Goal: Task Accomplishment & Management: Use online tool/utility

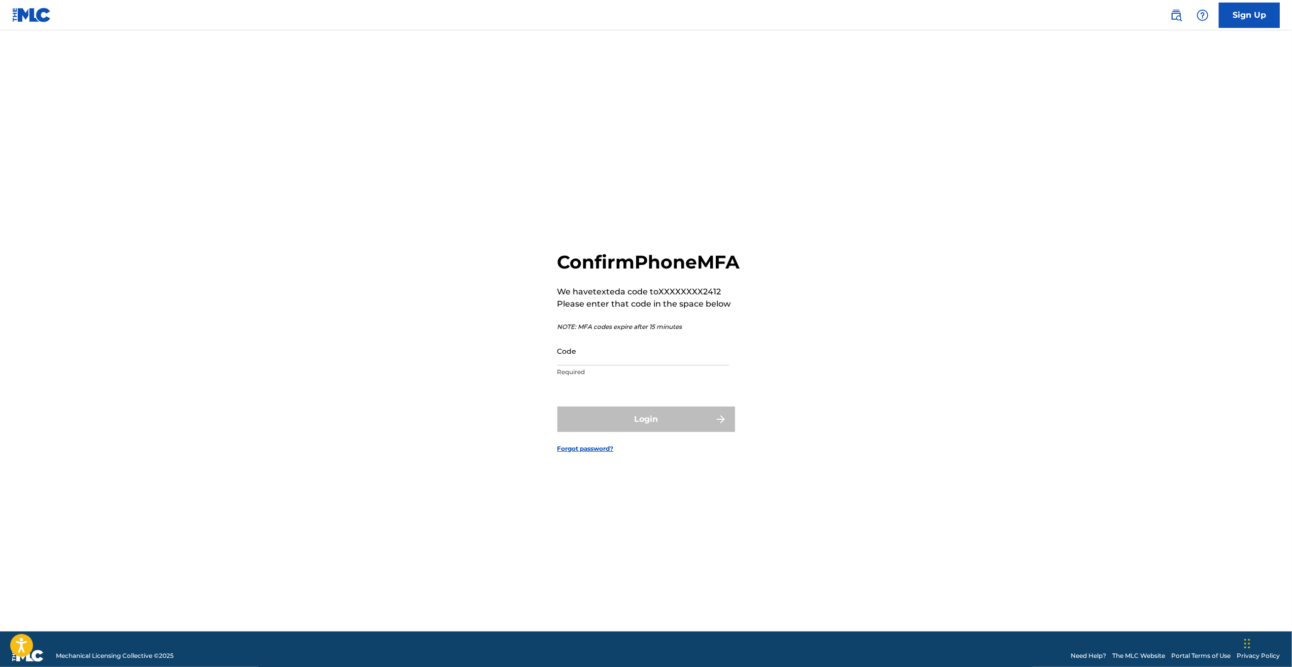
click at [615, 344] on div "Confirm Phone MFA We have texted a code to XXXXXXXX2412 Please enter that code …" at bounding box center [648, 316] width 183 height 131
click at [611, 357] on input "Code" at bounding box center [643, 351] width 172 height 29
type input "974751"
click at [669, 463] on form "Confirm Phone MFA We have texted a code to XXXXXXXX2412 Please enter that code …" at bounding box center [646, 344] width 178 height 576
click at [662, 428] on button "Login" at bounding box center [646, 419] width 178 height 25
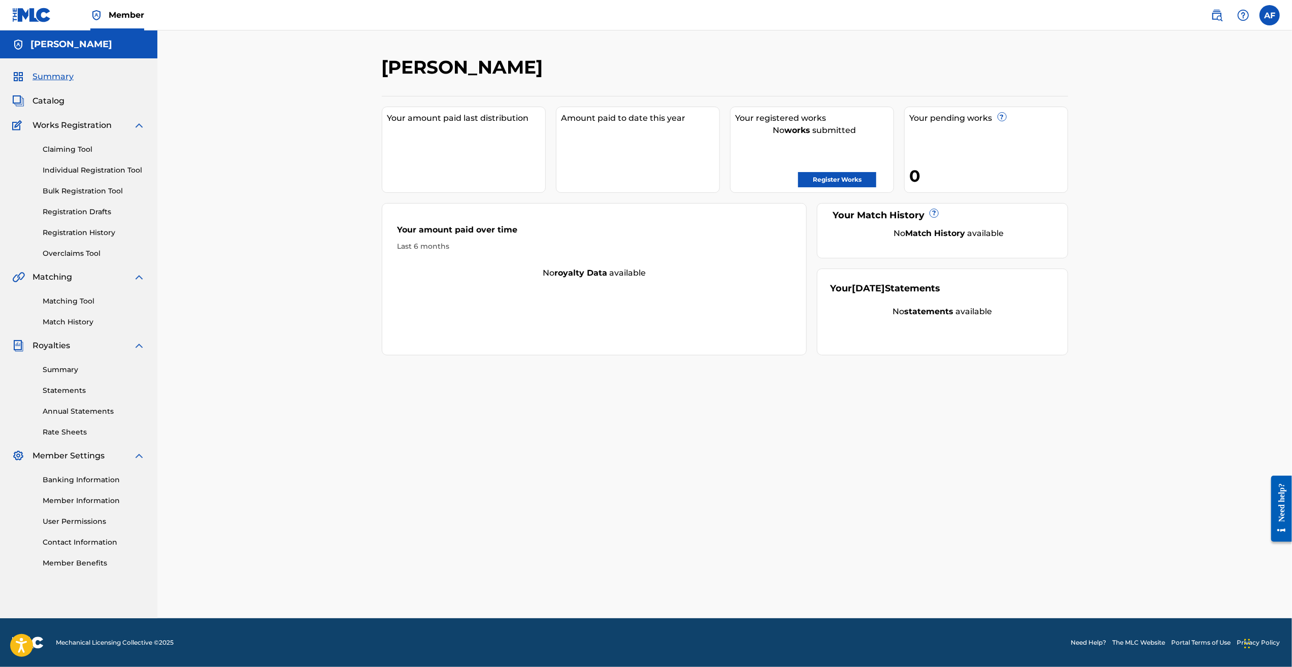
click at [264, 194] on div "[PERSON_NAME] Your amount paid last distribution Amount paid to date this year …" at bounding box center [724, 324] width 1135 height 588
click at [77, 238] on link "Registration History" at bounding box center [94, 232] width 103 height 11
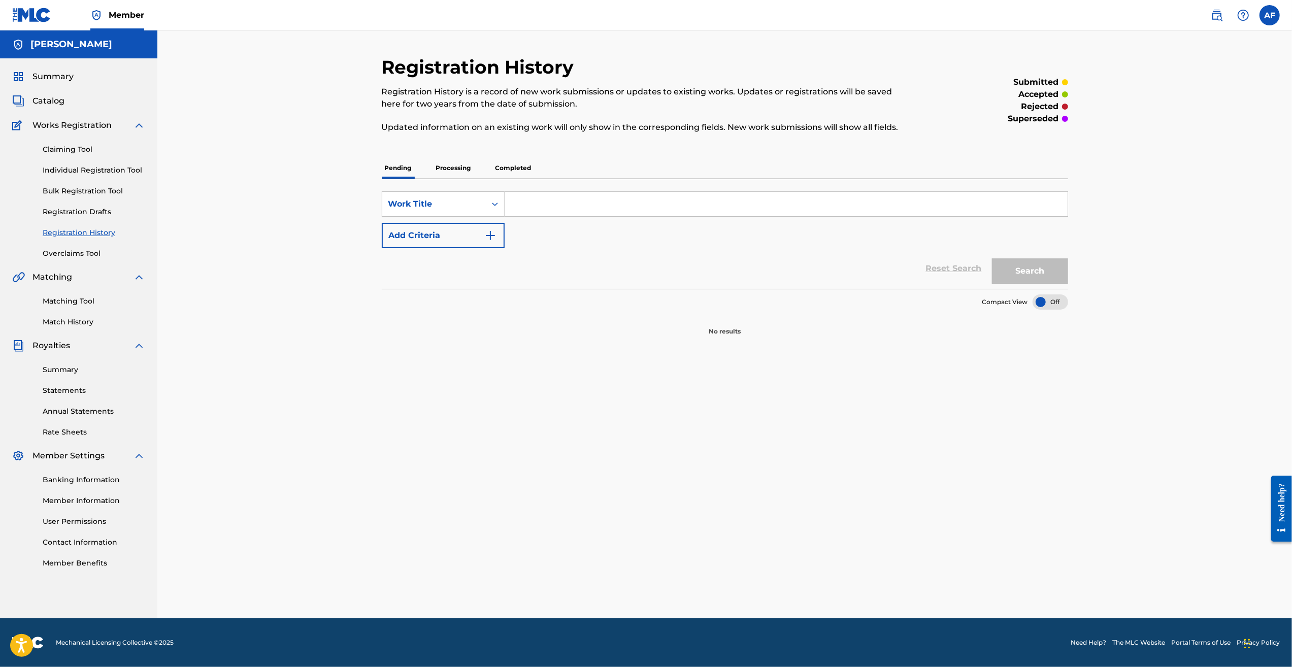
click at [456, 167] on p "Processing" at bounding box center [453, 167] width 41 height 21
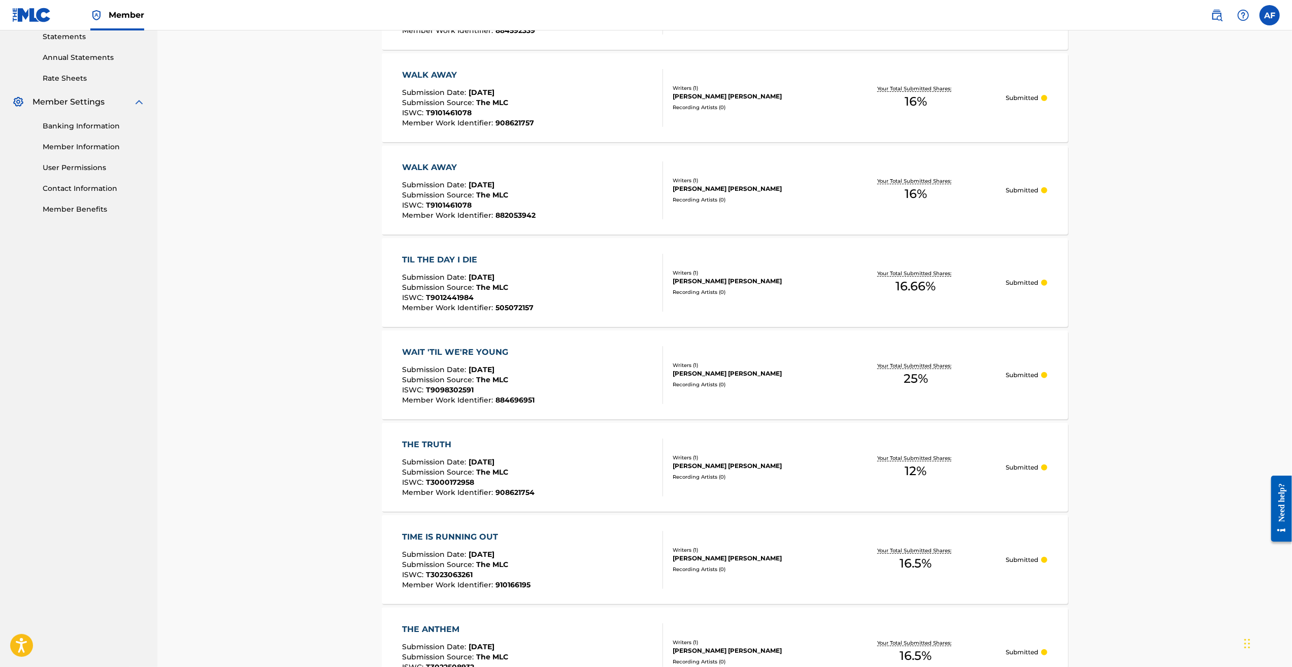
drag, startPoint x: 267, startPoint y: 124, endPoint x: 307, endPoint y: 289, distance: 169.8
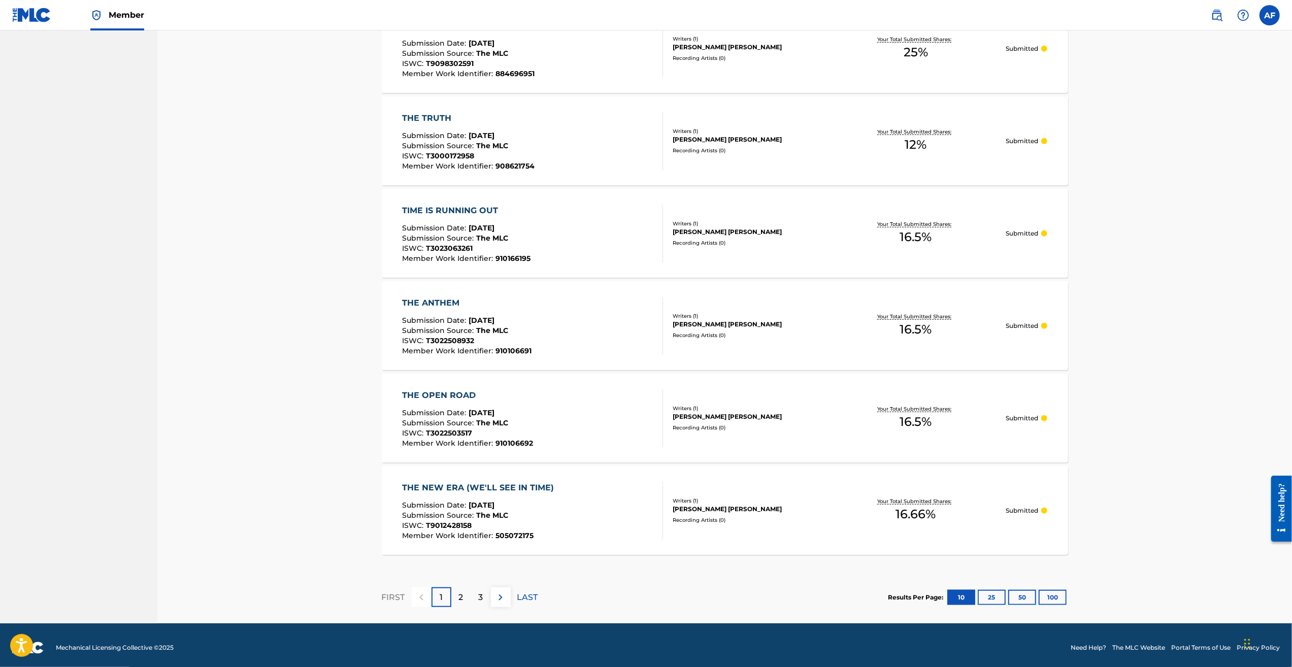
scroll to position [685, 0]
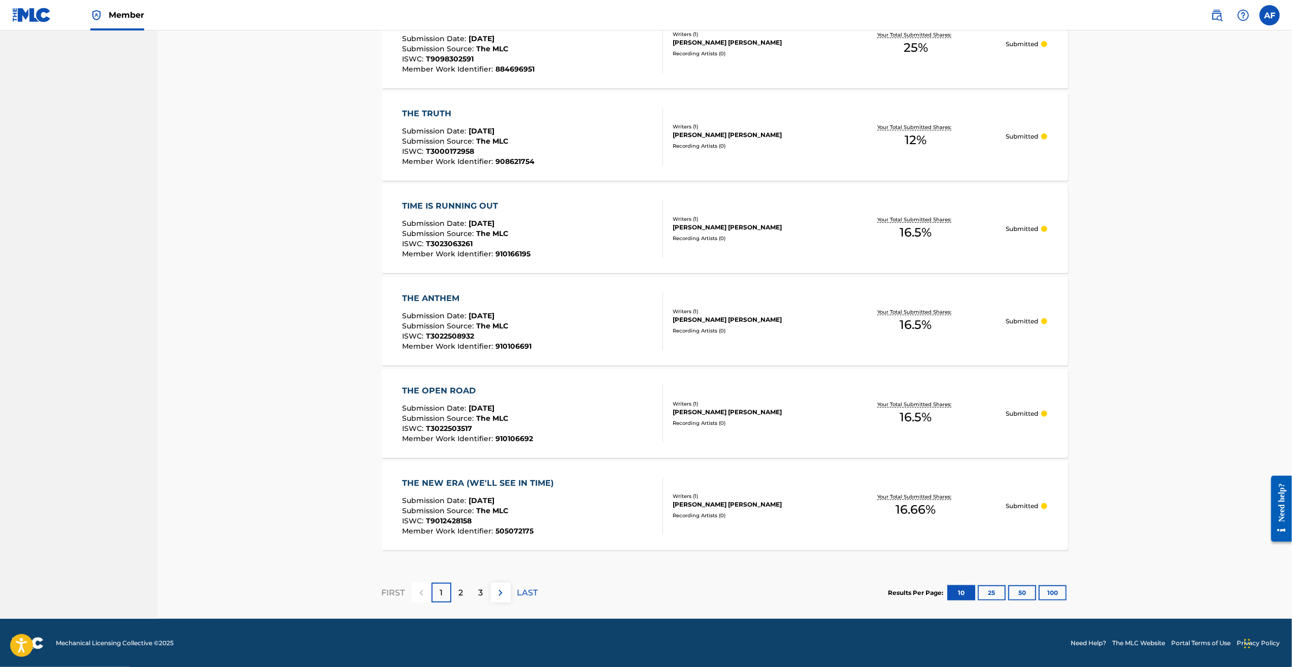
drag, startPoint x: 263, startPoint y: 215, endPoint x: 252, endPoint y: 291, distance: 76.9
click at [992, 592] on button "25" at bounding box center [992, 592] width 28 height 15
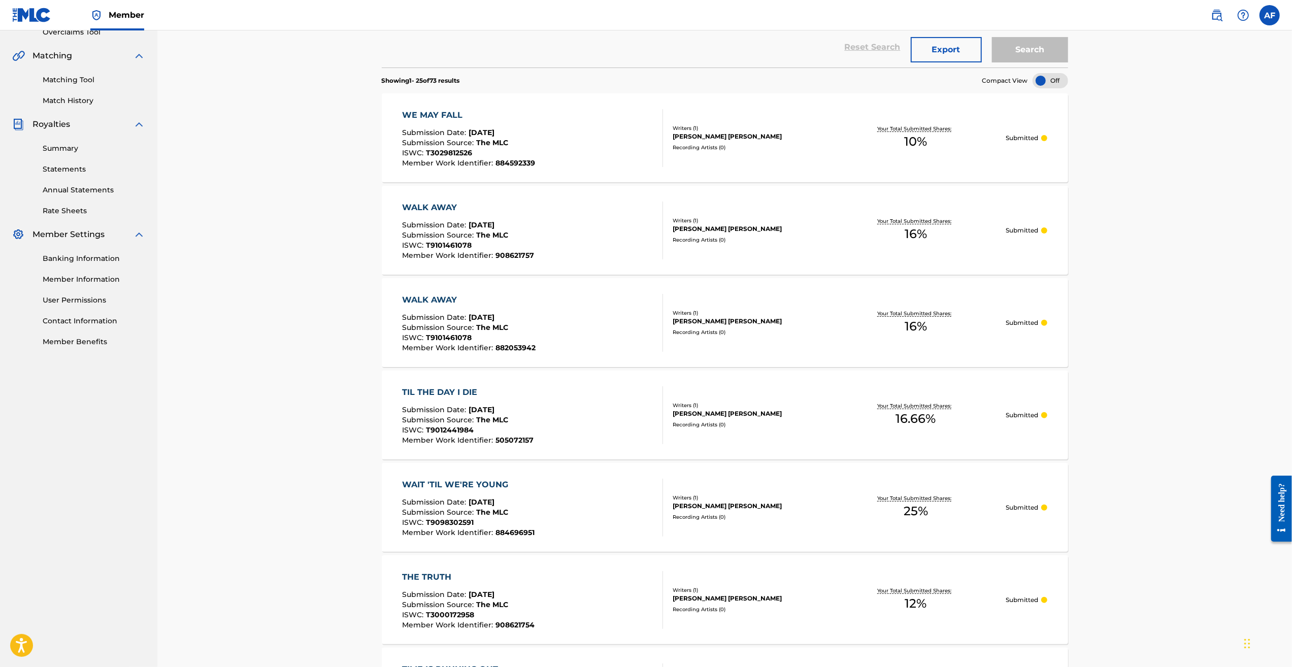
scroll to position [152, 0]
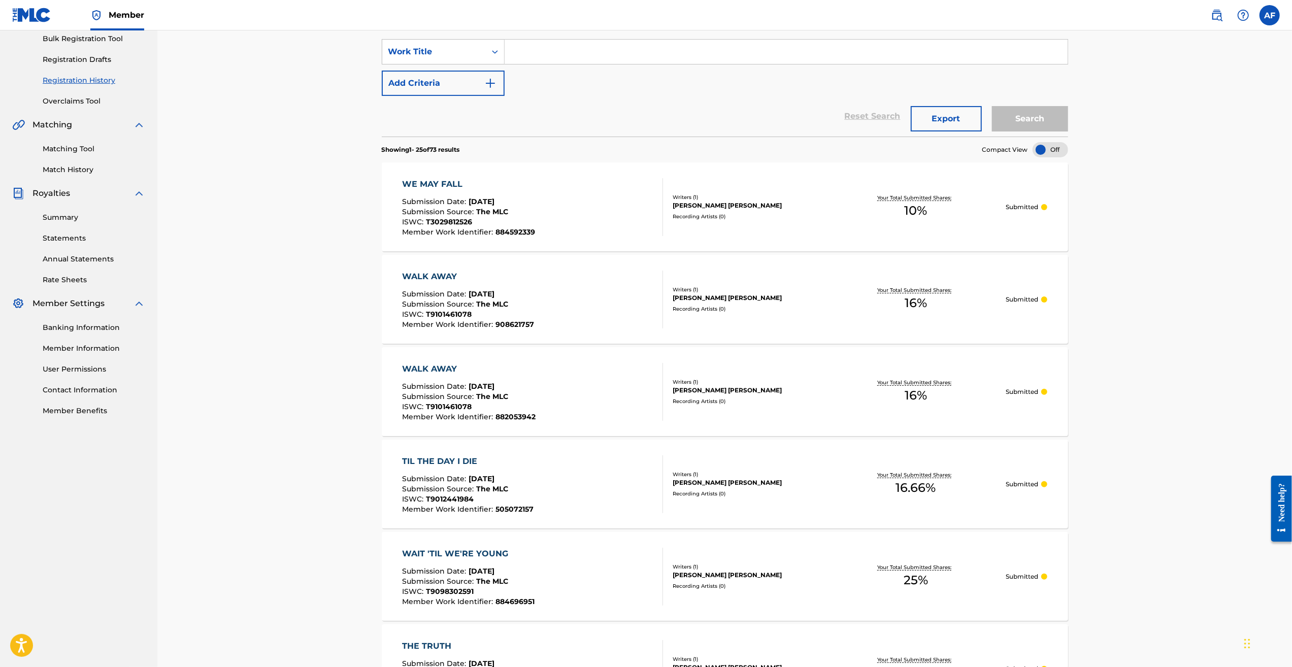
click at [429, 312] on span "T9101461078" at bounding box center [449, 314] width 46 height 9
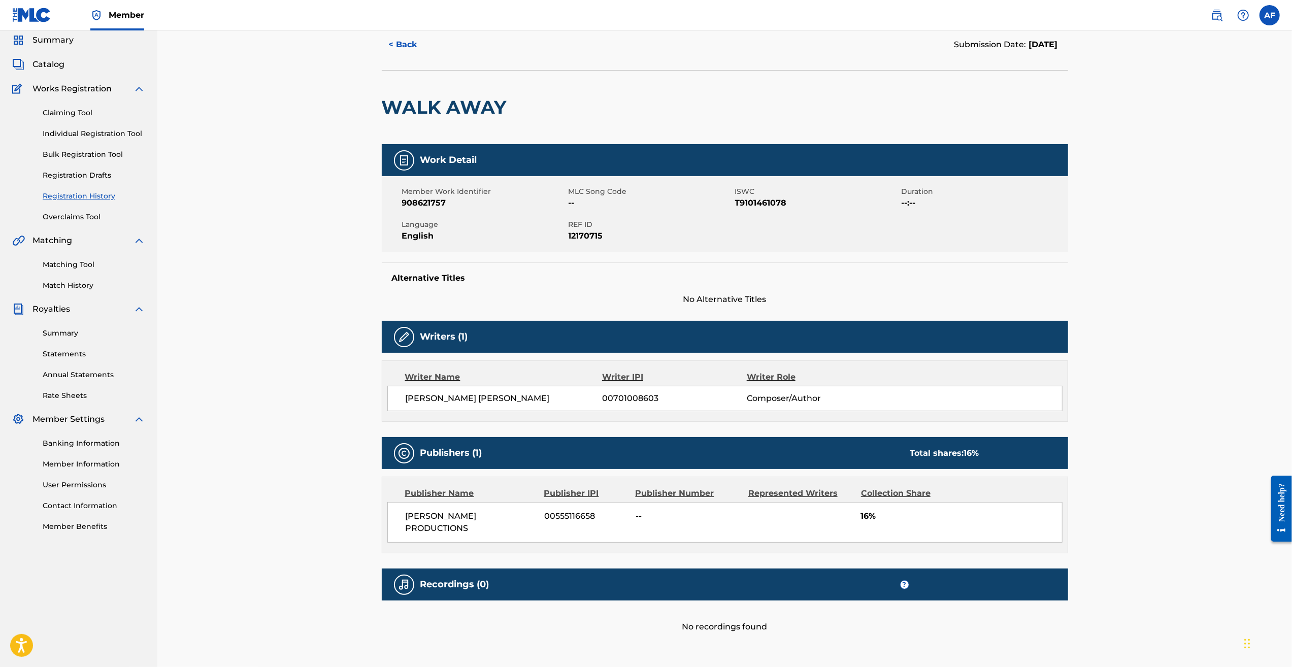
scroll to position [51, 0]
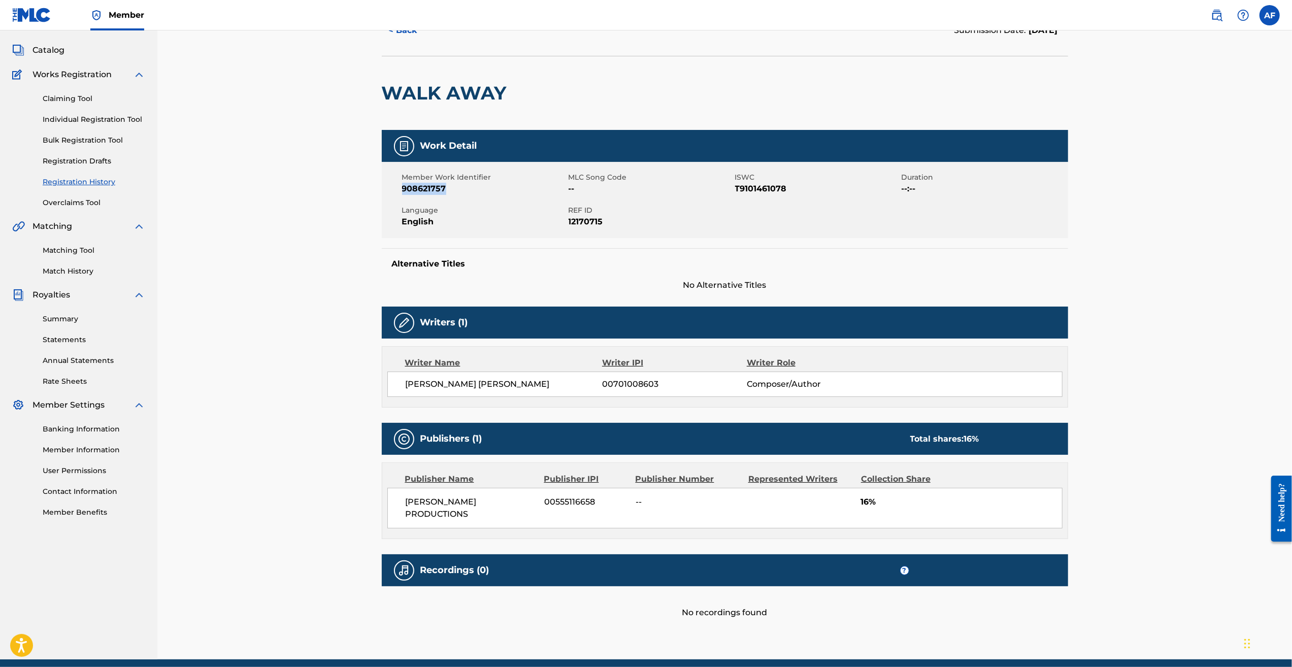
drag, startPoint x: 455, startPoint y: 189, endPoint x: 402, endPoint y: 186, distance: 52.9
click at [402, 186] on span "908621757" at bounding box center [484, 189] width 164 height 12
copy span "908621757"
drag, startPoint x: 337, startPoint y: 226, endPoint x: 224, endPoint y: 207, distance: 113.8
click at [336, 226] on div "< Back Submission Date: [DATE] WALK AWAY Work Detail Member Work Identifier 908…" at bounding box center [724, 320] width 1135 height 680
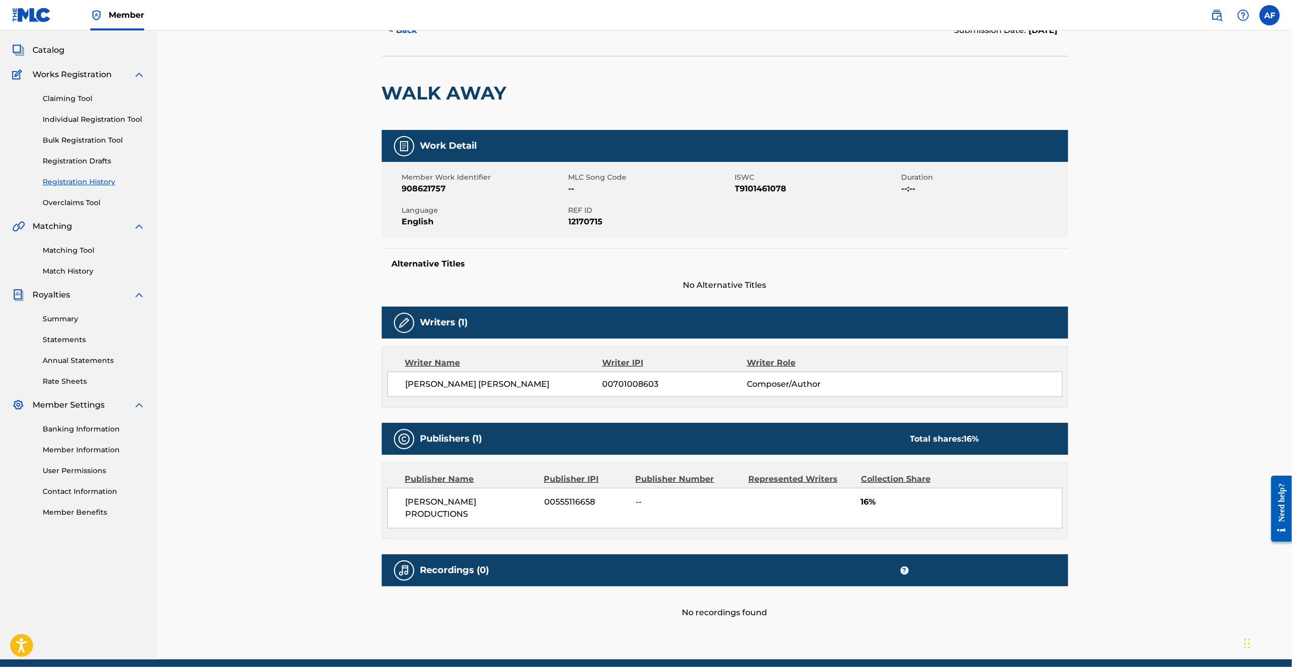
click at [77, 247] on link "Matching Tool" at bounding box center [94, 250] width 103 height 11
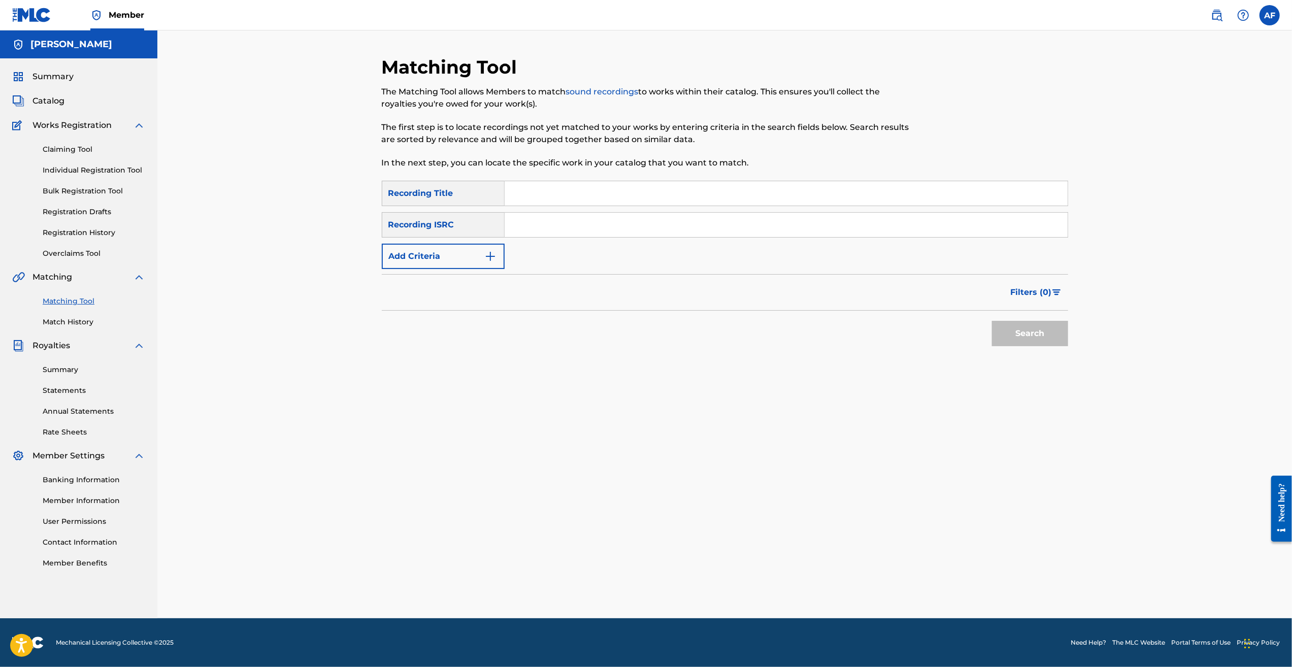
click at [622, 196] on input "Search Form" at bounding box center [786, 193] width 563 height 24
type input "Walk Away"
paste input "908621757"
type input "908621757"
click at [1005, 326] on button "Search" at bounding box center [1030, 333] width 76 height 25
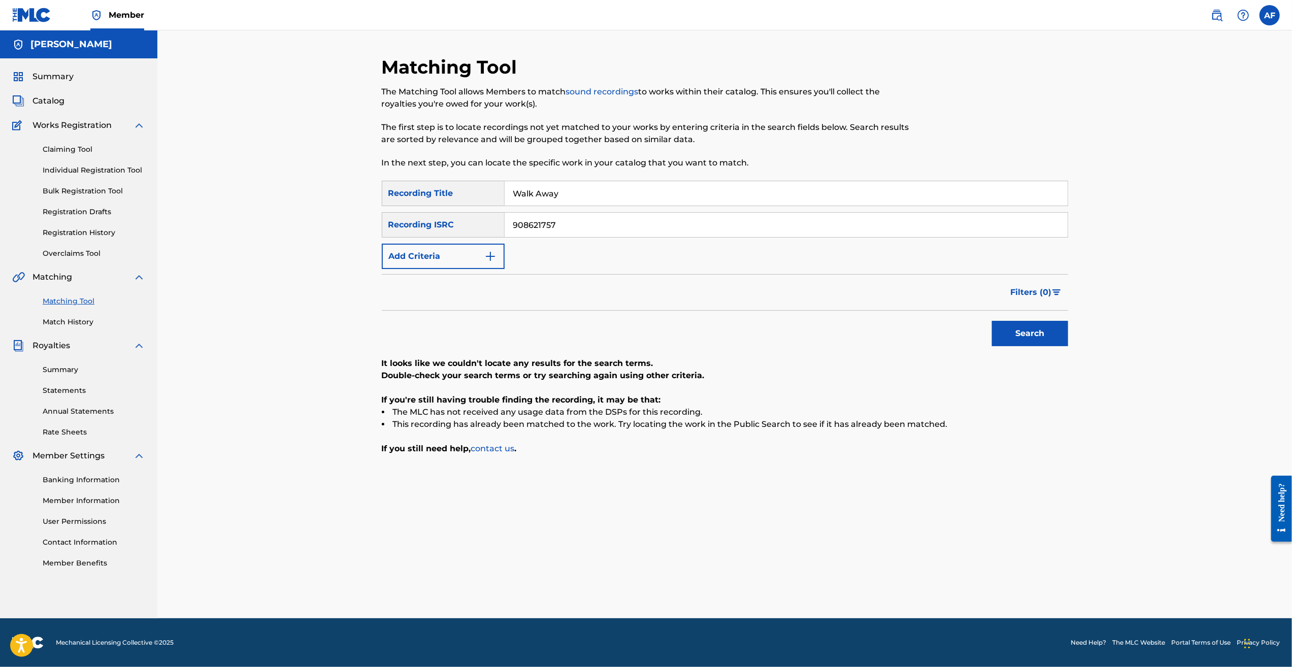
click at [587, 222] on input "908621757" at bounding box center [786, 225] width 563 height 24
click at [473, 252] on button "Add Criteria" at bounding box center [443, 256] width 123 height 25
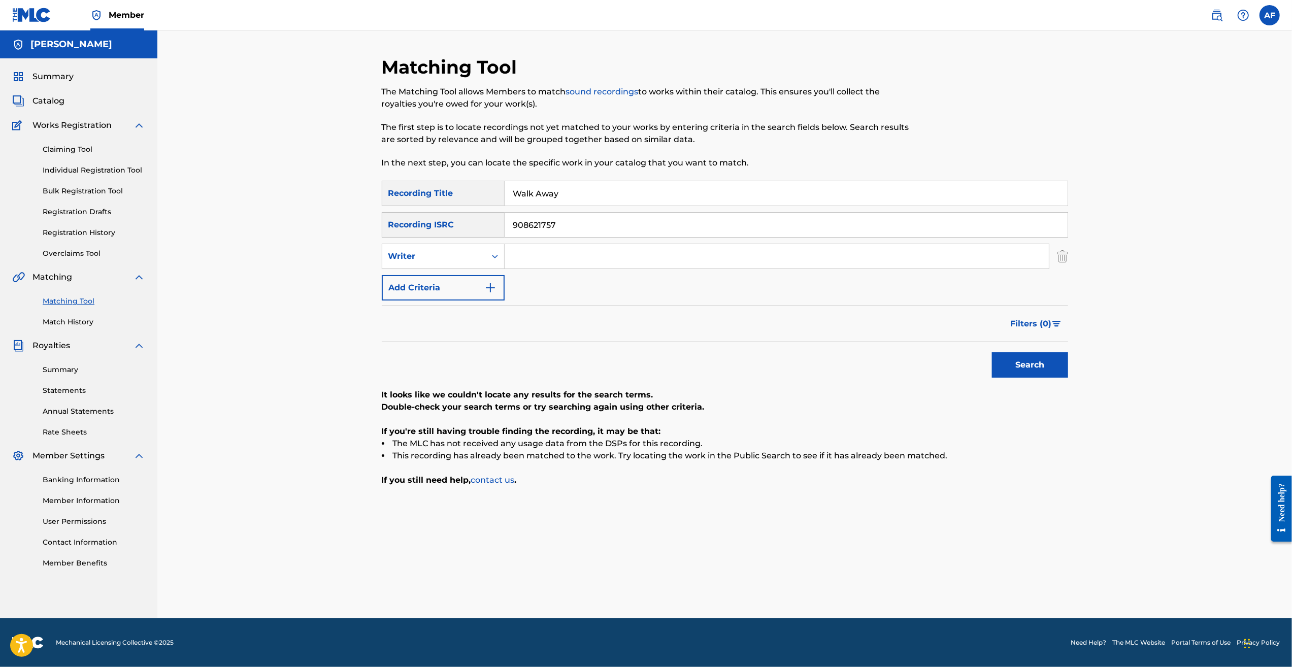
click at [450, 298] on button "Add Criteria" at bounding box center [443, 287] width 123 height 25
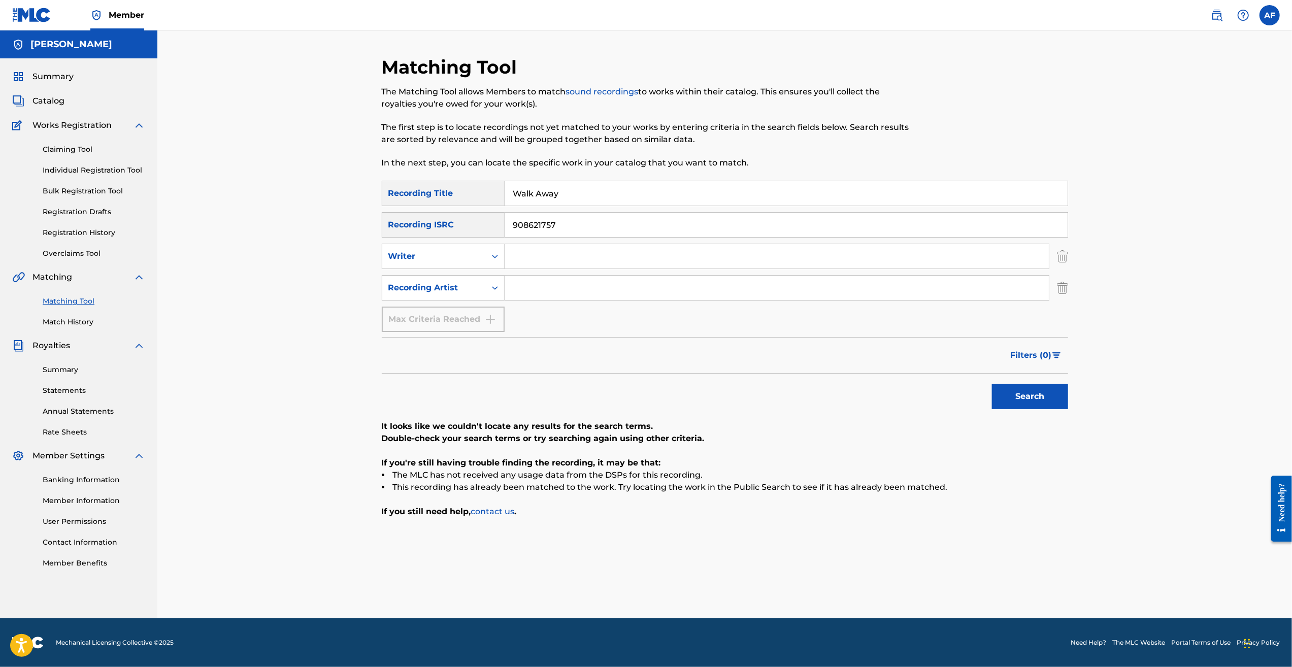
click at [549, 248] on input "Search Form" at bounding box center [777, 256] width 544 height 24
click at [501, 286] on div "Search Form" at bounding box center [495, 288] width 18 height 18
click at [512, 285] on input "Search Form" at bounding box center [777, 288] width 544 height 24
type input "The Bolts"
click at [992, 384] on button "Search" at bounding box center [1030, 396] width 76 height 25
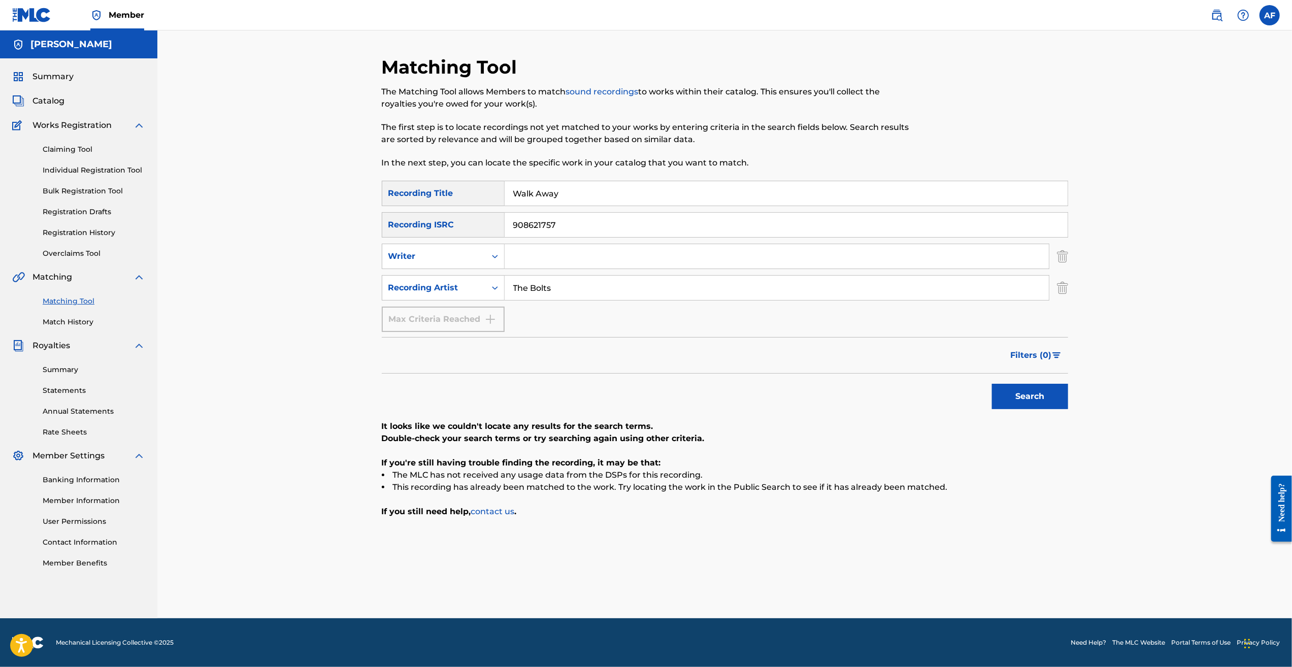
click at [1036, 402] on button "Search" at bounding box center [1030, 396] width 76 height 25
drag, startPoint x: 589, startPoint y: 223, endPoint x: 468, endPoint y: 220, distance: 121.4
click at [471, 221] on div "SearchWithCriteria220364f8-7dc8-4c36-86f7-c1cf8e179fba Recording ISRC 908621757" at bounding box center [725, 224] width 686 height 25
click at [943, 398] on div "Search" at bounding box center [725, 394] width 686 height 41
click at [1027, 388] on button "Search" at bounding box center [1030, 396] width 76 height 25
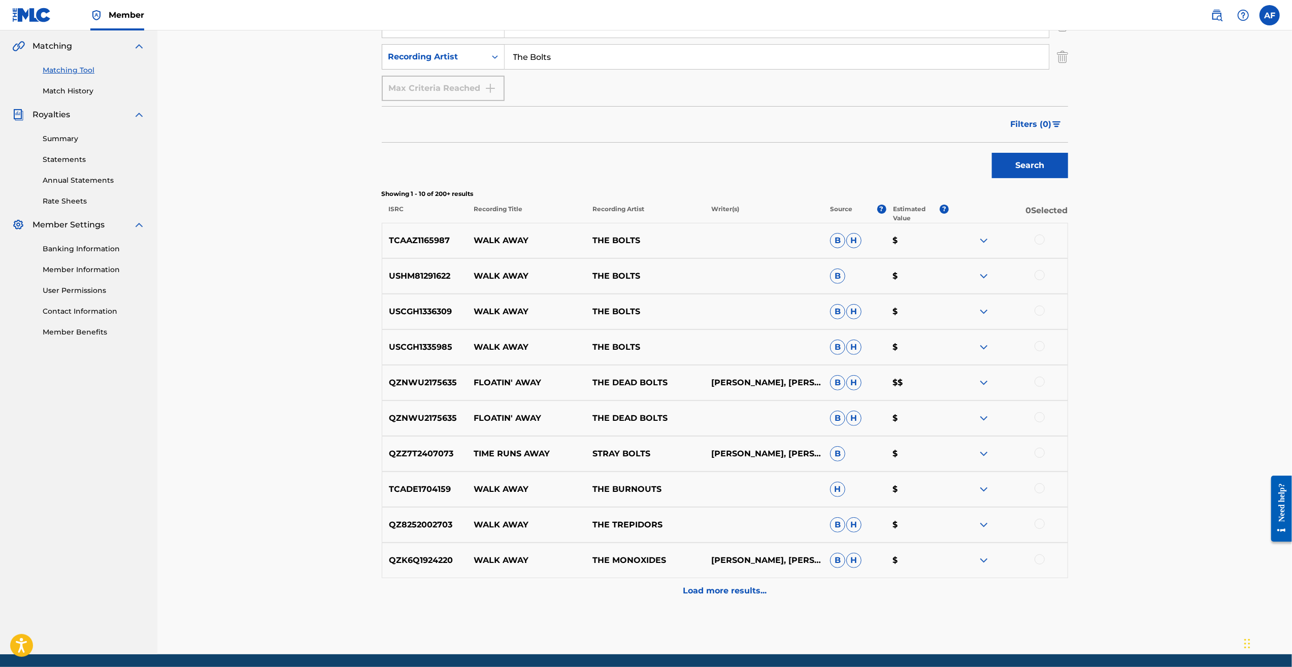
scroll to position [267, 0]
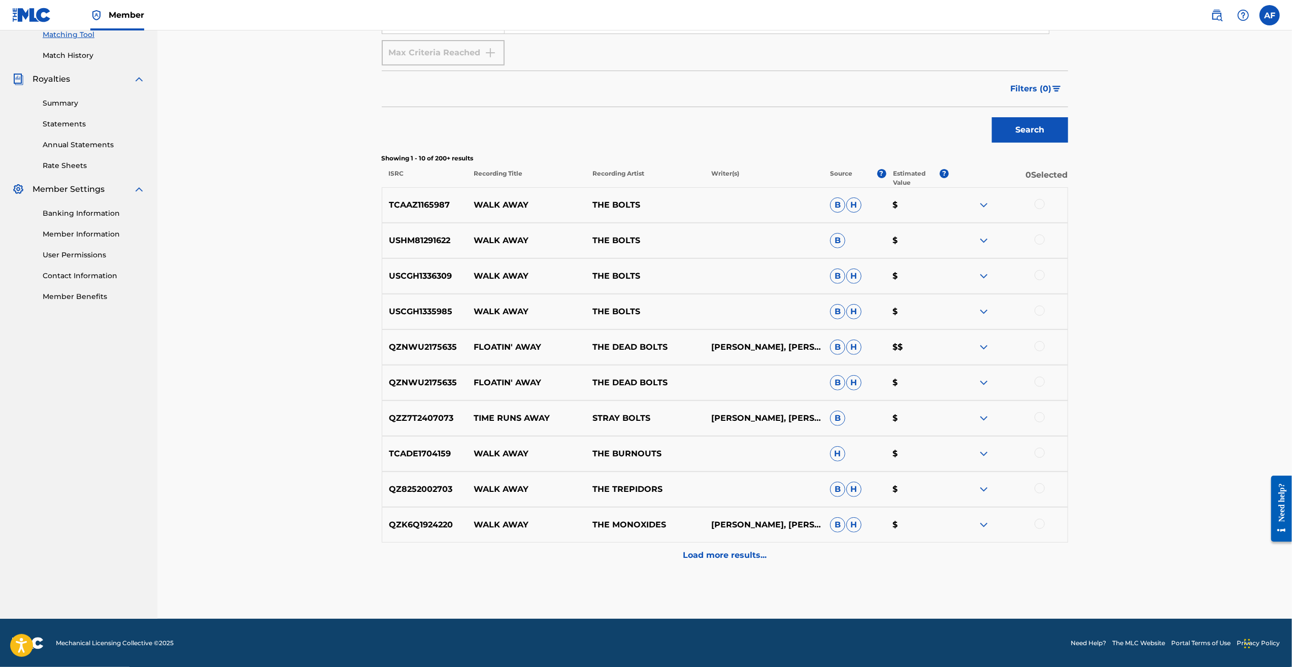
click at [711, 553] on p "Load more results..." at bounding box center [725, 555] width 84 height 12
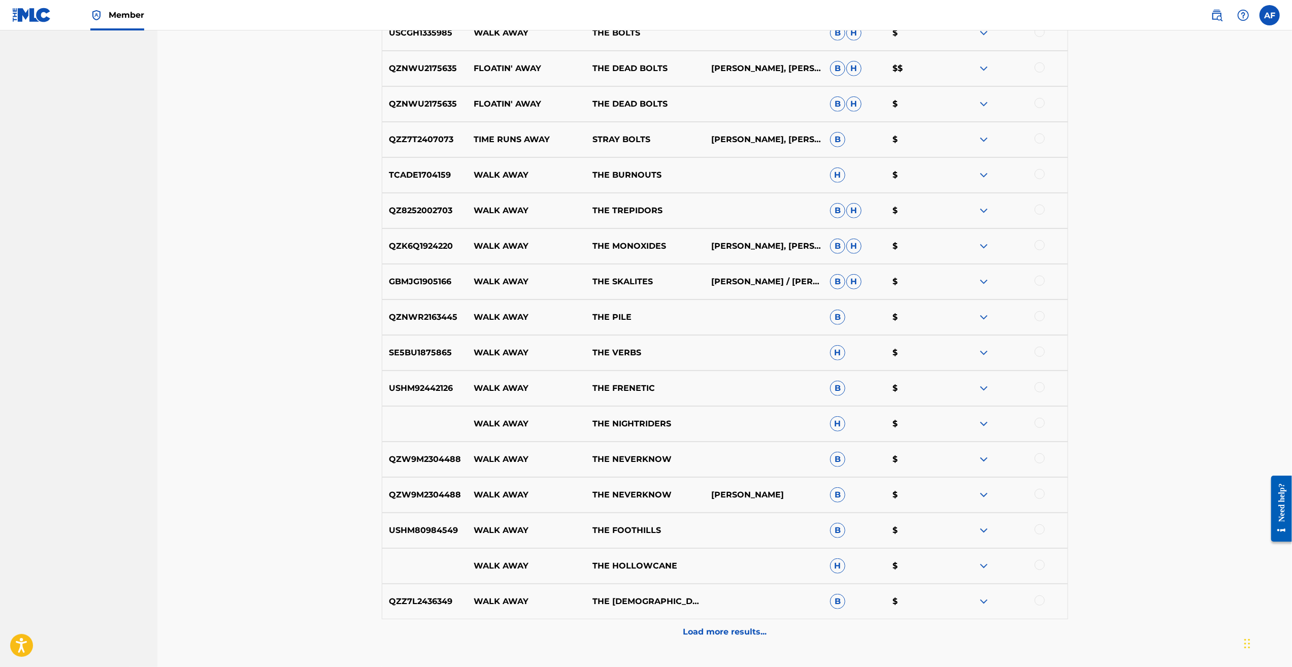
scroll to position [609, 0]
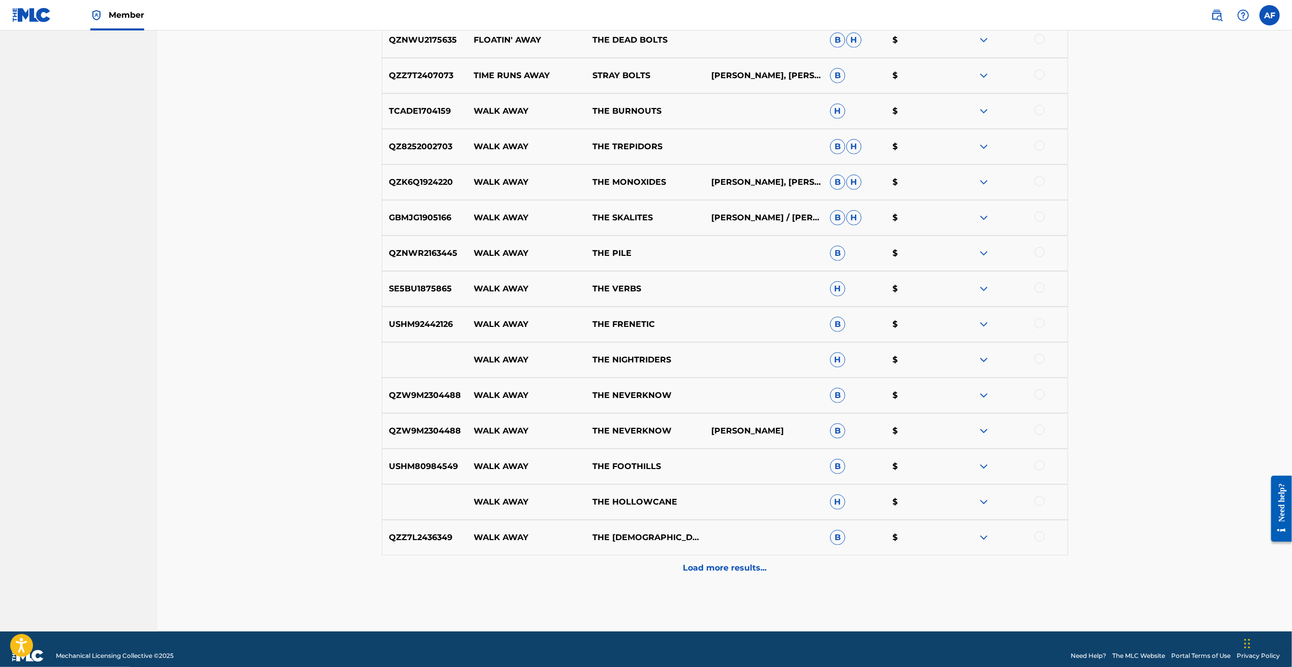
click at [708, 571] on p "Load more results..." at bounding box center [725, 568] width 84 height 12
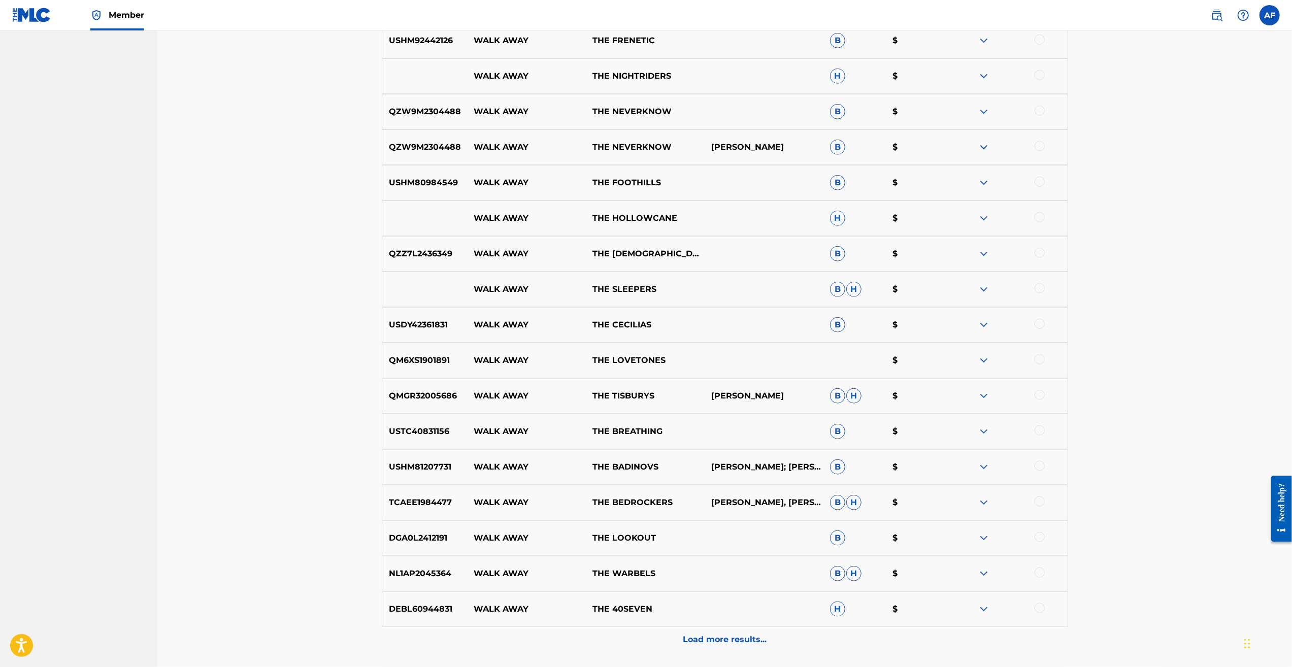
scroll to position [977, 0]
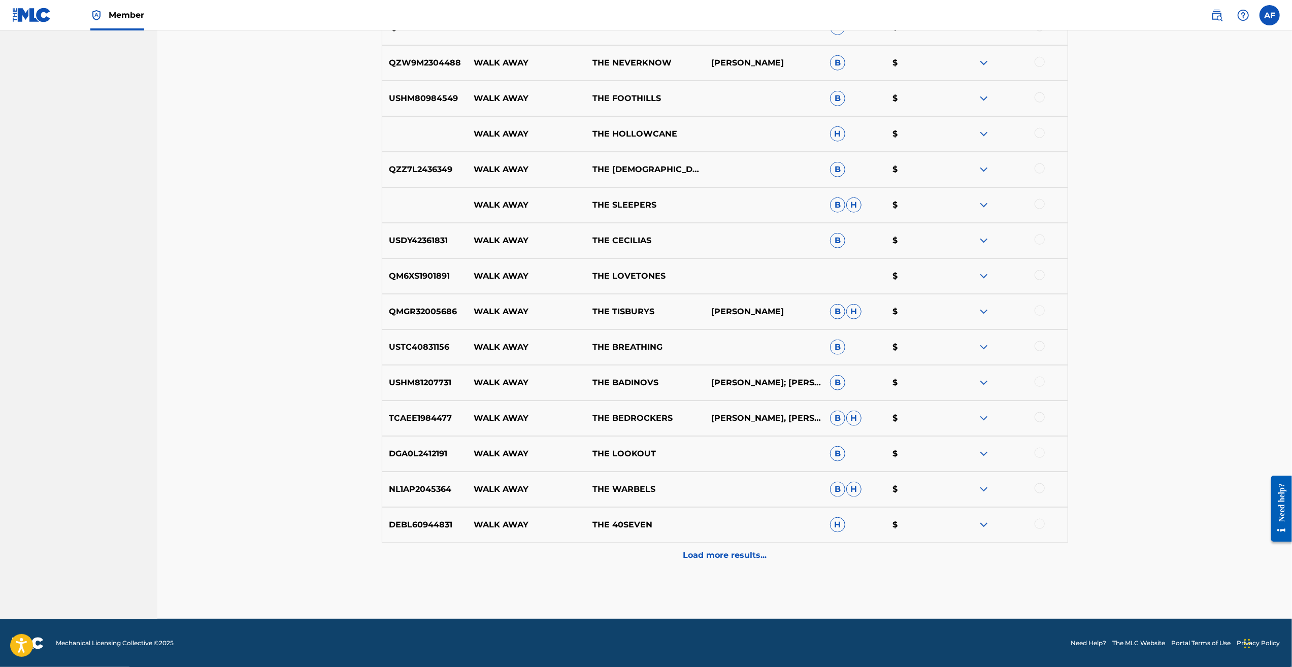
click at [723, 543] on div "Load more results..." at bounding box center [725, 555] width 686 height 25
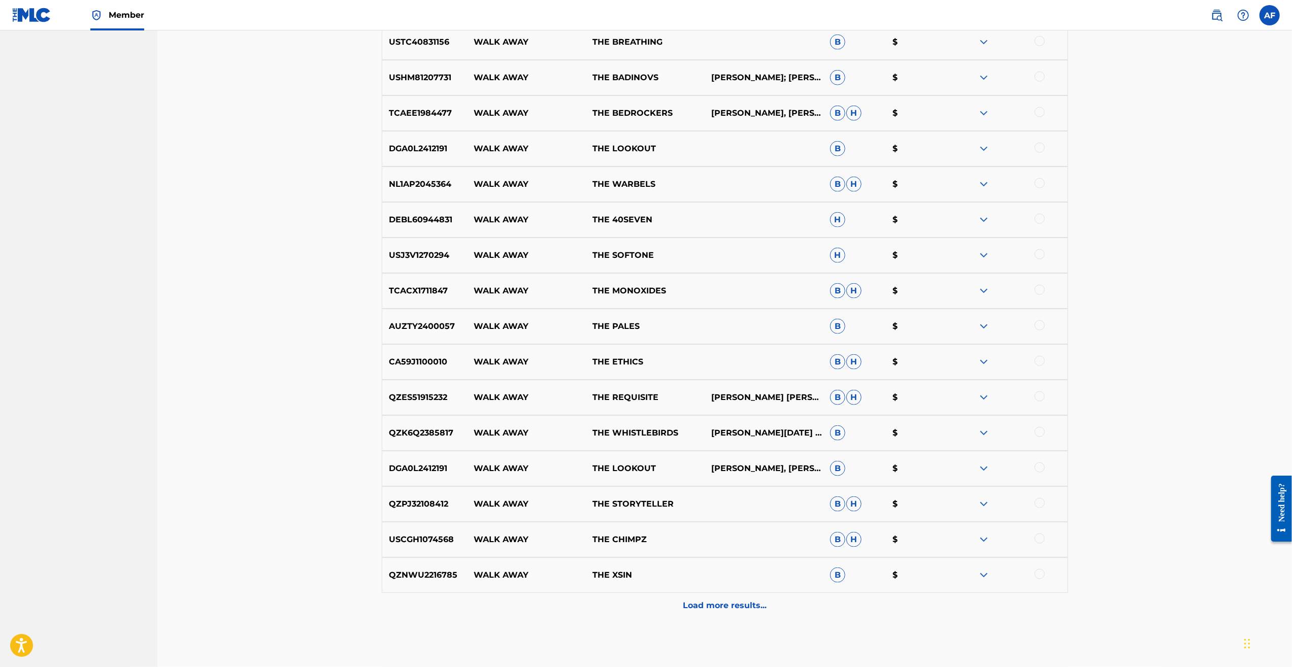
scroll to position [1333, 0]
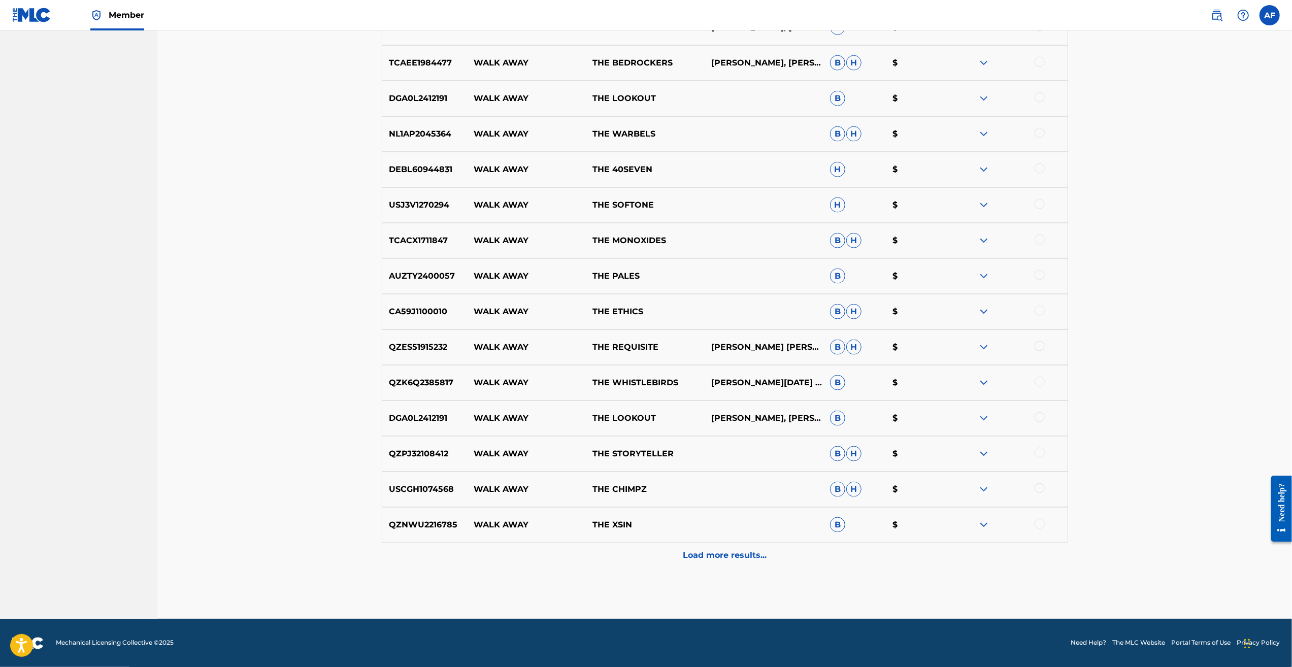
click at [787, 560] on div "Load more results..." at bounding box center [725, 555] width 686 height 25
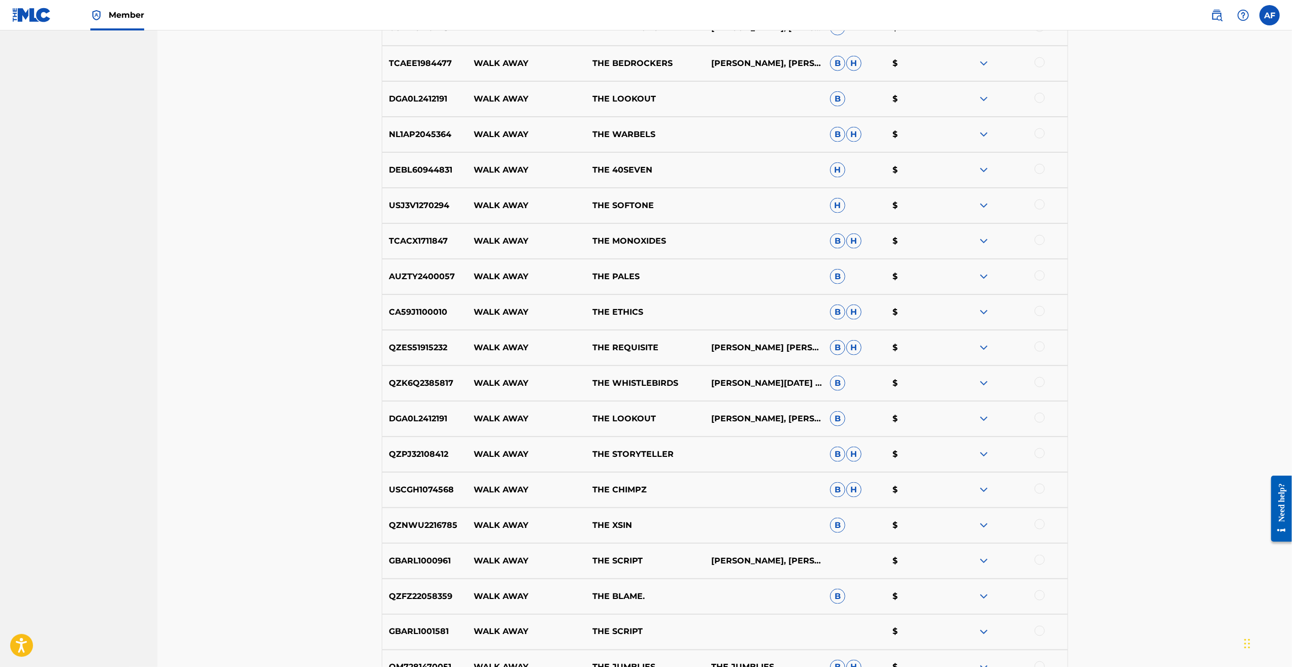
scroll to position [0, 0]
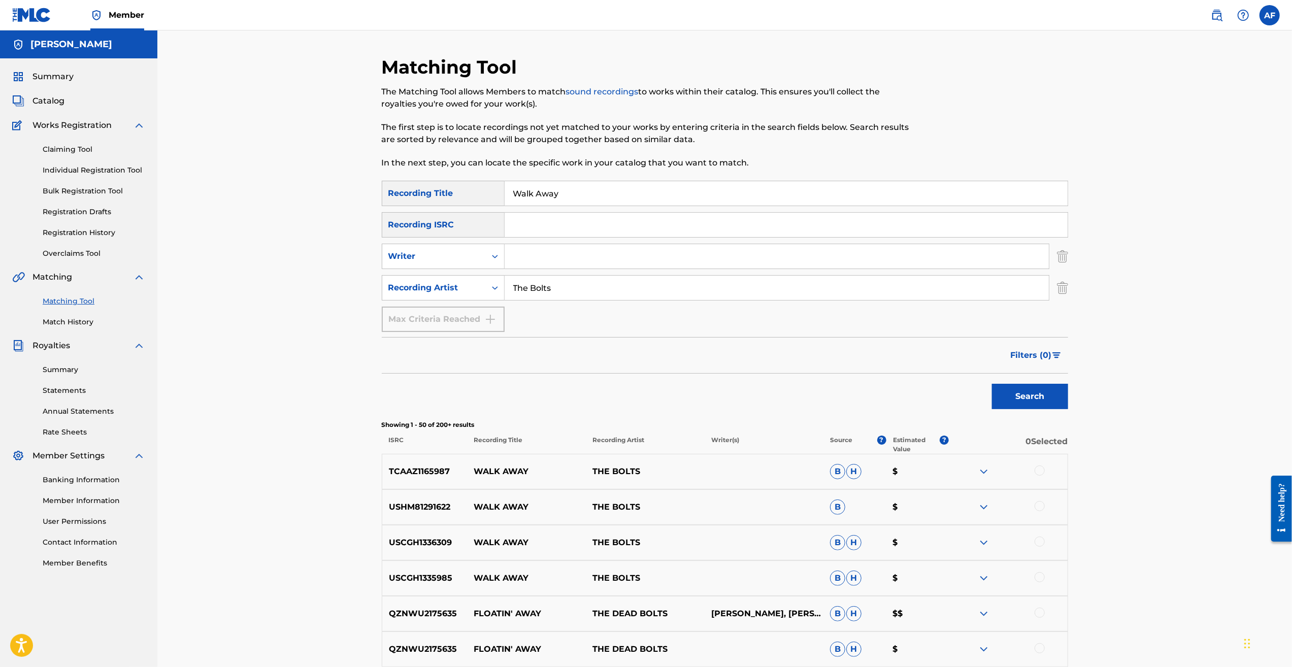
drag, startPoint x: 298, startPoint y: 617, endPoint x: 547, endPoint y: 127, distance: 549.6
click at [570, 185] on input "Walk Away" at bounding box center [786, 193] width 563 height 24
type input "Hold It Down"
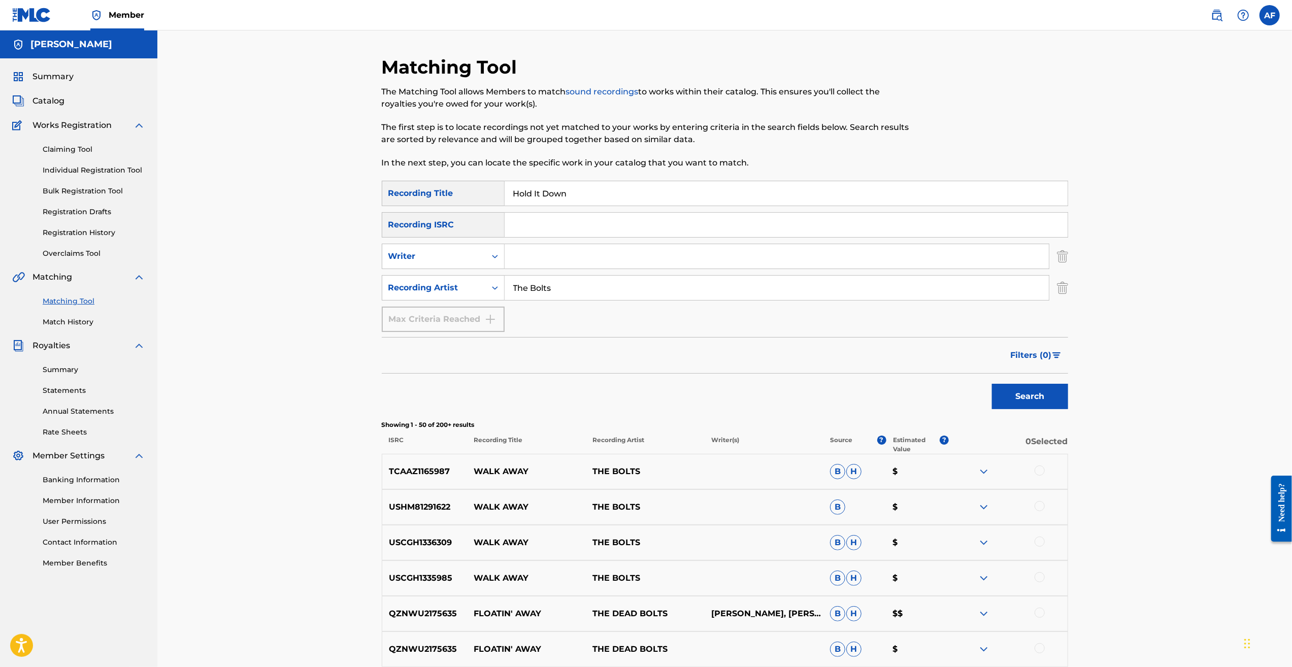
click at [592, 289] on input "The Bolts" at bounding box center [777, 288] width 544 height 24
type input "Island Apollo"
click at [992, 384] on button "Search" at bounding box center [1030, 396] width 76 height 25
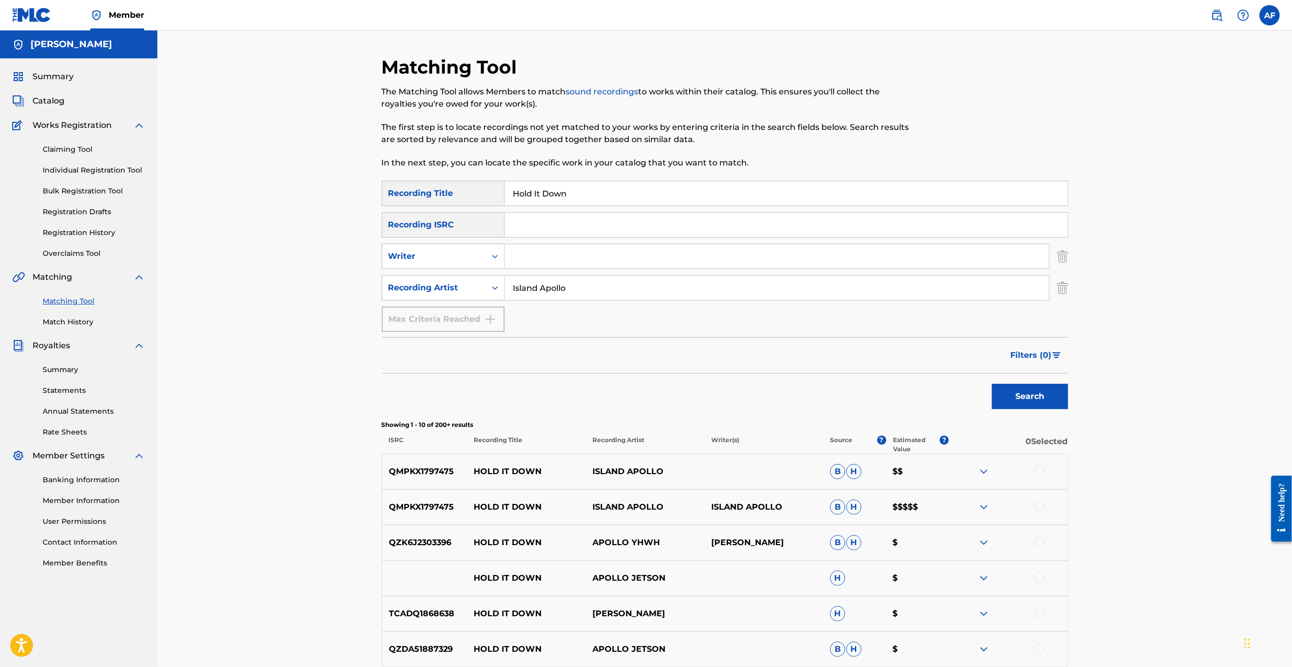
click at [989, 508] on img at bounding box center [984, 507] width 12 height 12
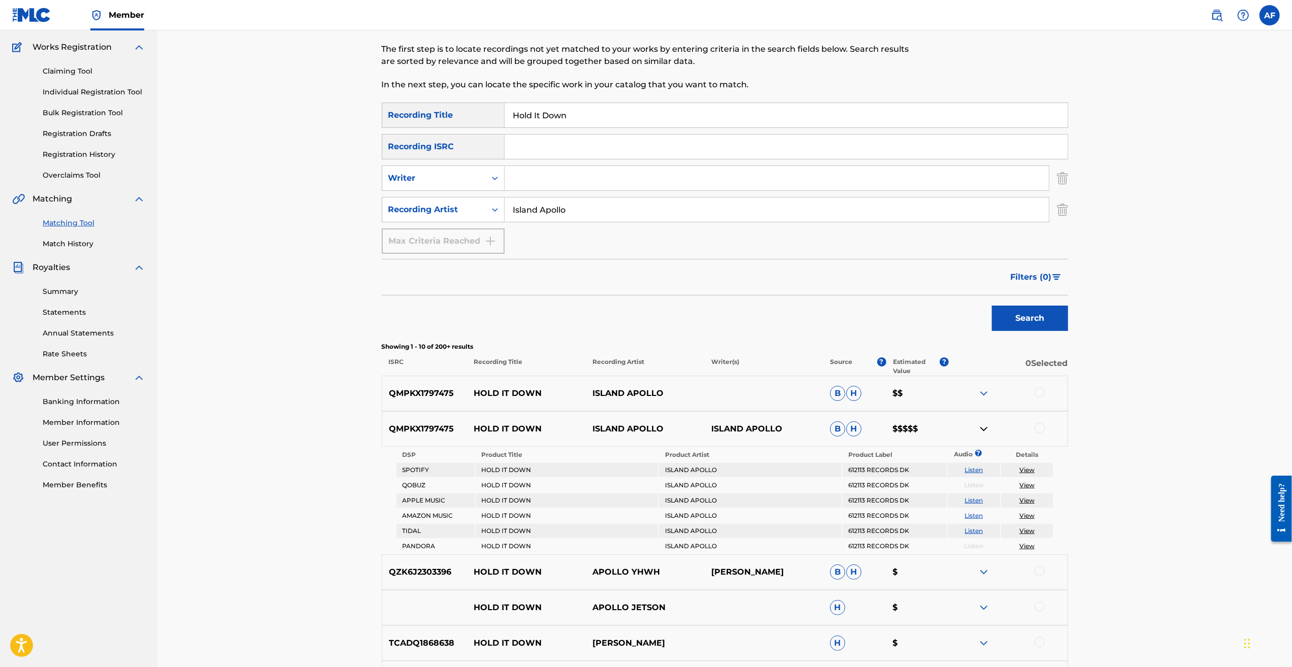
scroll to position [102, 0]
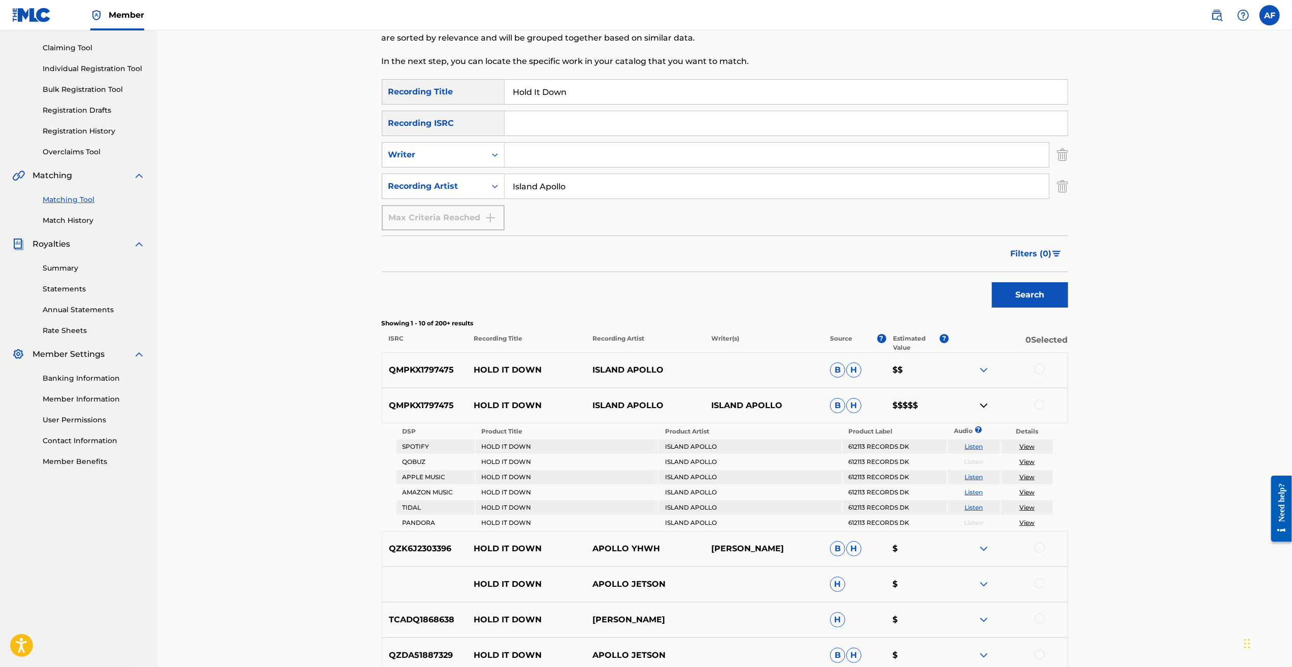
click at [1127, 468] on div "Matching Tool The Matching Tool allows Members to match sound recordings to wor…" at bounding box center [724, 410] width 1135 height 962
click at [1138, 476] on div "Matching Tool The Matching Tool allows Members to match sound recordings to wor…" at bounding box center [724, 410] width 1135 height 962
click at [749, 407] on p "ISLAND APOLLO" at bounding box center [764, 406] width 119 height 12
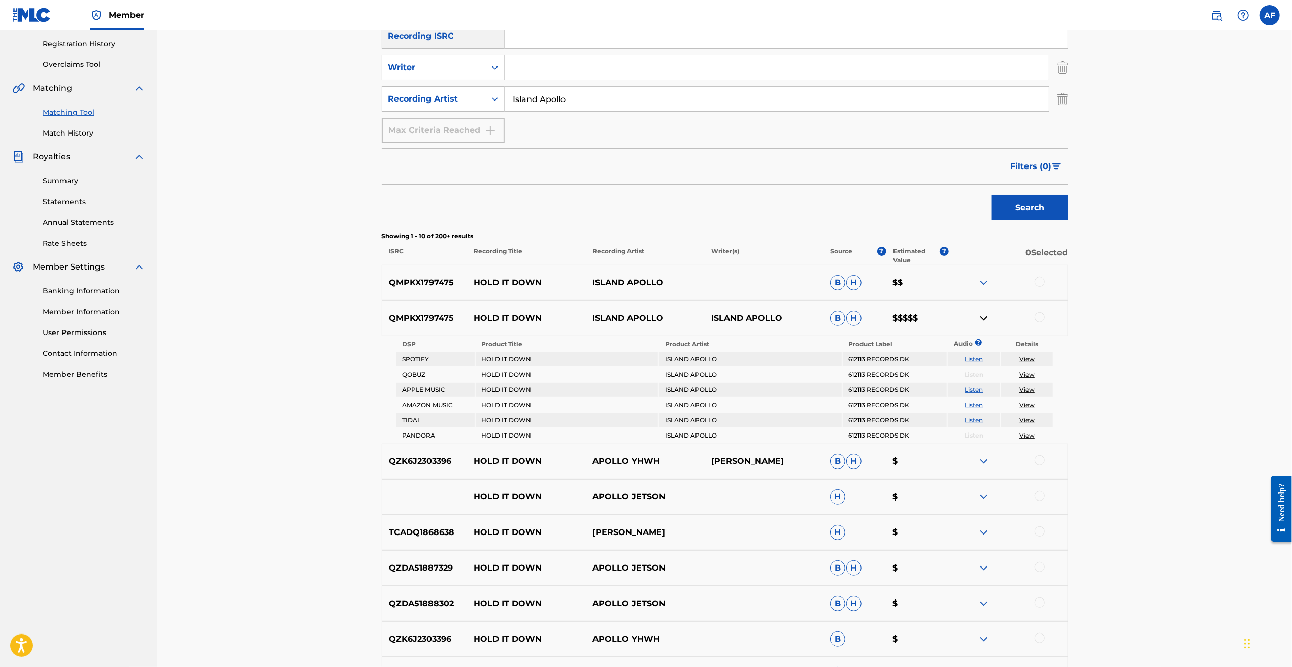
scroll to position [0, 0]
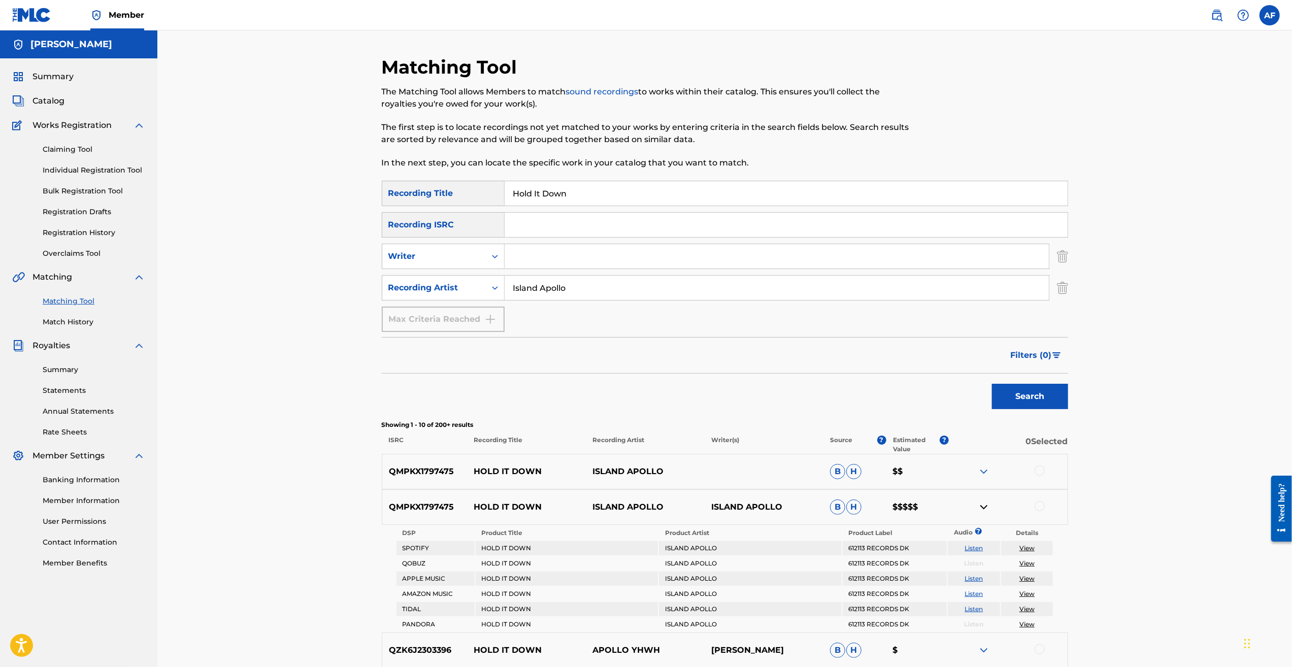
drag, startPoint x: 311, startPoint y: 539, endPoint x: 356, endPoint y: 154, distance: 386.9
drag, startPoint x: 585, startPoint y: 195, endPoint x: 467, endPoint y: 192, distance: 118.3
click at [467, 192] on div "SearchWithCriteriab014e805-48af-4af4-9b18-41b8329b5c64 Recording Title Hold It …" at bounding box center [725, 193] width 686 height 25
drag, startPoint x: 596, startPoint y: 292, endPoint x: 487, endPoint y: 291, distance: 109.1
click at [413, 296] on div "SearchWithCriteria07e9ac7f-6e16-4e86-ae45-5e329bf9dfbd Recording Artist Island …" at bounding box center [725, 287] width 686 height 25
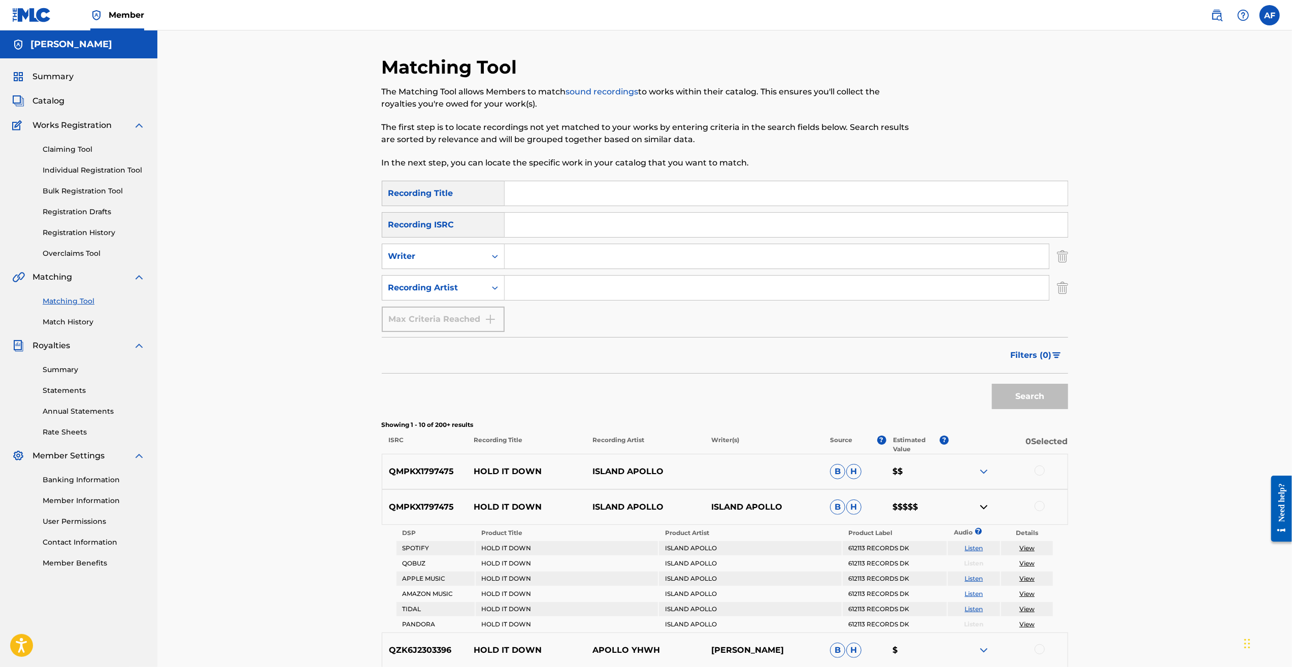
click at [589, 259] on input "Search Form" at bounding box center [777, 256] width 544 height 24
click at [992, 384] on button "Search" at bounding box center [1030, 396] width 76 height 25
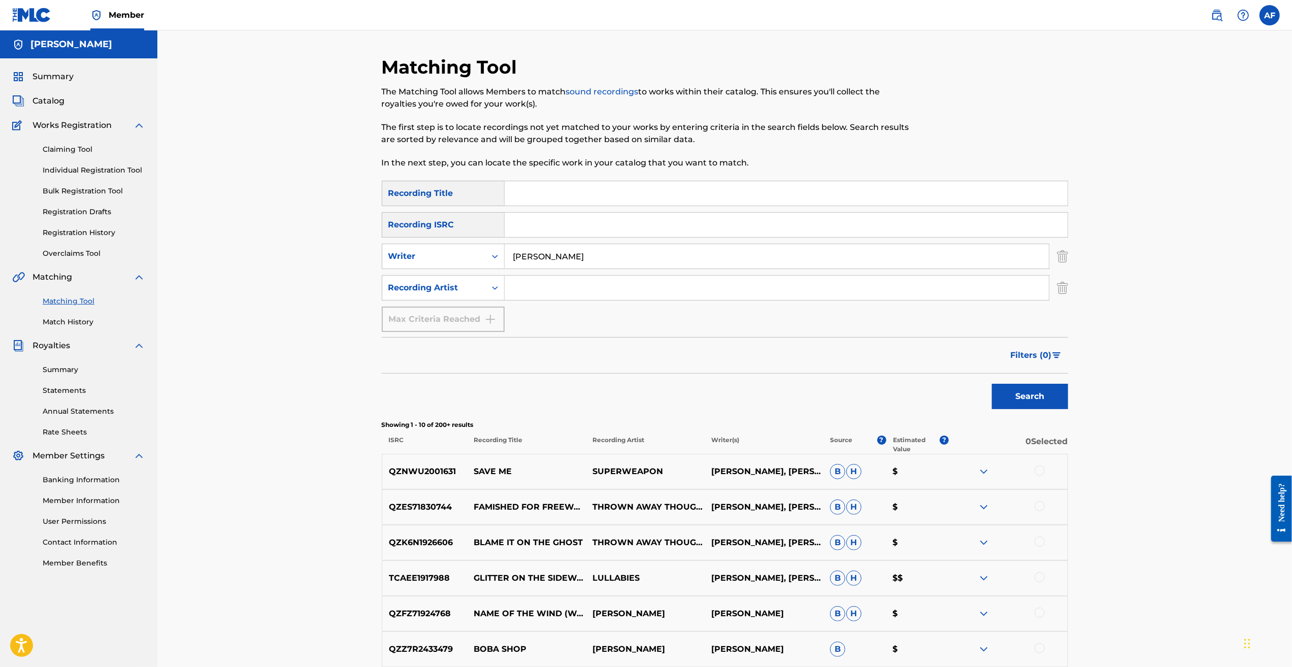
click at [288, 352] on div "Matching Tool The Matching Tool allows Members to match sound recordings to wor…" at bounding box center [724, 457] width 1135 height 855
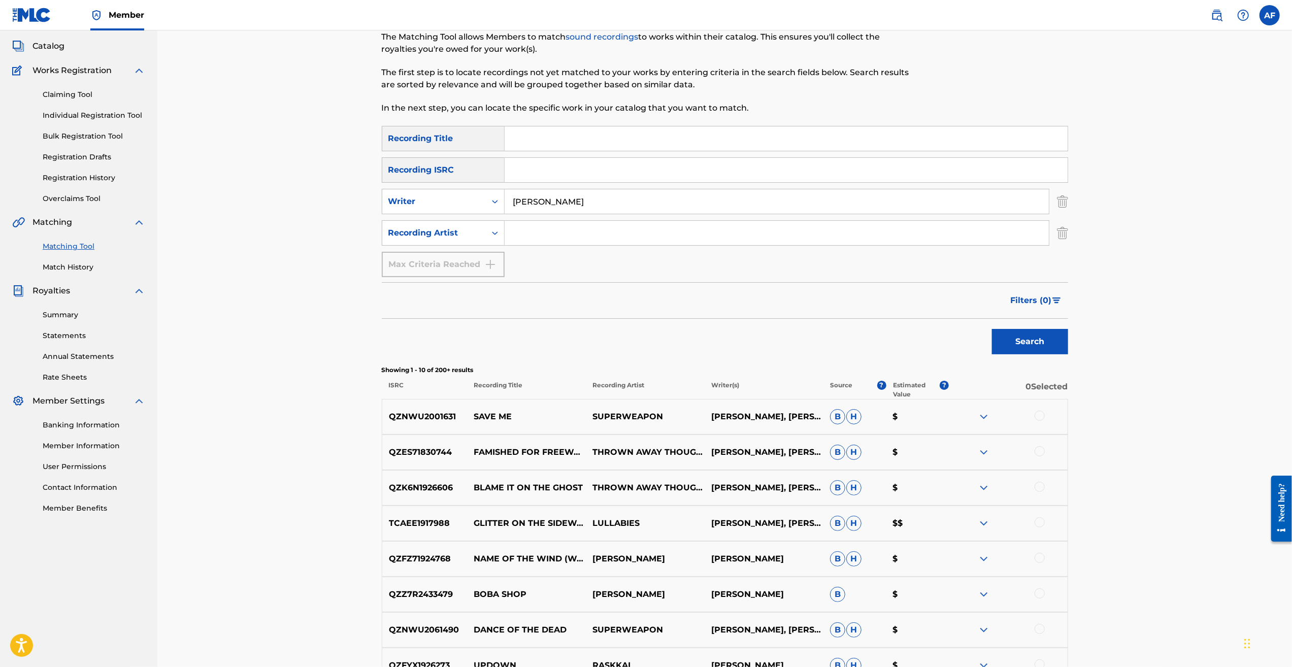
scroll to position [102, 0]
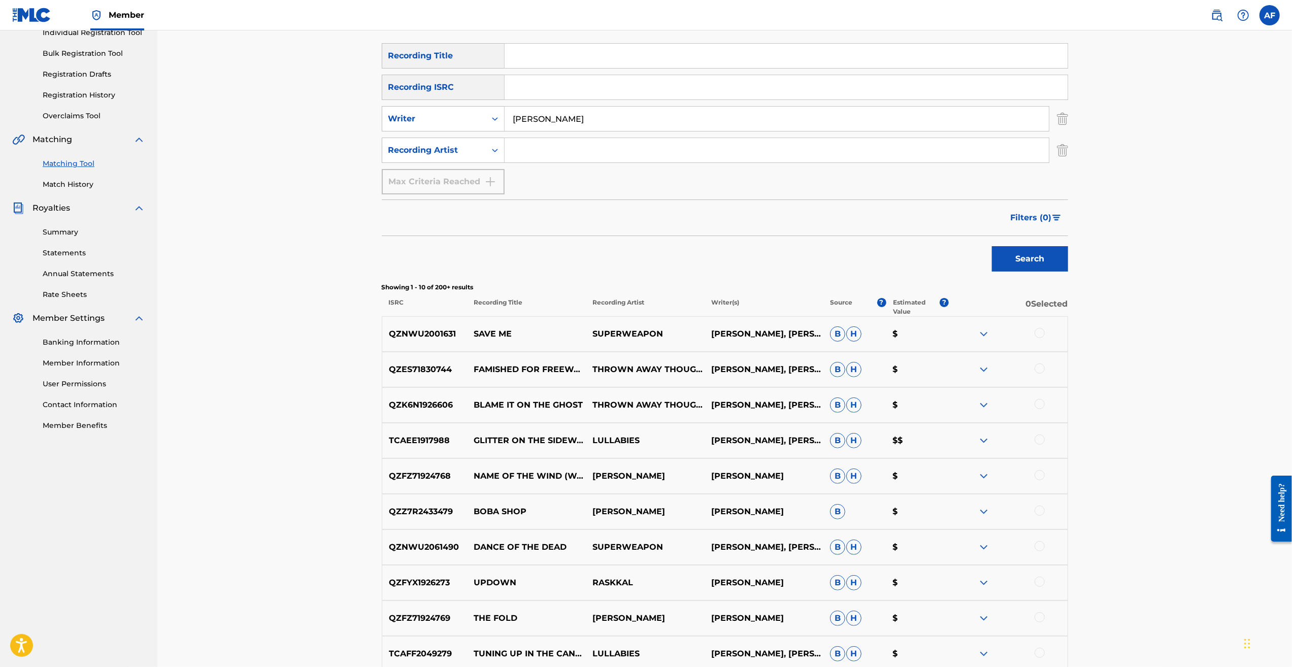
drag, startPoint x: 291, startPoint y: 306, endPoint x: 296, endPoint y: 330, distance: 24.3
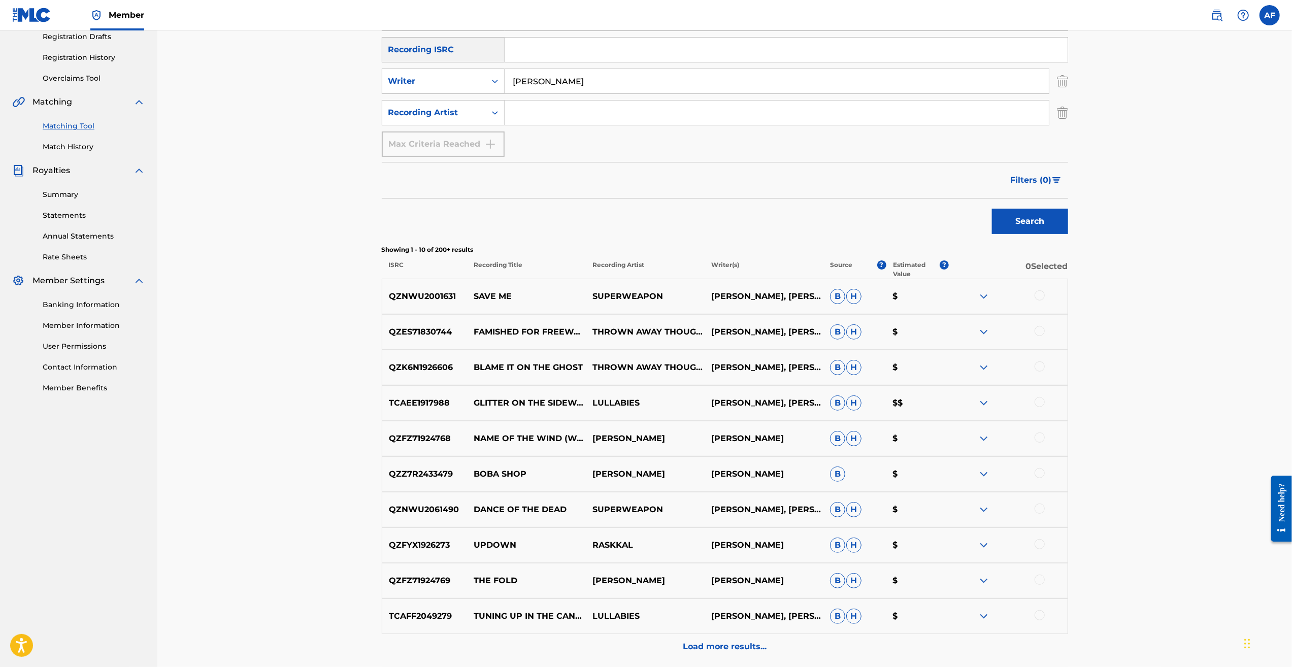
scroll to position [189, 0]
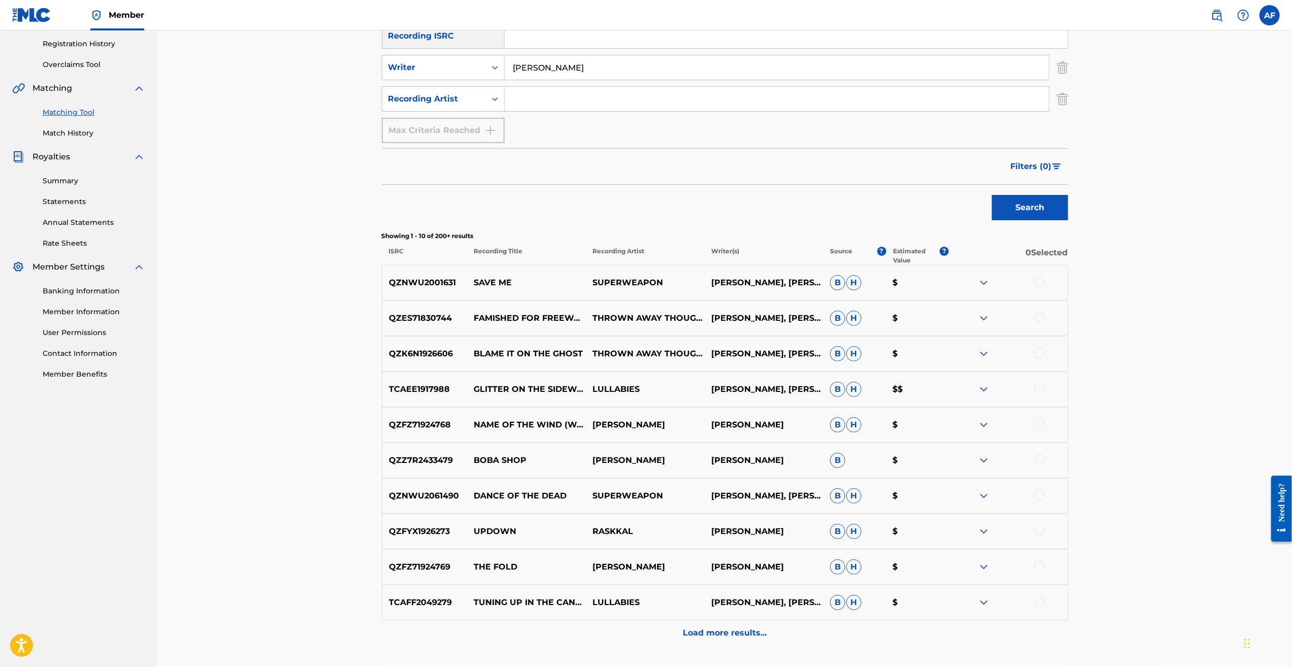
click at [638, 463] on p "[PERSON_NAME]" at bounding box center [645, 460] width 119 height 12
click at [992, 457] on div at bounding box center [1008, 460] width 119 height 12
click at [991, 457] on div at bounding box center [1008, 460] width 119 height 12
click at [985, 461] on img at bounding box center [984, 460] width 12 height 12
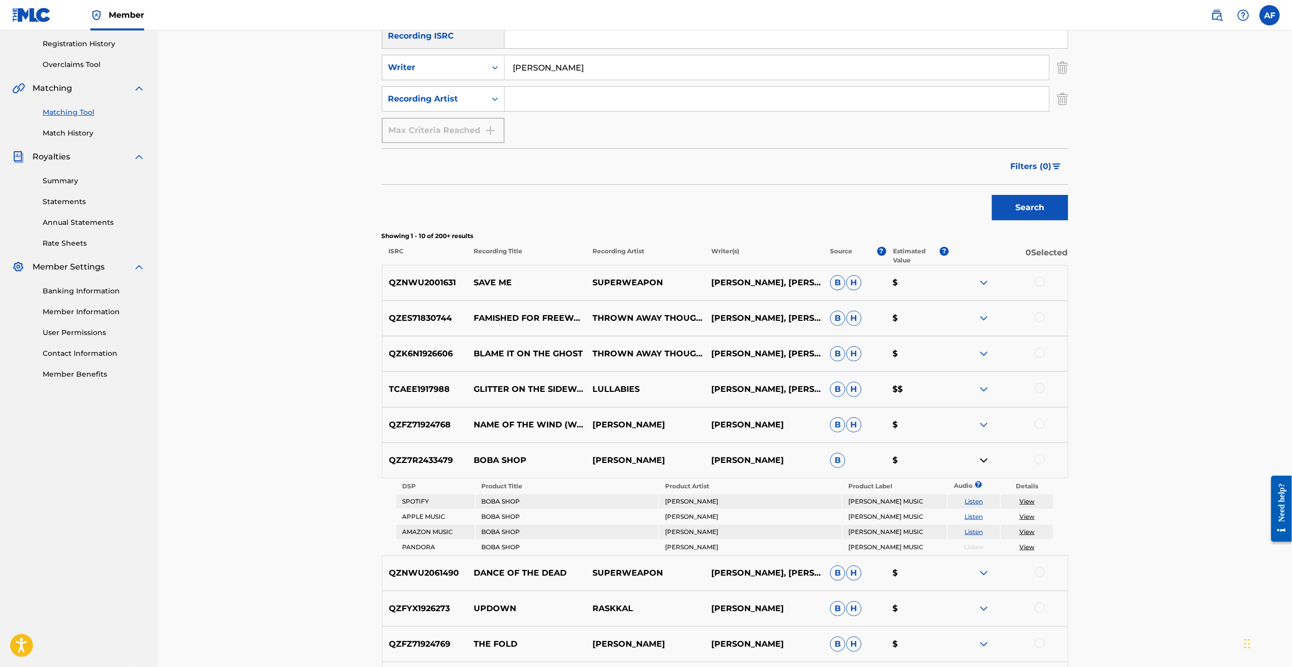
click at [984, 459] on img at bounding box center [984, 460] width 12 height 12
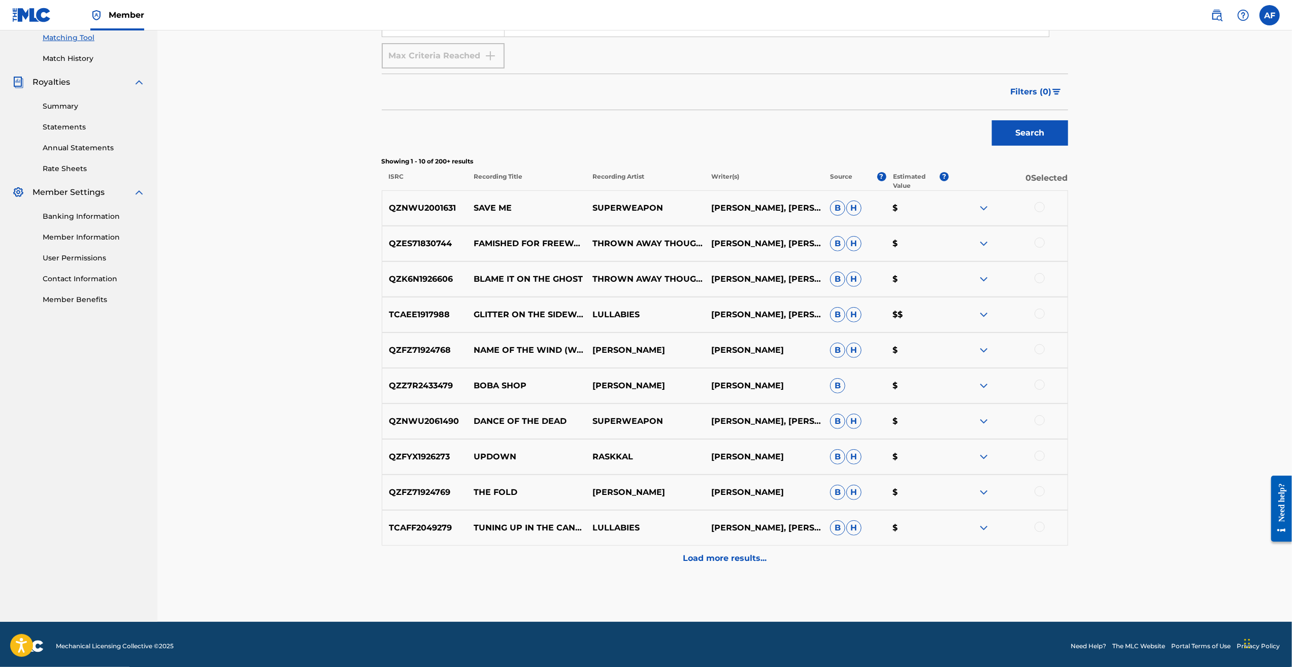
scroll to position [267, 0]
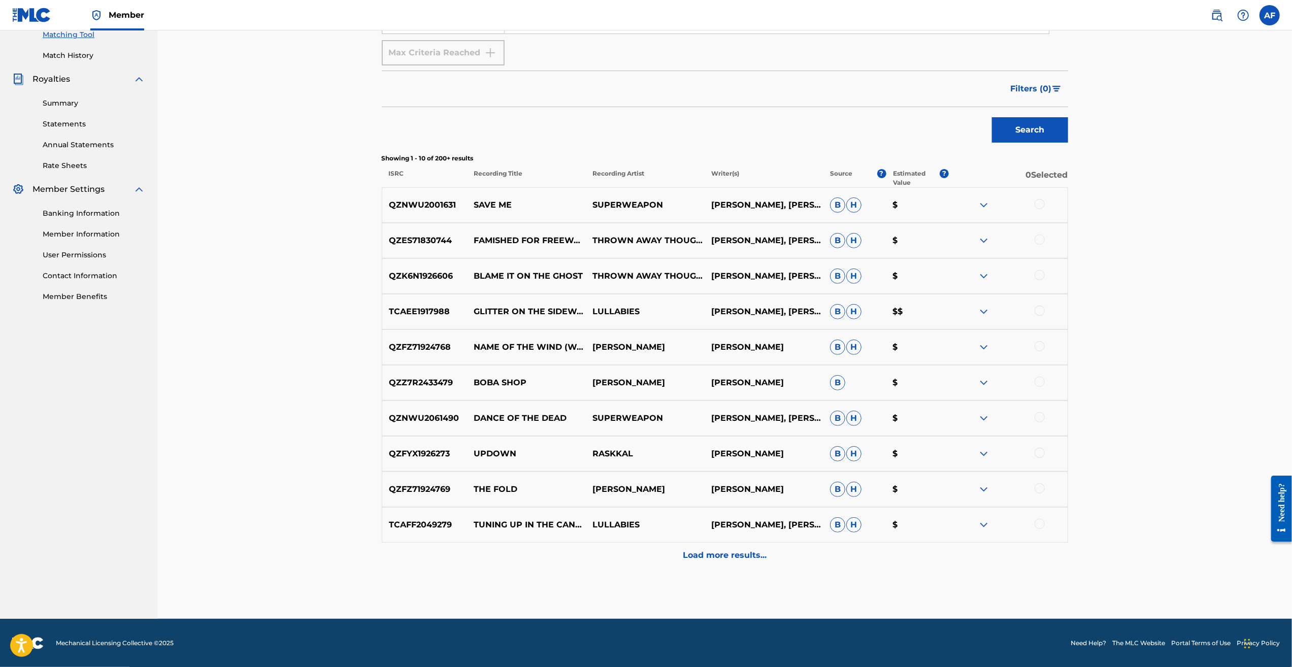
click at [718, 549] on p "Load more results..." at bounding box center [725, 555] width 84 height 12
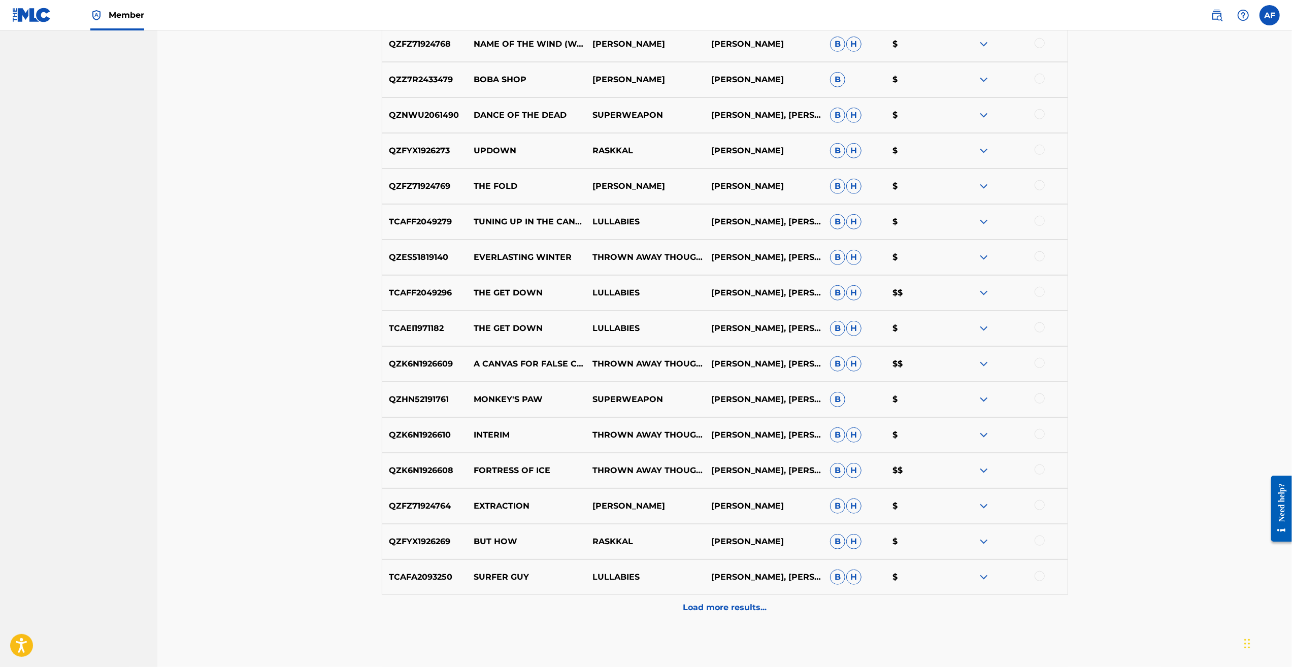
scroll to position [622, 0]
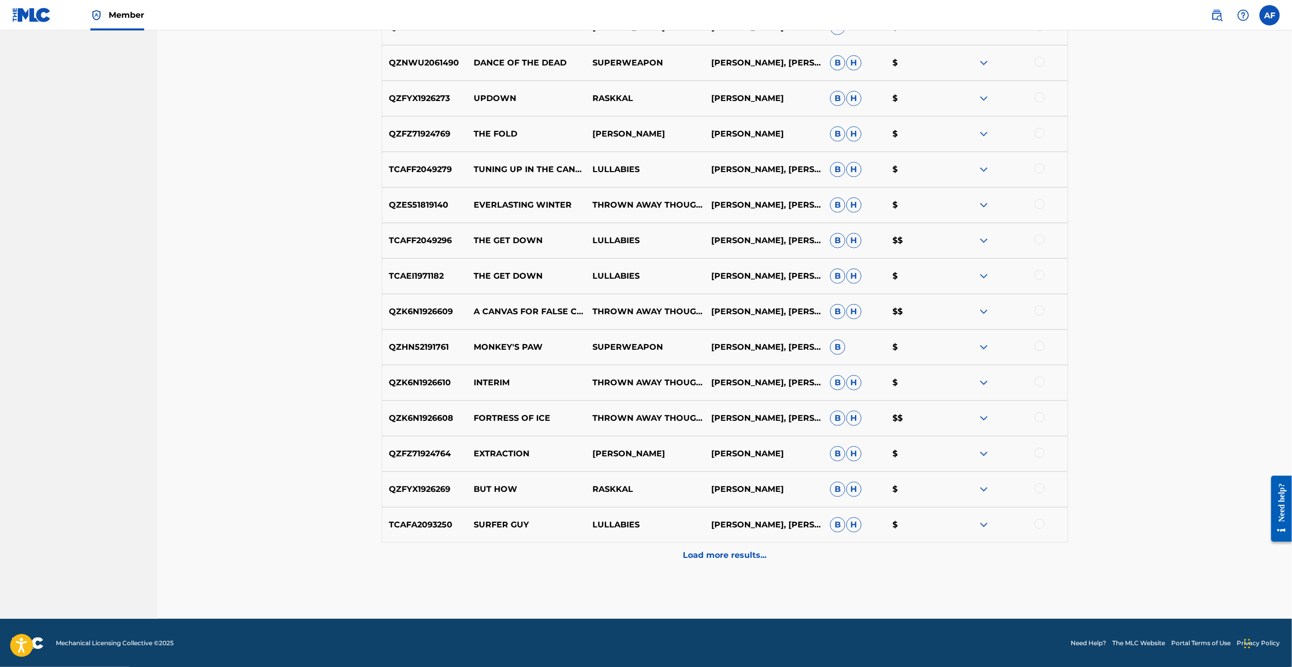
click at [751, 557] on p "Load more results..." at bounding box center [725, 555] width 84 height 12
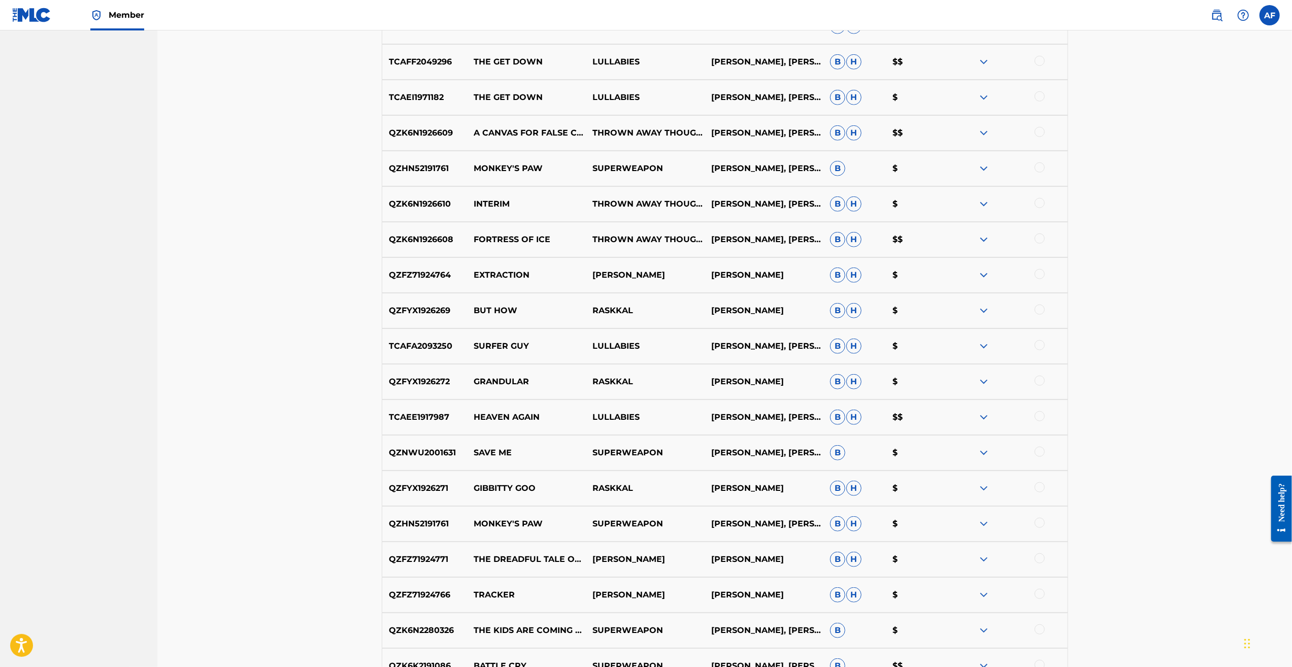
scroll to position [914, 0]
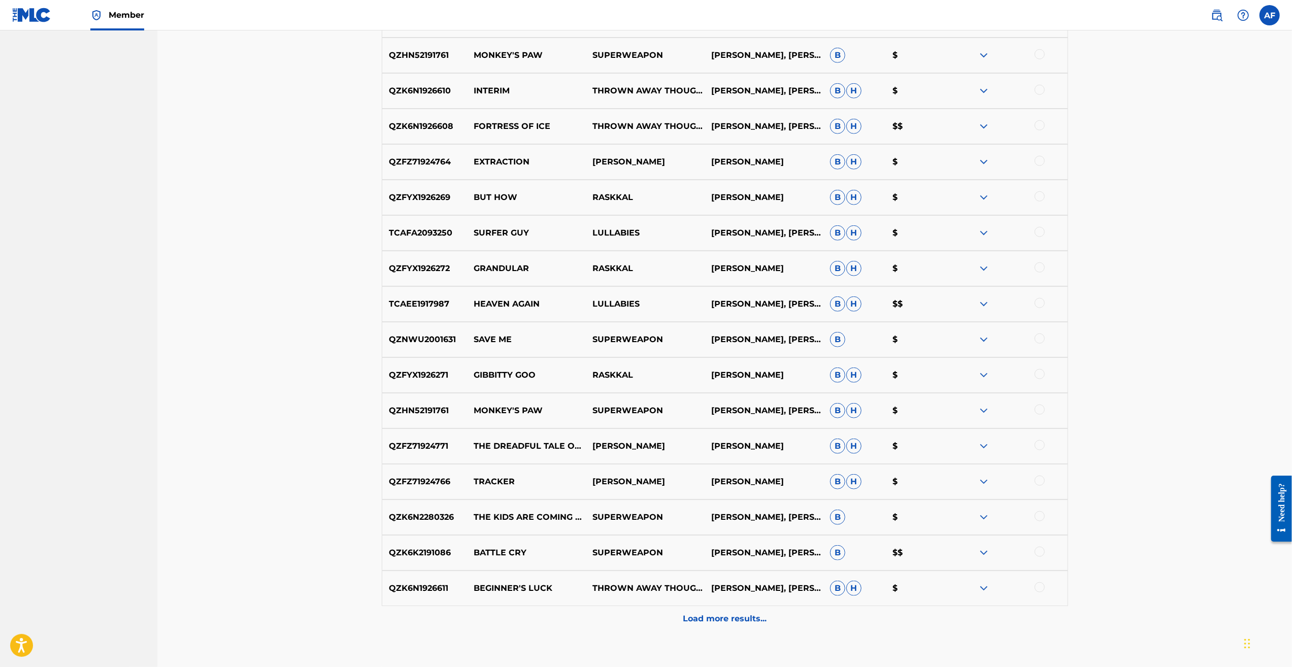
click at [711, 620] on p "Load more results..." at bounding box center [725, 619] width 84 height 12
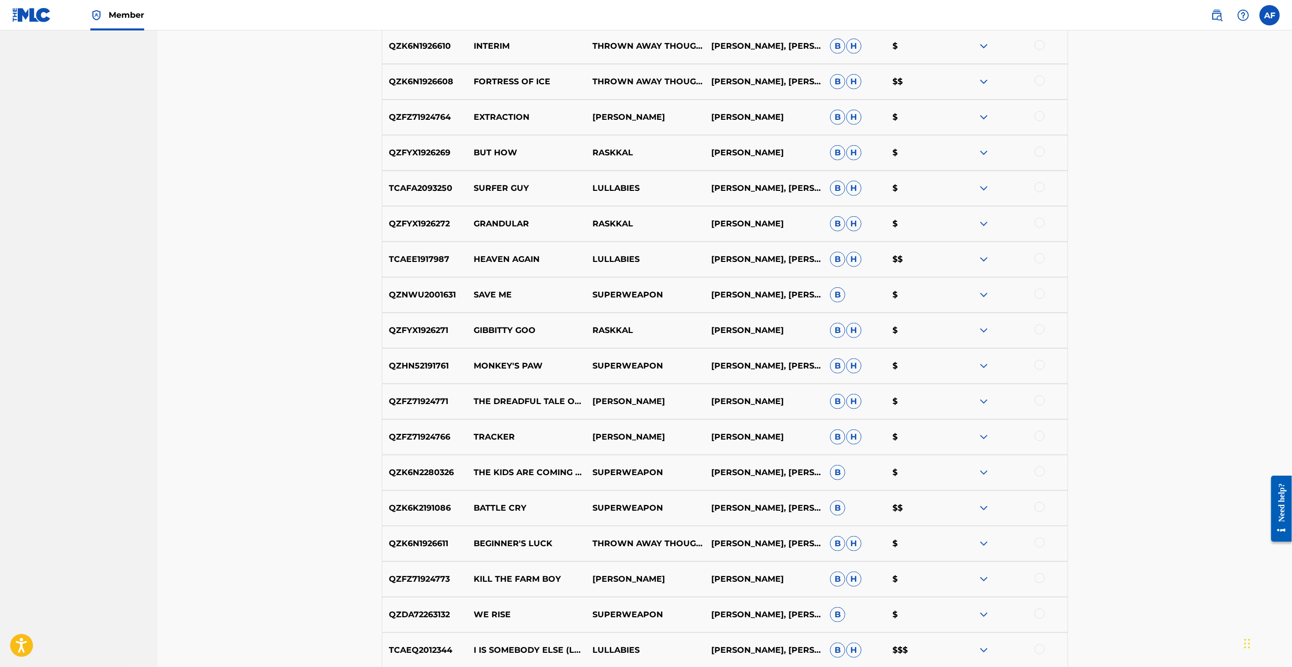
drag, startPoint x: 1162, startPoint y: 228, endPoint x: 1186, endPoint y: 340, distance: 114.2
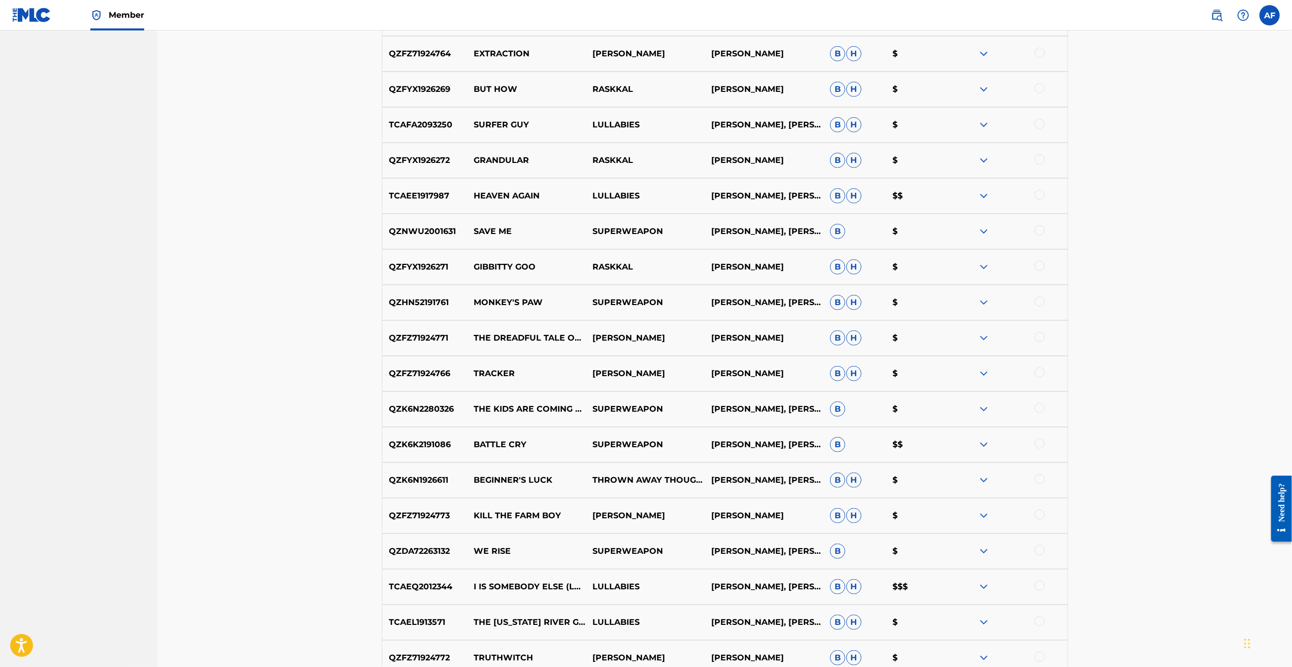
scroll to position [1072, 0]
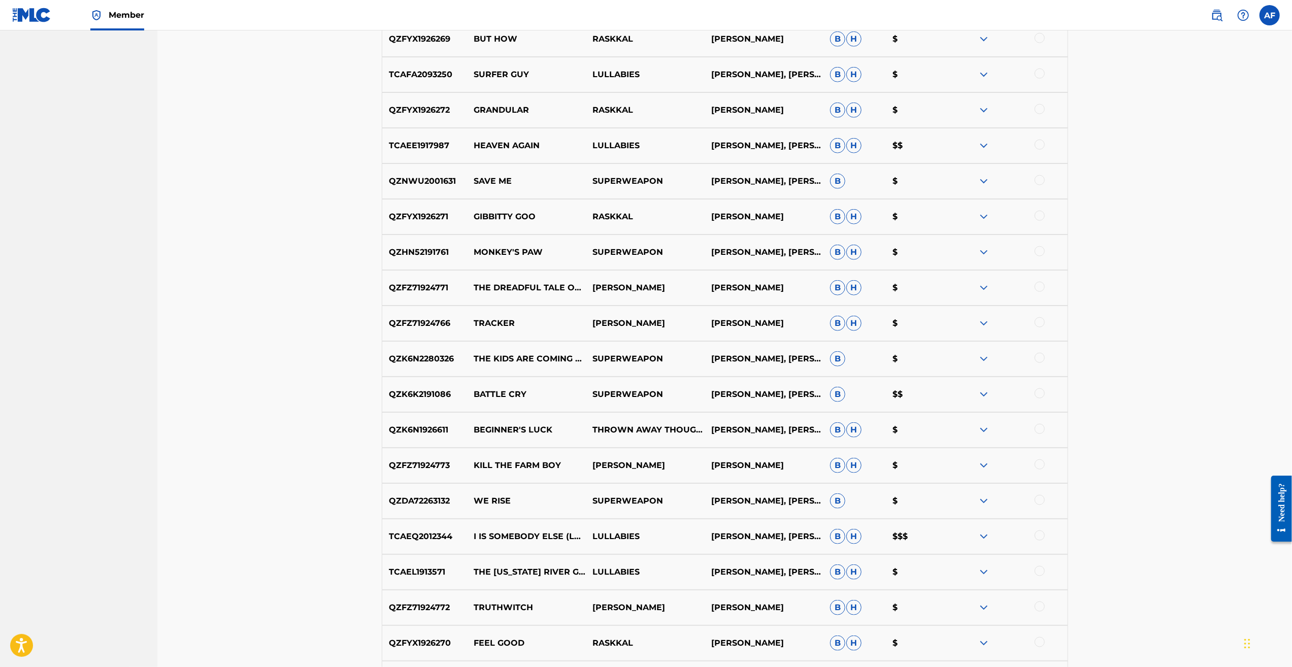
click at [985, 538] on img at bounding box center [984, 536] width 12 height 12
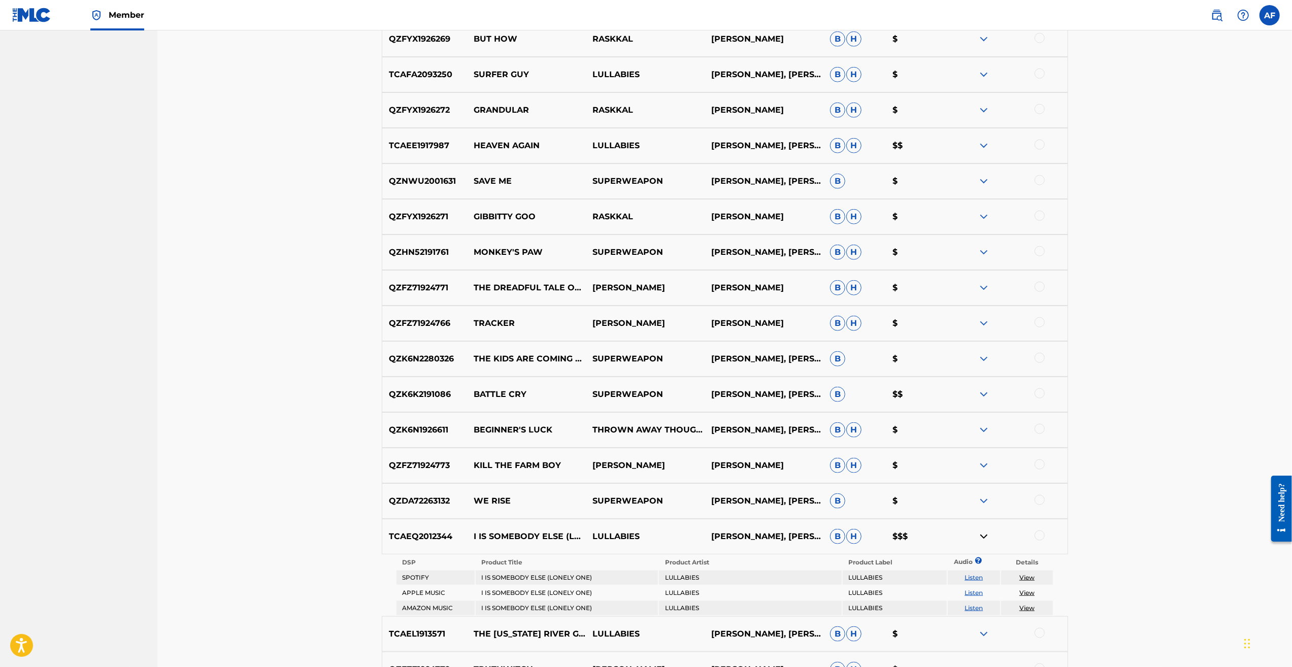
click at [989, 538] on img at bounding box center [984, 536] width 12 height 12
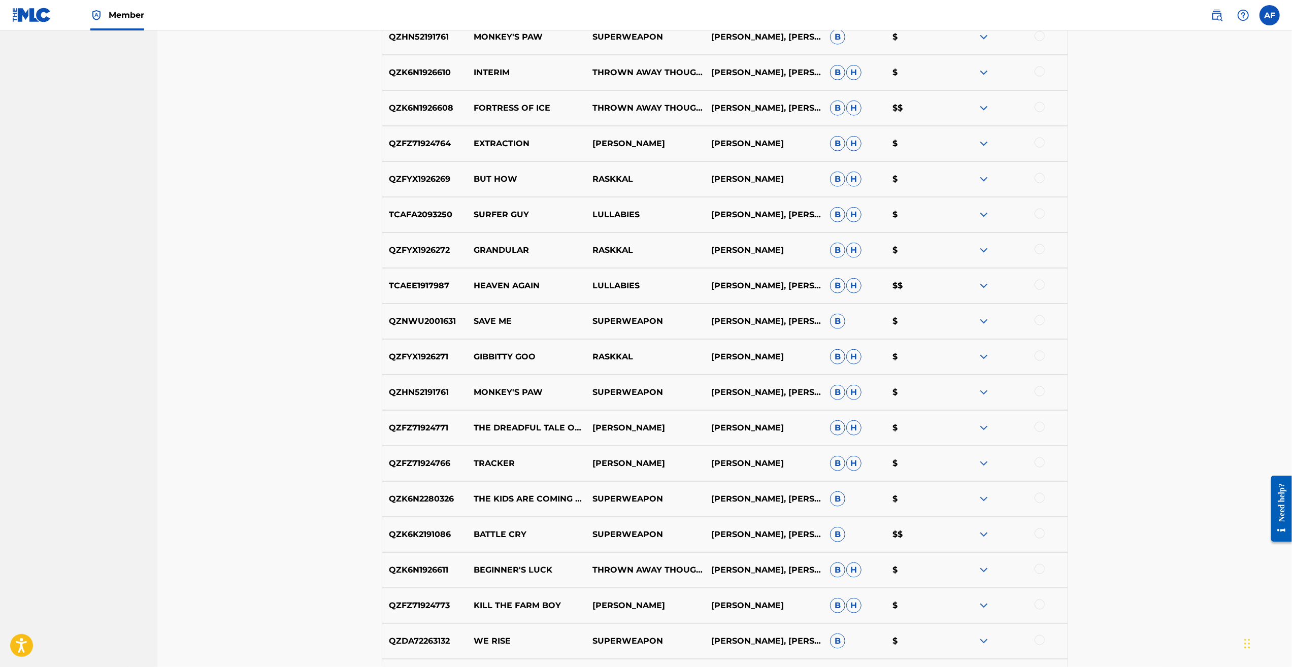
scroll to position [0, 0]
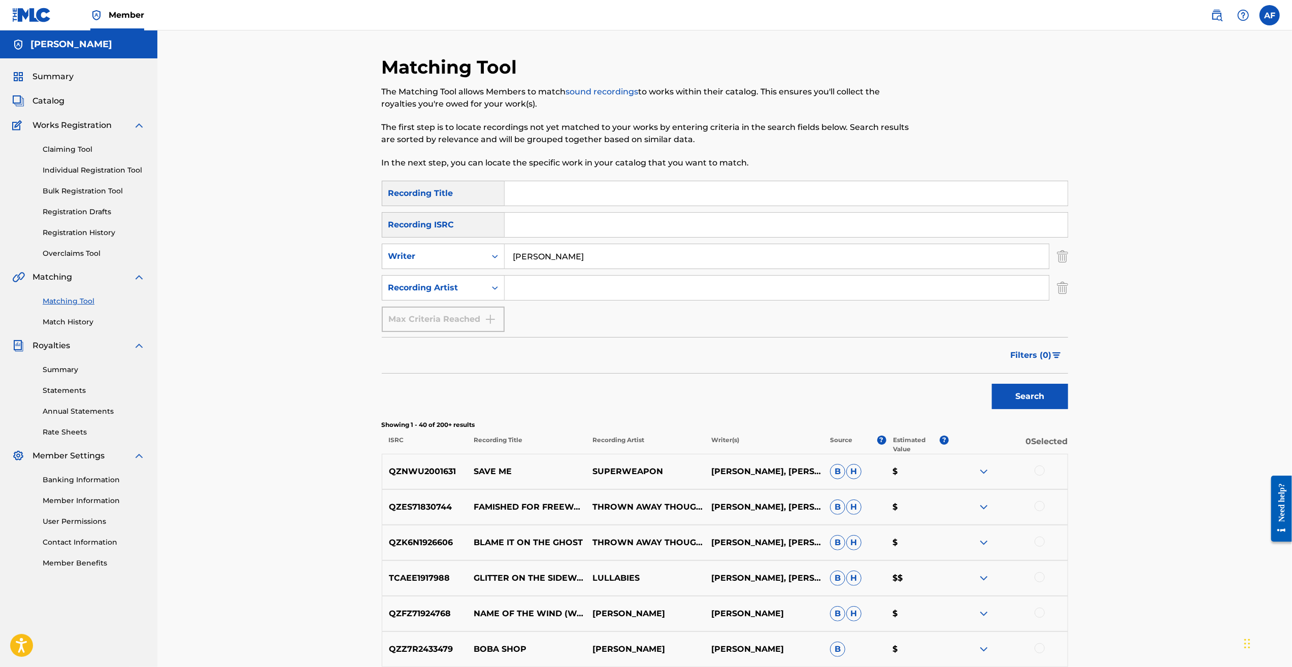
drag, startPoint x: 1130, startPoint y: 412, endPoint x: 982, endPoint y: 197, distance: 260.9
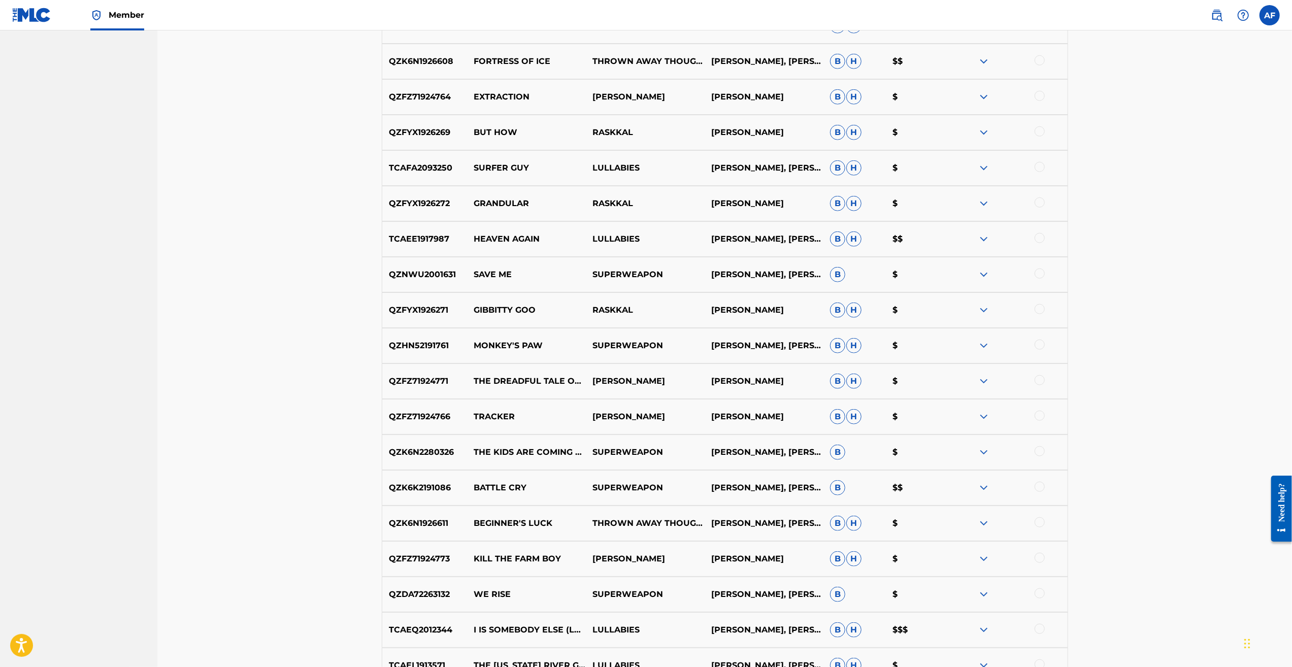
drag, startPoint x: 1184, startPoint y: 229, endPoint x: 1175, endPoint y: 477, distance: 247.9
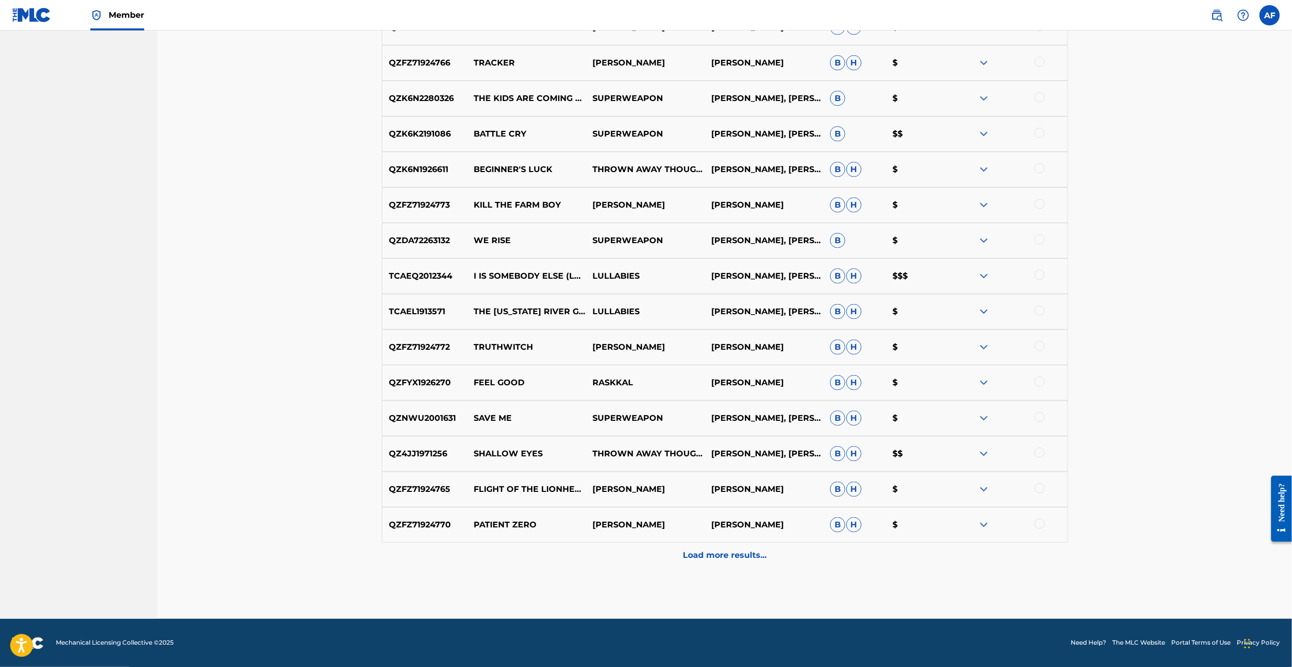
click at [703, 544] on div "Load more results..." at bounding box center [725, 555] width 686 height 25
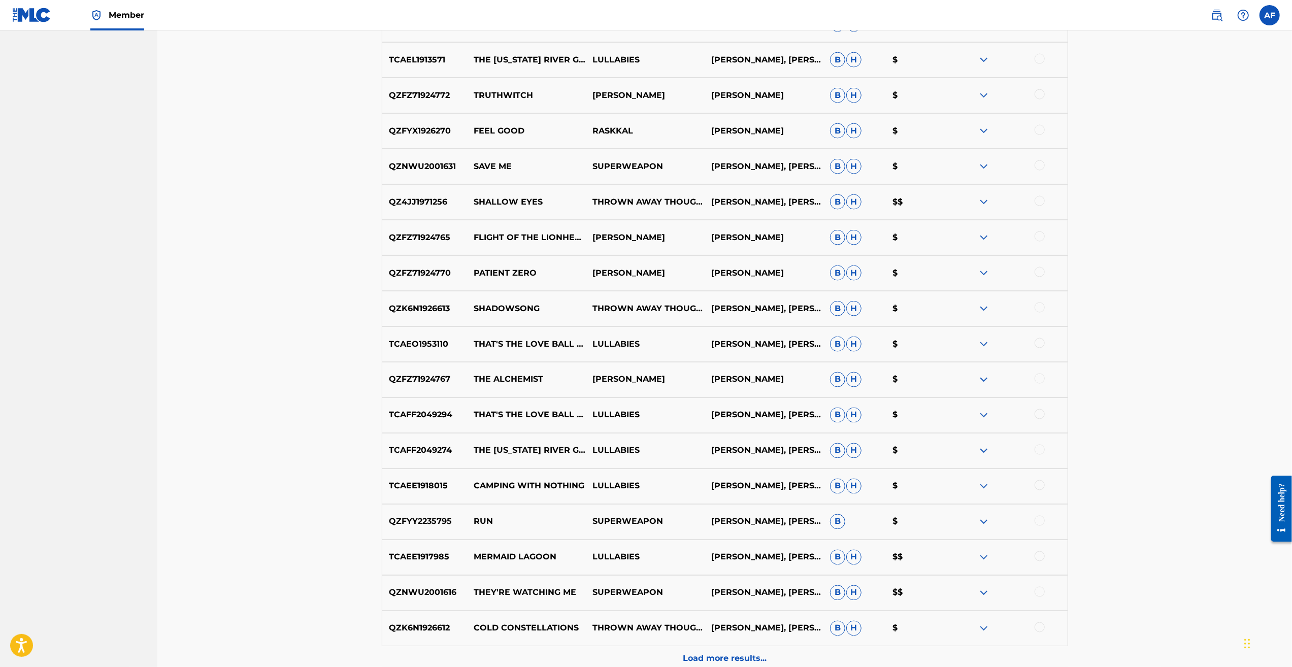
scroll to position [1688, 0]
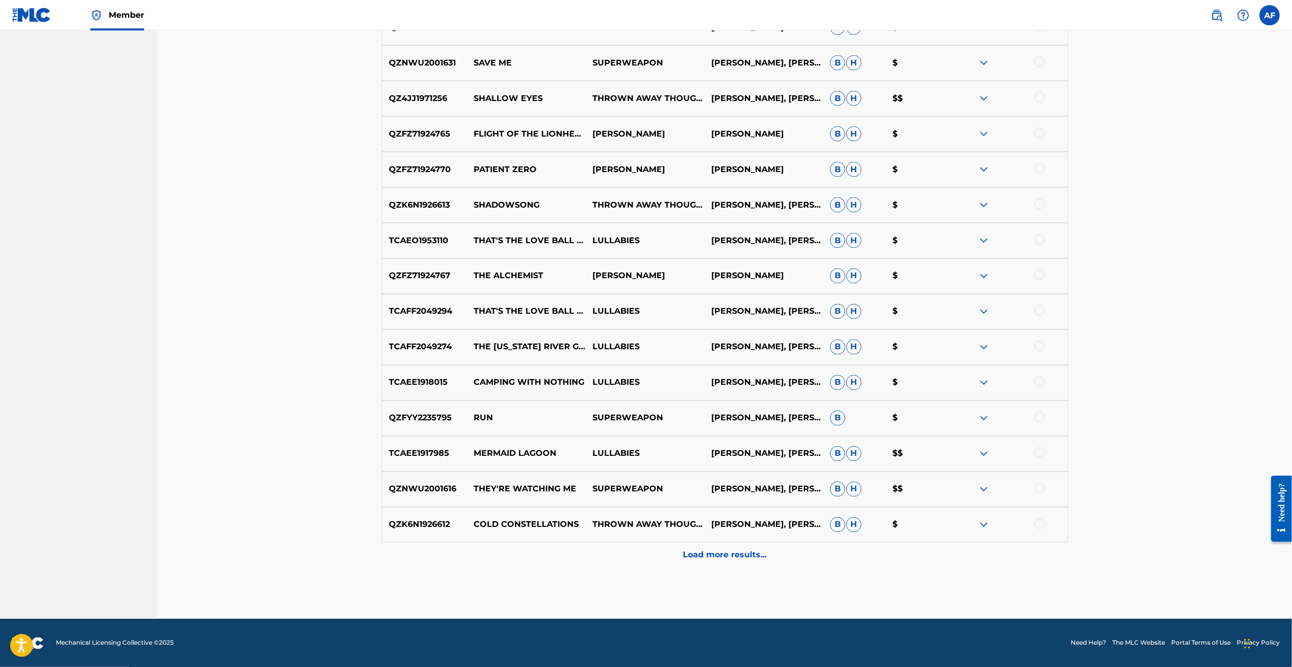
click at [707, 554] on p "Load more results..." at bounding box center [725, 555] width 84 height 12
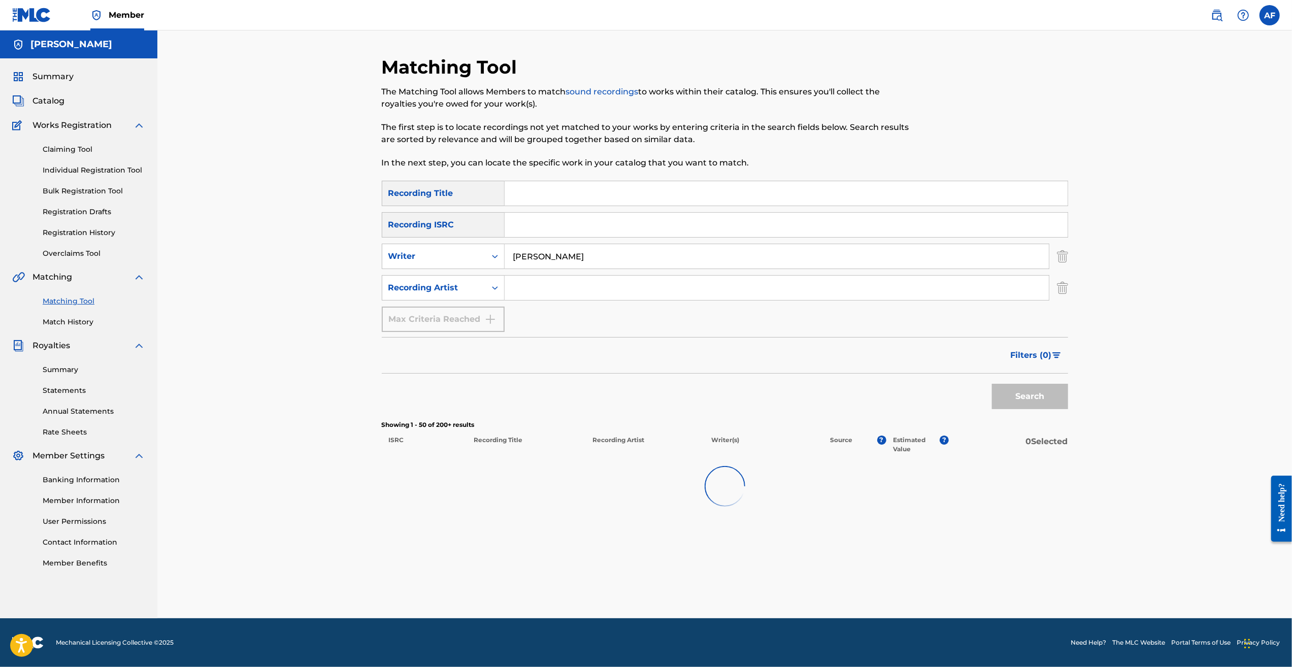
scroll to position [0, 0]
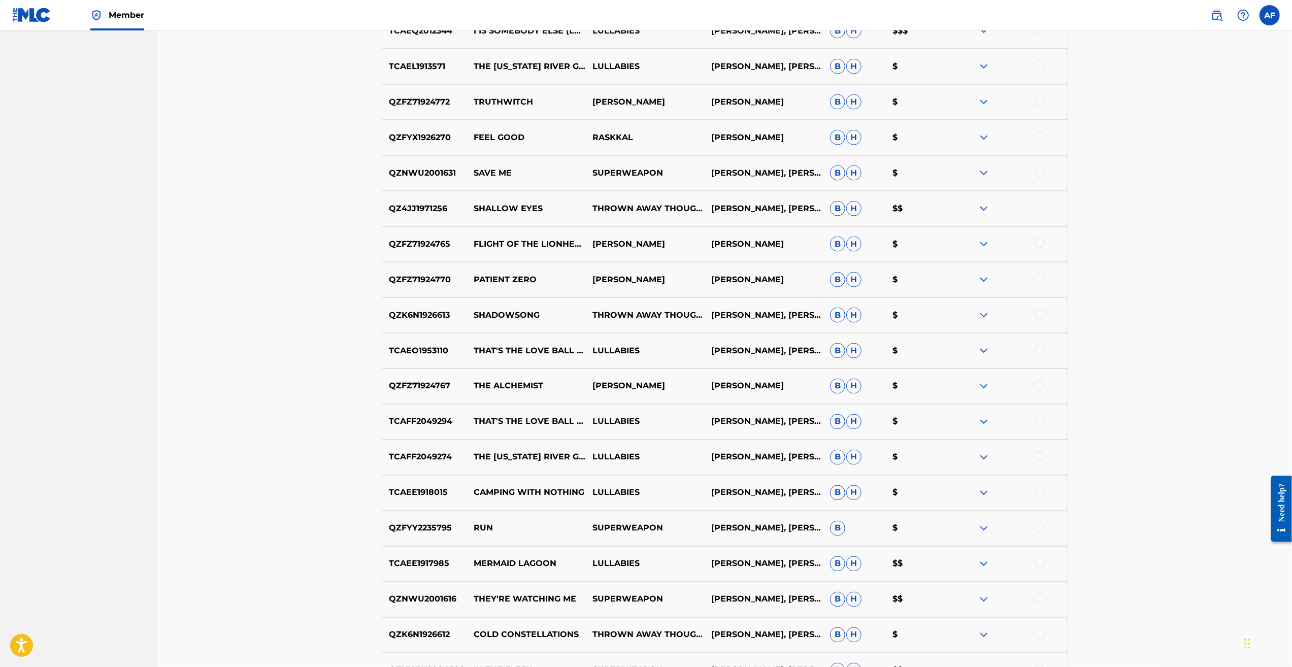
drag, startPoint x: 270, startPoint y: 188, endPoint x: 303, endPoint y: 353, distance: 168.7
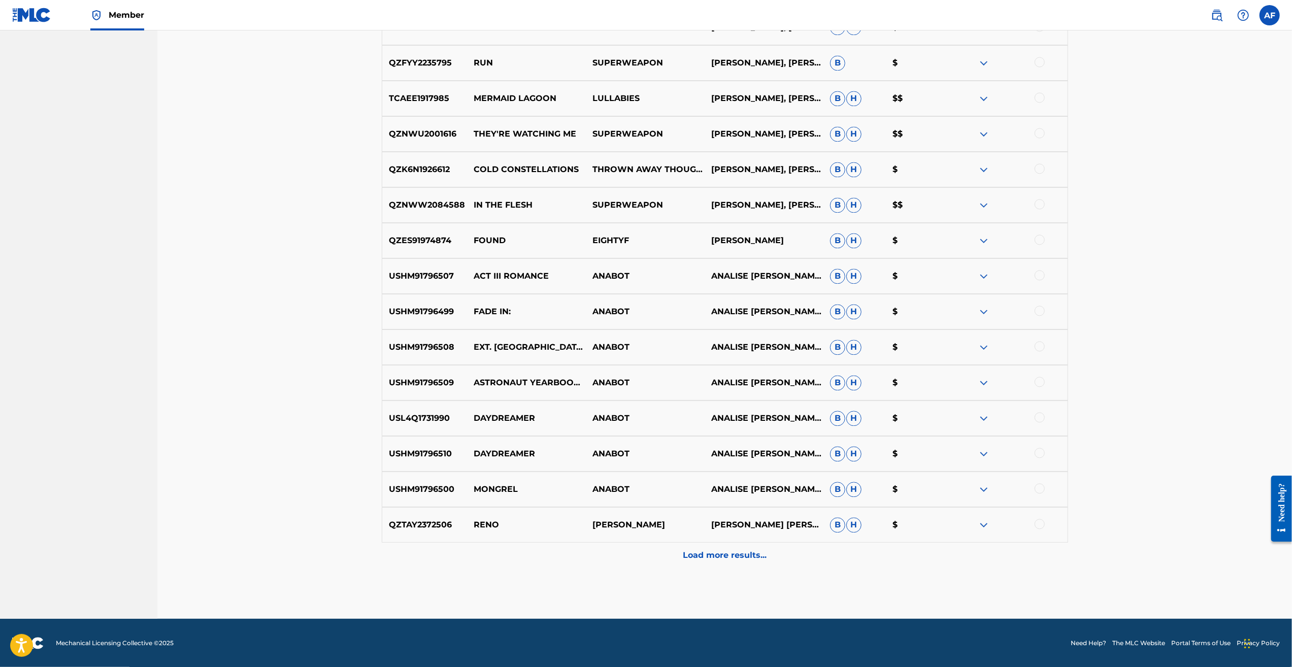
drag, startPoint x: 326, startPoint y: 373, endPoint x: 334, endPoint y: 442, distance: 69.5
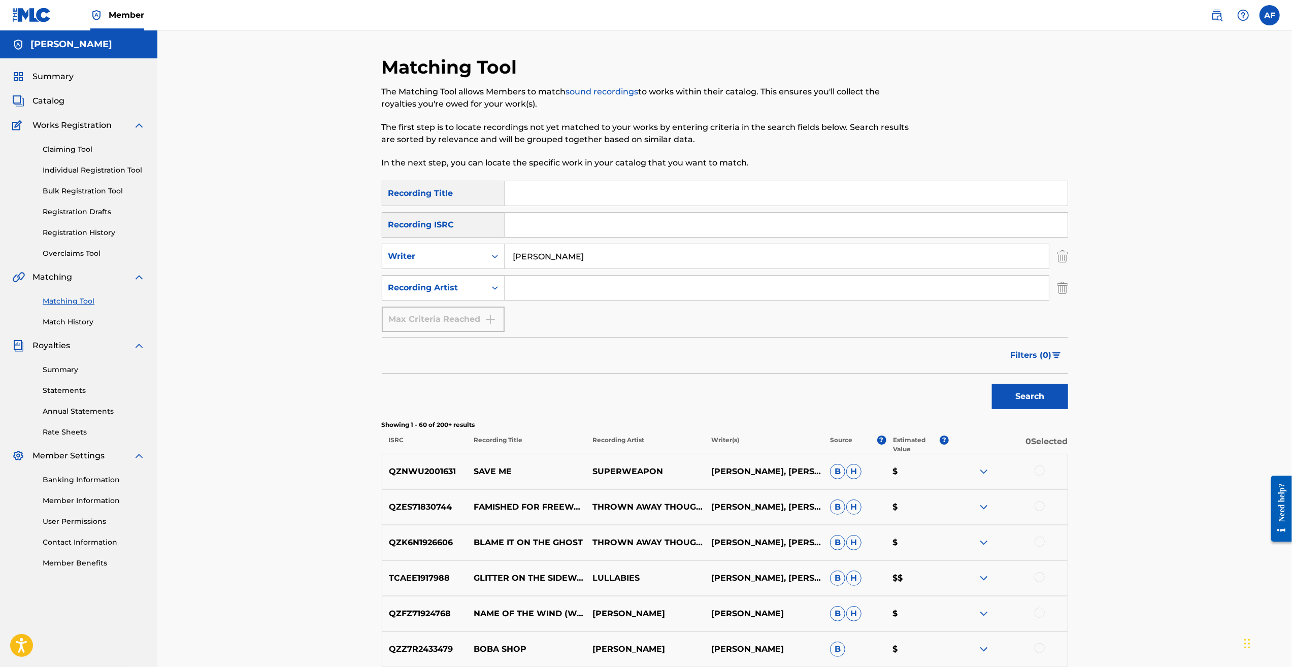
drag, startPoint x: 380, startPoint y: 547, endPoint x: 527, endPoint y: 230, distance: 350.0
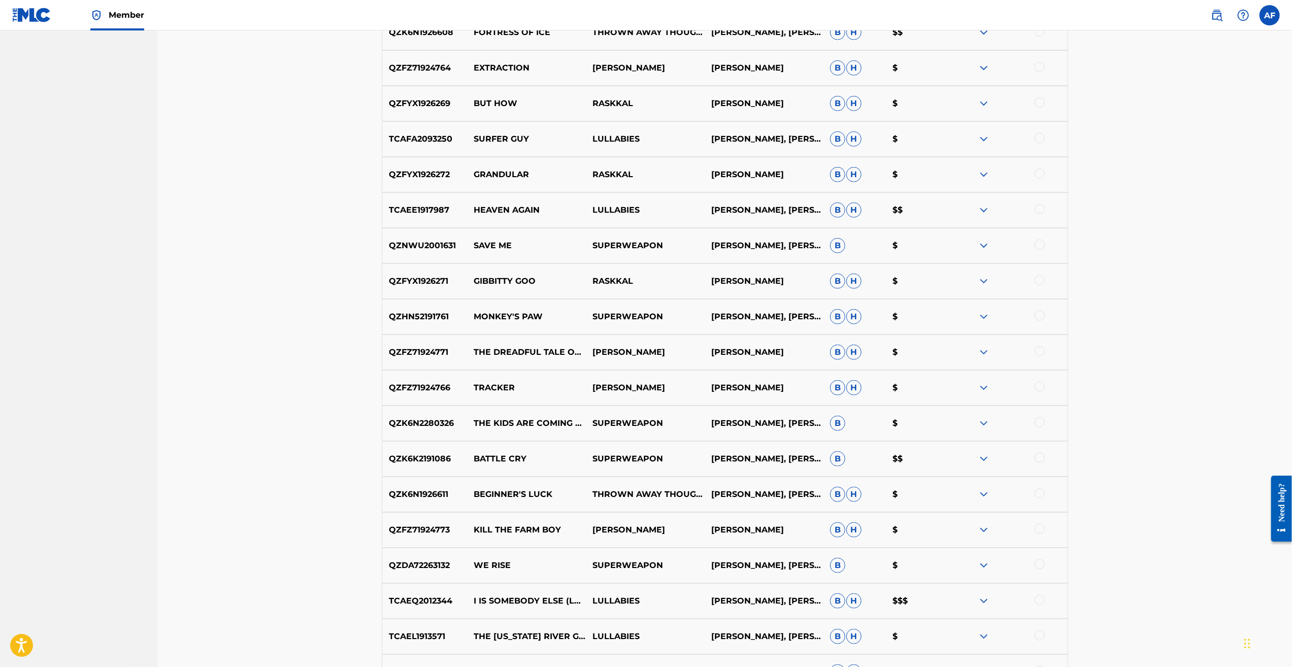
scroll to position [2043, 0]
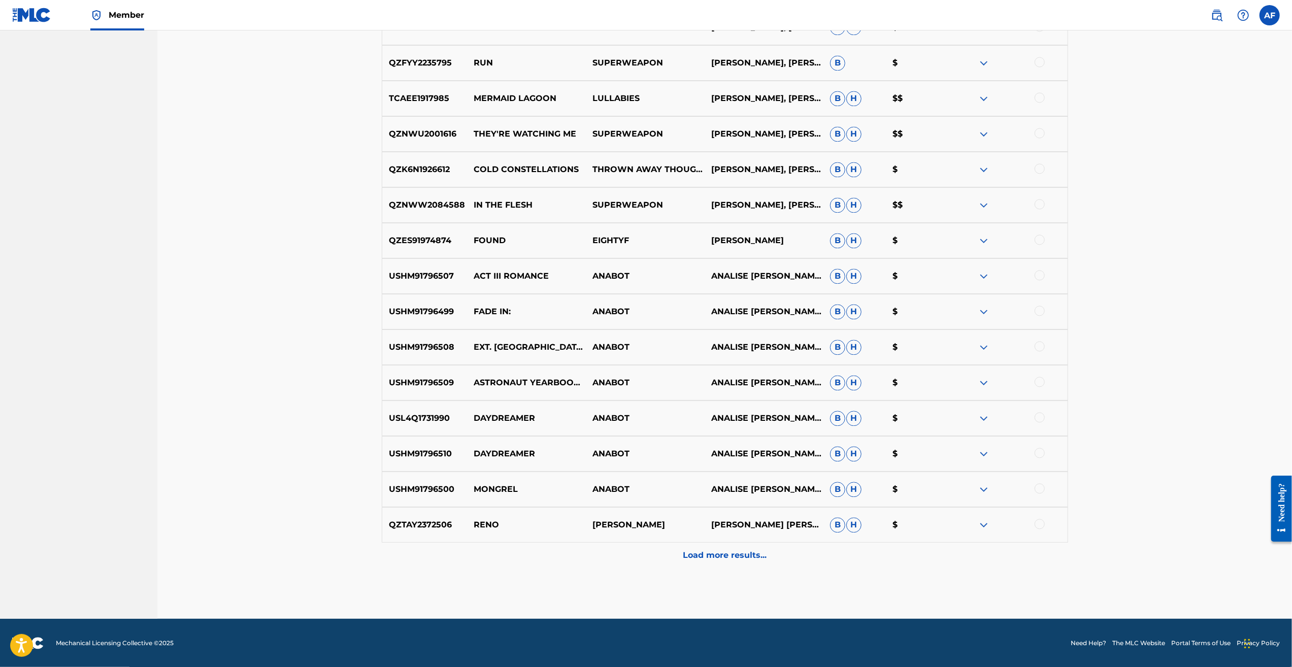
drag, startPoint x: 359, startPoint y: 534, endPoint x: 338, endPoint y: 550, distance: 26.4
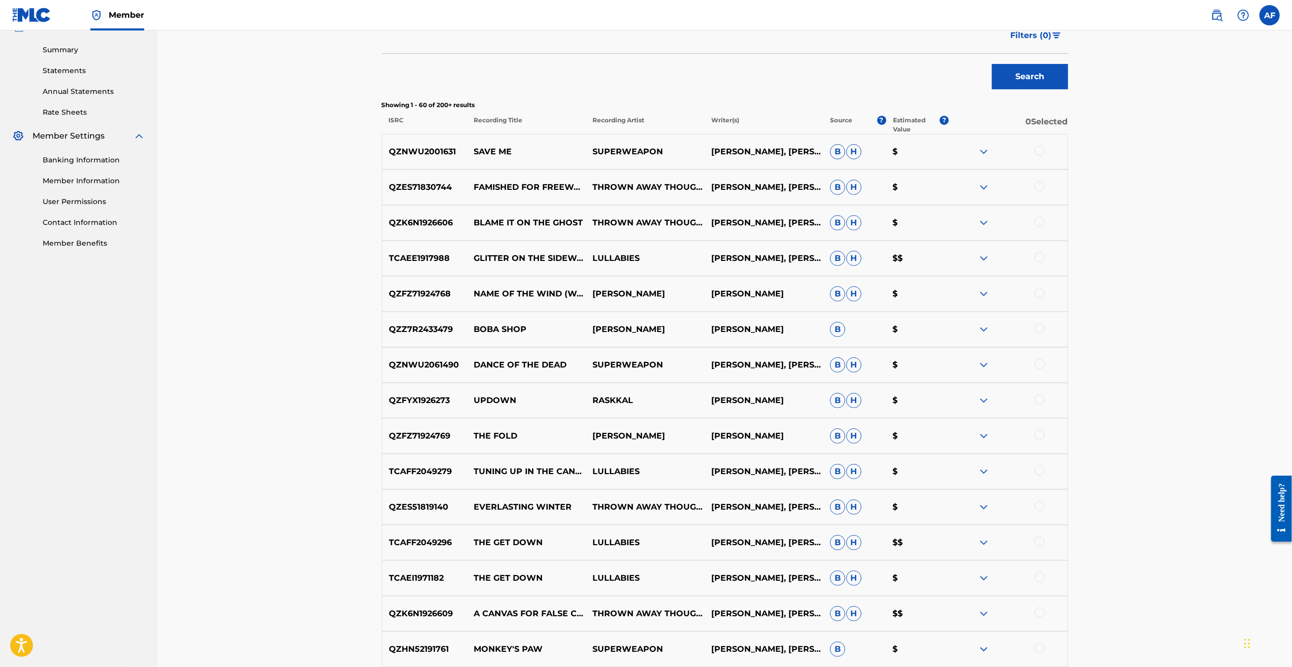
scroll to position [0, 0]
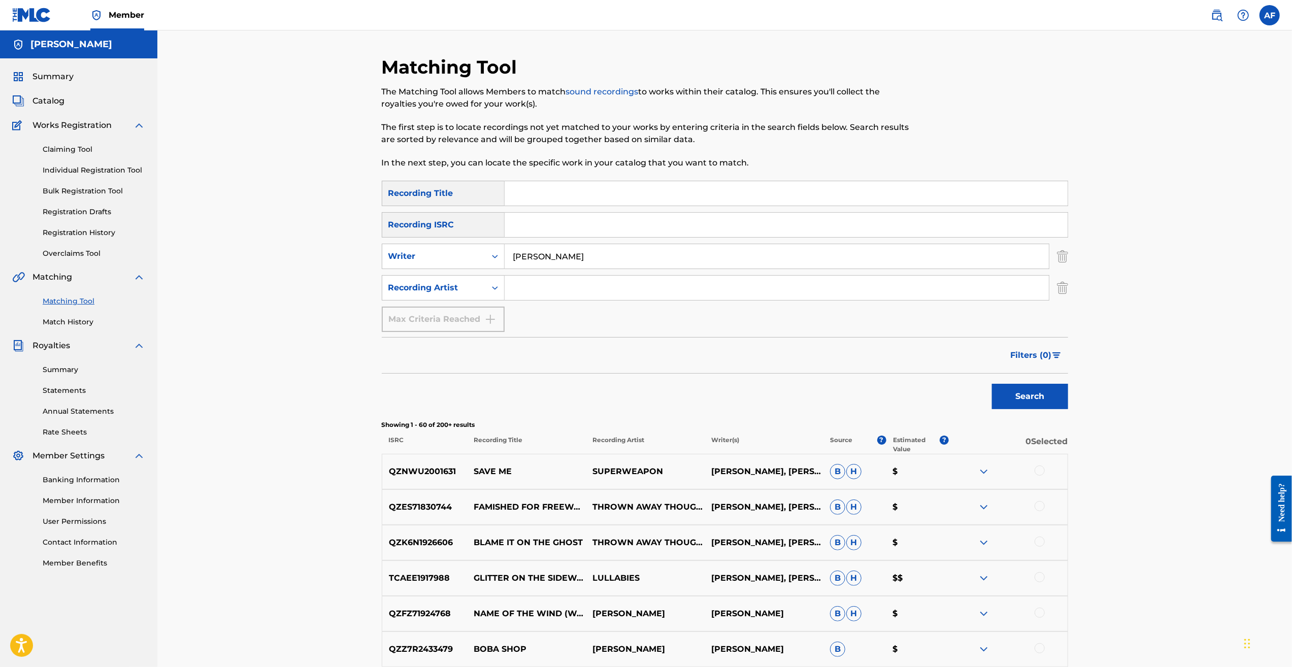
drag, startPoint x: 344, startPoint y: 488, endPoint x: 460, endPoint y: 220, distance: 292.0
drag, startPoint x: 621, startPoint y: 252, endPoint x: 493, endPoint y: 253, distance: 127.9
click at [493, 253] on div "SearchWithCriteriaccb6c383-3b59-42b3-82c7-ef3fc6577b66 Writer [PERSON_NAME]" at bounding box center [725, 256] width 686 height 25
type input "[PERSON_NAME]"
click at [992, 384] on button "Search" at bounding box center [1030, 396] width 76 height 25
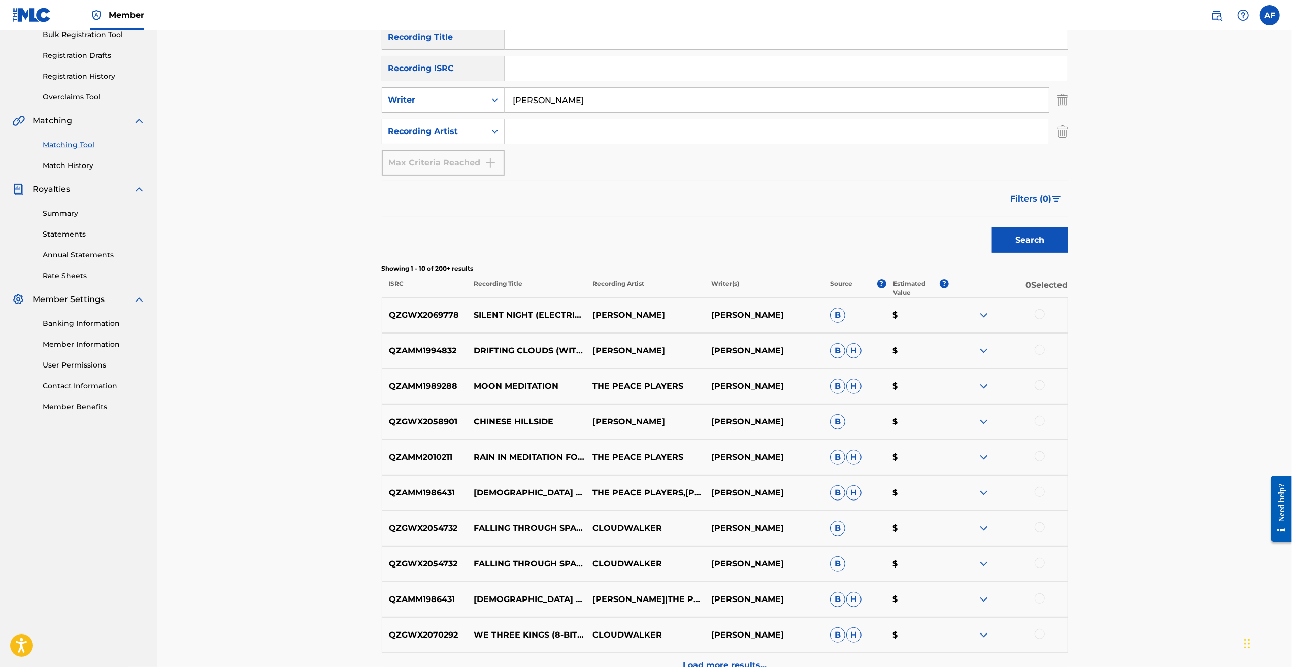
scroll to position [254, 0]
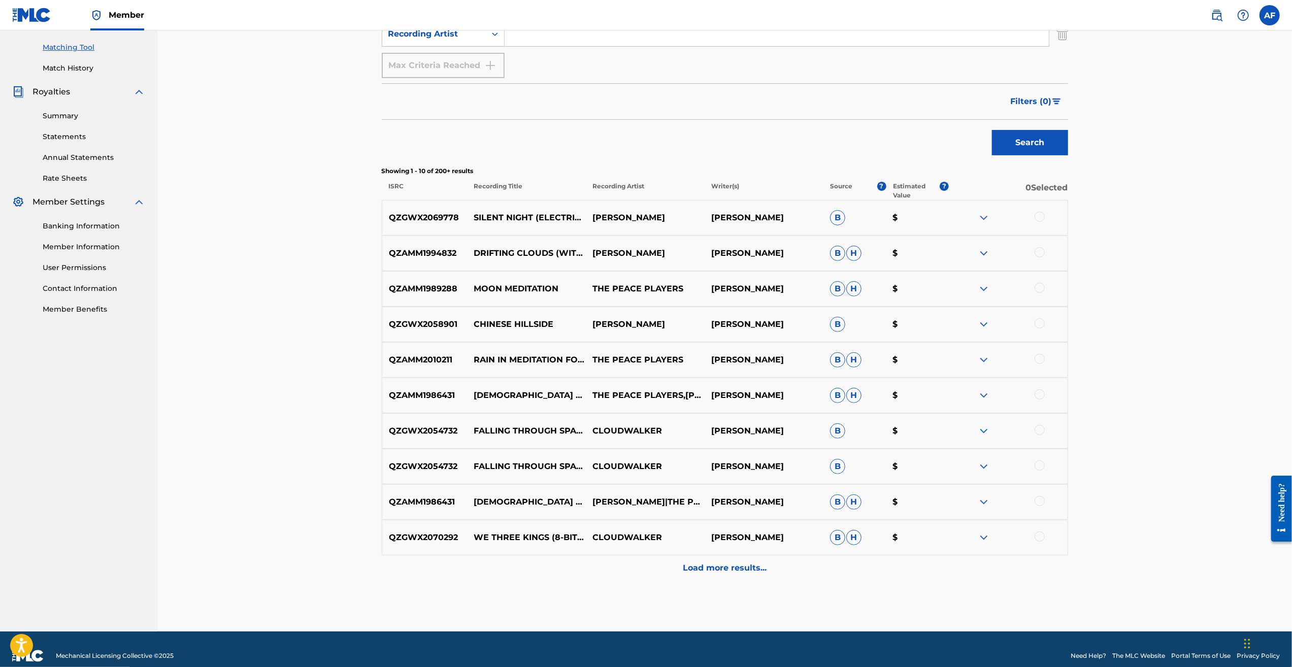
click at [725, 558] on div "Load more results..." at bounding box center [725, 567] width 686 height 25
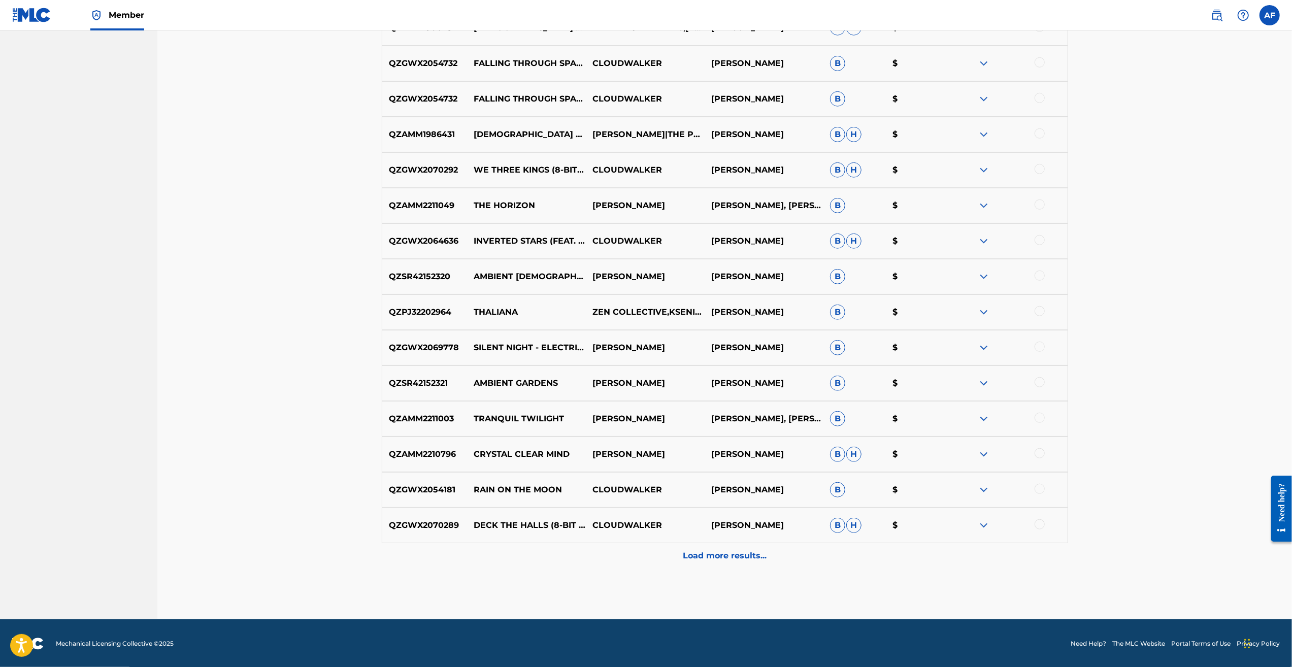
scroll to position [622, 0]
click at [727, 552] on p "Load more results..." at bounding box center [725, 555] width 84 height 12
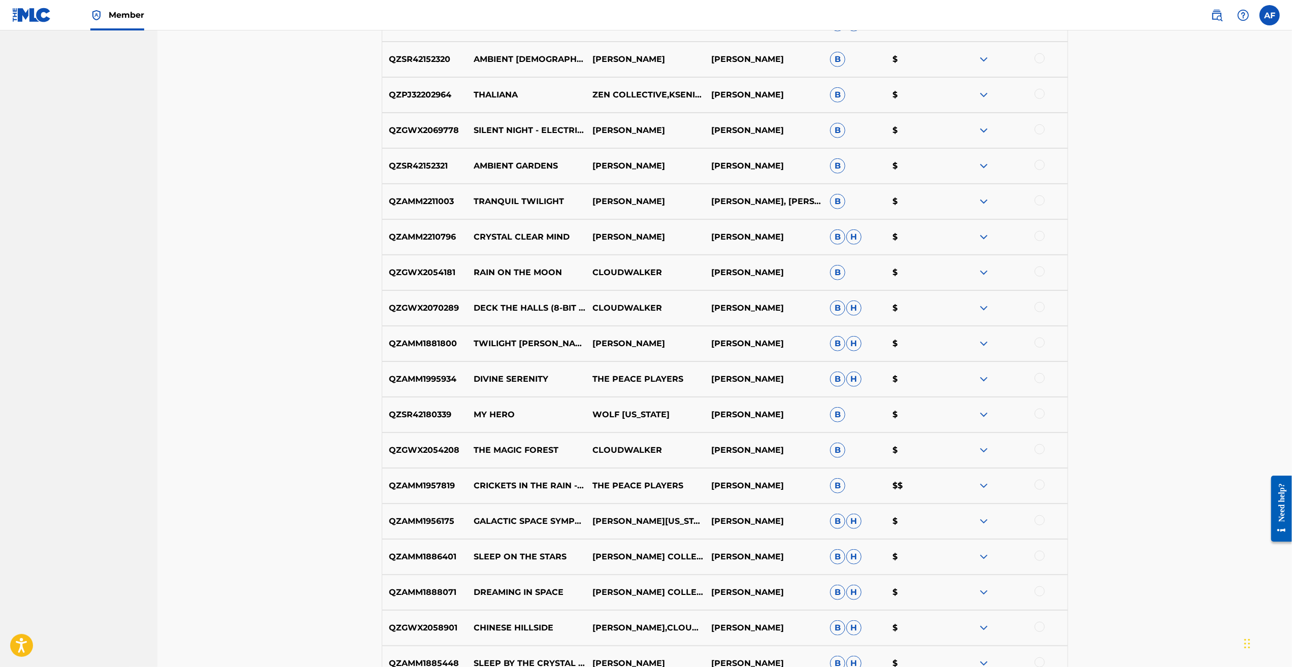
scroll to position [977, 0]
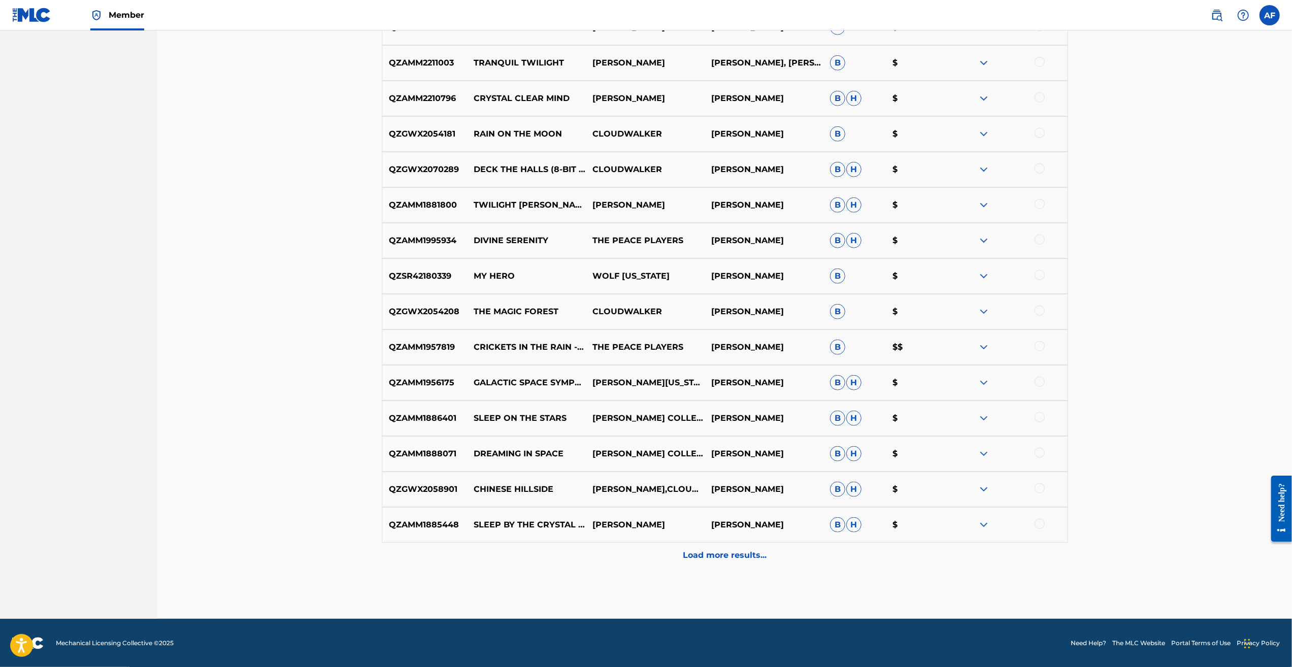
drag, startPoint x: 283, startPoint y: 216, endPoint x: 315, endPoint y: 457, distance: 243.2
click at [741, 558] on p "Load more results..." at bounding box center [725, 555] width 84 height 12
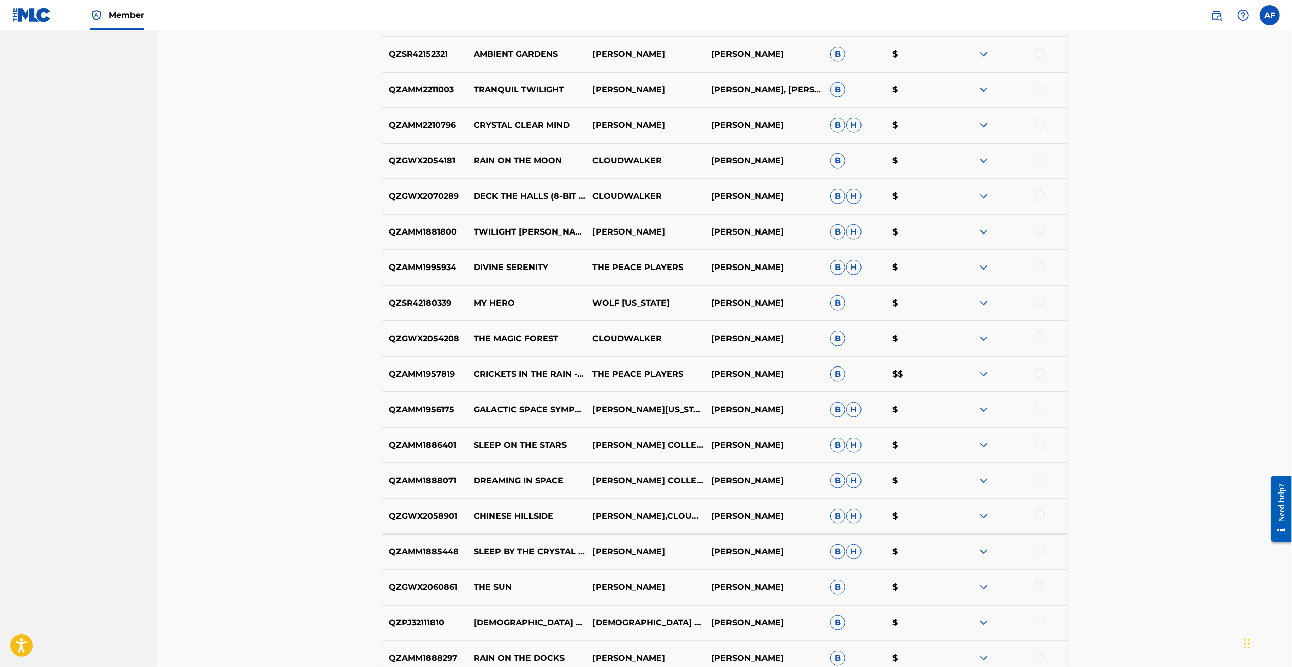
drag, startPoint x: 237, startPoint y: 188, endPoint x: 312, endPoint y: 351, distance: 179.2
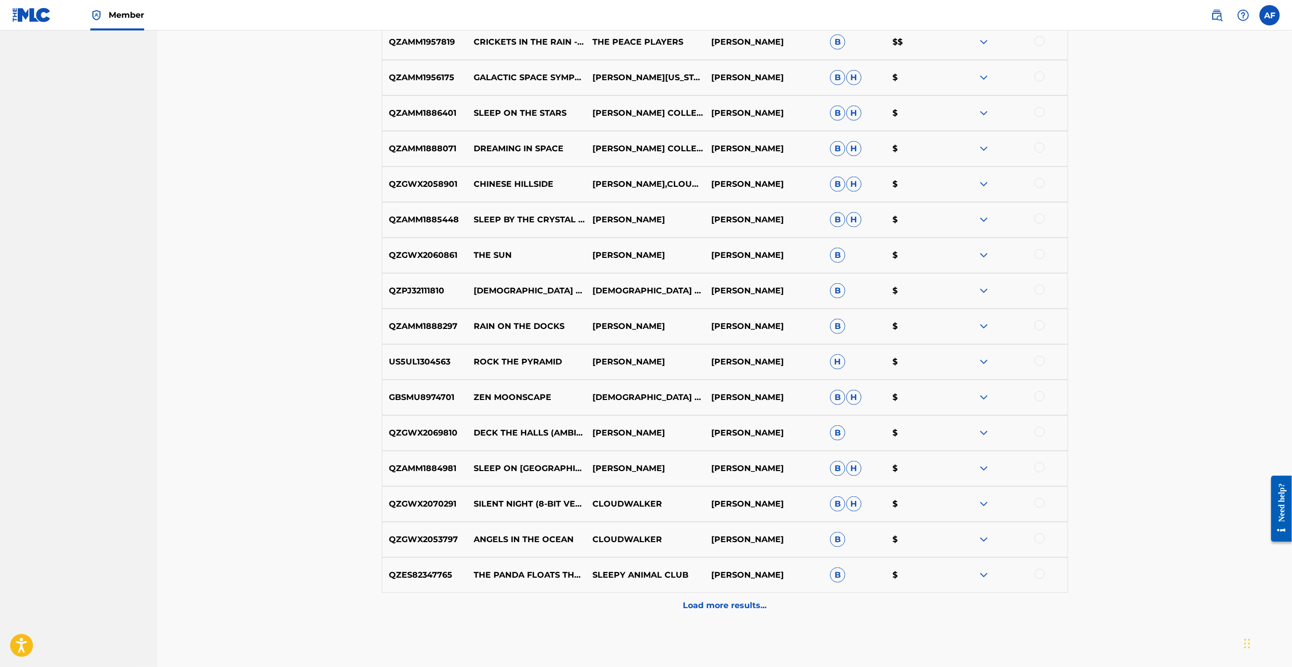
scroll to position [1333, 0]
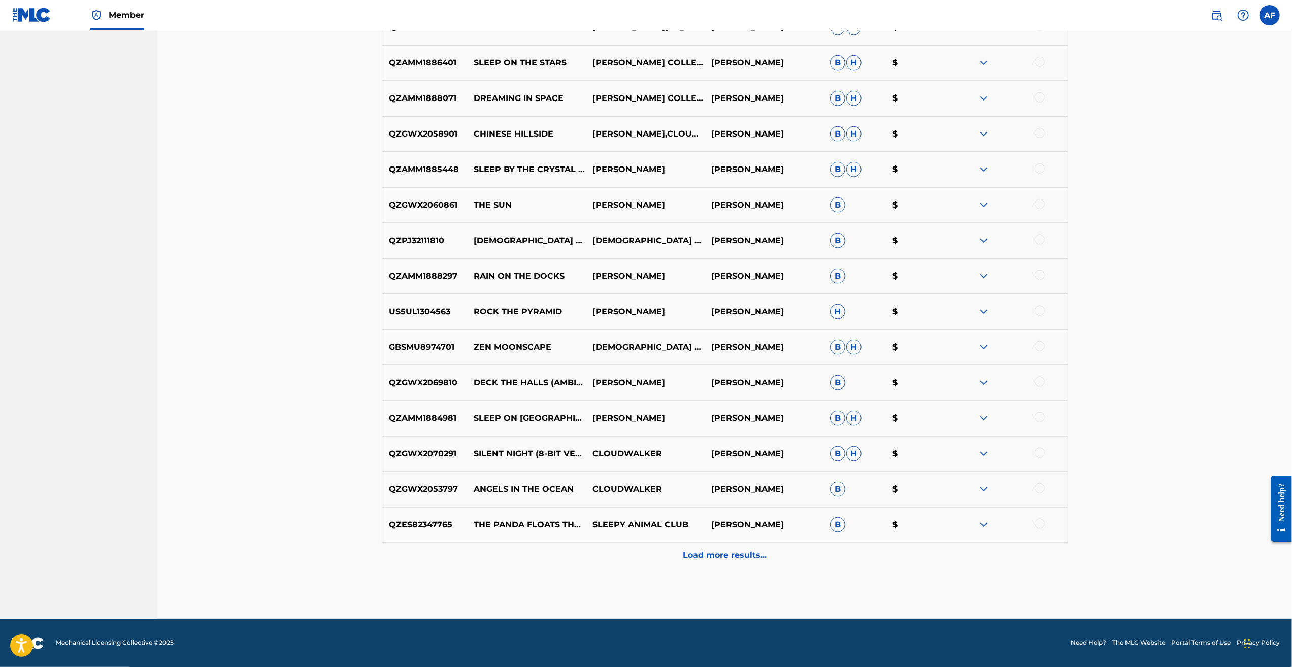
drag, startPoint x: 311, startPoint y: 271, endPoint x: 315, endPoint y: 411, distance: 139.6
click at [722, 559] on p "Load more results..." at bounding box center [725, 555] width 84 height 12
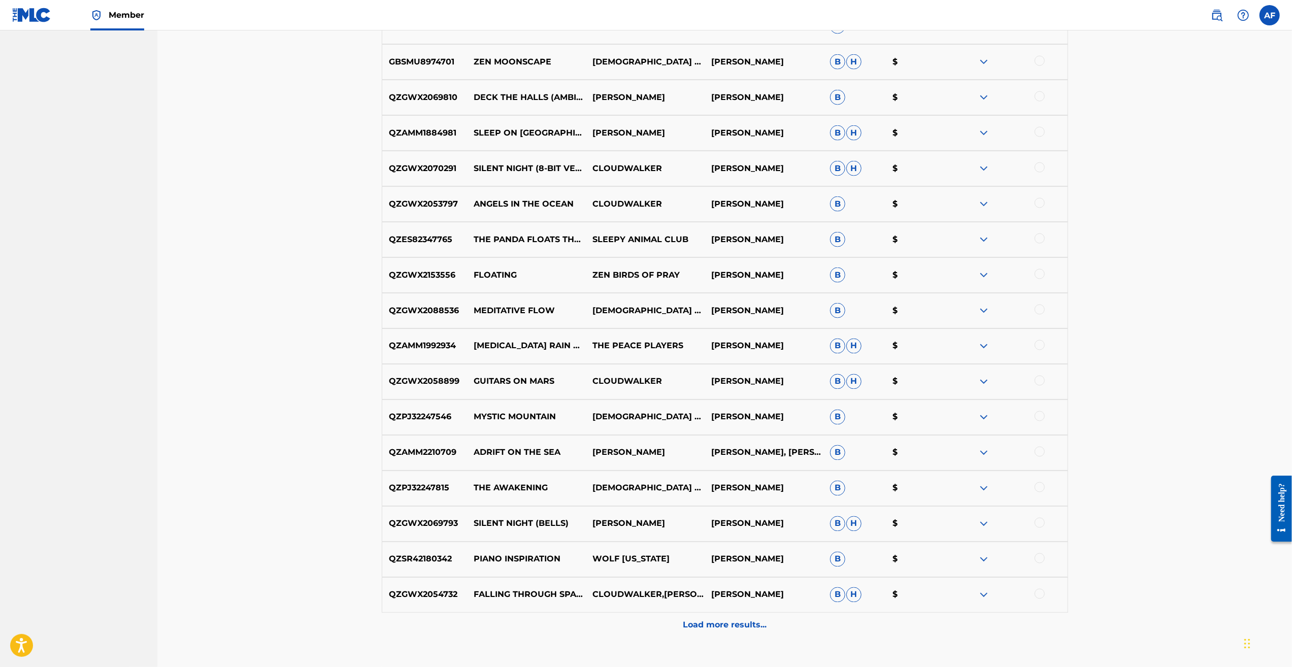
scroll to position [1688, 0]
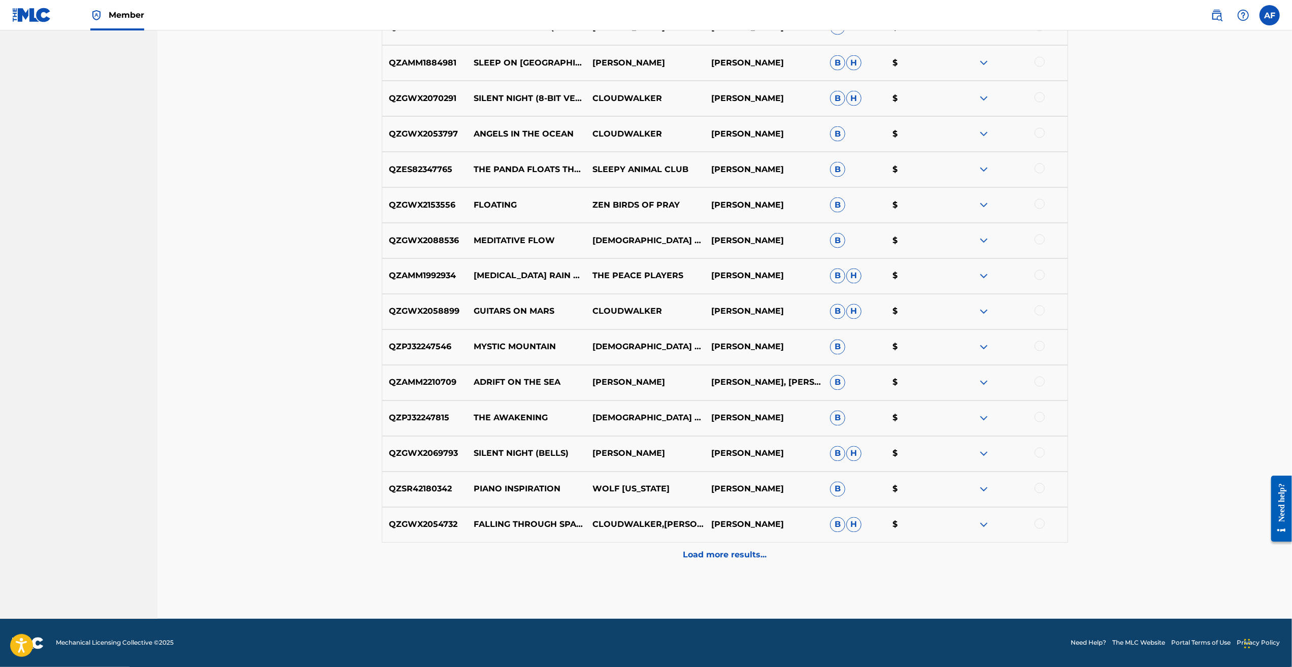
drag, startPoint x: 225, startPoint y: 290, endPoint x: 290, endPoint y: 505, distance: 224.5
click at [714, 566] on div "Load more results..." at bounding box center [725, 555] width 686 height 25
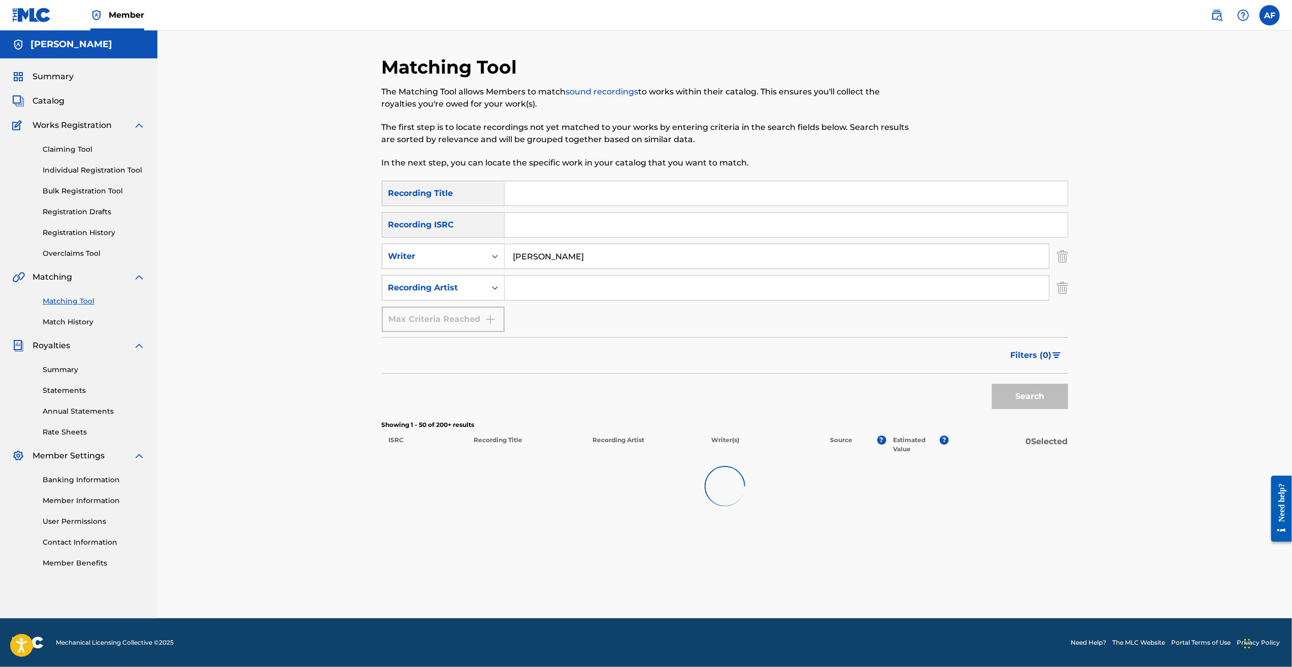
scroll to position [0, 0]
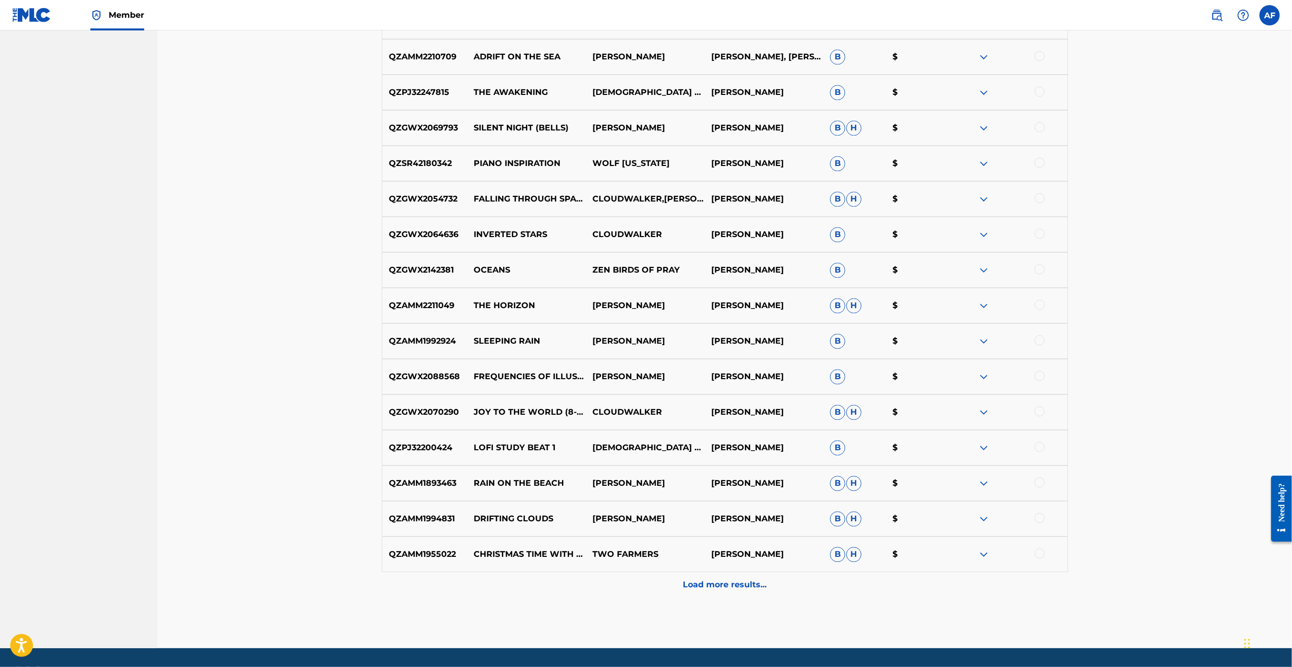
drag, startPoint x: 287, startPoint y: 301, endPoint x: 398, endPoint y: 560, distance: 282.7
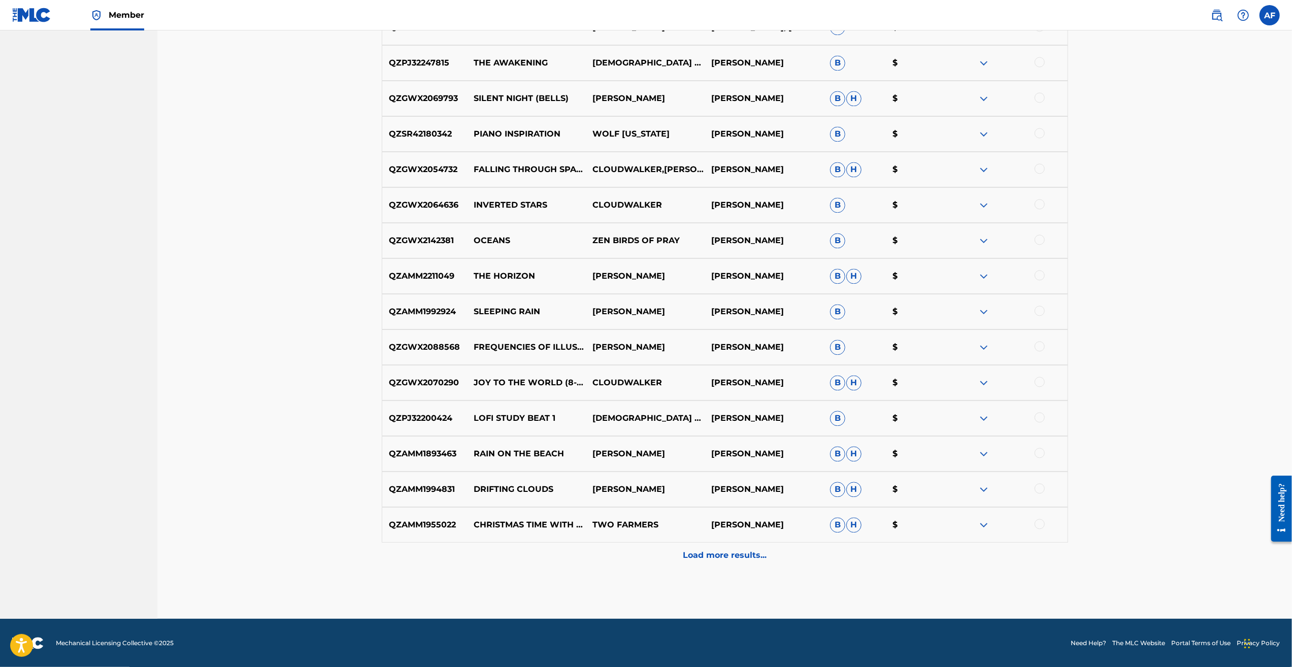
click at [746, 560] on p "Load more results..." at bounding box center [725, 555] width 84 height 12
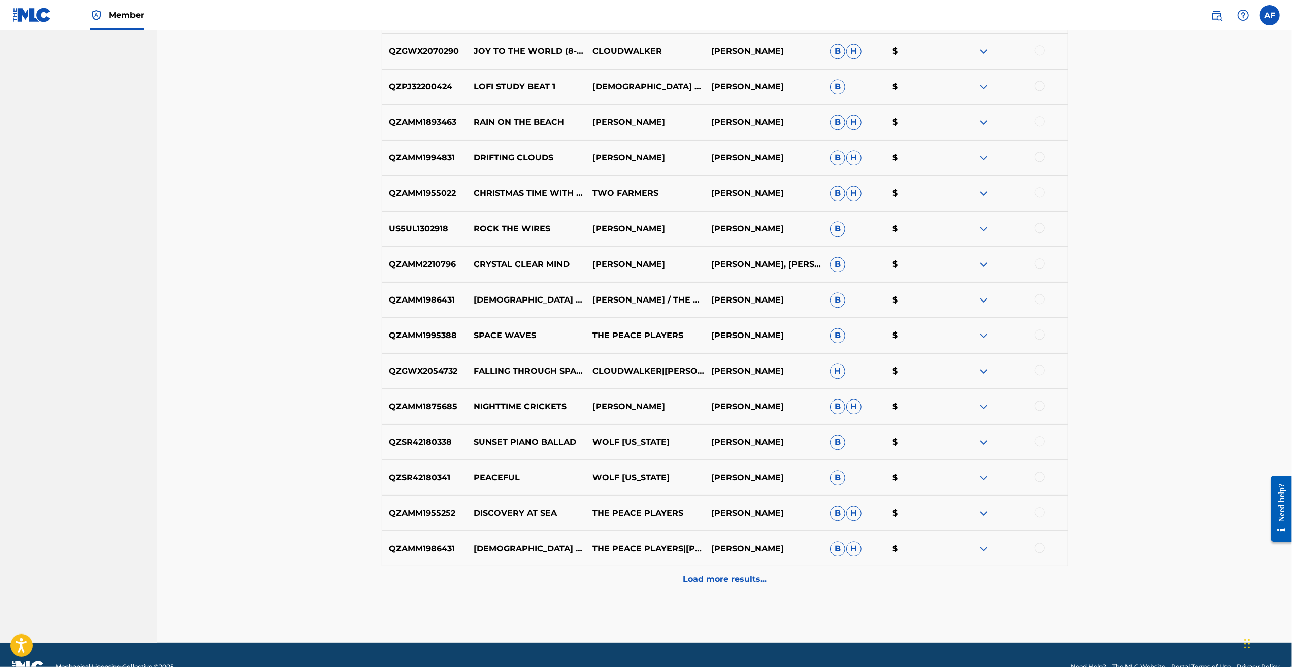
scroll to position [2399, 0]
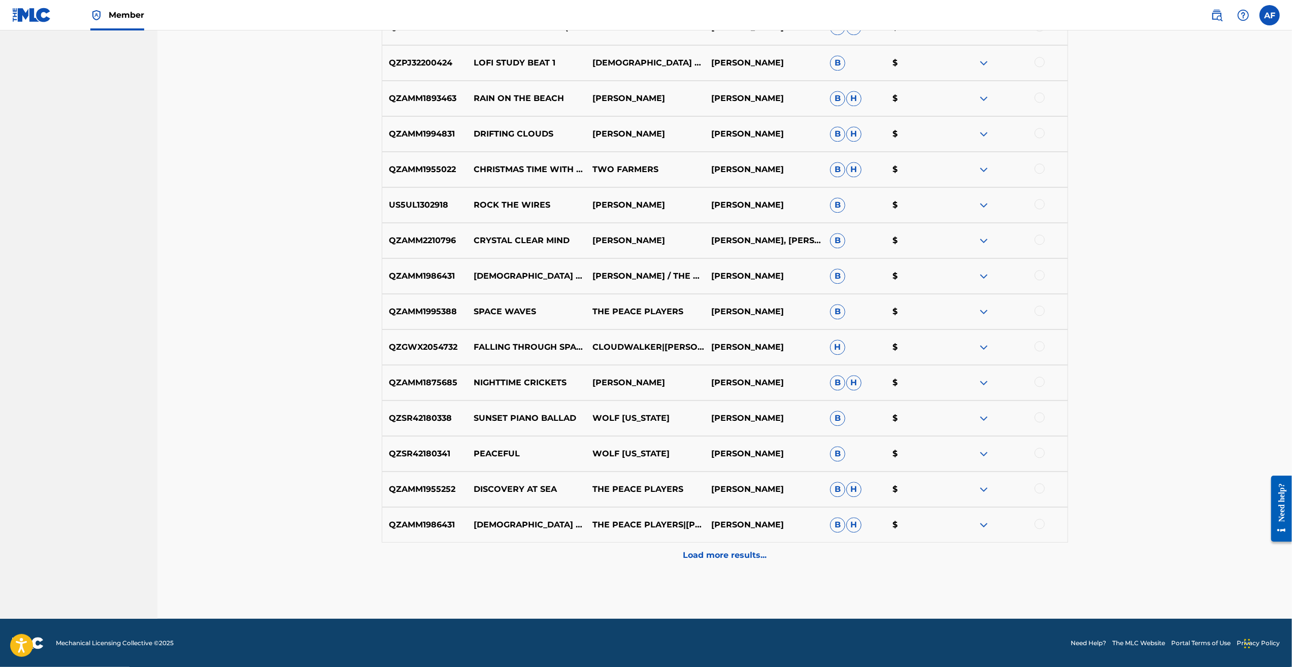
click at [735, 551] on p "Load more results..." at bounding box center [725, 555] width 84 height 12
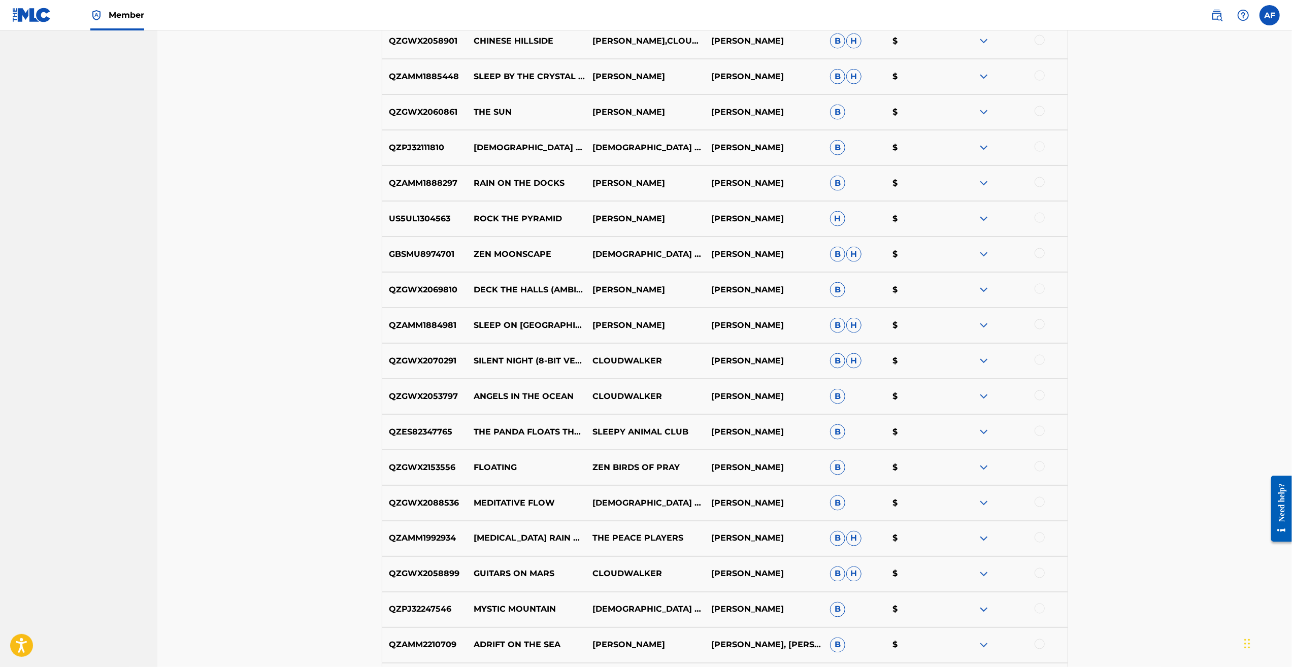
scroll to position [2754, 0]
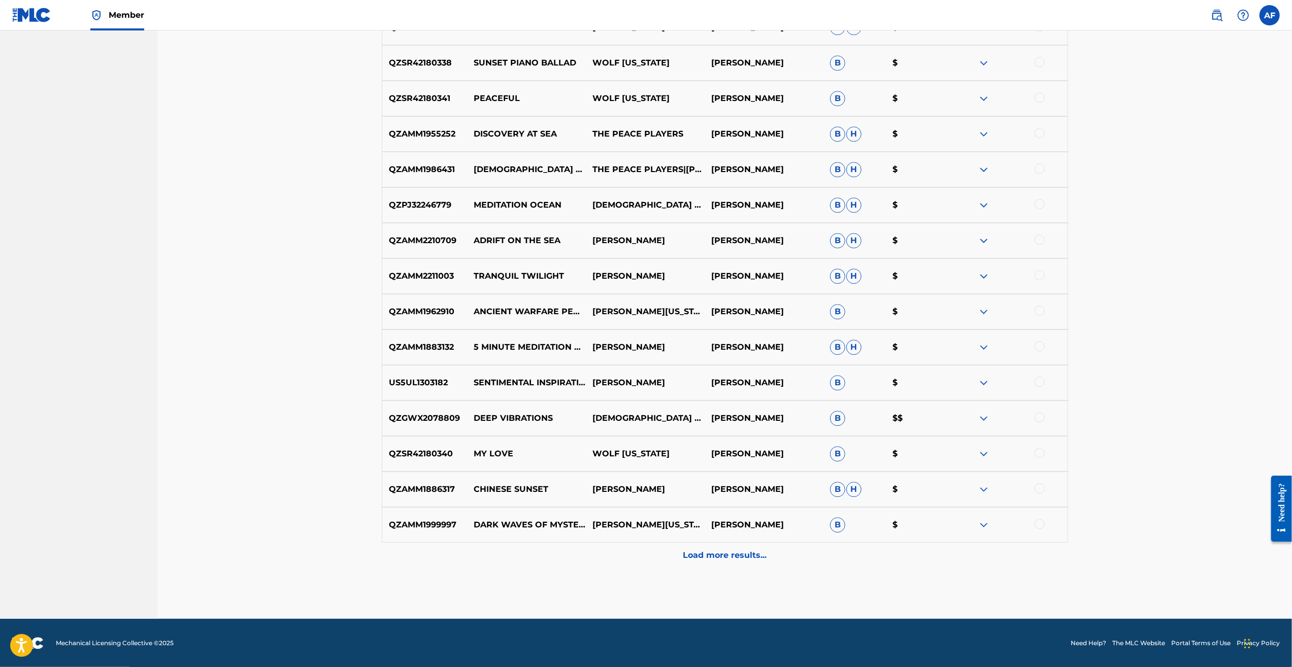
drag, startPoint x: 299, startPoint y: 187, endPoint x: 383, endPoint y: 511, distance: 334.5
click at [737, 562] on div "Load more results..." at bounding box center [725, 555] width 686 height 25
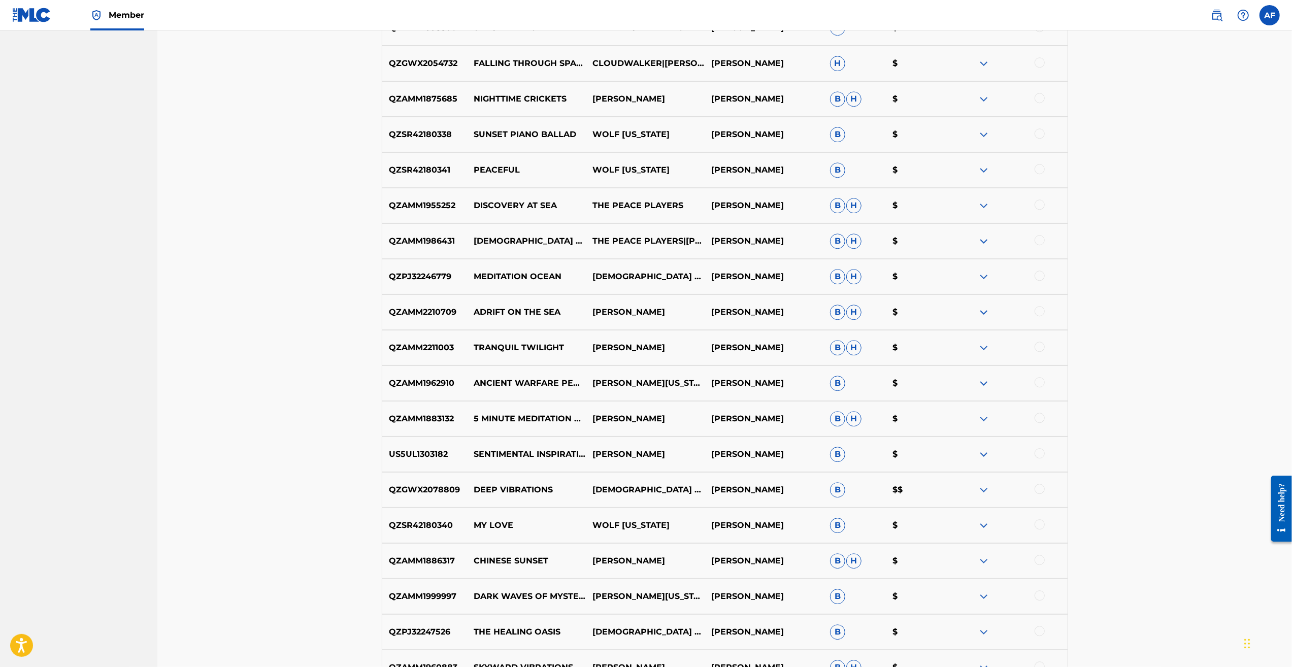
scroll to position [3109, 0]
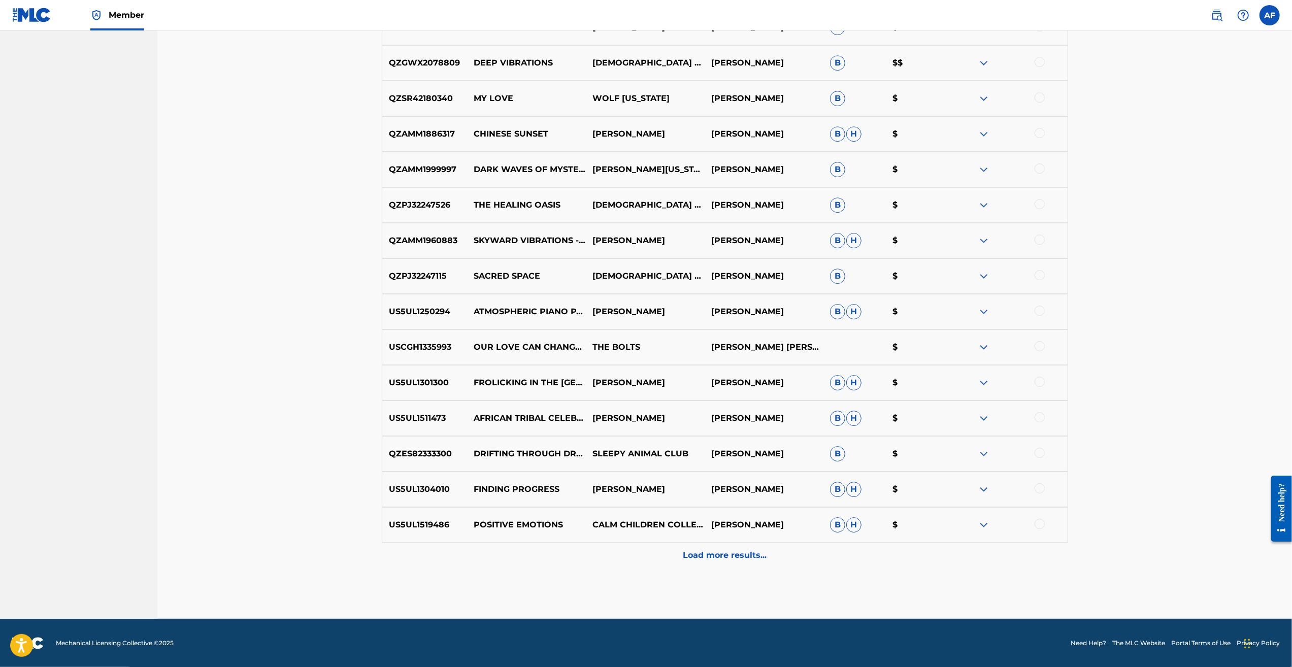
drag, startPoint x: 292, startPoint y: 180, endPoint x: 436, endPoint y: 478, distance: 331.3
click at [749, 563] on div "Load more results..." at bounding box center [725, 555] width 686 height 25
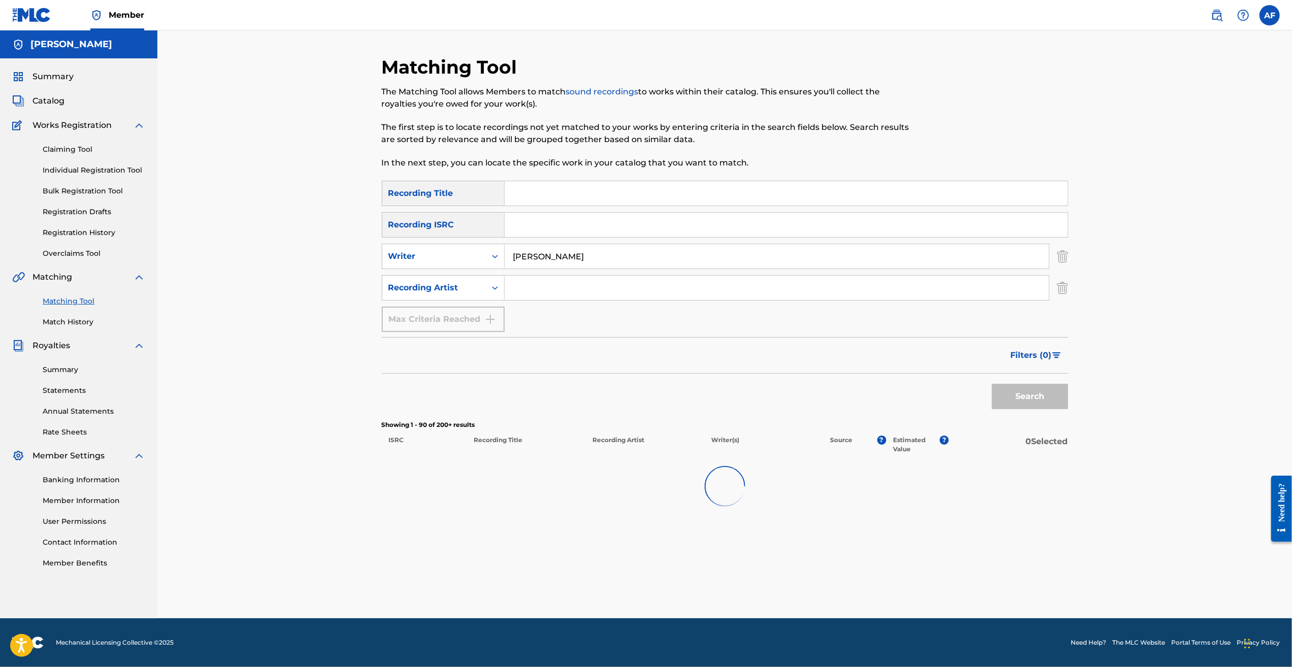
scroll to position [0, 0]
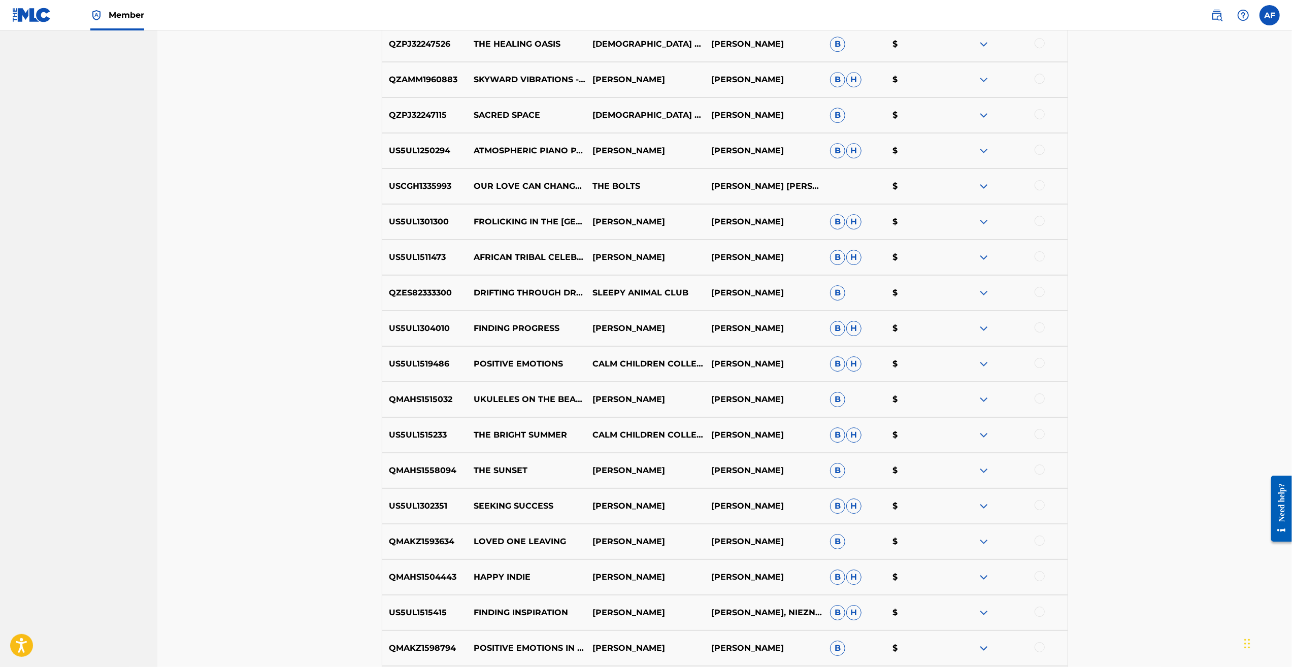
drag, startPoint x: 331, startPoint y: 216, endPoint x: 359, endPoint y: 458, distance: 243.7
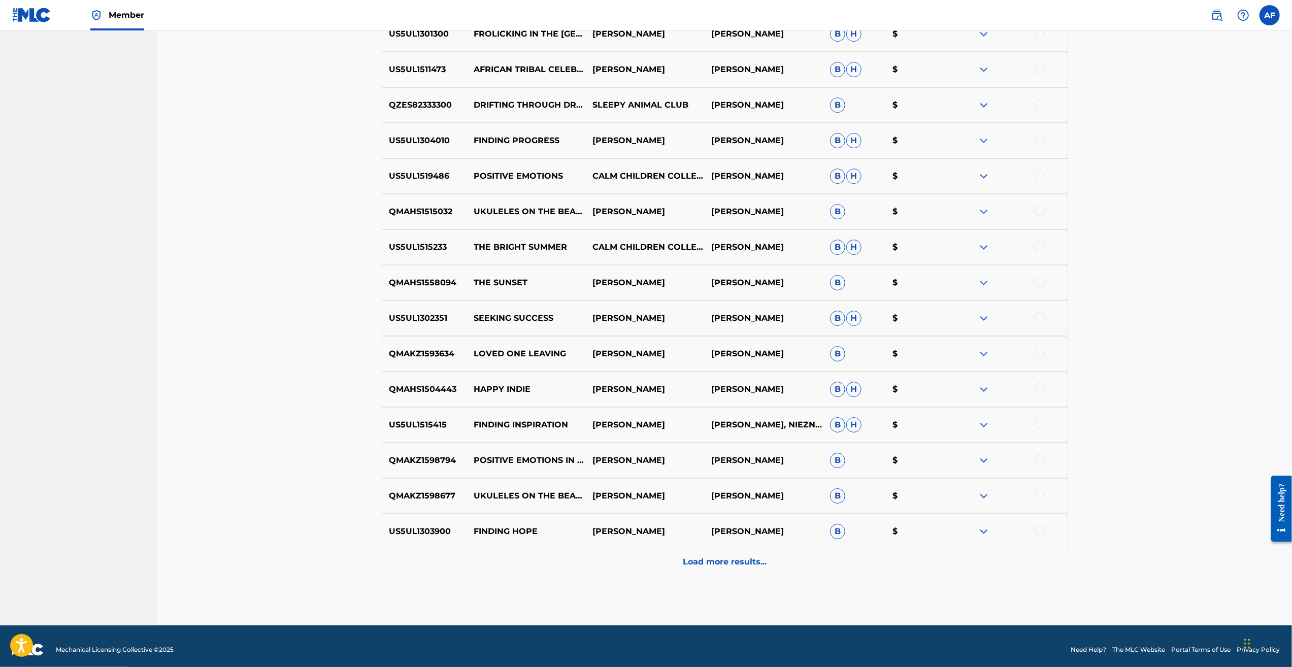
scroll to position [3465, 0]
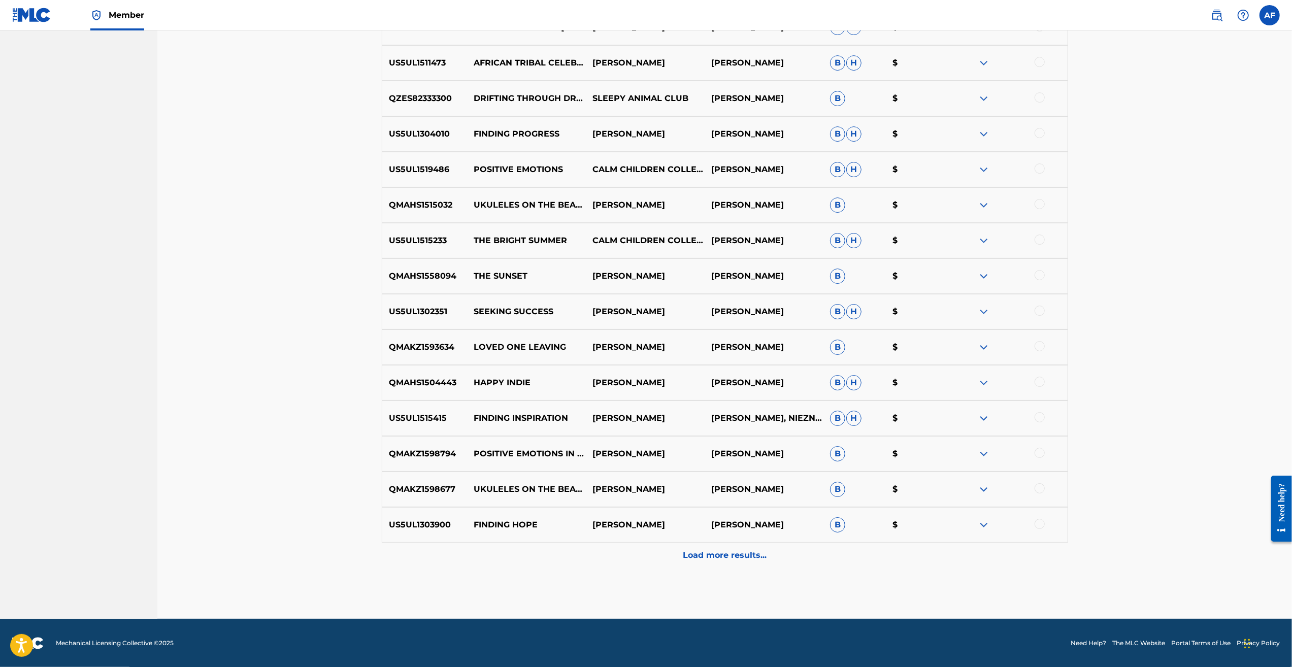
drag, startPoint x: 300, startPoint y: 373, endPoint x: 314, endPoint y: 416, distance: 45.9
click at [701, 559] on p "Load more results..." at bounding box center [725, 555] width 84 height 12
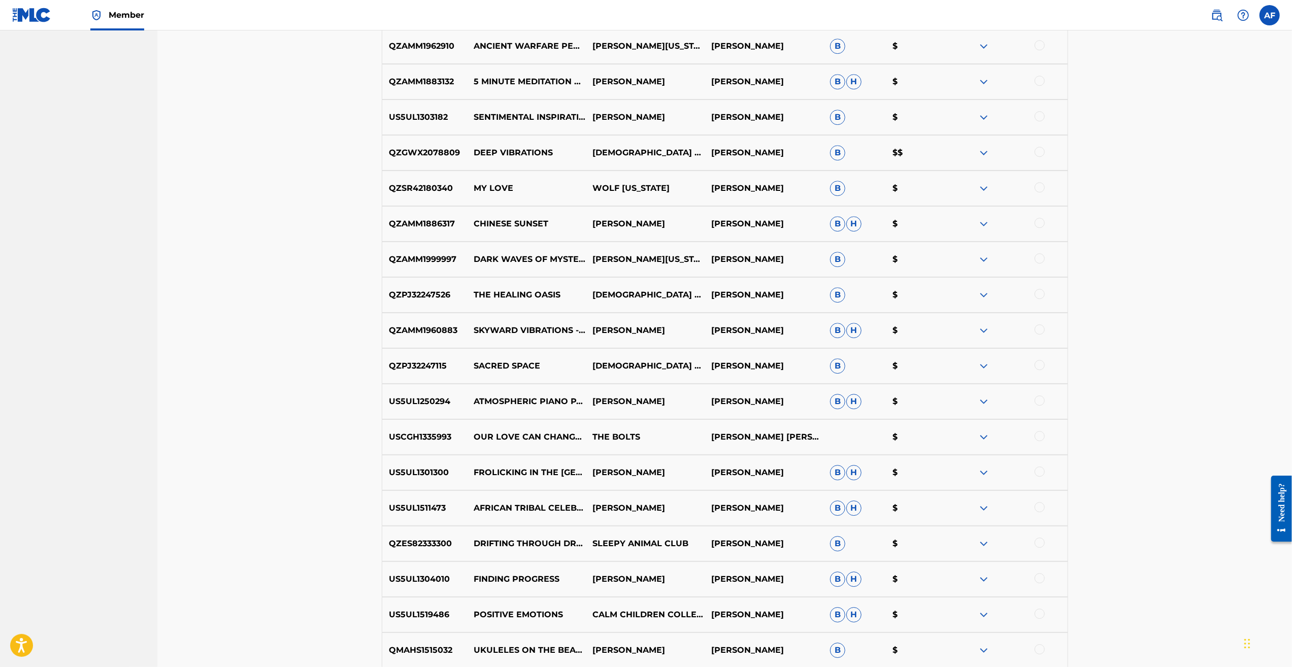
scroll to position [3820, 0]
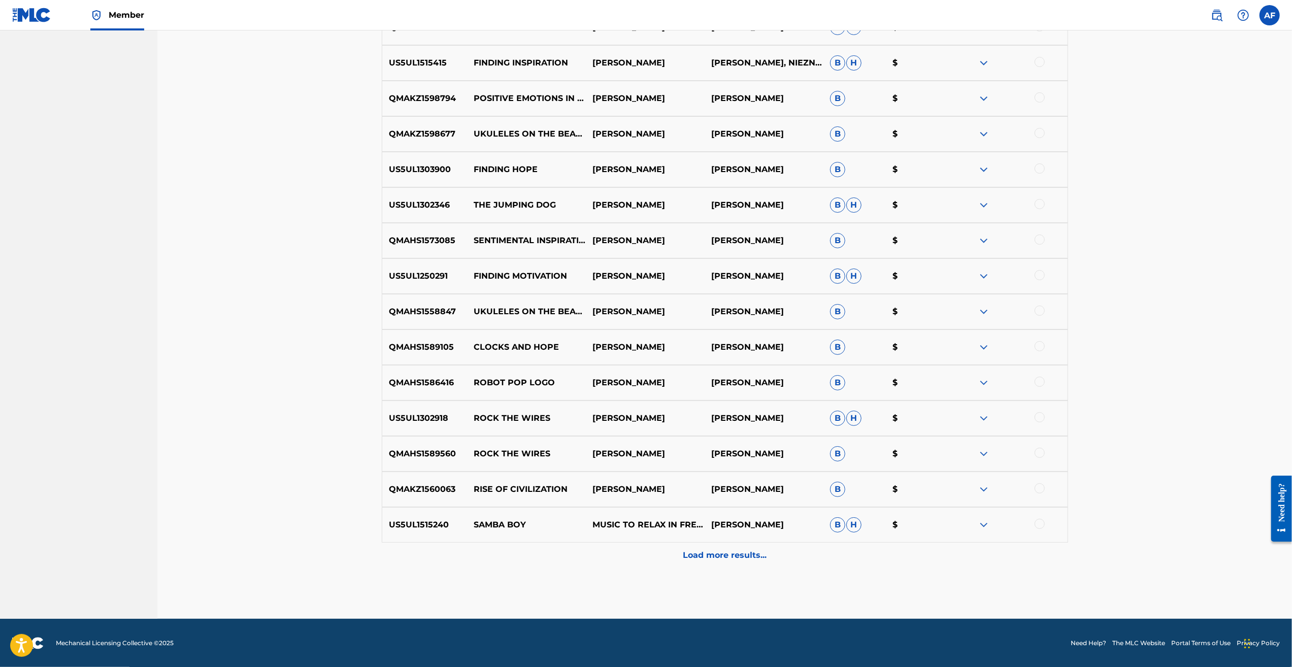
drag, startPoint x: 348, startPoint y: 301, endPoint x: 652, endPoint y: 523, distance: 376.7
click at [735, 559] on p "Load more results..." at bounding box center [725, 555] width 84 height 12
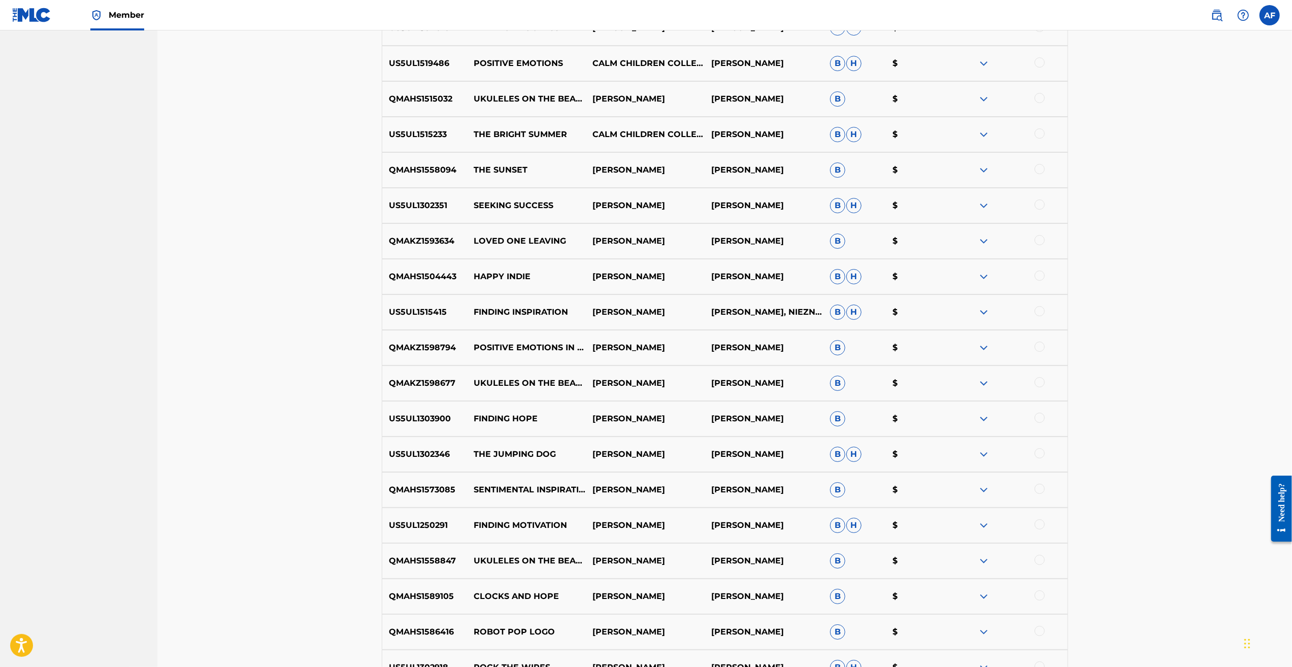
scroll to position [0, 0]
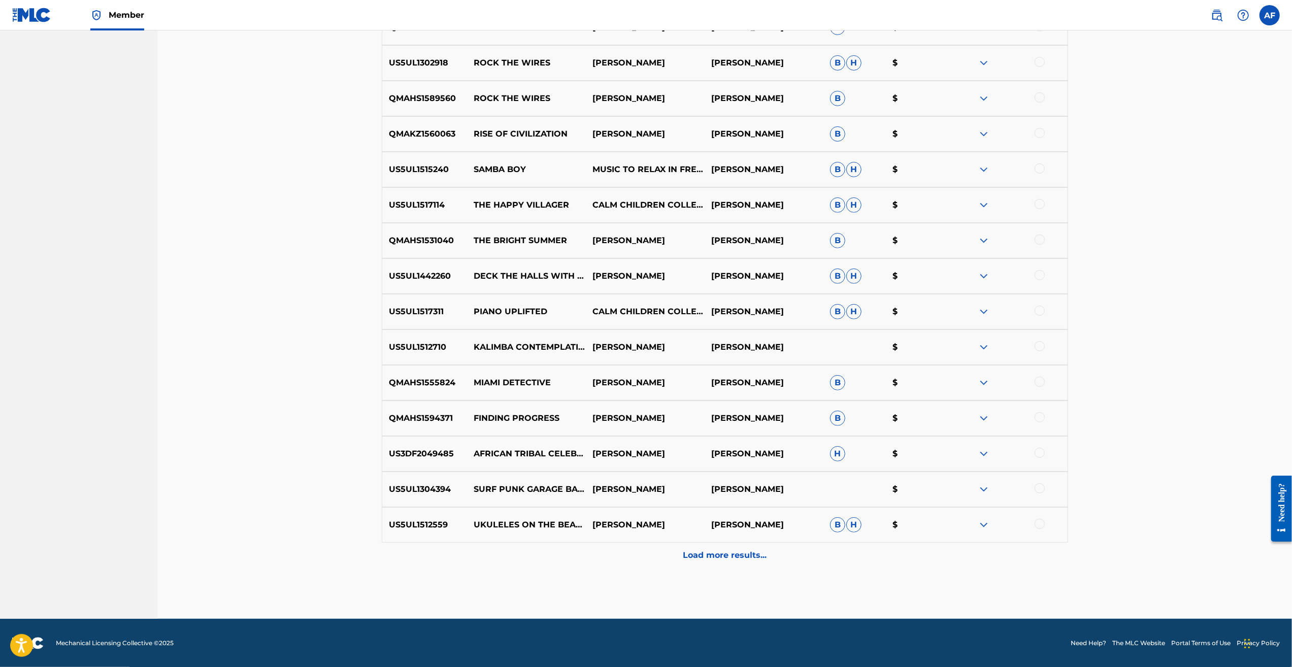
drag, startPoint x: 322, startPoint y: 207, endPoint x: 389, endPoint y: 462, distance: 264.0
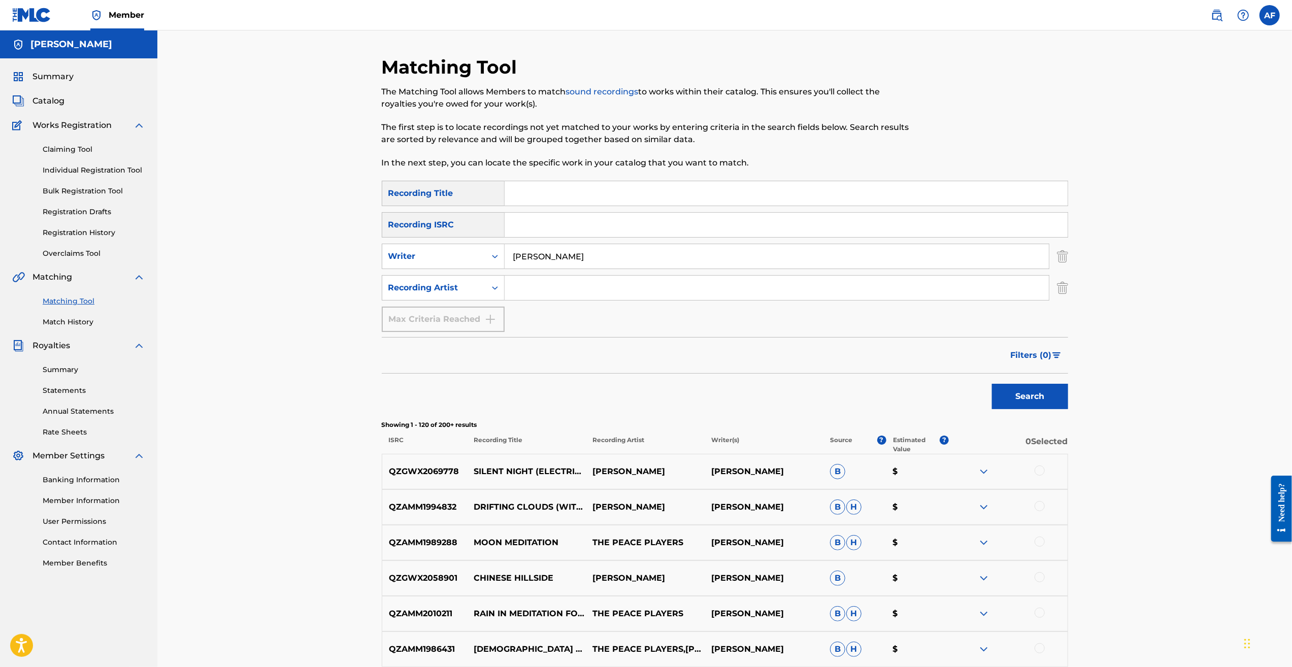
drag, startPoint x: 358, startPoint y: 569, endPoint x: 258, endPoint y: 121, distance: 458.8
click at [78, 231] on link "Registration History" at bounding box center [94, 232] width 103 height 11
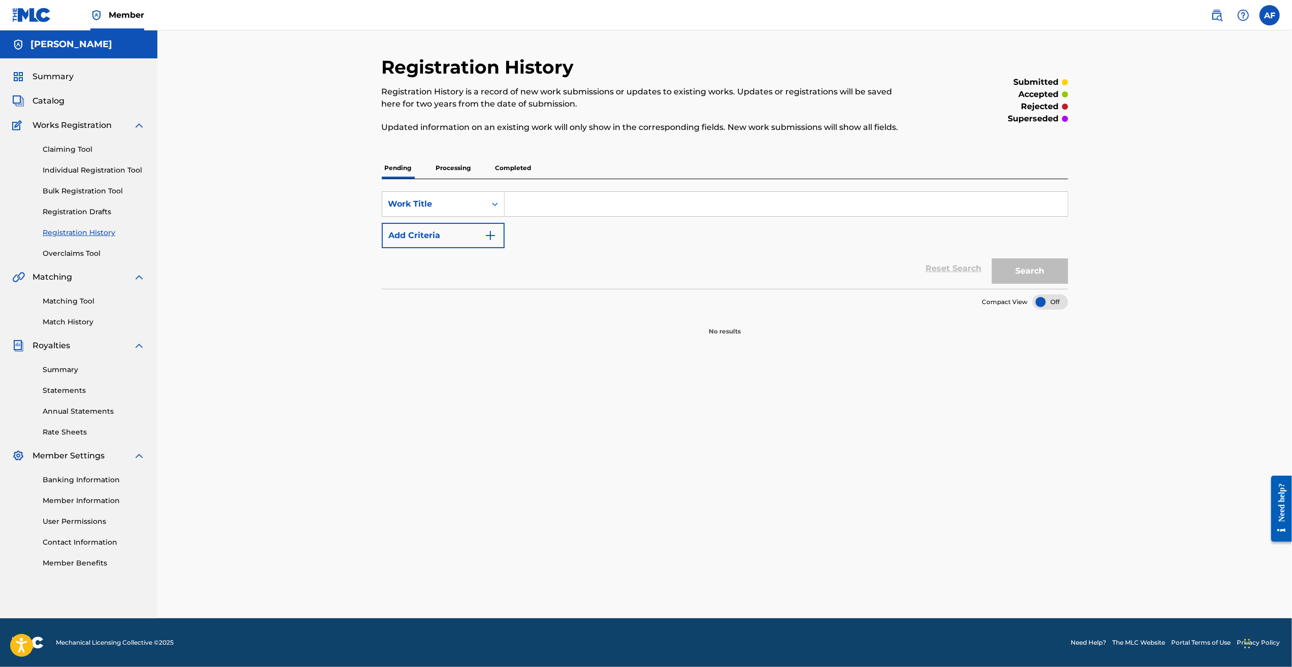
click at [455, 166] on p "Processing" at bounding box center [453, 167] width 41 height 21
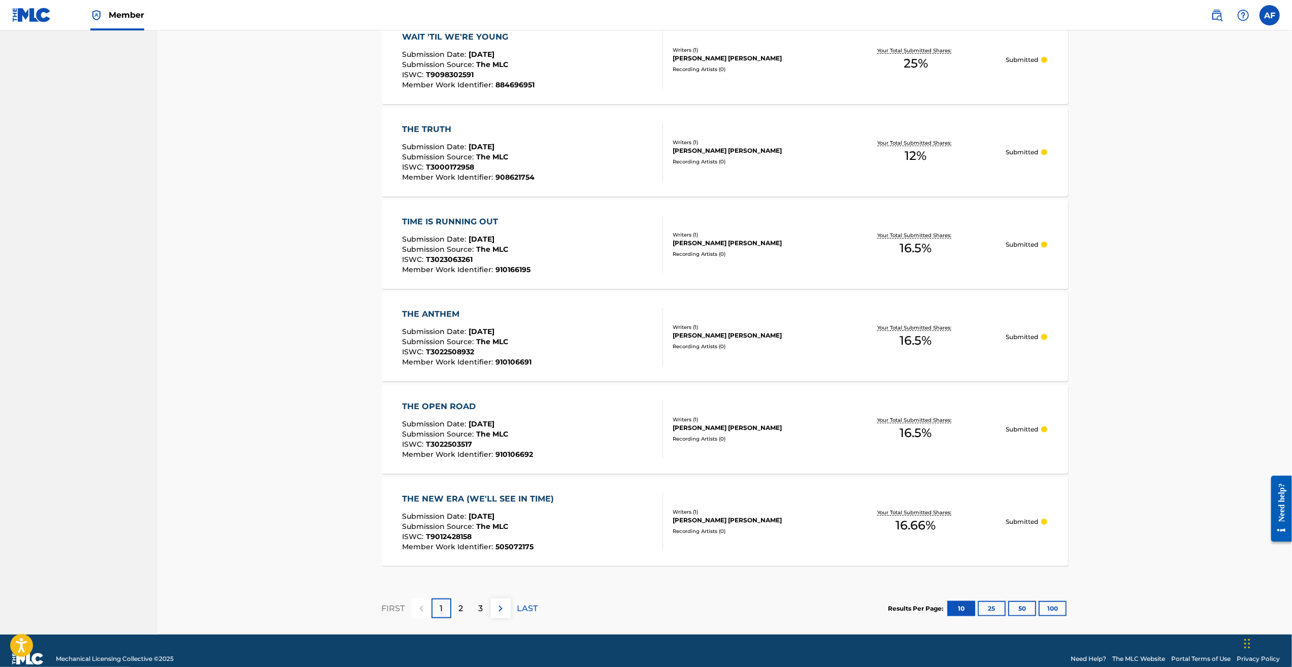
scroll to position [685, 0]
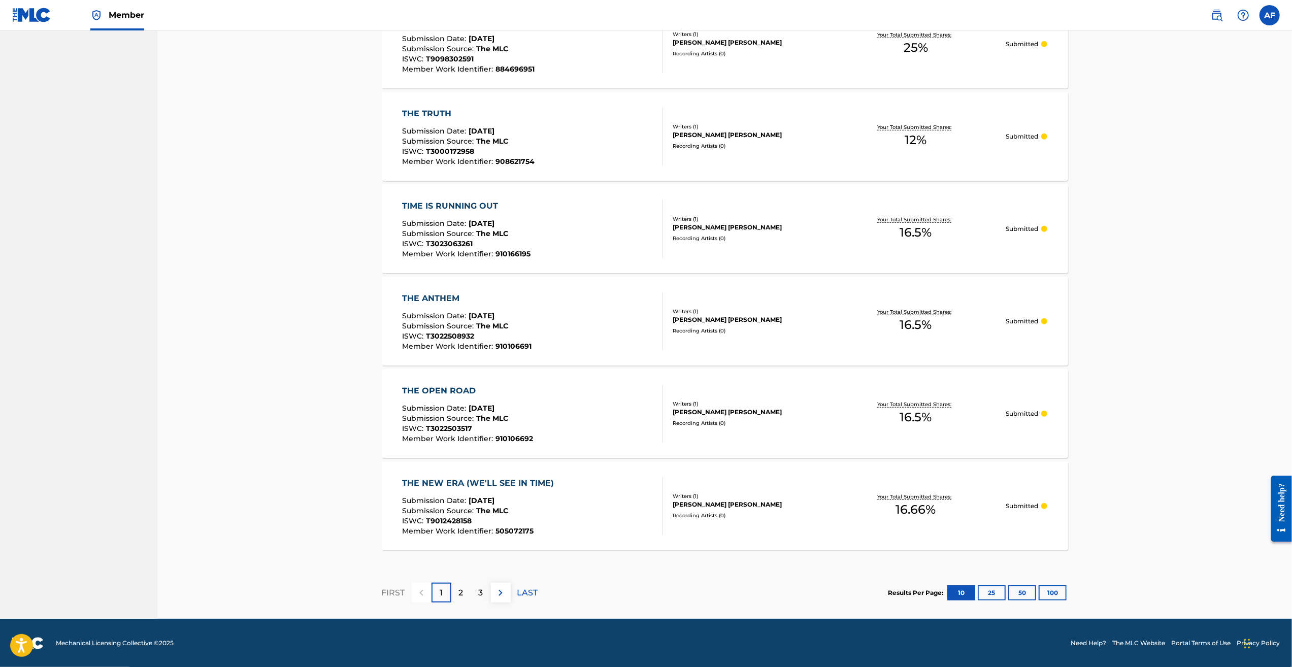
click at [469, 592] on div "2" at bounding box center [461, 593] width 20 height 20
click at [479, 595] on p "3" at bounding box center [481, 593] width 5 height 12
click at [478, 594] on p "4" at bounding box center [481, 593] width 6 height 12
click at [505, 590] on img at bounding box center [500, 593] width 12 height 12
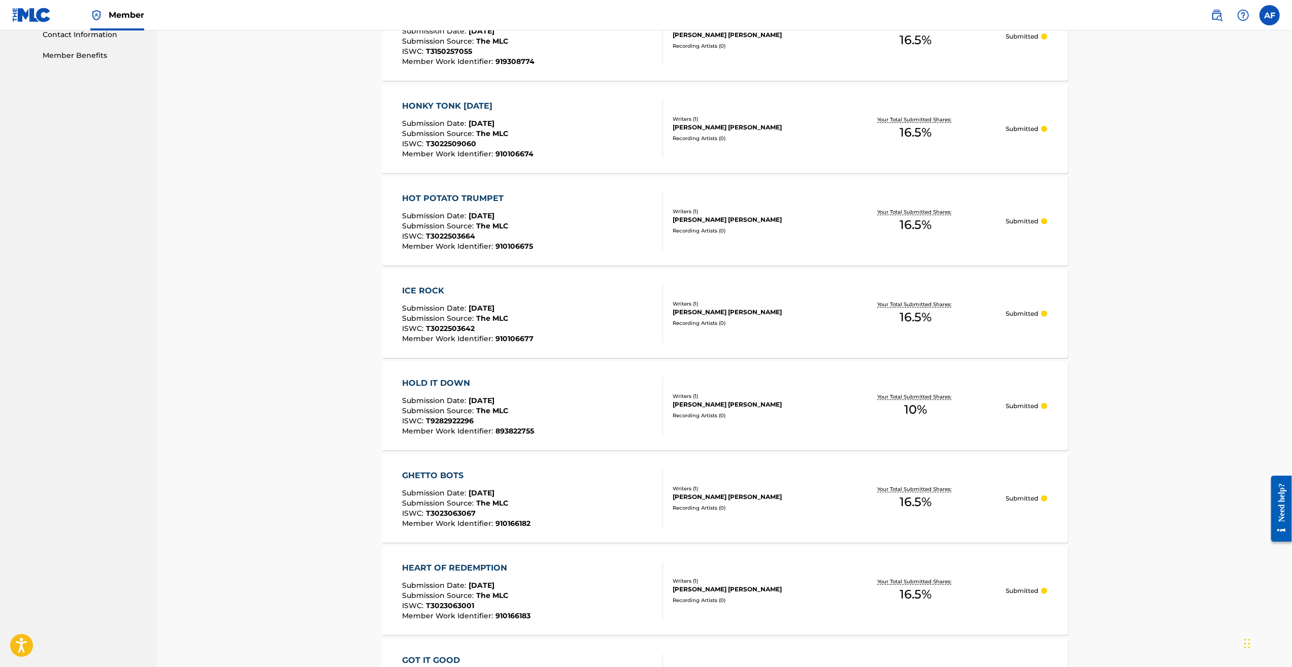
scroll to position [660, 0]
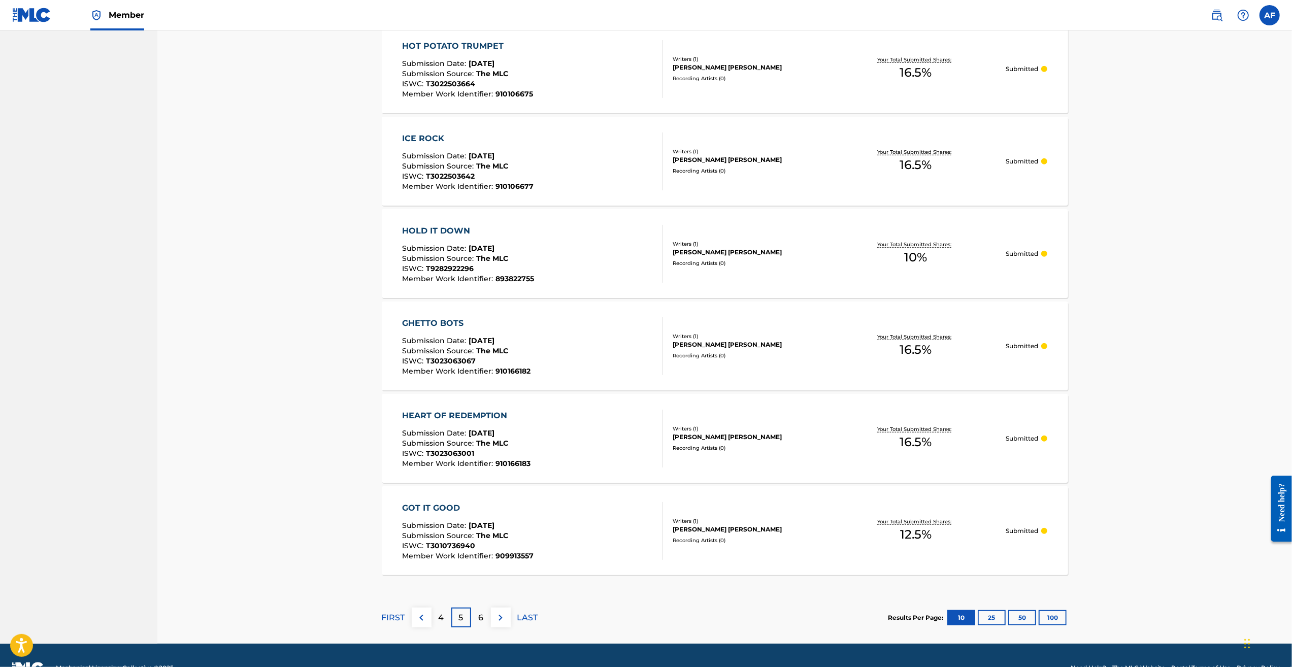
click at [499, 614] on img at bounding box center [500, 618] width 12 height 12
click at [498, 612] on img at bounding box center [500, 618] width 12 height 12
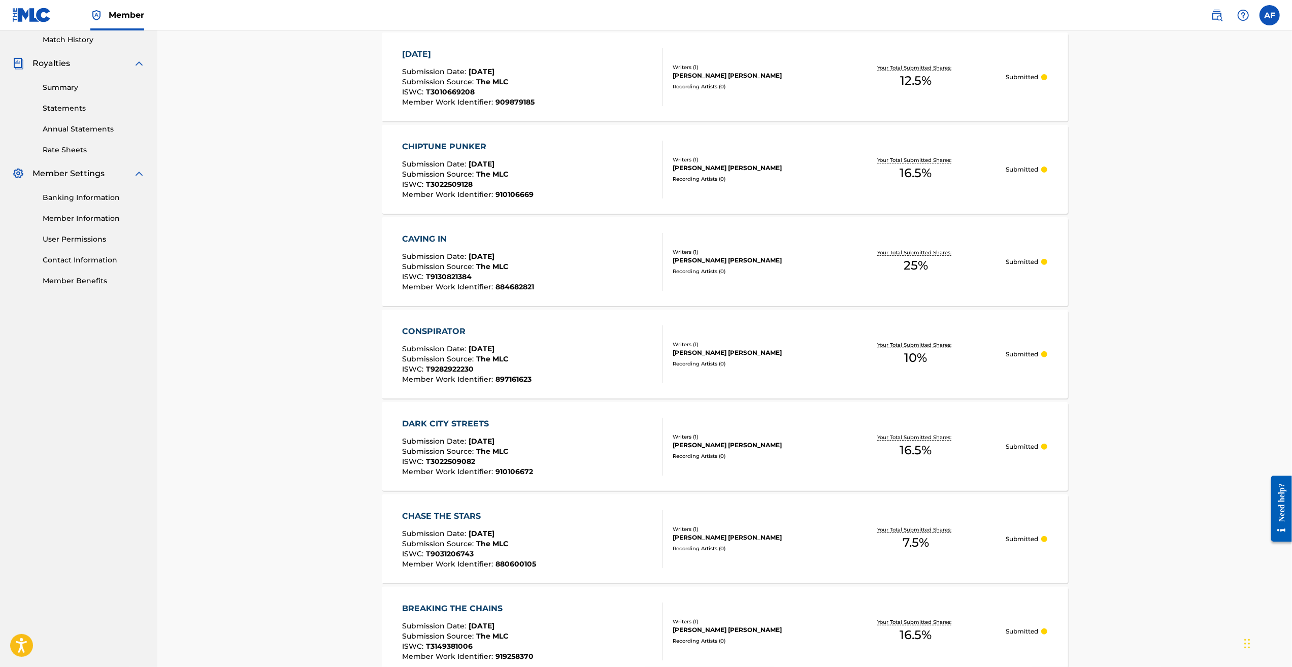
drag, startPoint x: 285, startPoint y: 262, endPoint x: 324, endPoint y: 381, distance: 125.1
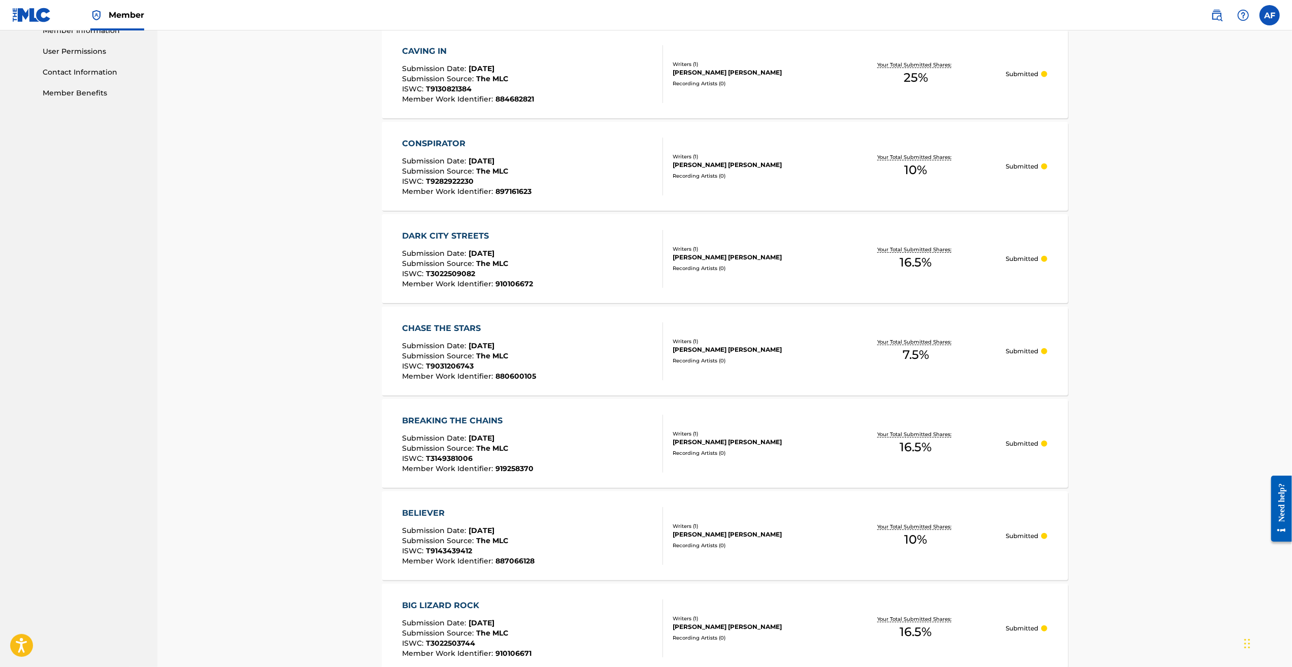
drag, startPoint x: 294, startPoint y: 267, endPoint x: 315, endPoint y: 374, distance: 109.6
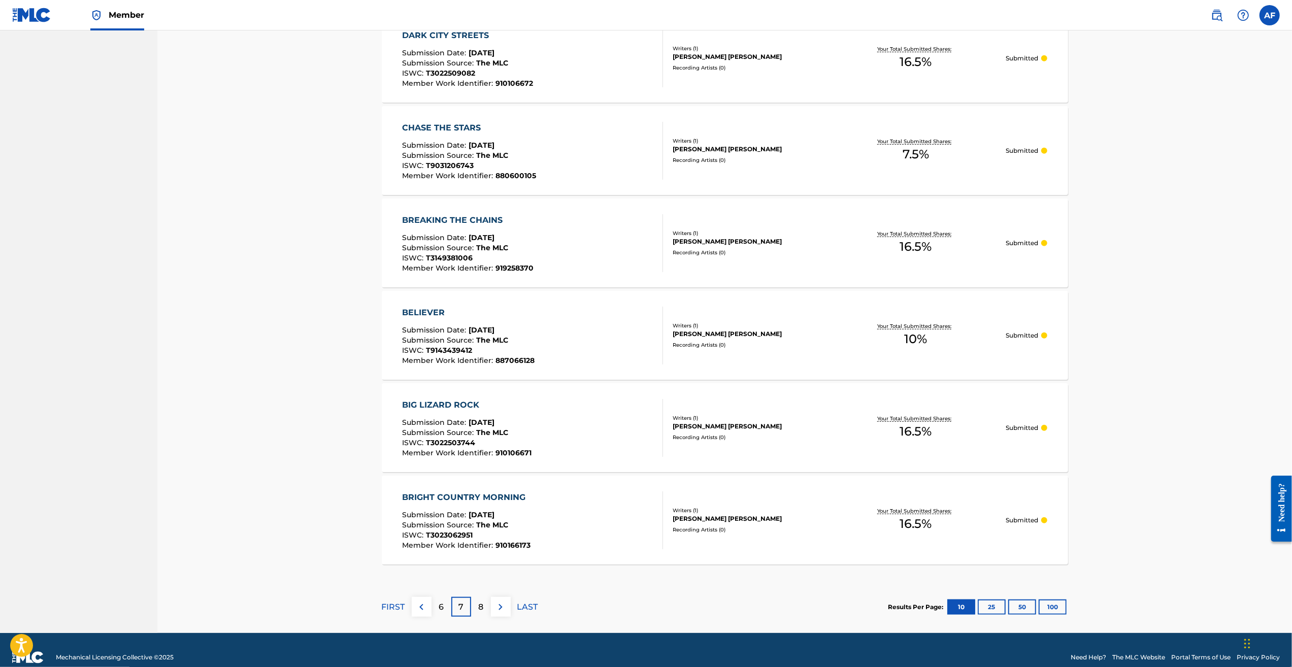
scroll to position [685, 0]
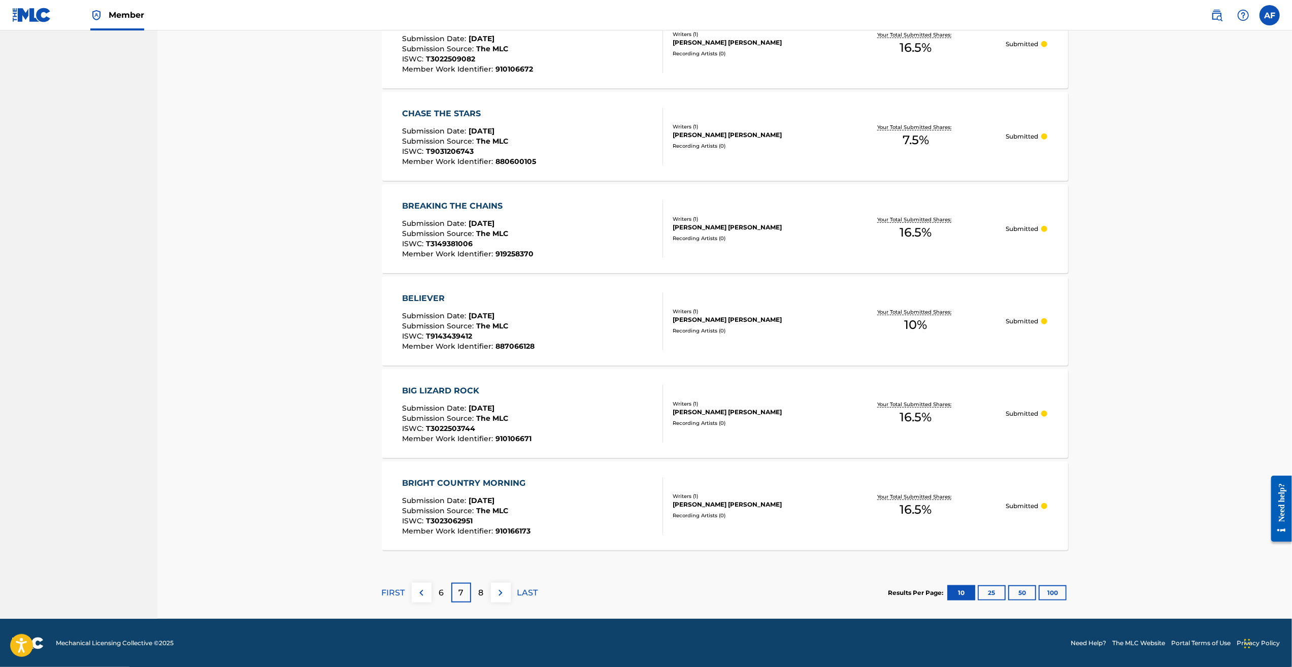
drag, startPoint x: 299, startPoint y: 273, endPoint x: 304, endPoint y: 313, distance: 40.9
click at [504, 600] on button at bounding box center [501, 593] width 20 height 20
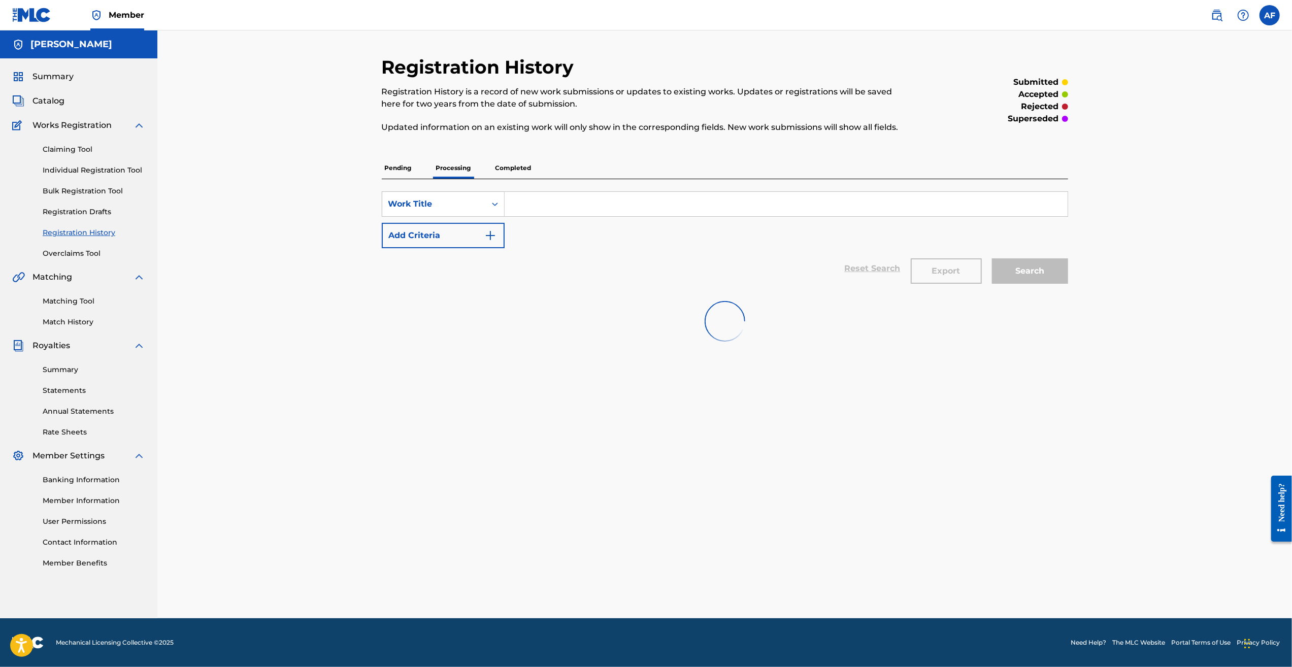
scroll to position [0, 0]
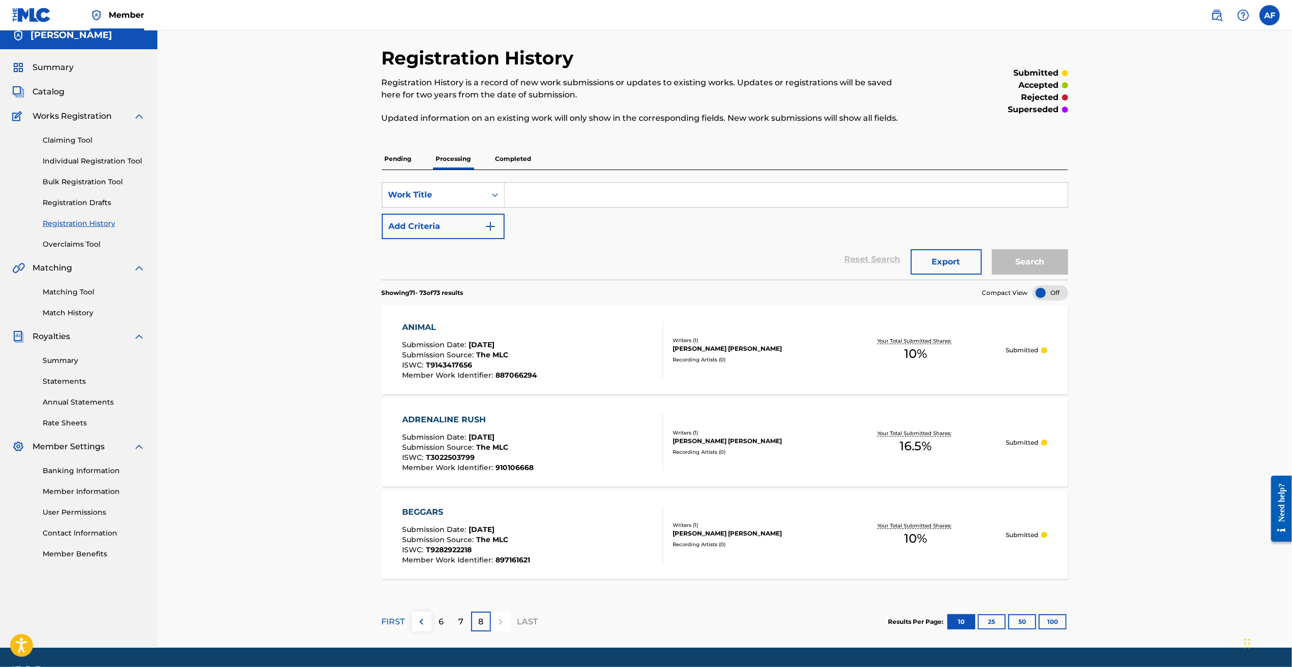
drag, startPoint x: 337, startPoint y: 242, endPoint x: 345, endPoint y: 281, distance: 39.9
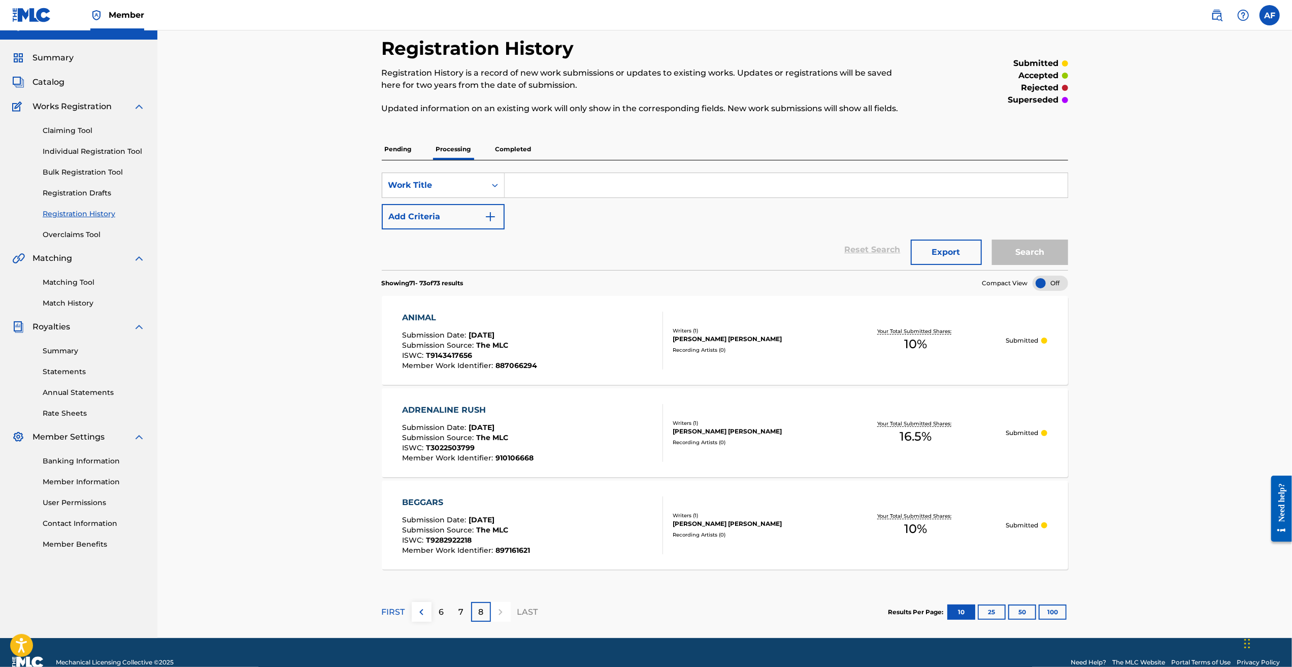
click at [97, 211] on link "Registration History" at bounding box center [94, 214] width 103 height 11
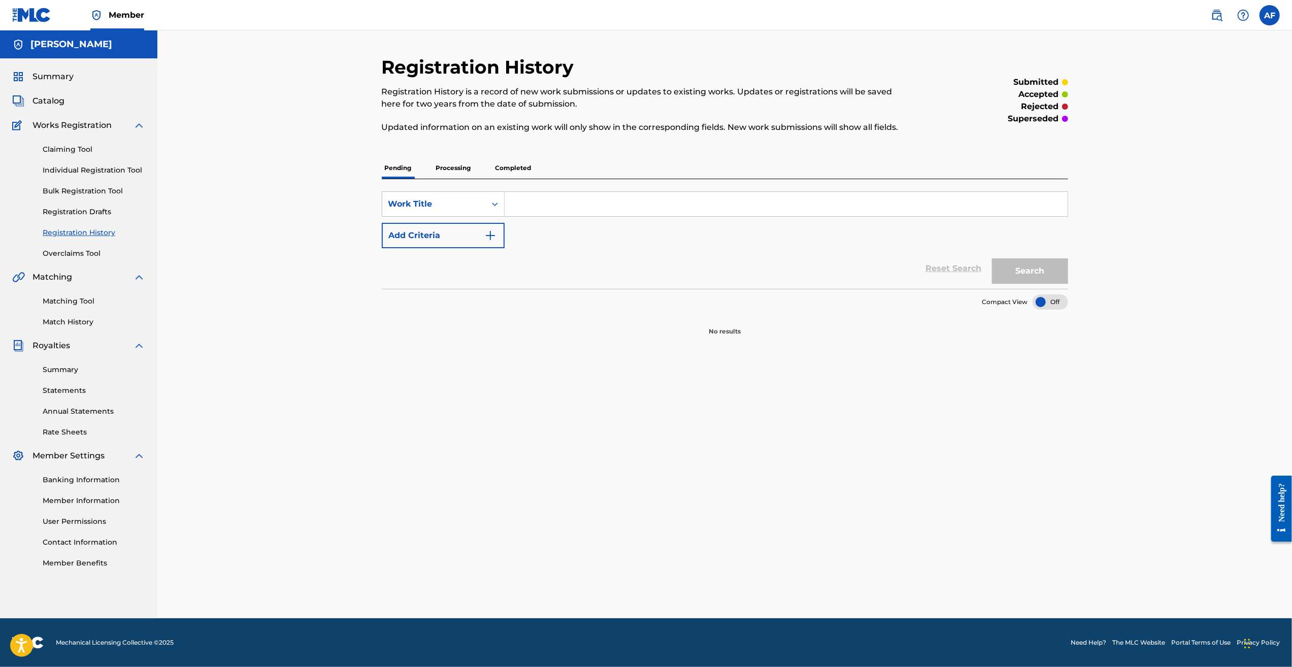
click at [583, 198] on input "Search Form" at bounding box center [786, 204] width 563 height 24
type input "Like A Fantasy"
click at [992, 258] on button "Search" at bounding box center [1030, 270] width 76 height 25
click at [589, 204] on input "Like A Fantasy" at bounding box center [786, 204] width 563 height 24
click at [69, 294] on div "Matching Tool Match History" at bounding box center [78, 305] width 133 height 44
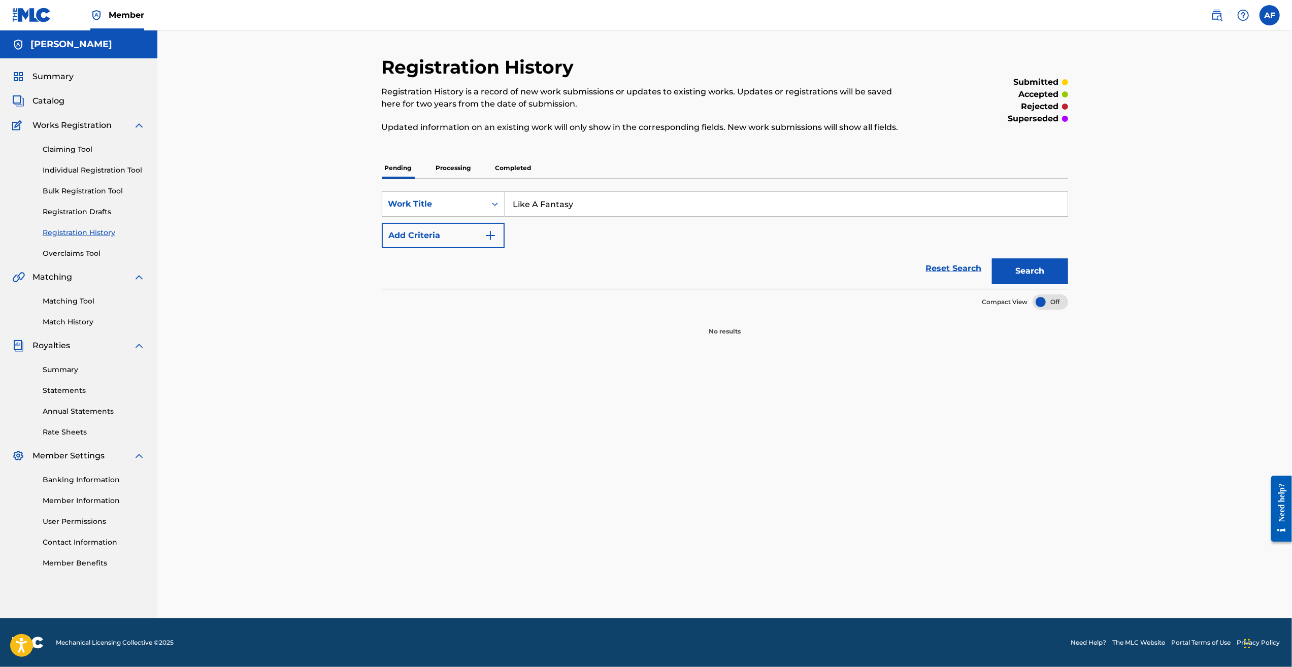
click at [71, 303] on link "Matching Tool" at bounding box center [94, 301] width 103 height 11
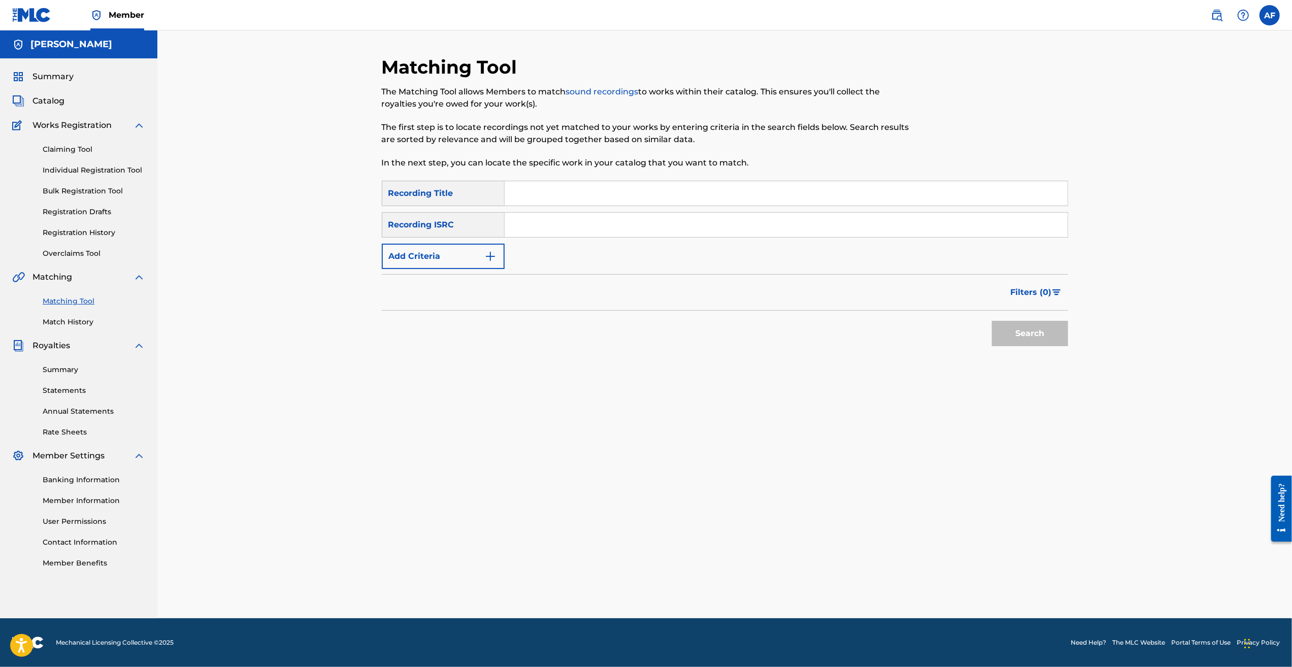
click at [596, 187] on input "Search Form" at bounding box center [786, 193] width 563 height 24
type input "Like A Fantasy"
click at [992, 321] on button "Search" at bounding box center [1030, 333] width 76 height 25
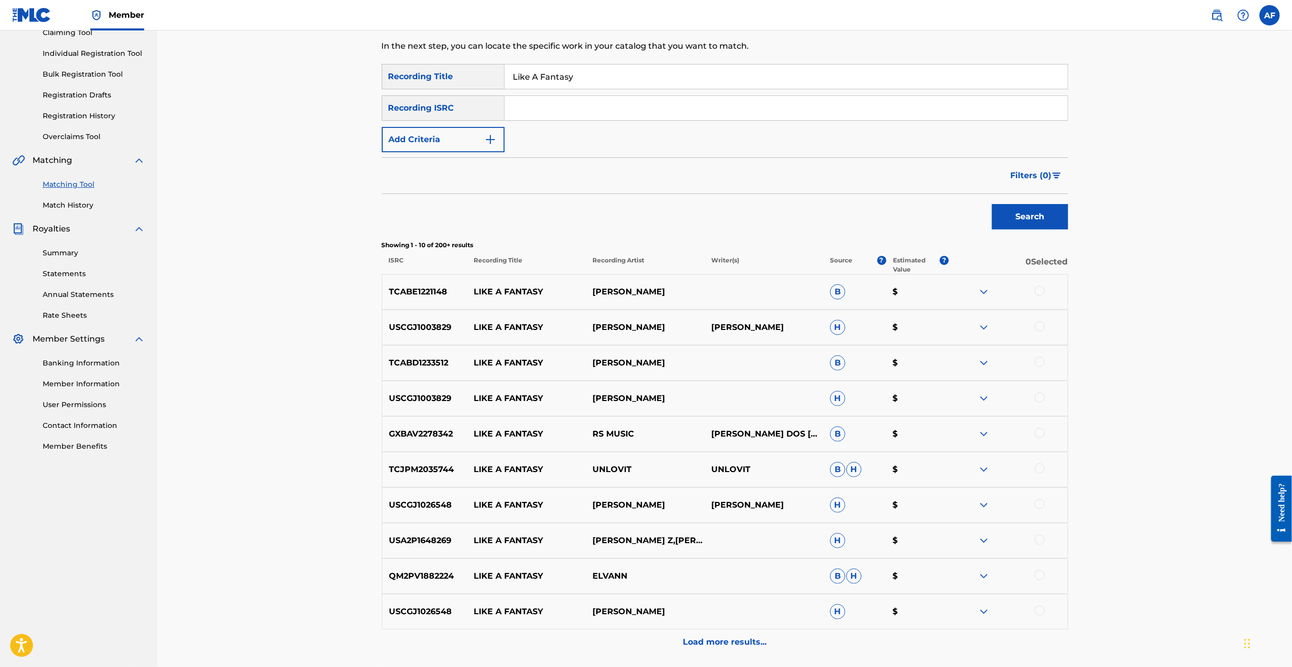
scroll to position [152, 0]
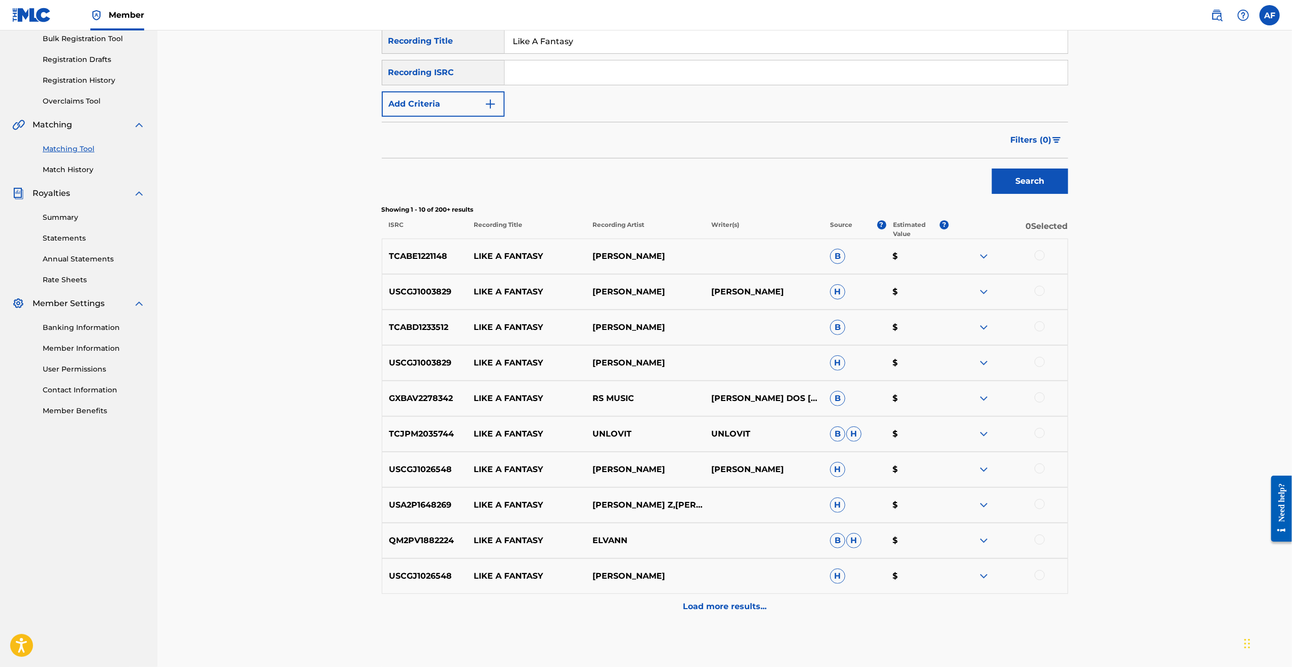
click at [743, 602] on p "Load more results..." at bounding box center [725, 607] width 84 height 12
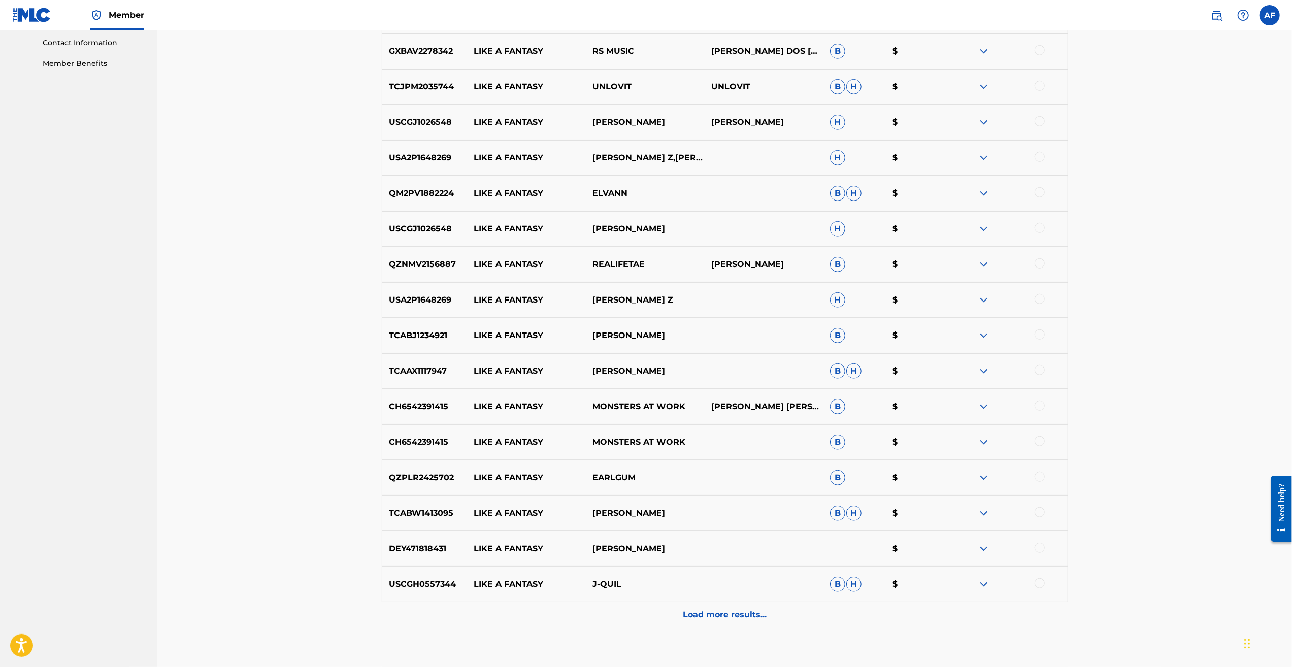
scroll to position [559, 0]
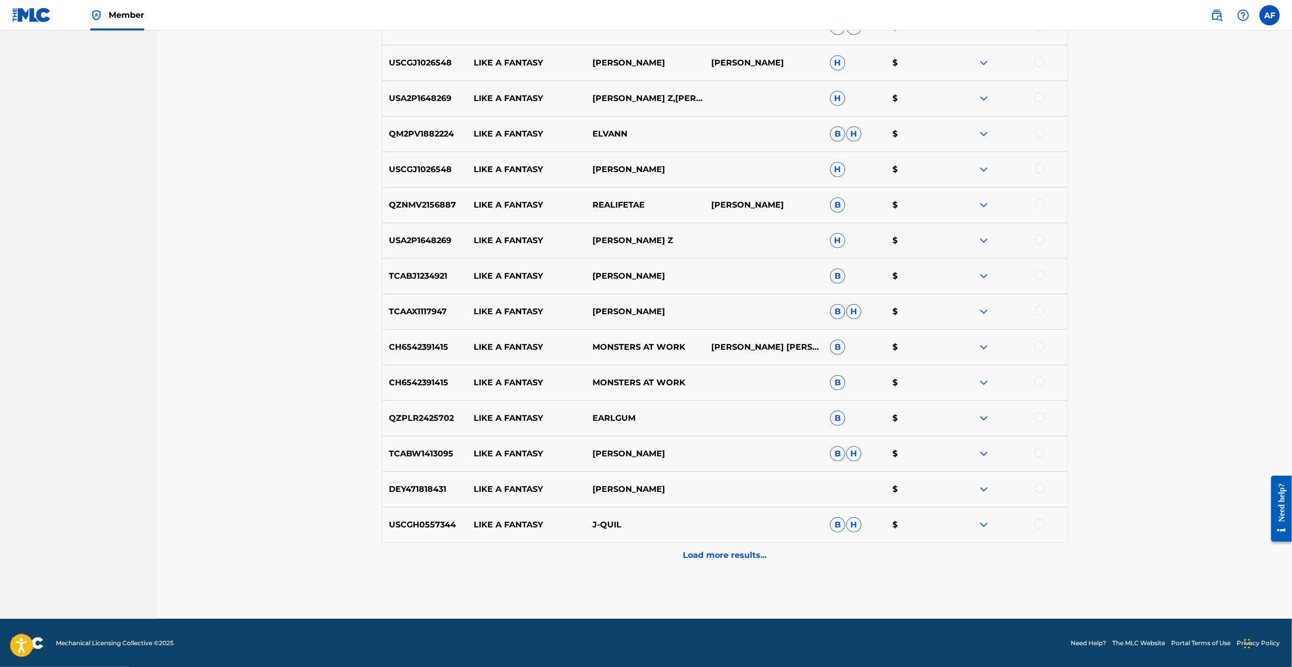
click at [727, 550] on p "Load more results..." at bounding box center [725, 555] width 84 height 12
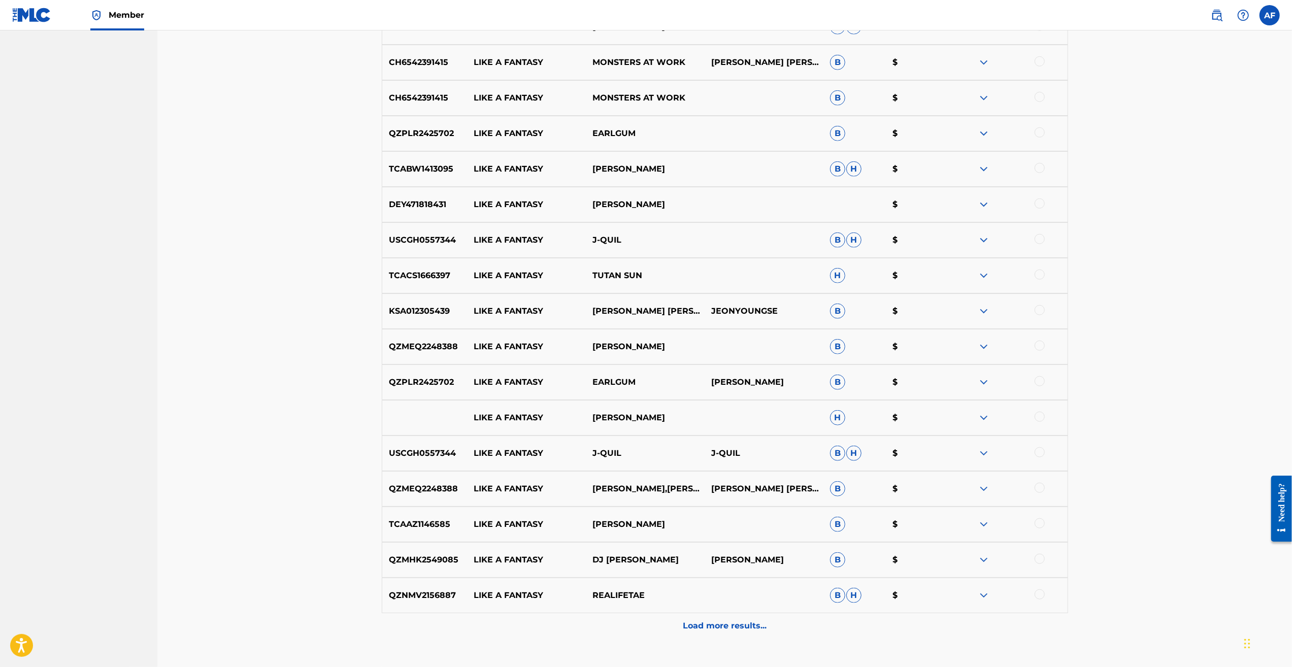
scroll to position [914, 0]
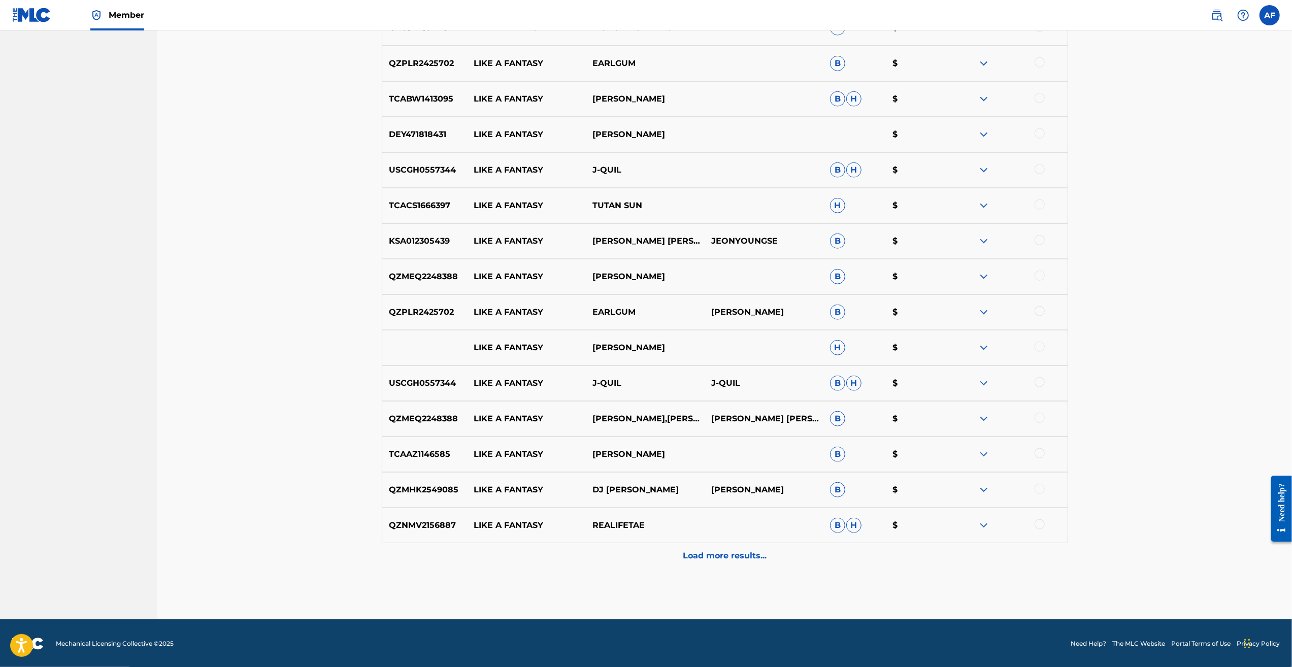
click at [757, 553] on p "Load more results..." at bounding box center [725, 556] width 84 height 12
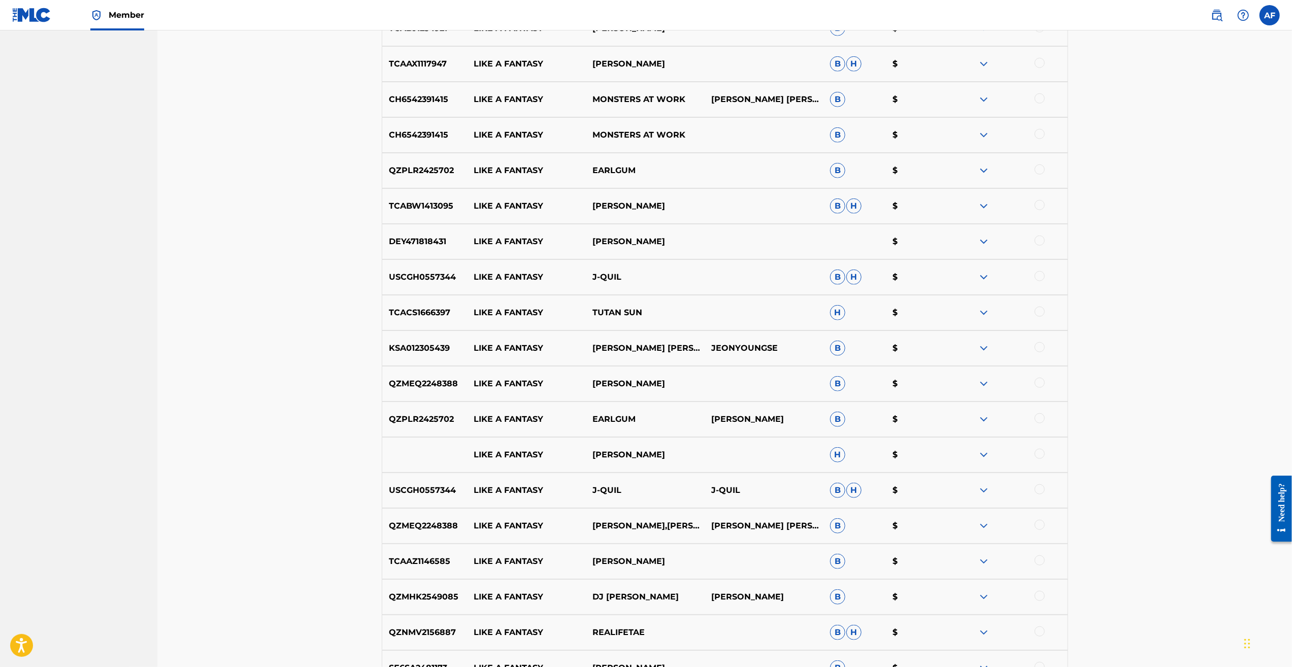
scroll to position [0, 0]
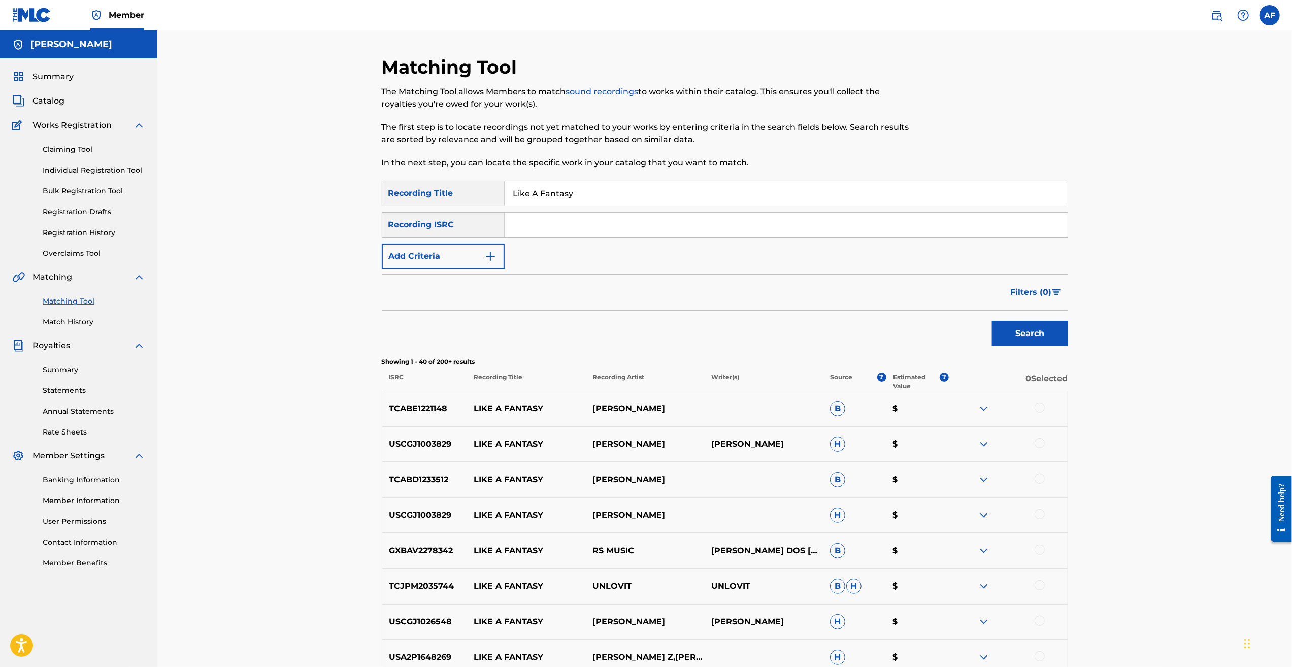
drag, startPoint x: 1113, startPoint y: 561, endPoint x: 745, endPoint y: 210, distance: 508.4
click at [443, 260] on button "Add Criteria" at bounding box center [443, 256] width 123 height 25
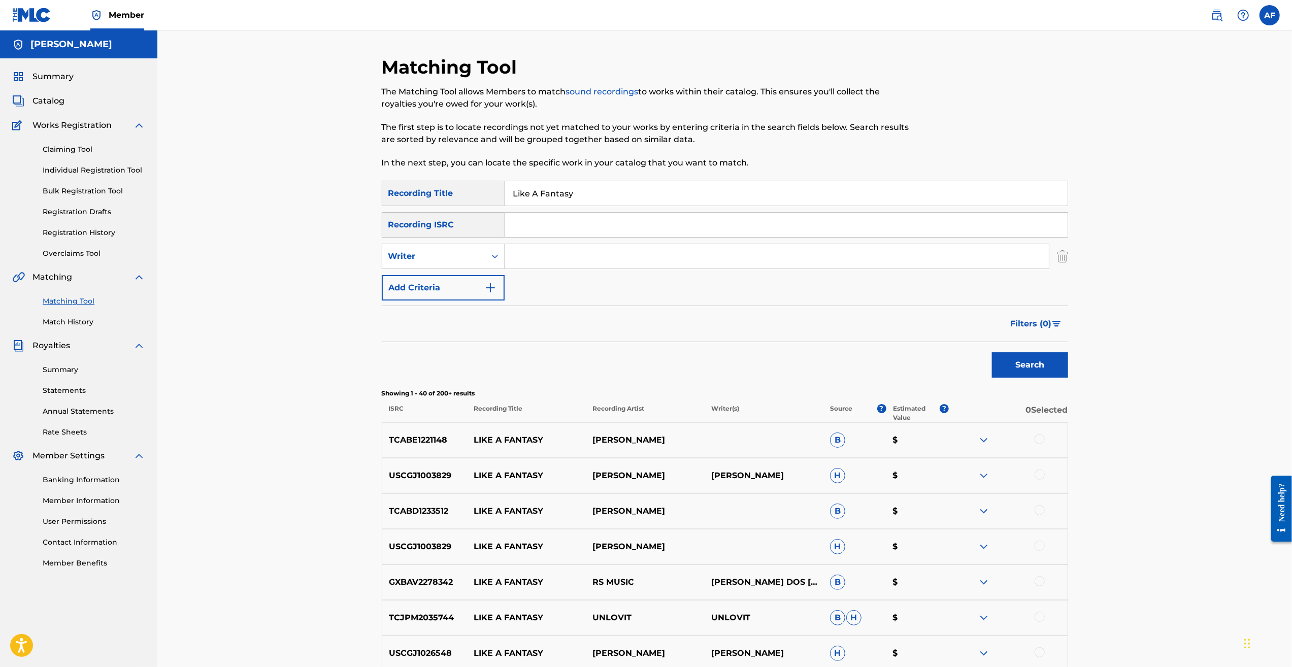
click at [444, 288] on button "Add Criteria" at bounding box center [443, 287] width 123 height 25
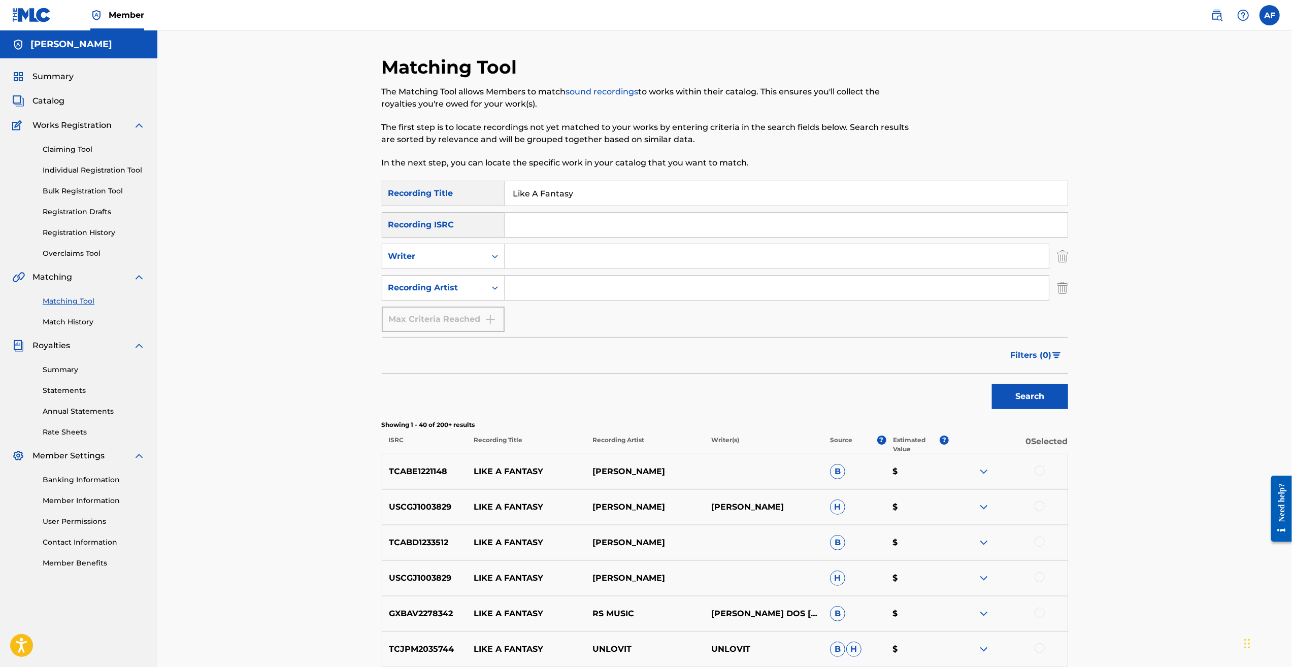
click at [547, 291] on input "Search Form" at bounding box center [777, 288] width 544 height 24
type input "The Bolts"
click at [992, 384] on button "Search" at bounding box center [1030, 396] width 76 height 25
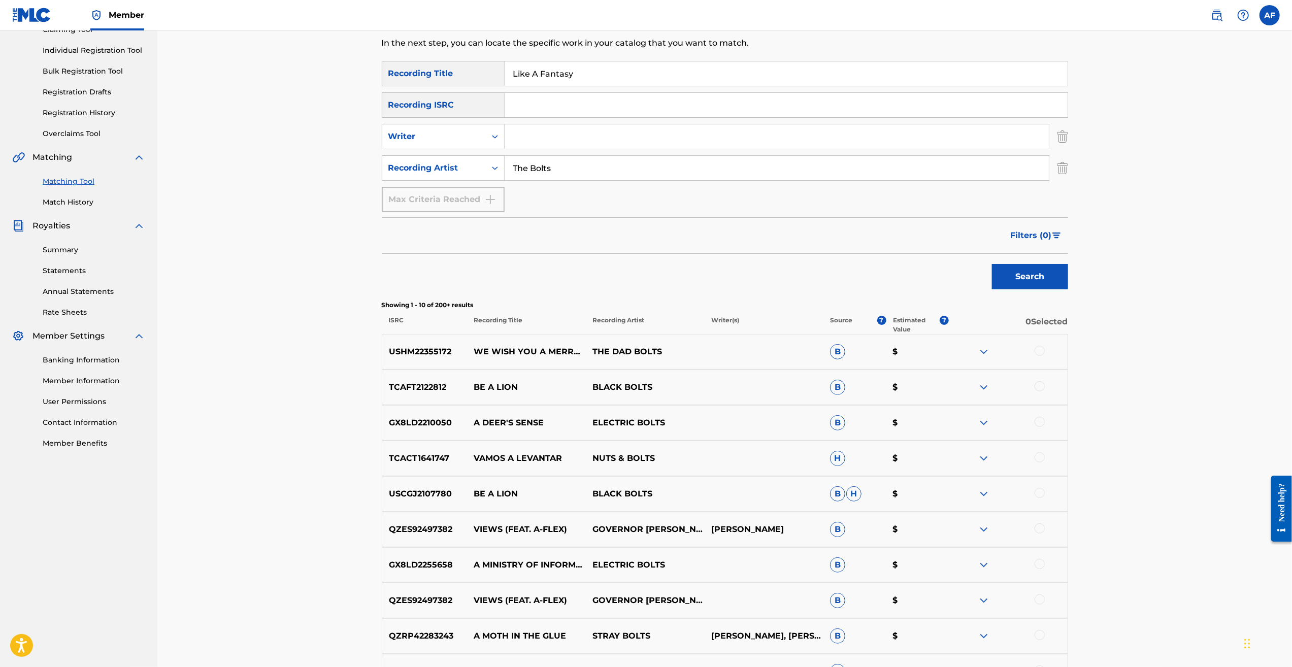
scroll to position [203, 0]
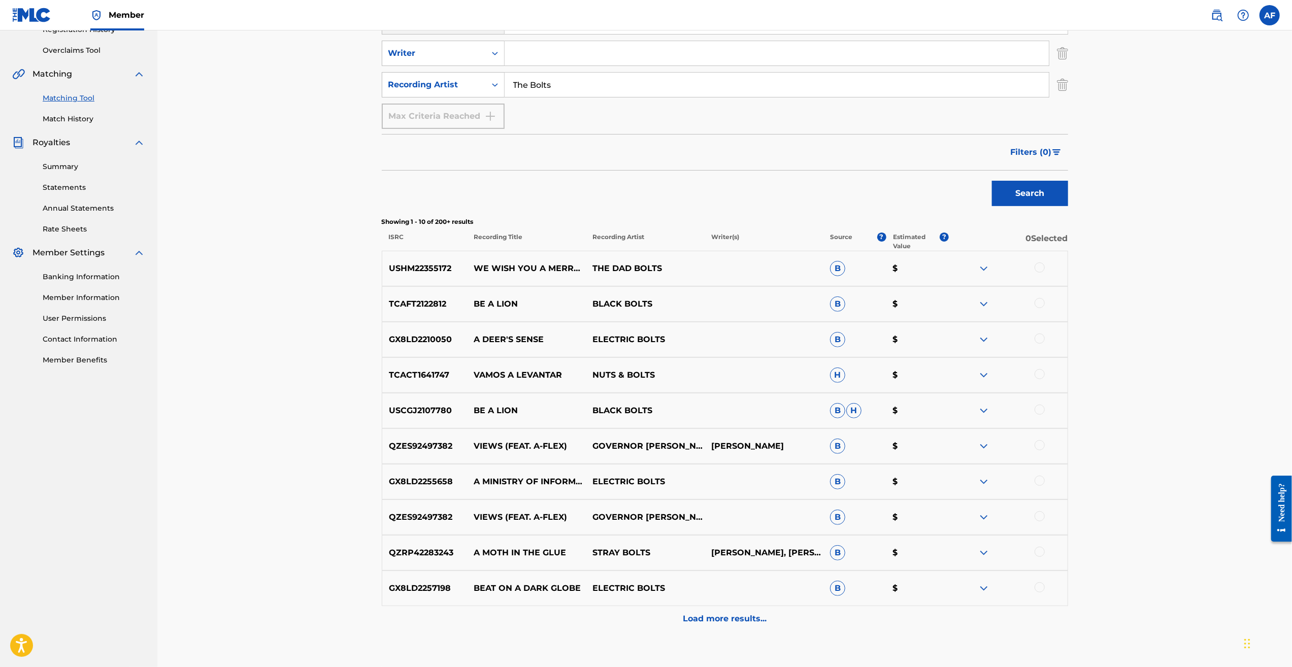
click at [707, 616] on p "Load more results..." at bounding box center [725, 619] width 84 height 12
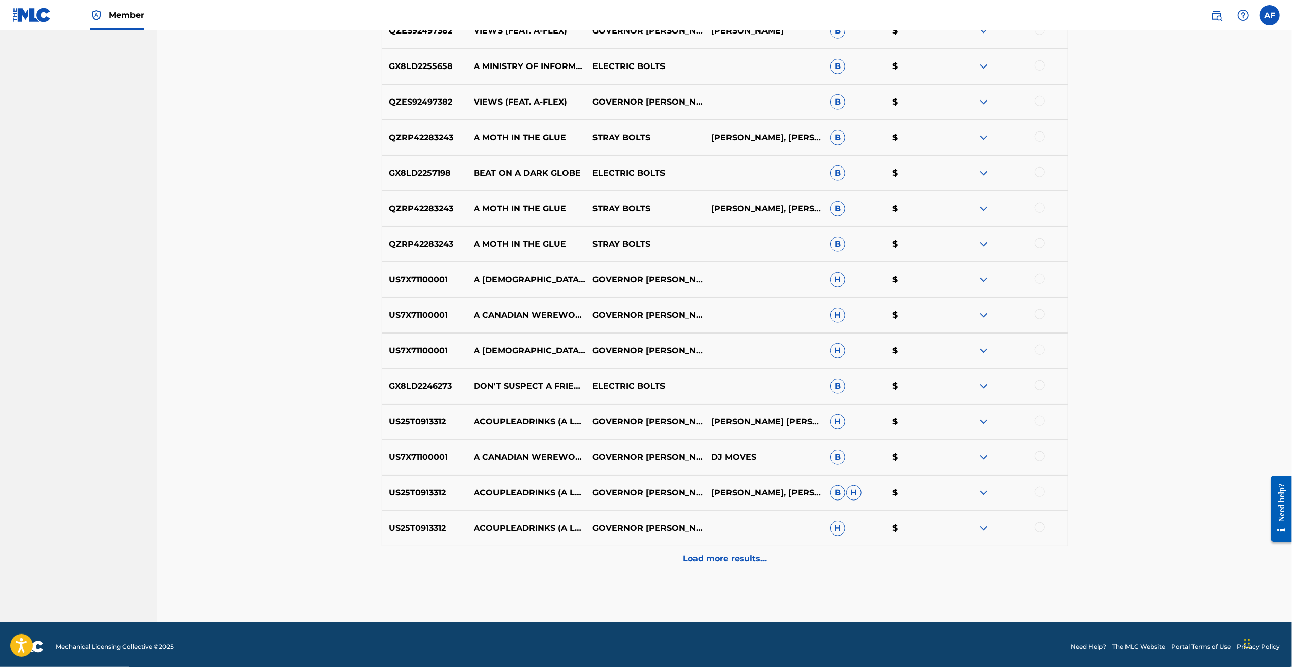
scroll to position [622, 0]
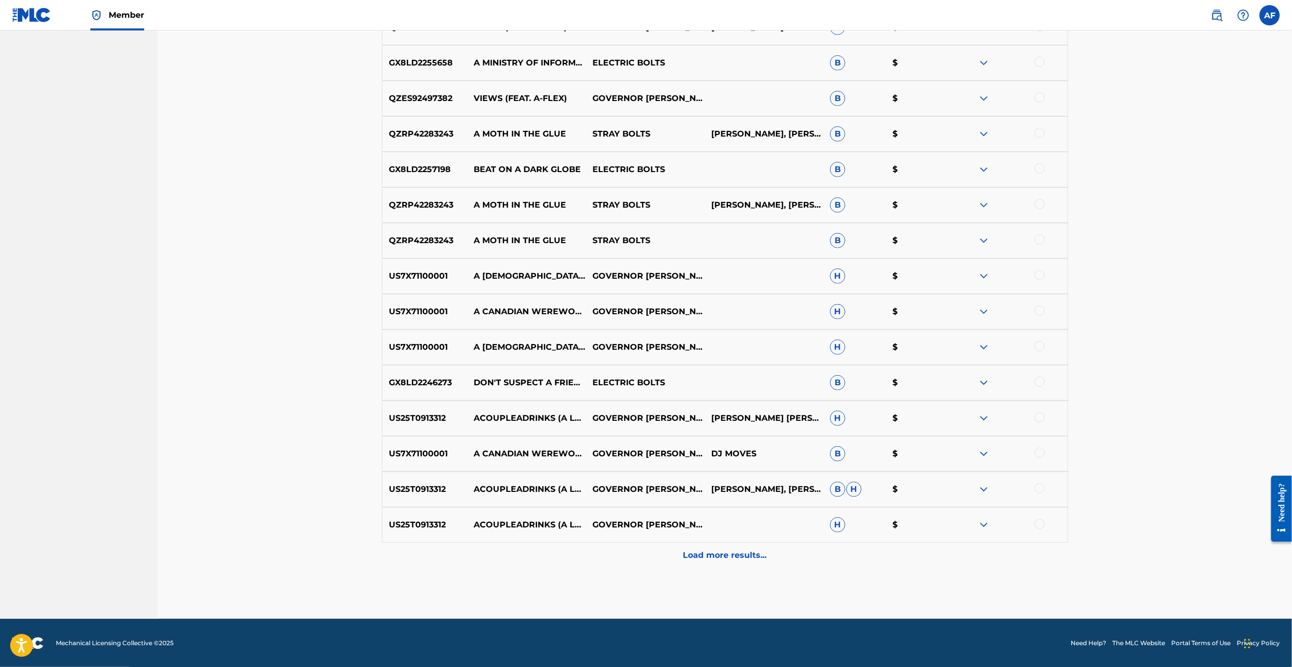
click at [777, 555] on div "Load more results..." at bounding box center [725, 555] width 686 height 25
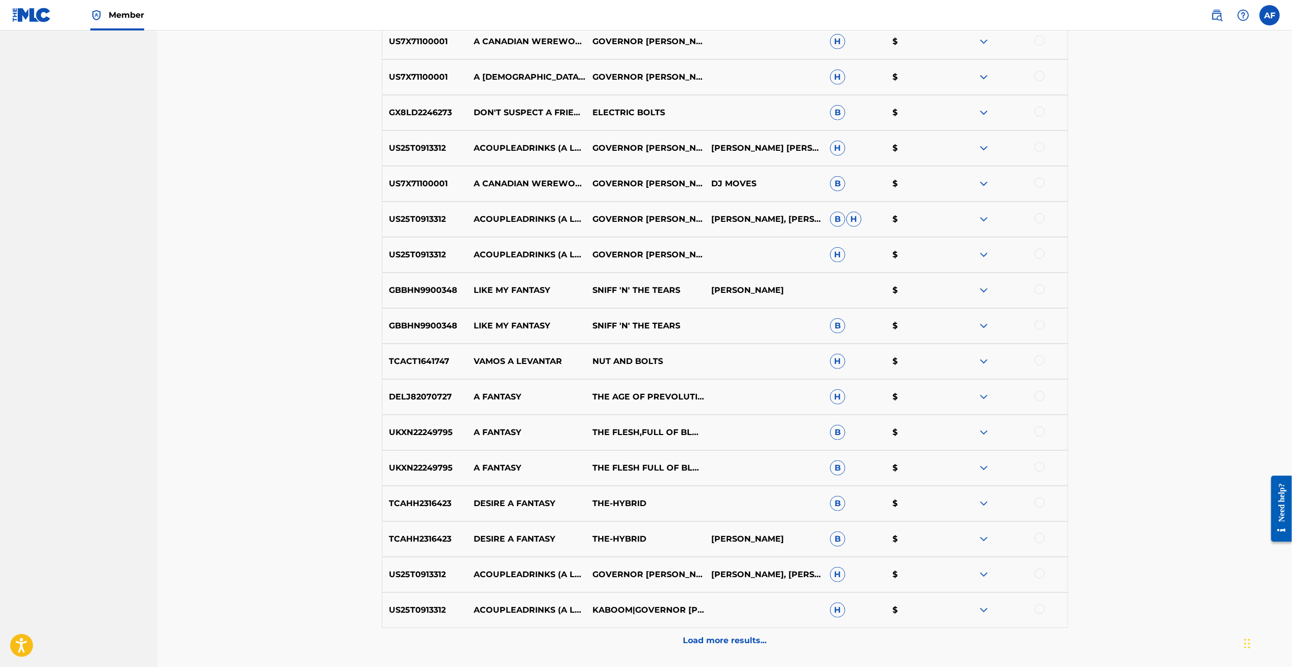
scroll to position [965, 0]
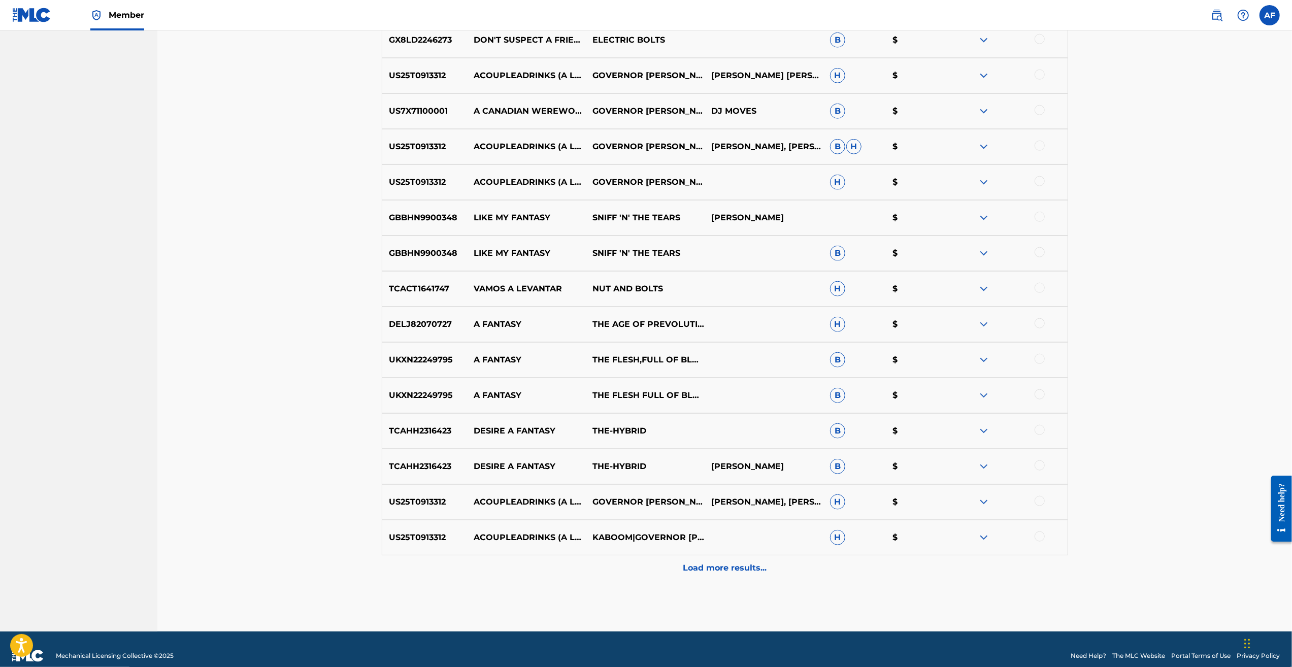
click at [726, 570] on p "Load more results..." at bounding box center [725, 568] width 84 height 12
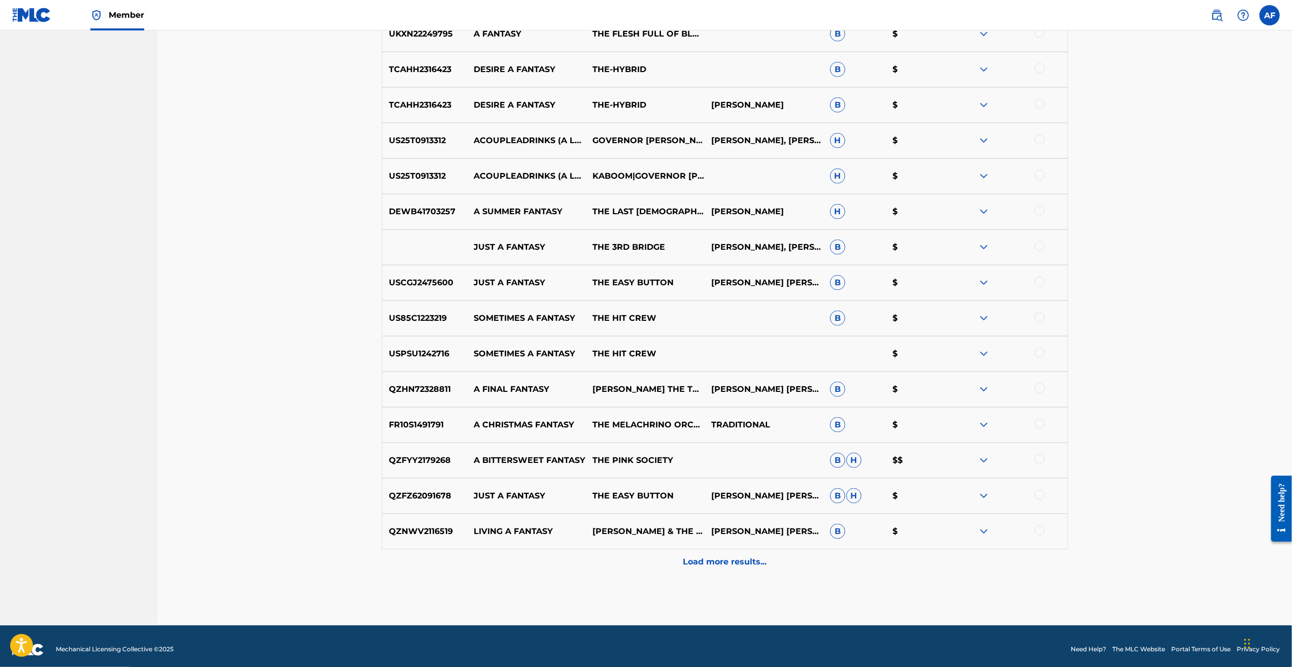
scroll to position [1333, 0]
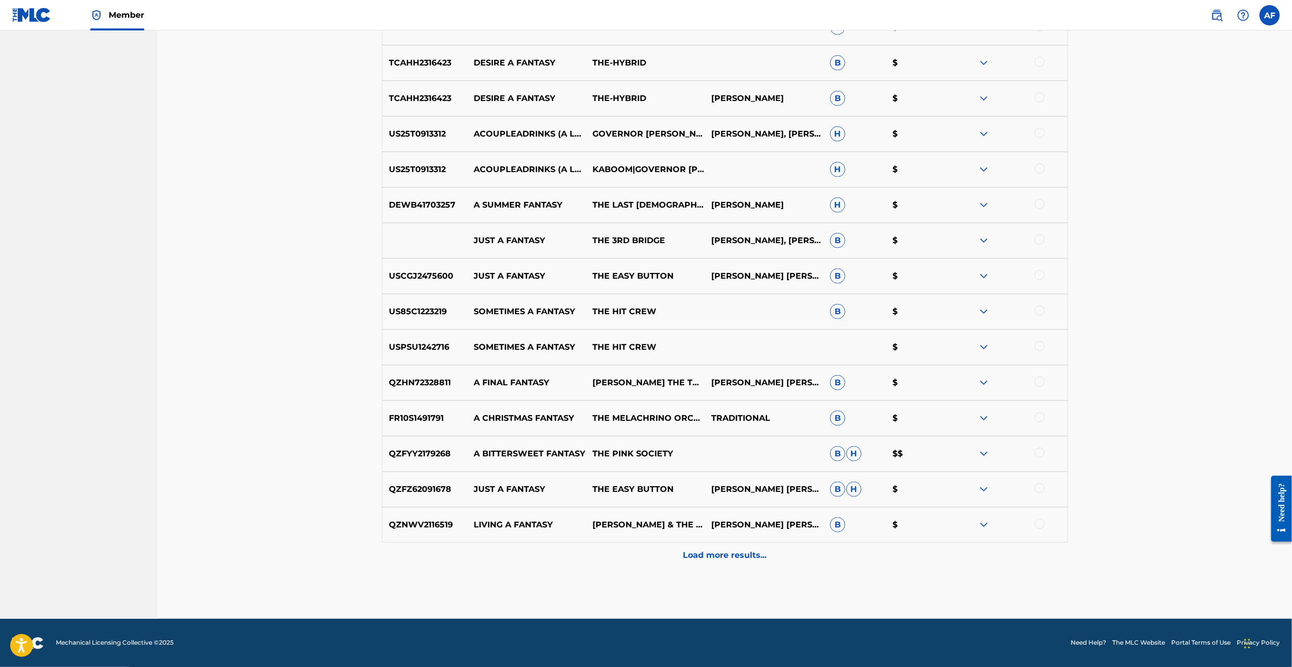
click at [733, 557] on p "Load more results..." at bounding box center [725, 555] width 84 height 12
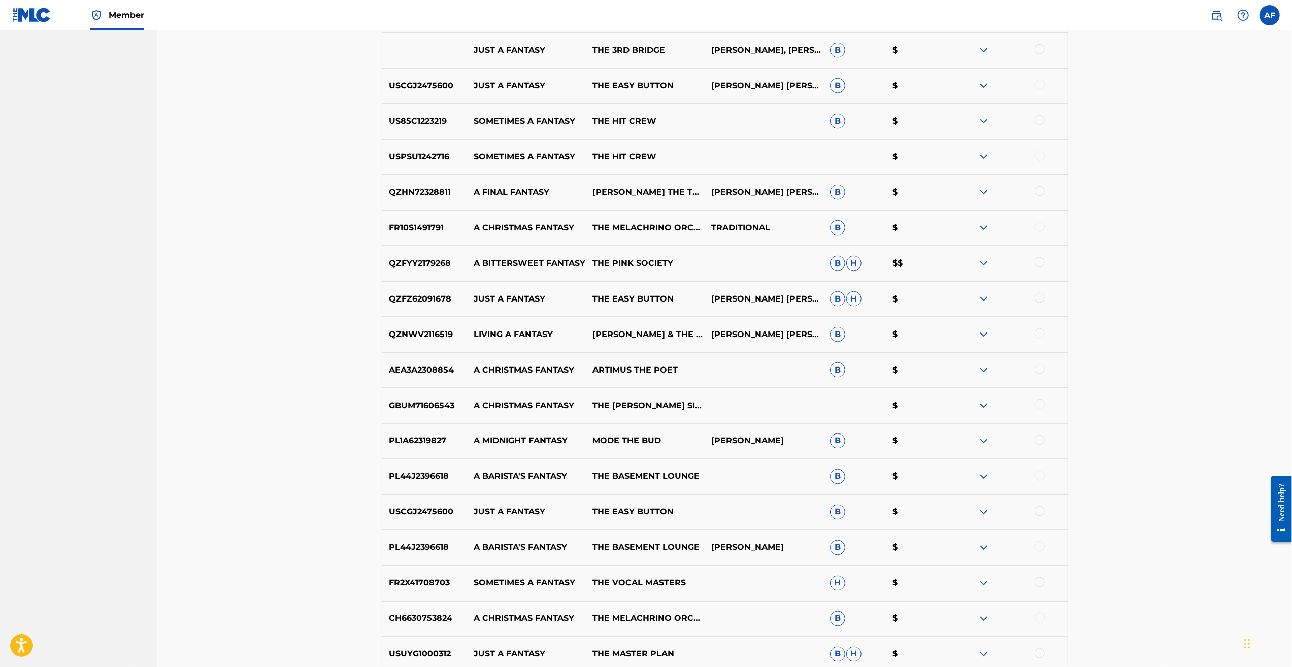
scroll to position [1675, 0]
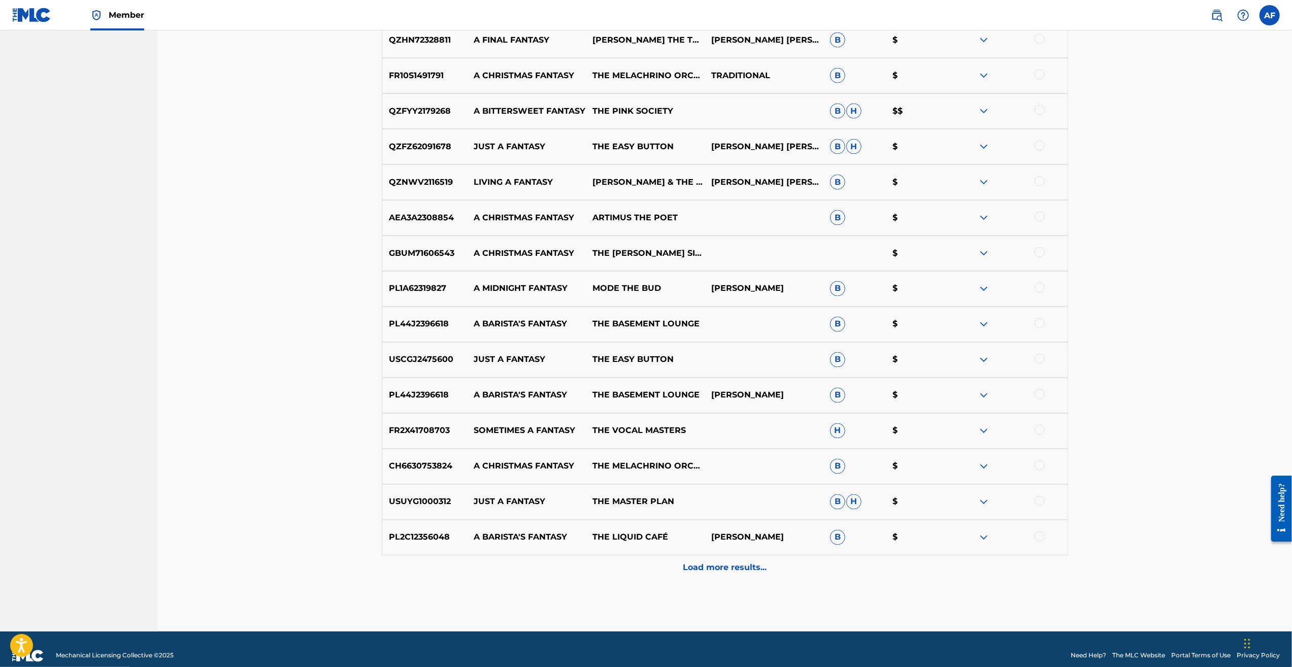
click at [730, 569] on p "Load more results..." at bounding box center [725, 568] width 84 height 12
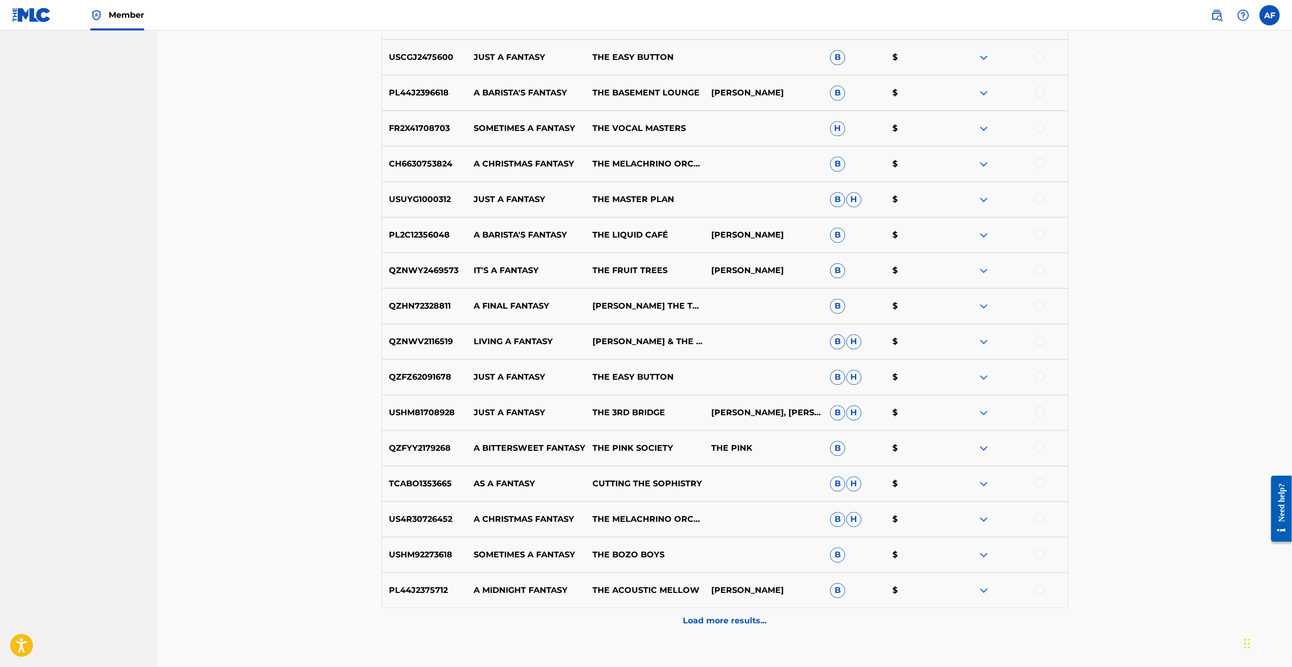
scroll to position [2043, 0]
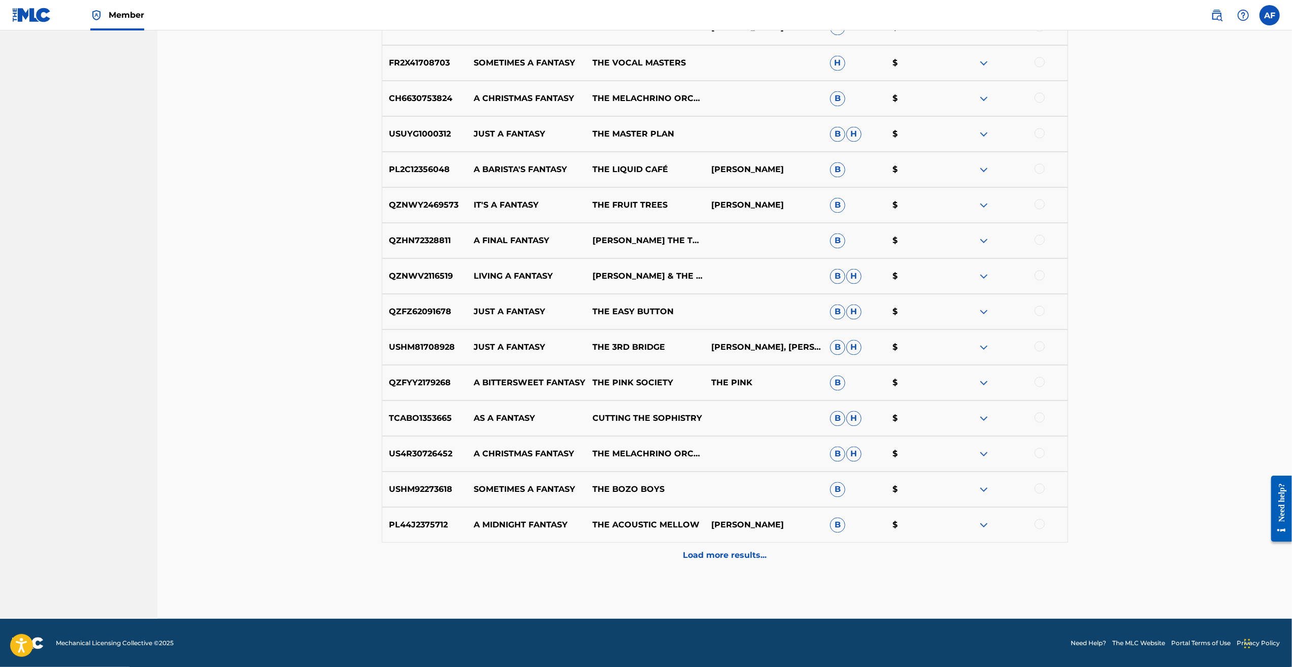
click at [730, 561] on div "Load more results..." at bounding box center [725, 555] width 686 height 25
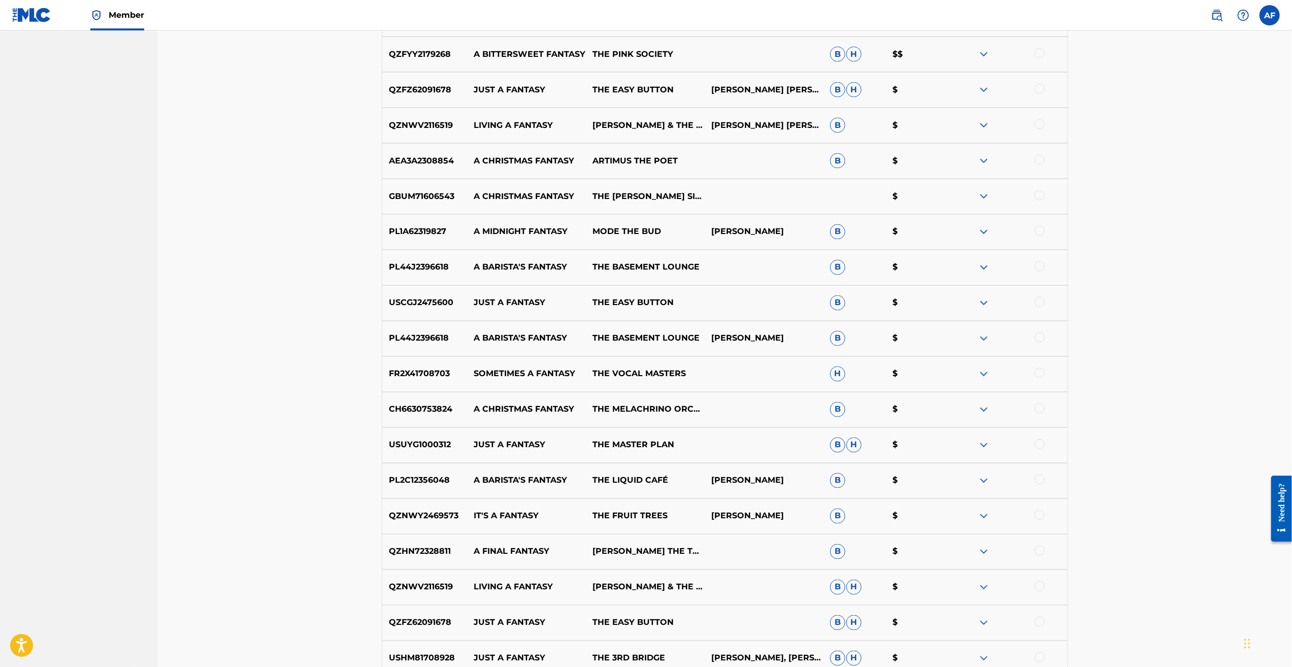
scroll to position [2399, 0]
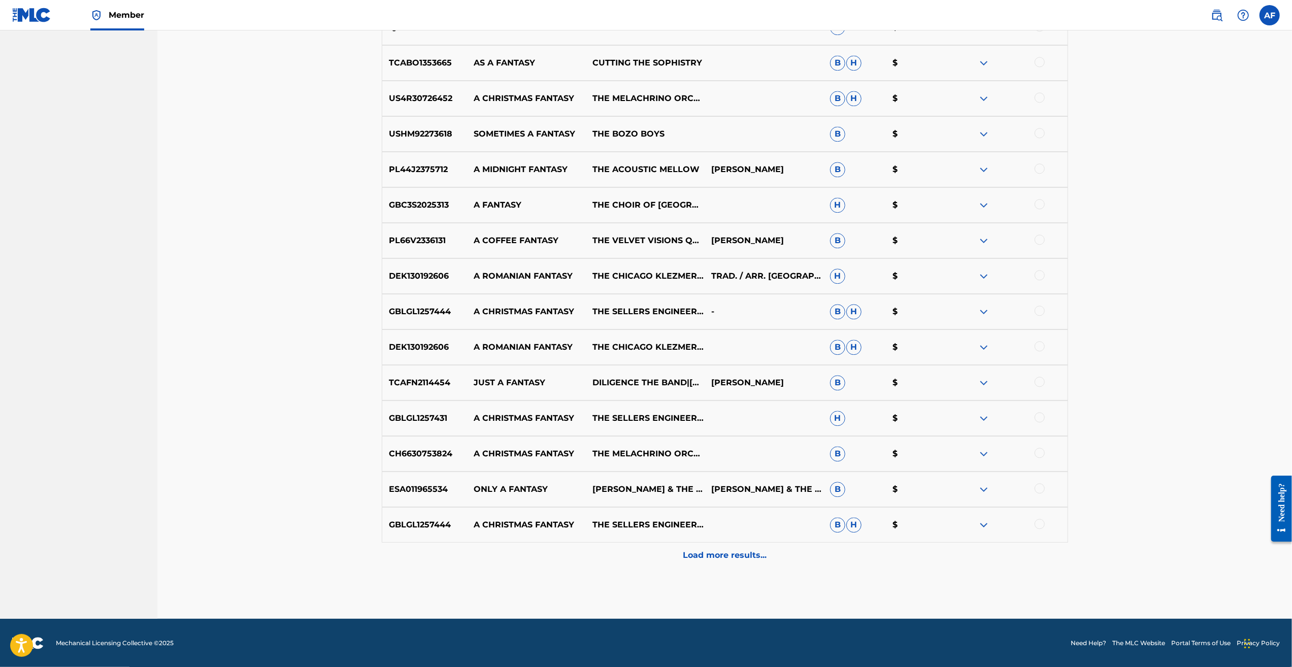
drag, startPoint x: 1162, startPoint y: 254, endPoint x: 1056, endPoint y: 522, distance: 288.1
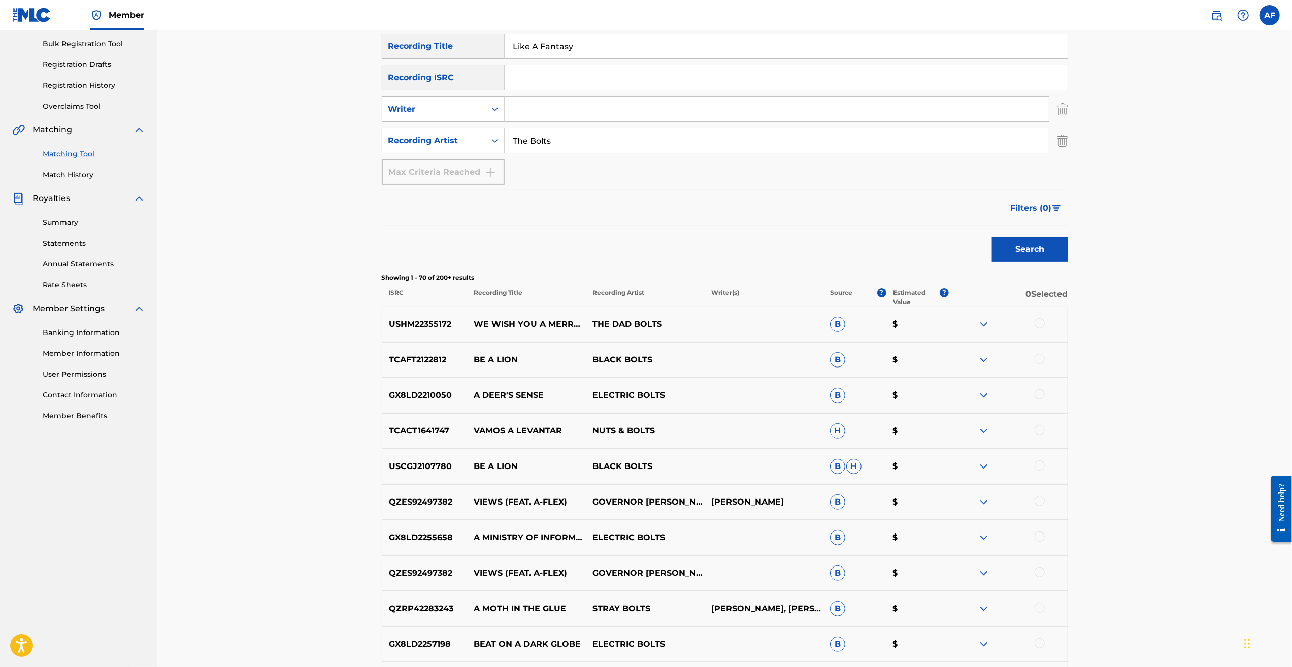
scroll to position [0, 0]
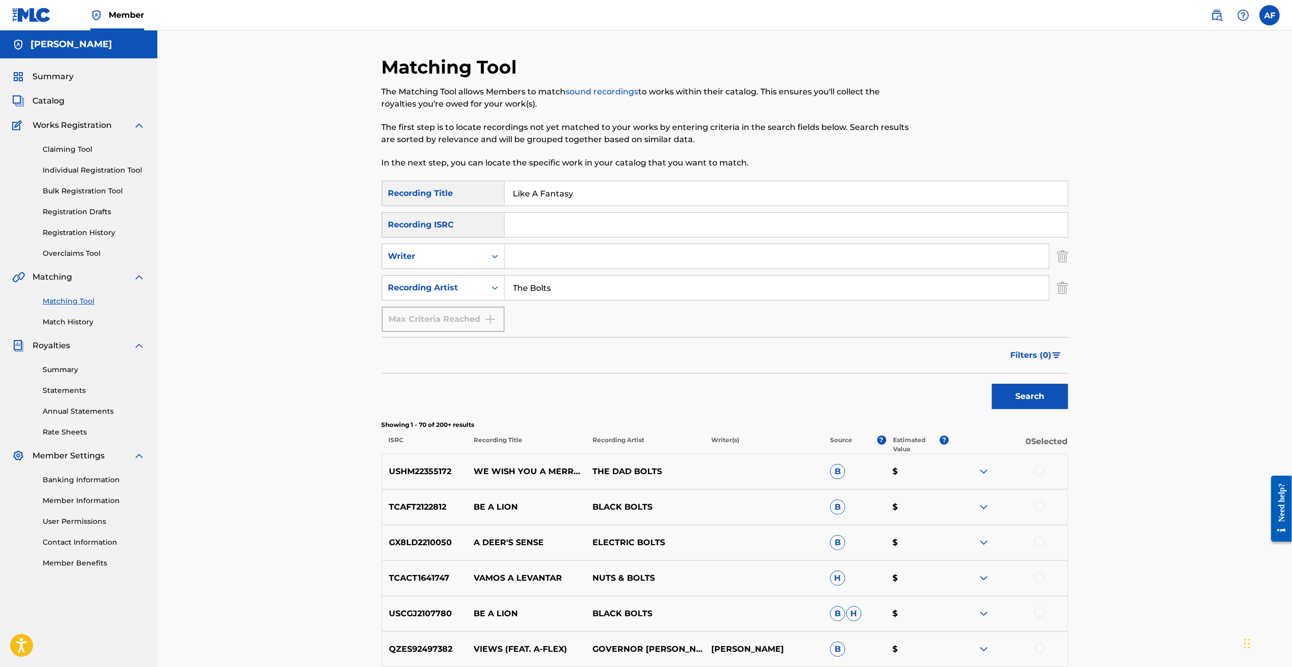
drag, startPoint x: 1157, startPoint y: 531, endPoint x: 956, endPoint y: 203, distance: 385.1
click at [600, 195] on input "Like A Fantasy" at bounding box center [786, 193] width 563 height 24
click at [599, 194] on input "Like A Fantasy" at bounding box center [786, 193] width 563 height 24
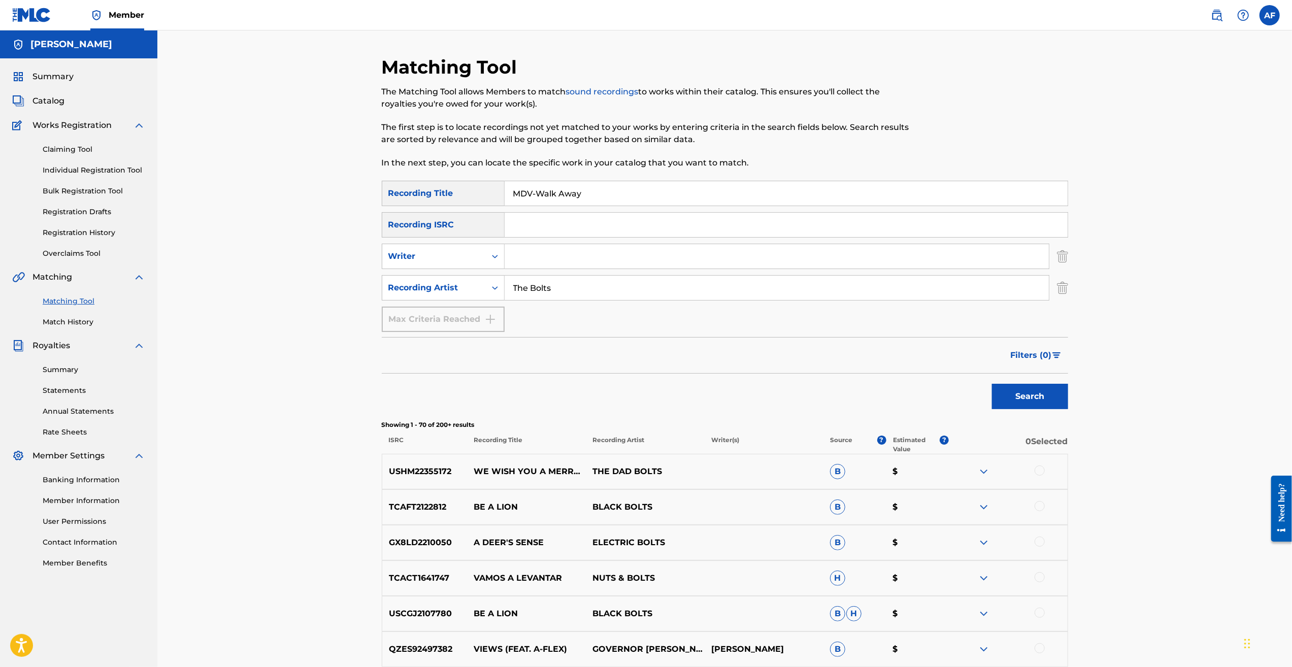
type input "MDV-Walk Away"
drag, startPoint x: 596, startPoint y: 289, endPoint x: 457, endPoint y: 303, distance: 139.7
click at [457, 303] on div "SearchWithCriteriab014e805-48af-4af4-9b18-41b8329b5c64 Recording Title MDV-Walk…" at bounding box center [725, 256] width 686 height 151
click at [1047, 399] on button "Search" at bounding box center [1030, 396] width 76 height 25
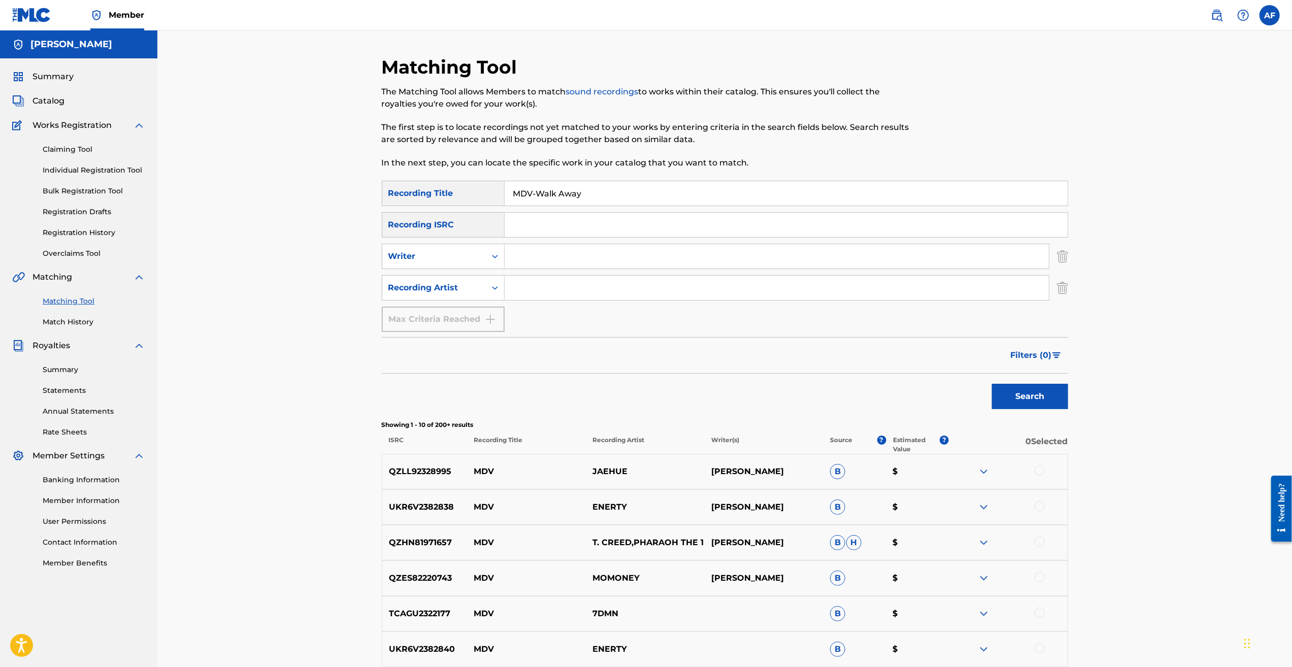
drag, startPoint x: 620, startPoint y: 185, endPoint x: 465, endPoint y: 198, distance: 155.3
click at [465, 198] on div "SearchWithCriteriab014e805-48af-4af4-9b18-41b8329b5c64 Recording Title MDV-Walk…" at bounding box center [725, 193] width 686 height 25
type input "L"
type input "Lion Eye"
click at [1025, 405] on button "Search" at bounding box center [1030, 396] width 76 height 25
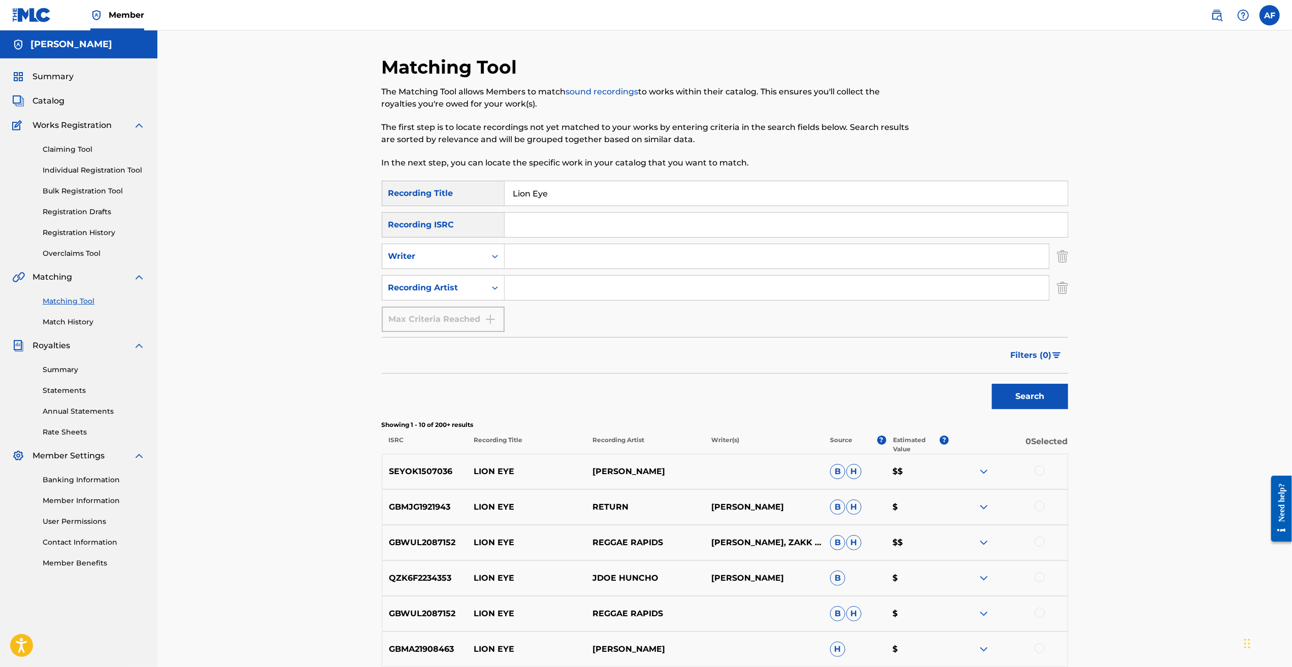
click at [619, 251] on input "Search Form" at bounding box center [777, 256] width 544 height 24
click at [515, 287] on input "Search Form" at bounding box center [777, 288] width 544 height 24
type input "Island APollo"
click at [992, 384] on button "Search" at bounding box center [1030, 396] width 76 height 25
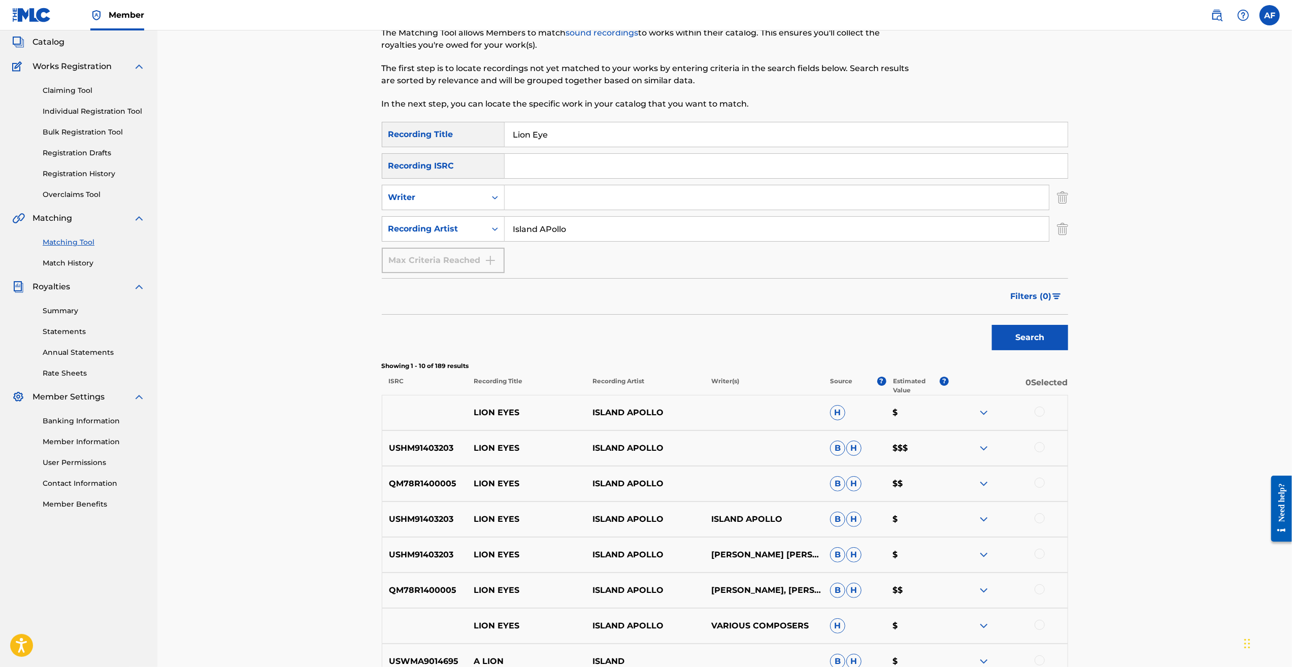
scroll to position [102, 0]
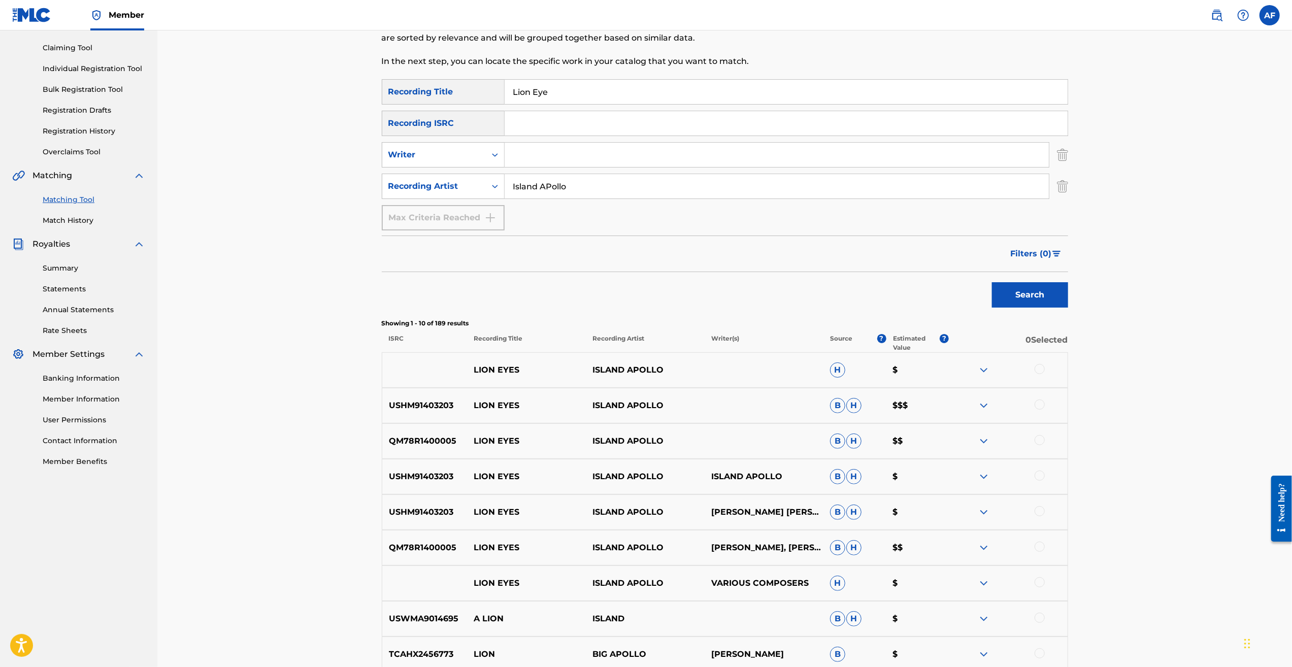
click at [987, 408] on img at bounding box center [984, 406] width 12 height 12
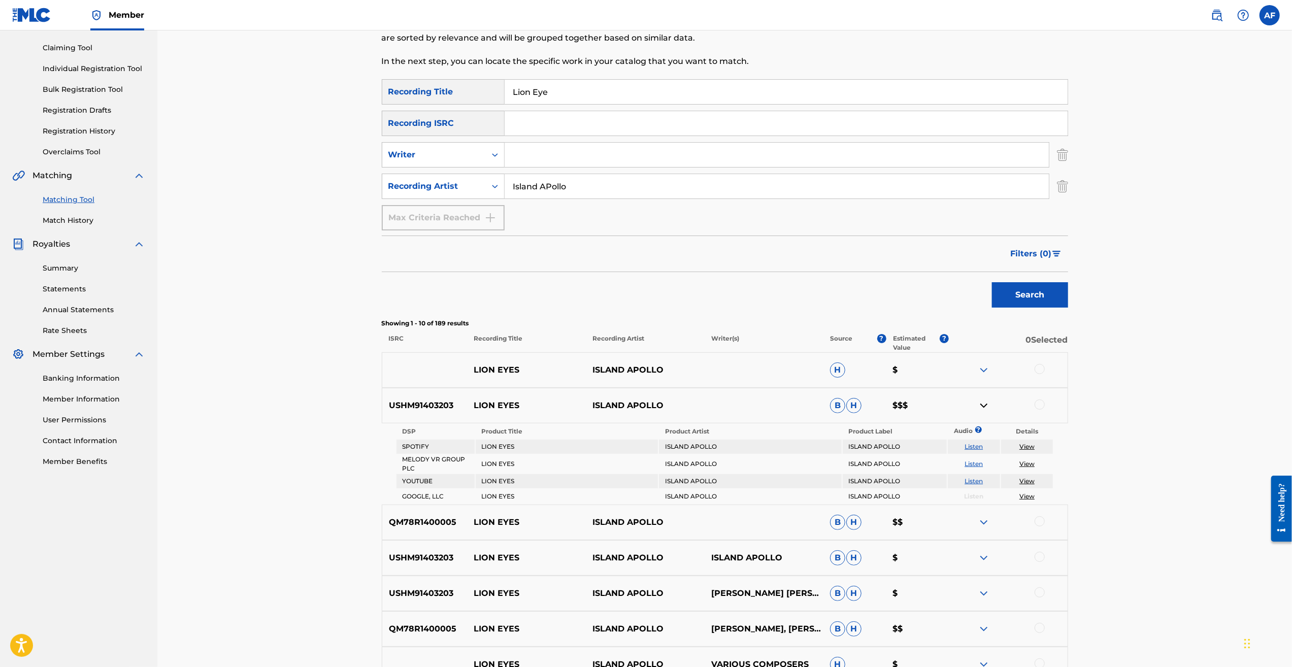
click at [987, 408] on img at bounding box center [984, 406] width 12 height 12
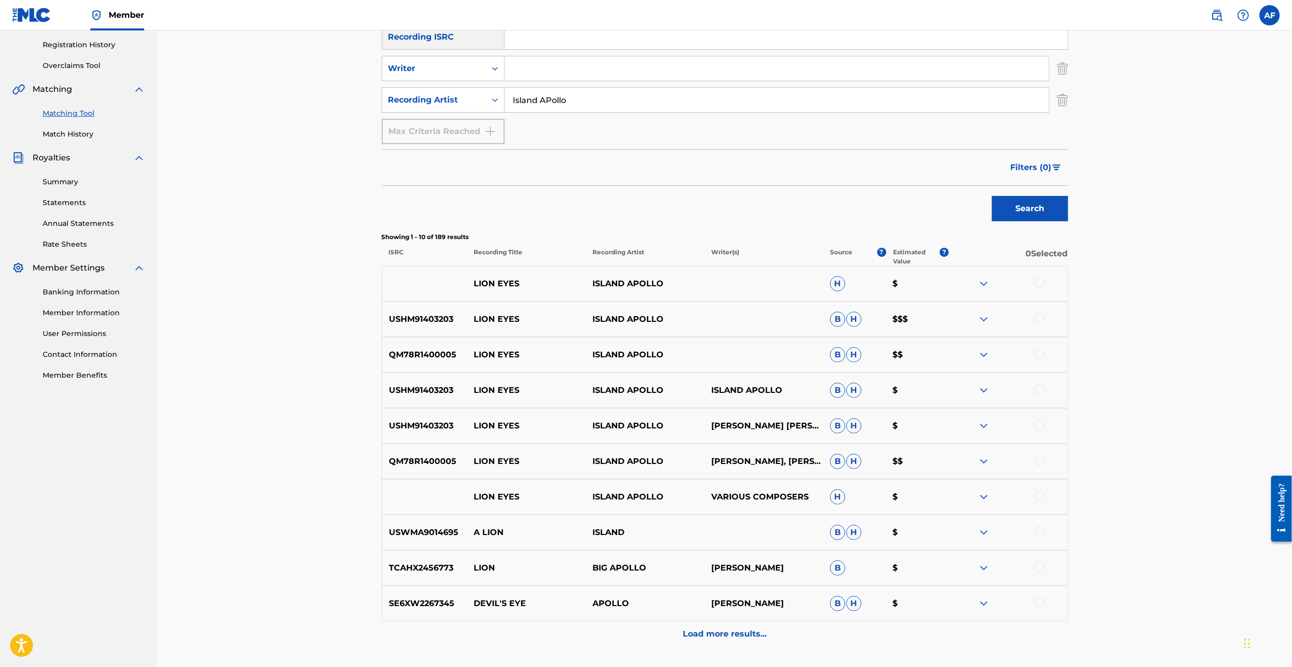
scroll to position [267, 0]
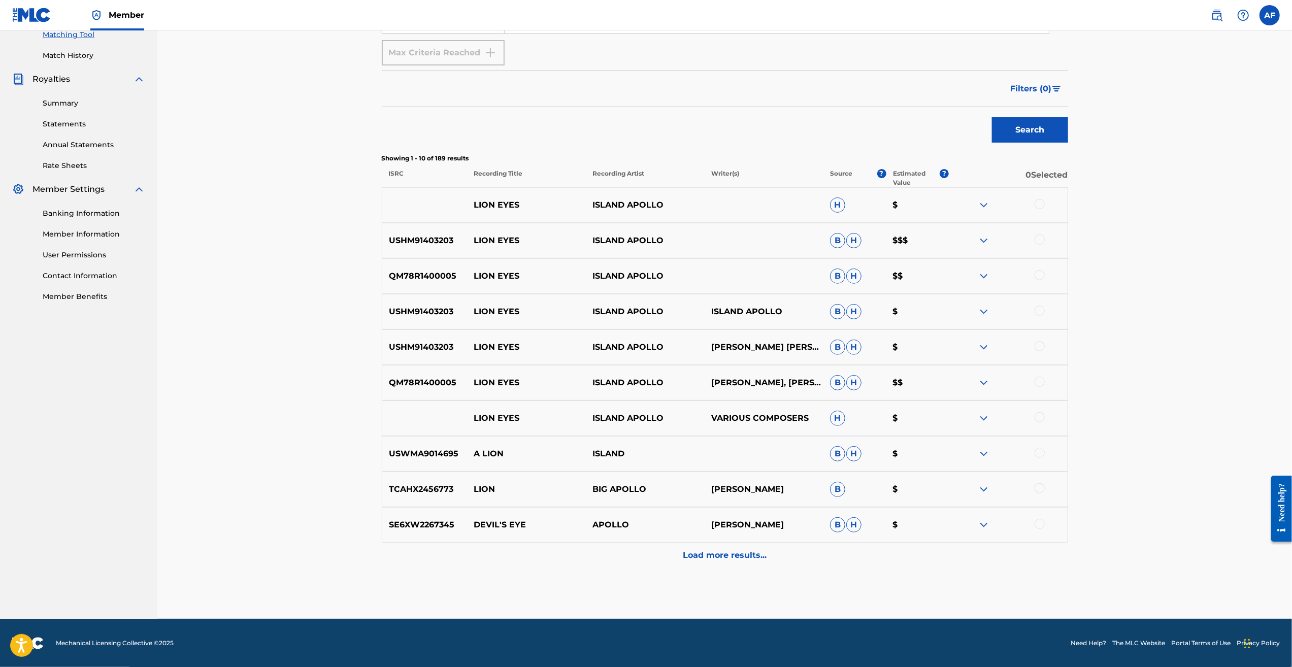
click at [713, 553] on p "Load more results..." at bounding box center [725, 555] width 84 height 12
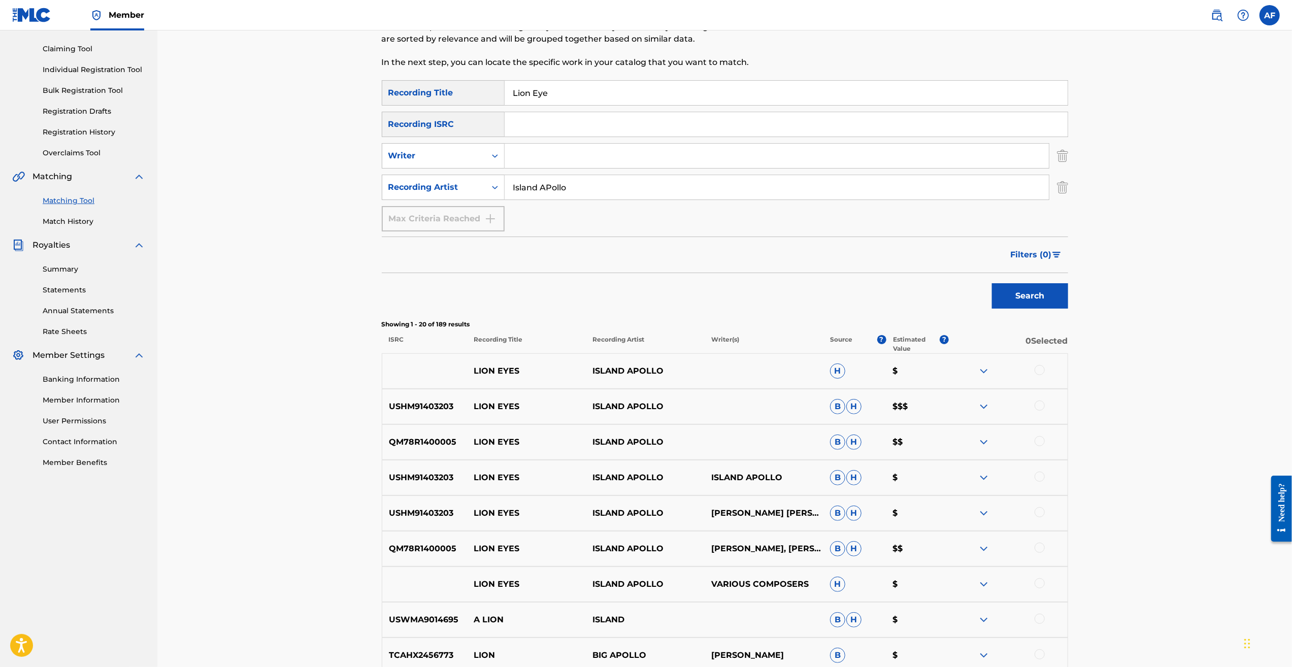
scroll to position [0, 0]
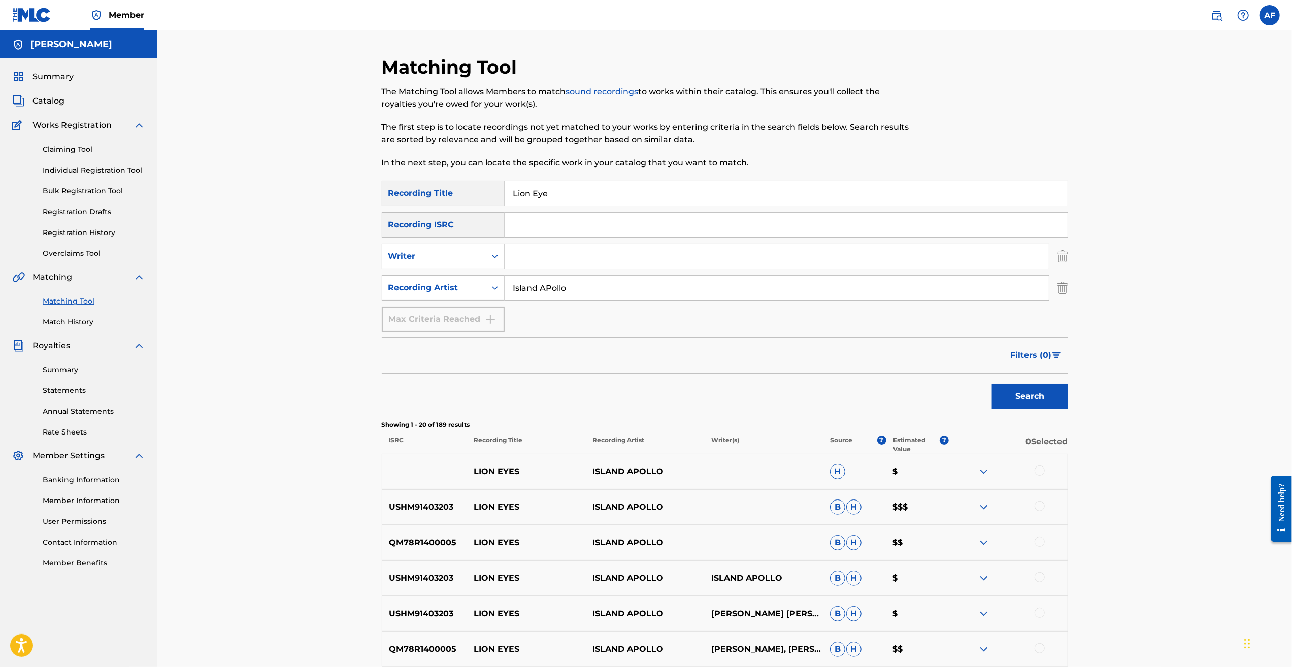
click at [590, 197] on input "Lion Eye" at bounding box center [786, 193] width 563 height 24
type input "Don't Let Me Go"
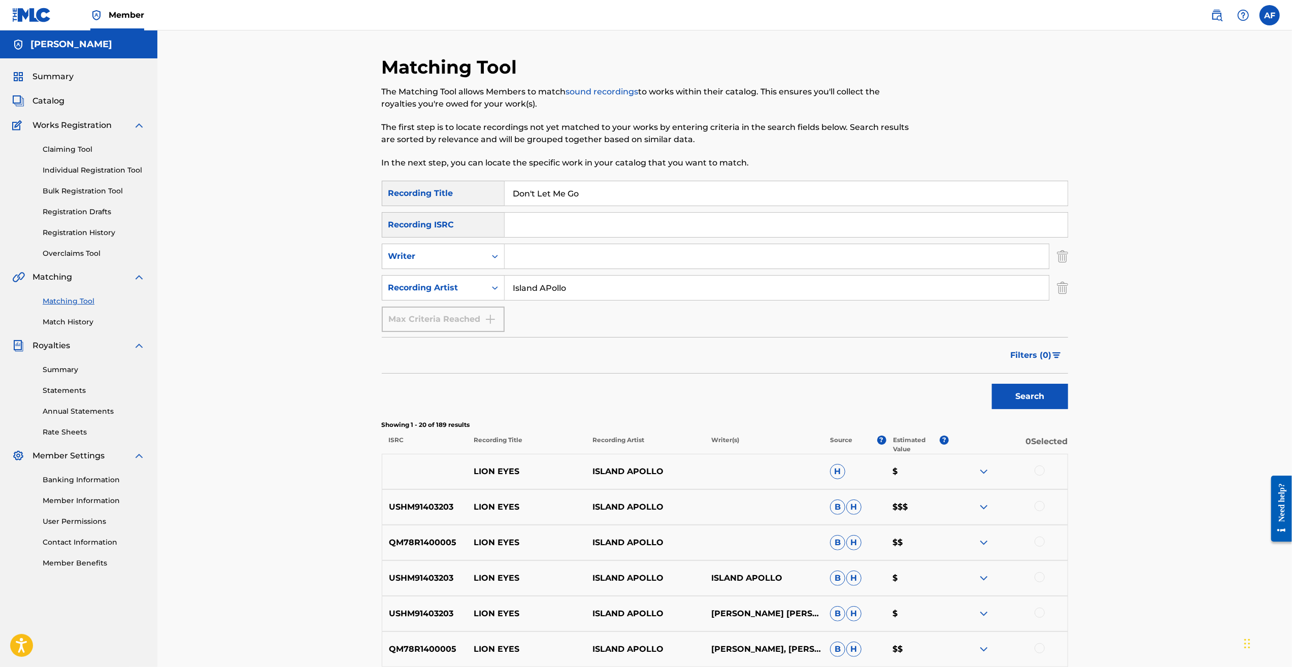
click at [575, 287] on input "Island APollo" at bounding box center [777, 288] width 544 height 24
click at [576, 287] on input "Island APollo" at bounding box center [777, 288] width 544 height 24
type input "The Bolts"
click at [992, 384] on button "Search" at bounding box center [1030, 396] width 76 height 25
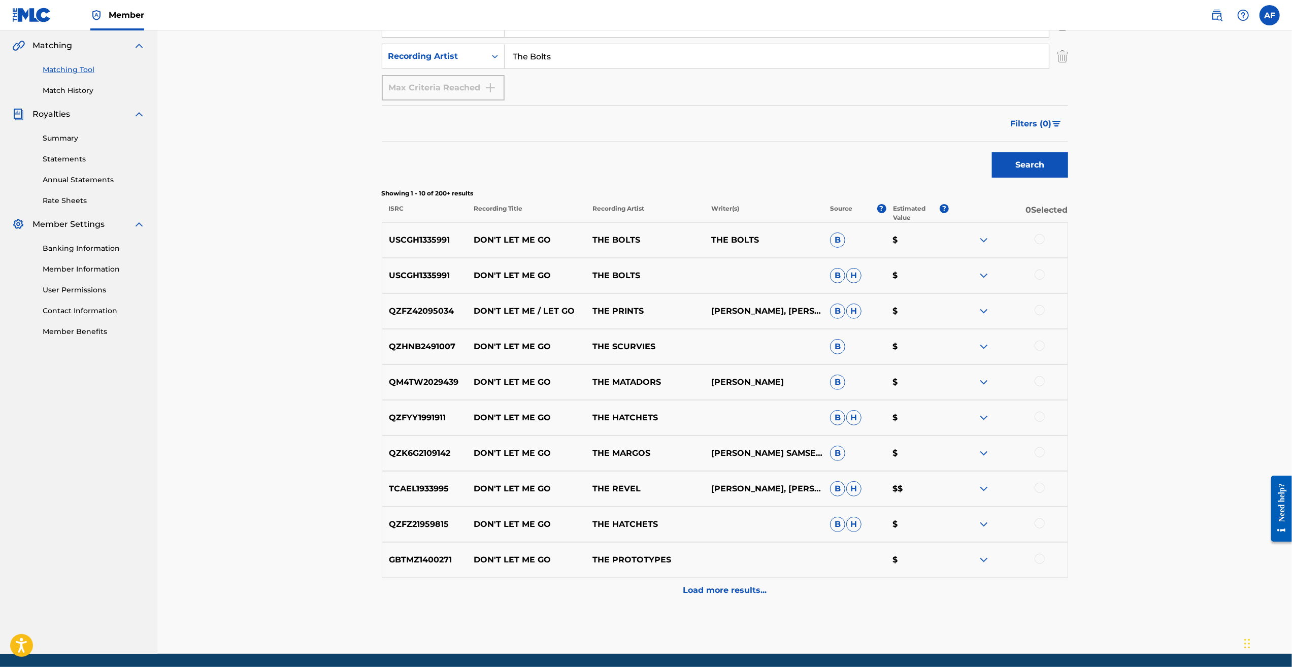
scroll to position [216, 0]
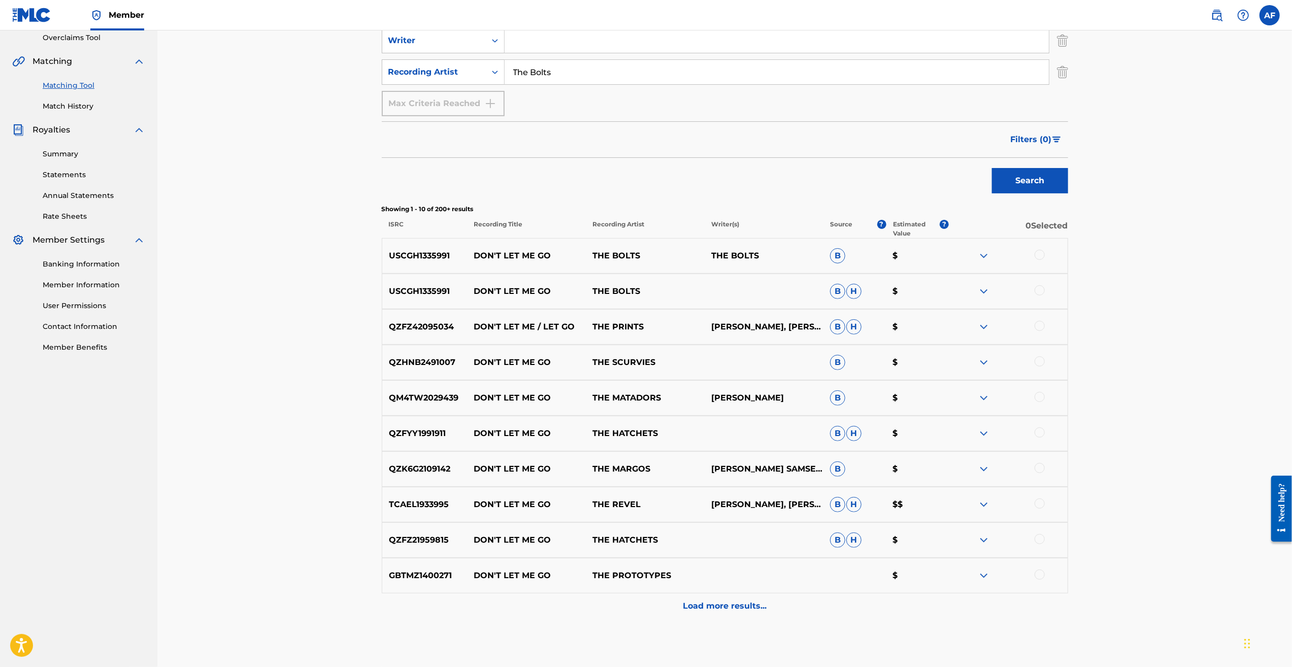
click at [723, 602] on p "Load more results..." at bounding box center [725, 606] width 84 height 12
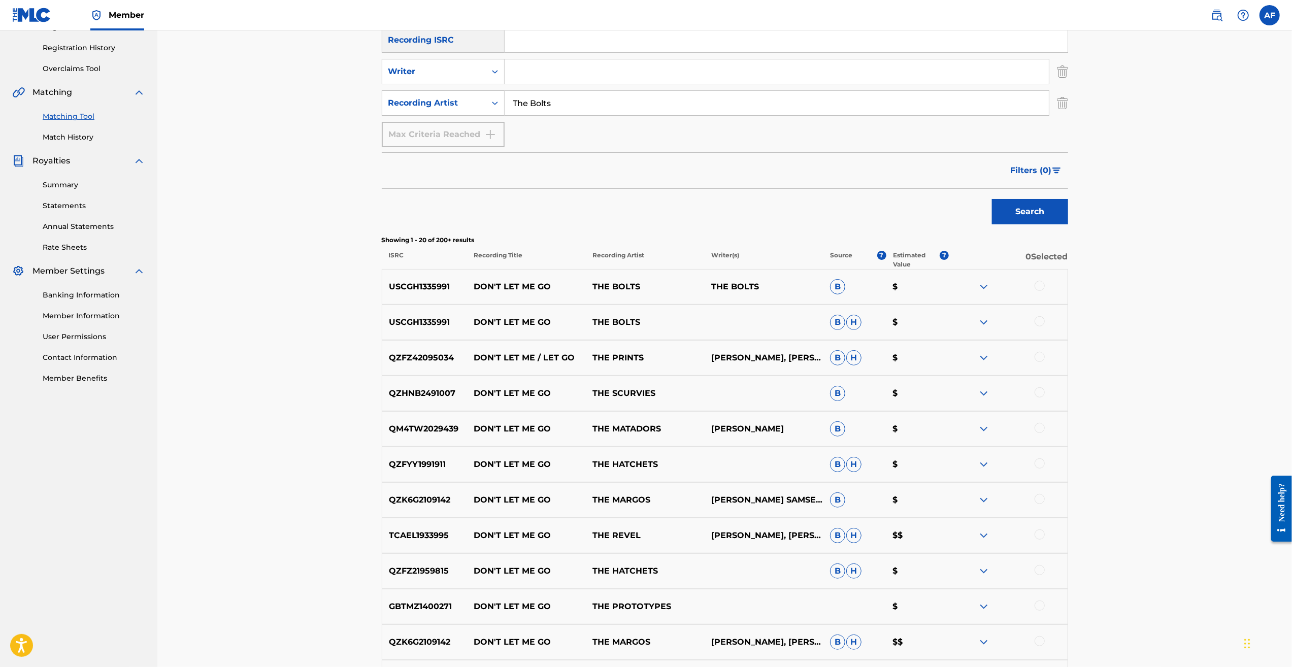
scroll to position [305, 0]
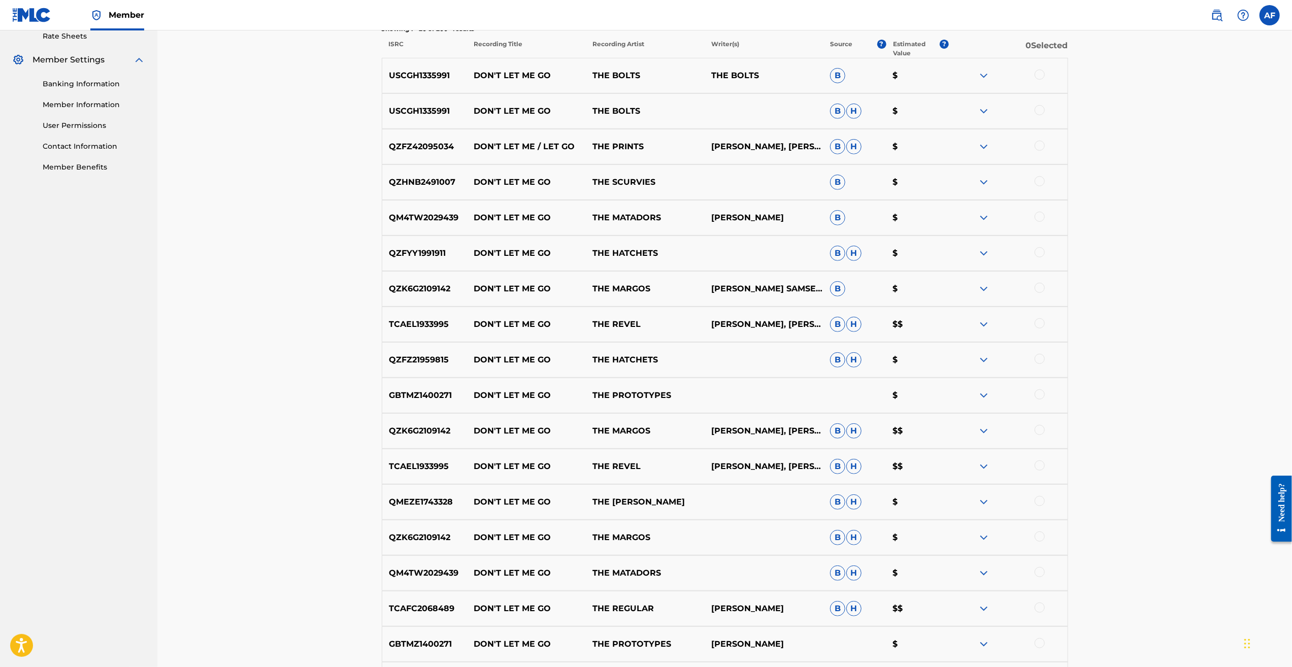
drag, startPoint x: 296, startPoint y: 259, endPoint x: 295, endPoint y: 293, distance: 34.5
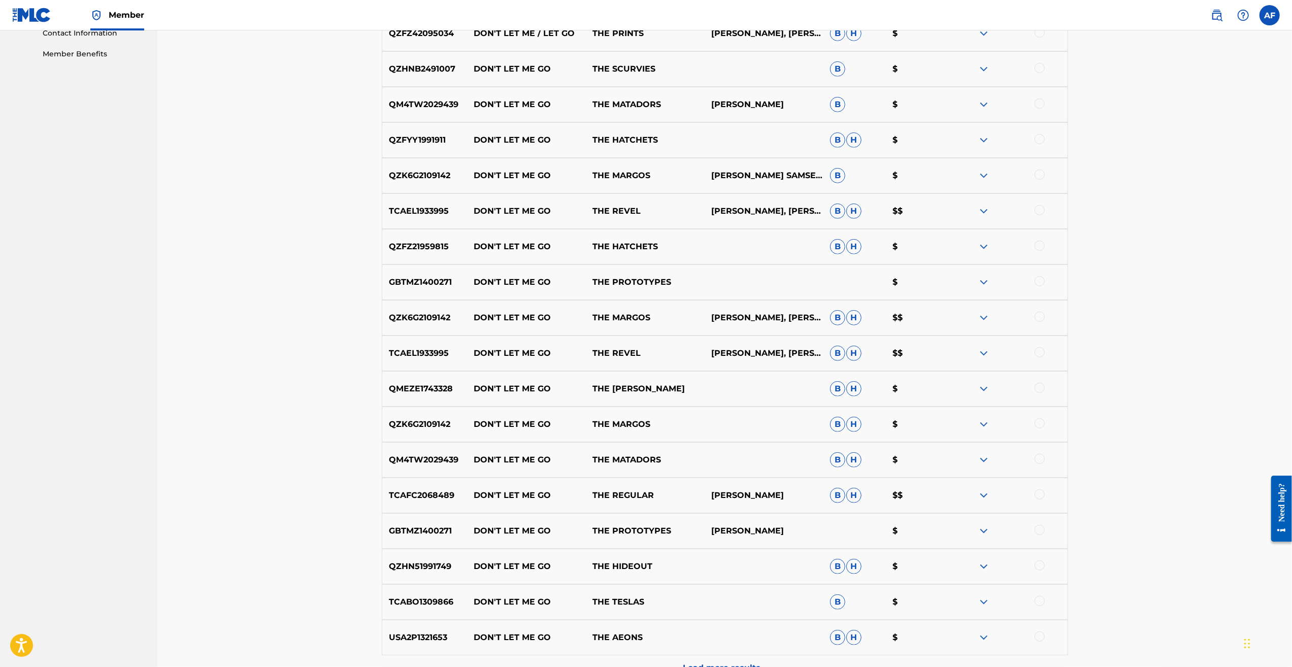
drag, startPoint x: 279, startPoint y: 255, endPoint x: 288, endPoint y: 364, distance: 109.5
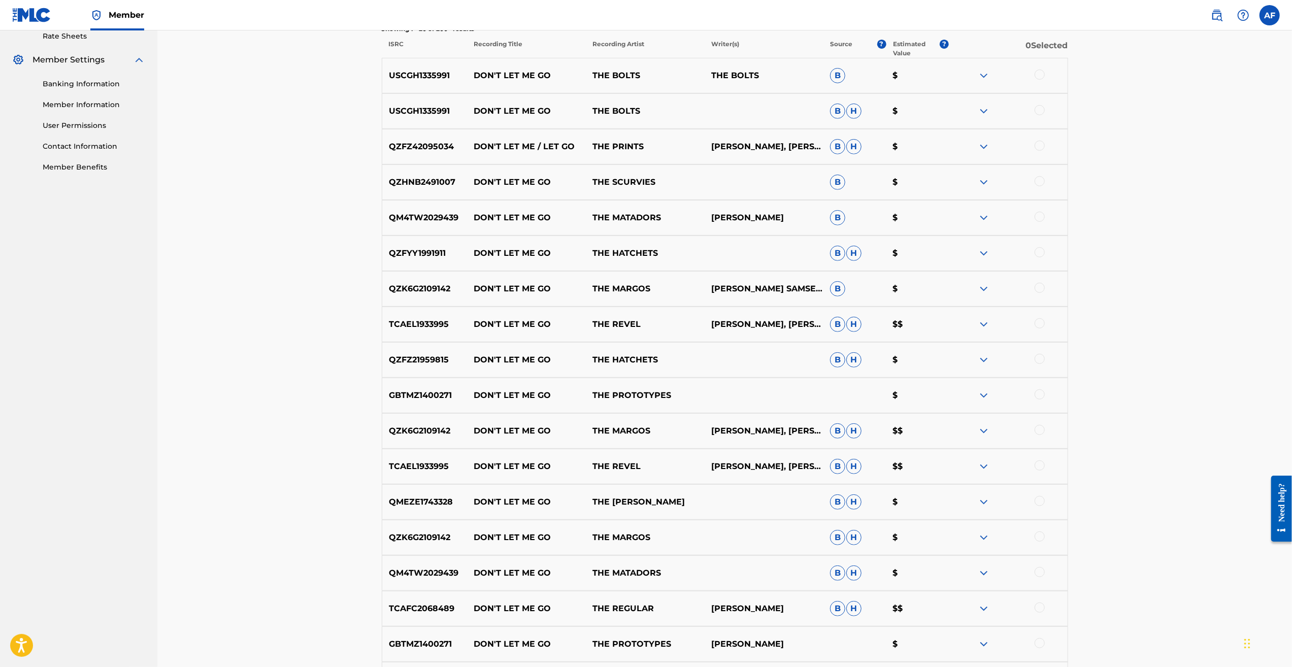
scroll to position [0, 0]
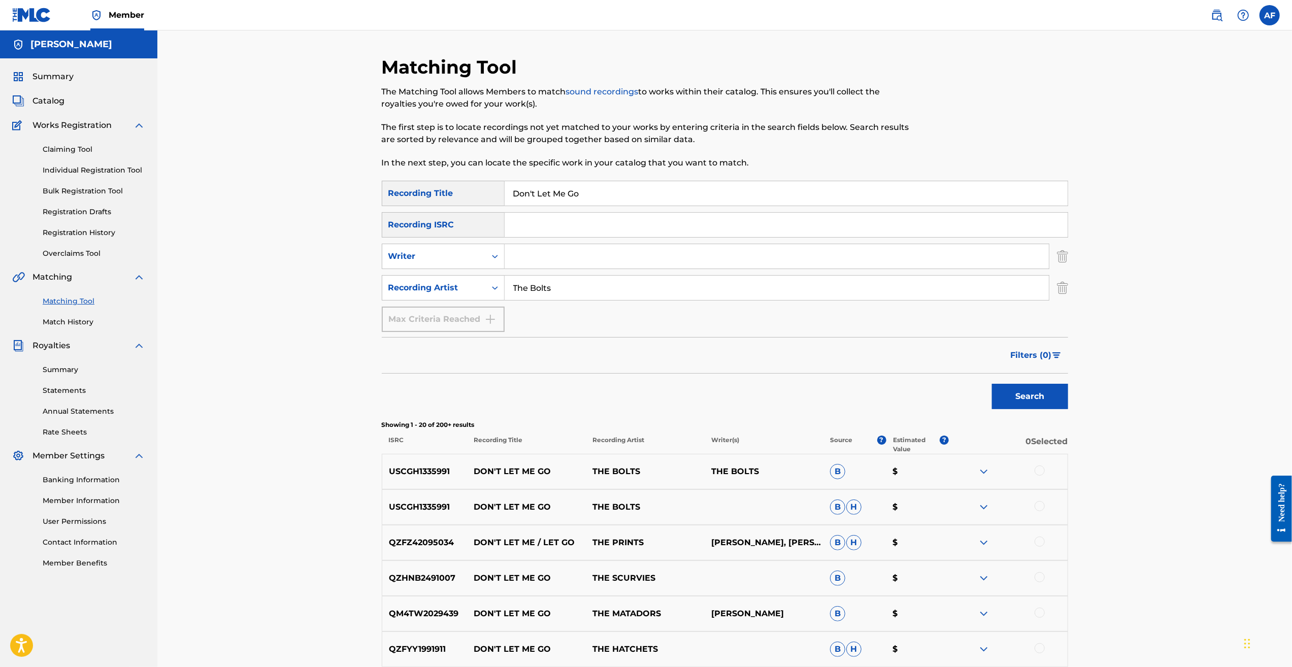
drag, startPoint x: 332, startPoint y: 483, endPoint x: 472, endPoint y: 195, distance: 320.6
click at [565, 195] on input "Don't Let Me Go" at bounding box center [786, 193] width 563 height 24
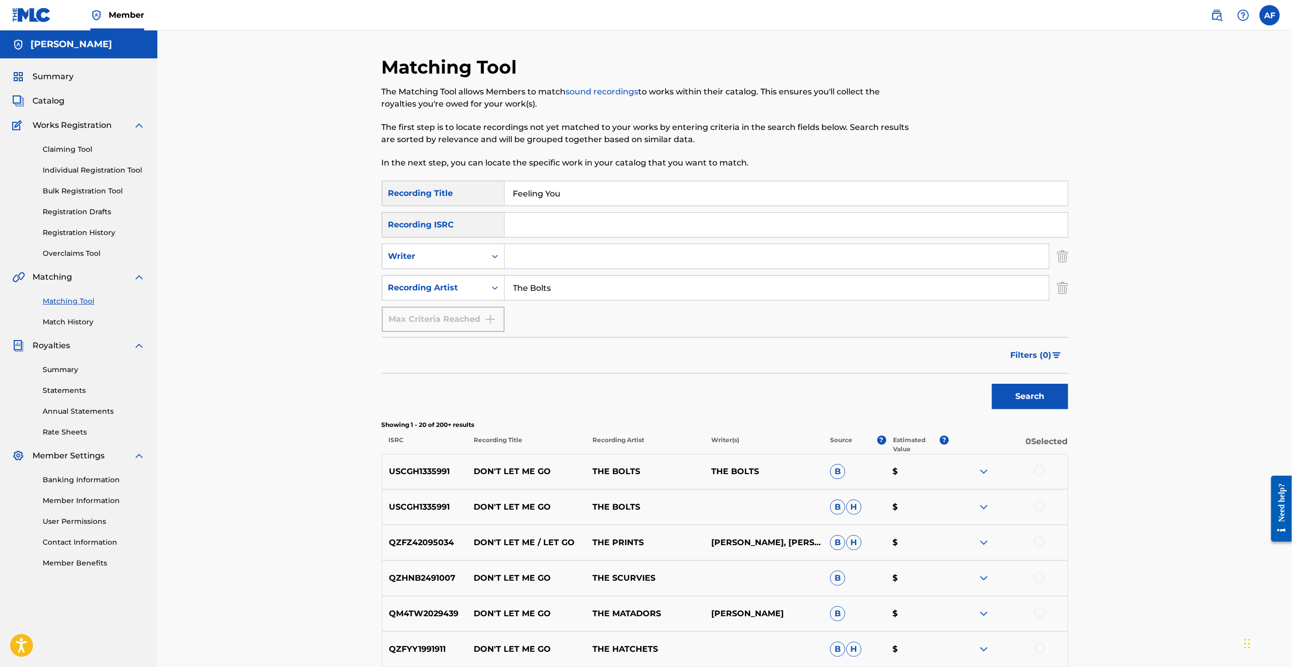
type input "Feeling You"
click at [567, 279] on input "The Bolts" at bounding box center [777, 288] width 544 height 24
click at [567, 280] on input "The Bolts" at bounding box center [777, 288] width 544 height 24
click at [992, 384] on button "Search" at bounding box center [1030, 396] width 76 height 25
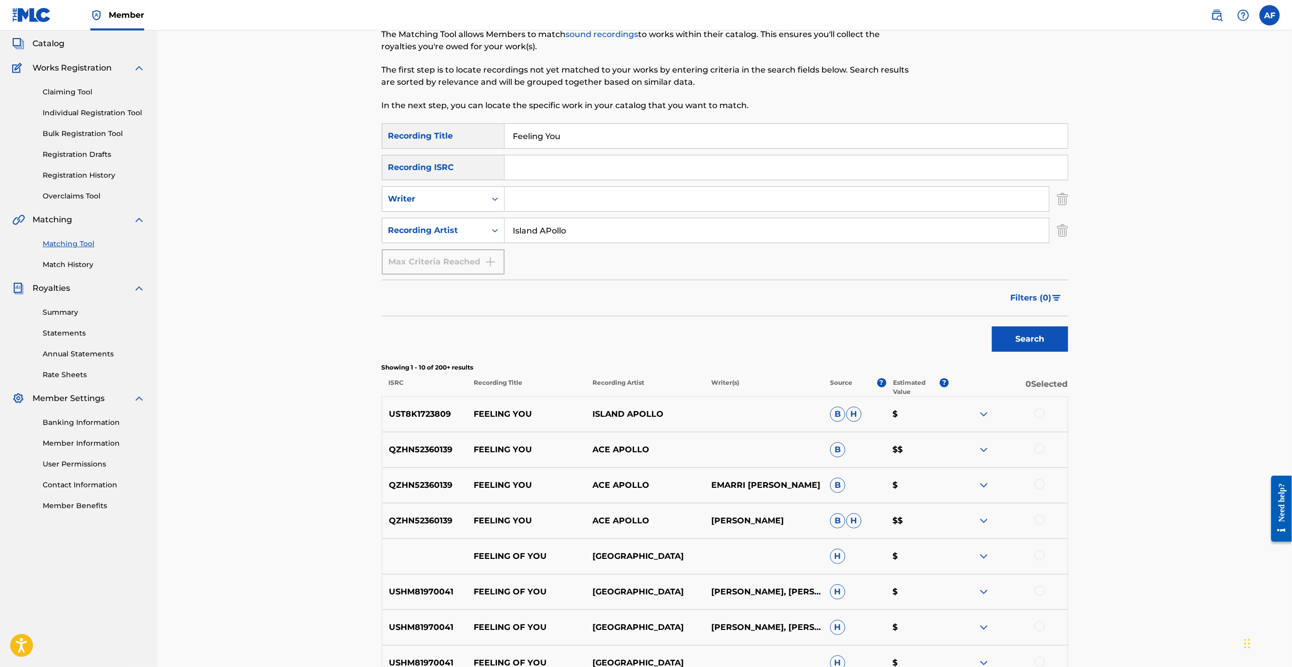
scroll to position [102, 0]
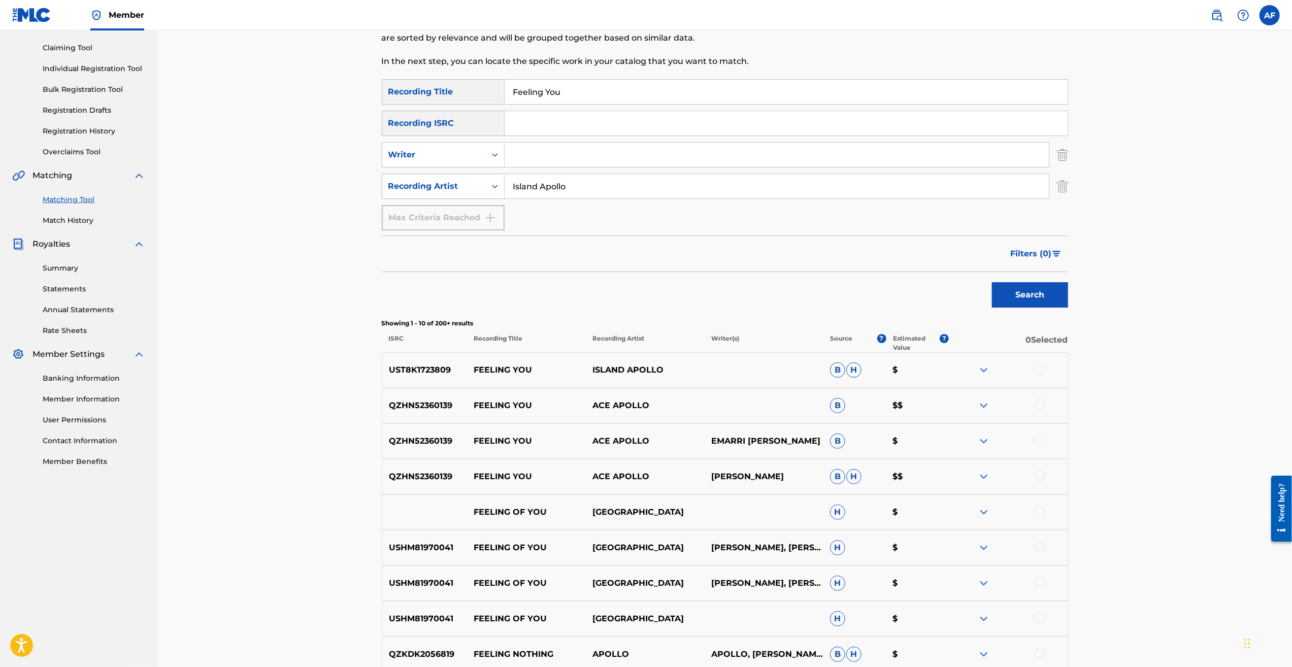
type input "Island Apollo"
click at [992, 282] on button "Search" at bounding box center [1030, 294] width 76 height 25
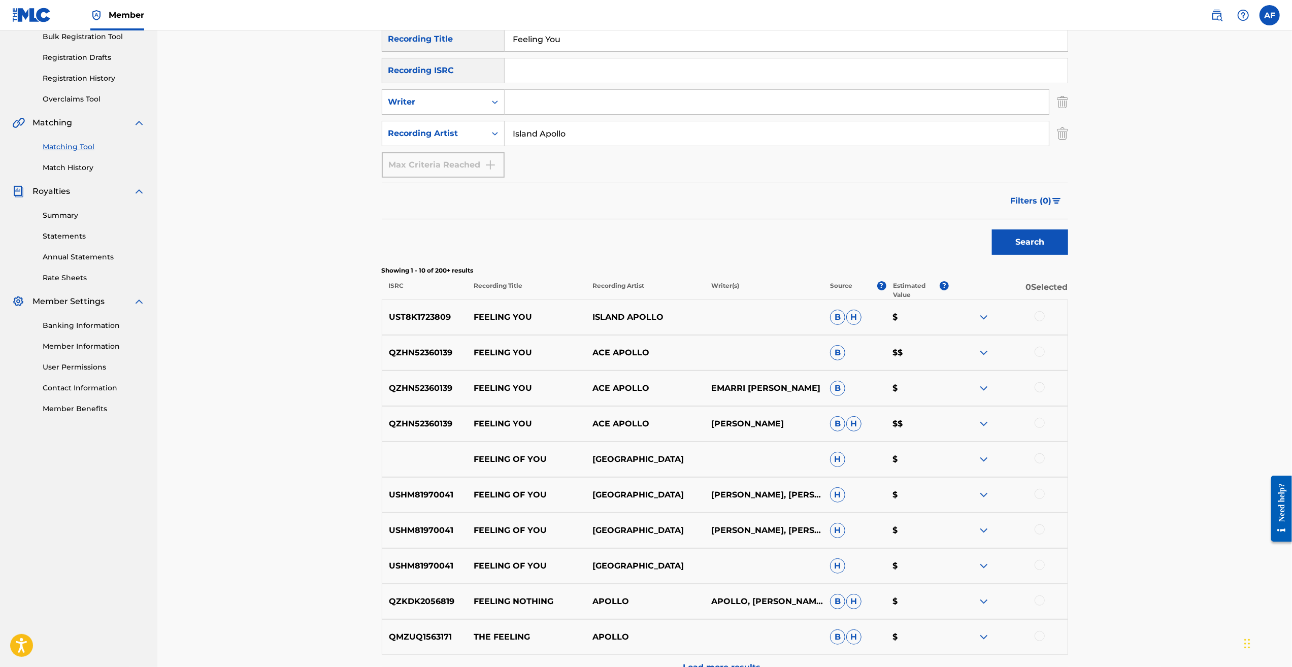
scroll to position [254, 0]
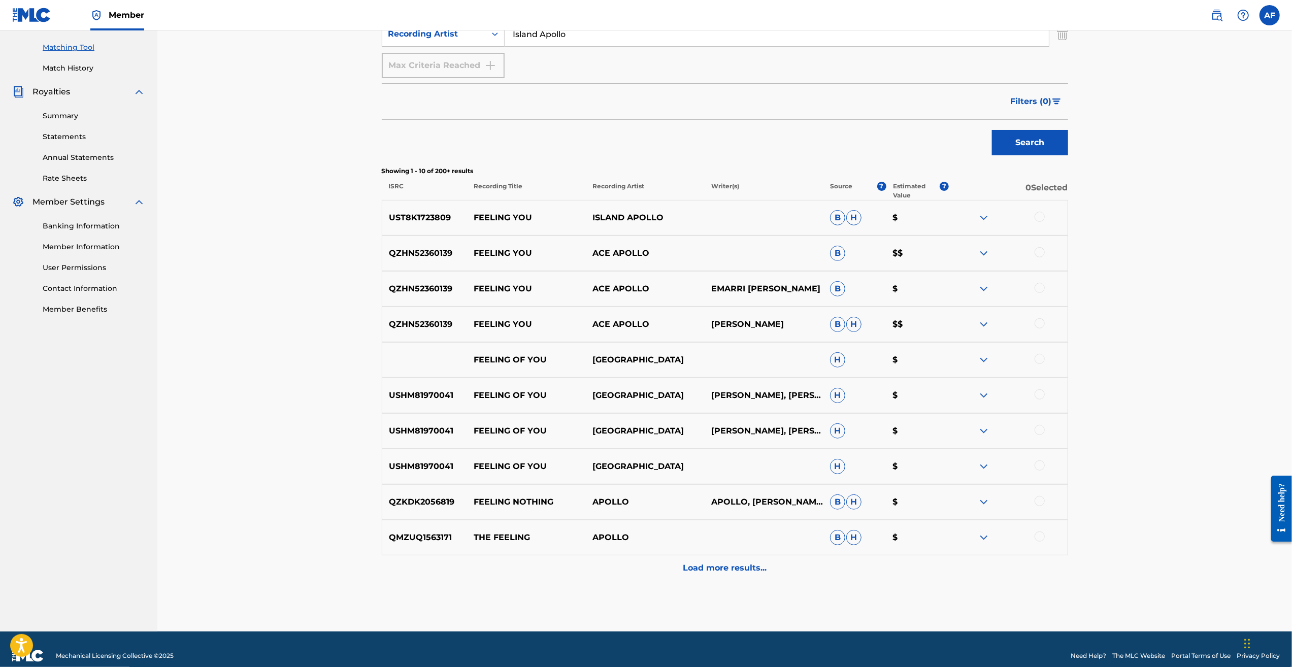
click at [732, 573] on p "Load more results..." at bounding box center [725, 568] width 84 height 12
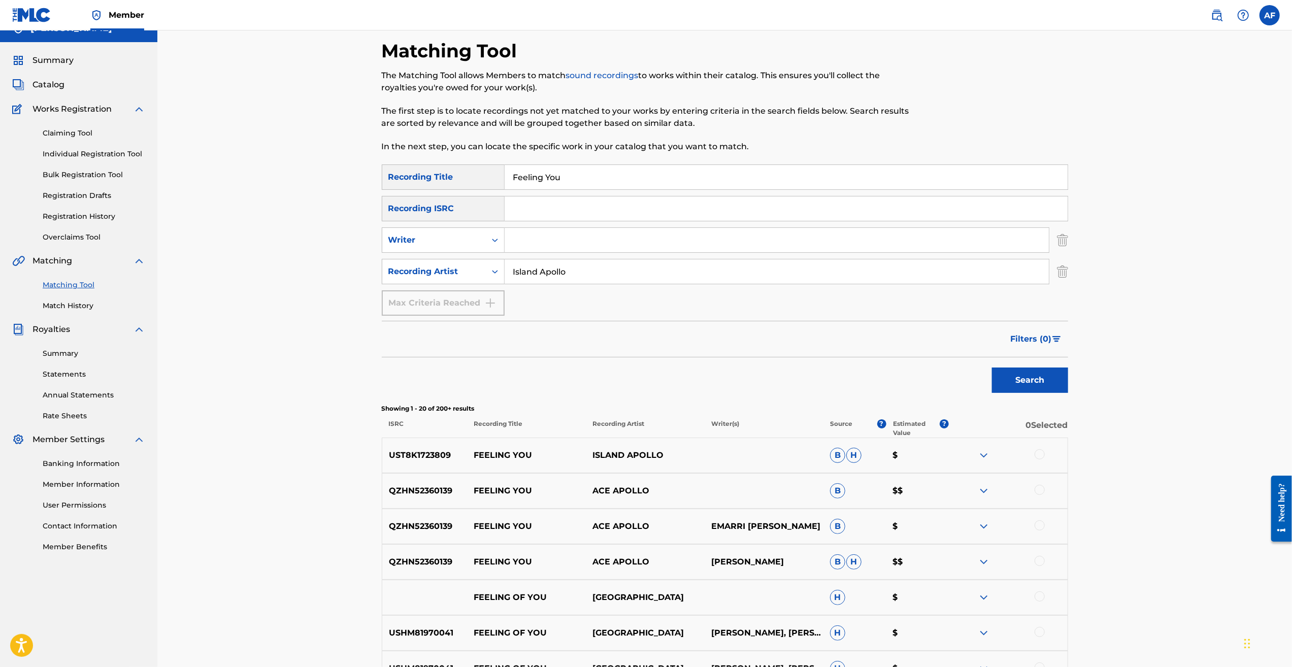
scroll to position [0, 0]
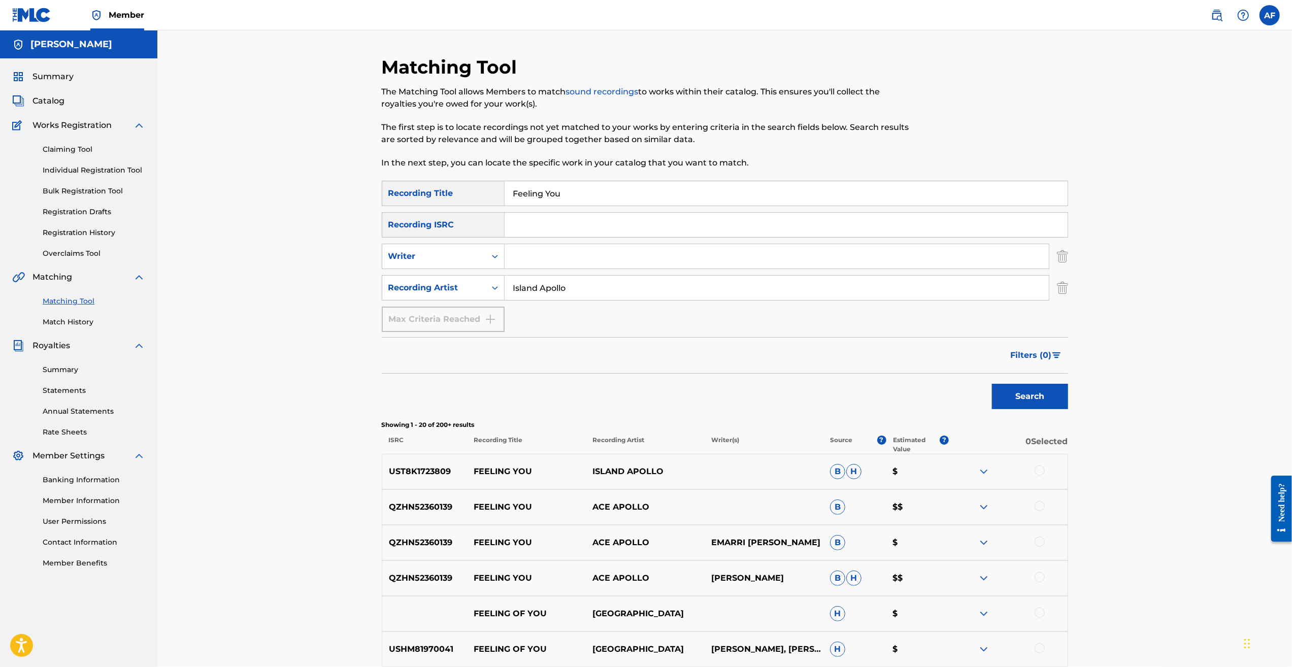
click at [582, 194] on input "Feeling You" at bounding box center [786, 193] width 563 height 24
click at [581, 194] on input "Feeling You" at bounding box center [786, 193] width 563 height 24
click at [297, 272] on div "Matching Tool The Matching Tool allows Members to match sound recordings to wor…" at bounding box center [724, 635] width 1135 height 1210
click at [283, 275] on div "Matching Tool The Matching Tool allows Members to match sound recordings to wor…" at bounding box center [724, 635] width 1135 height 1210
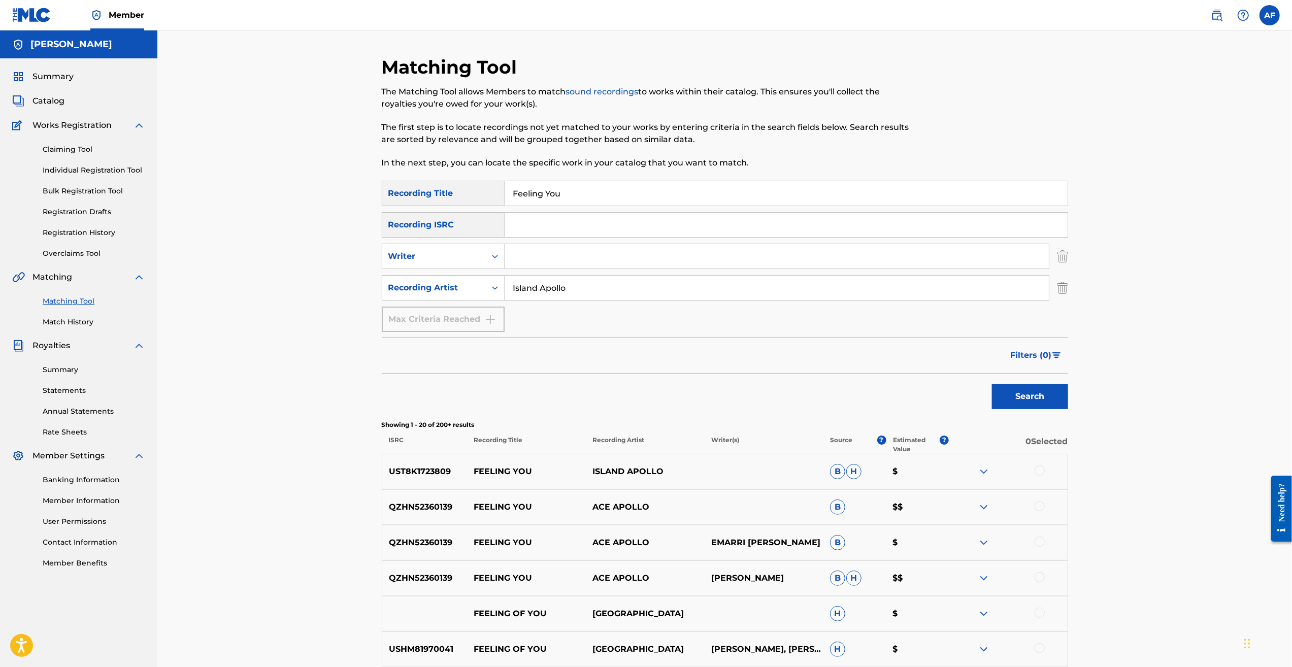
click at [298, 427] on div "Matching Tool The Matching Tool allows Members to match sound recordings to wor…" at bounding box center [724, 635] width 1135 height 1210
click at [324, 469] on div "Matching Tool The Matching Tool allows Members to match sound recordings to wor…" at bounding box center [724, 635] width 1135 height 1210
click at [69, 306] on link "Matching Tool" at bounding box center [94, 301] width 103 height 11
drag, startPoint x: 484, startPoint y: 196, endPoint x: 435, endPoint y: 193, distance: 49.8
click at [435, 193] on div "SearchWithCriteriab014e805-48af-4af4-9b18-41b8329b5c64 Recording Title Feeling …" at bounding box center [725, 193] width 686 height 25
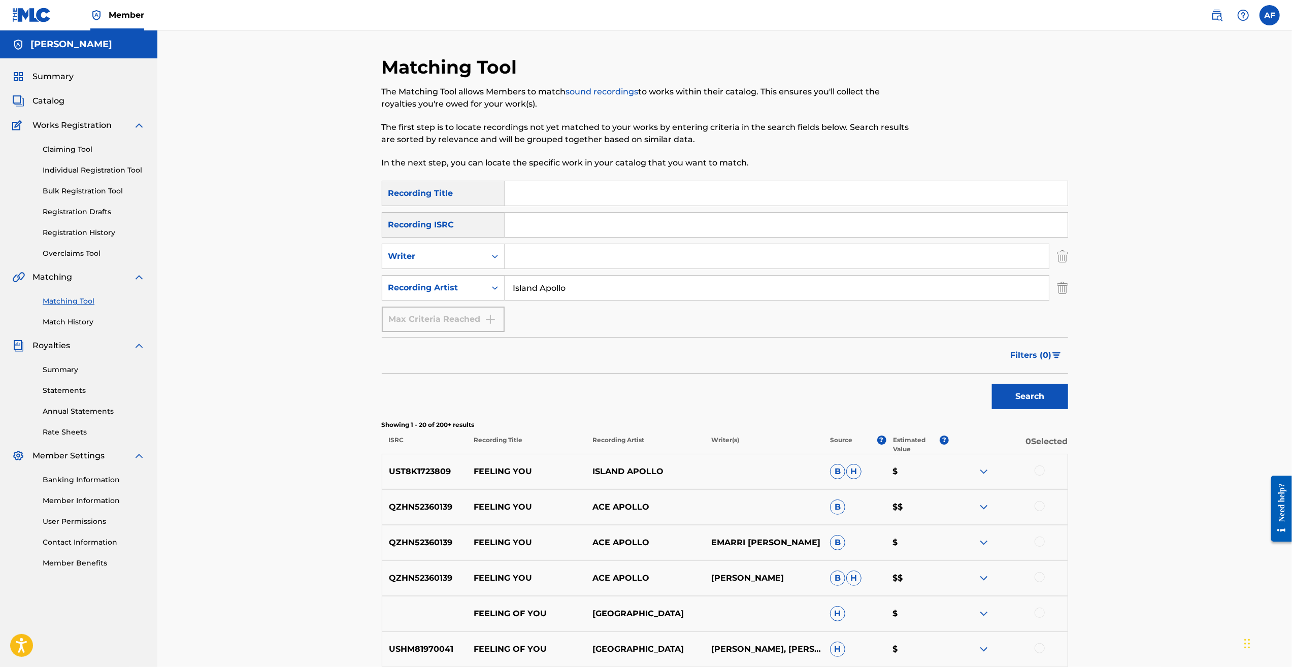
click at [992, 384] on button "Search" at bounding box center [1030, 396] width 76 height 25
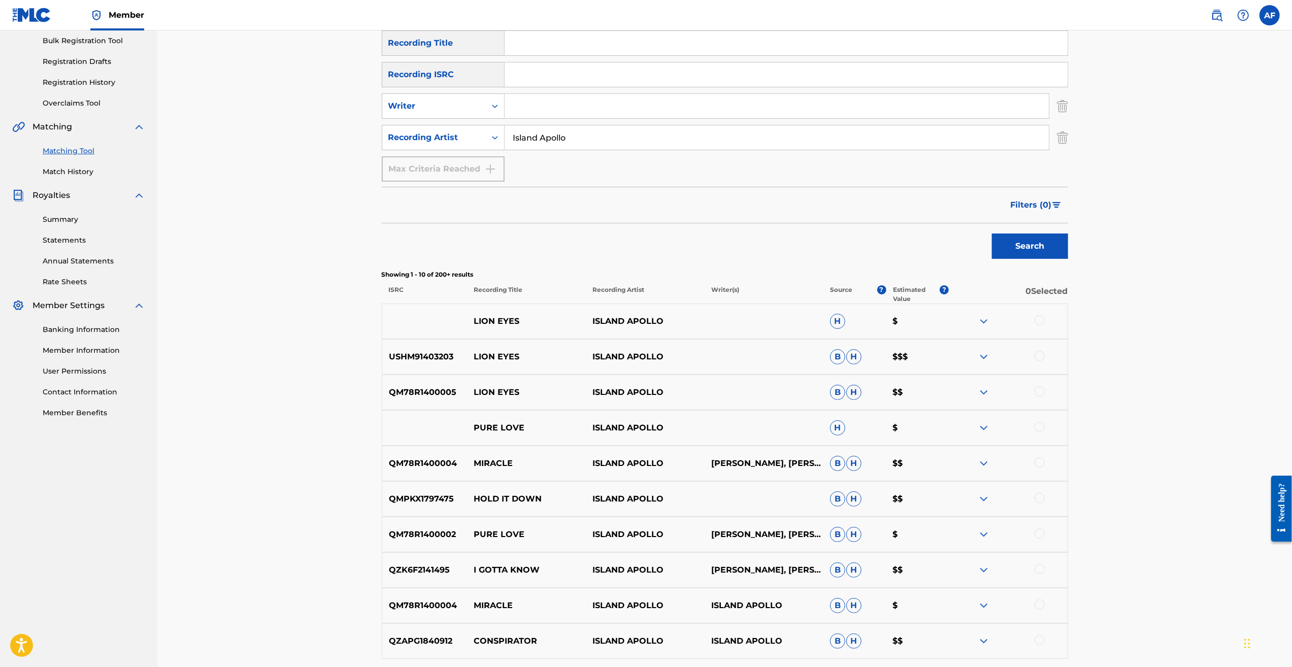
scroll to position [152, 0]
click at [986, 391] on img at bounding box center [984, 390] width 12 height 12
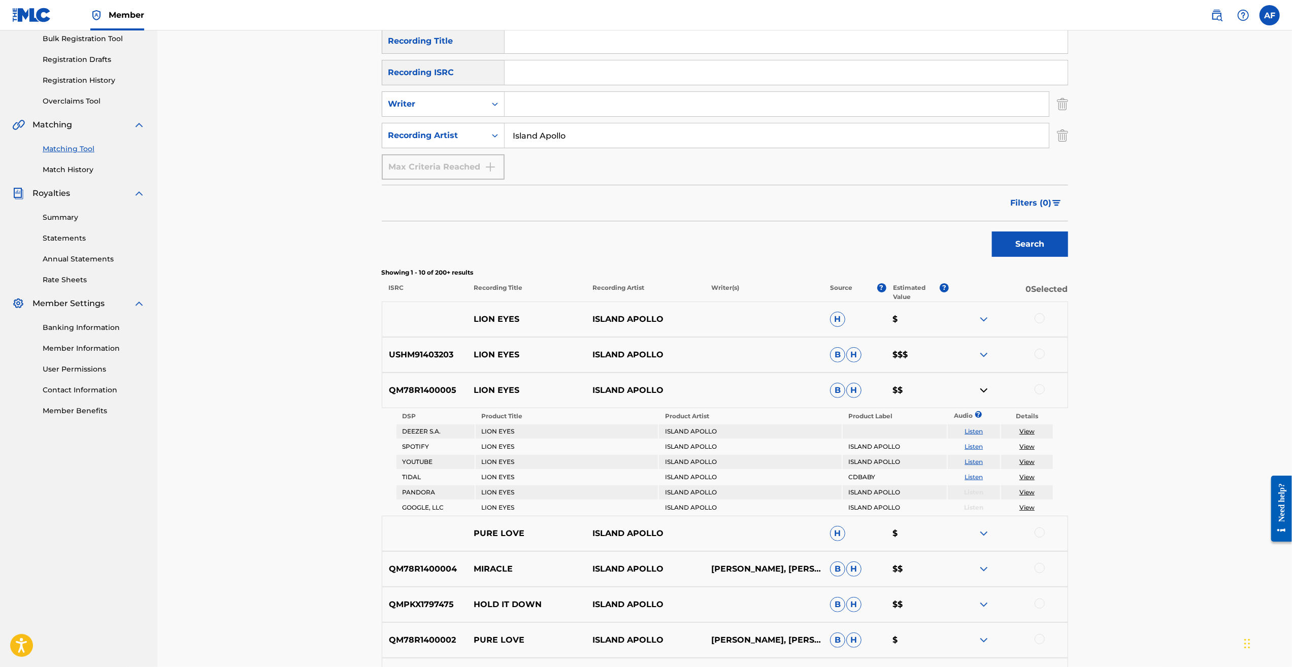
click at [986, 349] on img at bounding box center [984, 355] width 12 height 12
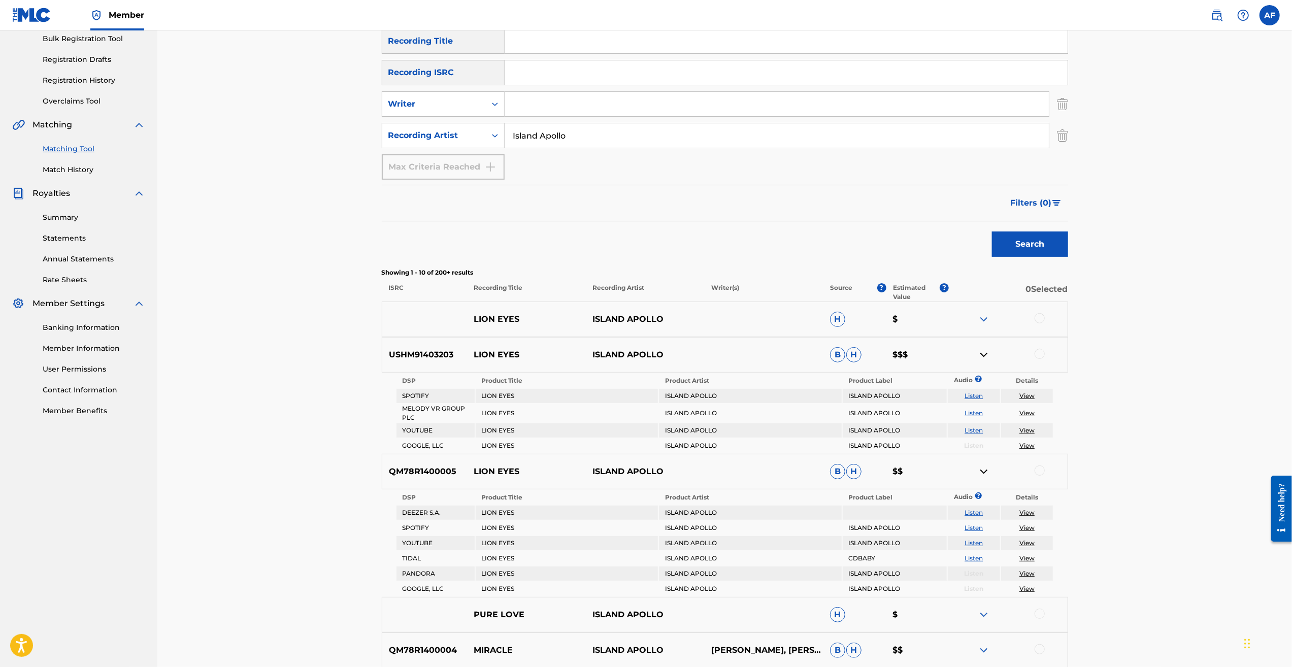
click at [986, 349] on img at bounding box center [984, 355] width 12 height 12
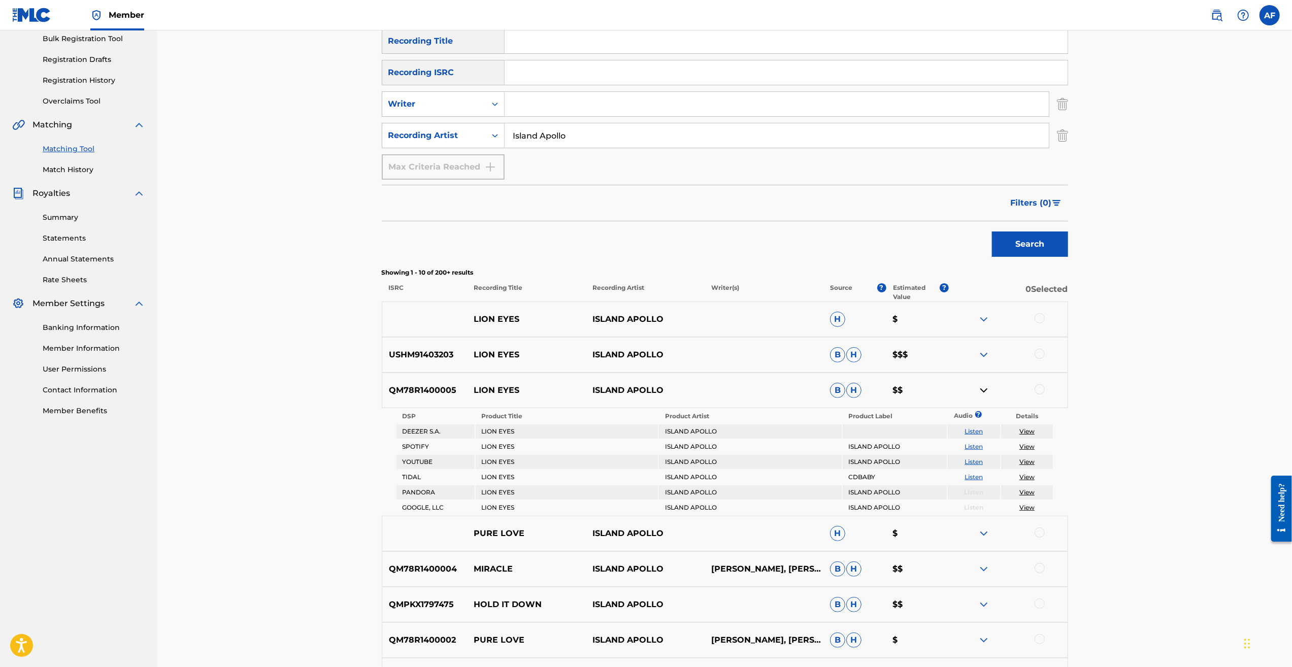
click at [985, 389] on img at bounding box center [984, 390] width 12 height 12
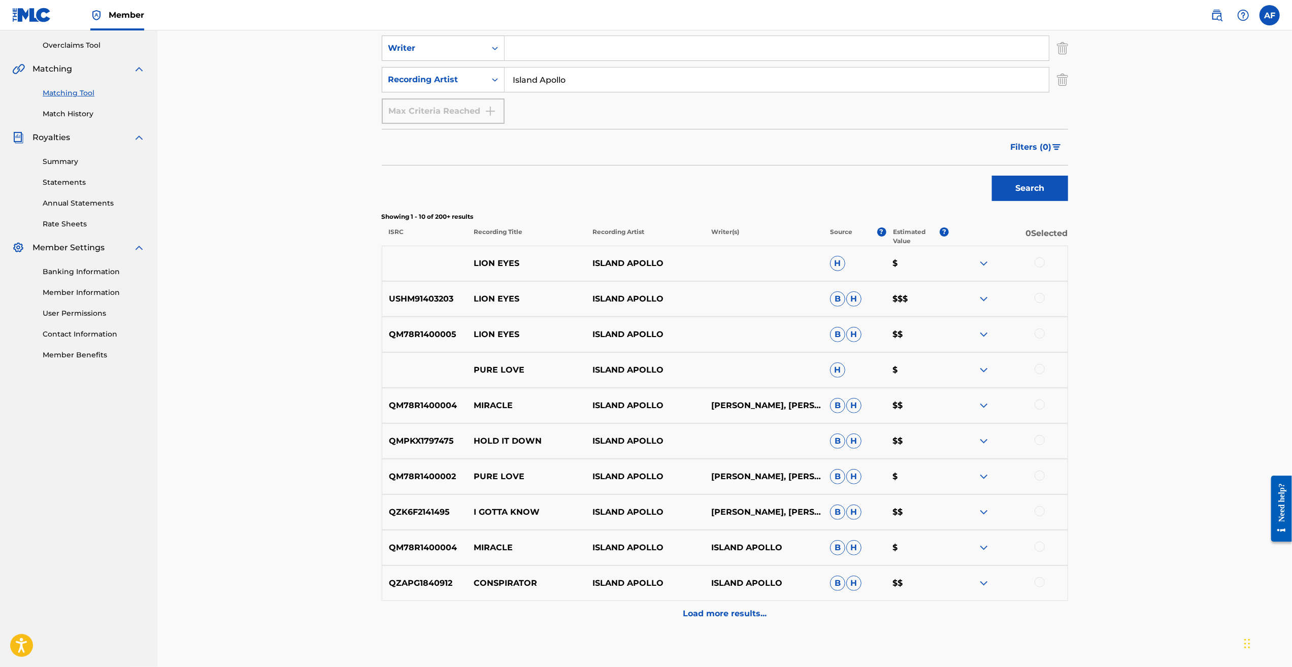
scroll to position [254, 0]
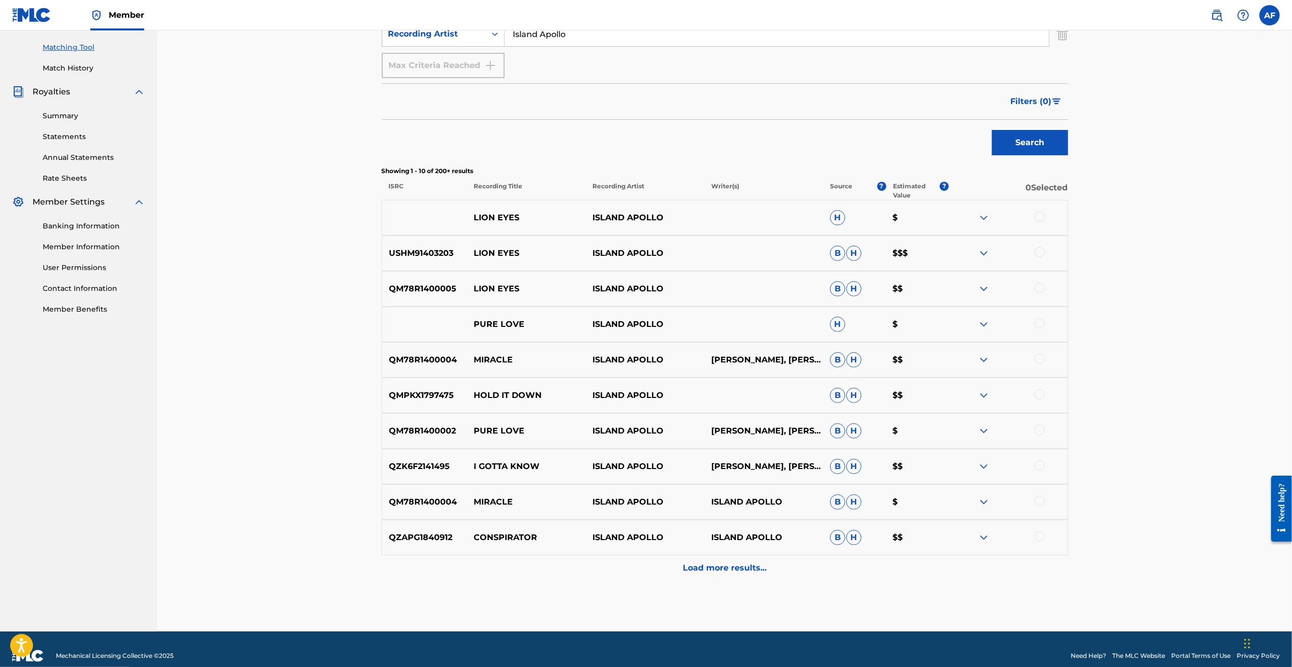
click at [721, 568] on p "Load more results..." at bounding box center [725, 568] width 84 height 12
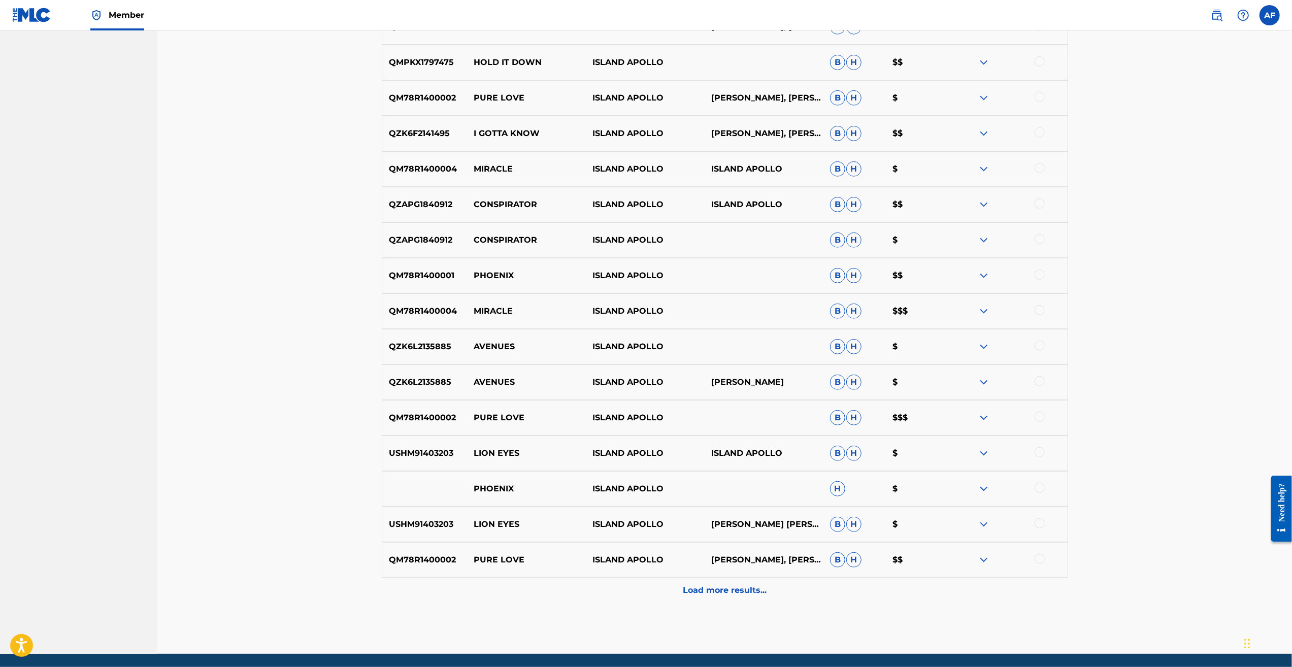
scroll to position [609, 0]
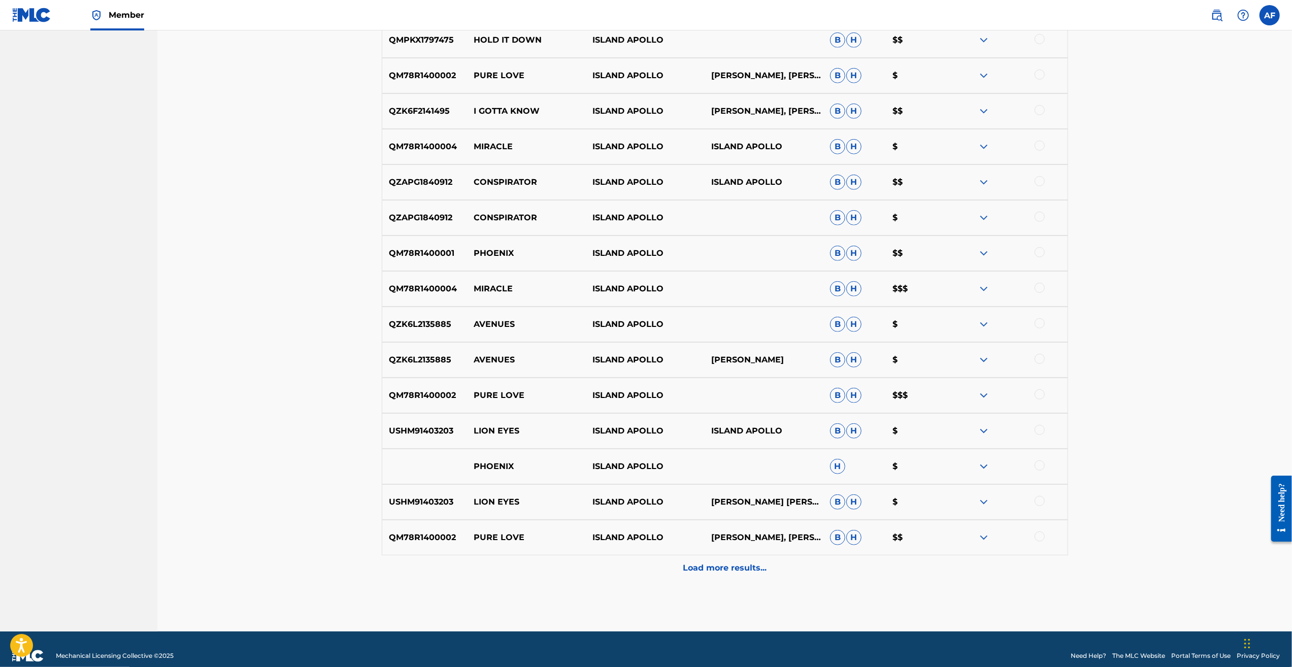
click at [756, 560] on div "Load more results..." at bounding box center [725, 567] width 686 height 25
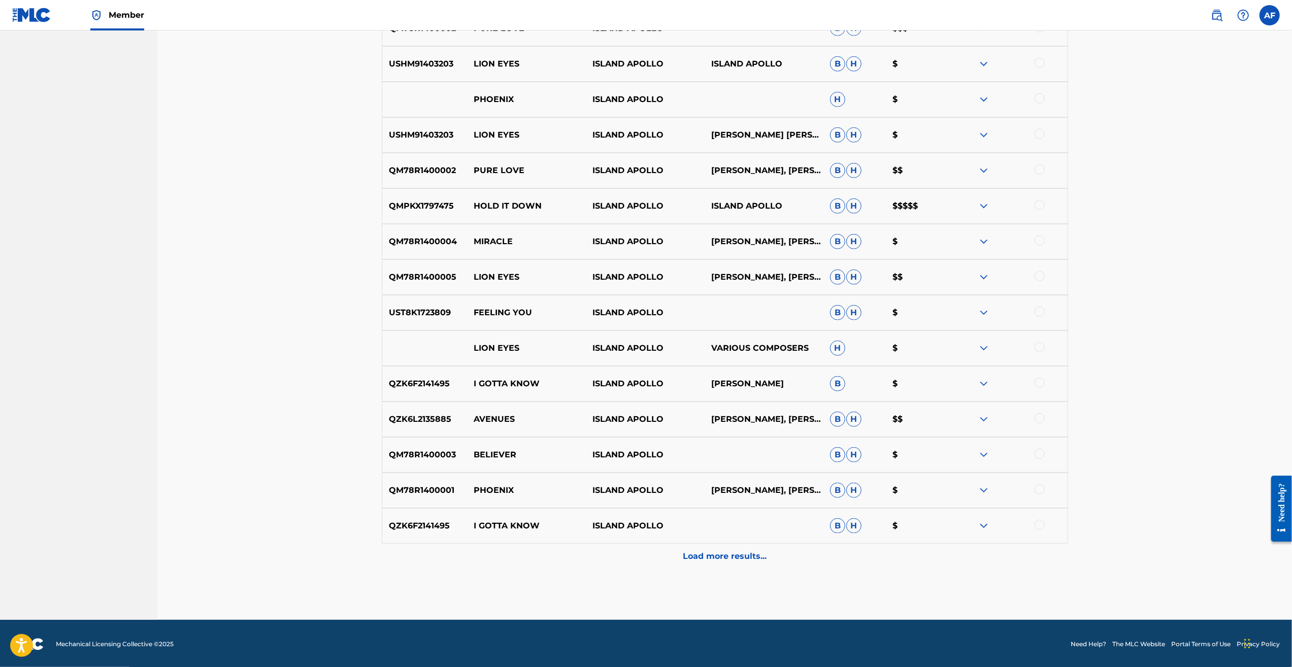
scroll to position [977, 0]
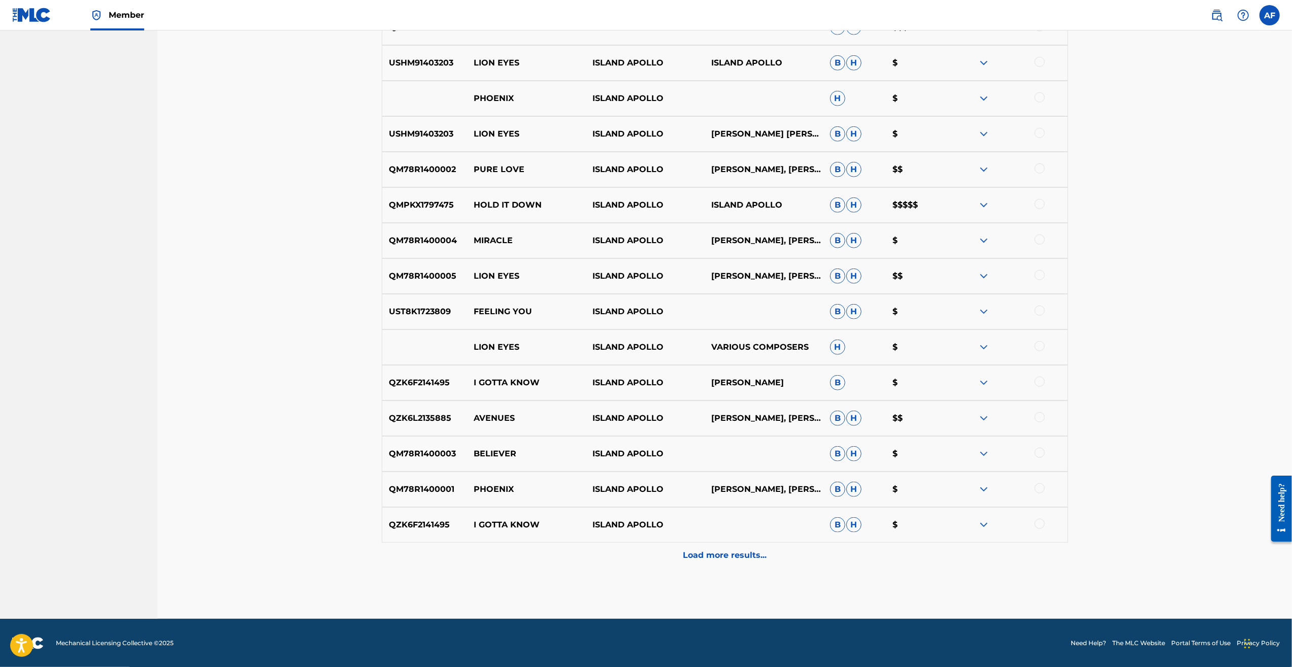
click at [737, 556] on p "Load more results..." at bounding box center [725, 555] width 84 height 12
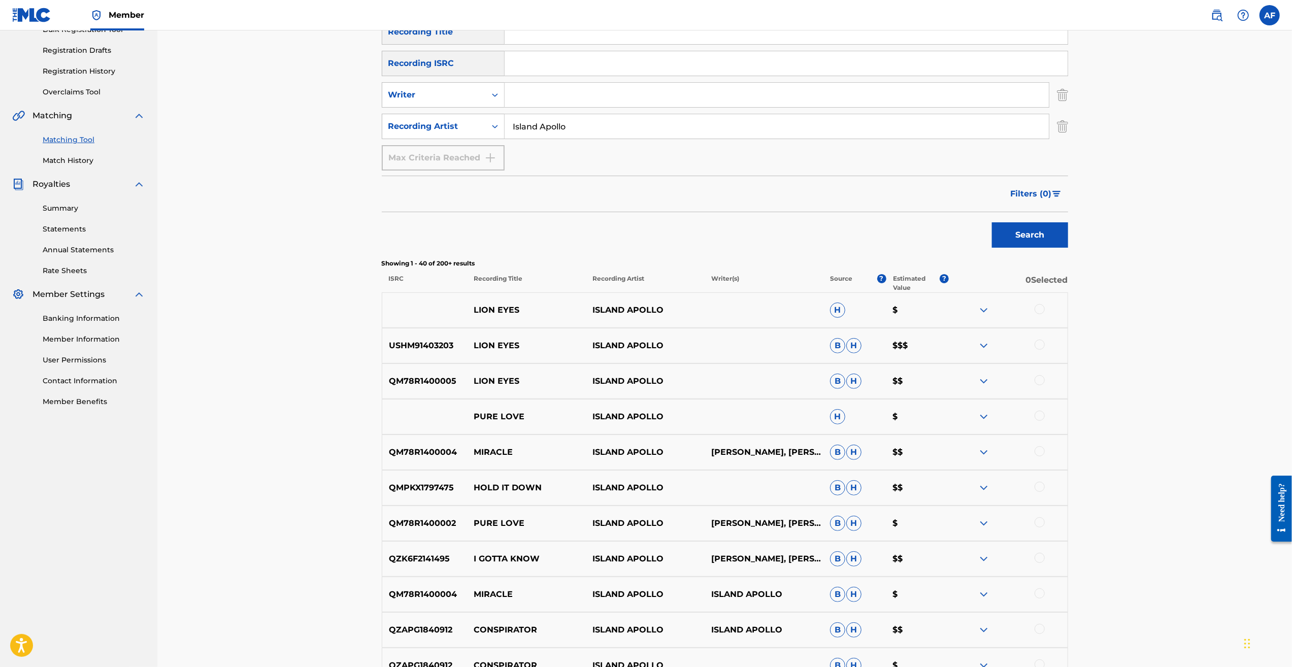
scroll to position [254, 0]
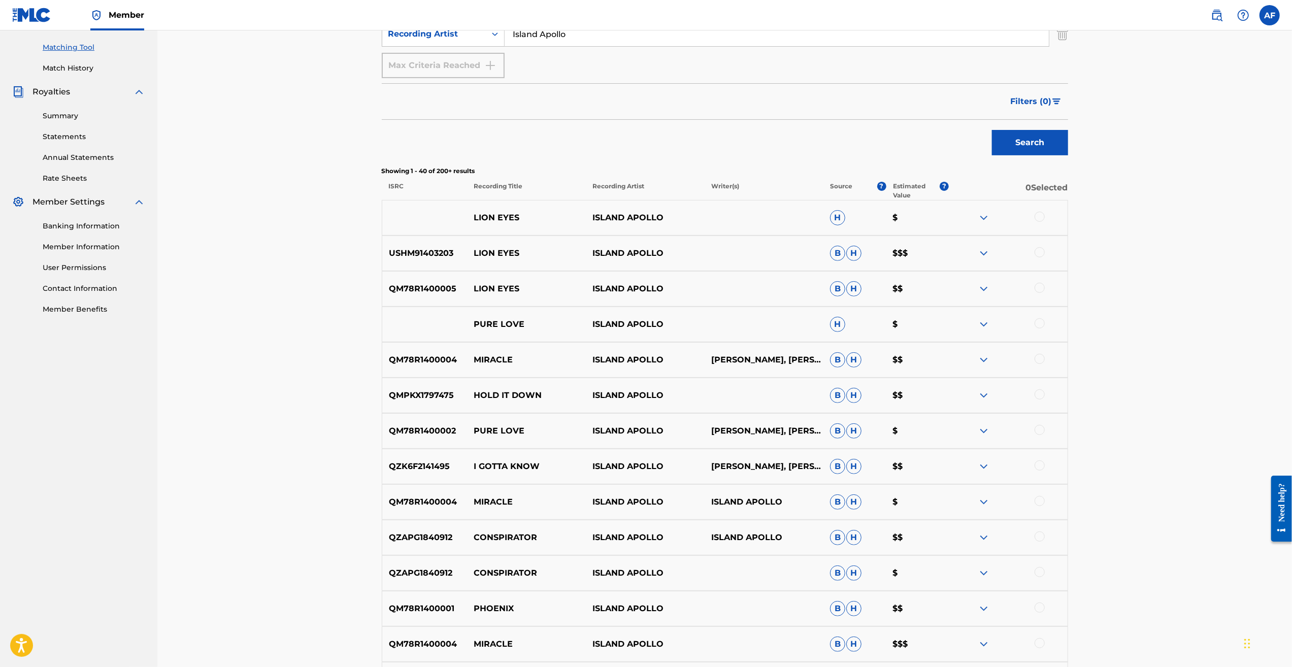
click at [1039, 572] on div at bounding box center [1040, 572] width 10 height 10
click at [746, 584] on button "Match 1 Group" at bounding box center [713, 584] width 112 height 25
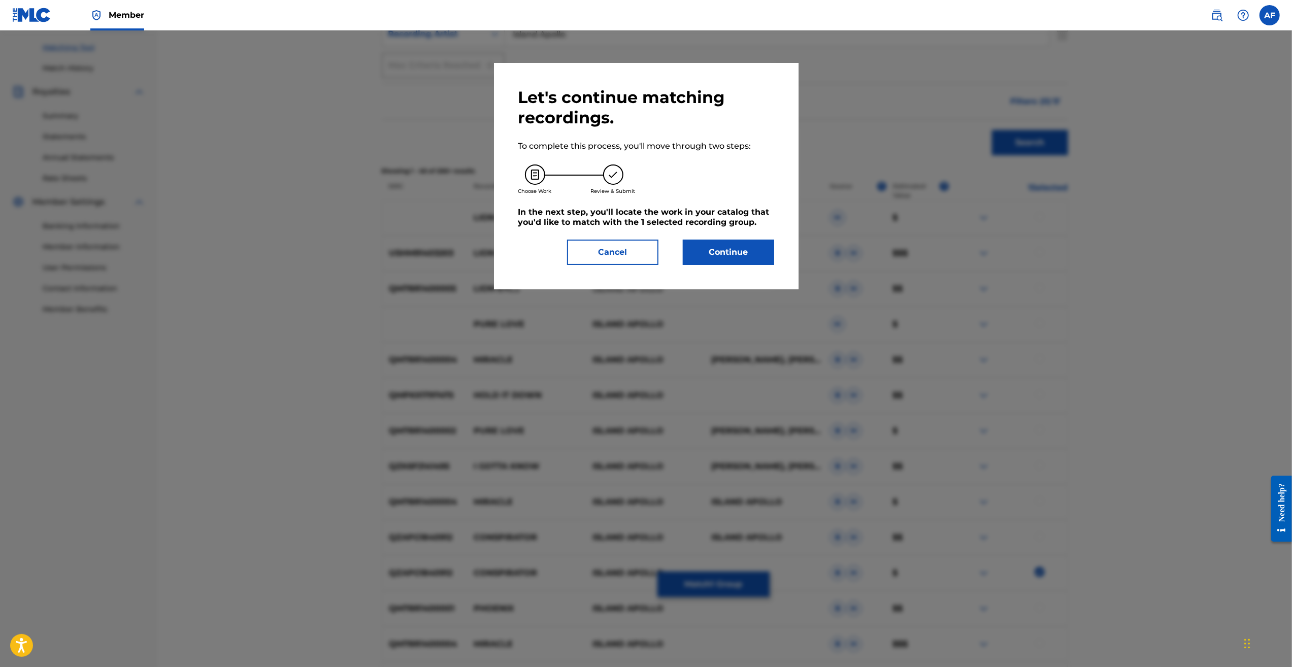
click at [604, 254] on button "Cancel" at bounding box center [612, 252] width 91 height 25
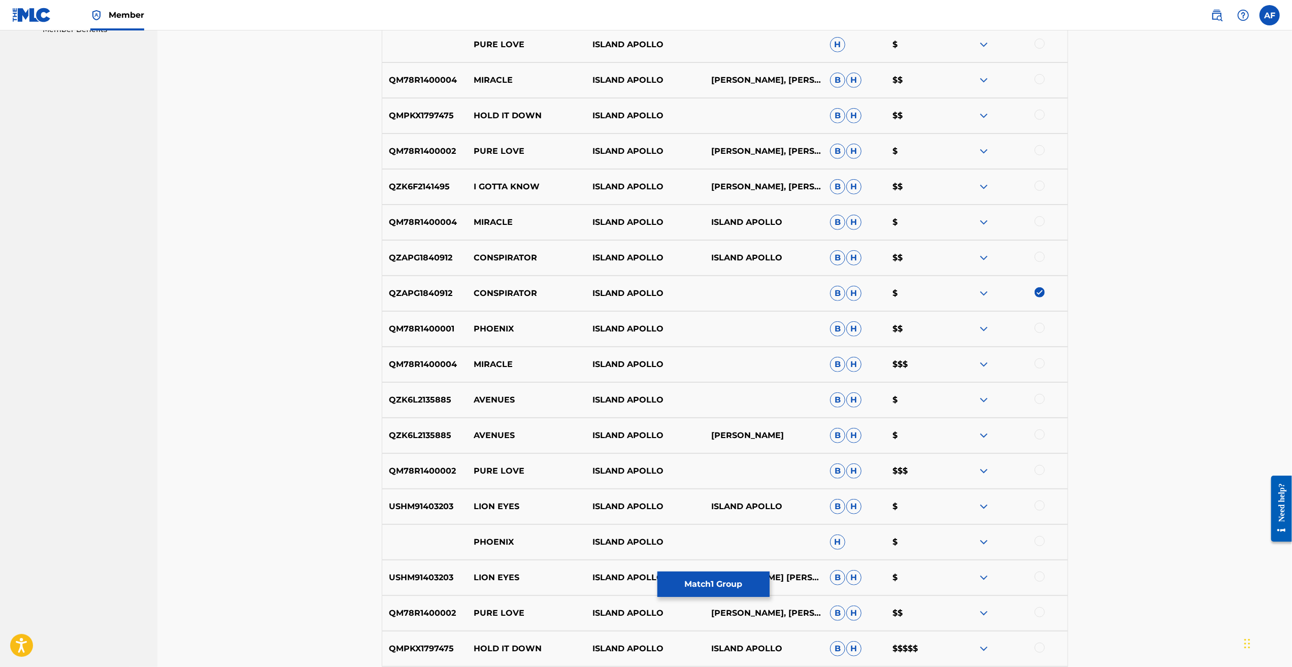
drag, startPoint x: 309, startPoint y: 312, endPoint x: 317, endPoint y: 387, distance: 75.6
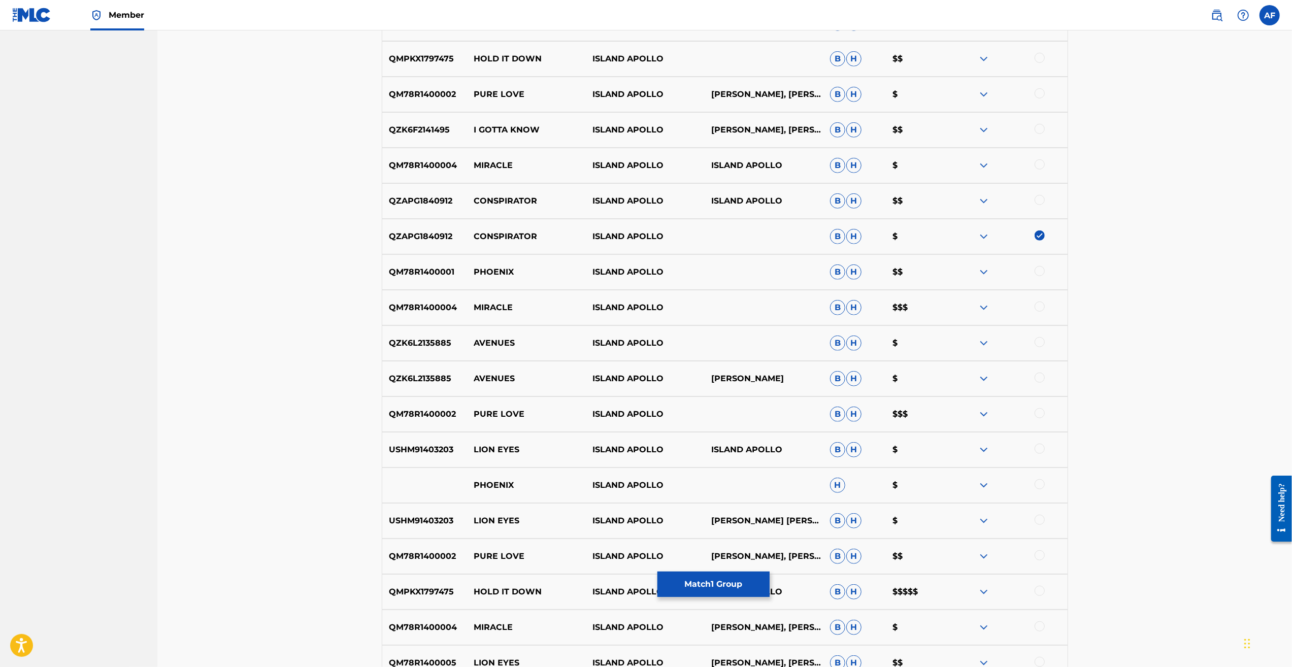
drag, startPoint x: 327, startPoint y: 276, endPoint x: 325, endPoint y: 319, distance: 43.2
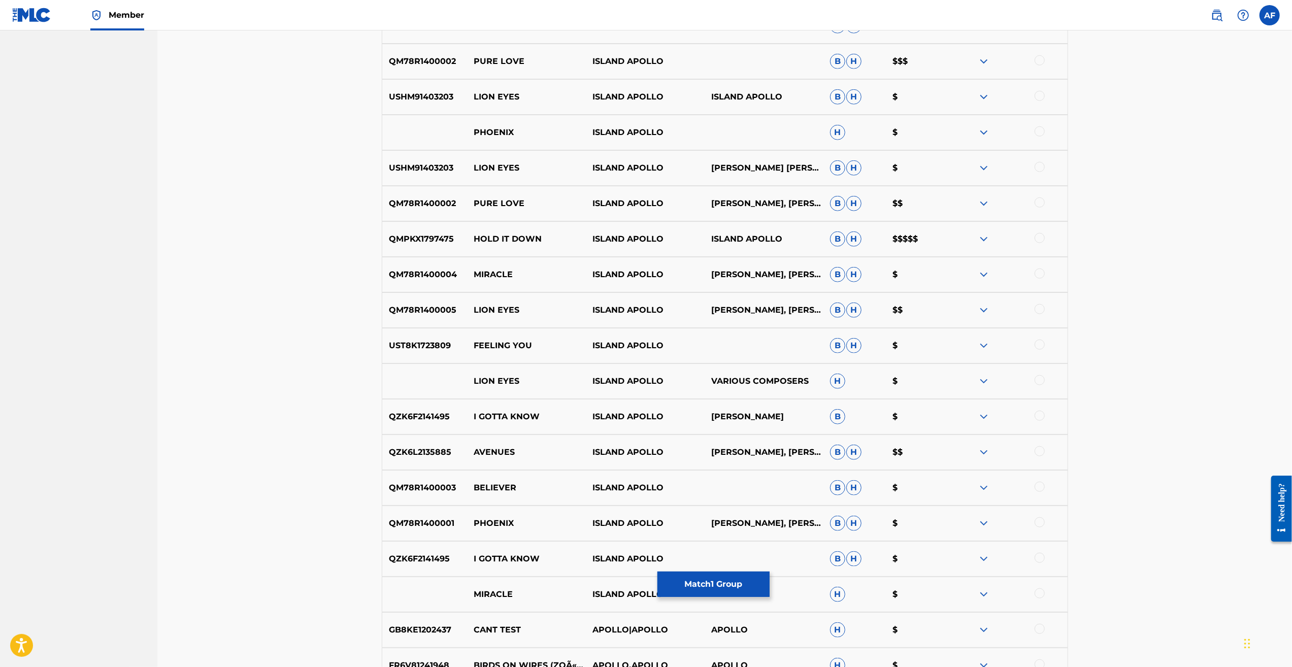
scroll to position [0, 0]
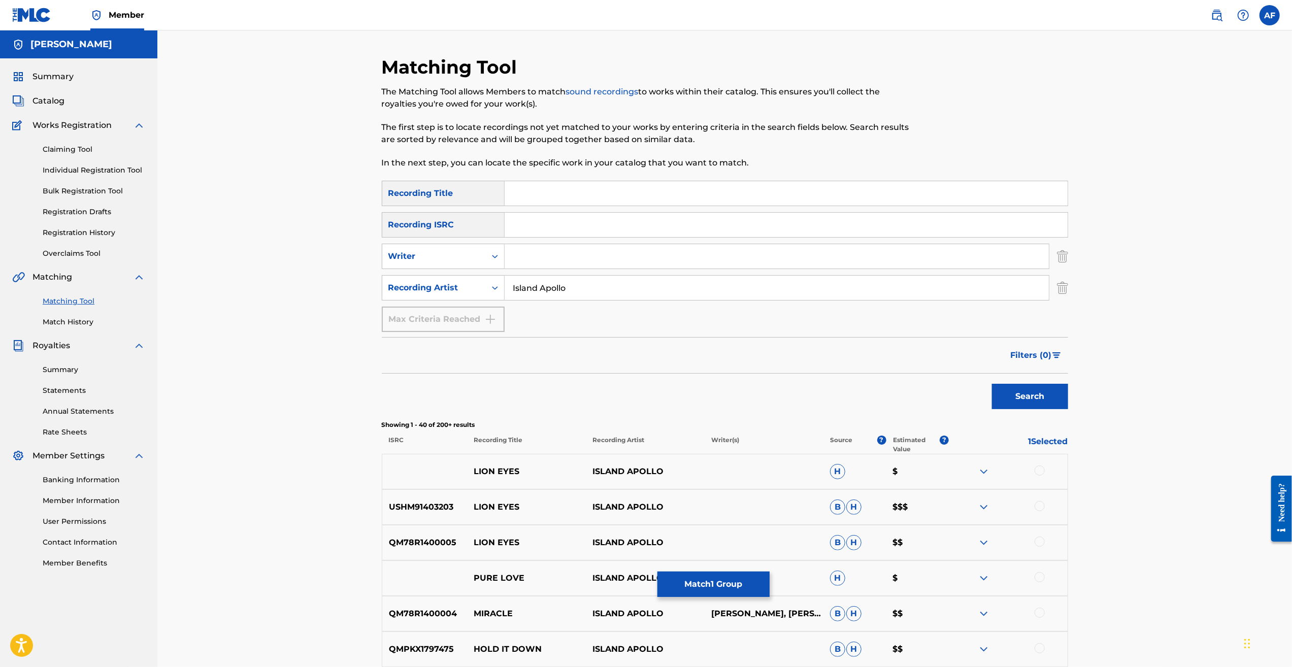
drag, startPoint x: 320, startPoint y: 546, endPoint x: 272, endPoint y: 210, distance: 339.4
drag, startPoint x: 580, startPoint y: 284, endPoint x: 478, endPoint y: 286, distance: 101.5
click at [478, 286] on div "SearchWithCriteria07e9ac7f-6e16-4e86-ae45-5e329bf9dfbd Recording Artist Island …" at bounding box center [725, 287] width 686 height 25
click at [992, 384] on button "Search" at bounding box center [1030, 396] width 76 height 25
click at [256, 459] on div "Matching Tool The Matching Tool allows Members to match sound recordings to wor…" at bounding box center [724, 457] width 1135 height 855
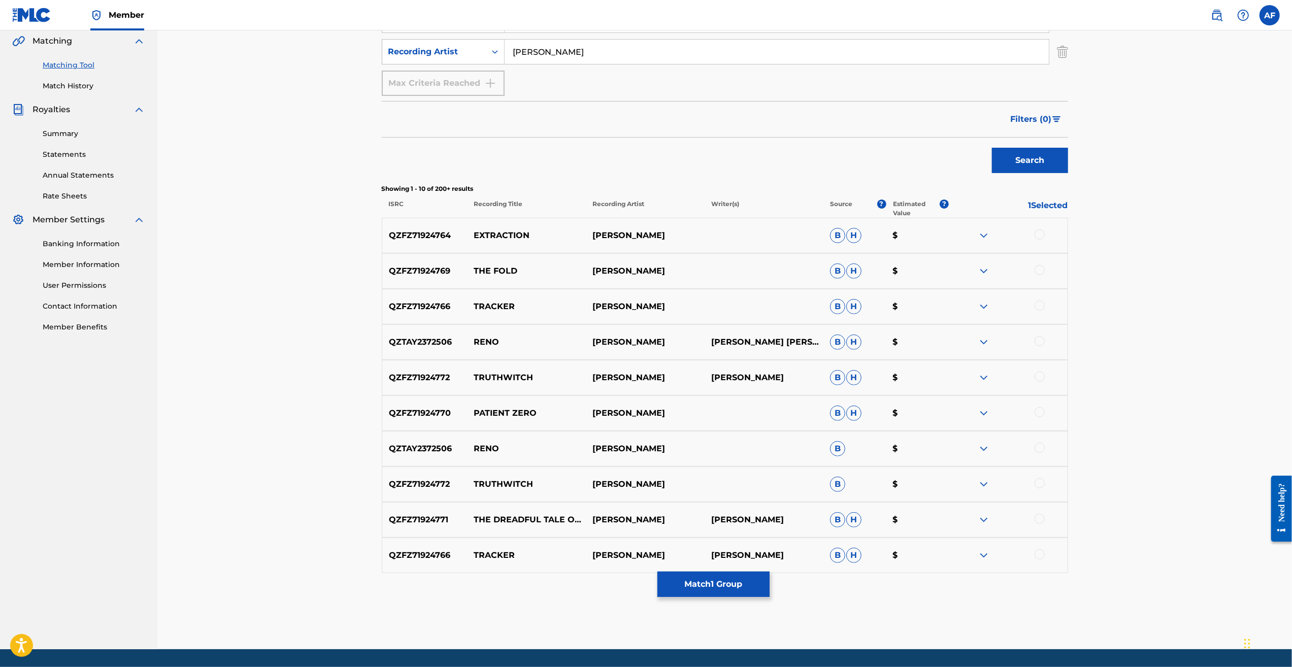
scroll to position [267, 0]
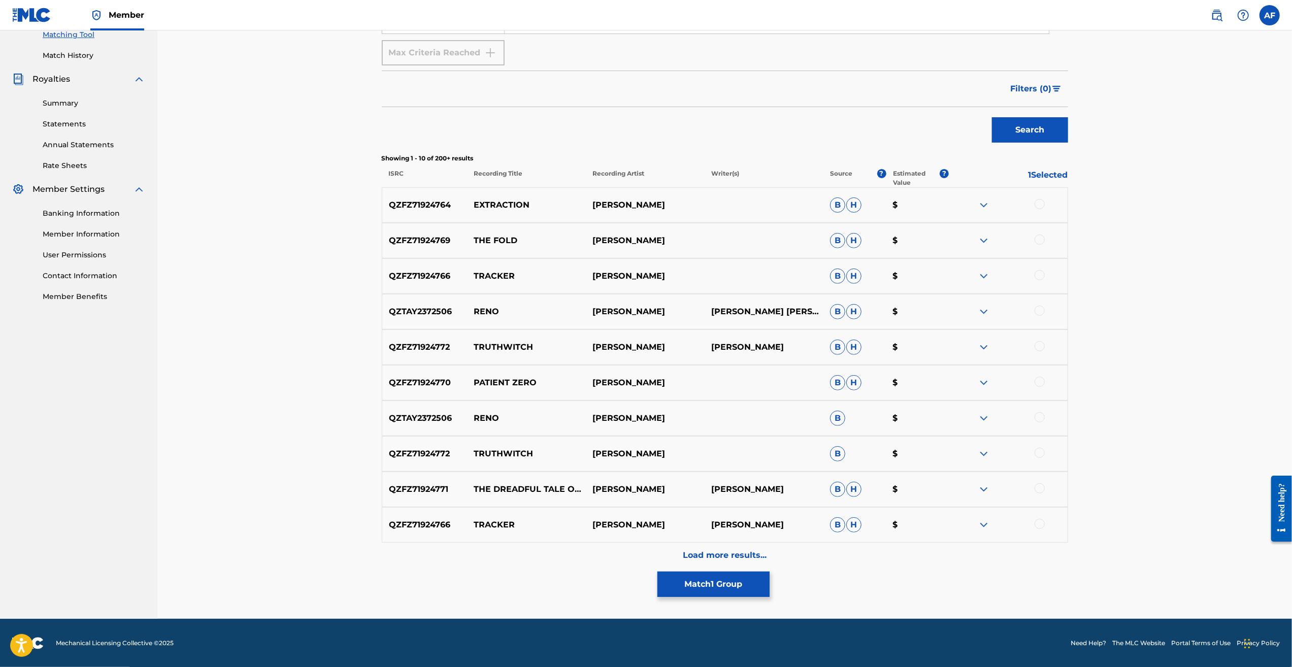
click at [710, 556] on p "Load more results..." at bounding box center [725, 555] width 84 height 12
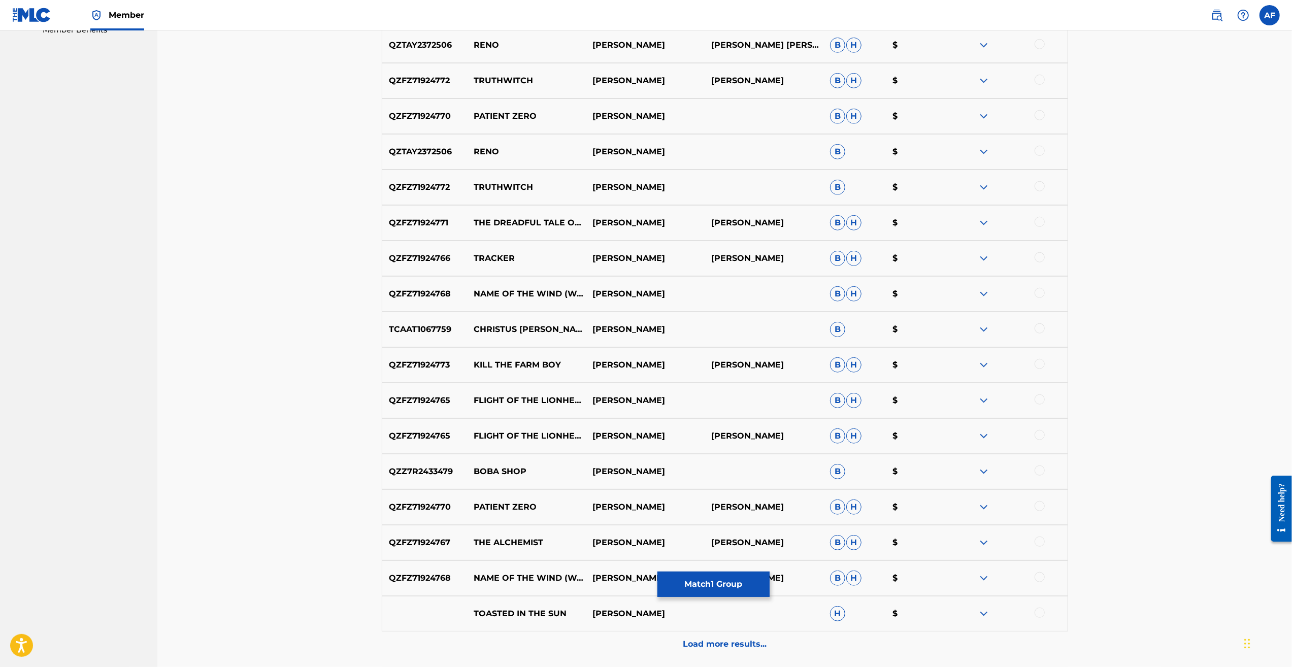
scroll to position [622, 0]
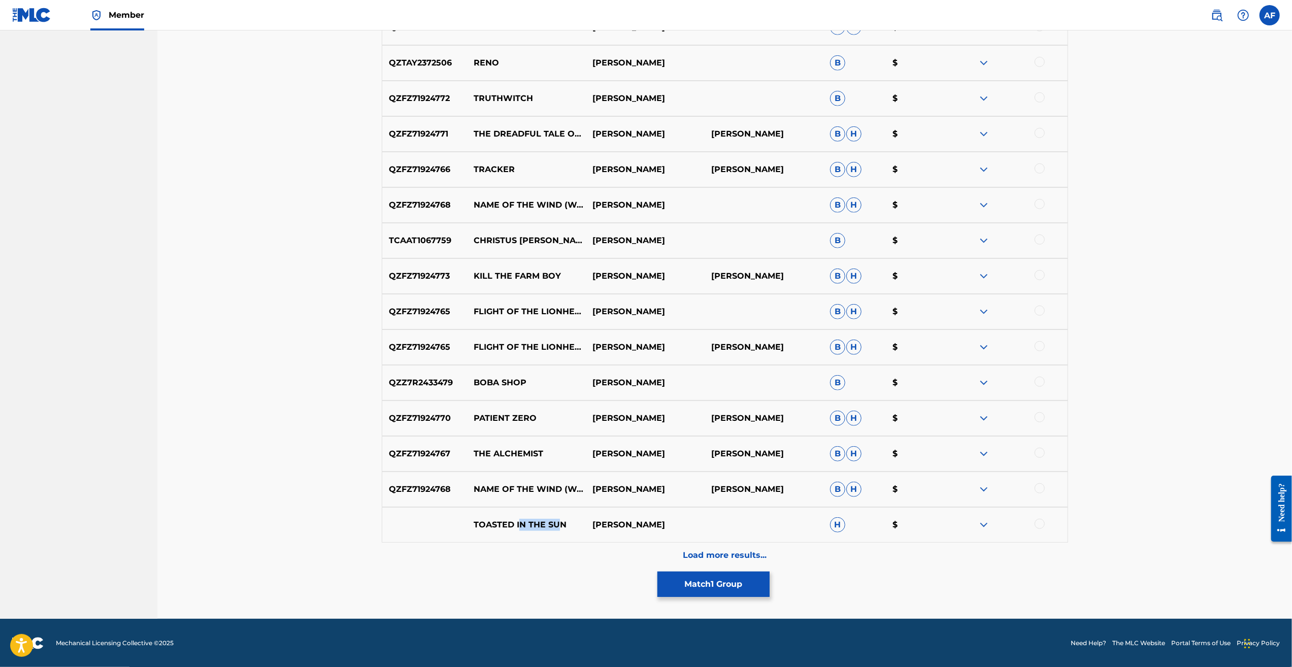
drag, startPoint x: 535, startPoint y: 526, endPoint x: 561, endPoint y: 525, distance: 26.4
click at [561, 525] on p "TOASTED IN THE SUN" at bounding box center [526, 525] width 119 height 12
drag, startPoint x: 561, startPoint y: 525, endPoint x: 622, endPoint y: 529, distance: 60.5
click at [620, 529] on p "[PERSON_NAME]" at bounding box center [645, 525] width 119 height 12
drag, startPoint x: 627, startPoint y: 525, endPoint x: 660, endPoint y: 525, distance: 32.5
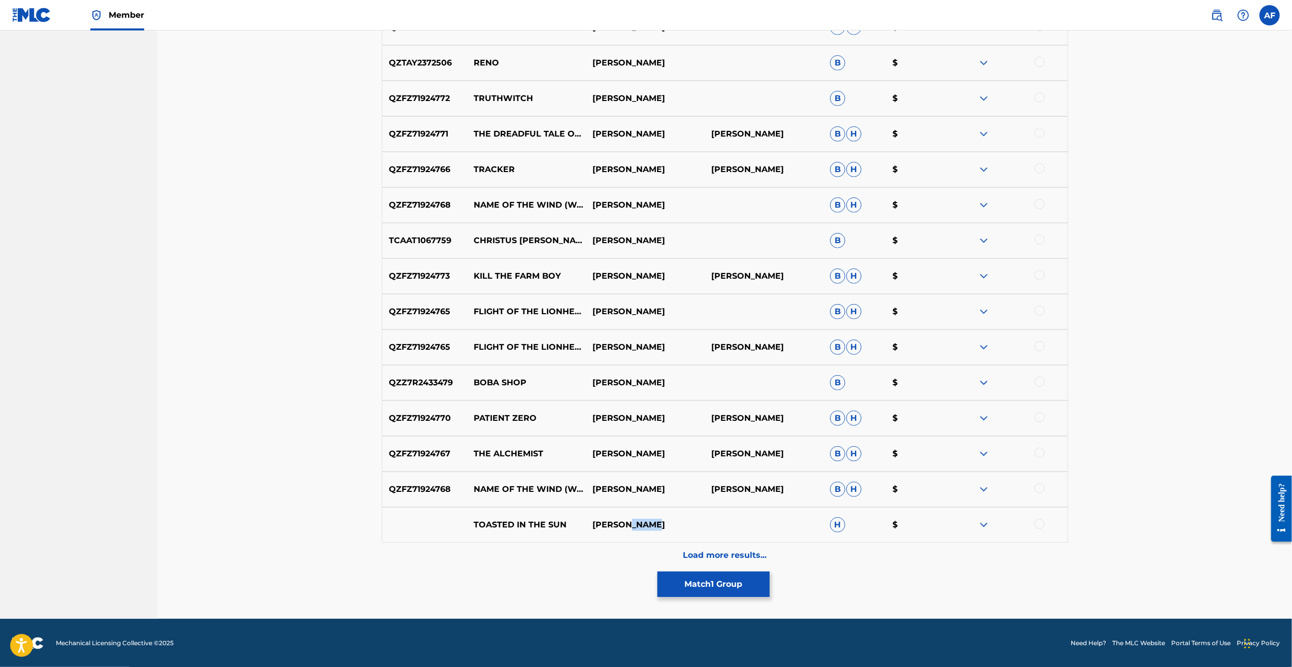
click at [660, 525] on p "[PERSON_NAME]" at bounding box center [645, 525] width 119 height 12
click at [755, 550] on p "Load more results..." at bounding box center [725, 555] width 84 height 12
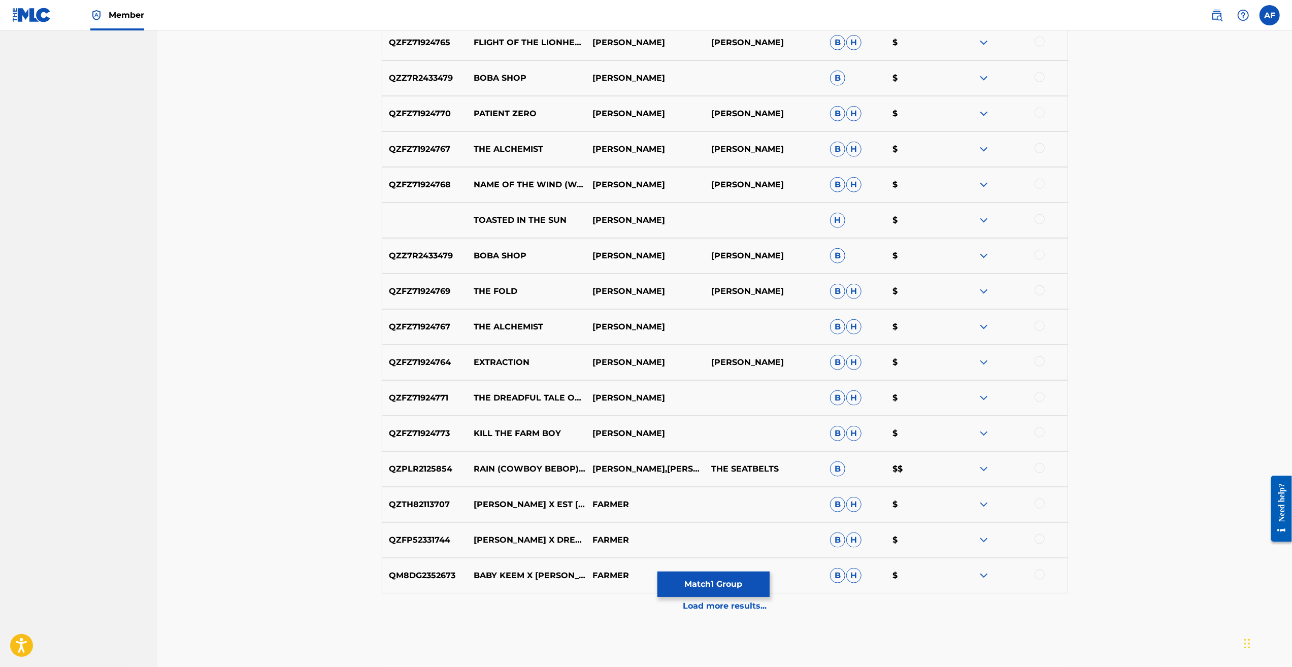
scroll to position [966, 0]
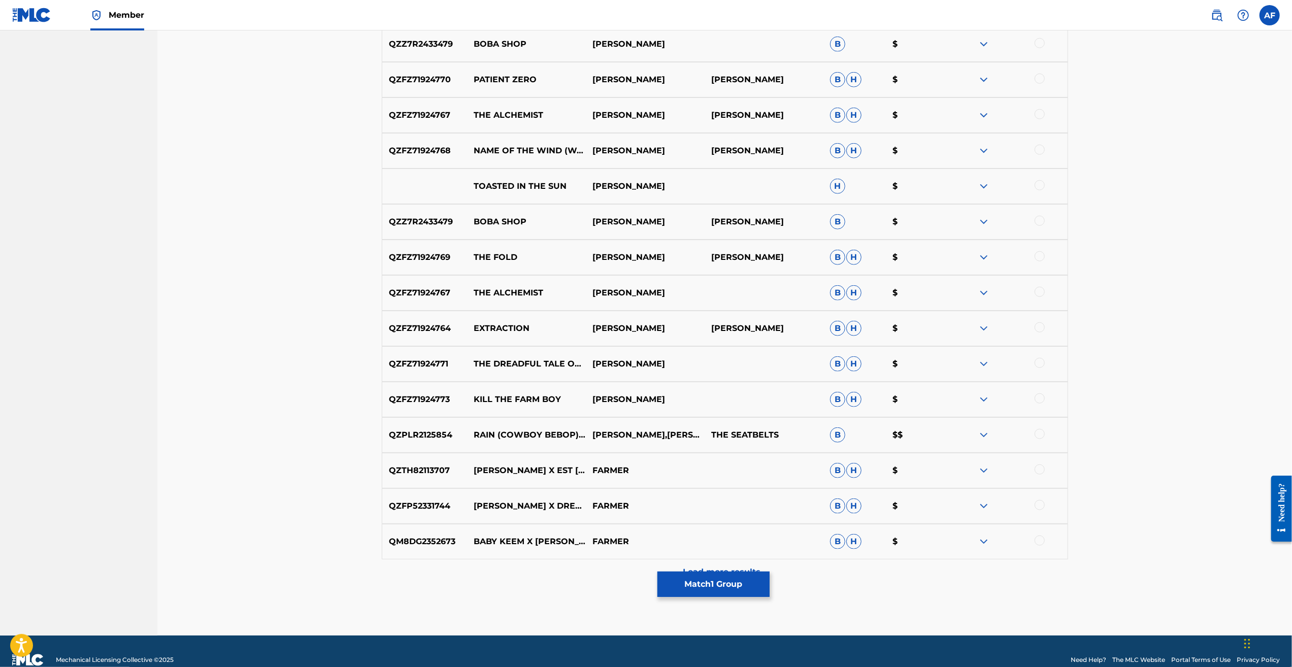
drag, startPoint x: 765, startPoint y: 384, endPoint x: 746, endPoint y: 441, distance: 60.4
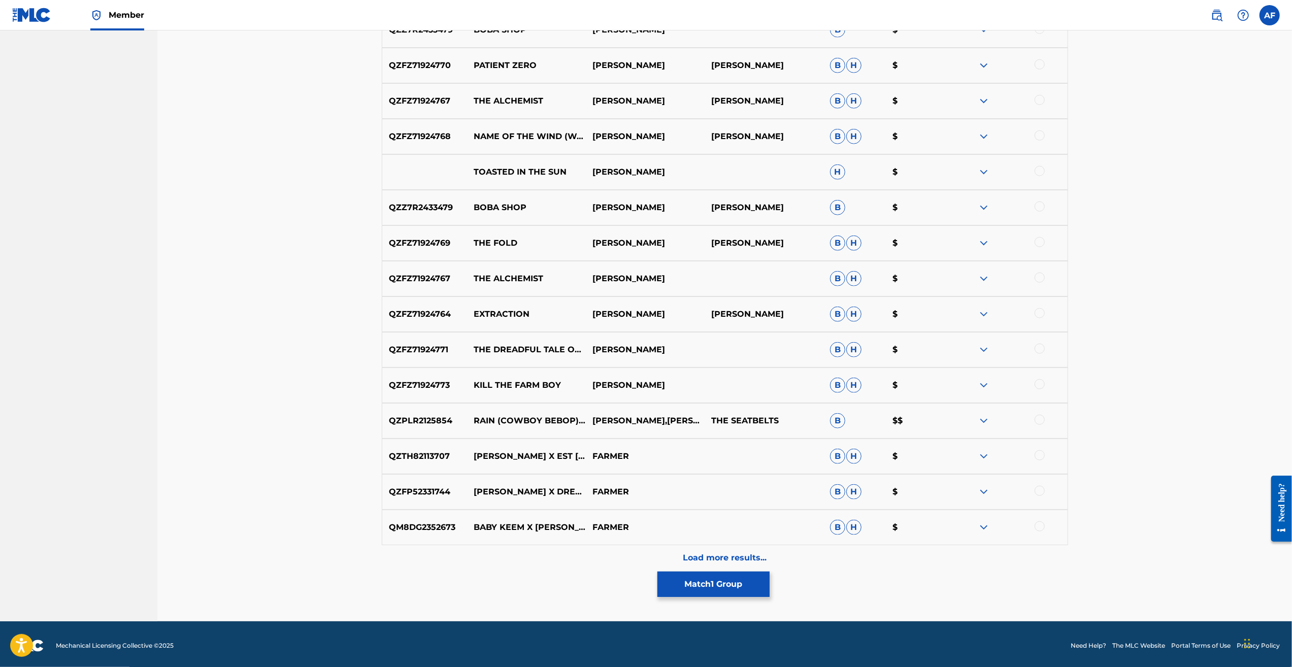
scroll to position [977, 0]
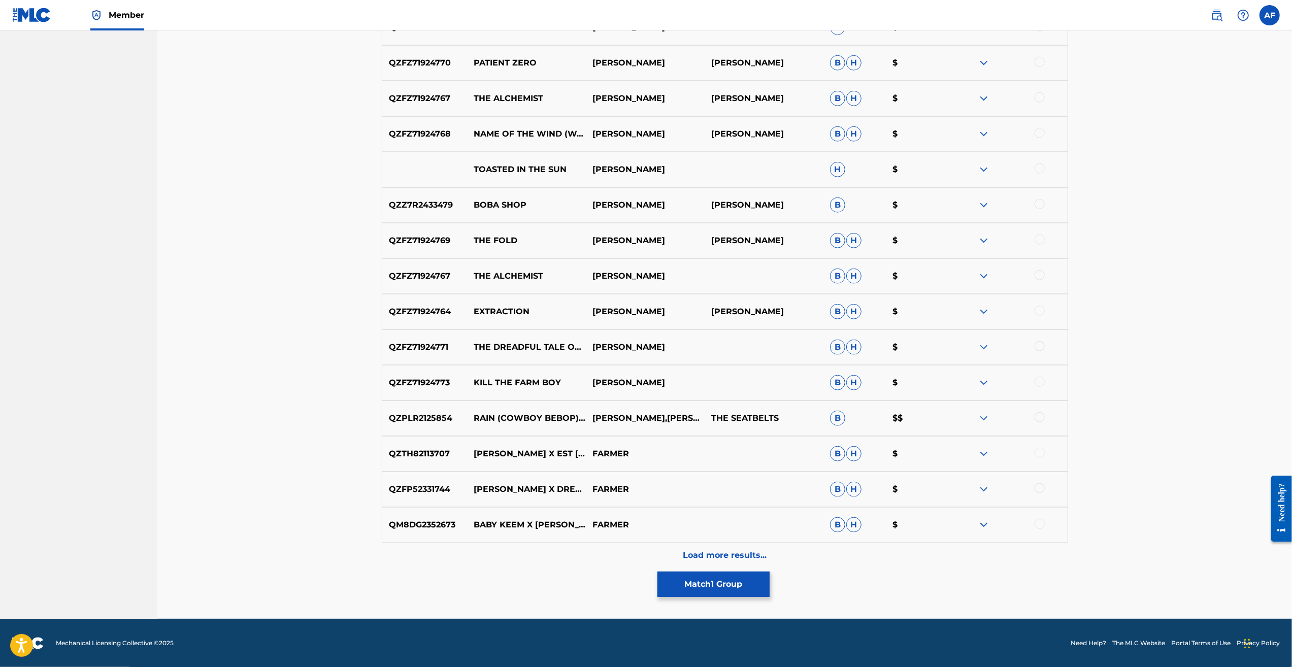
click at [735, 553] on p "Load more results..." at bounding box center [725, 555] width 84 height 12
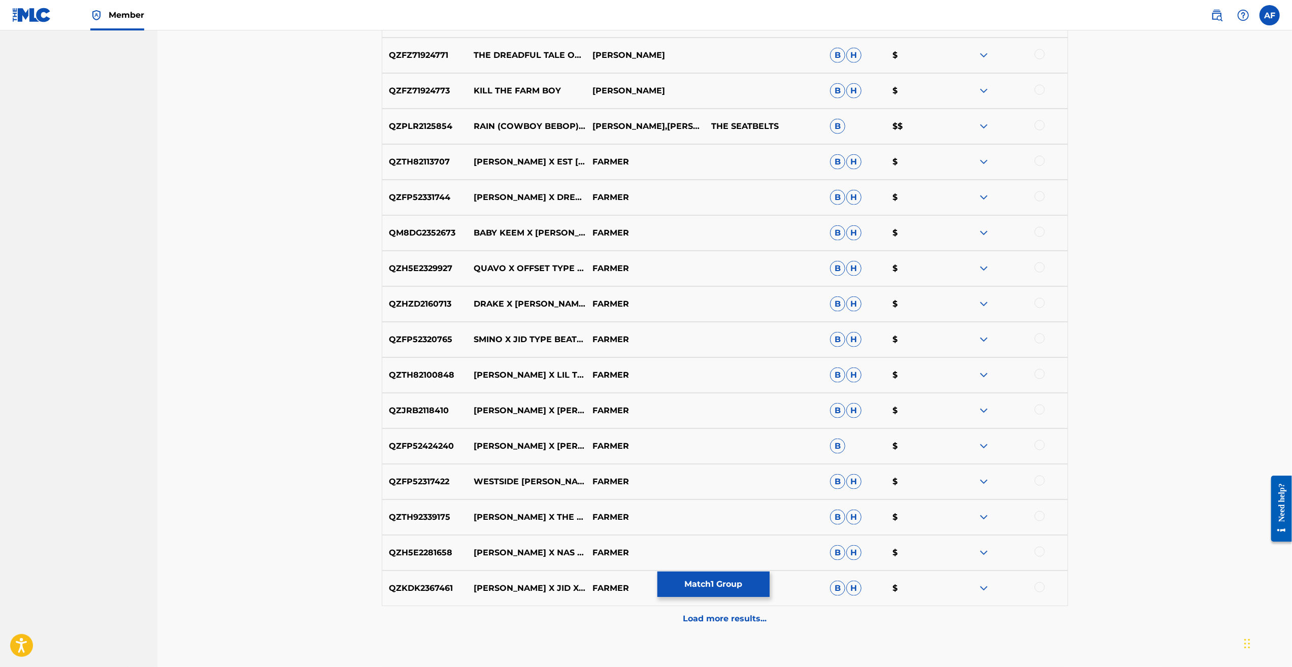
scroll to position [1333, 0]
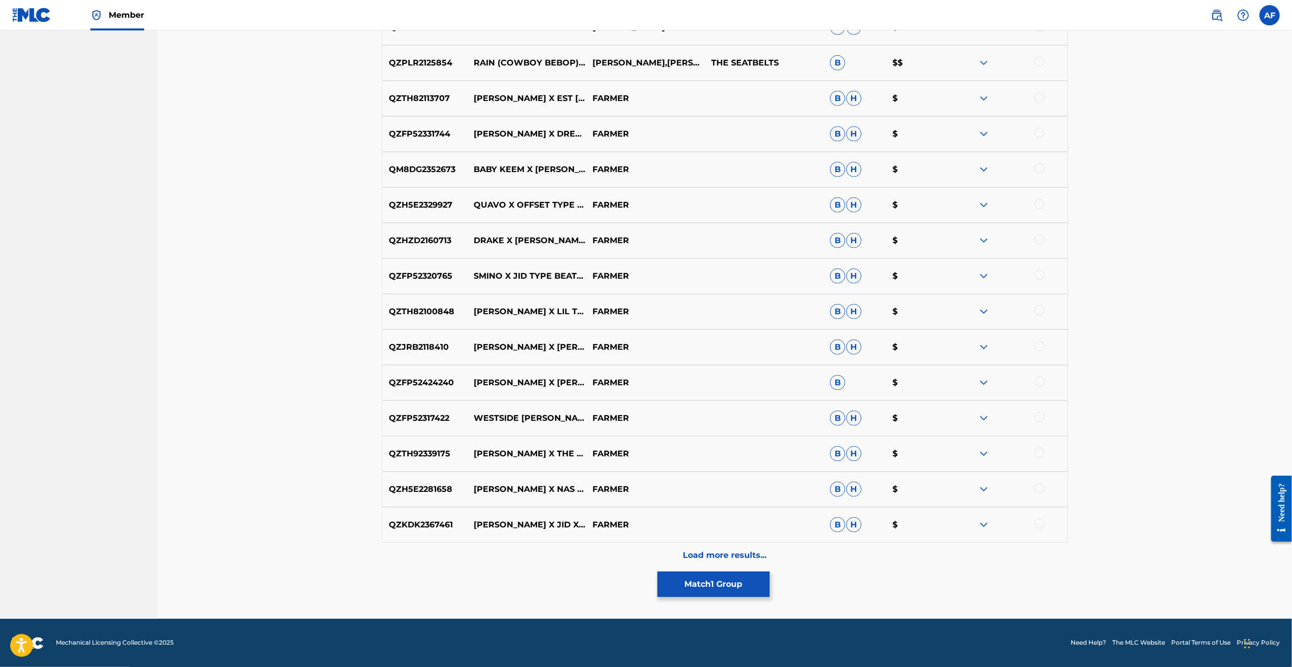
click at [725, 552] on p "Load more results..." at bounding box center [725, 555] width 84 height 12
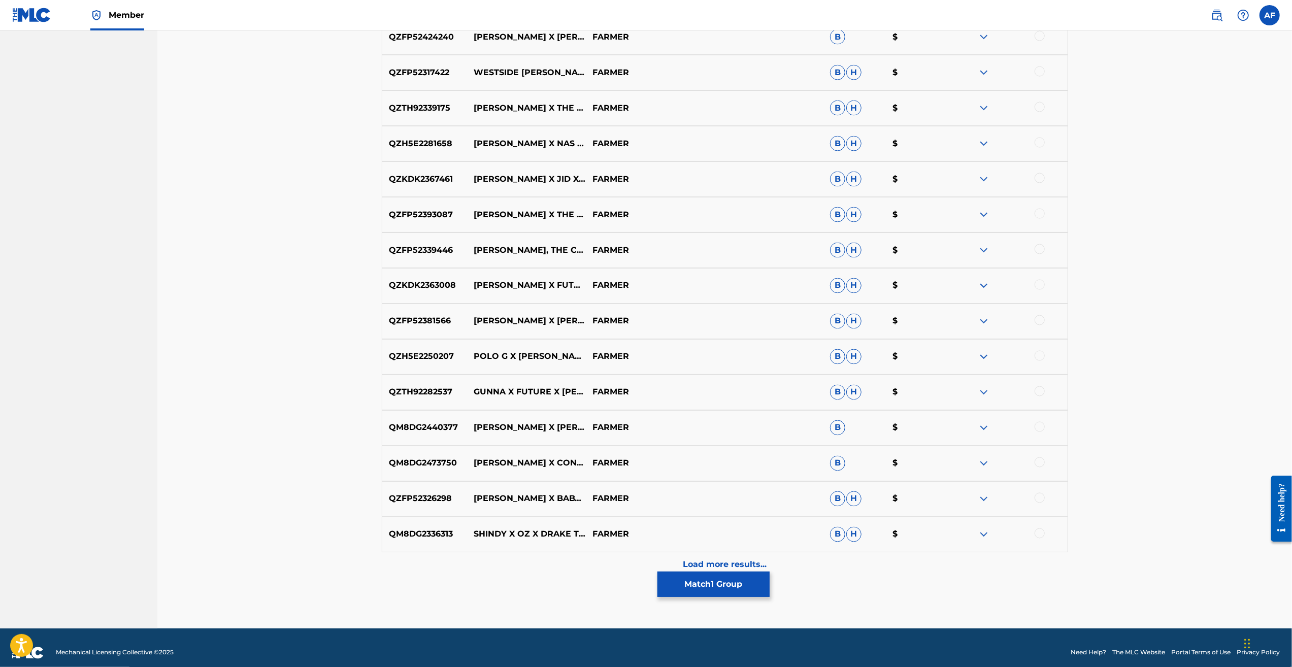
scroll to position [1688, 0]
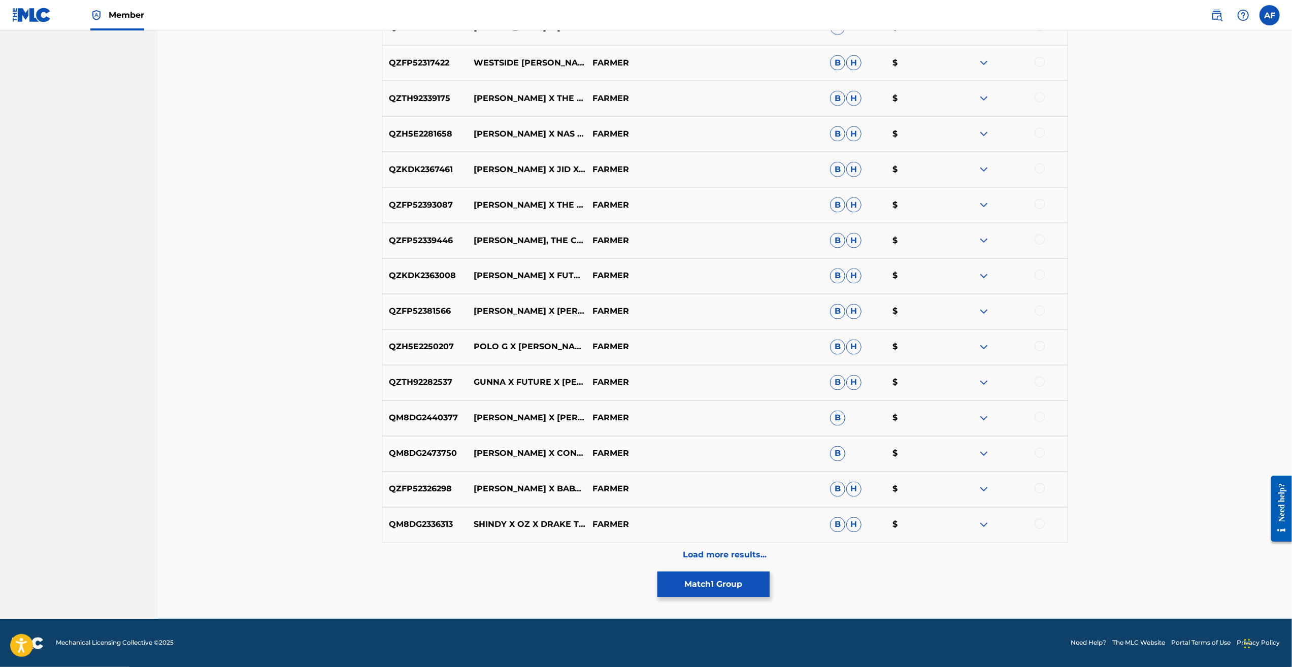
click at [752, 561] on div "Load more results..." at bounding box center [725, 555] width 686 height 25
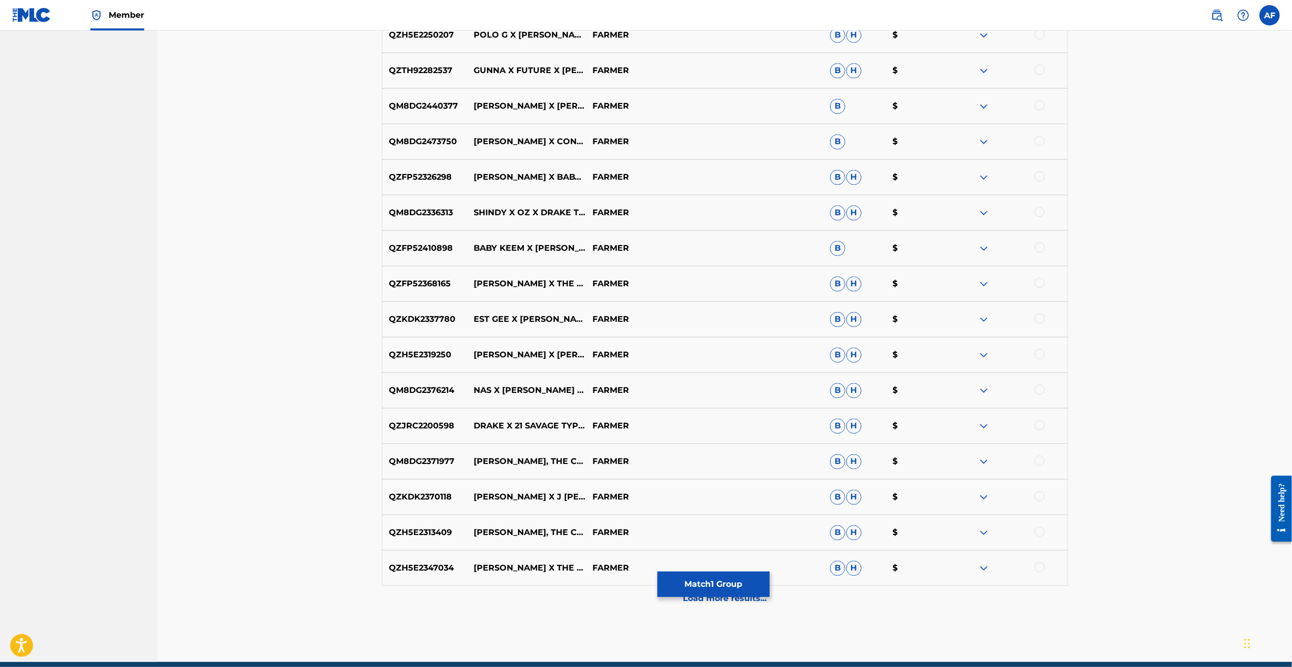
scroll to position [2043, 0]
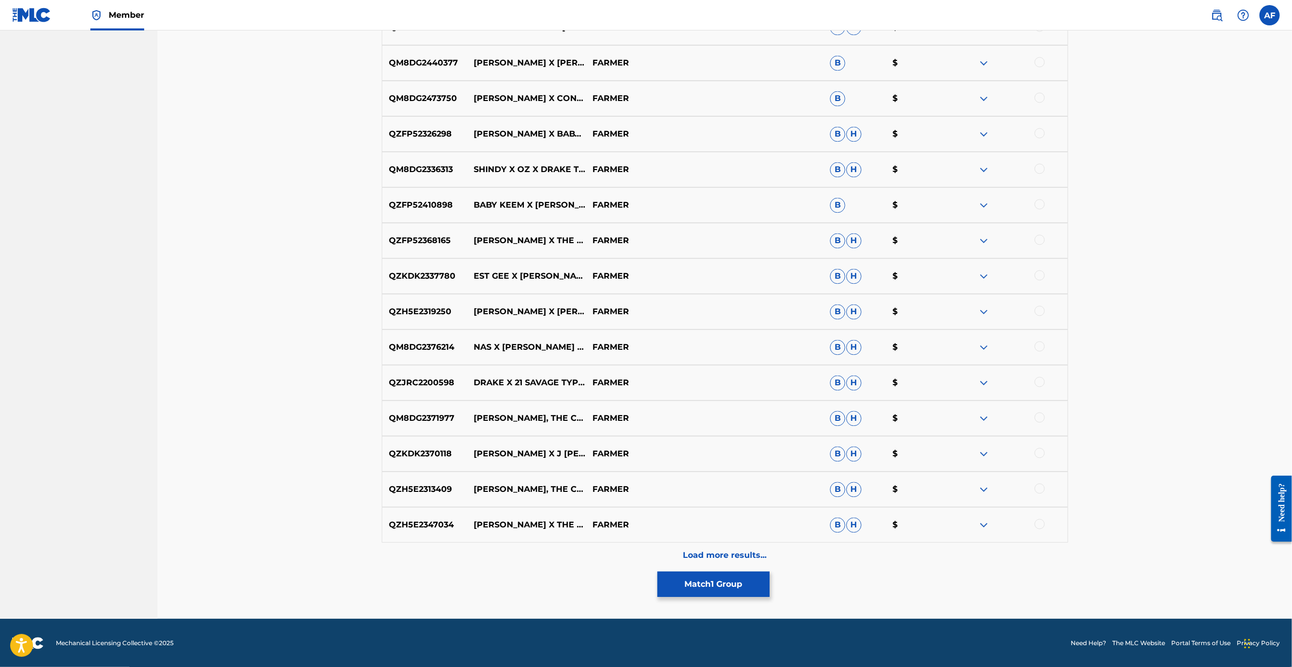
click at [720, 558] on p "Load more results..." at bounding box center [725, 555] width 84 height 12
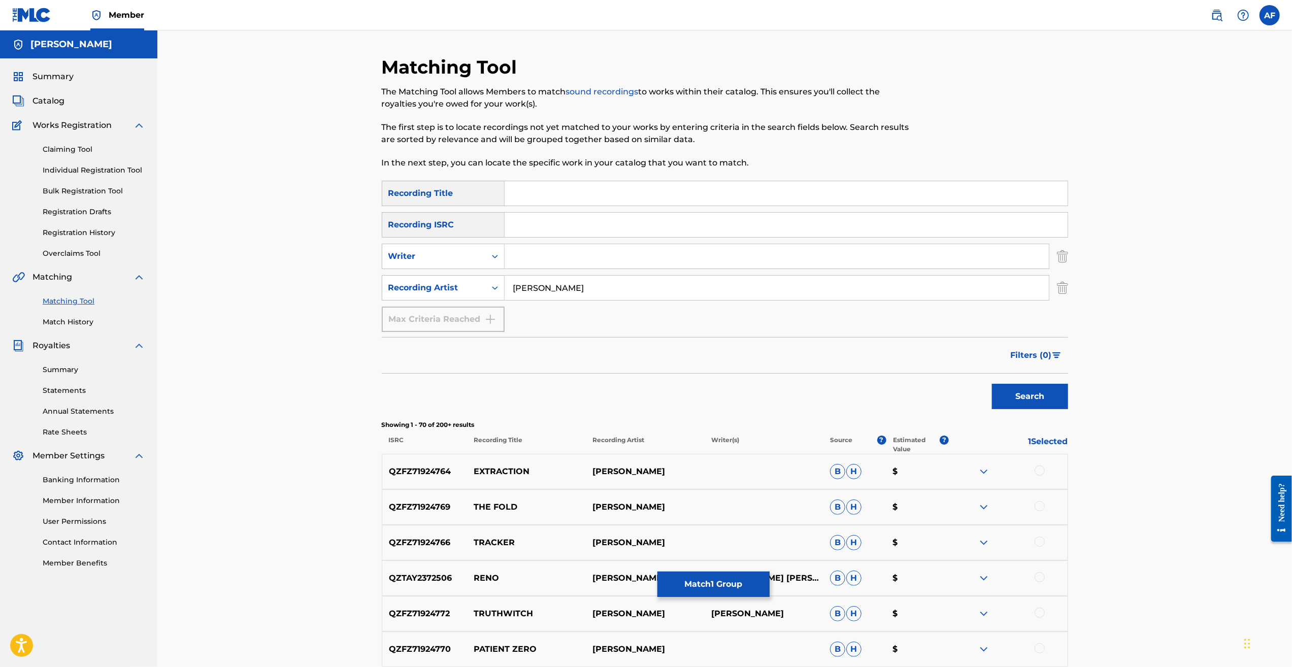
click at [545, 286] on input "[PERSON_NAME]" at bounding box center [777, 288] width 544 height 24
click at [540, 287] on input "[PERSON_NAME]" at bounding box center [777, 288] width 544 height 24
type input "[PERSON_NAME] [PERSON_NAME]"
click at [992, 384] on button "Search" at bounding box center [1030, 396] width 76 height 25
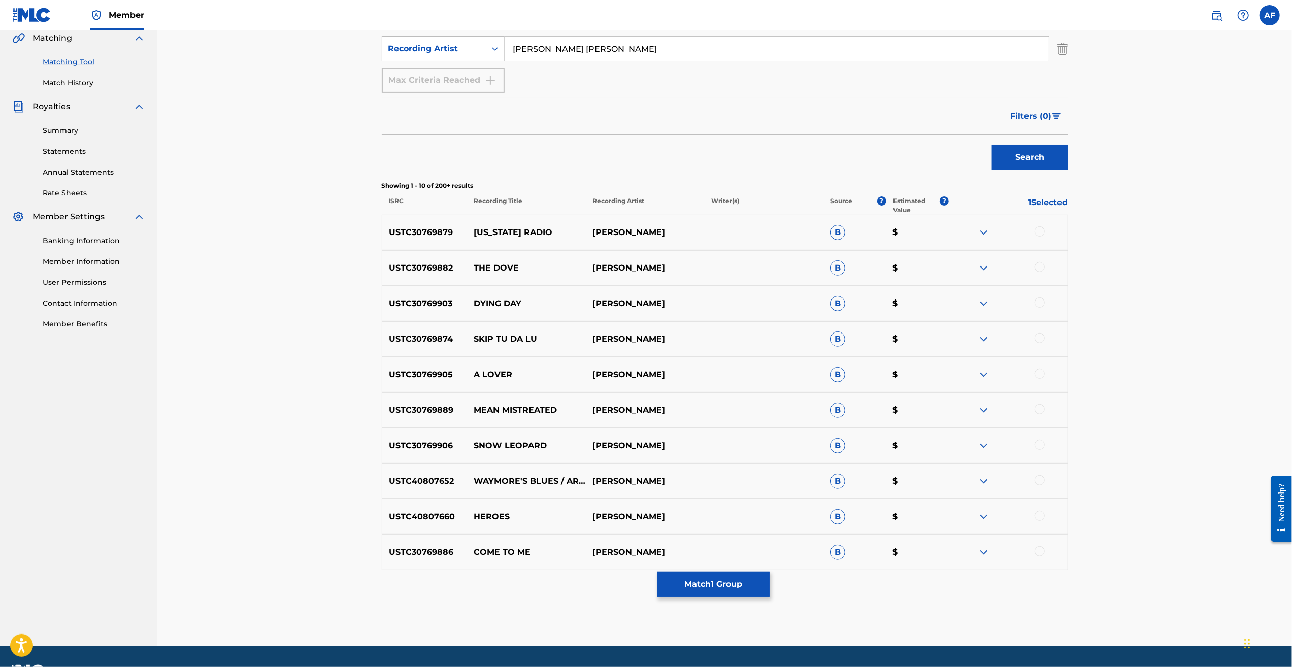
scroll to position [267, 0]
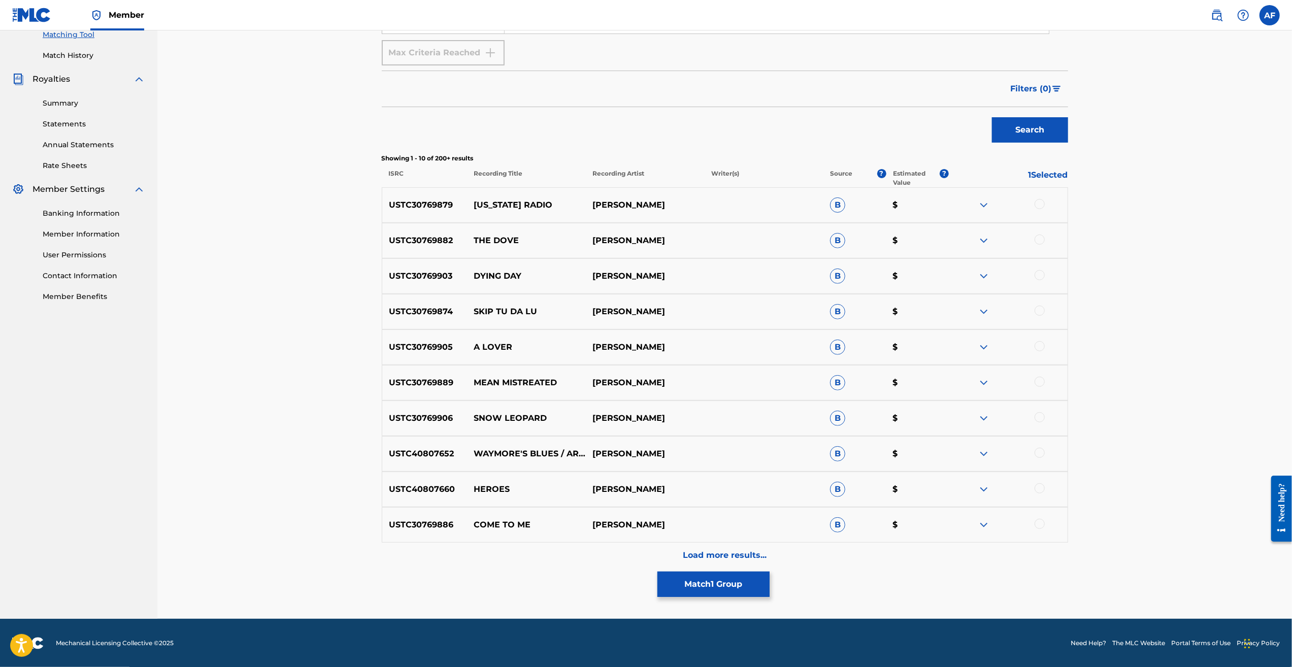
click at [756, 547] on div "Load more results..." at bounding box center [725, 555] width 686 height 25
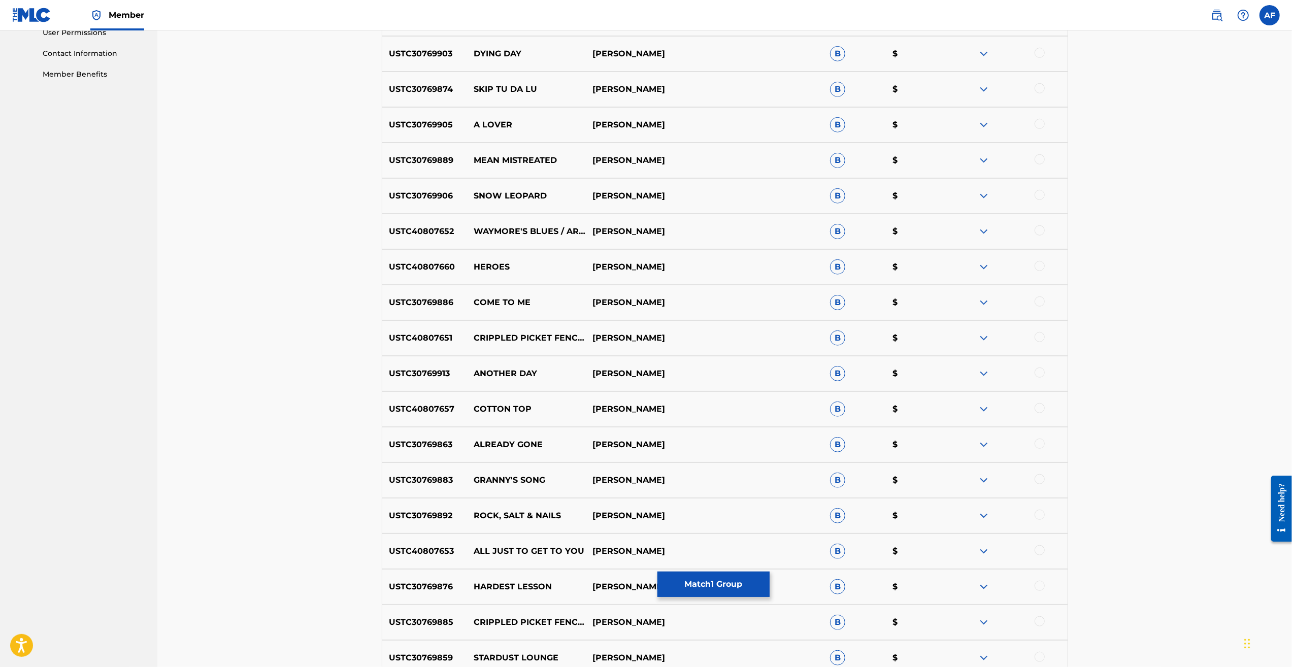
scroll to position [0, 0]
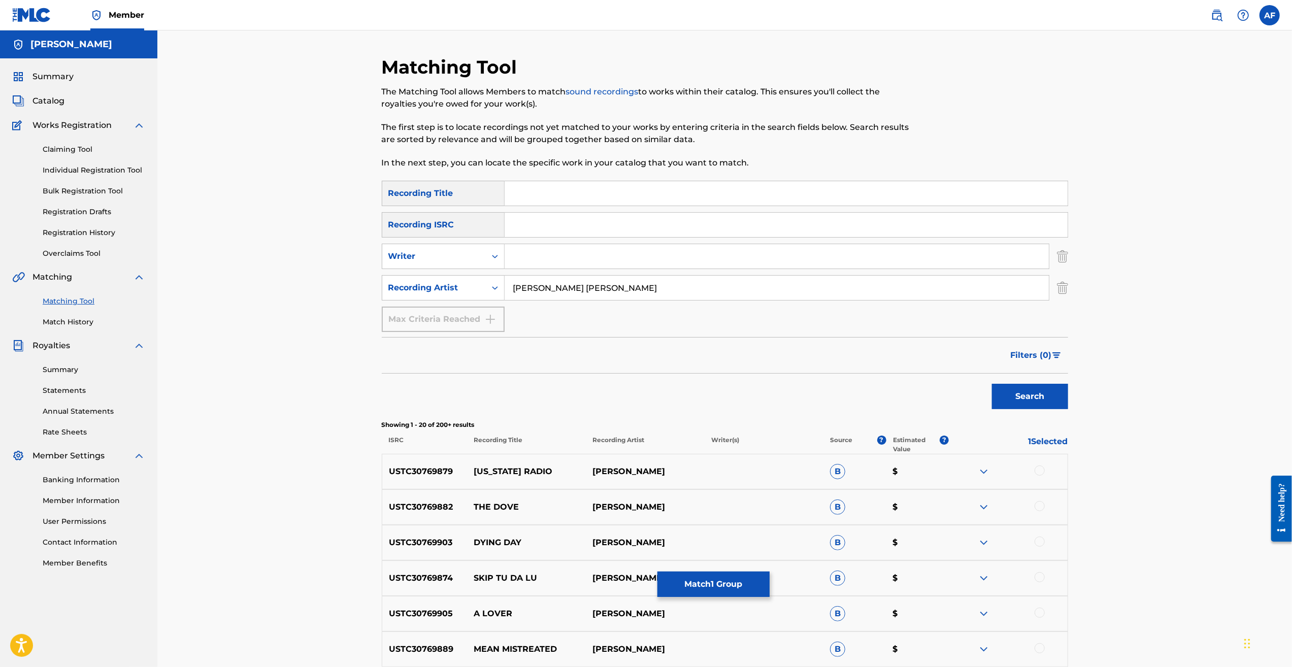
drag, startPoint x: 342, startPoint y: 555, endPoint x: 596, endPoint y: 176, distance: 456.7
drag, startPoint x: 643, startPoint y: 285, endPoint x: 443, endPoint y: 278, distance: 200.6
click at [443, 278] on div "SearchWithCriteria07e9ac7f-6e16-4e86-ae45-5e329bf9dfbd Recording Artist [PERSON…" at bounding box center [725, 287] width 686 height 25
click at [573, 251] on input "Search Form" at bounding box center [777, 256] width 544 height 24
click at [992, 384] on button "Search" at bounding box center [1030, 396] width 76 height 25
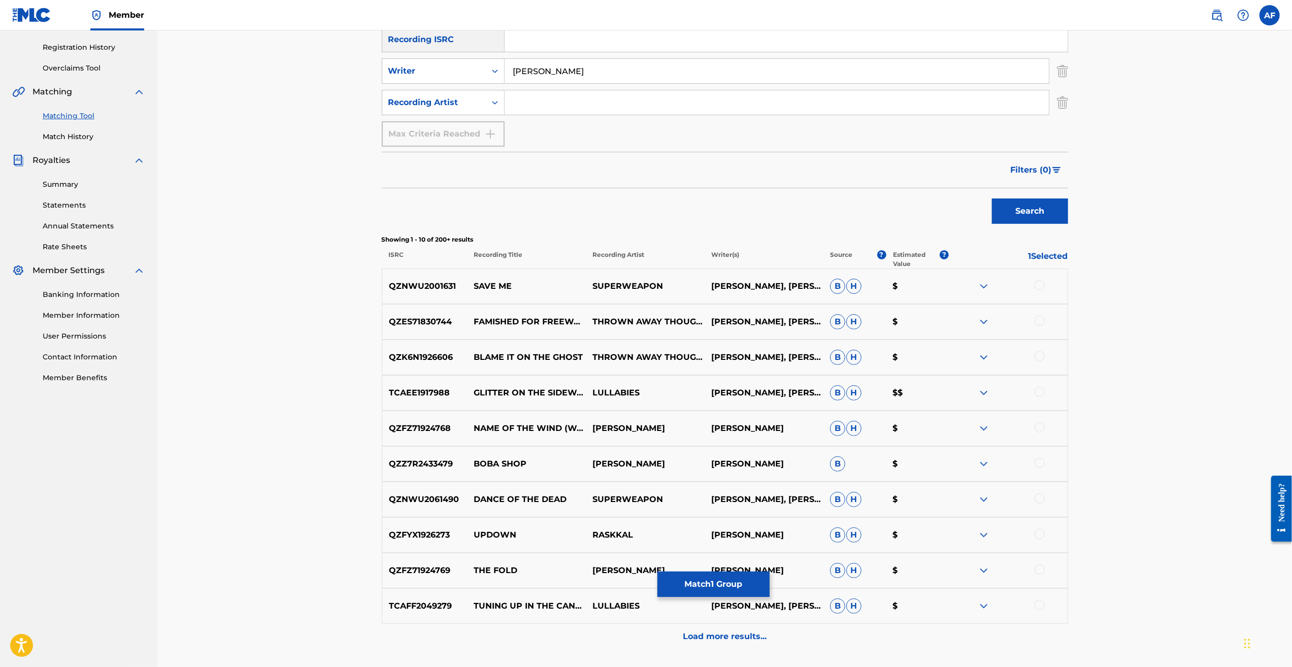
scroll to position [267, 0]
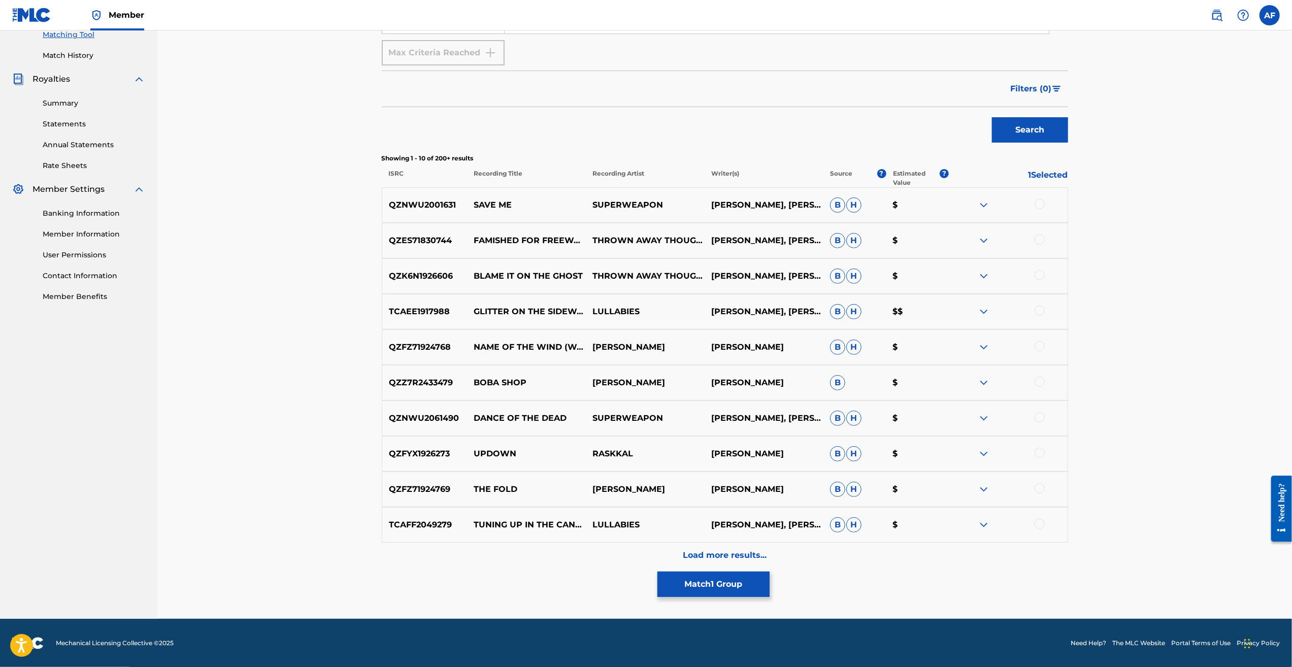
click at [792, 556] on div "Load more results..." at bounding box center [725, 555] width 686 height 25
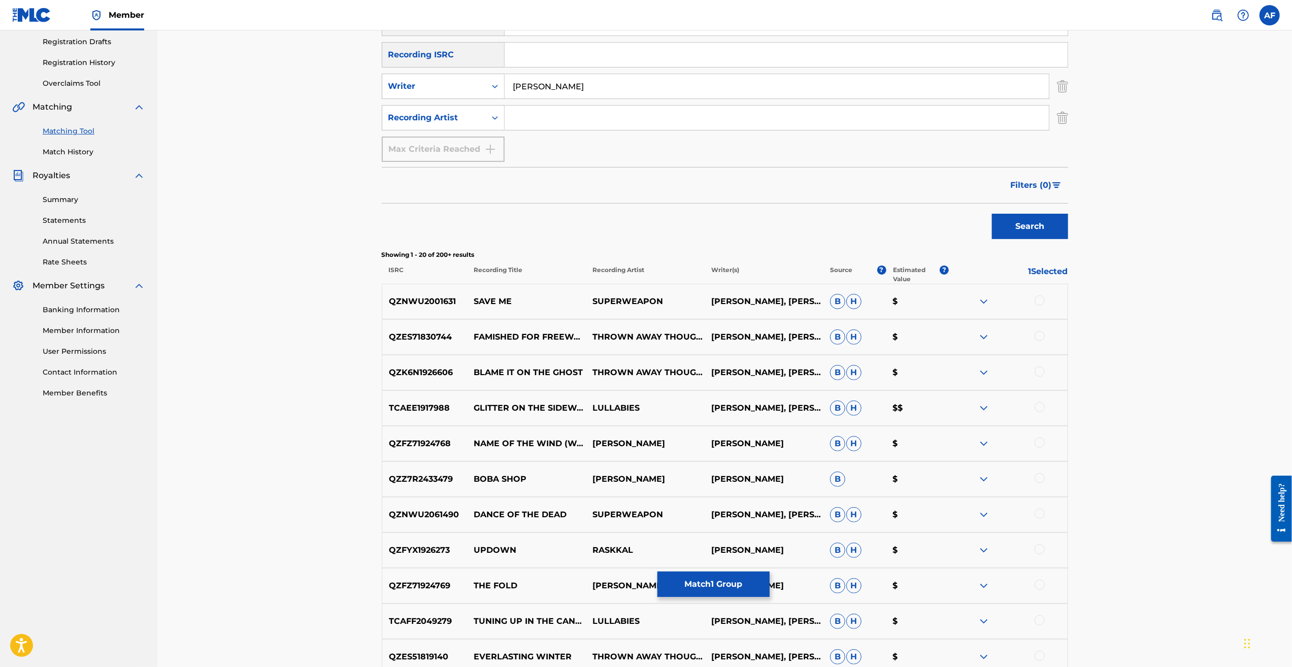
scroll to position [254, 0]
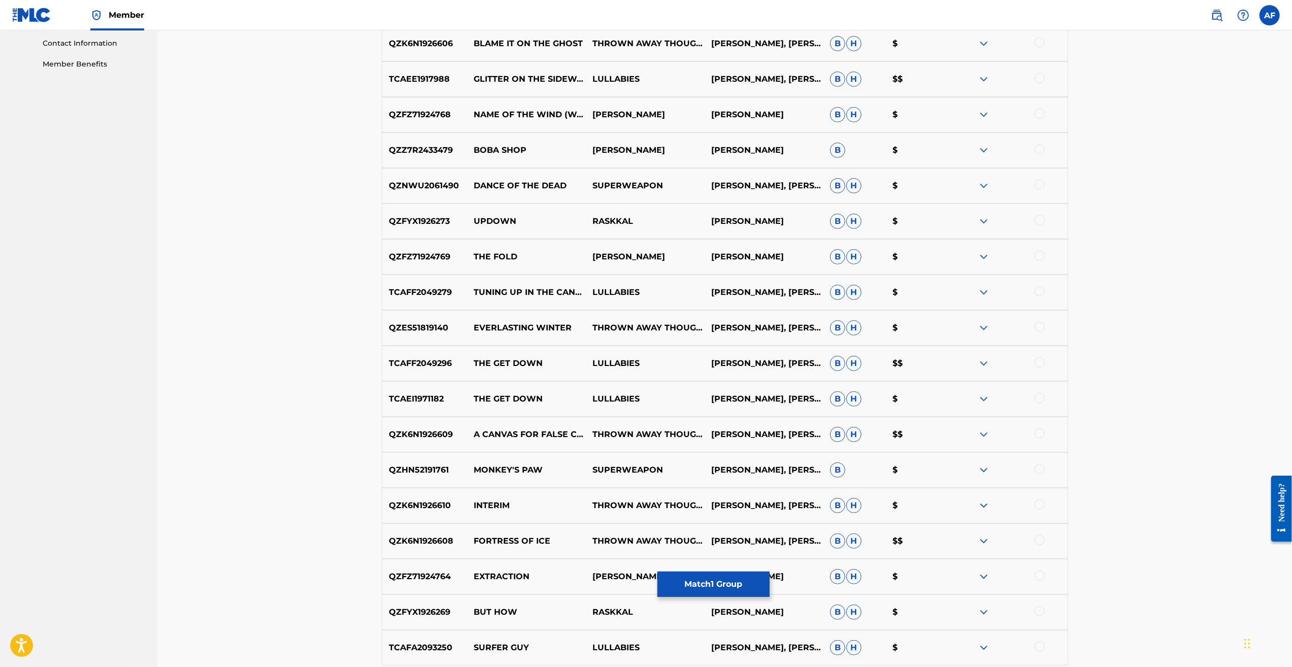
drag, startPoint x: 241, startPoint y: 243, endPoint x: 252, endPoint y: 305, distance: 63.0
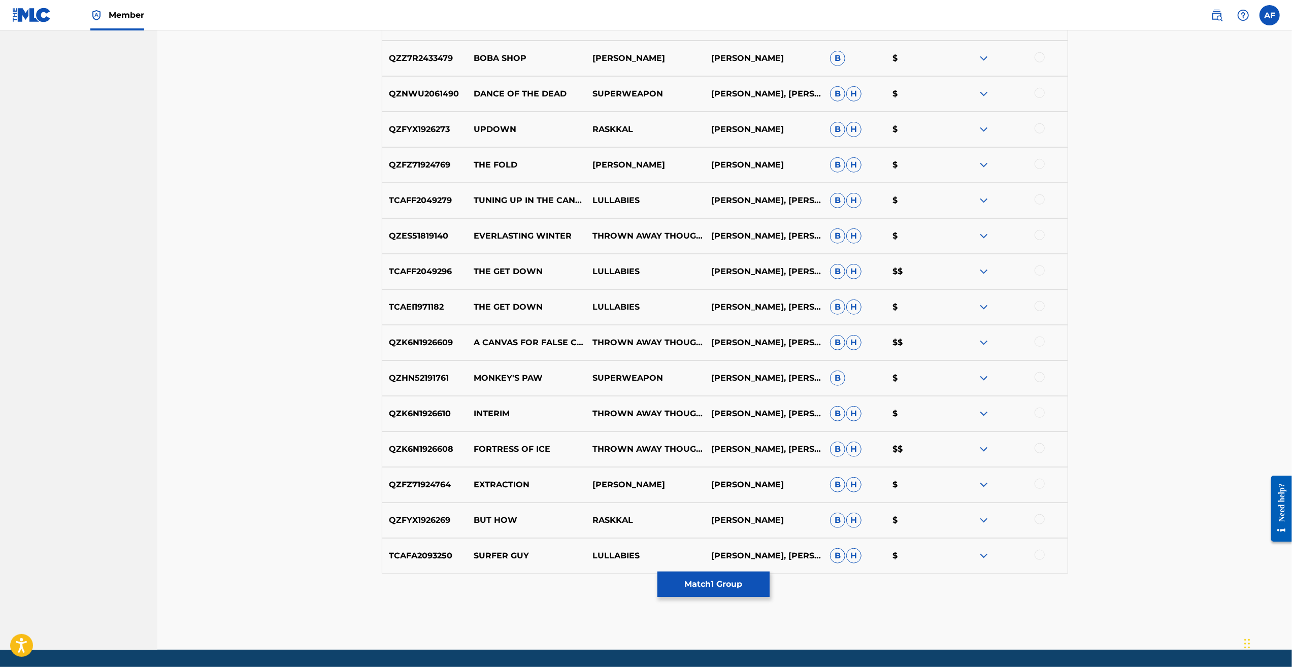
scroll to position [622, 0]
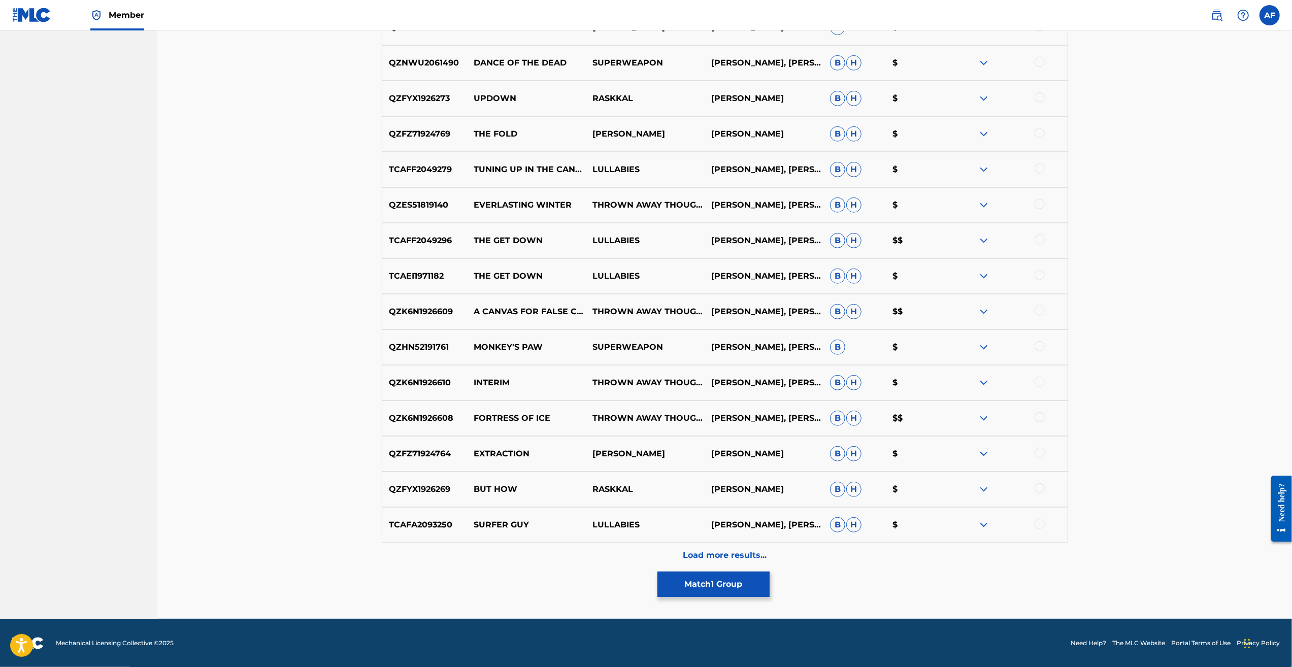
drag, startPoint x: 234, startPoint y: 234, endPoint x: 239, endPoint y: 291, distance: 57.6
click at [719, 549] on p "Load more results..." at bounding box center [725, 555] width 84 height 12
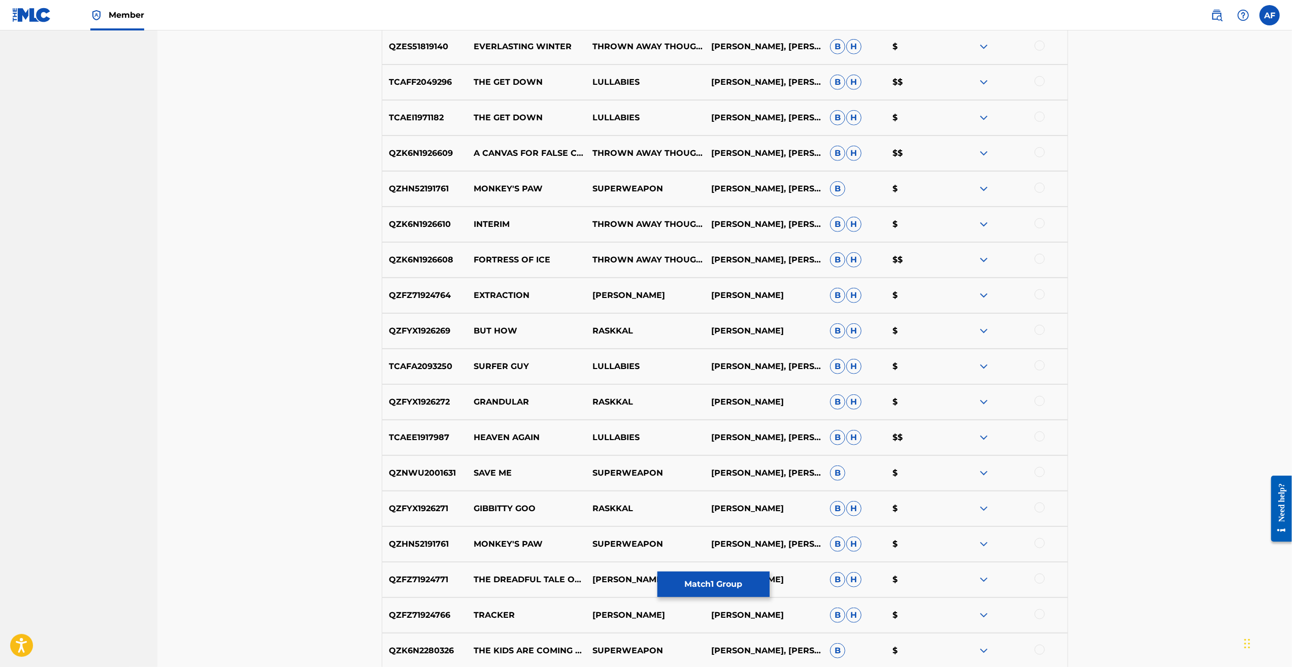
scroll to position [0, 0]
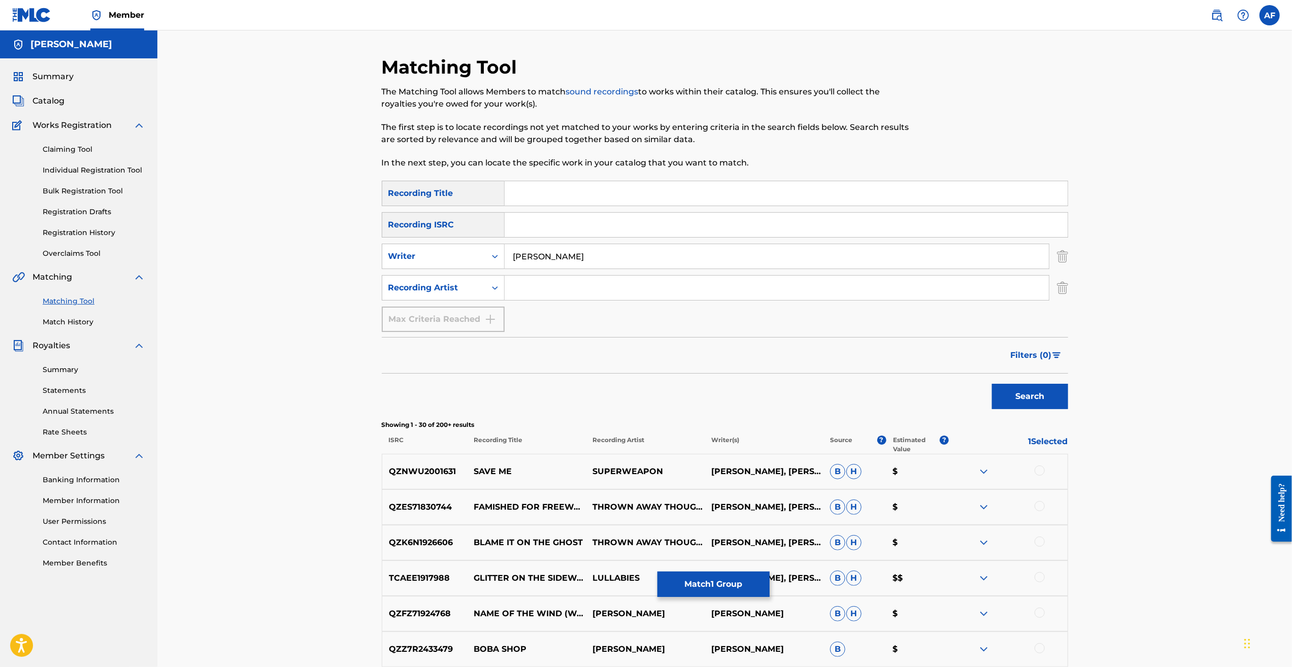
drag, startPoint x: 326, startPoint y: 327, endPoint x: 587, endPoint y: 139, distance: 321.8
click at [539, 260] on input "[PERSON_NAME]" at bounding box center [777, 256] width 544 height 24
type input "[PERSON_NAME] [PERSON_NAME]"
click at [992, 384] on button "Search" at bounding box center [1030, 396] width 76 height 25
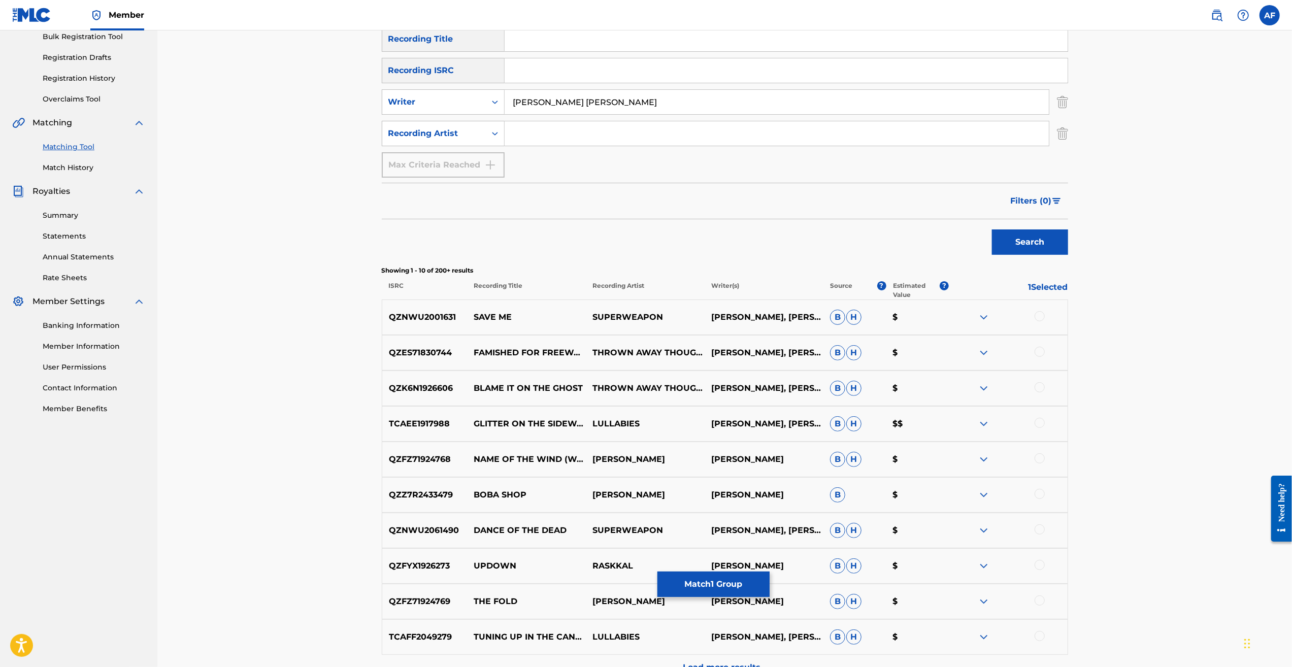
scroll to position [254, 0]
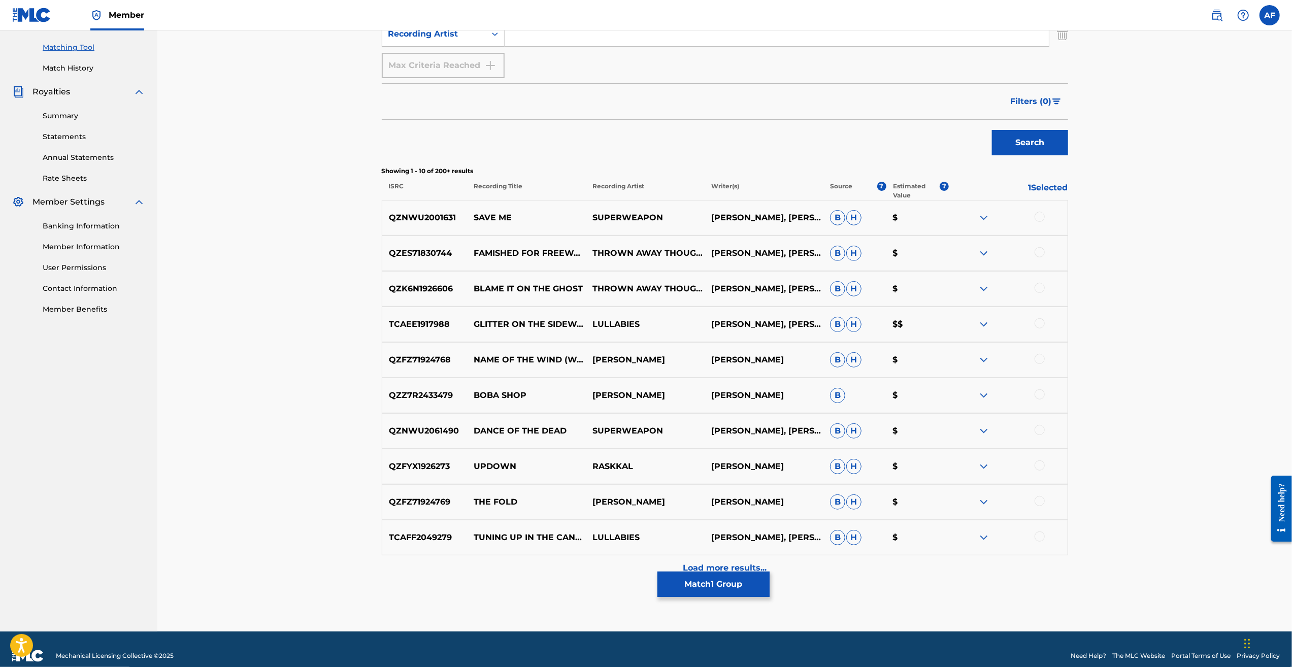
click at [715, 566] on p "Load more results..." at bounding box center [725, 568] width 84 height 12
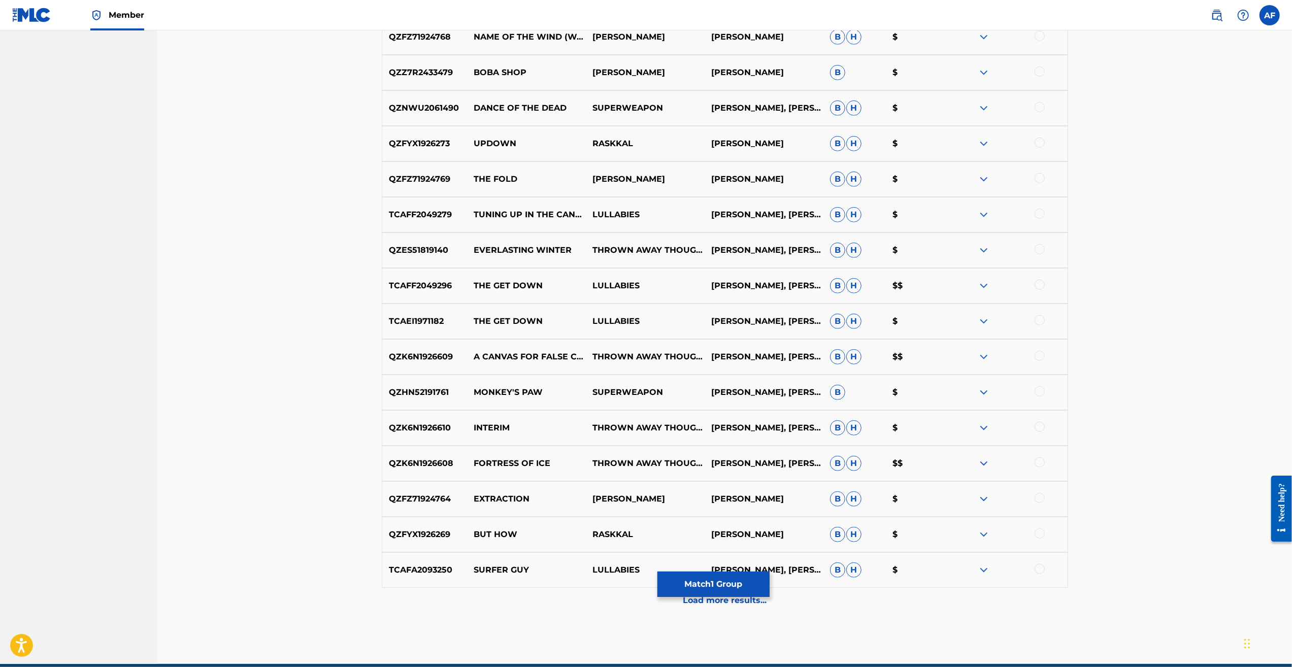
scroll to position [622, 0]
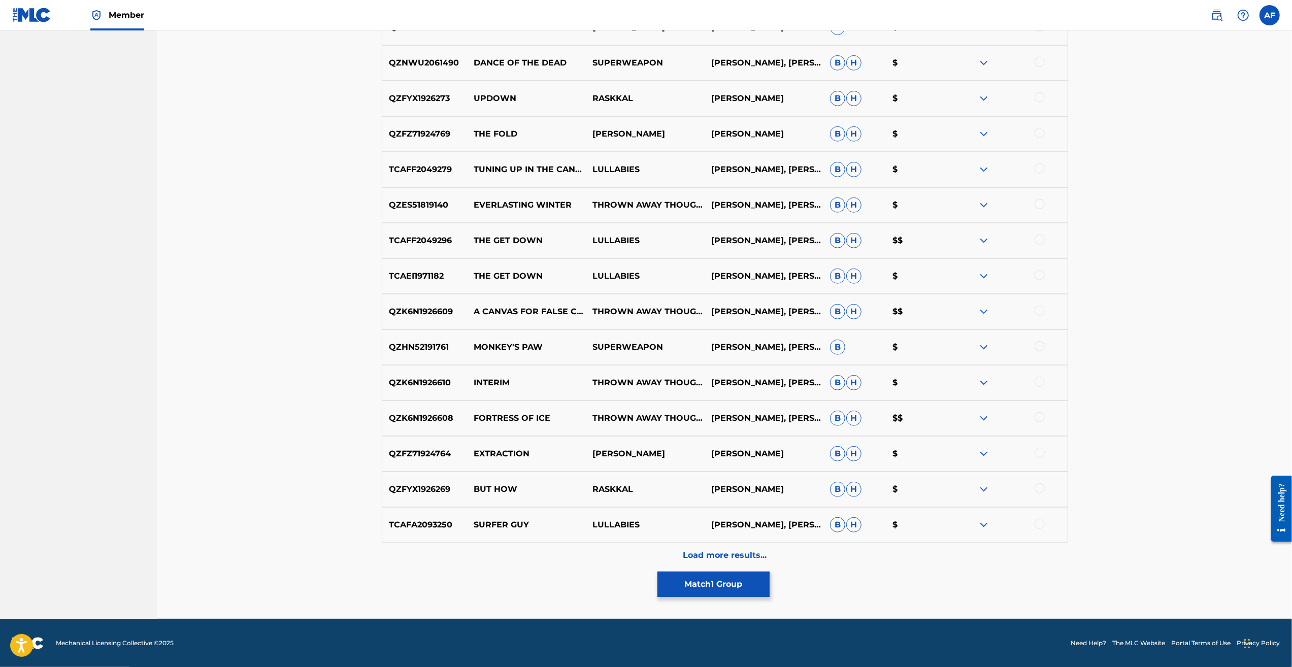
click at [754, 555] on p "Load more results..." at bounding box center [725, 555] width 84 height 12
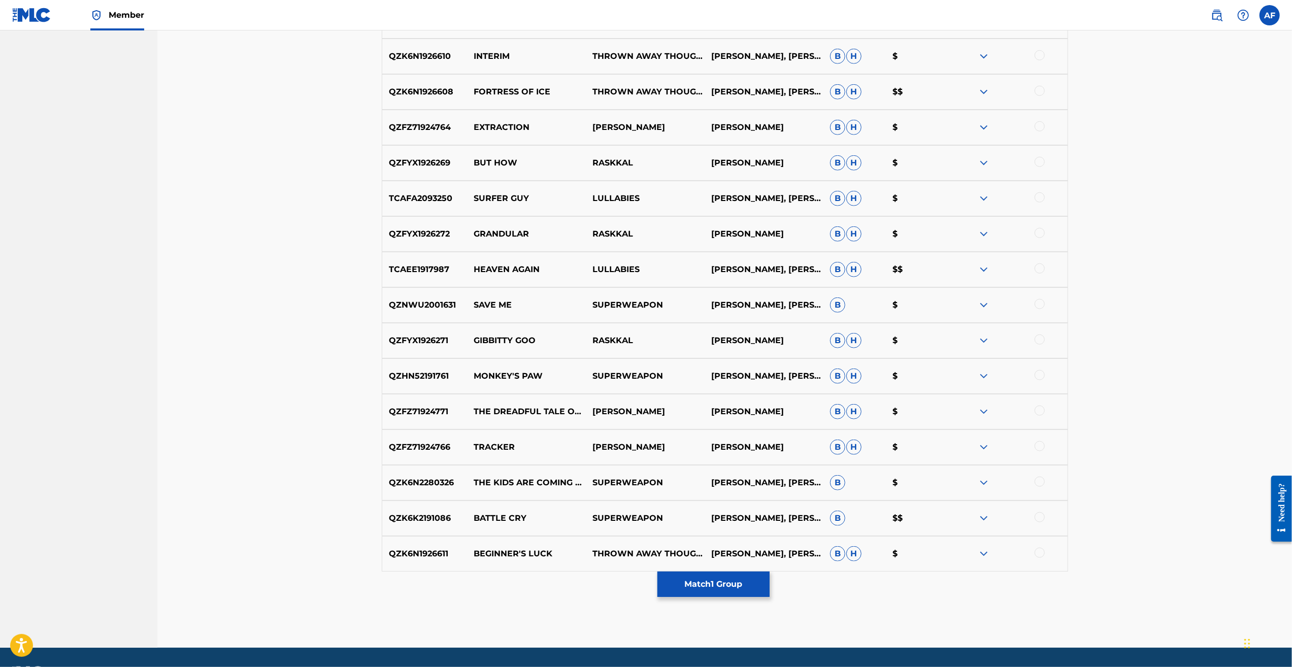
scroll to position [977, 0]
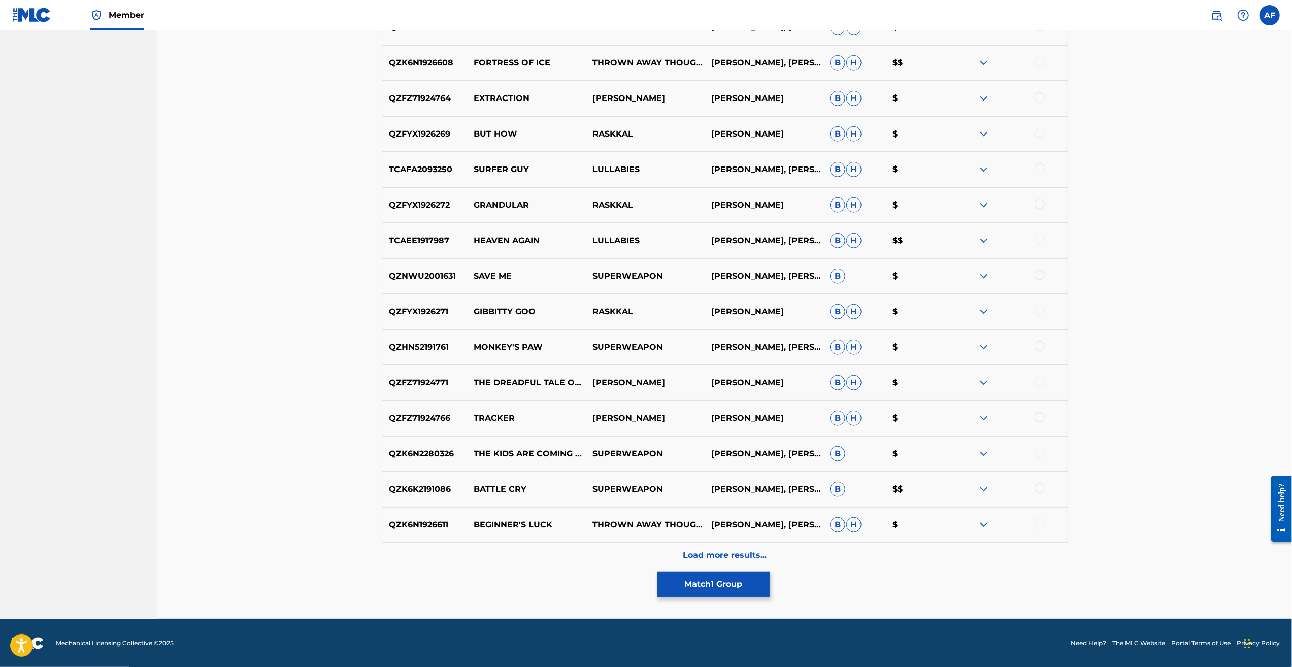
click at [730, 554] on p "Load more results..." at bounding box center [725, 555] width 84 height 12
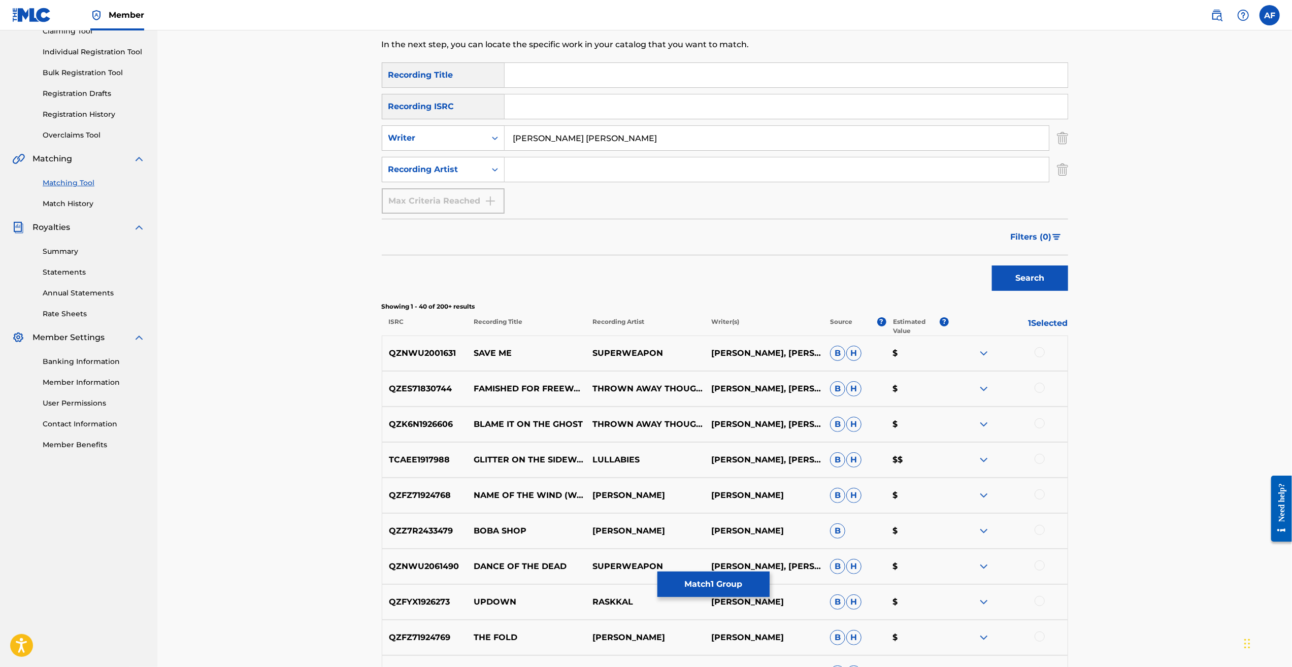
scroll to position [102, 0]
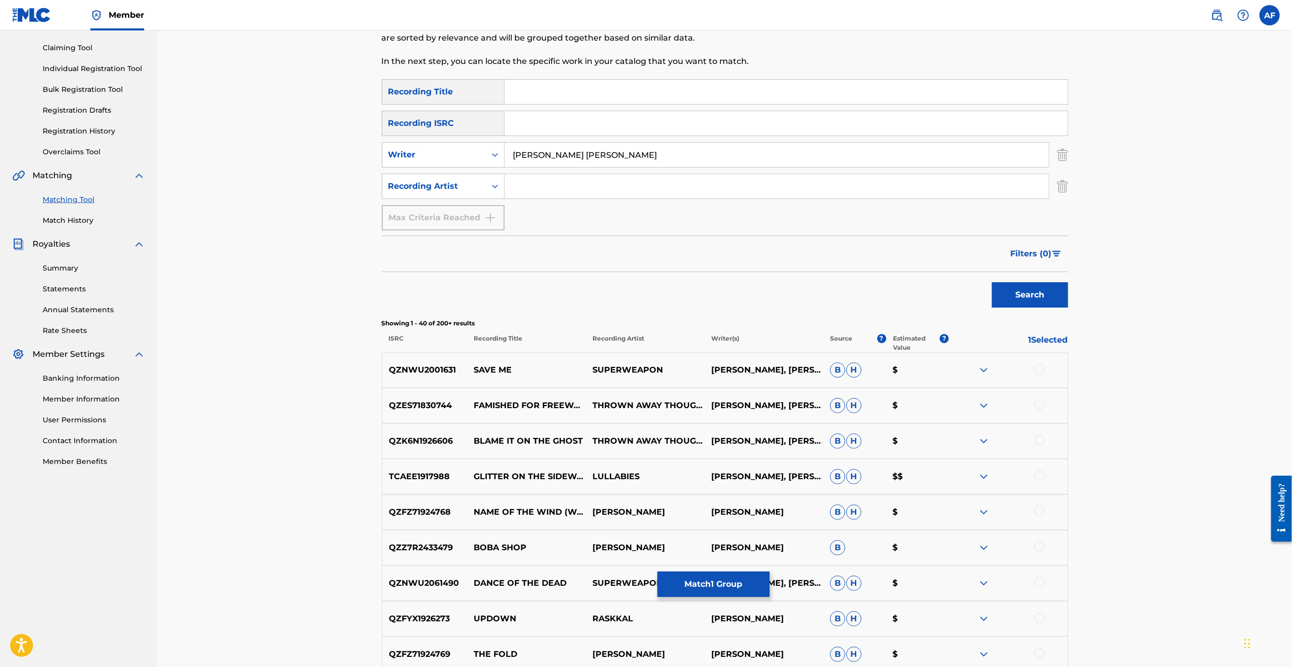
drag, startPoint x: 943, startPoint y: 335, endPoint x: 1087, endPoint y: 333, distance: 143.7
drag, startPoint x: 1087, startPoint y: 333, endPoint x: 1139, endPoint y: 330, distance: 52.4
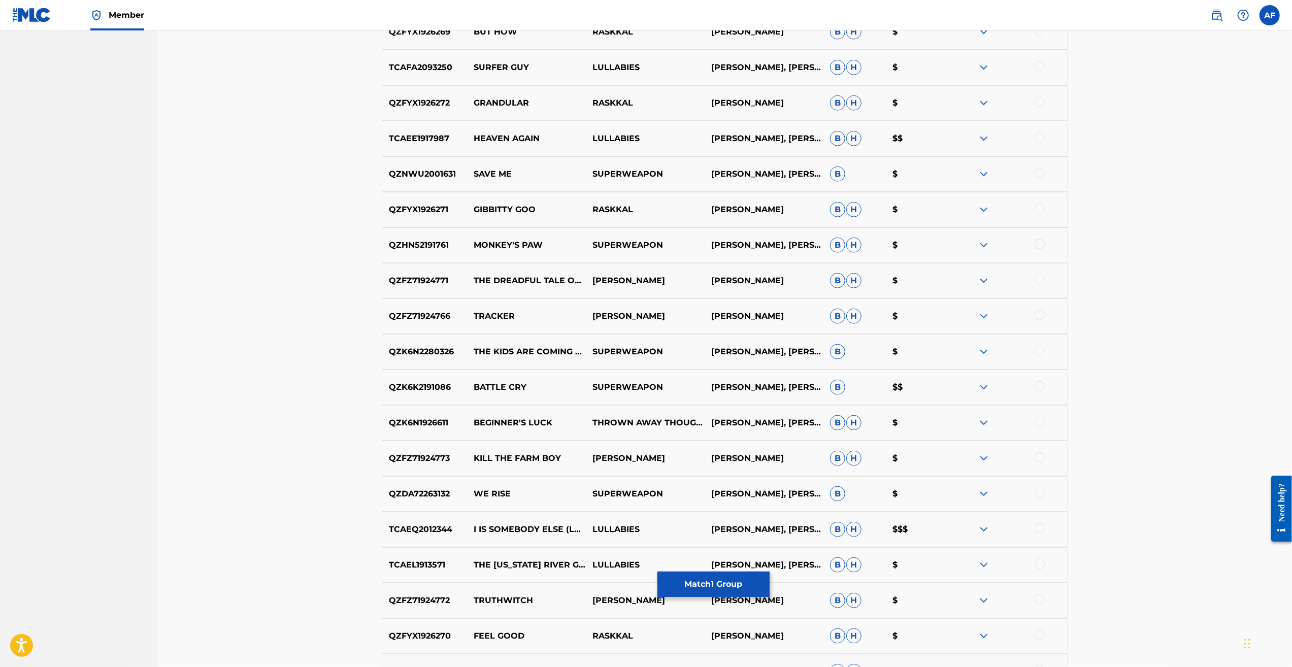
drag, startPoint x: 1209, startPoint y: 215, endPoint x: 1165, endPoint y: 414, distance: 203.8
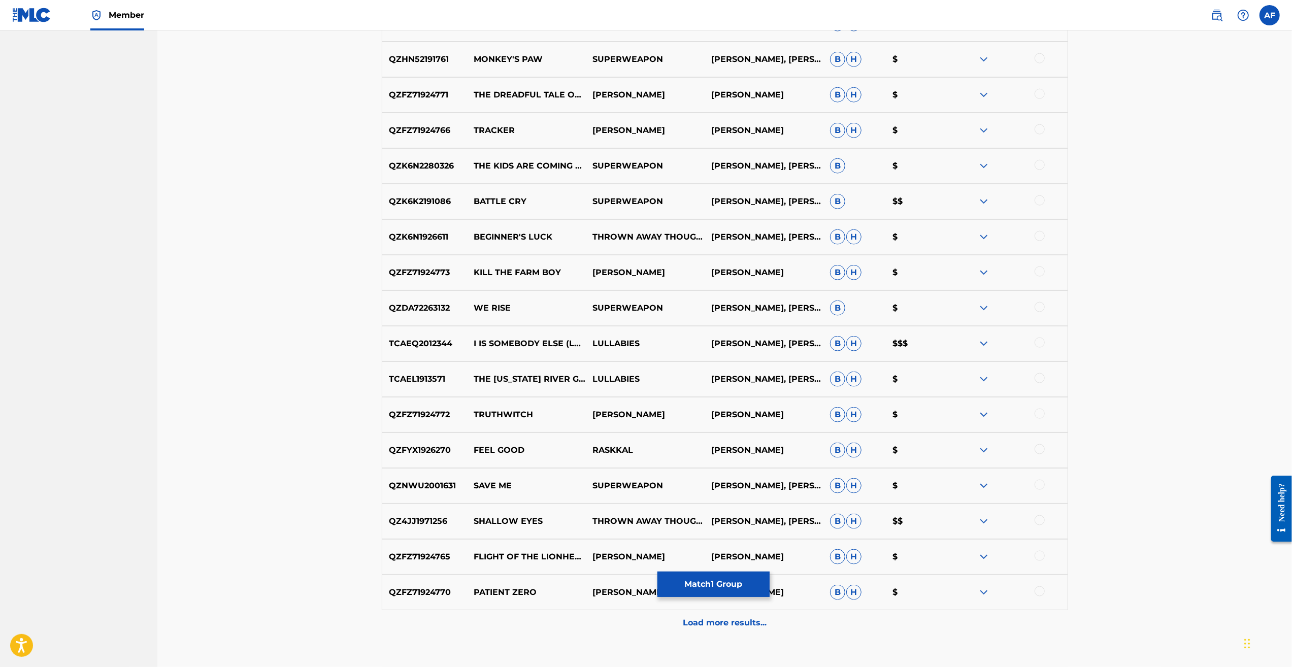
drag, startPoint x: 1170, startPoint y: 187, endPoint x: 1154, endPoint y: 320, distance: 134.4
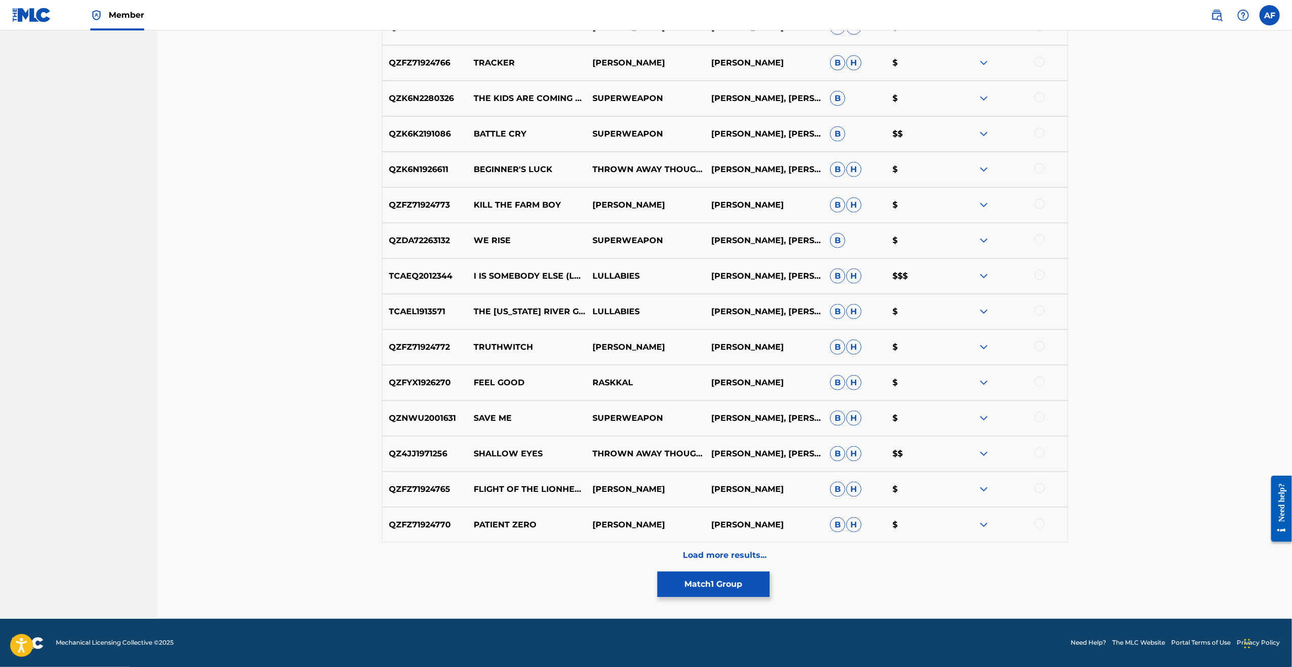
click at [722, 554] on p "Load more results..." at bounding box center [725, 555] width 84 height 12
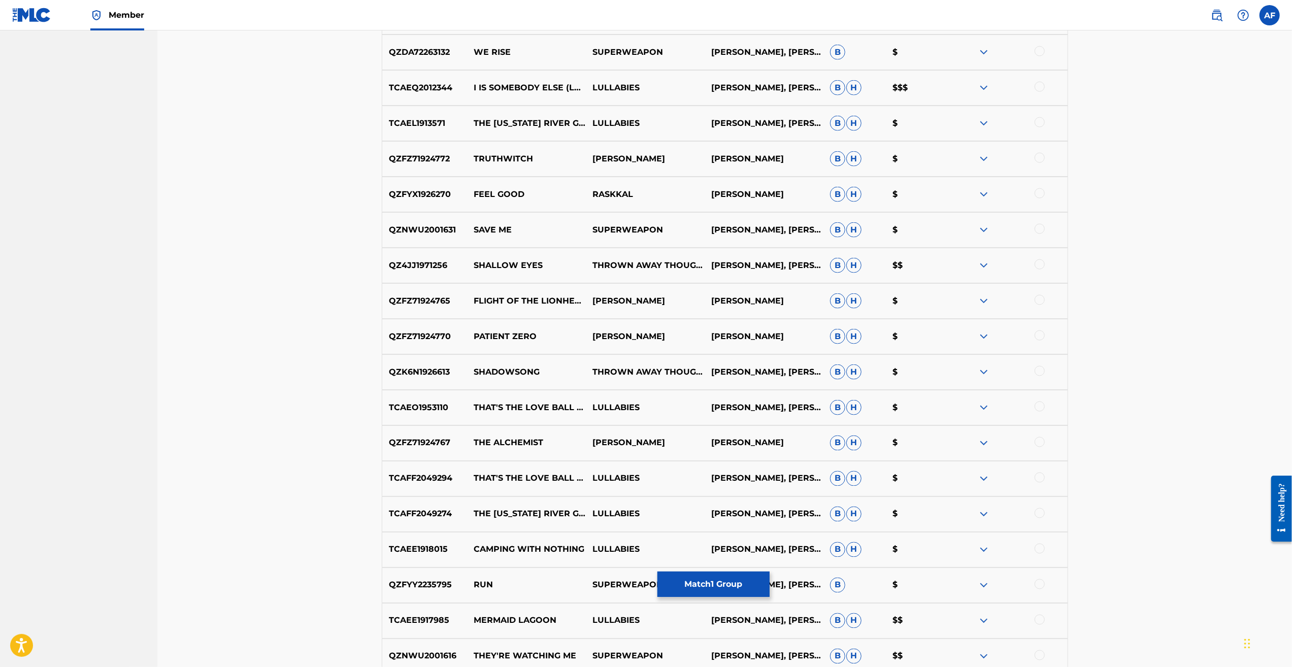
scroll to position [1675, 0]
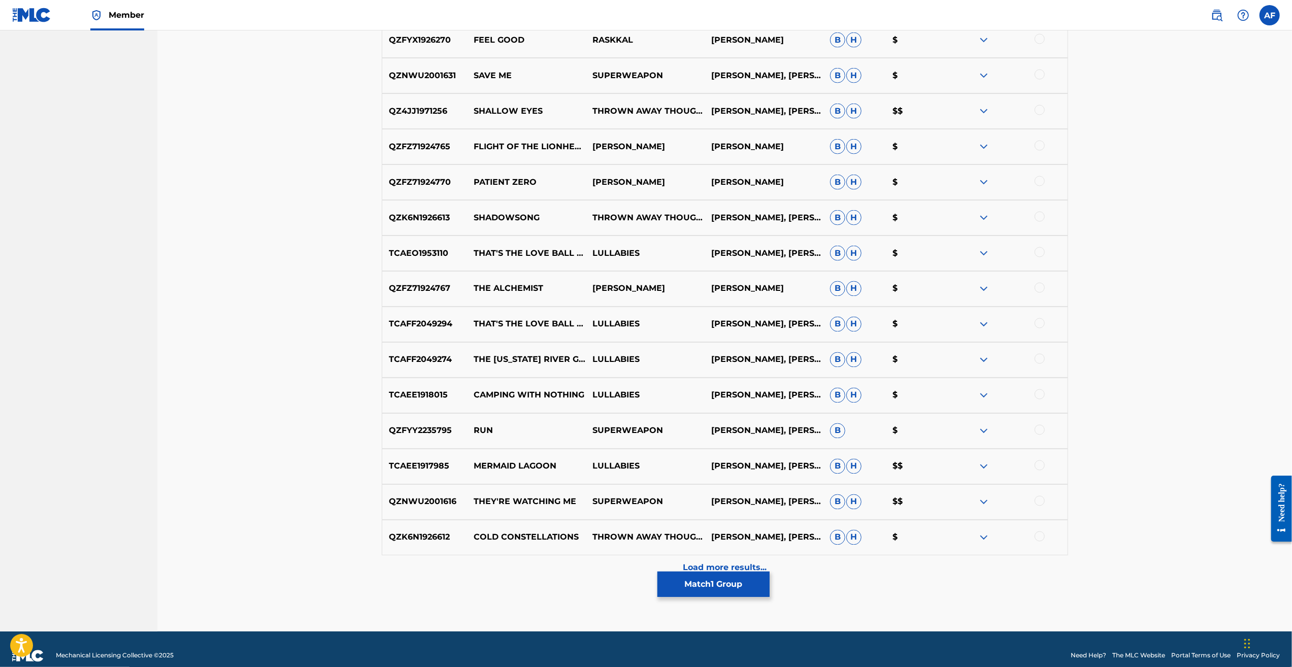
click at [721, 567] on p "Load more results..." at bounding box center [725, 568] width 84 height 12
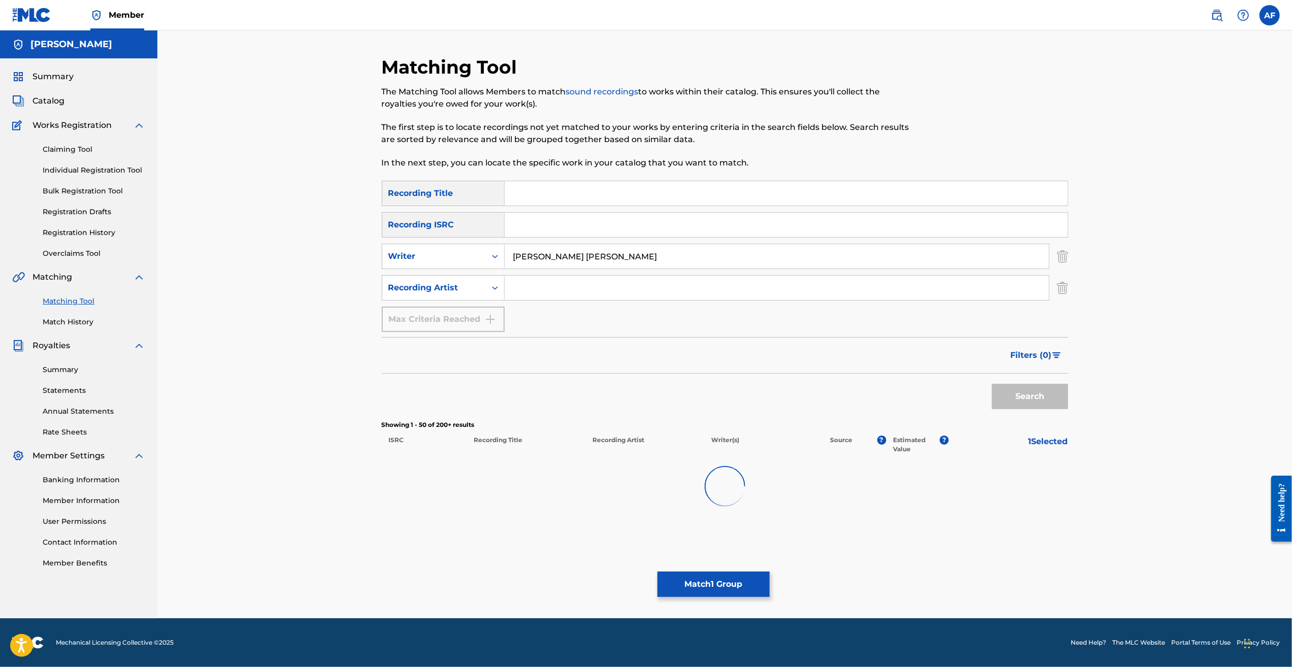
scroll to position [0, 0]
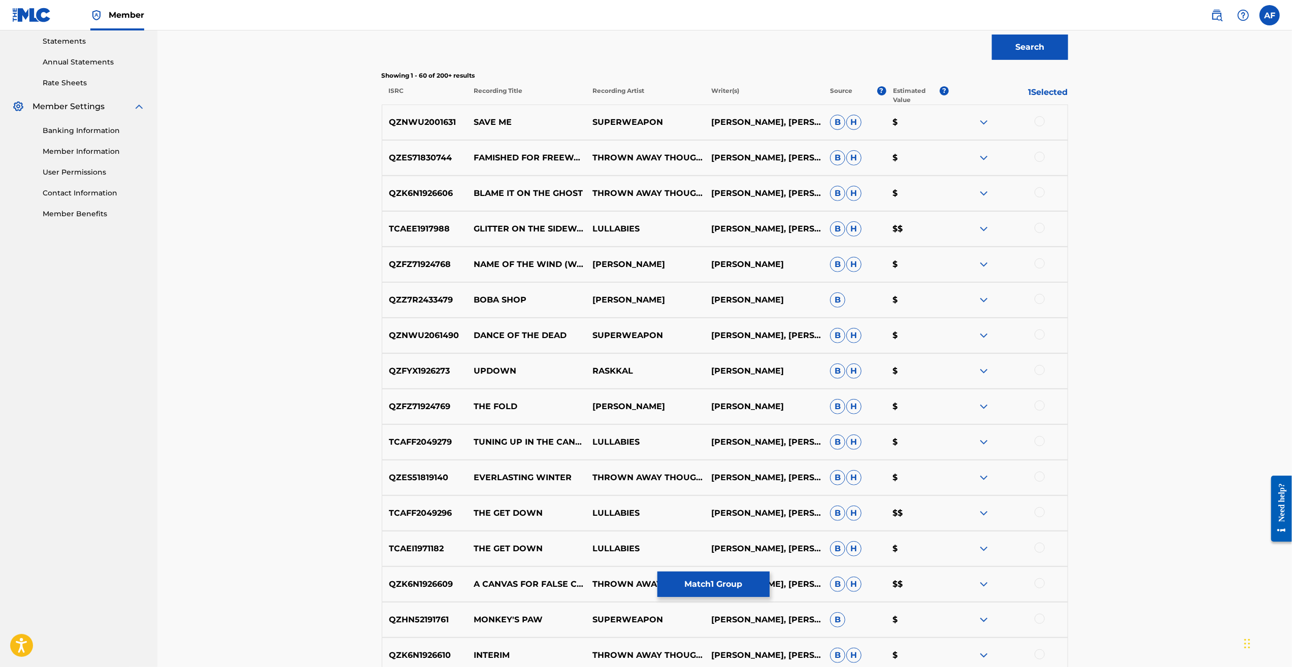
drag, startPoint x: 1164, startPoint y: 257, endPoint x: 1176, endPoint y: 358, distance: 101.8
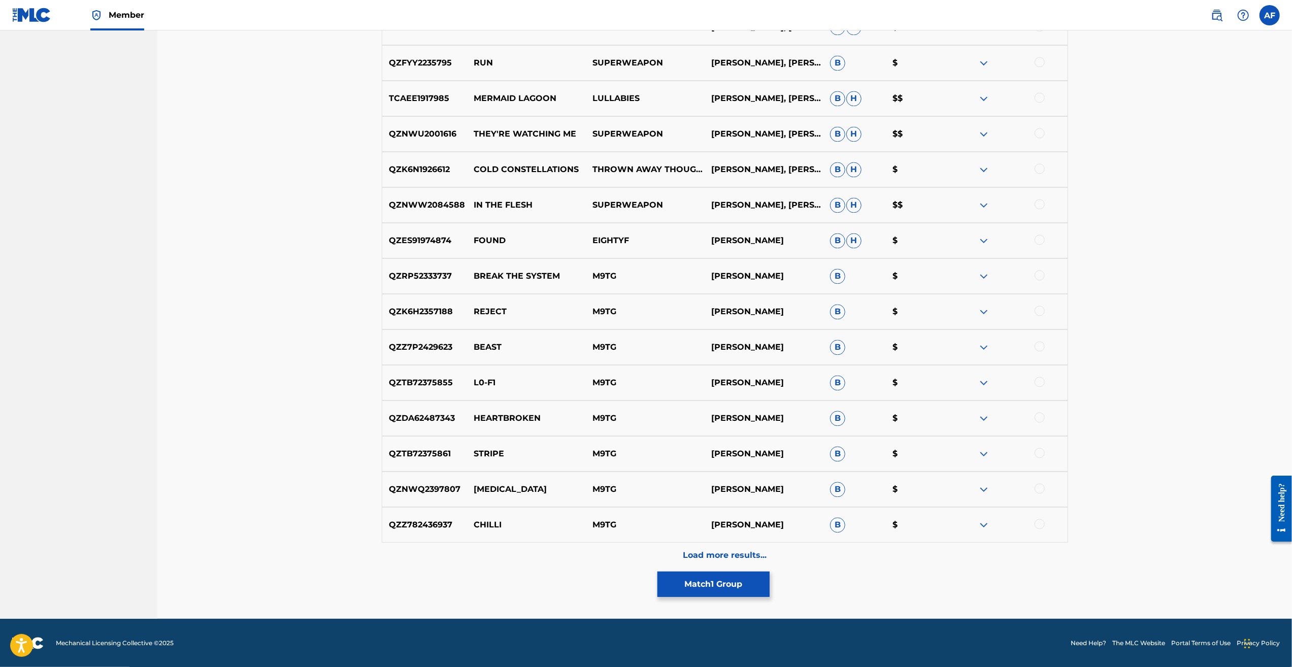
drag, startPoint x: 1152, startPoint y: 397, endPoint x: 1140, endPoint y: 524, distance: 127.5
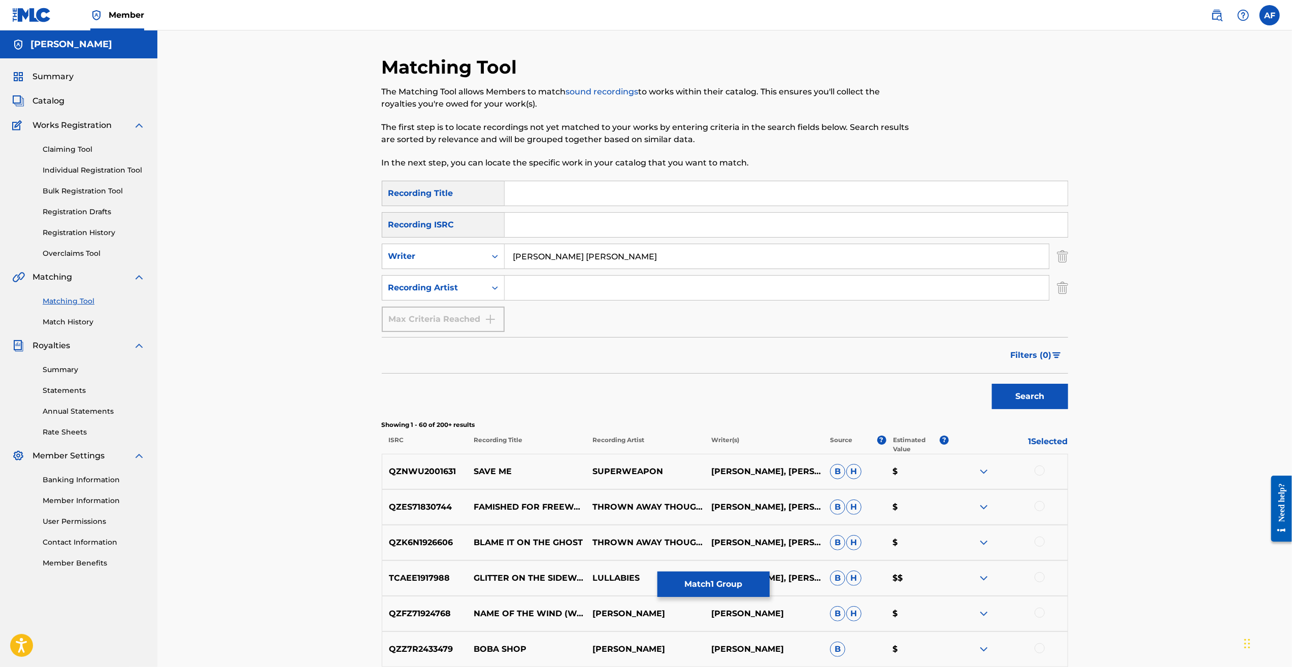
drag, startPoint x: 284, startPoint y: 460, endPoint x: 299, endPoint y: 34, distance: 426.2
click at [48, 79] on span "Summary" at bounding box center [52, 77] width 41 height 12
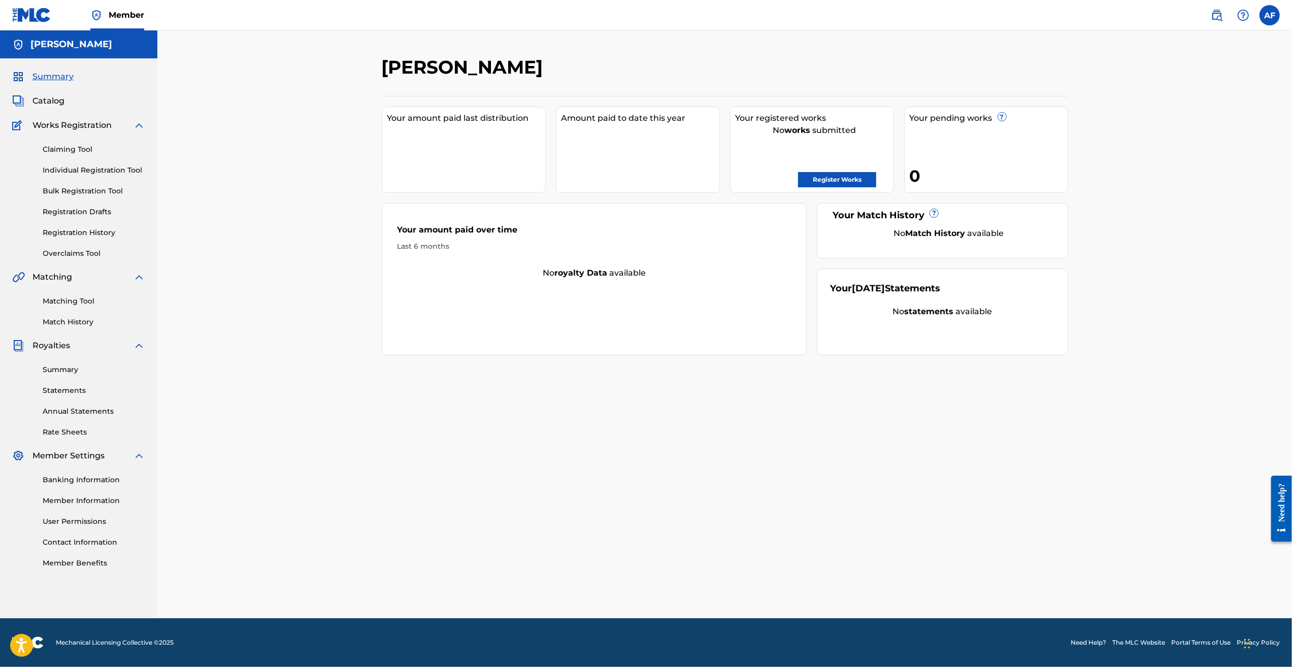
click at [57, 96] on span "Catalog" at bounding box center [48, 101] width 32 height 12
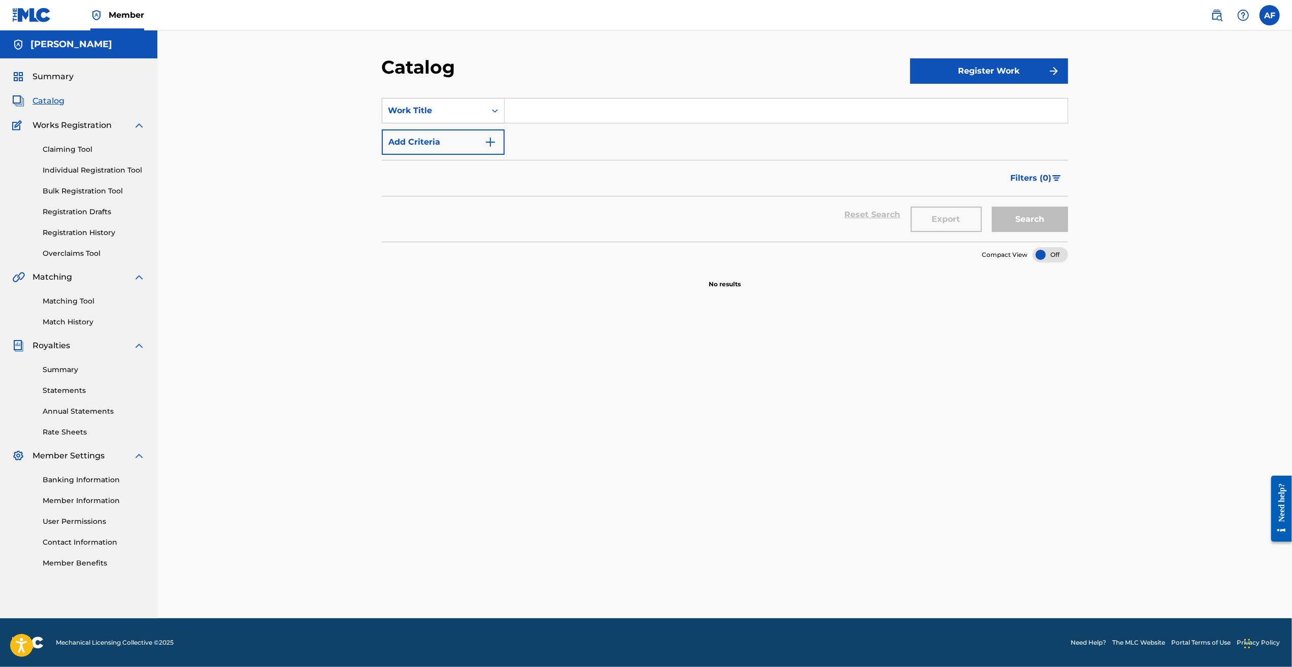
click at [72, 151] on link "Claiming Tool" at bounding box center [94, 149] width 103 height 11
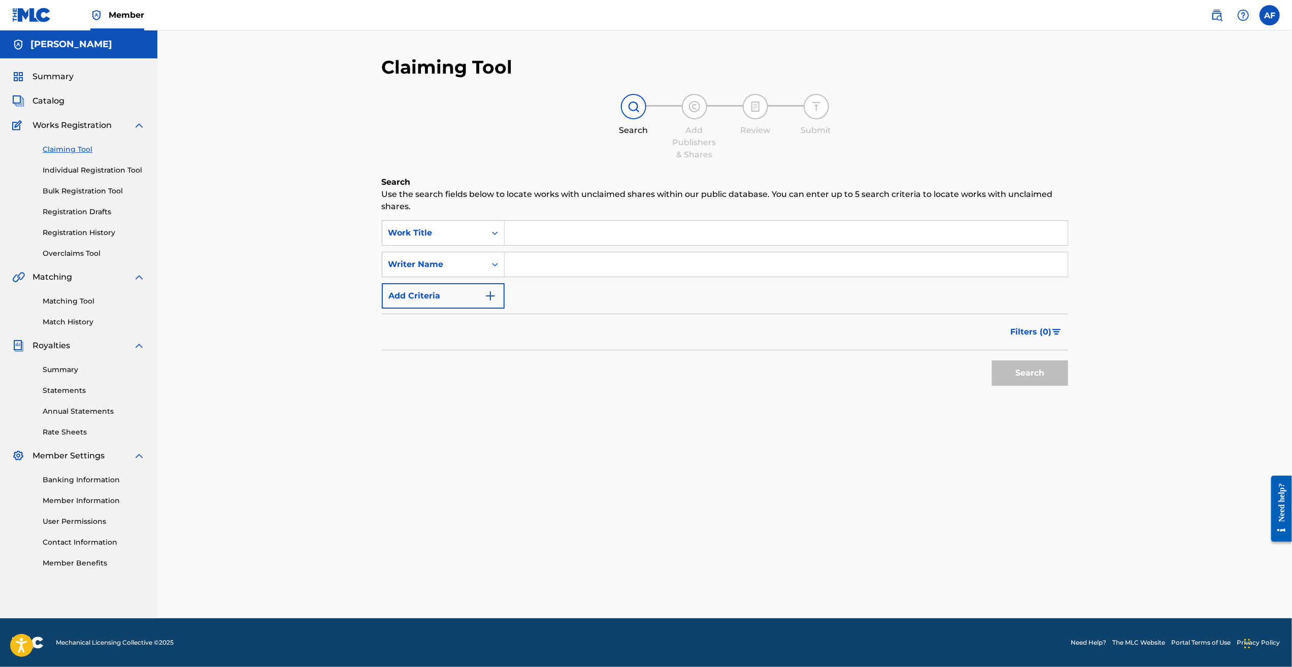
click at [89, 230] on link "Registration History" at bounding box center [94, 232] width 103 height 11
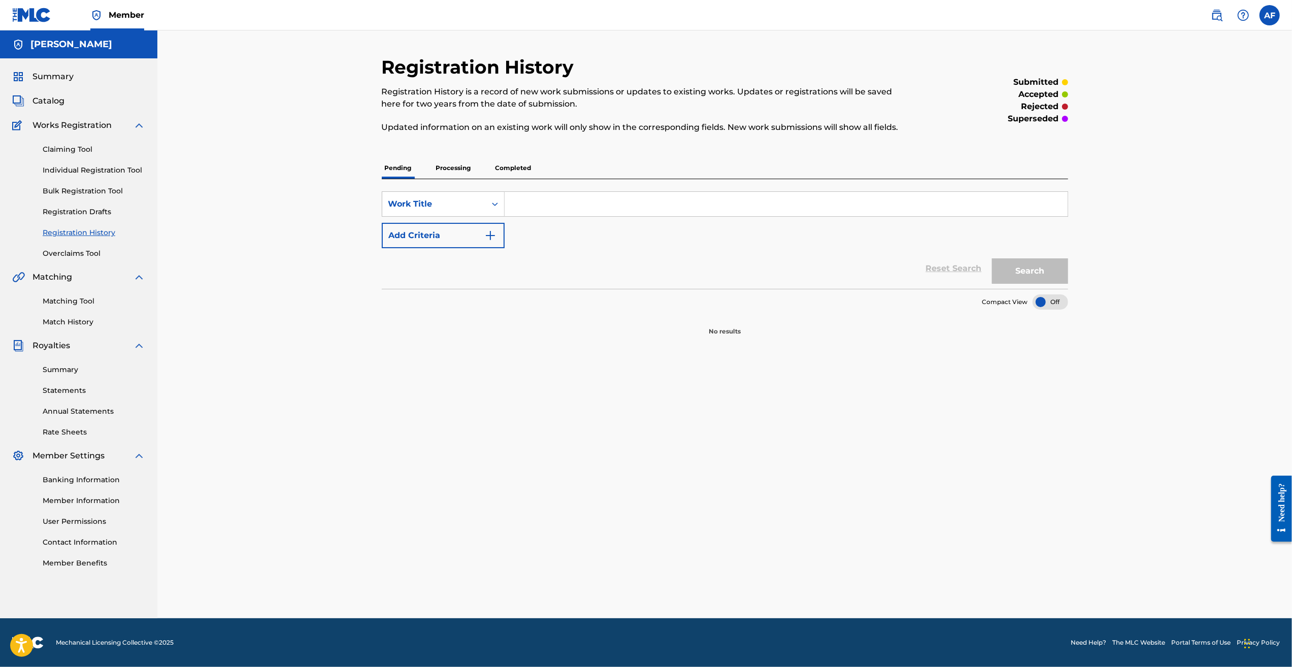
click at [453, 161] on p "Processing" at bounding box center [453, 167] width 41 height 21
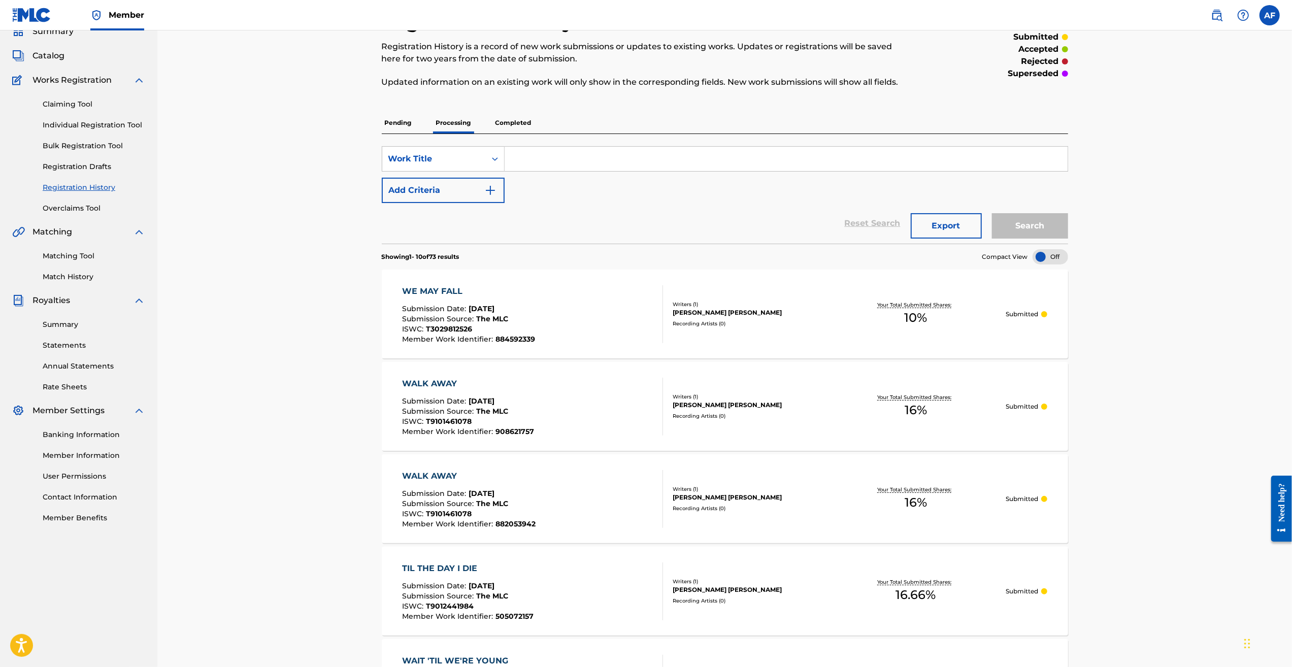
drag, startPoint x: 322, startPoint y: 232, endPoint x: 321, endPoint y: 324, distance: 91.9
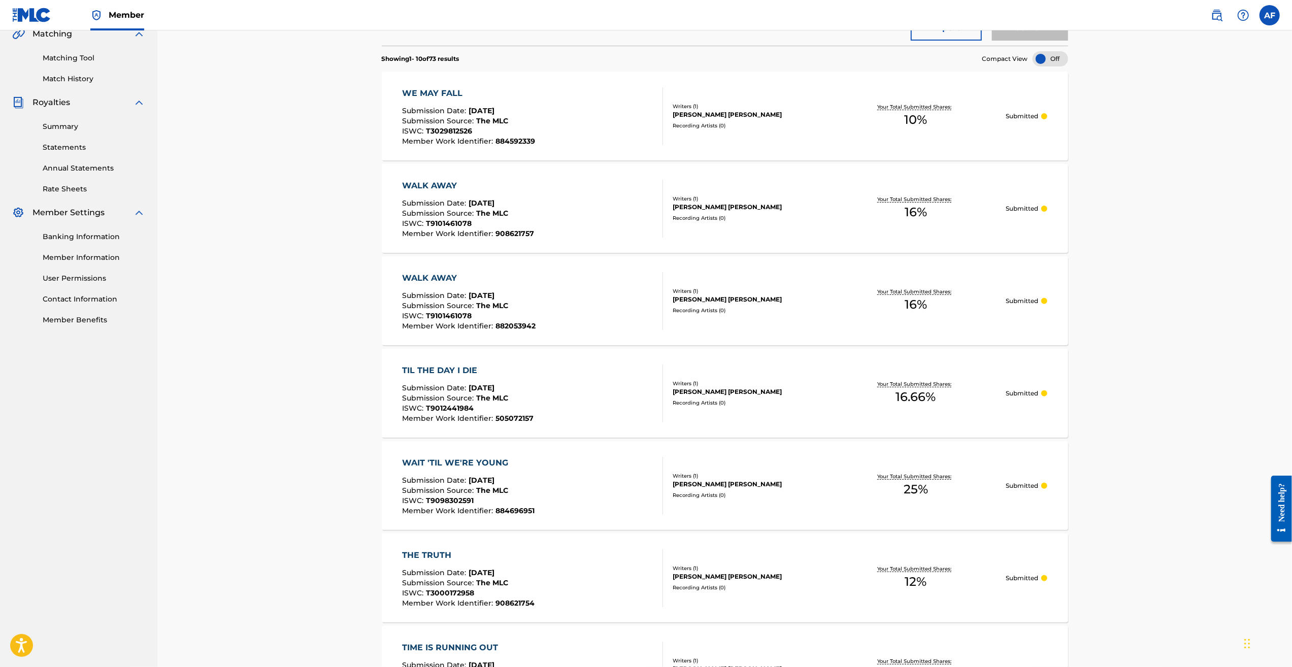
drag, startPoint x: 279, startPoint y: 286, endPoint x: 284, endPoint y: 392, distance: 106.7
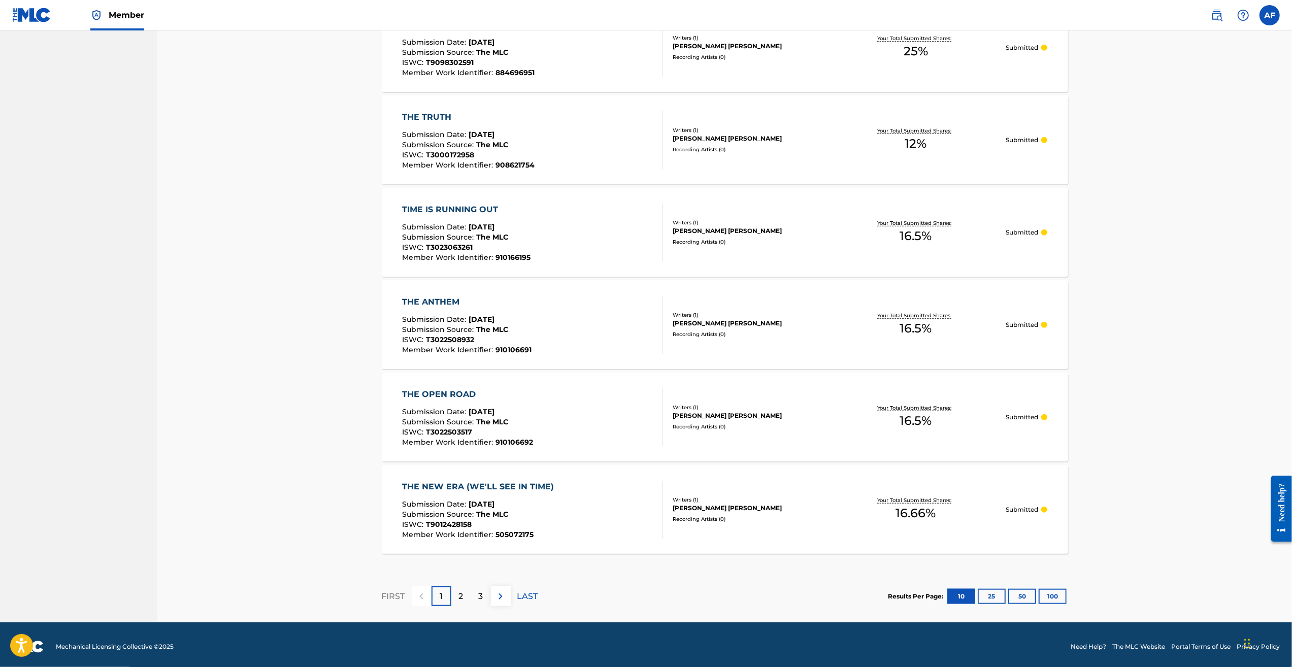
scroll to position [685, 0]
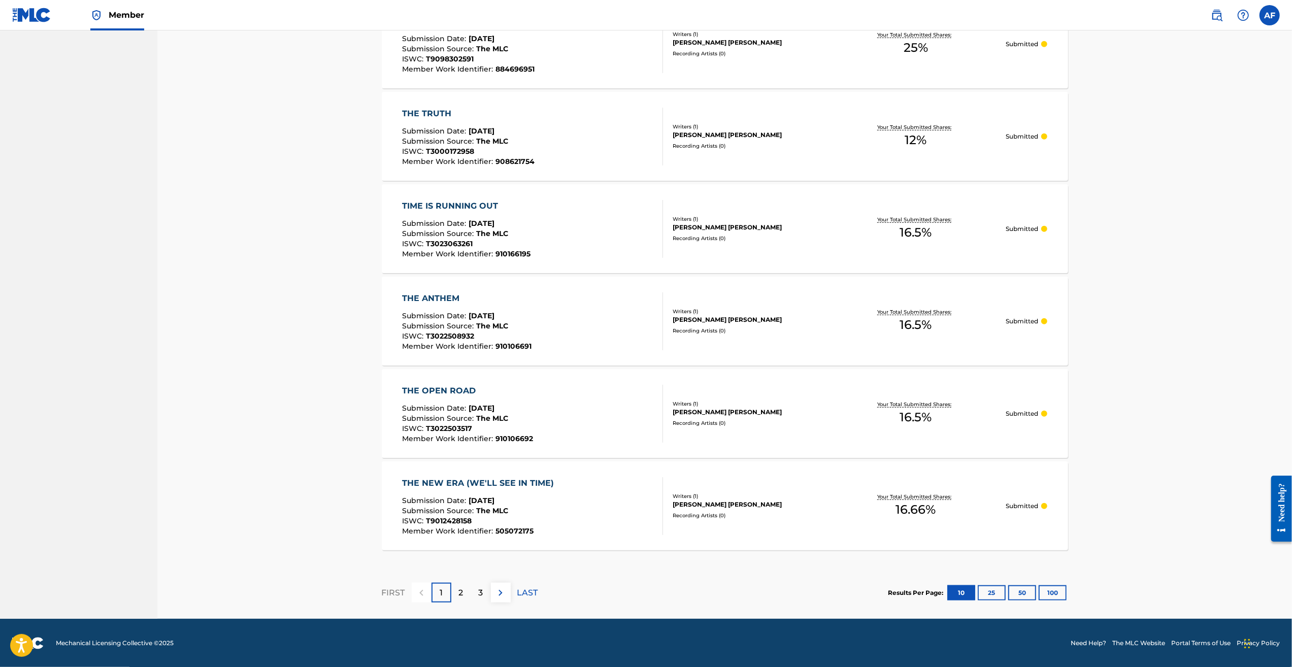
click at [460, 592] on p "2" at bounding box center [461, 593] width 5 height 12
click at [473, 593] on div "3" at bounding box center [481, 593] width 20 height 20
click at [481, 590] on p "4" at bounding box center [481, 593] width 6 height 12
click at [483, 593] on p "5" at bounding box center [481, 593] width 5 height 12
click at [484, 594] on div "6" at bounding box center [481, 593] width 20 height 20
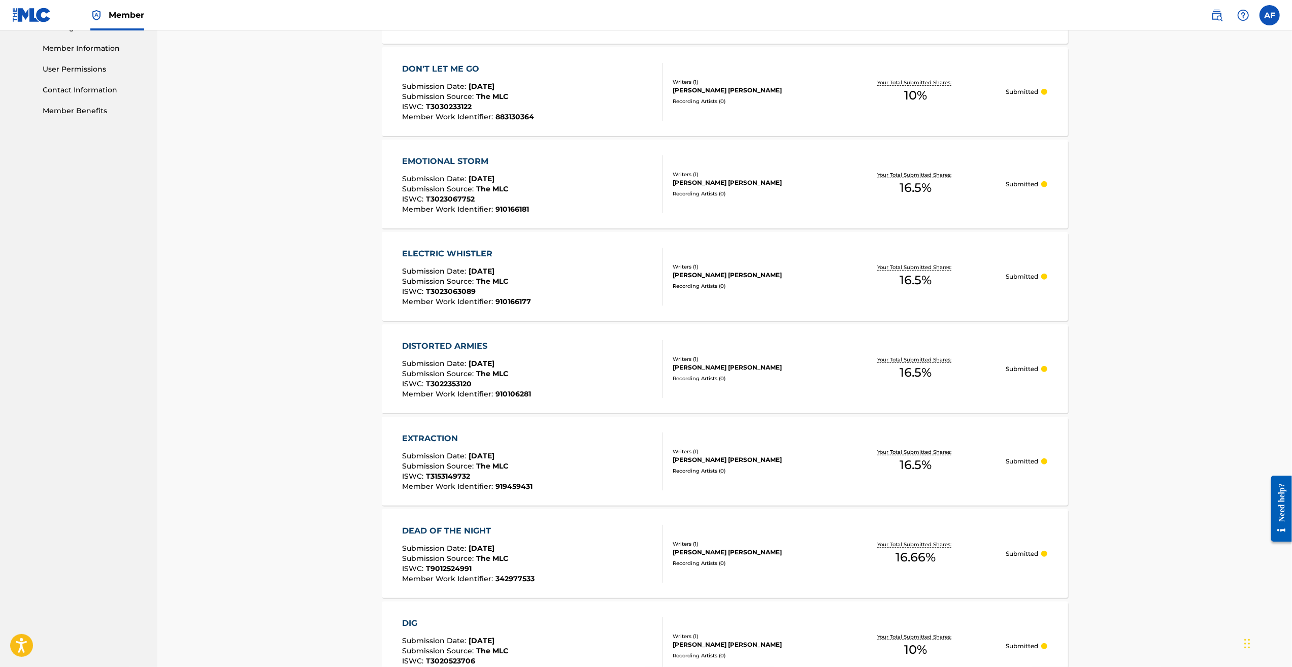
scroll to position [0, 0]
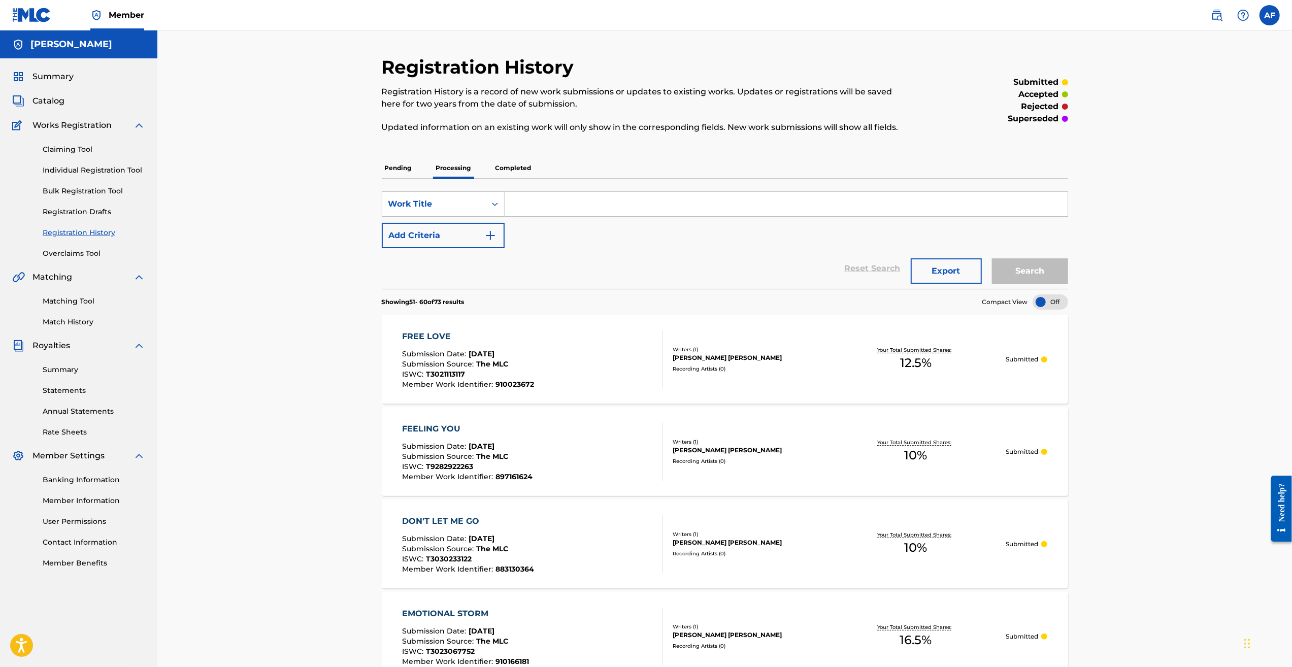
drag, startPoint x: 255, startPoint y: 492, endPoint x: 115, endPoint y: 232, distance: 295.5
click at [53, 80] on span "Summary" at bounding box center [52, 77] width 41 height 12
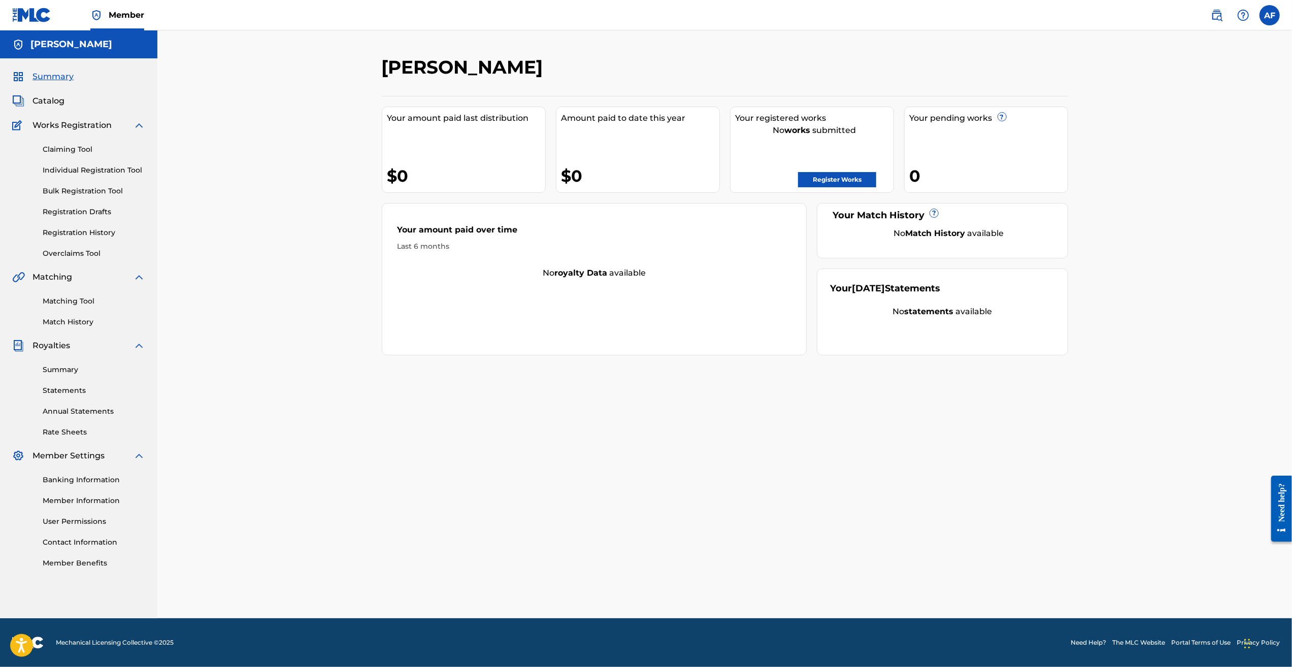
click at [68, 303] on link "Matching Tool" at bounding box center [94, 301] width 103 height 11
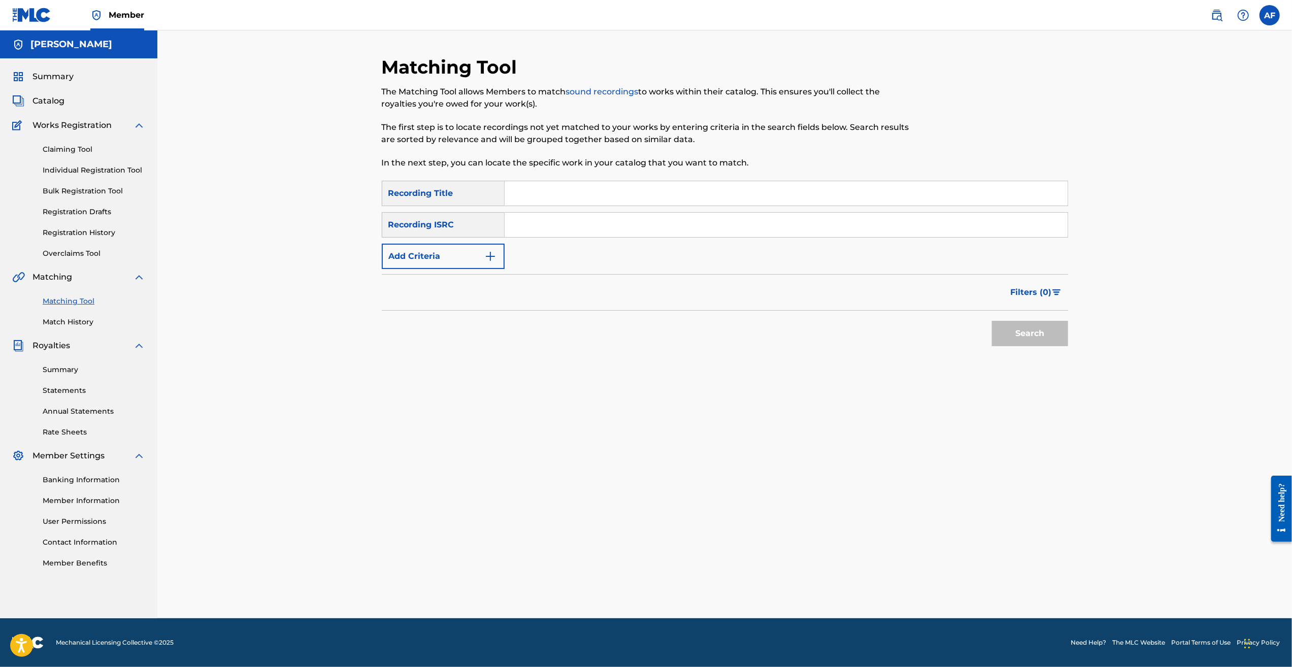
click at [588, 198] on input "Search Form" at bounding box center [786, 193] width 563 height 24
type input "Dig"
click at [453, 268] on button "Add Criteria" at bounding box center [443, 256] width 123 height 25
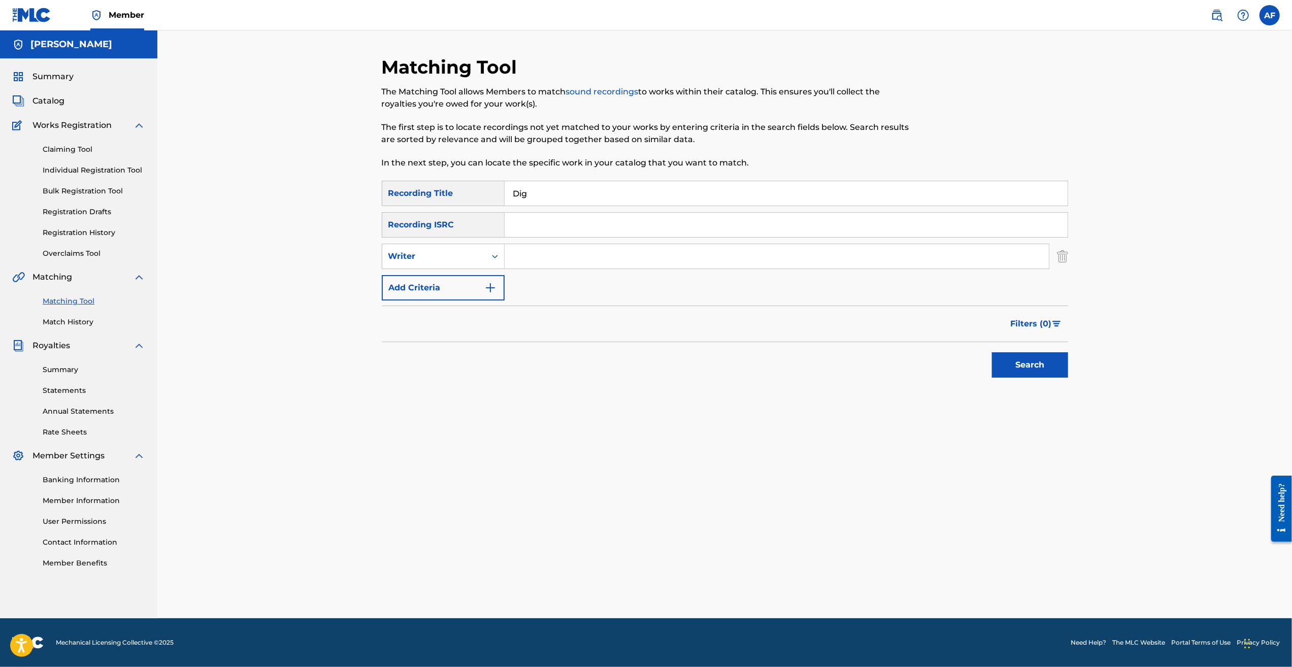
click at [449, 292] on button "Add Criteria" at bounding box center [443, 287] width 123 height 25
click at [555, 250] on input "Search Form" at bounding box center [777, 256] width 544 height 24
click at [577, 285] on input "Search Form" at bounding box center [777, 288] width 544 height 24
type input "Island Apollo"
click at [992, 384] on button "Search" at bounding box center [1030, 396] width 76 height 25
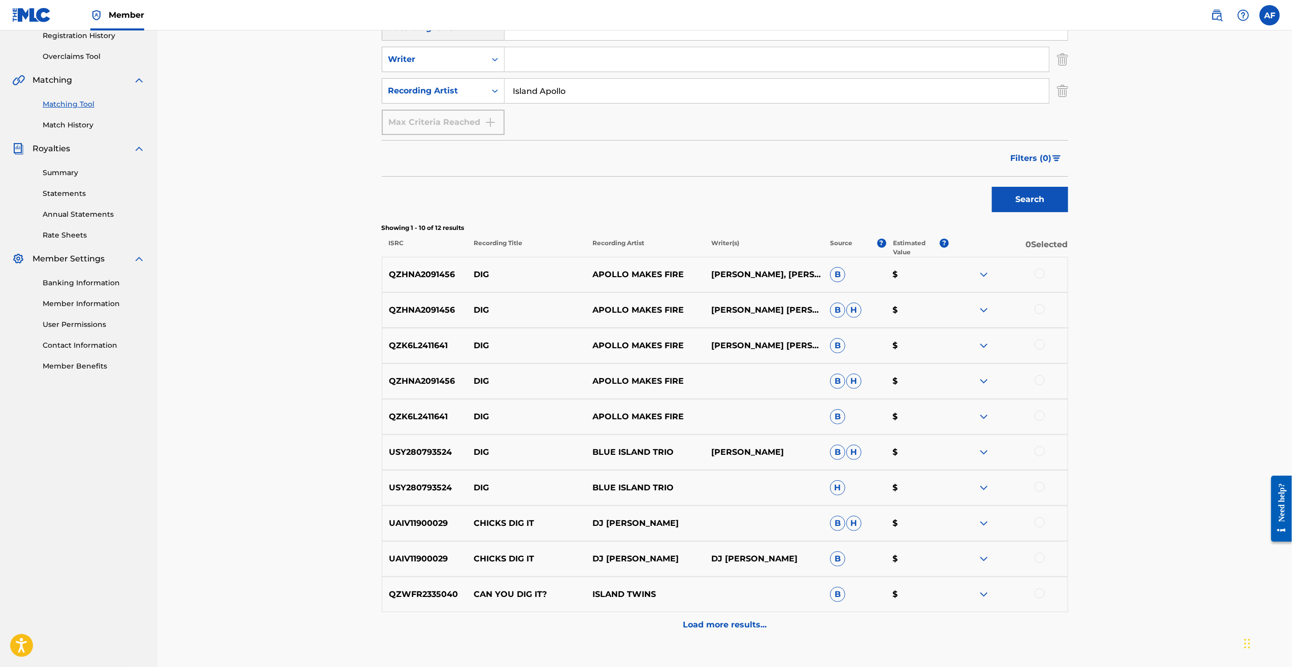
drag, startPoint x: 328, startPoint y: 302, endPoint x: 347, endPoint y: 410, distance: 109.7
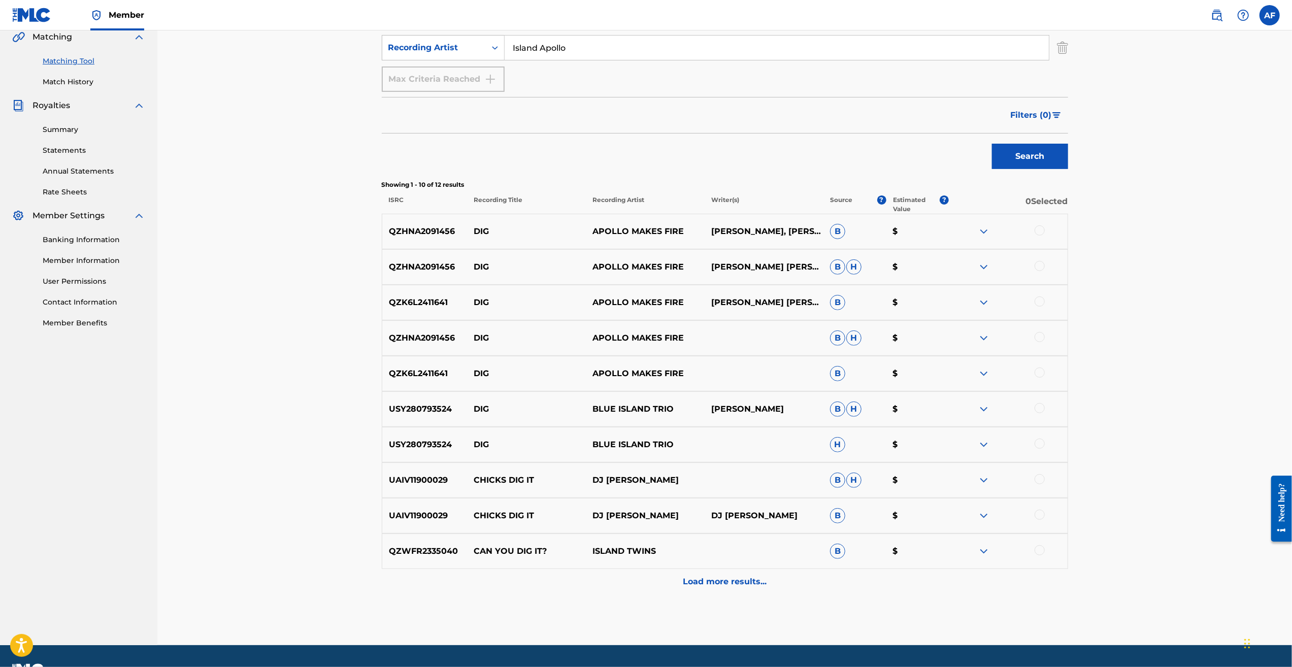
drag, startPoint x: 317, startPoint y: 307, endPoint x: 327, endPoint y: 328, distance: 24.3
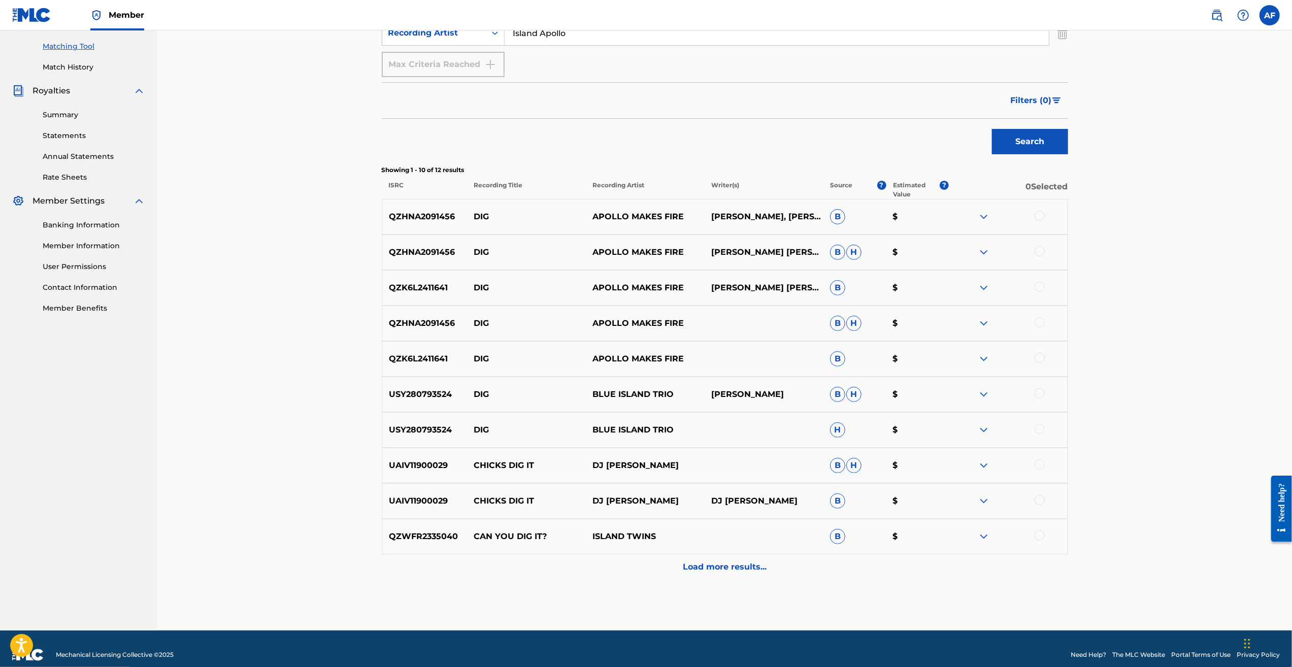
click at [746, 555] on div "Load more results..." at bounding box center [725, 566] width 686 height 25
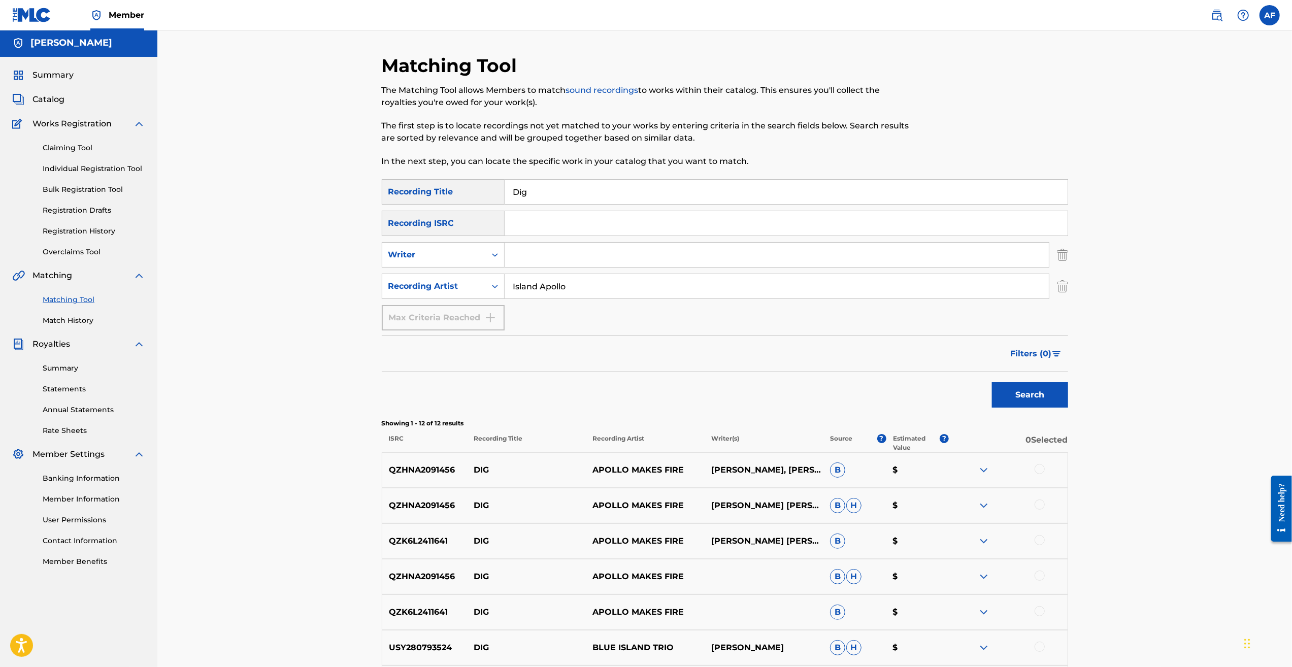
scroll to position [0, 0]
drag, startPoint x: 572, startPoint y: 184, endPoint x: 435, endPoint y: 183, distance: 137.1
click at [426, 179] on div "Matching Tool The Matching Tool allows Members to match sound recordings to wor…" at bounding box center [725, 493] width 686 height 875
type input "Dead Of The Night"
click at [619, 289] on input "Island Apollo" at bounding box center [777, 288] width 544 height 24
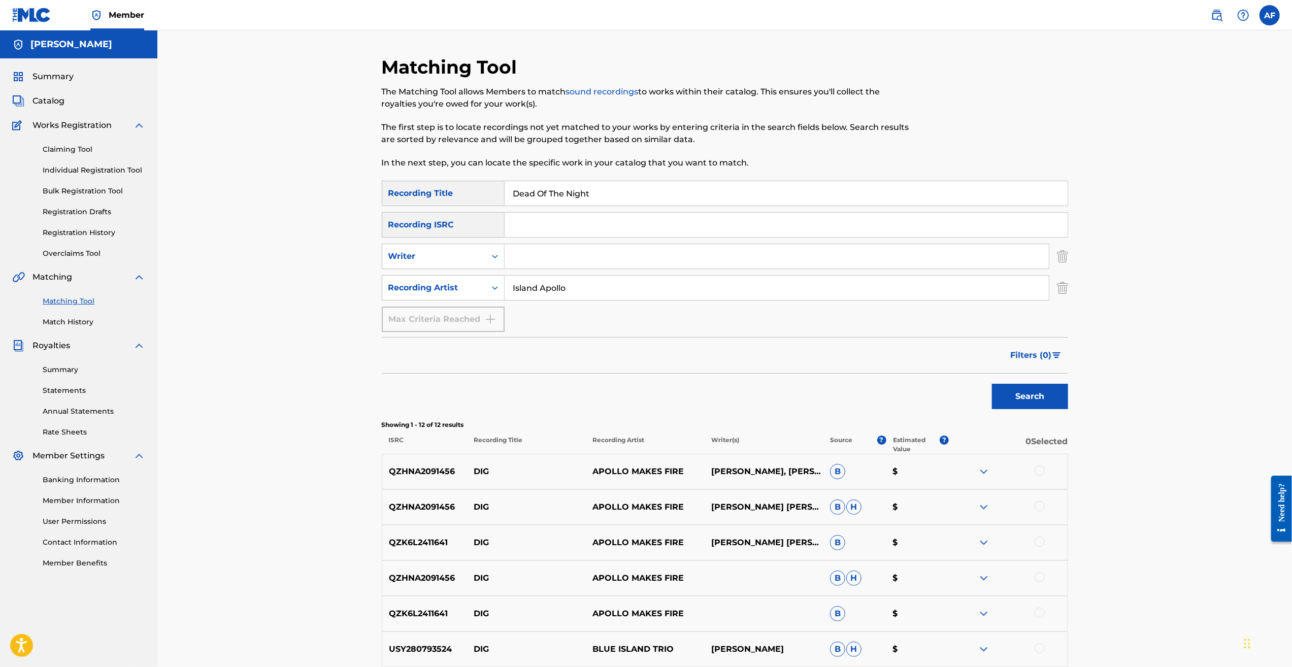
click at [619, 289] on input "Island Apollo" at bounding box center [777, 288] width 544 height 24
type input "The Bolts"
click at [992, 384] on button "Search" at bounding box center [1030, 396] width 76 height 25
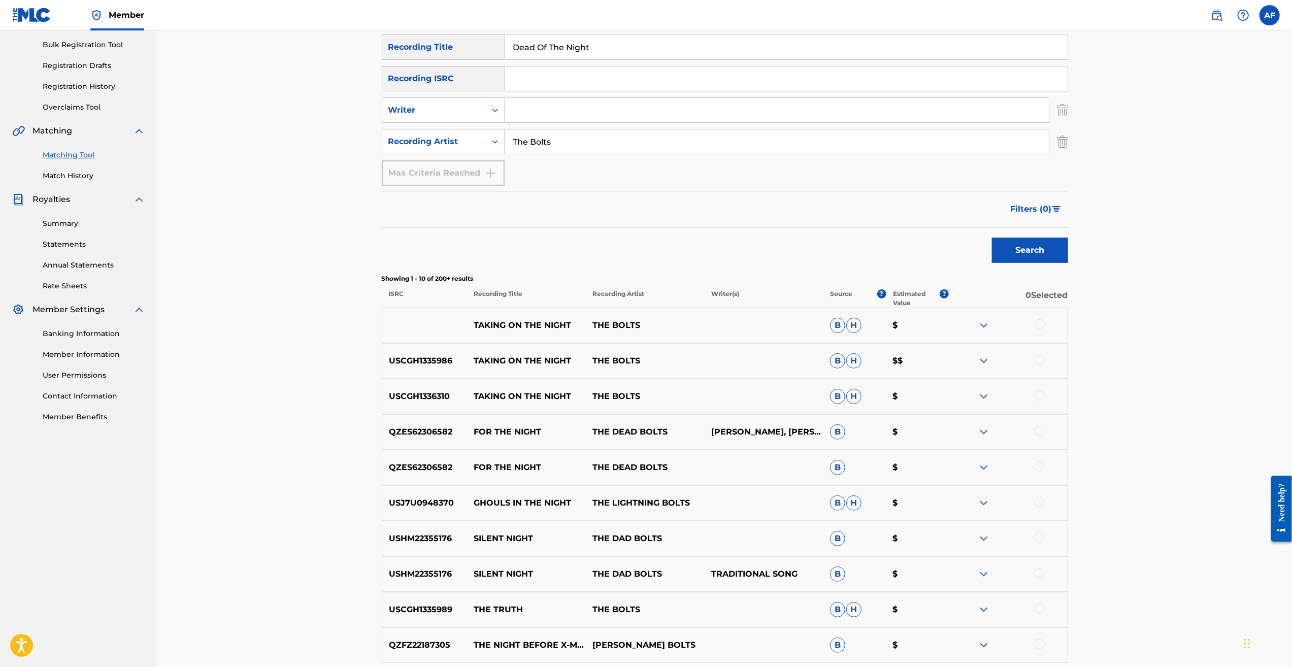
scroll to position [203, 0]
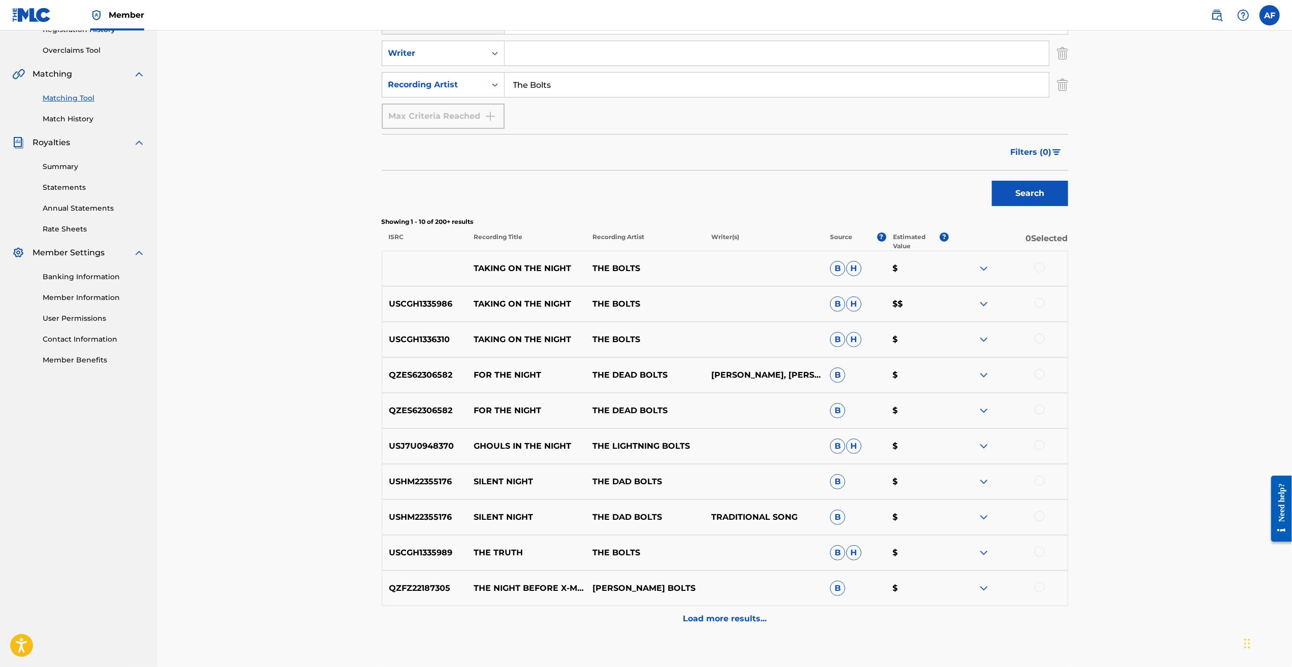
click at [727, 623] on p "Load more results..." at bounding box center [725, 619] width 84 height 12
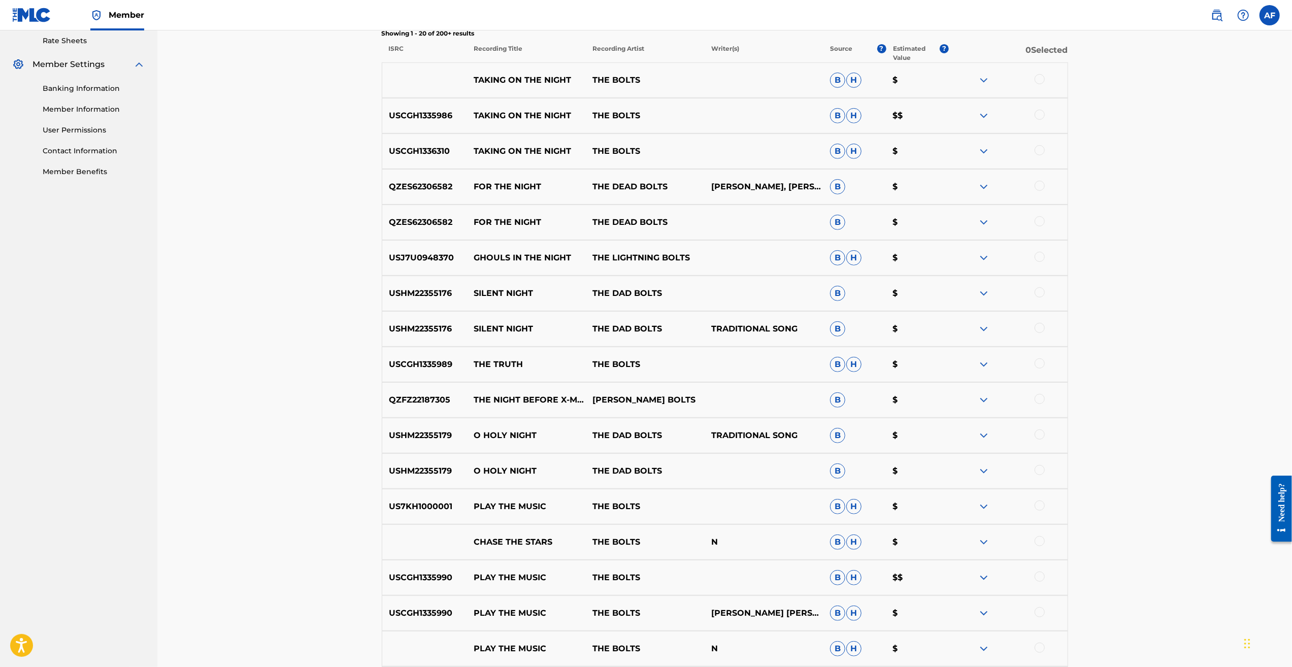
scroll to position [457, 0]
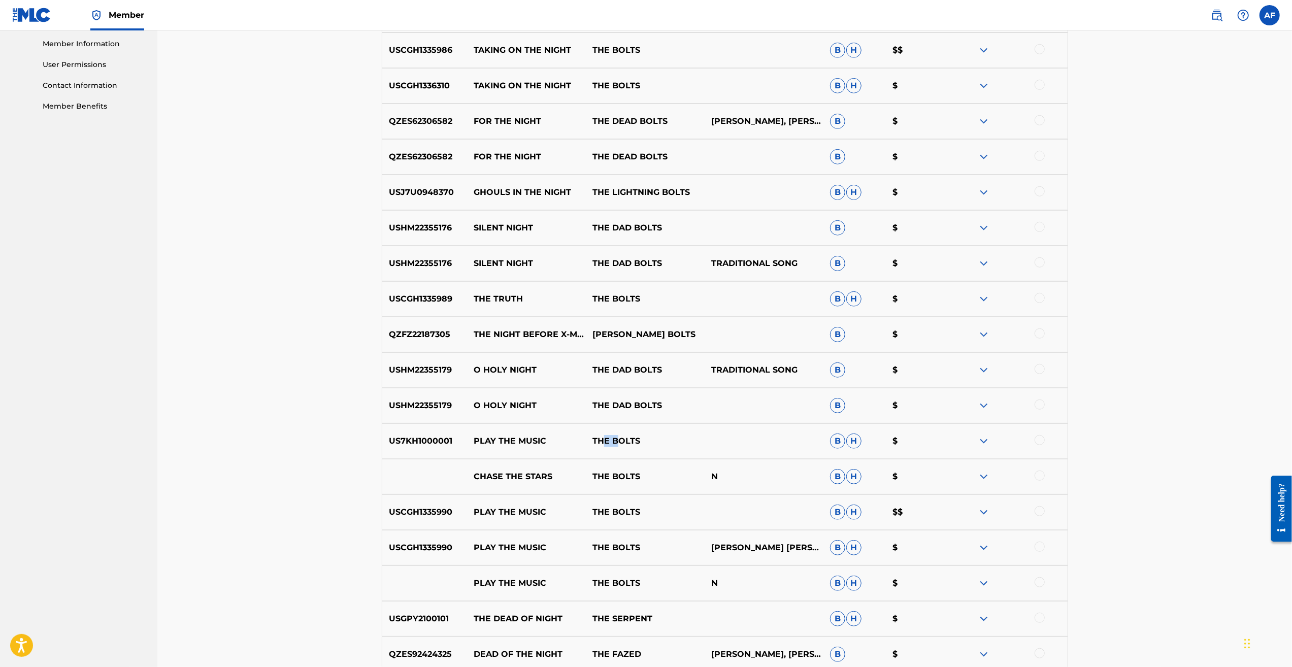
drag, startPoint x: 615, startPoint y: 442, endPoint x: 603, endPoint y: 441, distance: 12.2
click at [603, 441] on p "THE BOLTS" at bounding box center [645, 441] width 119 height 12
click at [341, 450] on div "Matching Tool The Matching Tool allows Members to match sound recordings to wor…" at bounding box center [724, 179] width 1135 height 1210
click at [367, 450] on div "Matching Tool The Matching Tool allows Members to match sound recordings to wor…" at bounding box center [724, 179] width 1135 height 1210
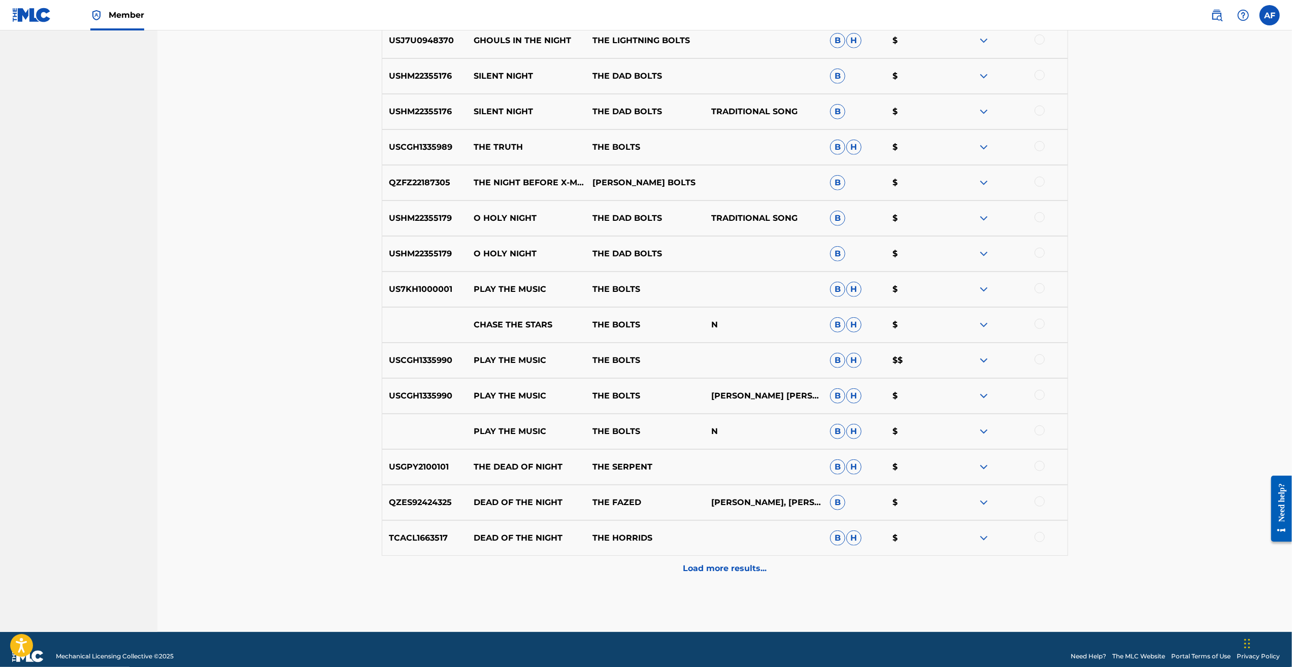
scroll to position [609, 0]
click at [717, 566] on p "Load more results..." at bounding box center [725, 568] width 84 height 12
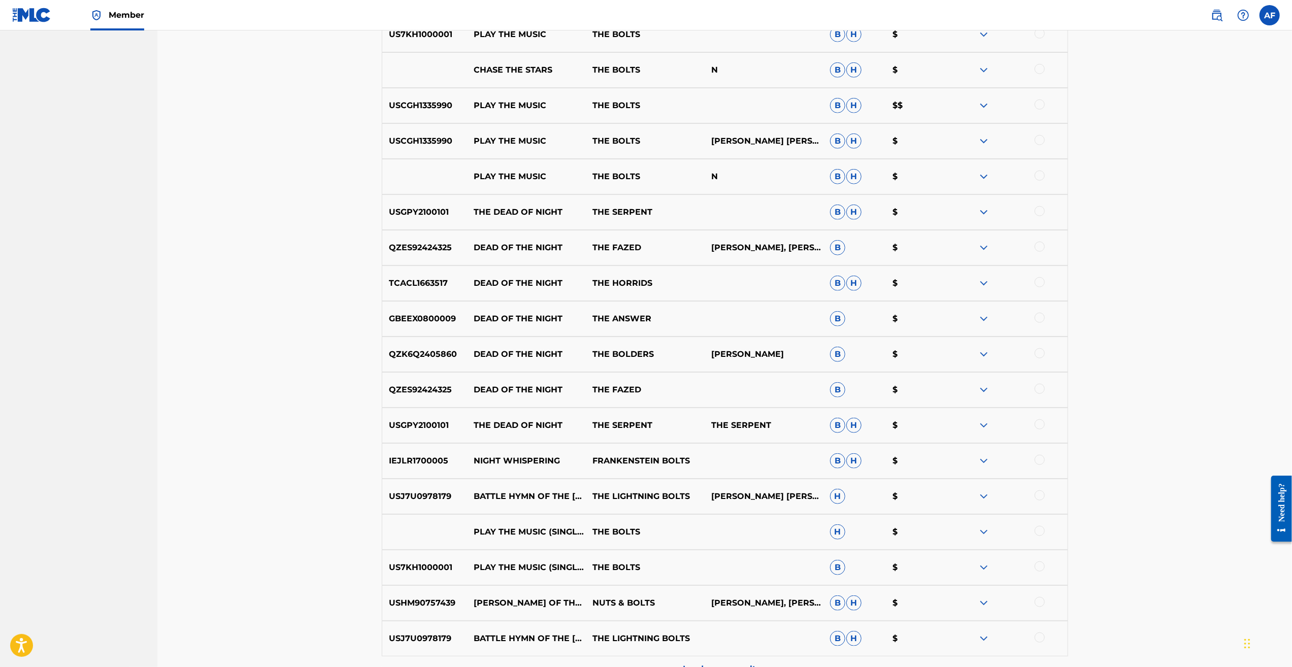
scroll to position [914, 0]
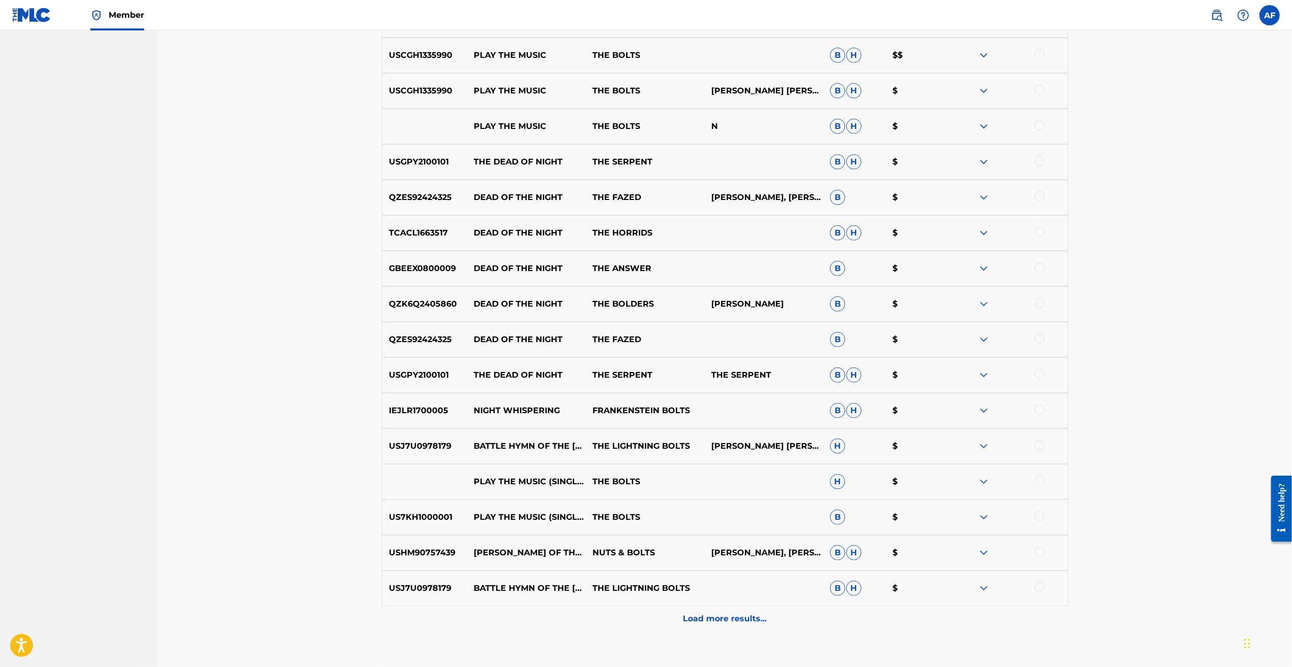
click at [702, 610] on div "Load more results..." at bounding box center [725, 618] width 686 height 25
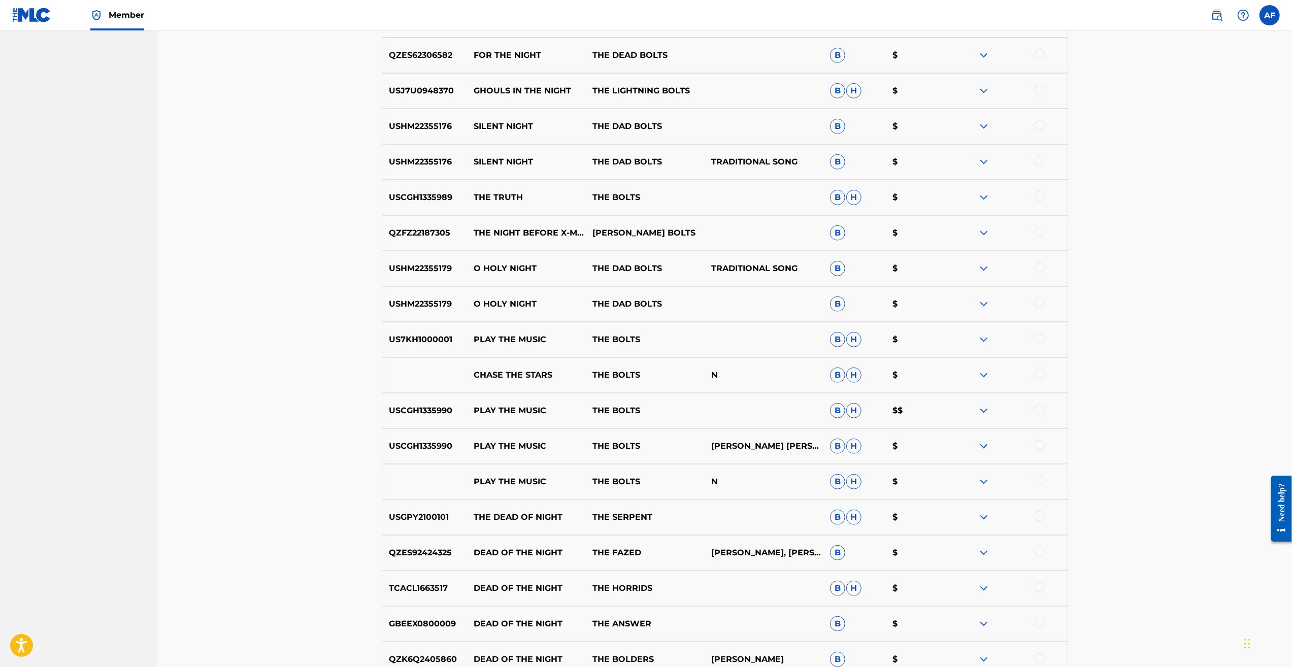
scroll to position [554, 0]
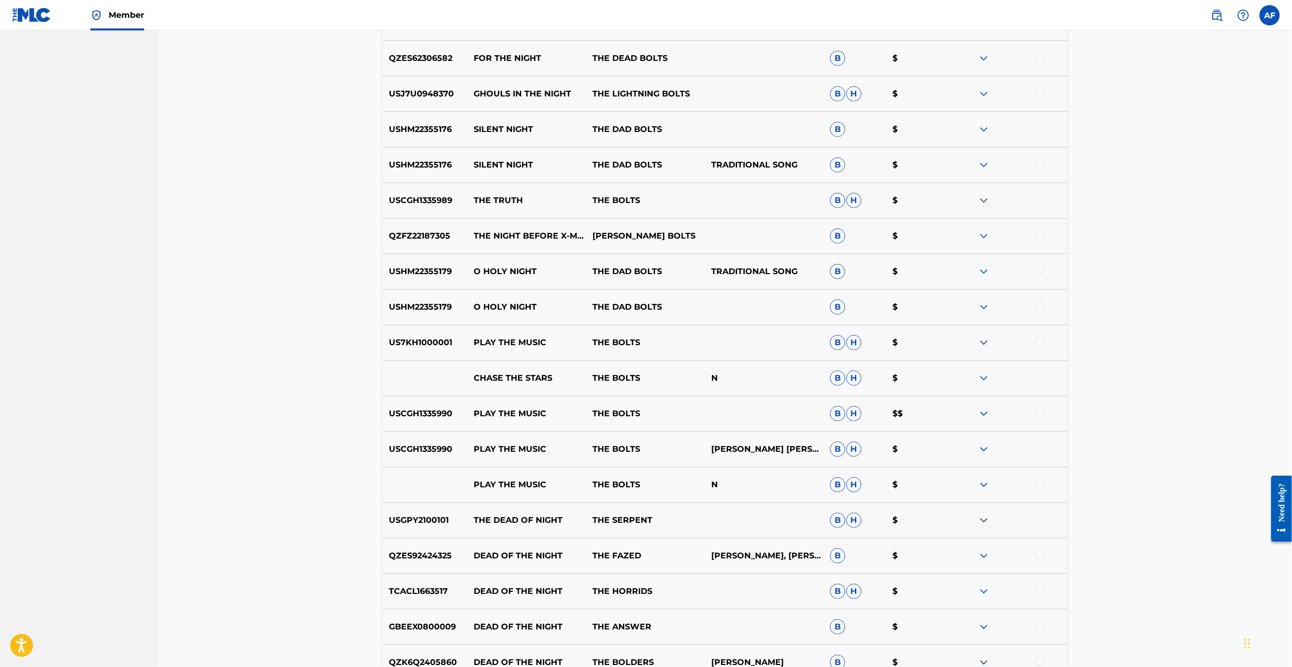
drag, startPoint x: 752, startPoint y: 402, endPoint x: 746, endPoint y: 384, distance: 19.1
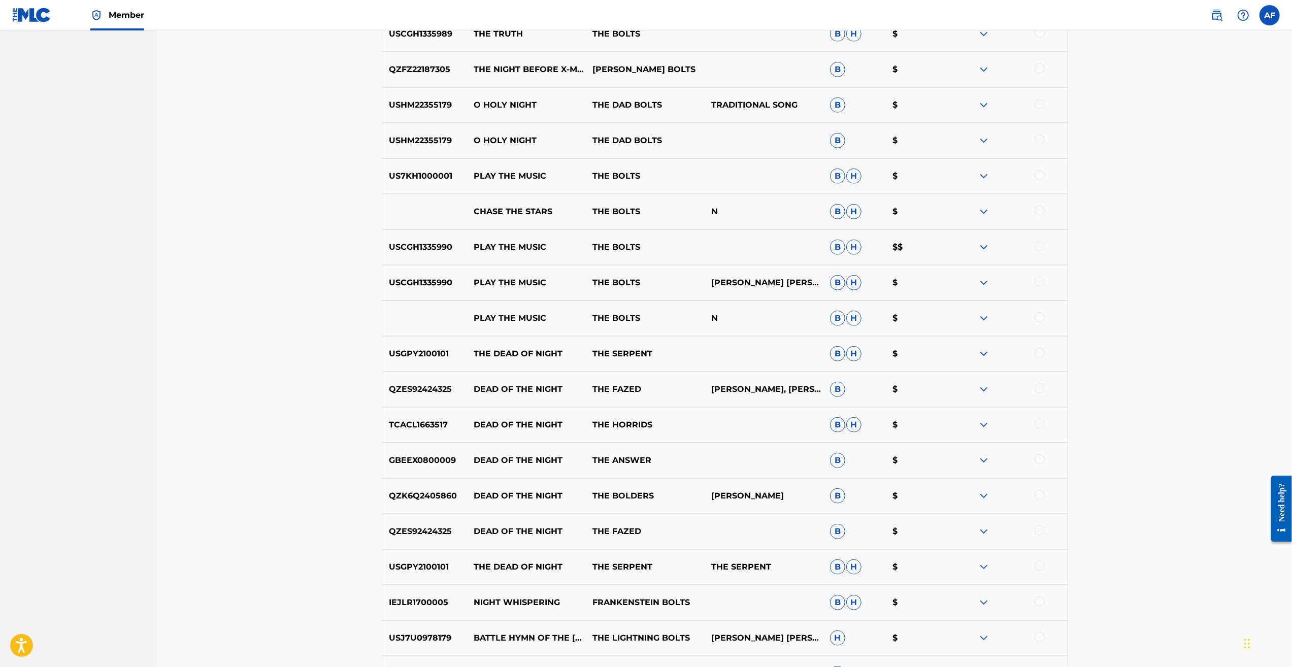
drag, startPoint x: 751, startPoint y: 359, endPoint x: 727, endPoint y: 411, distance: 57.2
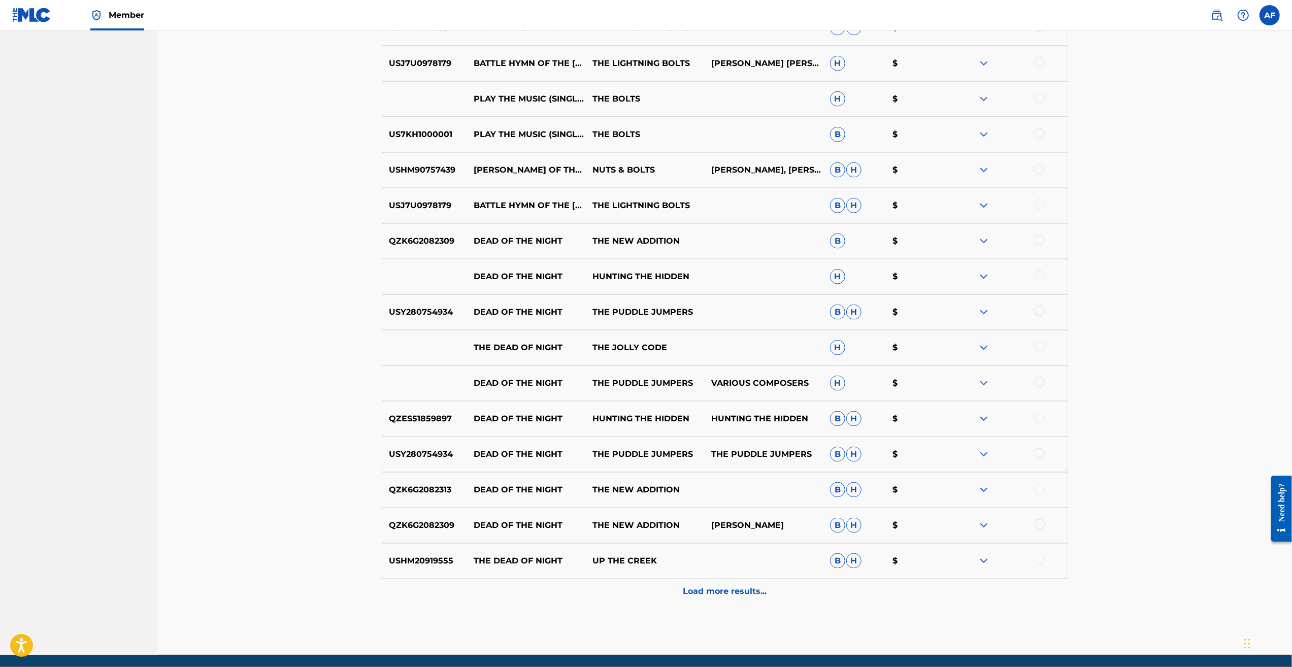
scroll to position [1333, 0]
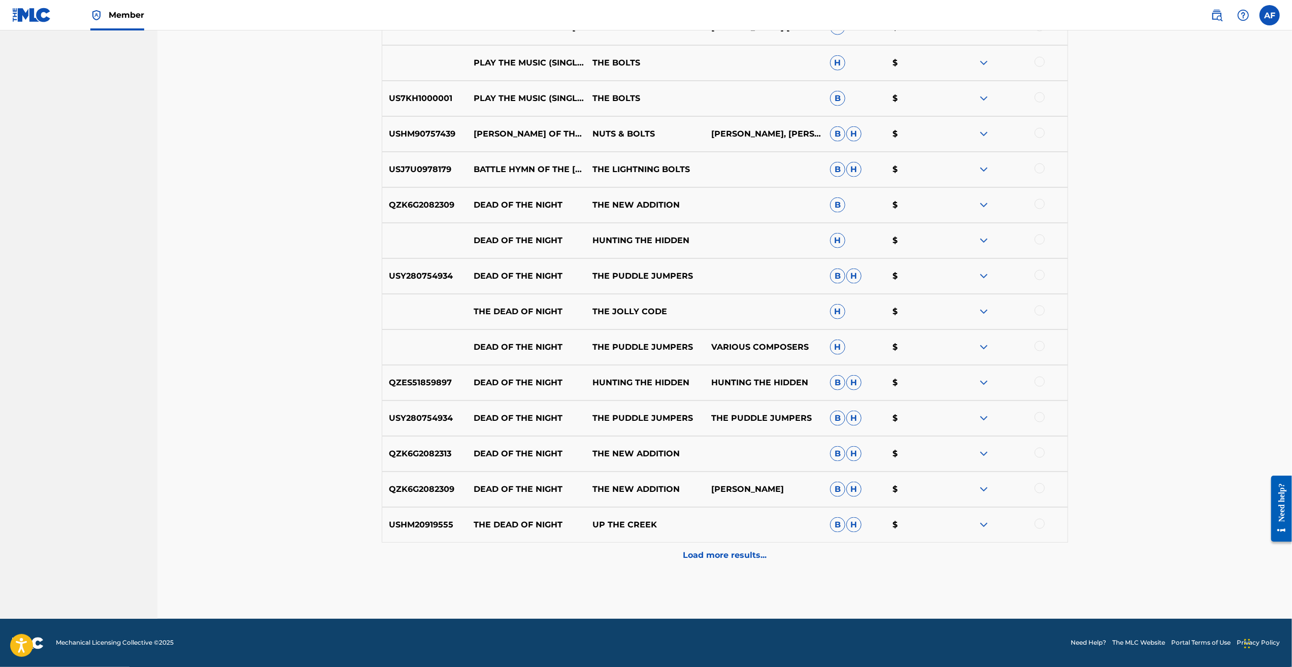
click at [720, 562] on div "Load more results..." at bounding box center [725, 555] width 686 height 25
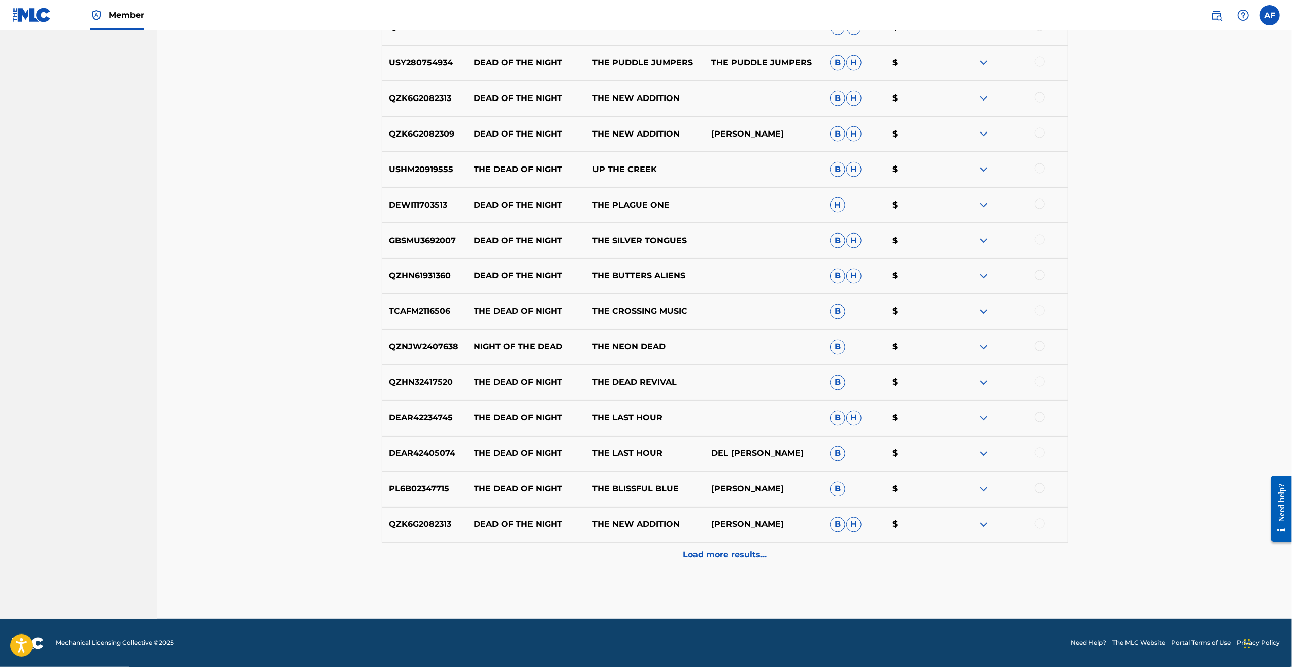
drag, startPoint x: 324, startPoint y: 289, endPoint x: 361, endPoint y: 469, distance: 183.6
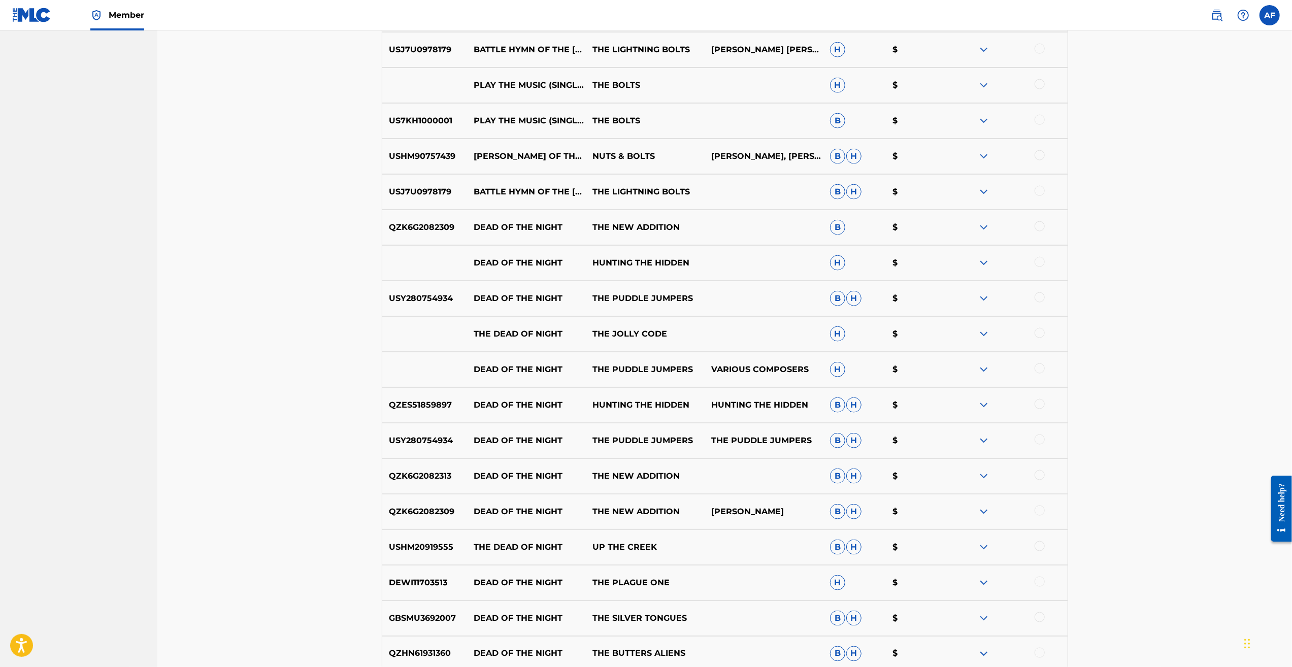
drag, startPoint x: 361, startPoint y: 464, endPoint x: 352, endPoint y: 399, distance: 66.2
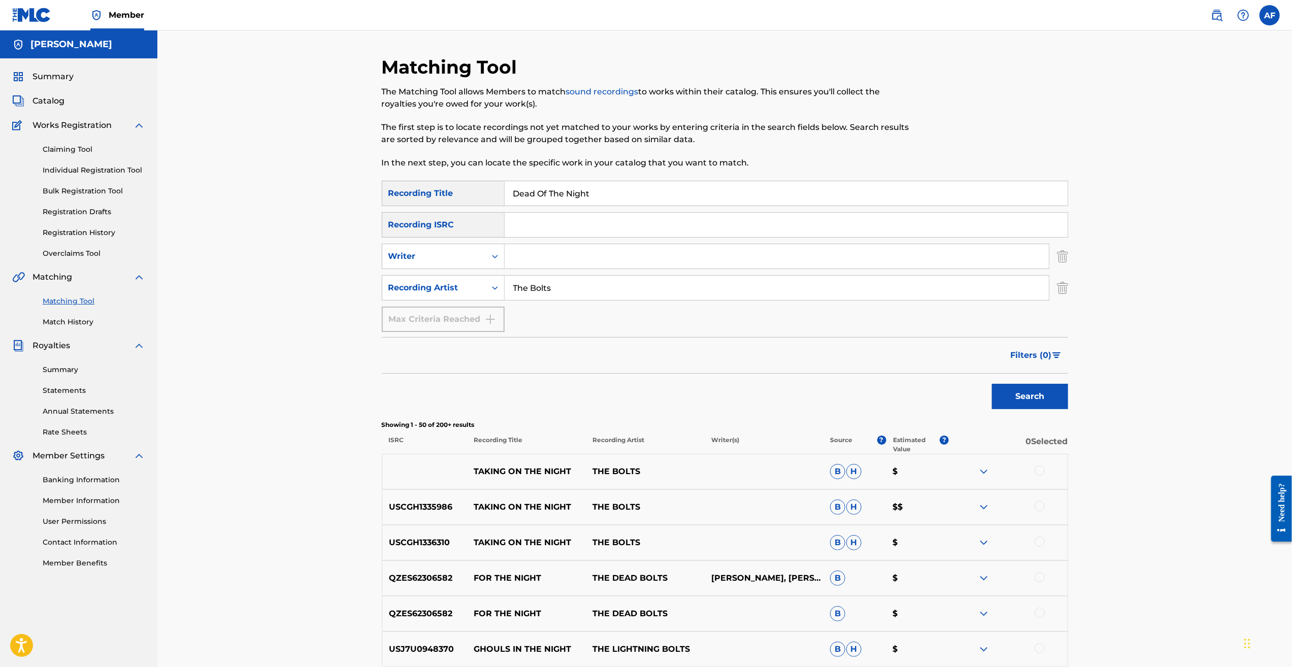
drag, startPoint x: 335, startPoint y: 550, endPoint x: 528, endPoint y: 168, distance: 428.2
drag, startPoint x: 658, startPoint y: 185, endPoint x: 507, endPoint y: 185, distance: 151.3
click at [507, 185] on input "Dead Of The Night" at bounding box center [786, 193] width 563 height 24
click at [602, 254] on input "Search Form" at bounding box center [777, 256] width 544 height 24
type input "[PERSON_NAME]"
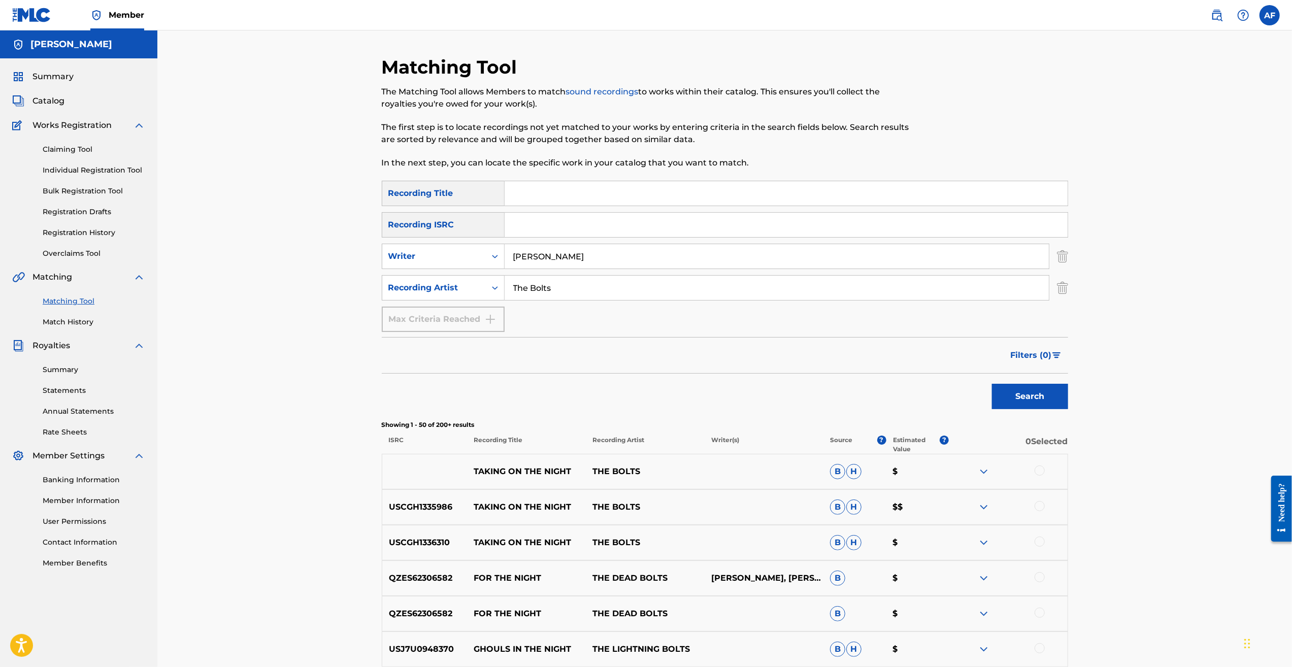
click at [992, 384] on button "Search" at bounding box center [1030, 396] width 76 height 25
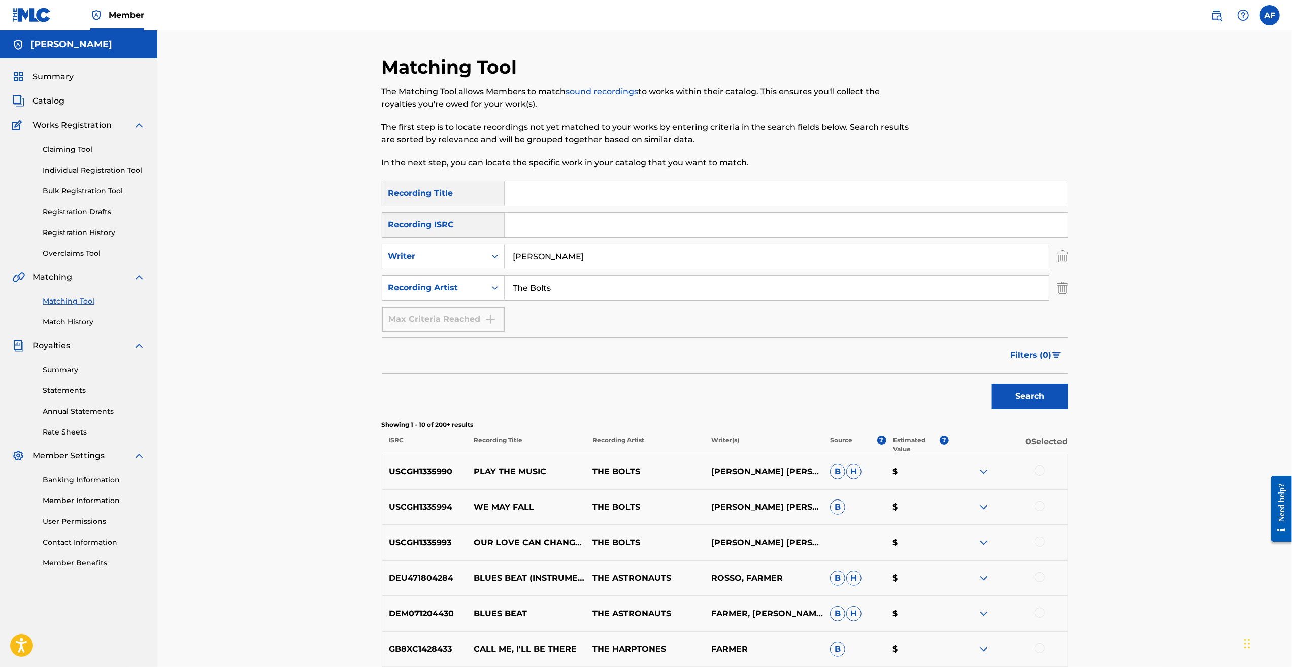
click at [246, 348] on div "Matching Tool The Matching Tool allows Members to match sound recordings to wor…" at bounding box center [724, 457] width 1135 height 855
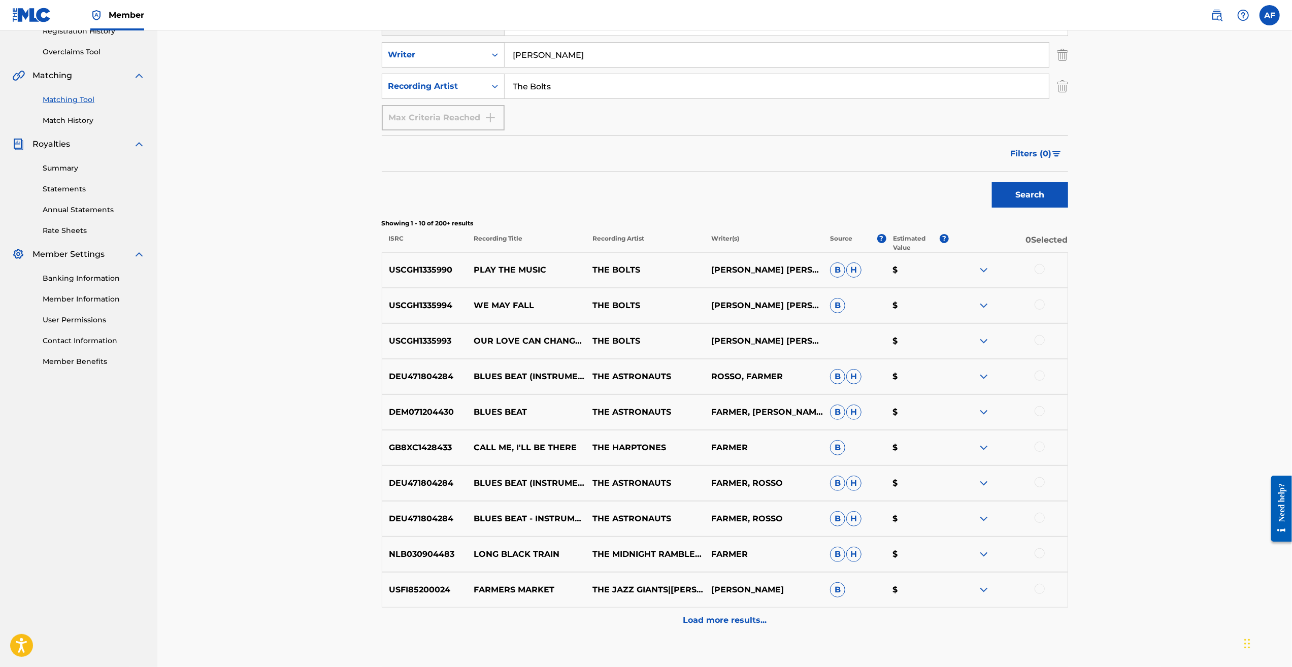
scroll to position [267, 0]
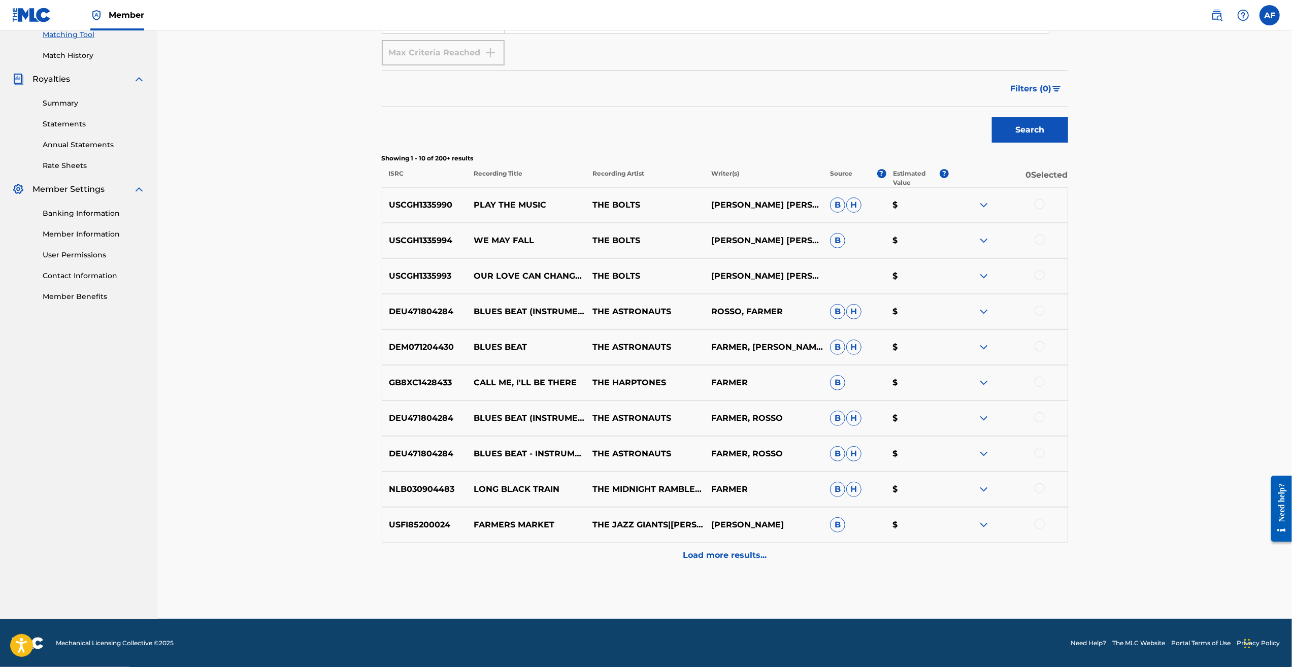
click at [751, 557] on p "Load more results..." at bounding box center [725, 555] width 84 height 12
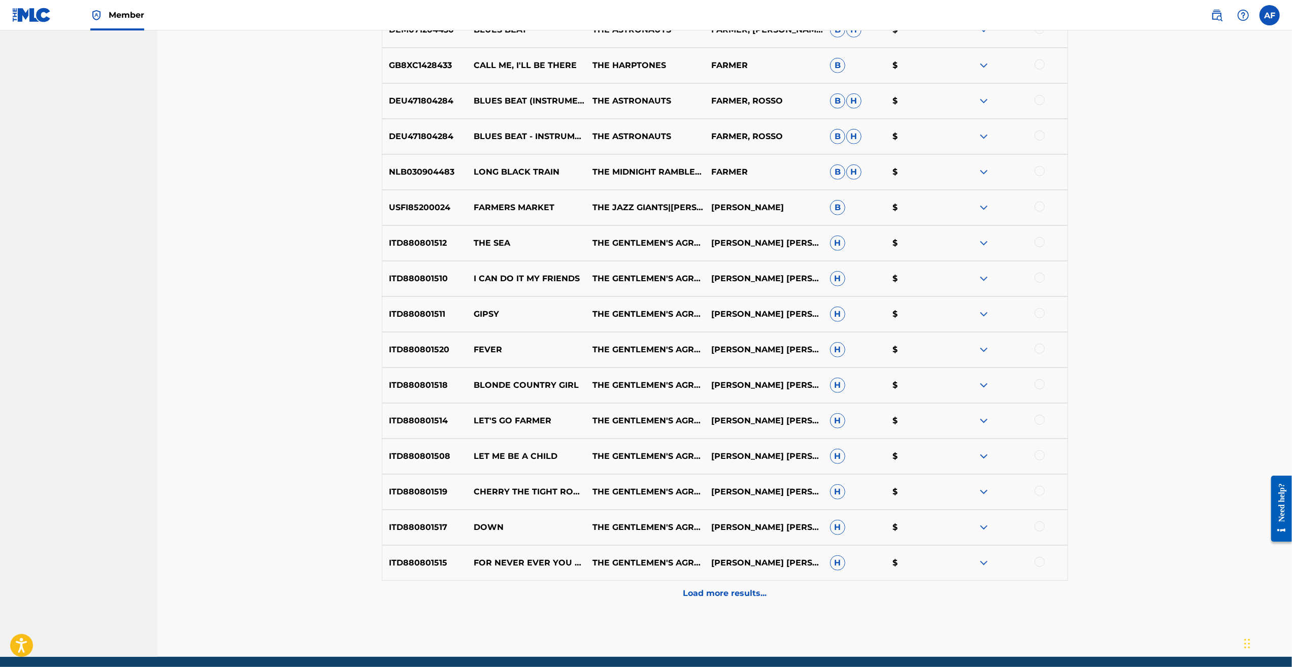
scroll to position [622, 0]
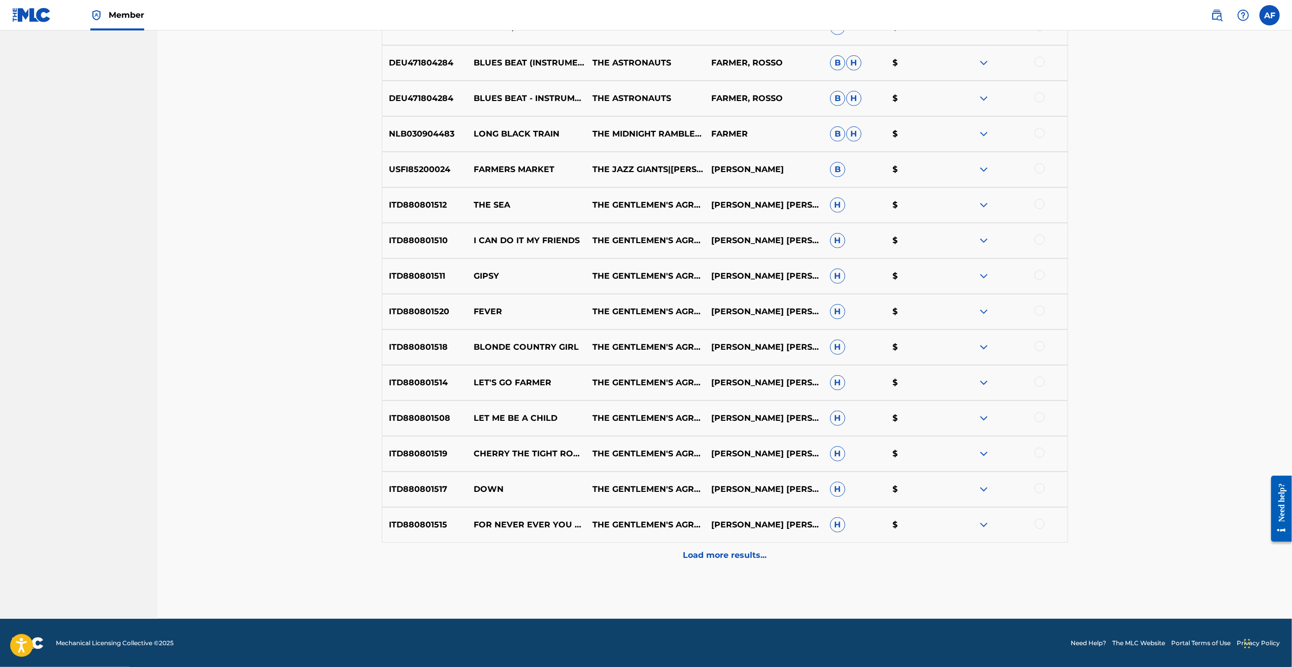
click at [740, 563] on div "Load more results..." at bounding box center [725, 555] width 686 height 25
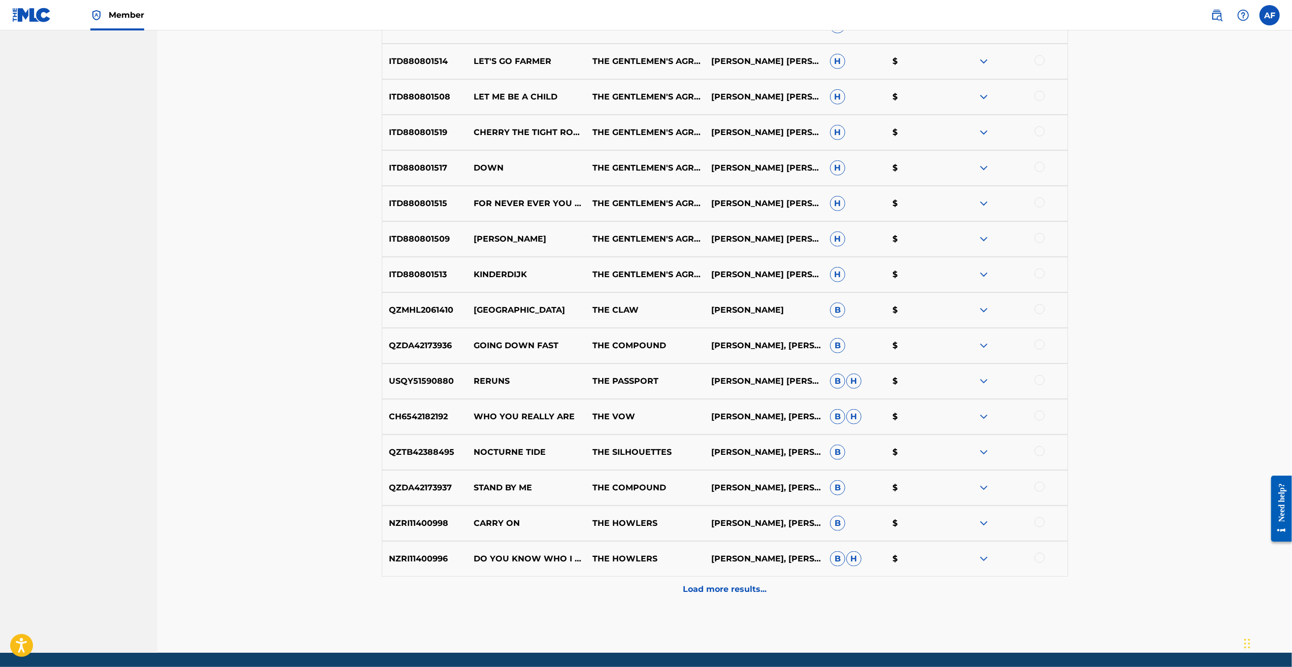
scroll to position [977, 0]
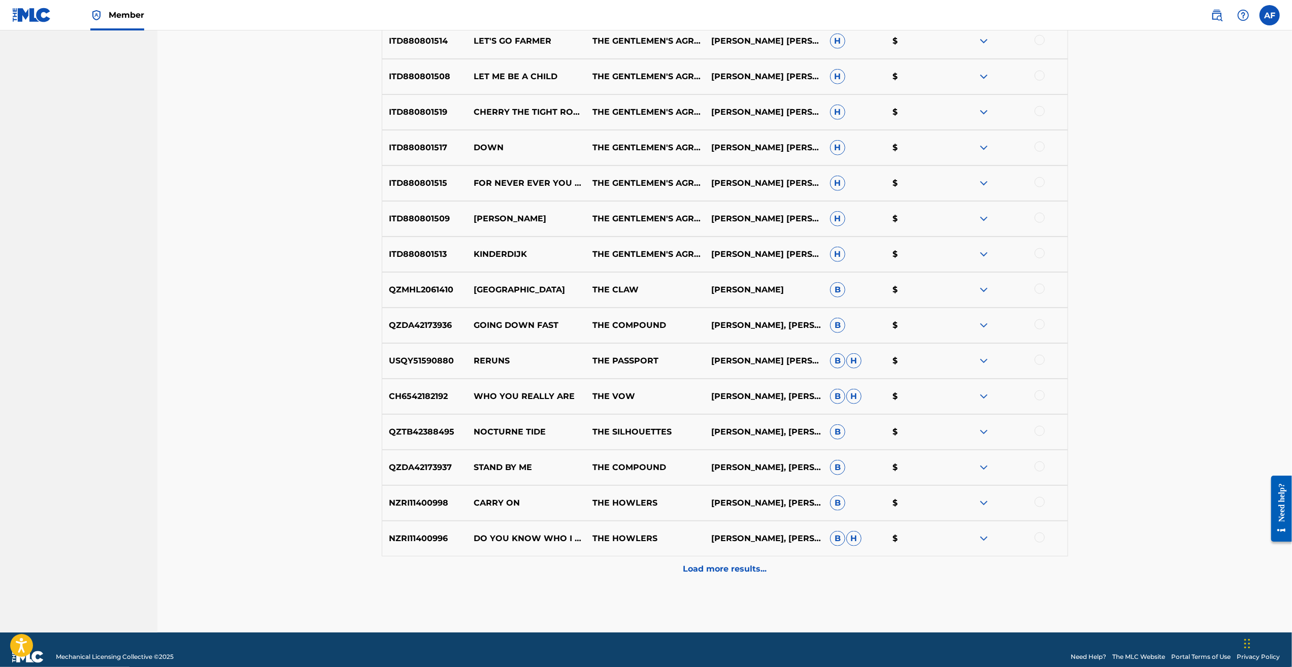
drag, startPoint x: 580, startPoint y: 593, endPoint x: 588, endPoint y: 576, distance: 19.1
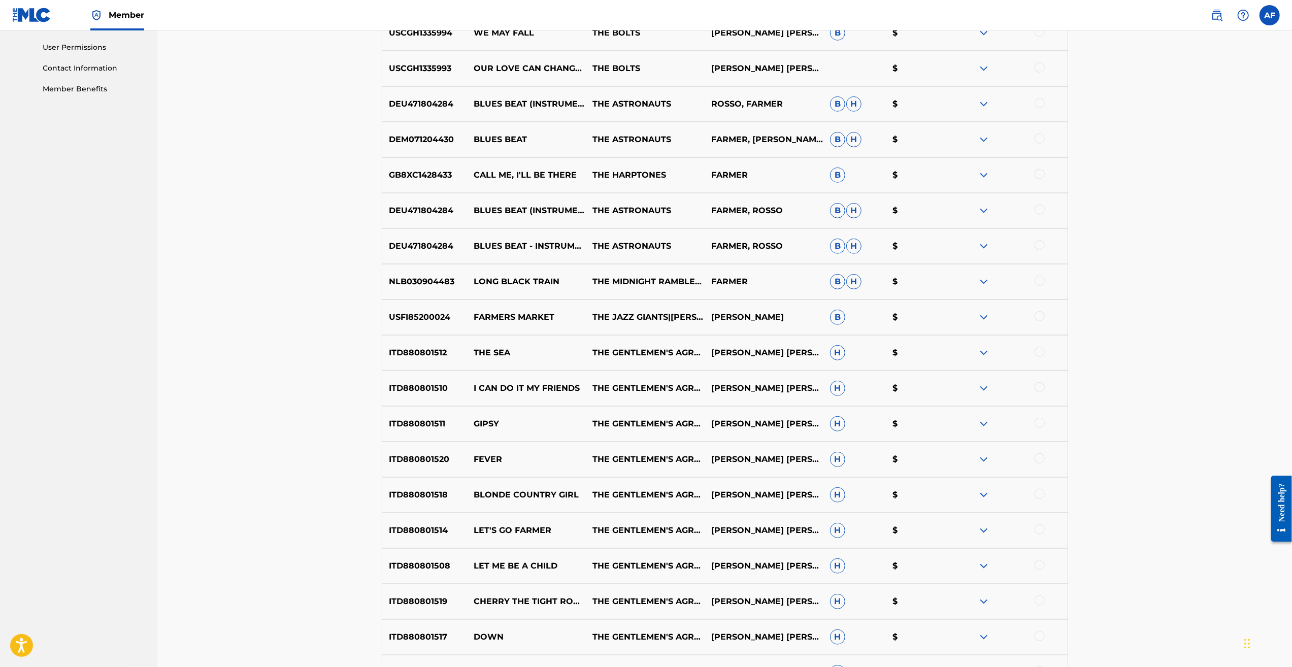
scroll to position [0, 0]
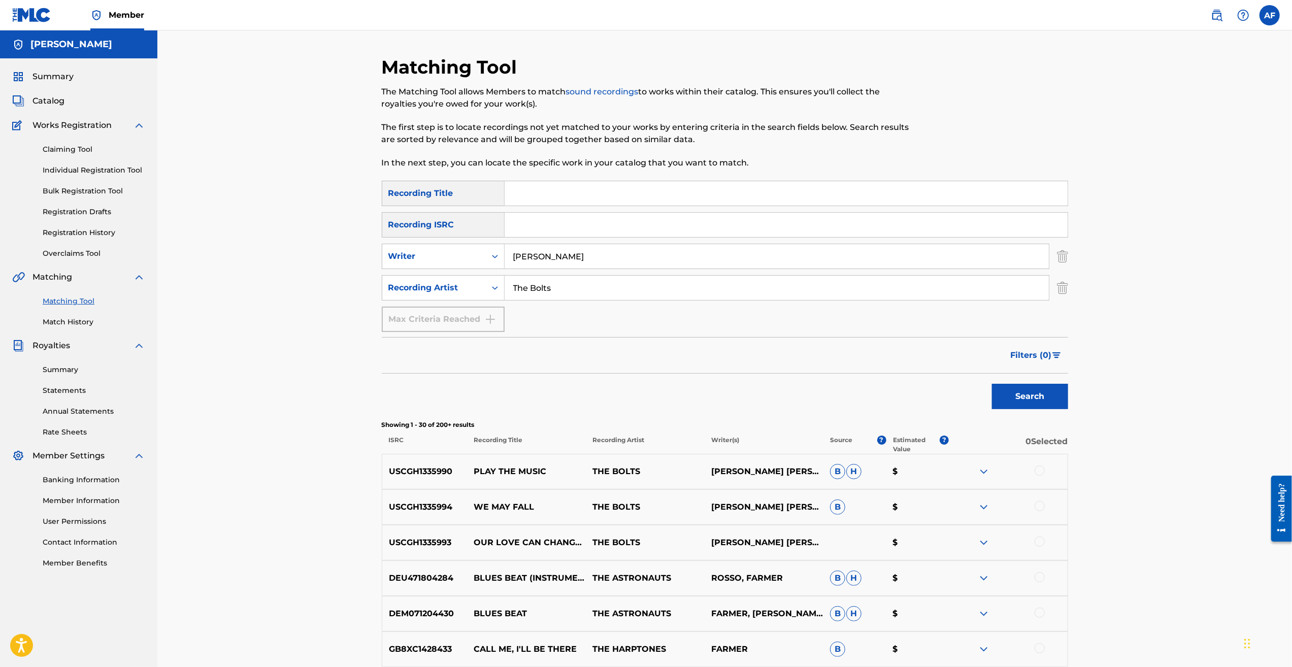
drag, startPoint x: 609, startPoint y: 599, endPoint x: 587, endPoint y: 155, distance: 444.7
click at [610, 259] on input "[PERSON_NAME]" at bounding box center [777, 256] width 544 height 24
drag, startPoint x: 617, startPoint y: 258, endPoint x: 481, endPoint y: 234, distance: 138.6
click at [481, 234] on div "SearchWithCriteriab014e805-48af-4af4-9b18-41b8329b5c64 Recording Title SearchWi…" at bounding box center [725, 256] width 686 height 151
drag, startPoint x: 741, startPoint y: 290, endPoint x: 466, endPoint y: 277, distance: 275.4
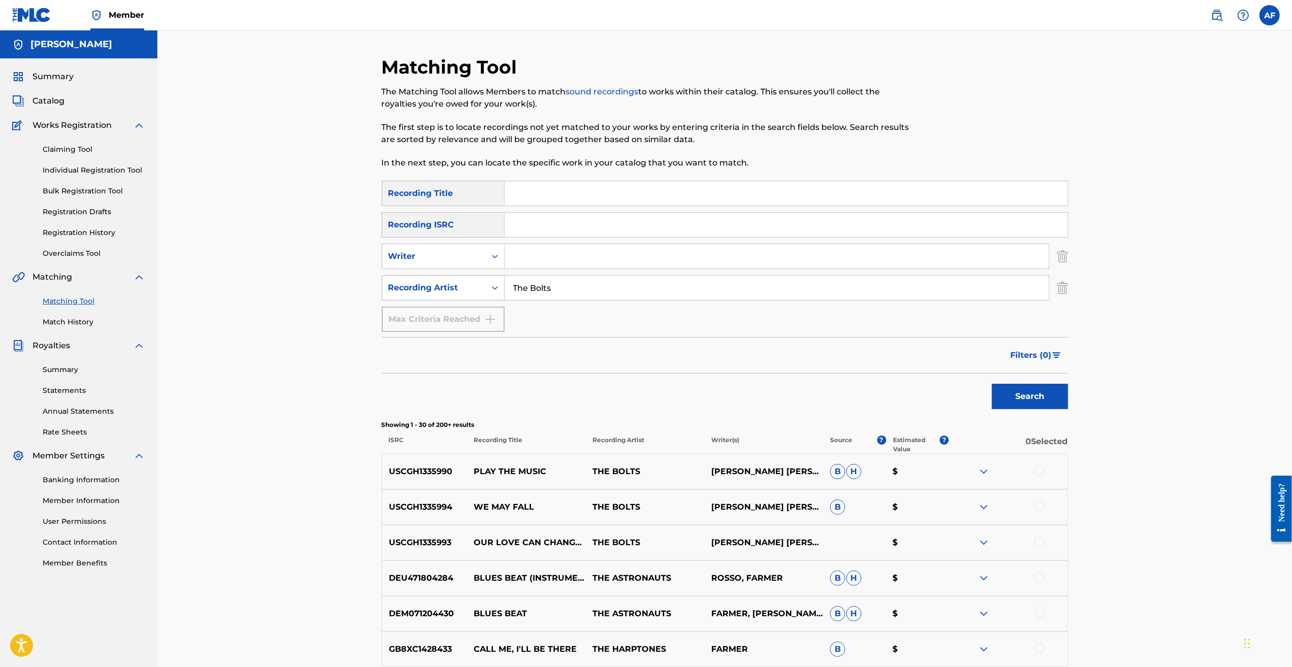
click at [466, 277] on div "SearchWithCriteria07e9ac7f-6e16-4e86-ae45-5e329bf9dfbd Recording Artist The Bol…" at bounding box center [725, 287] width 686 height 25
click at [992, 384] on button "Search" at bounding box center [1030, 396] width 76 height 25
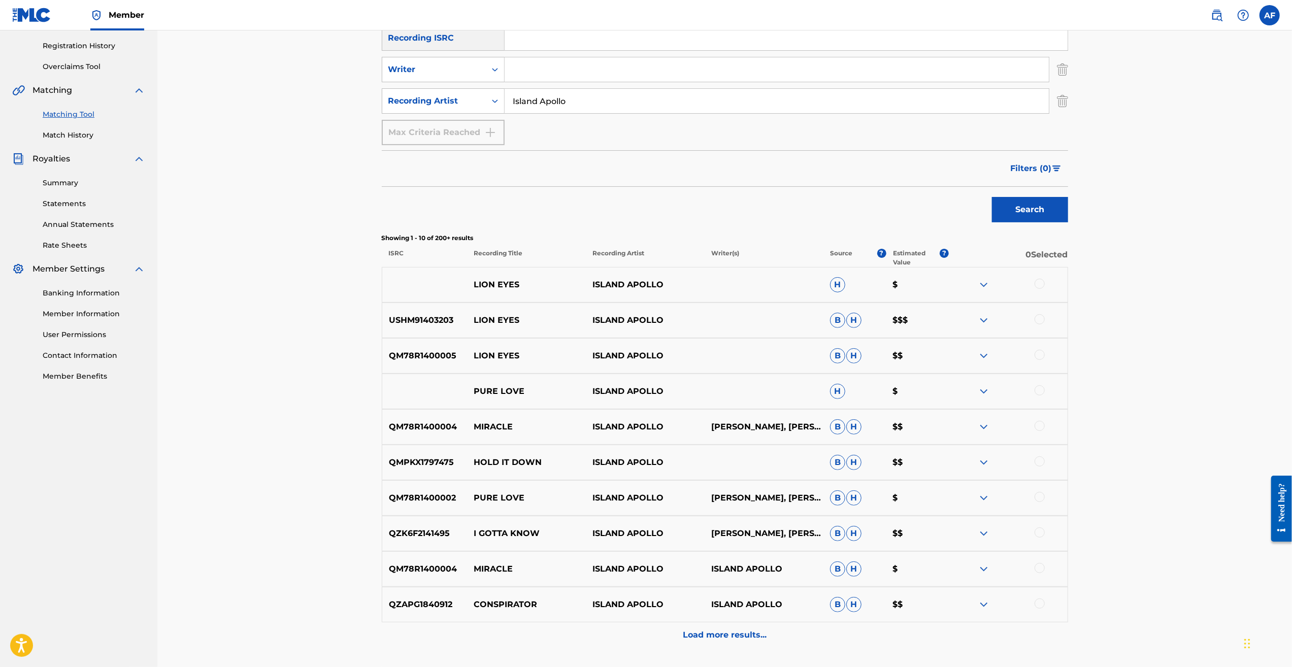
scroll to position [203, 0]
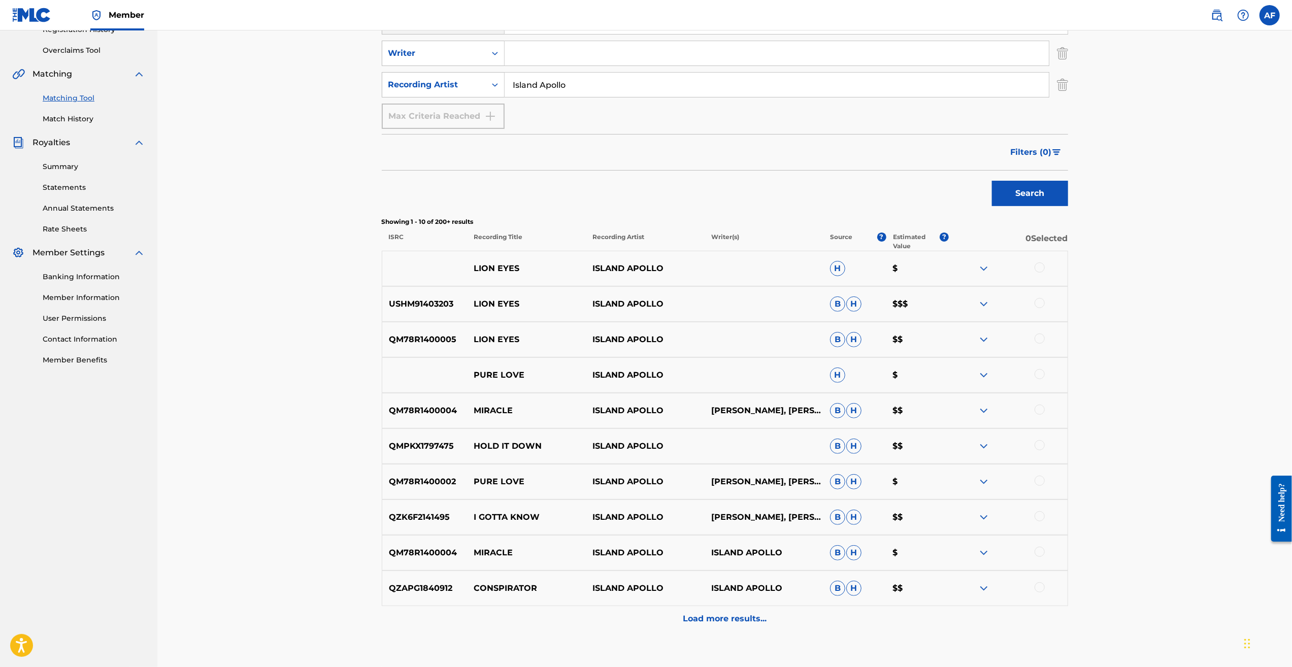
click at [712, 621] on p "Load more results..." at bounding box center [725, 619] width 84 height 12
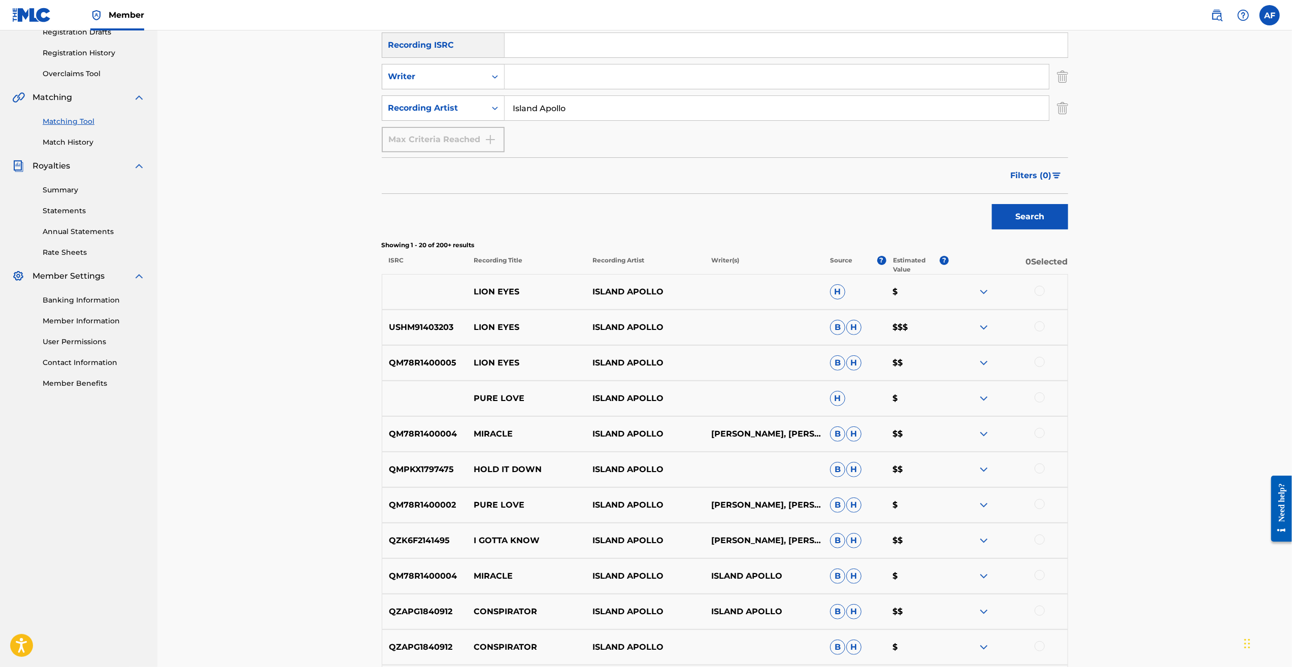
scroll to position [305, 0]
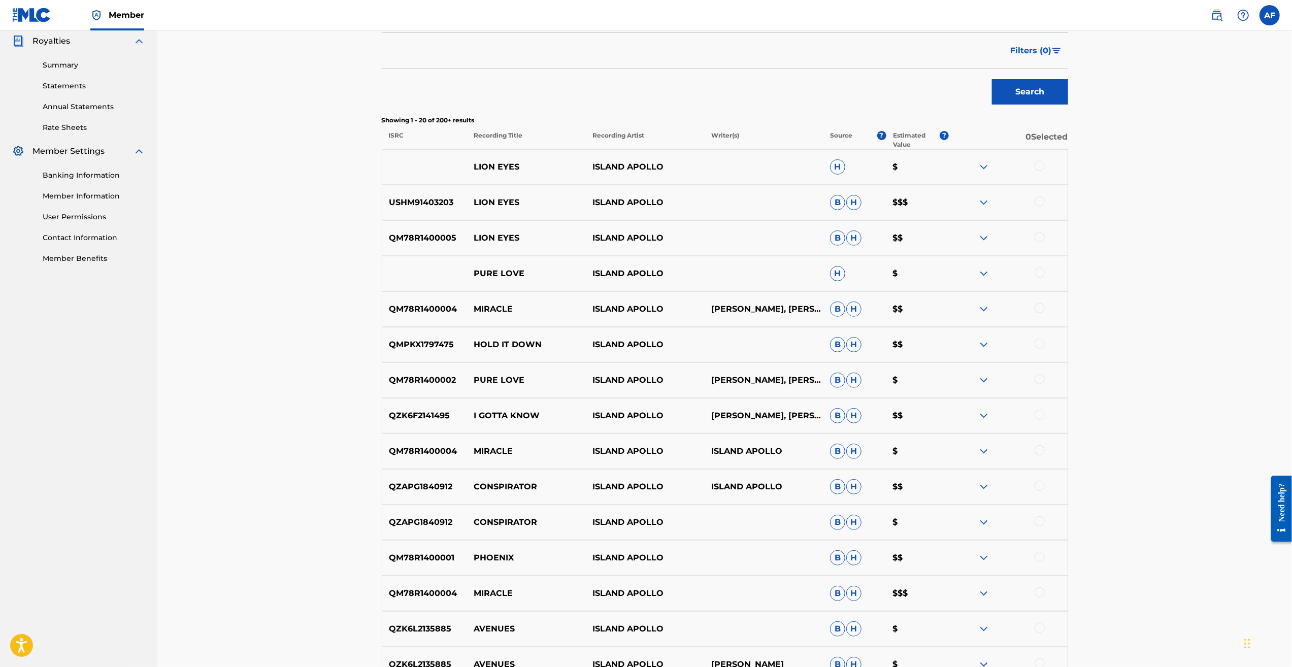
click at [986, 202] on img at bounding box center [984, 202] width 12 height 12
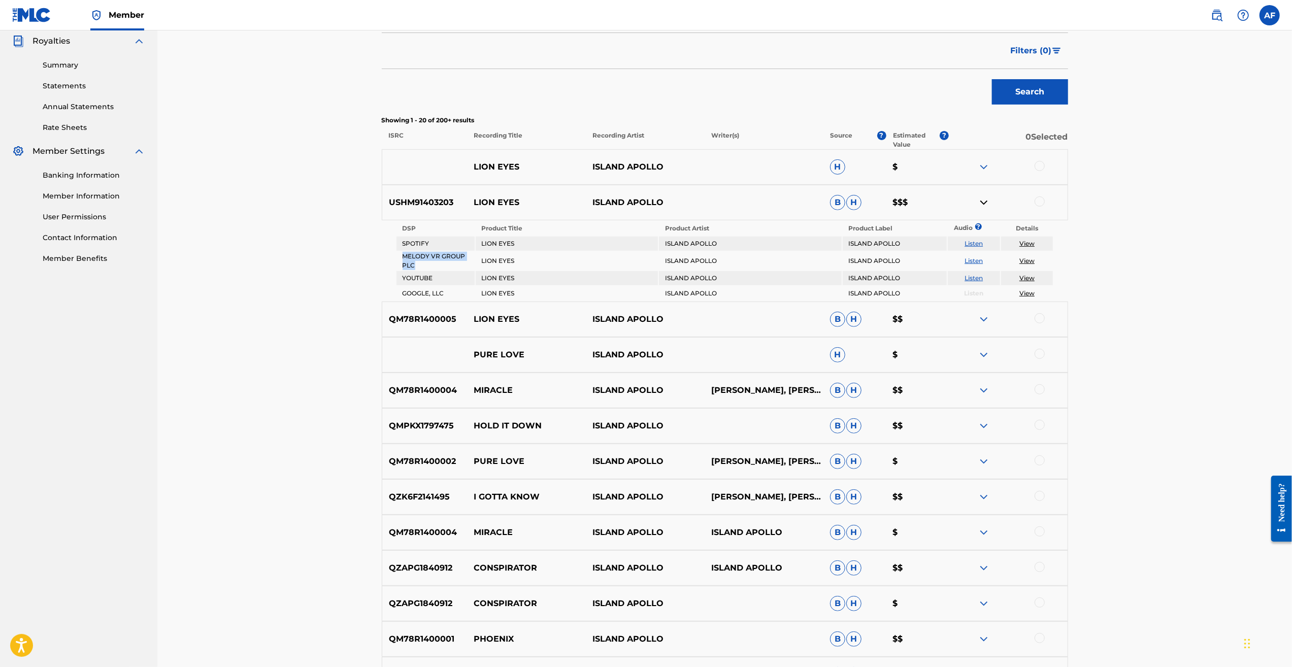
drag, startPoint x: 423, startPoint y: 262, endPoint x: 402, endPoint y: 254, distance: 23.3
click at [402, 254] on td "MELODY VR GROUP PLC" at bounding box center [435, 261] width 78 height 18
drag, startPoint x: 402, startPoint y: 254, endPoint x: 333, endPoint y: 291, distance: 77.7
click at [333, 291] on div "Matching Tool The Matching Tool allows Members to match sound recordings to wor…" at bounding box center [724, 371] width 1135 height 1291
click at [1028, 261] on link "View" at bounding box center [1026, 261] width 15 height 8
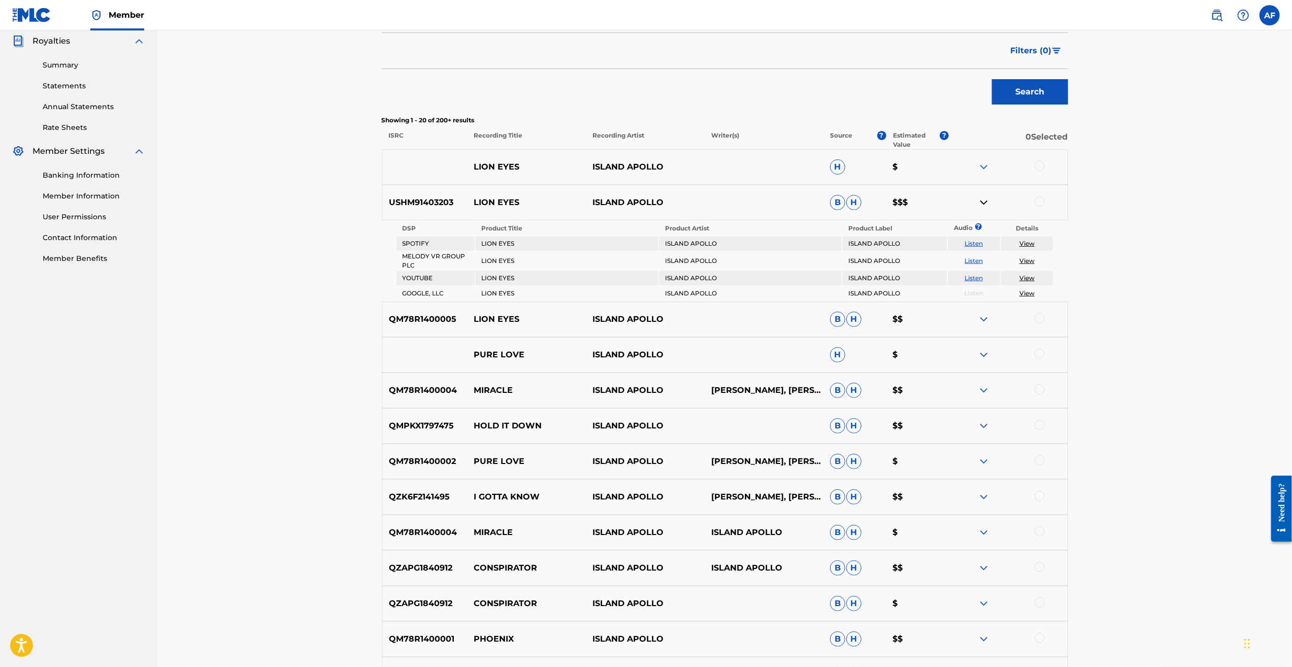
click at [983, 204] on img at bounding box center [984, 202] width 12 height 12
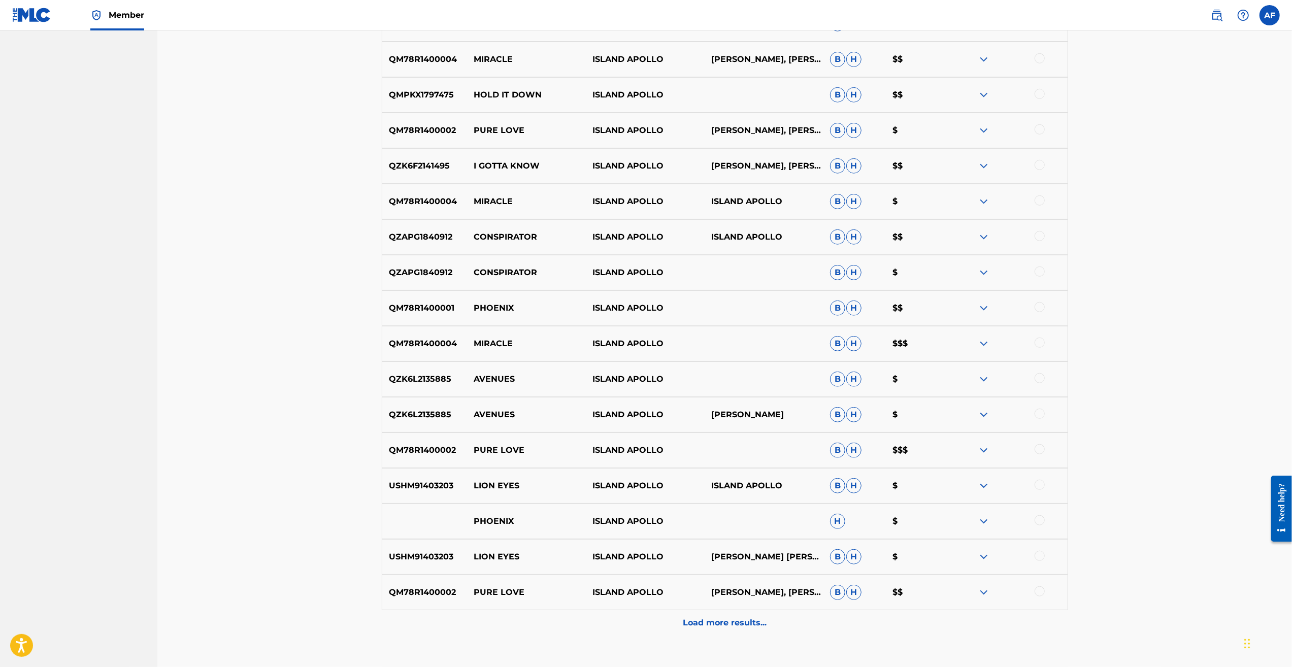
scroll to position [558, 0]
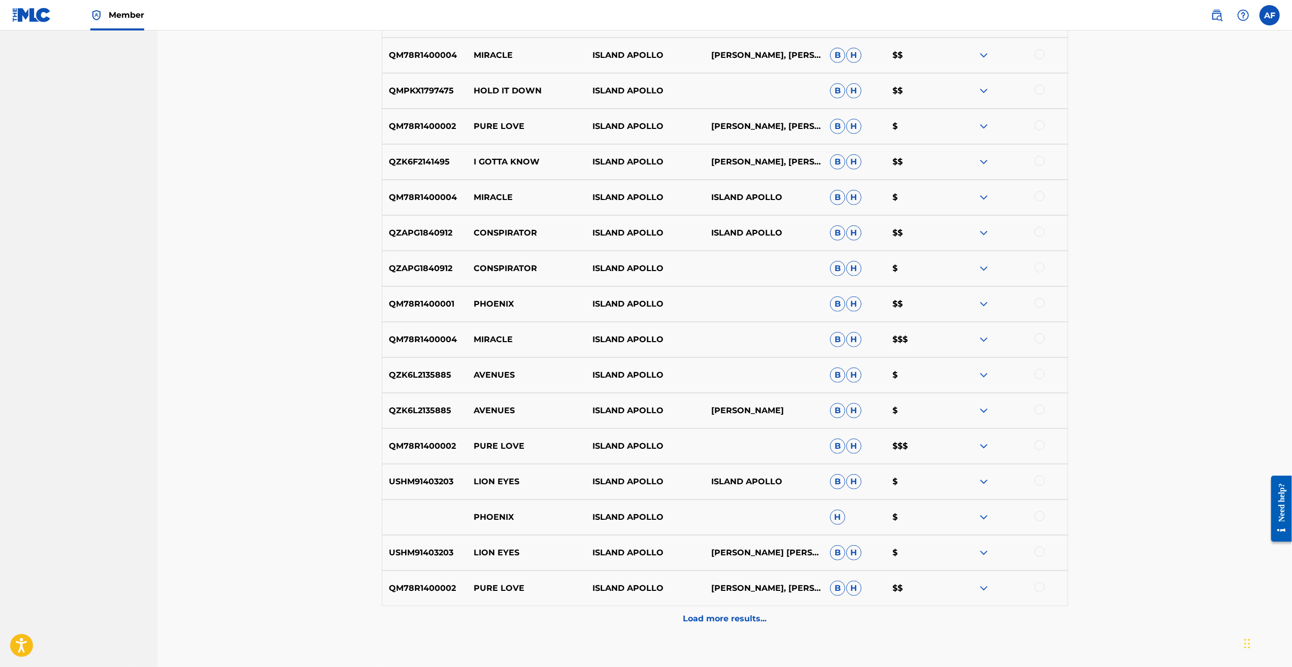
click at [725, 625] on div "Load more results..." at bounding box center [725, 618] width 686 height 25
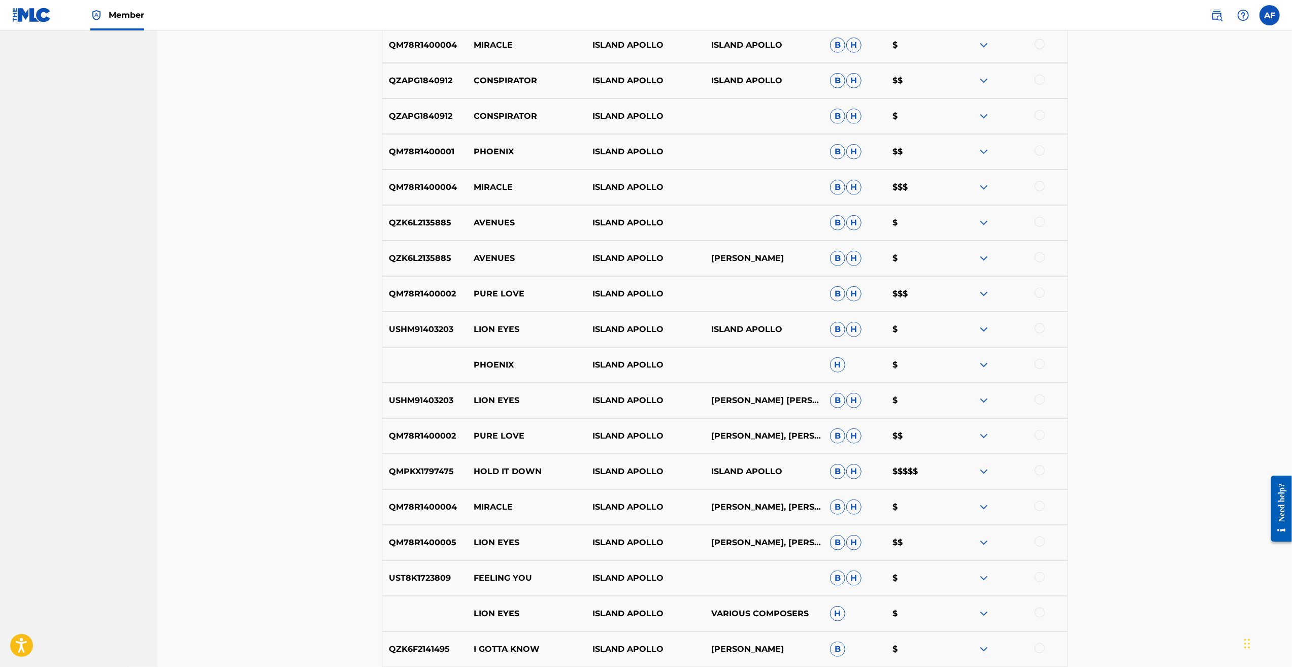
scroll to position [761, 0]
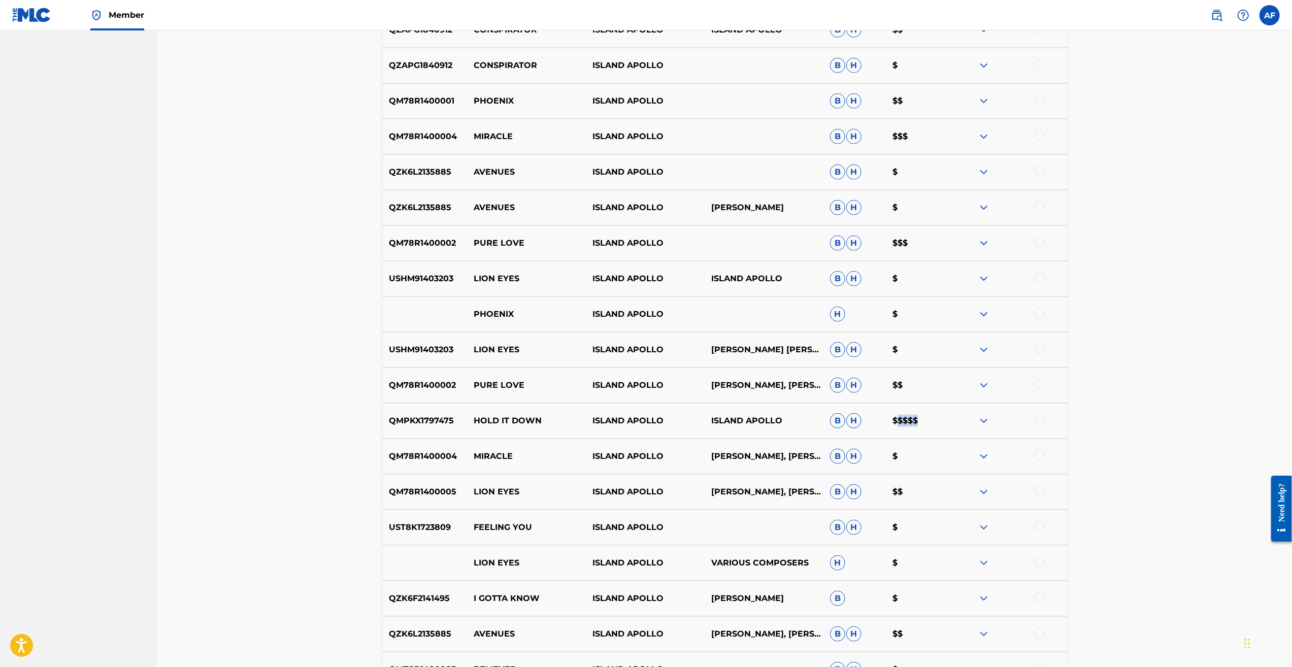
drag, startPoint x: 901, startPoint y: 423, endPoint x: 916, endPoint y: 424, distance: 15.8
click at [916, 424] on p "$$$$$" at bounding box center [917, 421] width 63 height 12
drag, startPoint x: 916, startPoint y: 424, endPoint x: 1207, endPoint y: 434, distance: 291.0
click at [1207, 434] on div "Matching Tool The Matching Tool allows Members to match sound recordings to wor…" at bounding box center [724, 52] width 1135 height 1566
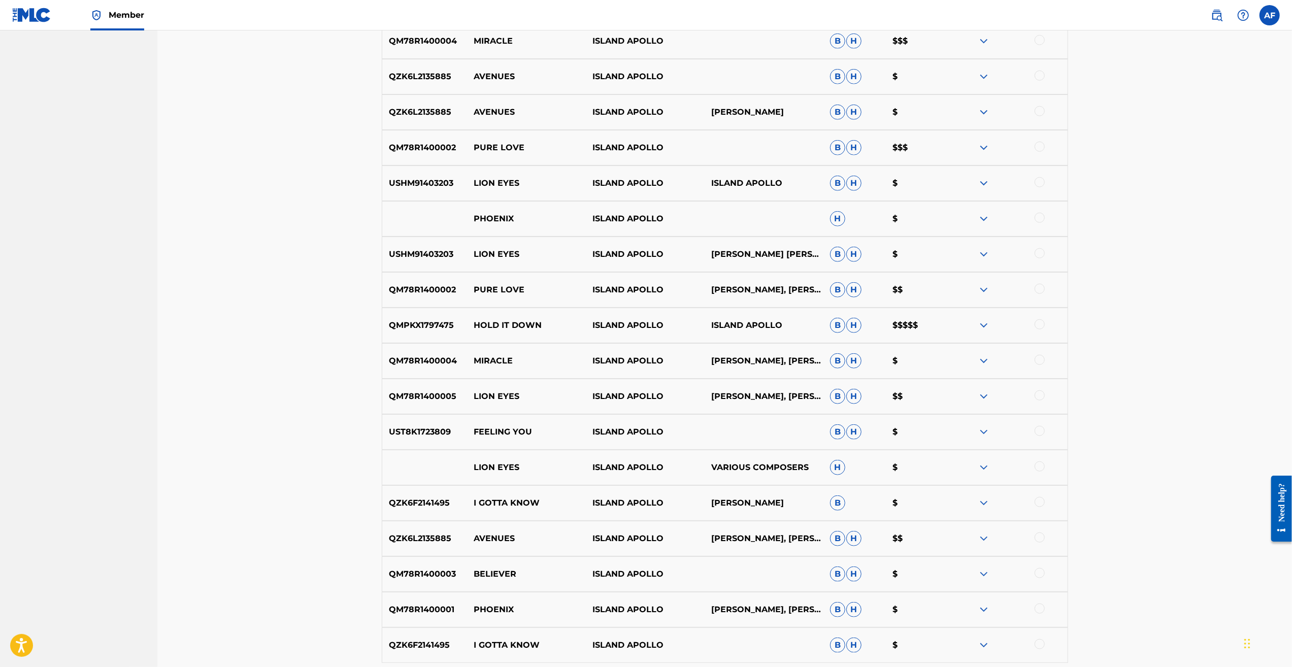
scroll to position [914, 0]
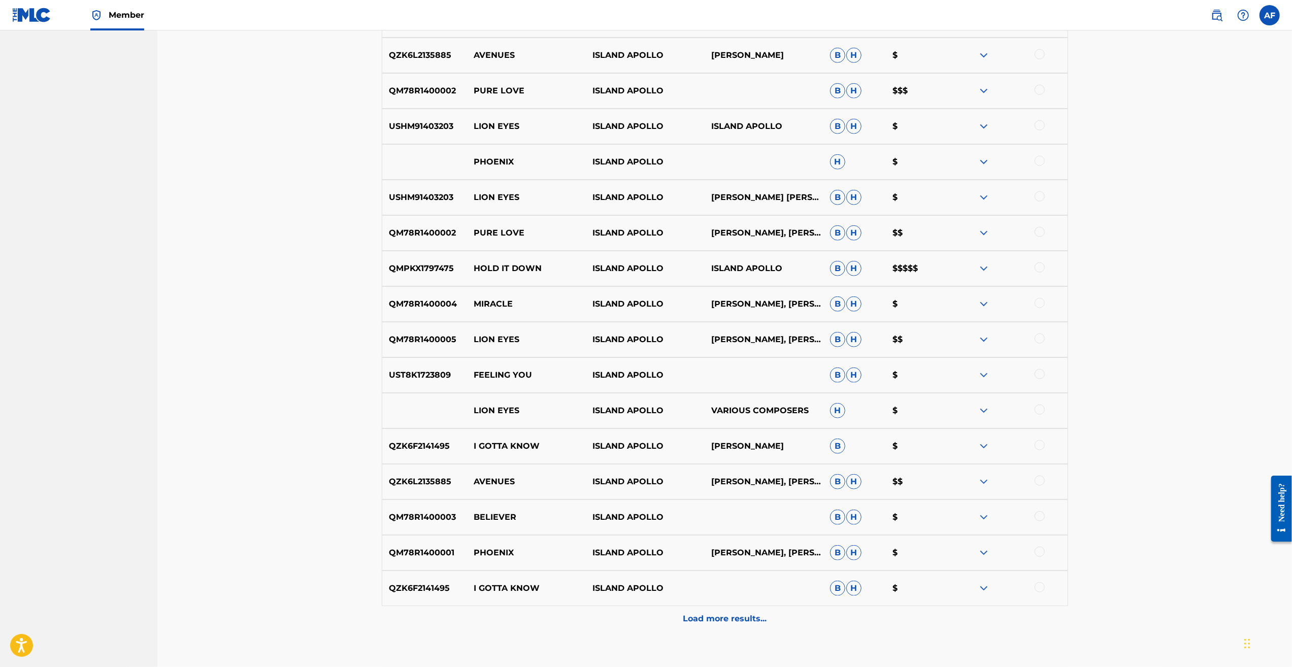
click at [749, 625] on div "Load more results..." at bounding box center [725, 618] width 686 height 25
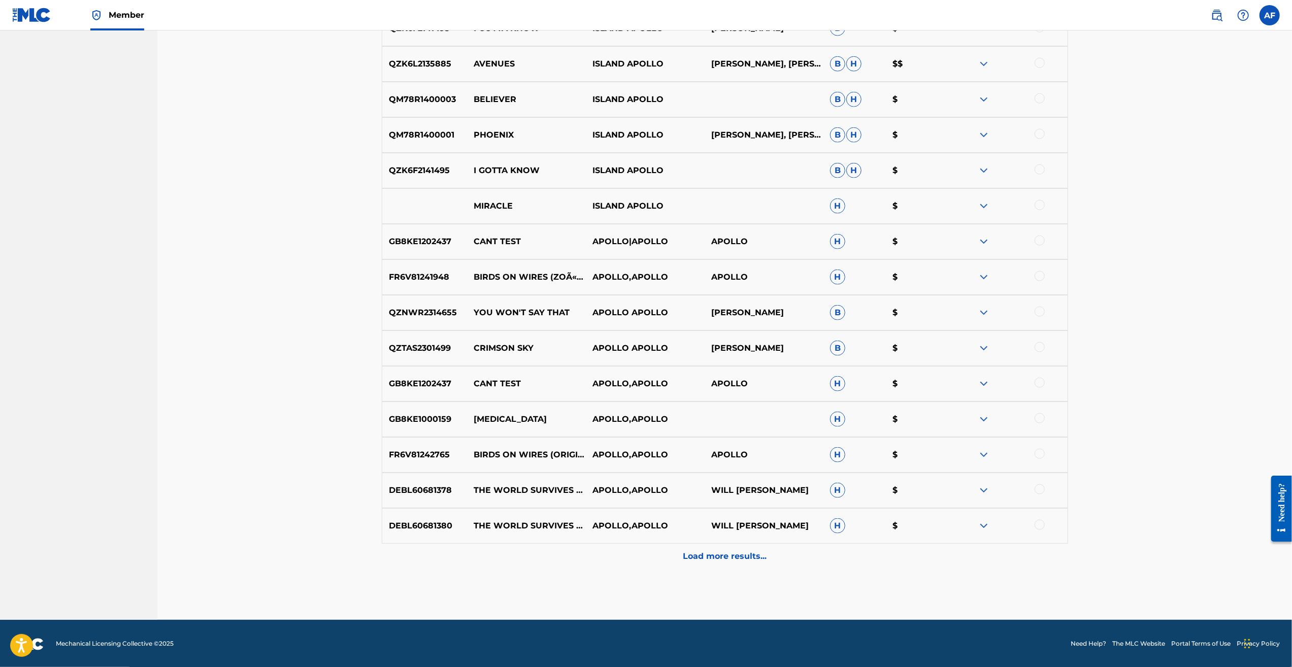
scroll to position [1333, 0]
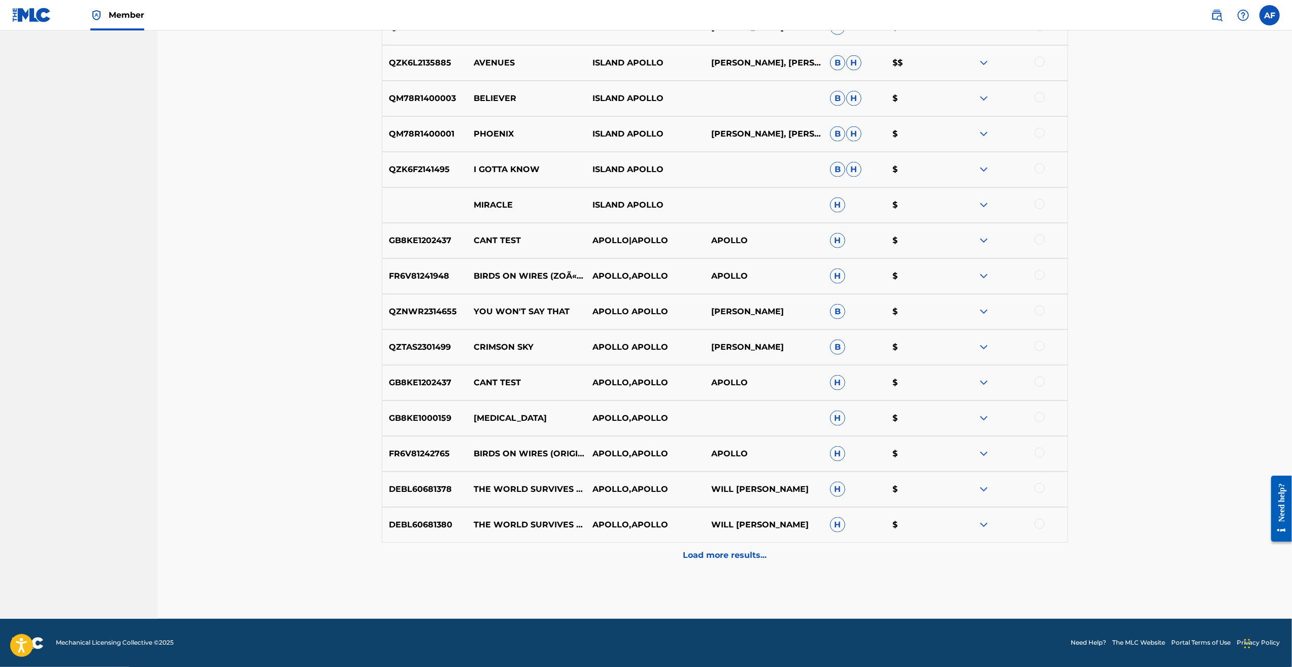
click at [709, 563] on div "Load more results..." at bounding box center [725, 555] width 686 height 25
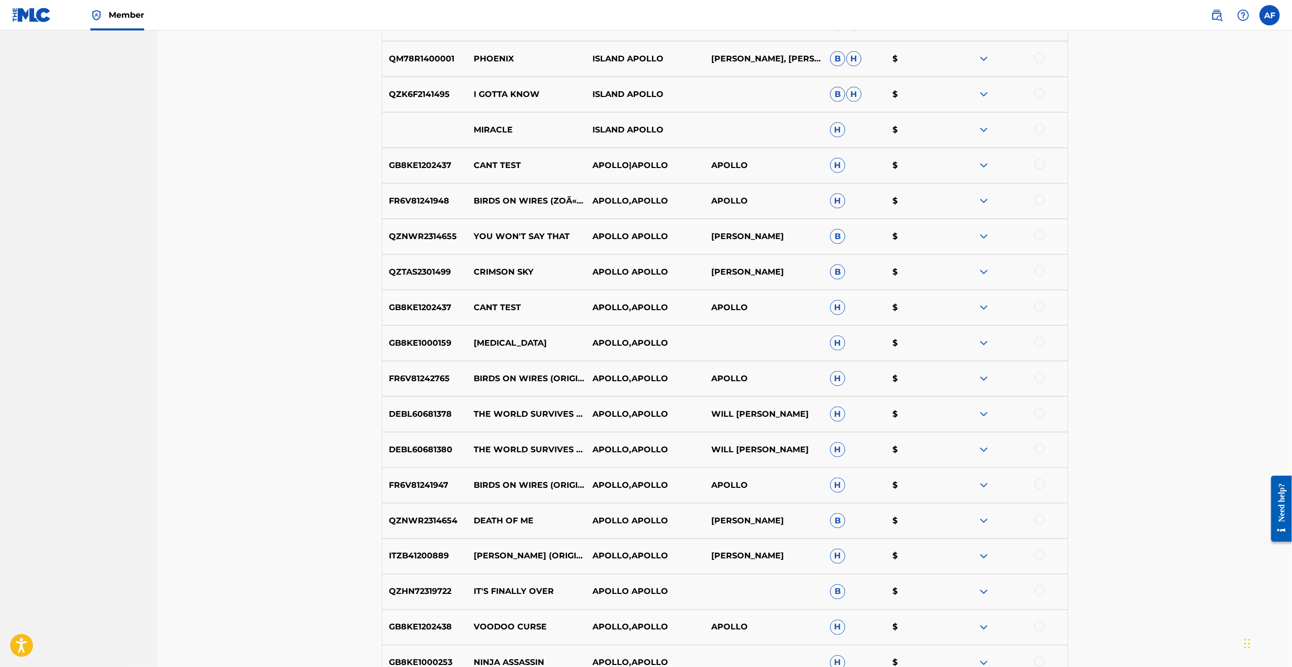
scroll to position [0, 0]
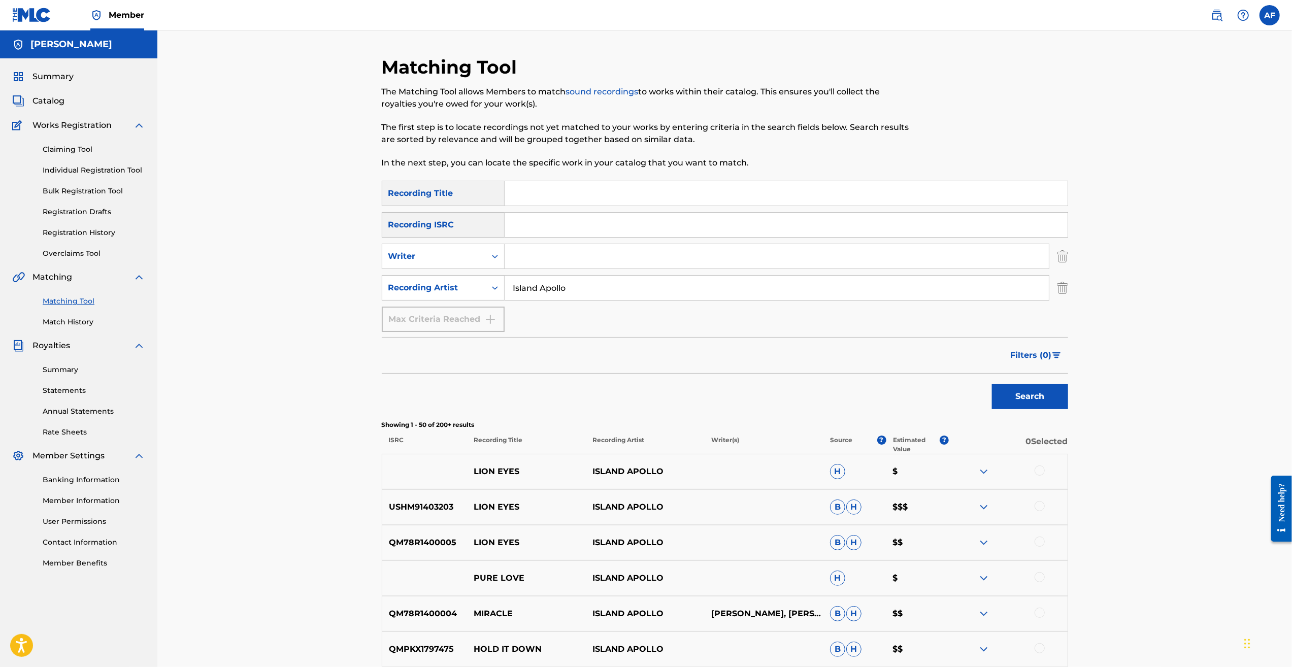
drag, startPoint x: 1155, startPoint y: 574, endPoint x: 627, endPoint y: 152, distance: 675.8
drag, startPoint x: 601, startPoint y: 282, endPoint x: 467, endPoint y: 274, distance: 134.3
click at [467, 273] on div "SearchWithCriteriab014e805-48af-4af4-9b18-41b8329b5c64 Recording Title SearchWi…" at bounding box center [725, 256] width 686 height 151
click at [992, 384] on button "Search" at bounding box center [1030, 396] width 76 height 25
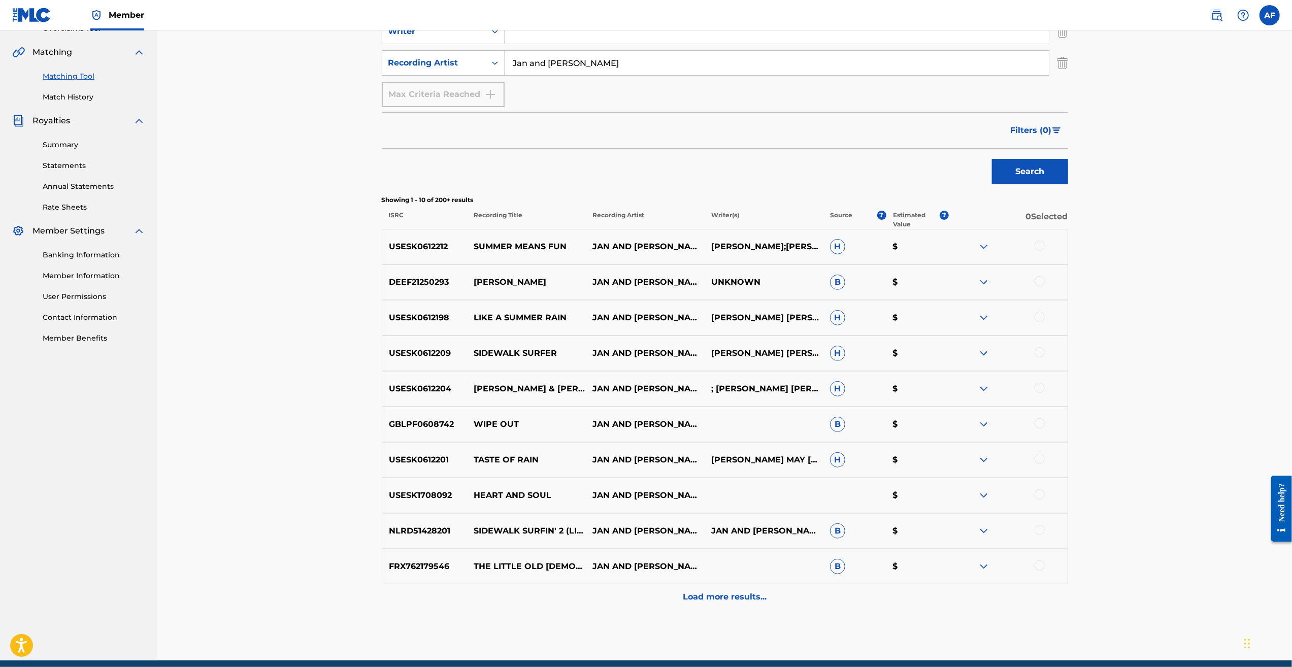
scroll to position [254, 0]
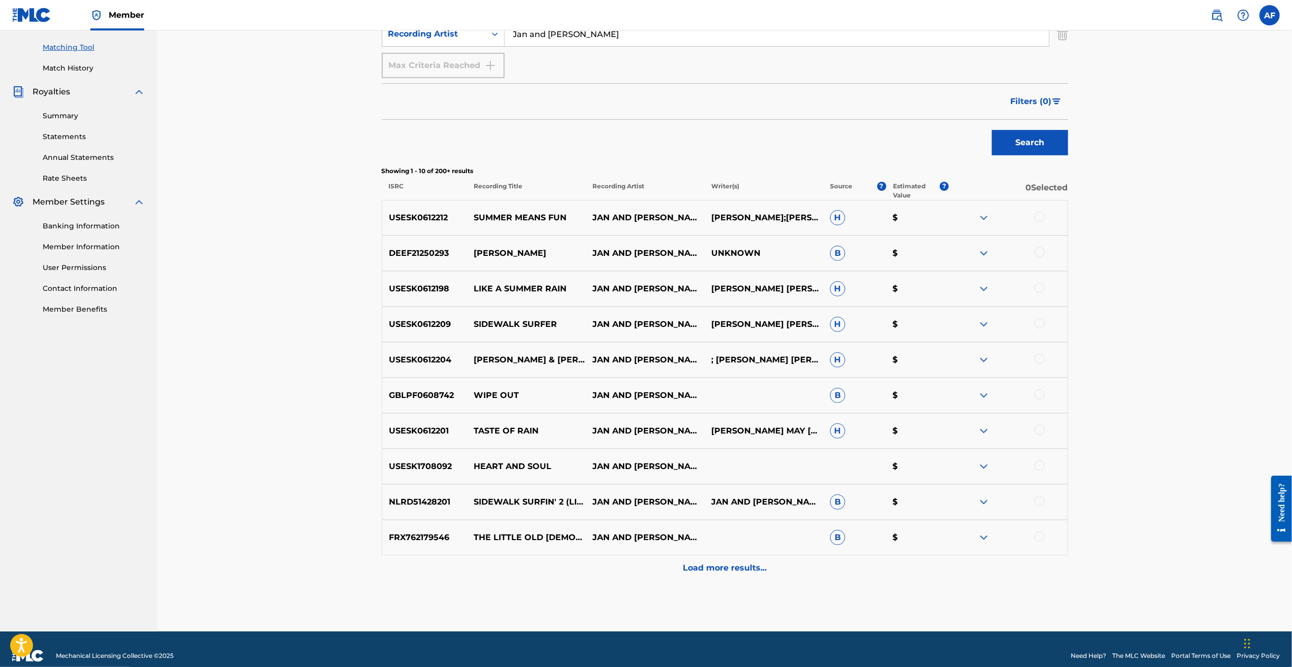
click at [730, 573] on p "Load more results..." at bounding box center [725, 568] width 84 height 12
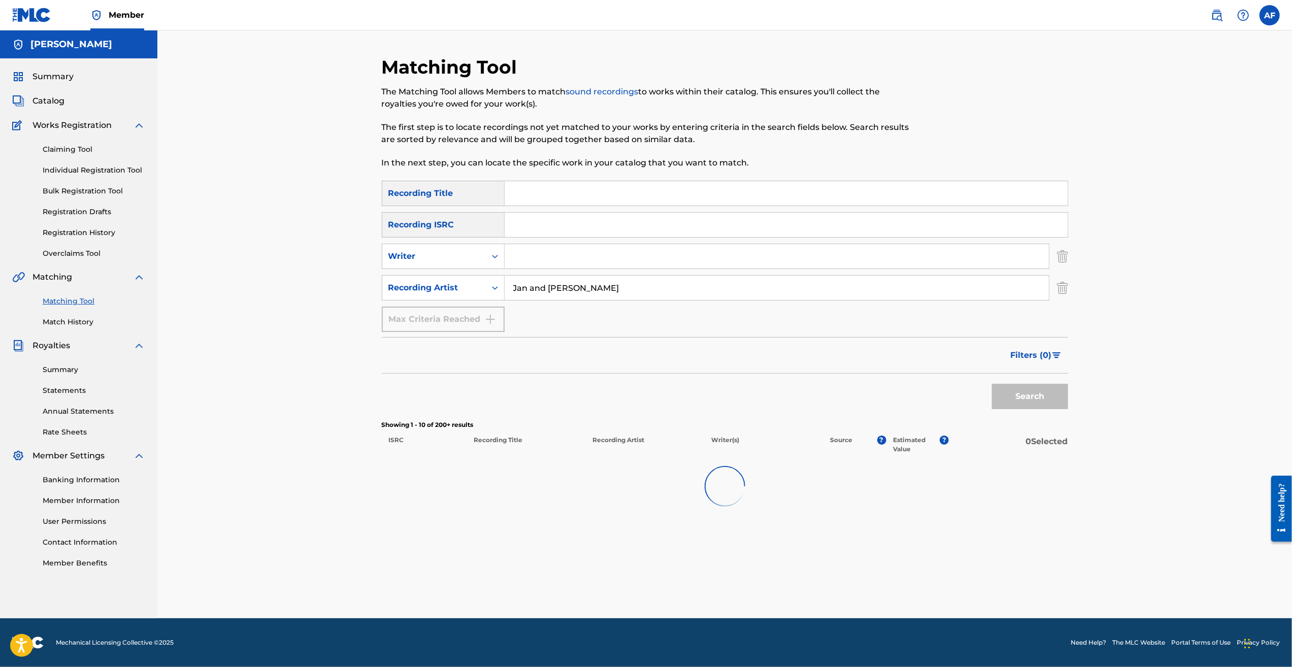
scroll to position [0, 0]
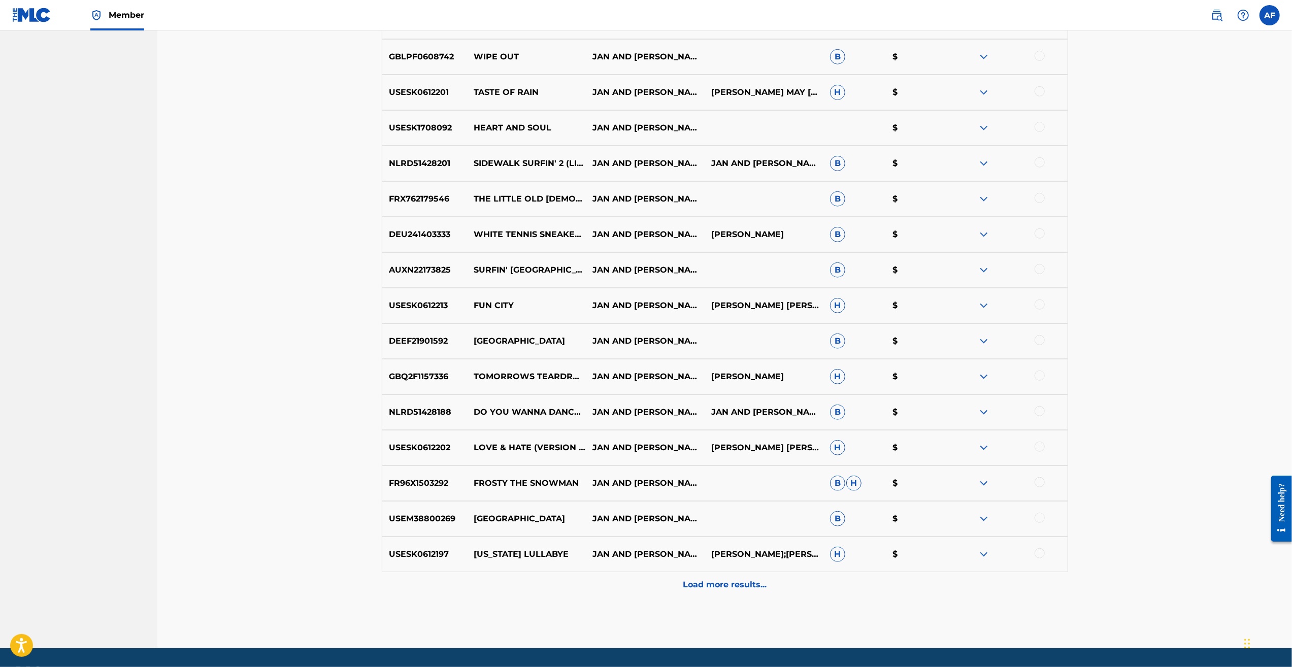
drag, startPoint x: 294, startPoint y: 379, endPoint x: 297, endPoint y: 479, distance: 100.0
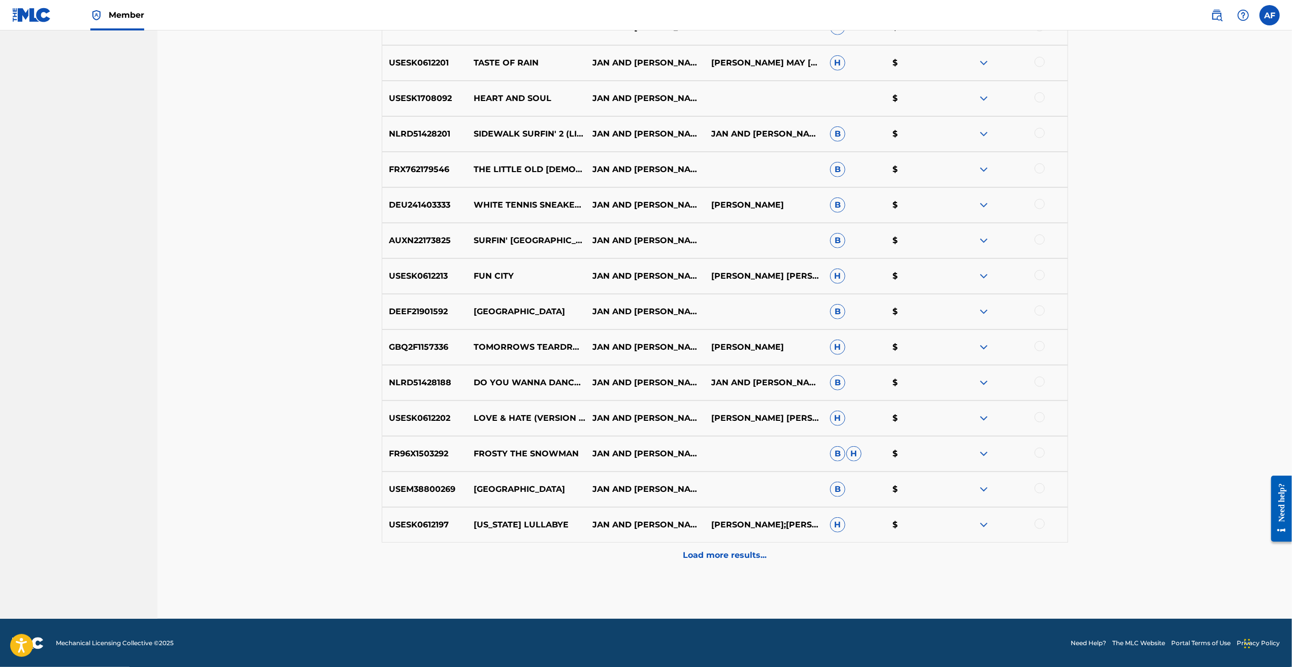
click at [718, 558] on p "Load more results..." at bounding box center [725, 555] width 84 height 12
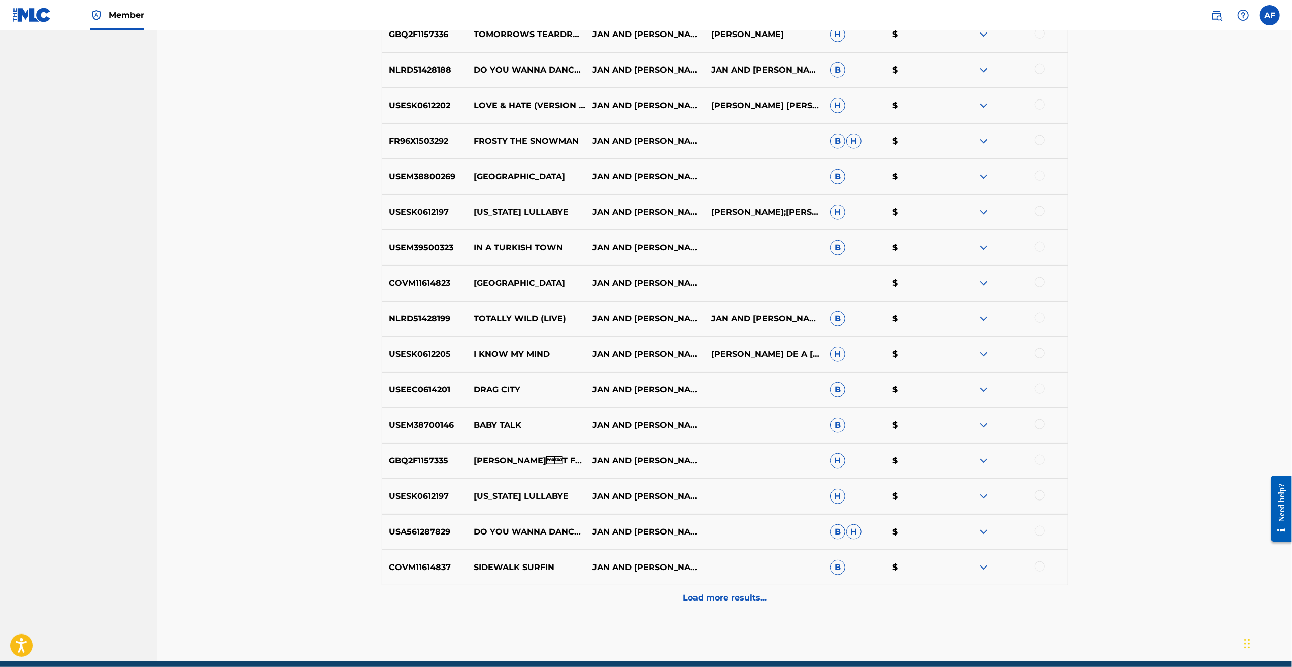
scroll to position [977, 0]
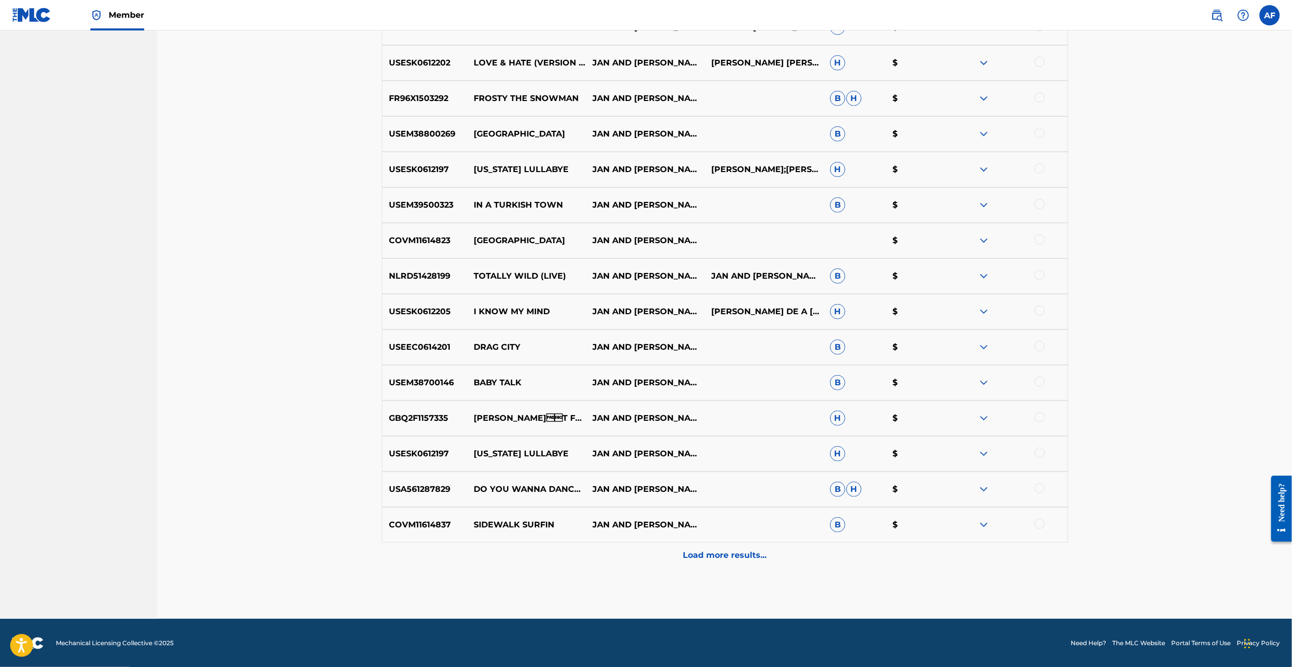
click at [709, 553] on p "Load more results..." at bounding box center [725, 555] width 84 height 12
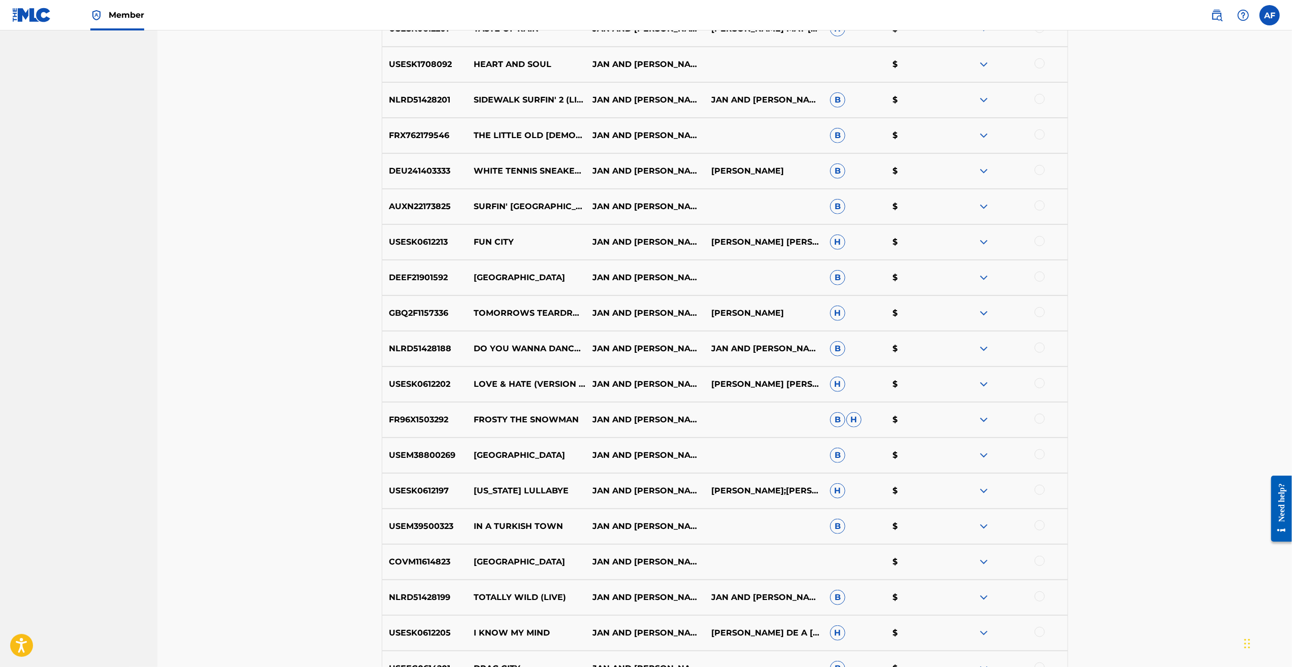
scroll to position [1333, 0]
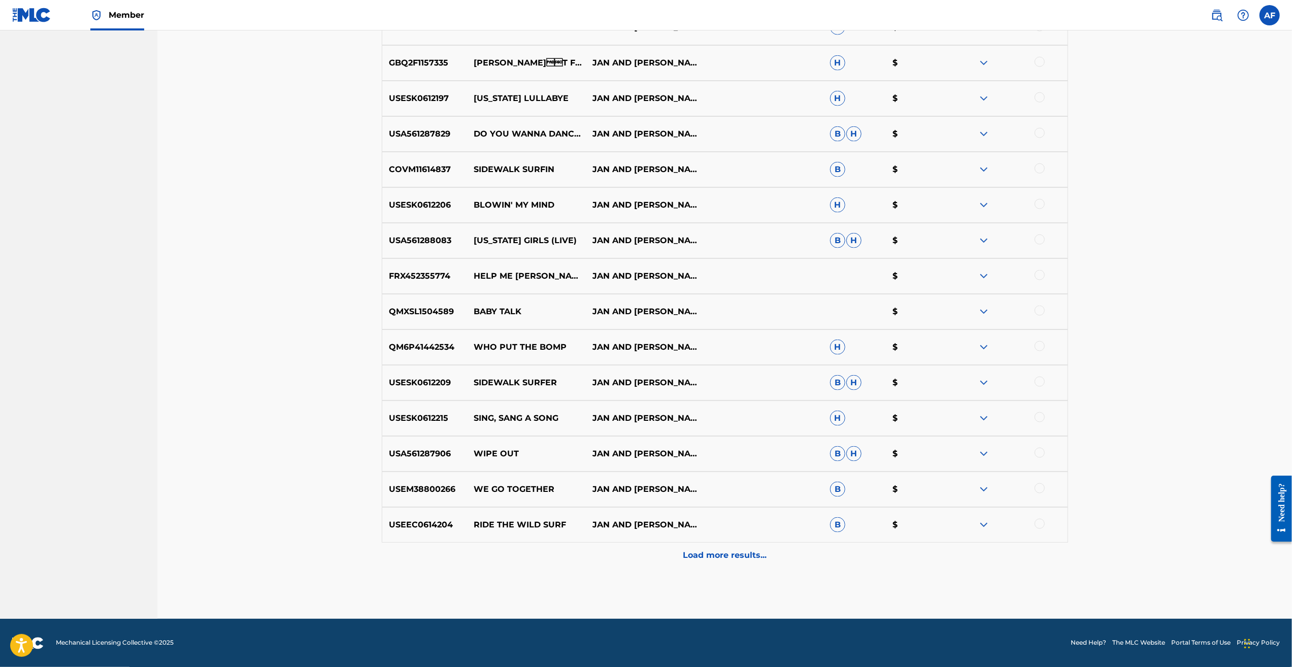
drag, startPoint x: 268, startPoint y: 281, endPoint x: 325, endPoint y: 535, distance: 260.2
click at [733, 557] on p "Load more results..." at bounding box center [725, 555] width 84 height 12
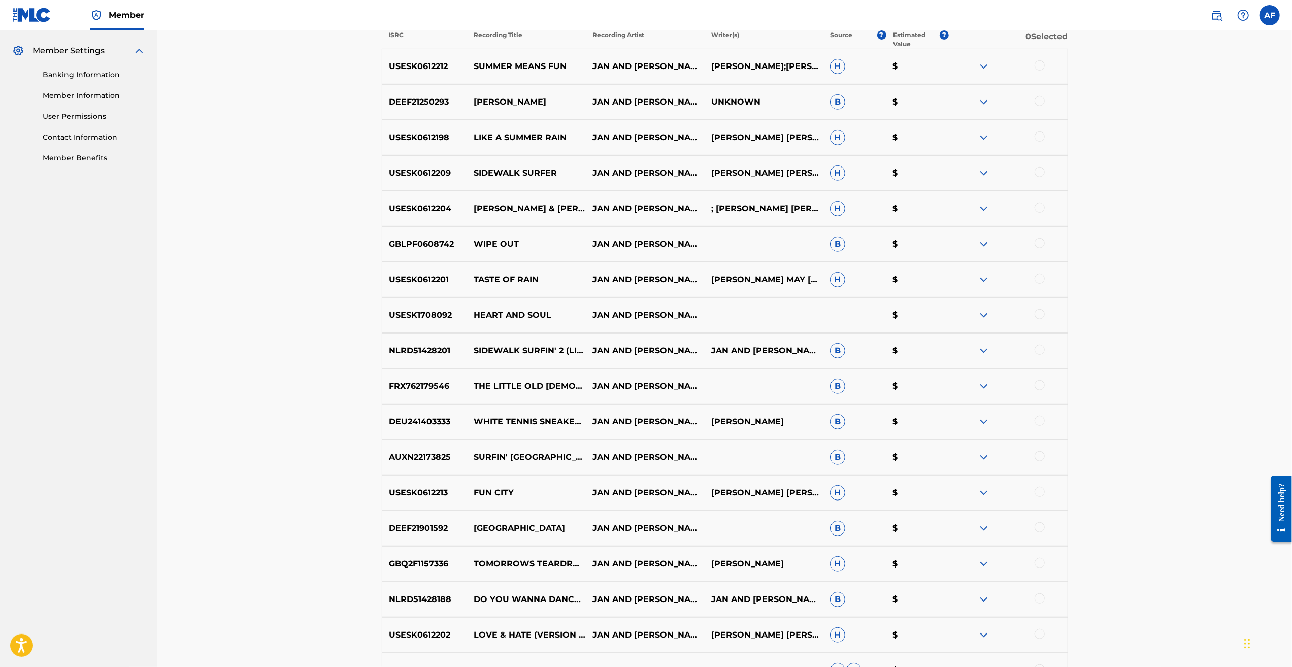
scroll to position [1688, 0]
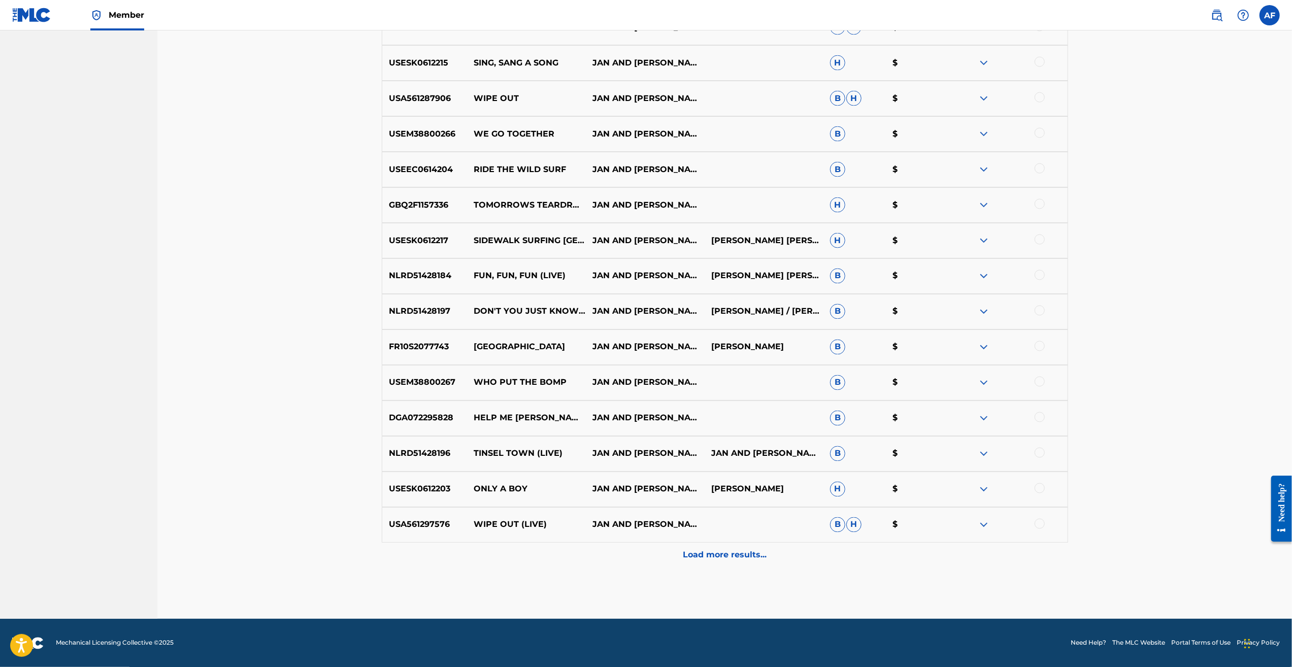
drag, startPoint x: 280, startPoint y: 220, endPoint x: 353, endPoint y: 556, distance: 343.8
click at [697, 558] on p "Load more results..." at bounding box center [725, 555] width 84 height 12
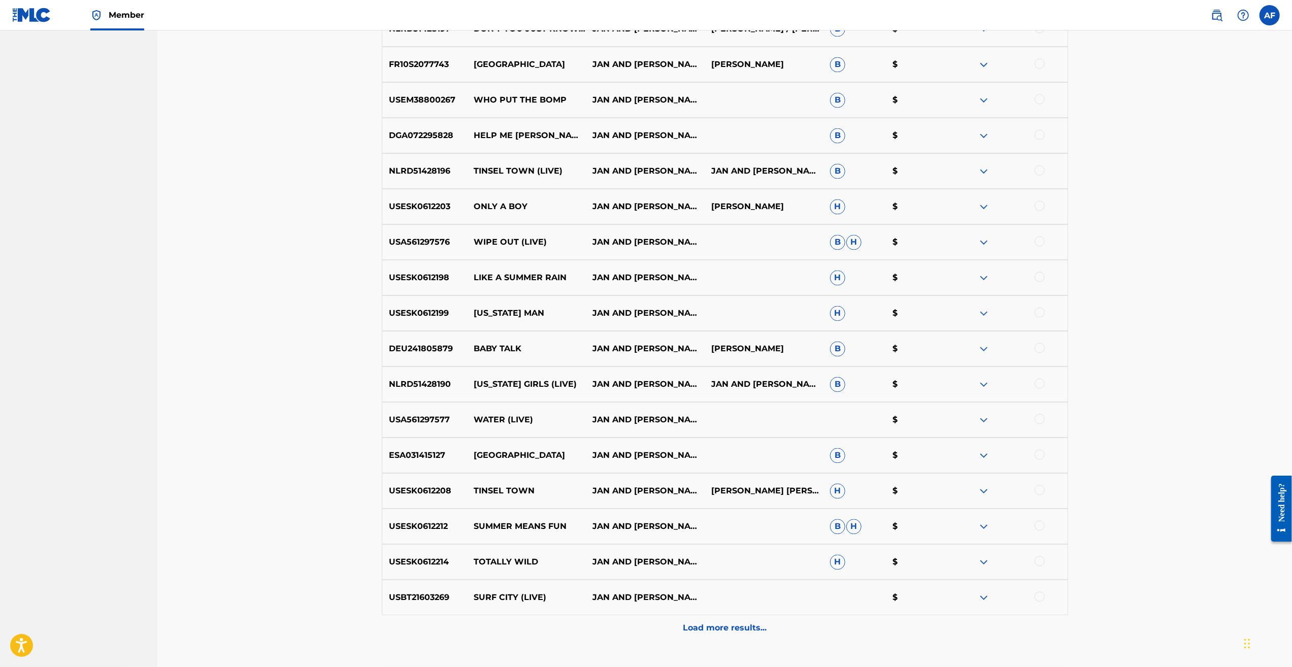
drag, startPoint x: 281, startPoint y: 282, endPoint x: 391, endPoint y: 548, distance: 287.9
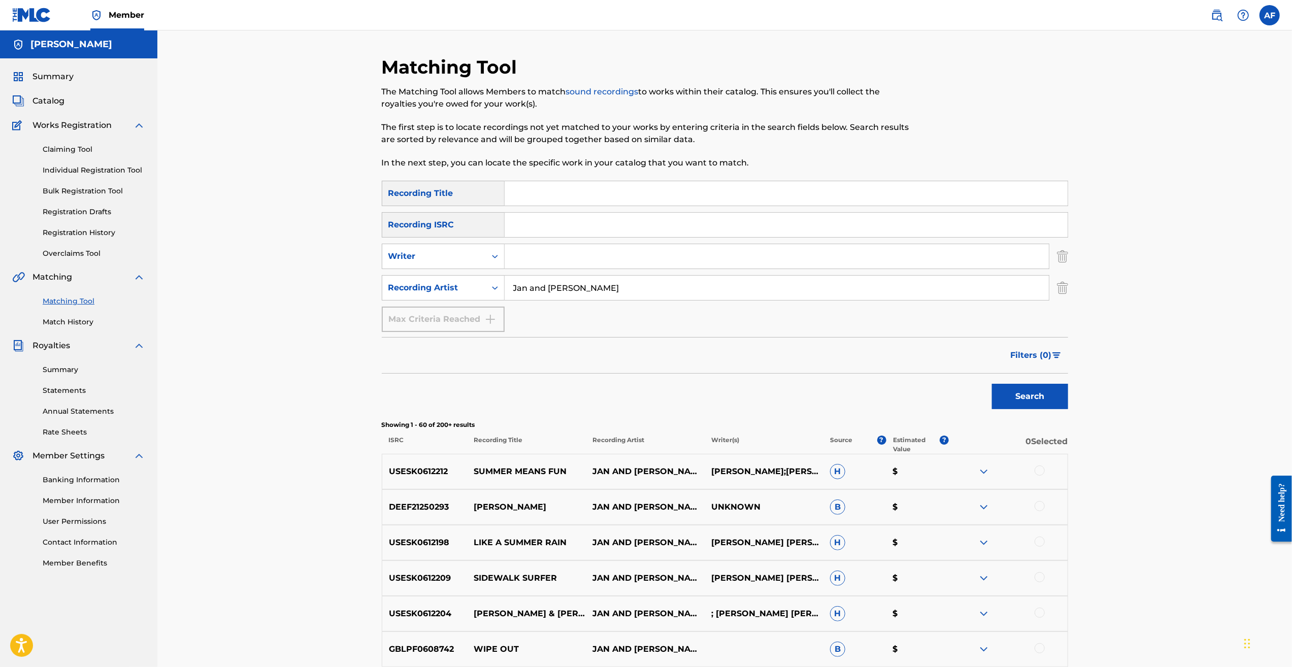
drag, startPoint x: 362, startPoint y: 605, endPoint x: 525, endPoint y: 321, distance: 327.4
drag, startPoint x: 657, startPoint y: 292, endPoint x: 442, endPoint y: 276, distance: 215.3
click at [442, 276] on div "SearchWithCriteria07e9ac7f-6e16-4e86-ae45-5e329bf9dfbd Recording Artist [PERSON…" at bounding box center [725, 287] width 686 height 25
type input "[PERSON_NAME]"
click at [992, 384] on button "Search" at bounding box center [1030, 396] width 76 height 25
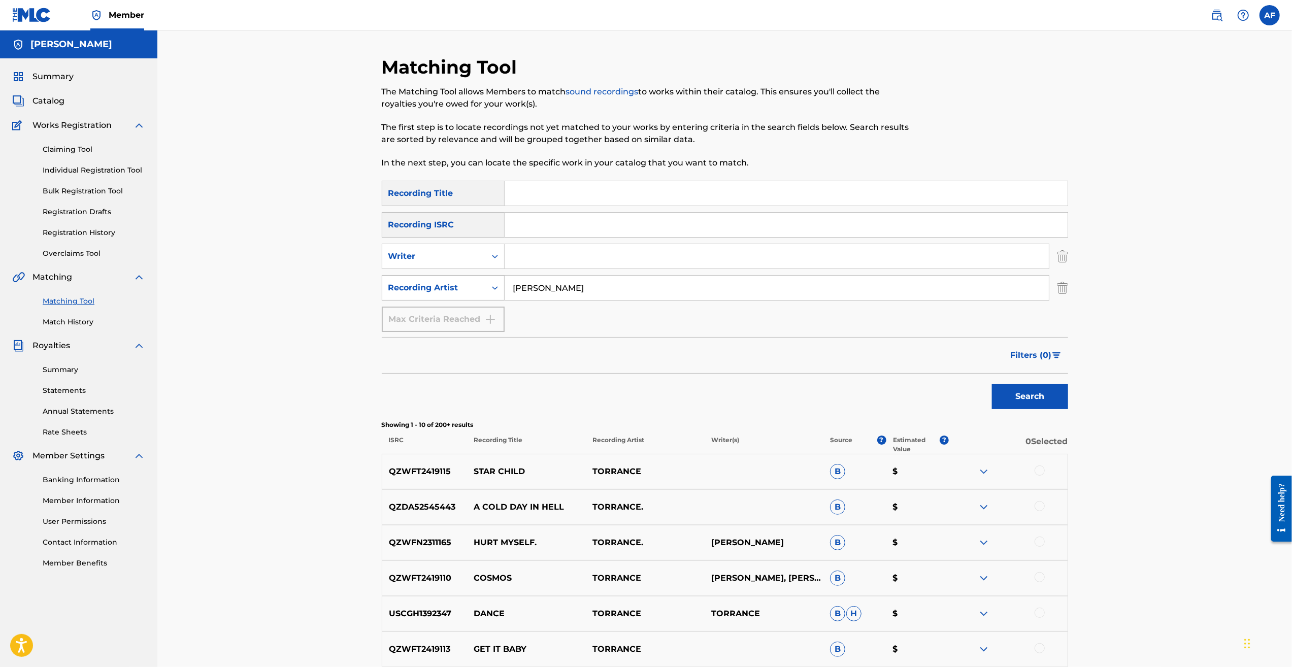
drag, startPoint x: 605, startPoint y: 292, endPoint x: 499, endPoint y: 293, distance: 106.6
click at [499, 293] on div "SearchWithCriteria07e9ac7f-6e16-4e86-ae45-5e329bf9dfbd Recording Artist [PERSON…" at bounding box center [725, 287] width 686 height 25
click at [560, 264] on input "Search Form" at bounding box center [777, 256] width 544 height 24
paste input "[PERSON_NAME]"
click at [766, 246] on input "[PERSON_NAME]" at bounding box center [777, 256] width 544 height 24
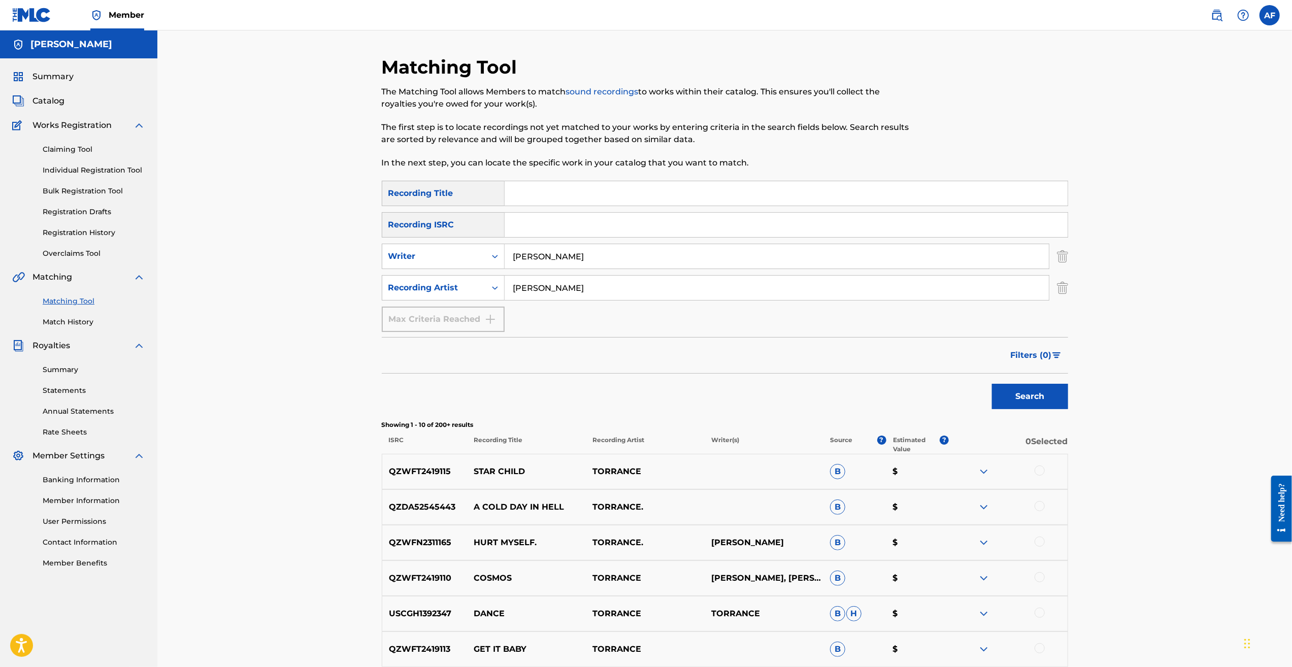
type input "[PERSON_NAME]"
click at [714, 281] on input "[PERSON_NAME]" at bounding box center [777, 288] width 544 height 24
drag, startPoint x: 712, startPoint y: 290, endPoint x: 419, endPoint y: 308, distance: 292.9
click at [419, 308] on div "SearchWithCriteriab014e805-48af-4af4-9b18-41b8329b5c64 Recording Title SearchWi…" at bounding box center [725, 256] width 686 height 151
click at [1032, 405] on button "Search" at bounding box center [1030, 396] width 76 height 25
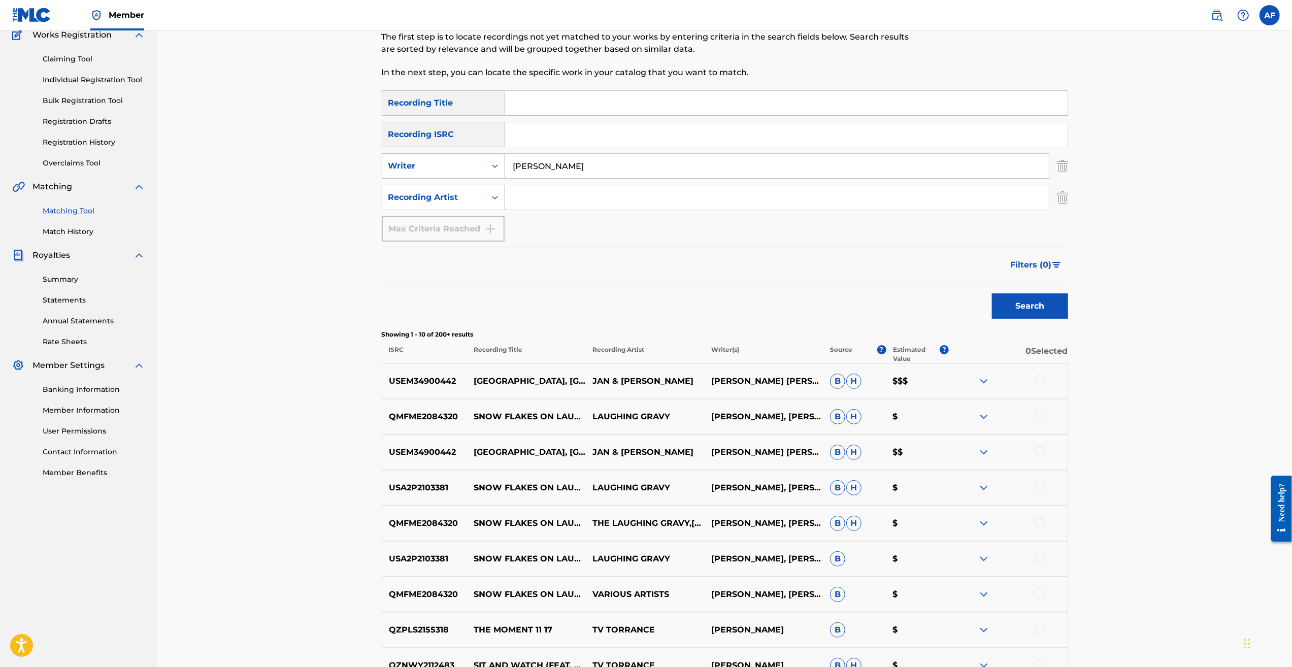
scroll to position [203, 0]
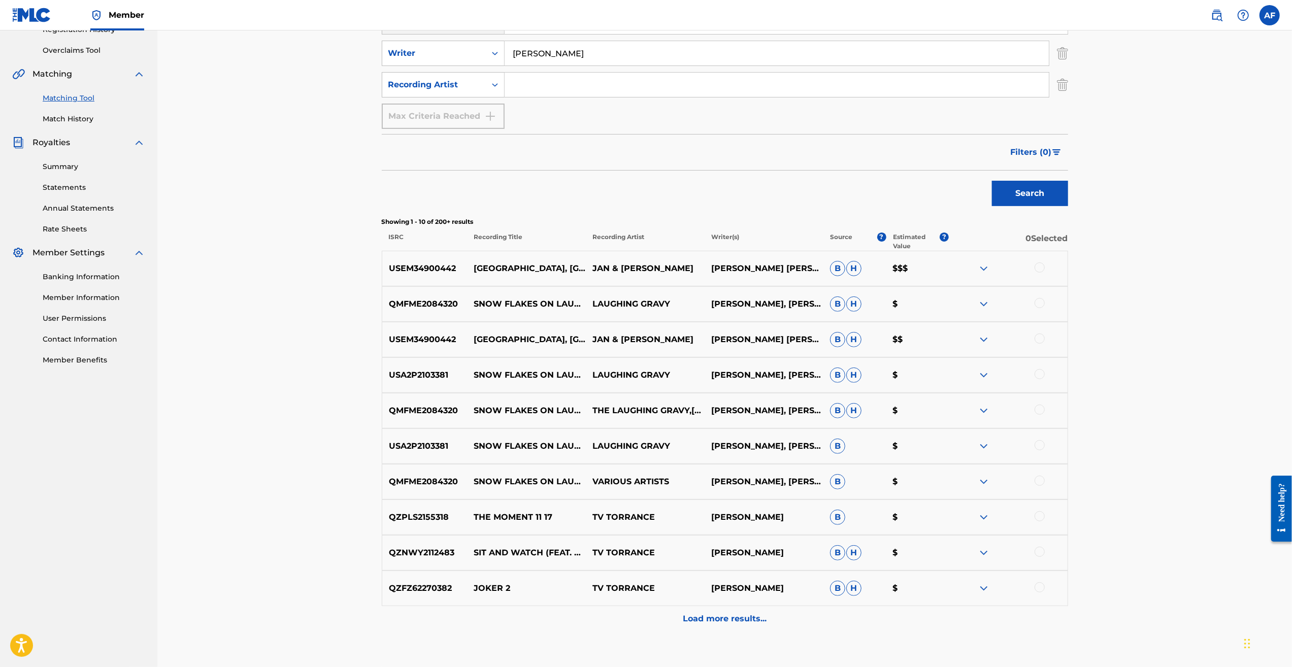
click at [702, 626] on div "Load more results..." at bounding box center [725, 618] width 686 height 25
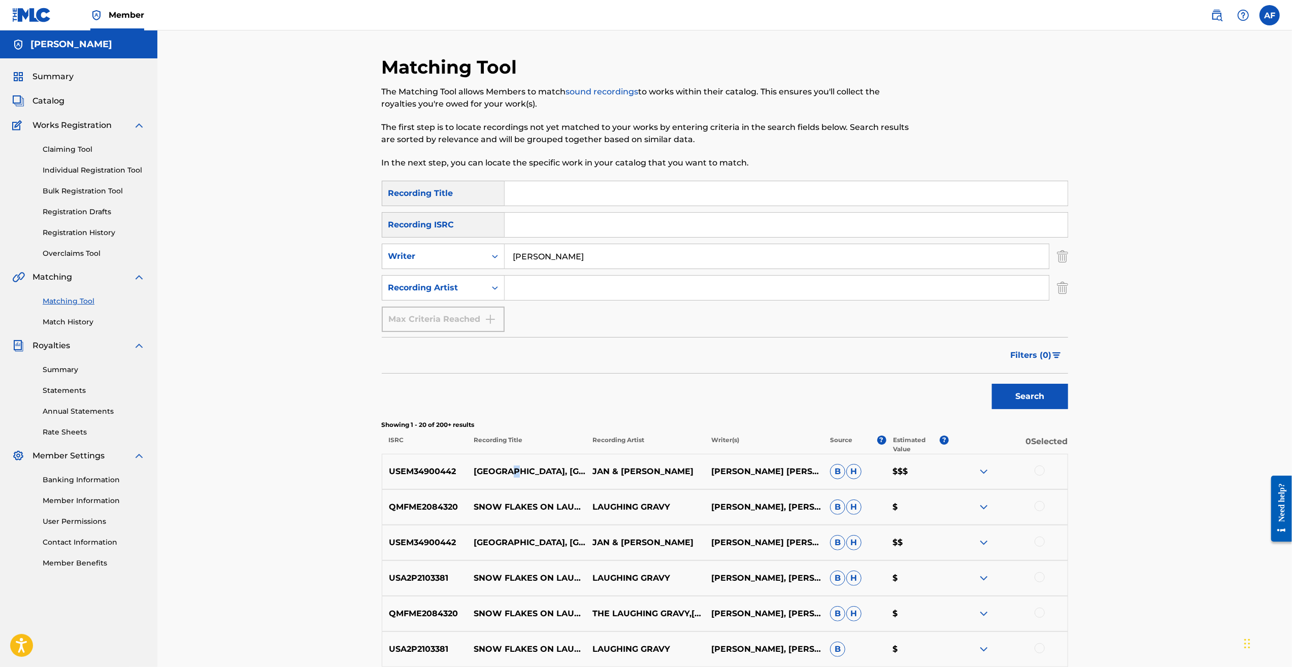
drag, startPoint x: 510, startPoint y: 473, endPoint x: 518, endPoint y: 471, distance: 8.4
click at [518, 471] on p "[GEOGRAPHIC_DATA], [GEOGRAPHIC_DATA]" at bounding box center [526, 472] width 119 height 12
drag, startPoint x: 518, startPoint y: 471, endPoint x: 499, endPoint y: 487, distance: 24.9
click at [499, 487] on div "USEM34900442 [GEOGRAPHIC_DATA], PA JAN & [PERSON_NAME] [PERSON_NAME], [PERSON_N…" at bounding box center [725, 472] width 686 height 36
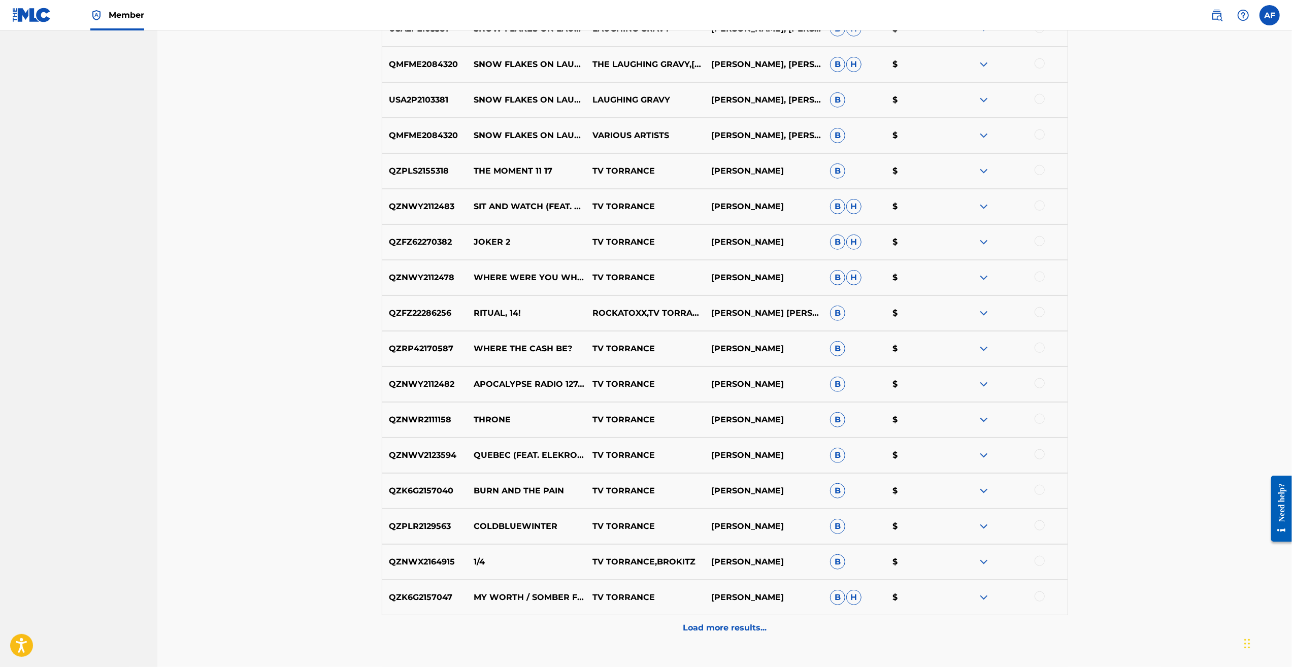
scroll to position [558, 0]
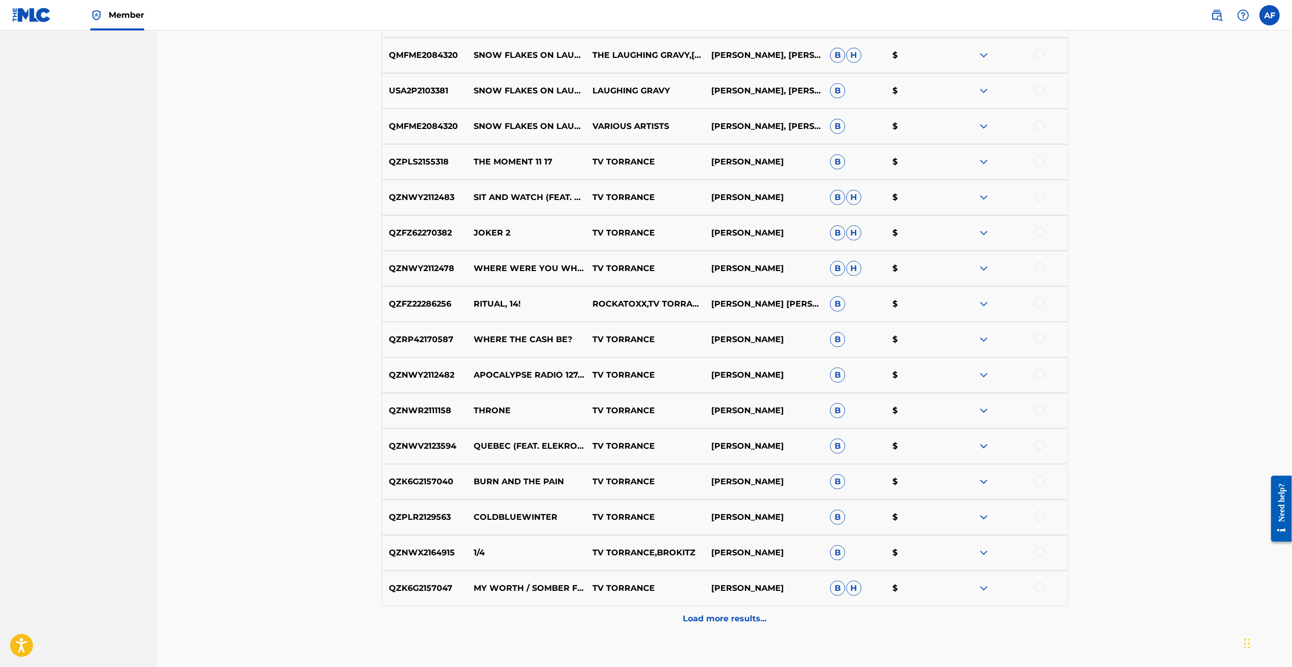
click at [761, 618] on p "Load more results..." at bounding box center [725, 619] width 84 height 12
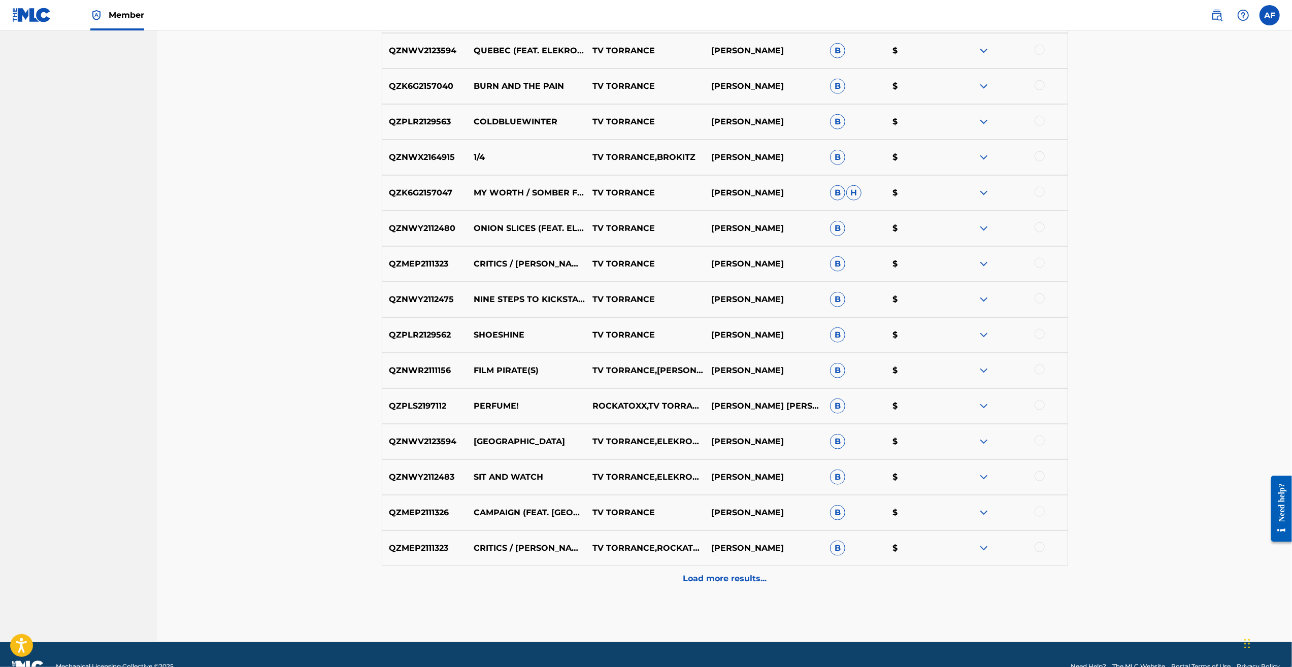
scroll to position [977, 0]
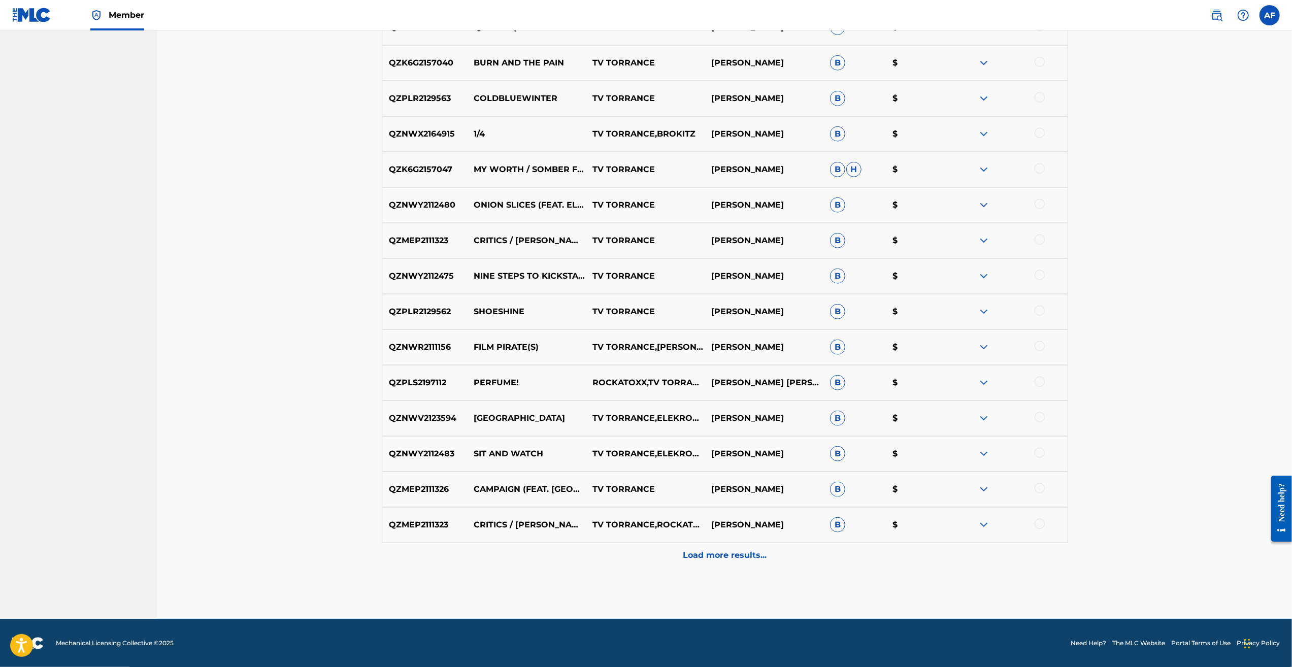
click at [740, 553] on p "Load more results..." at bounding box center [725, 555] width 84 height 12
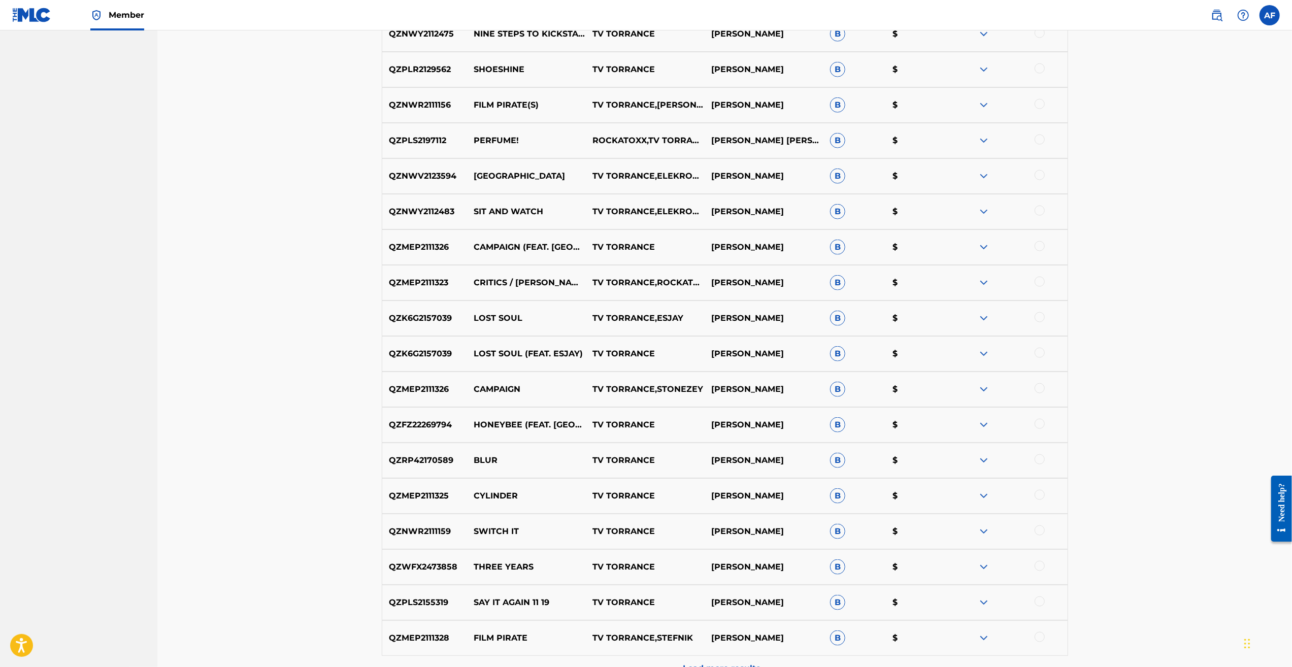
scroll to position [1333, 0]
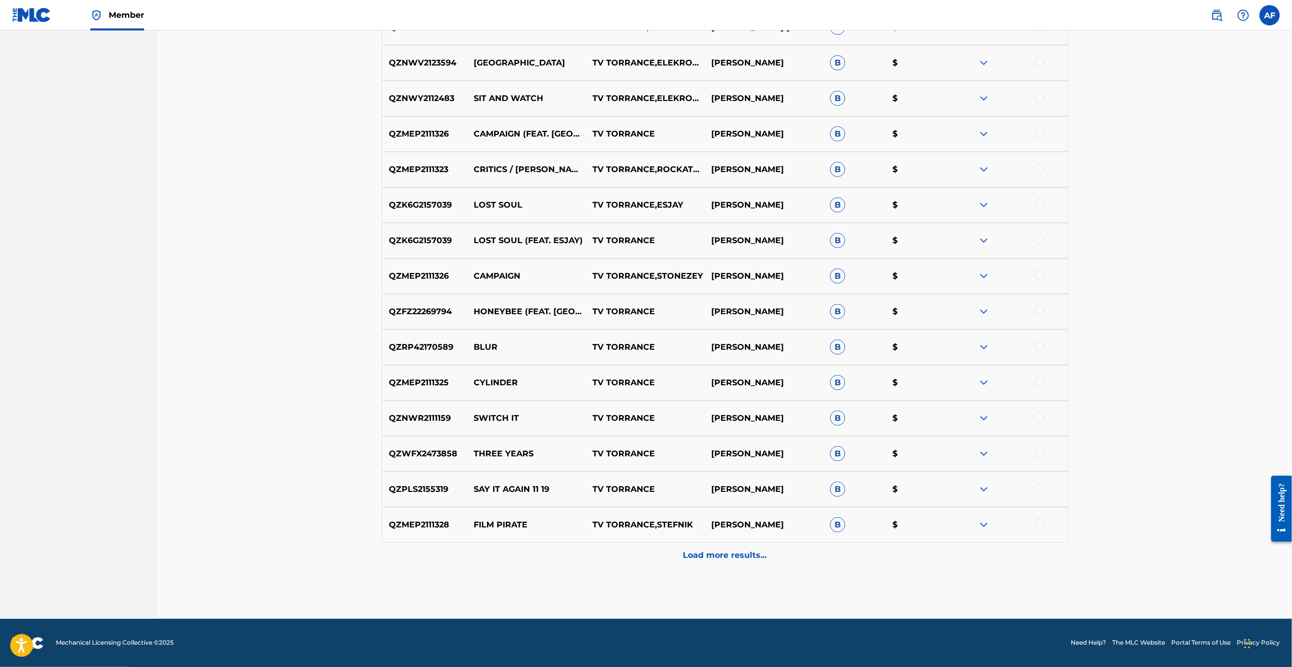
click at [722, 557] on p "Load more results..." at bounding box center [725, 555] width 84 height 12
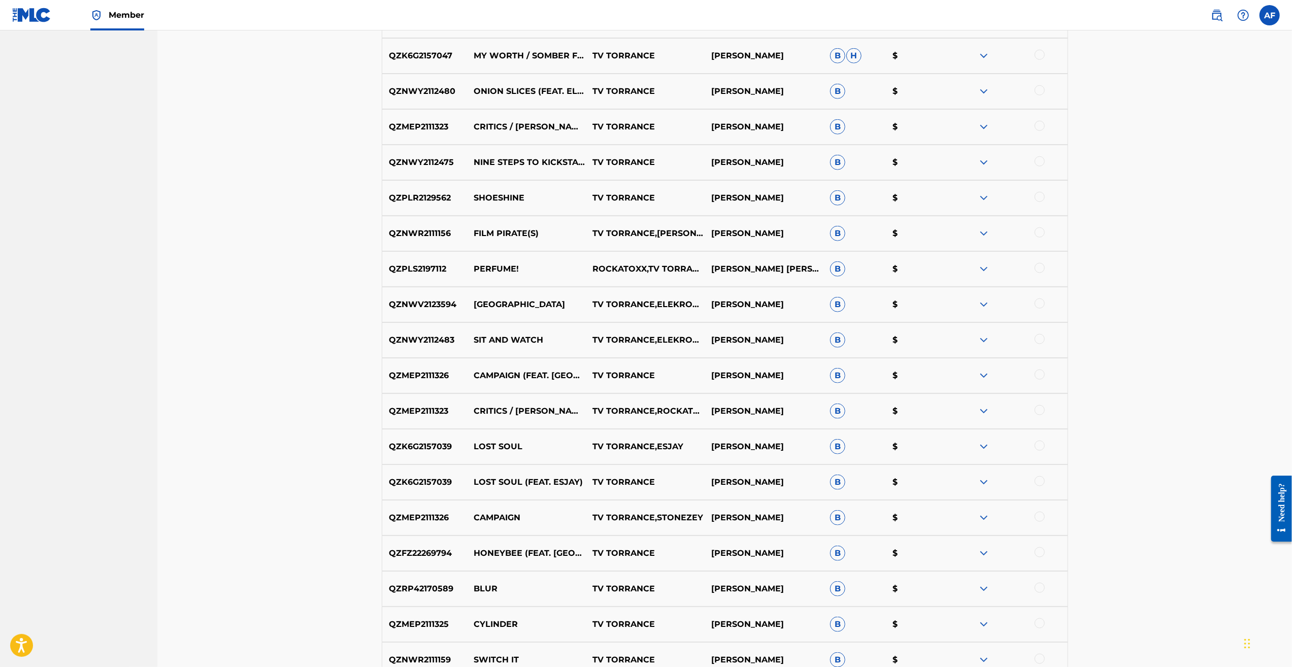
drag, startPoint x: 1153, startPoint y: 300, endPoint x: 1128, endPoint y: 494, distance: 195.9
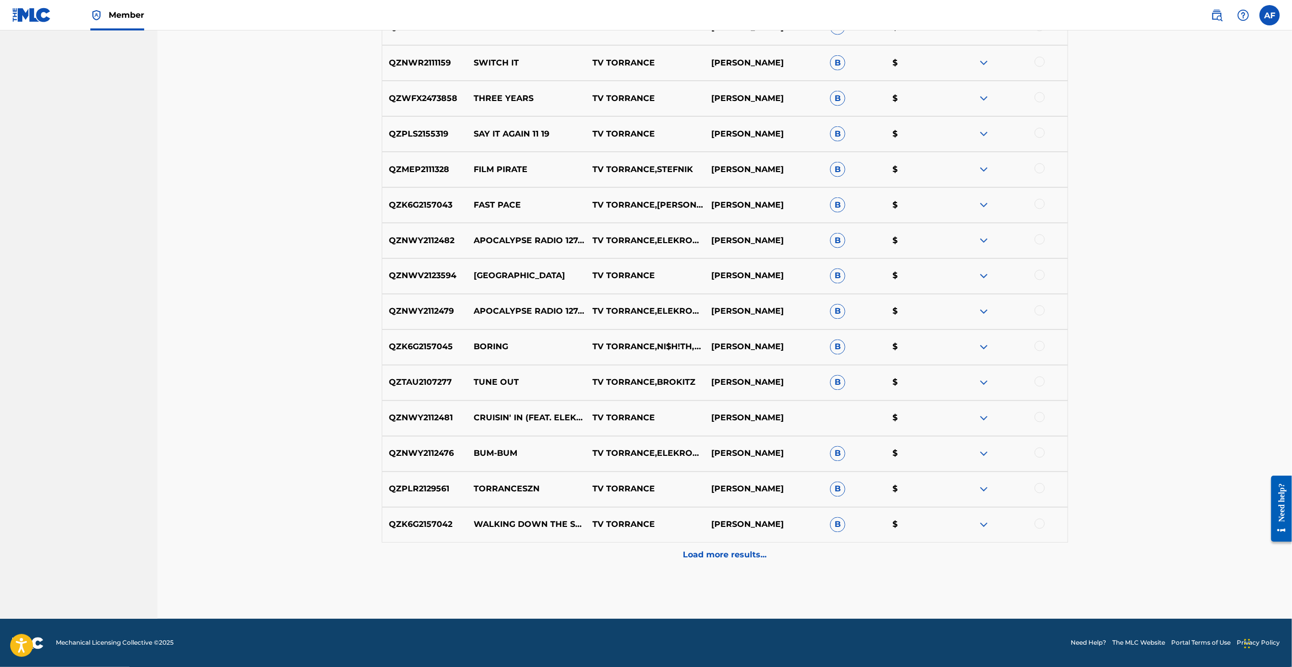
drag, startPoint x: 1104, startPoint y: 379, endPoint x: 1102, endPoint y: 550, distance: 171.6
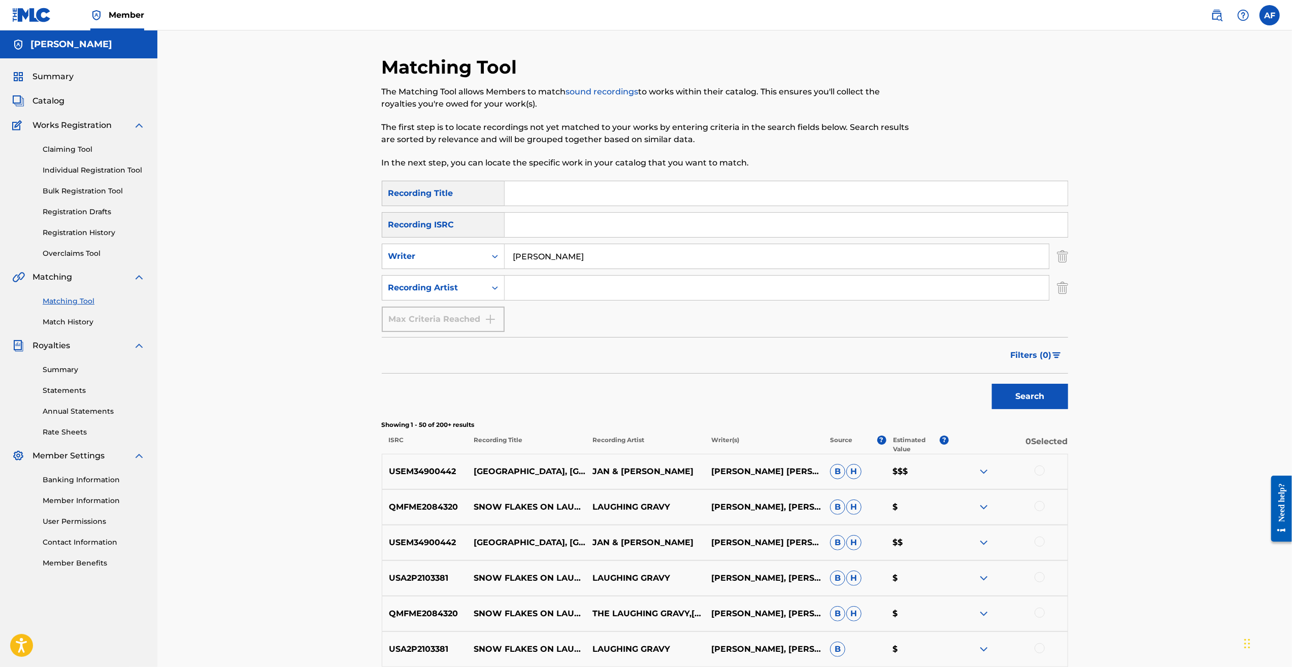
drag, startPoint x: 1112, startPoint y: 563, endPoint x: 660, endPoint y: 211, distance: 573.3
drag, startPoint x: 611, startPoint y: 256, endPoint x: 477, endPoint y: 247, distance: 133.8
click at [477, 247] on div "SearchWithCriteriaccb6c383-3b59-42b3-82c7-ef3fc6577b66 Writer [PERSON_NAME]" at bounding box center [725, 256] width 686 height 25
type input "[PERSON_NAME]"
click at [992, 384] on button "Search" at bounding box center [1030, 396] width 76 height 25
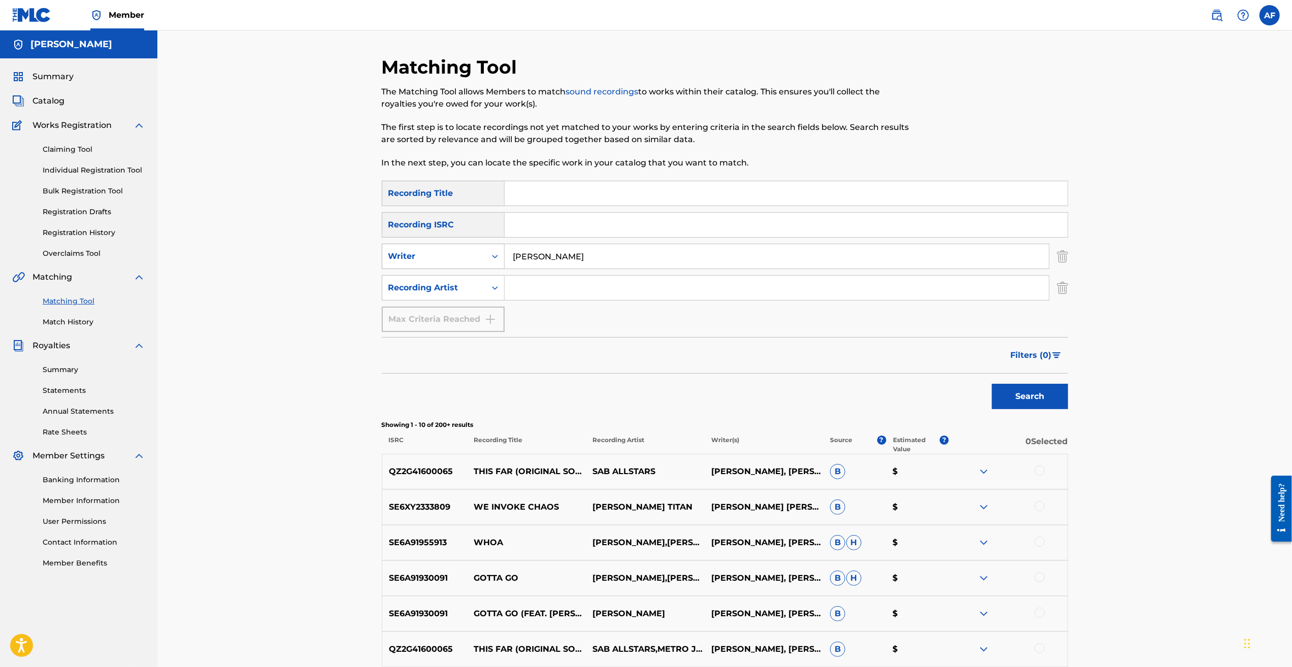
drag, startPoint x: 589, startPoint y: 255, endPoint x: 470, endPoint y: 256, distance: 118.8
click at [470, 256] on div "SearchWithCriteriaccb6c383-3b59-42b3-82c7-ef3fc6577b66 Writer [PERSON_NAME]" at bounding box center [725, 256] width 686 height 25
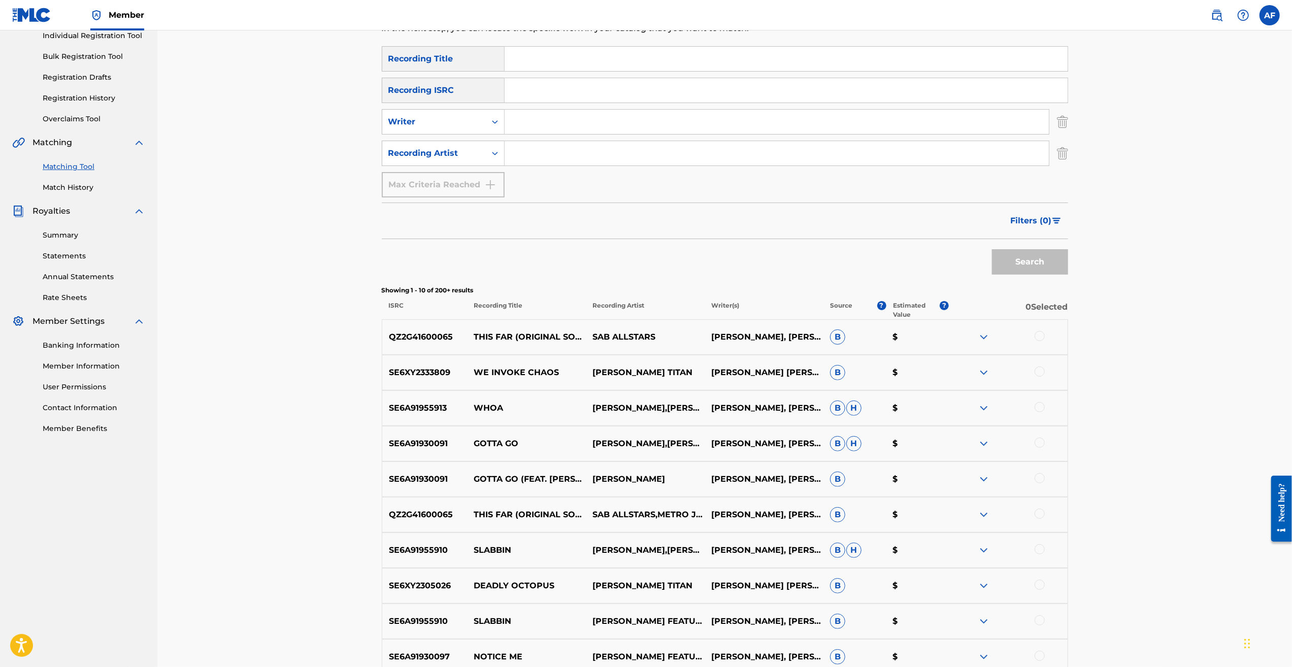
drag, startPoint x: 1134, startPoint y: 211, endPoint x: 1094, endPoint y: 353, distance: 147.9
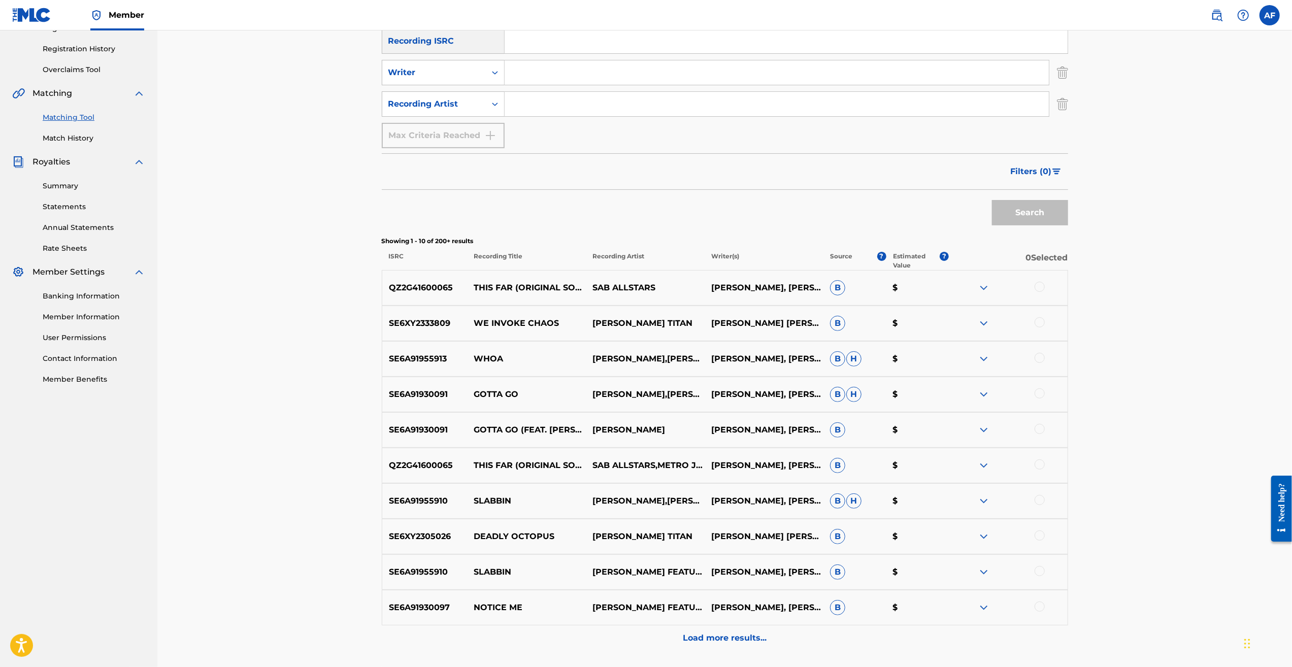
scroll to position [0, 0]
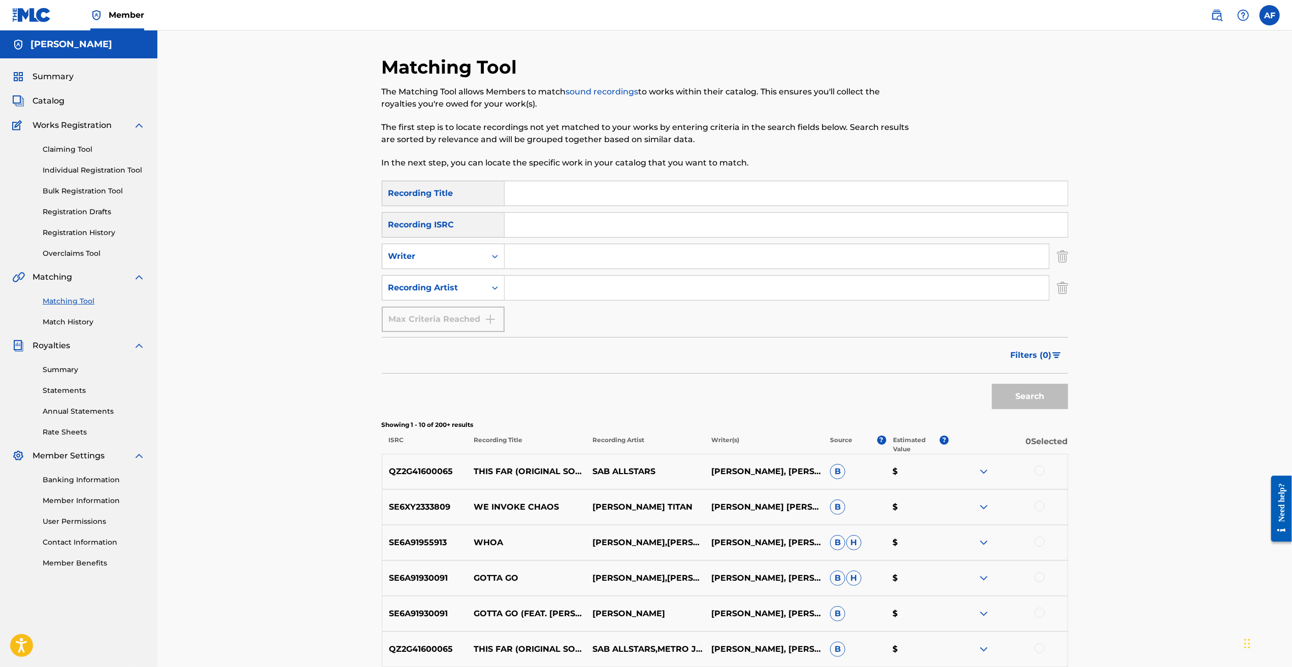
drag, startPoint x: 1118, startPoint y: 389, endPoint x: 995, endPoint y: 215, distance: 213.4
click at [585, 254] on input "Search Form" at bounding box center [777, 256] width 544 height 24
click at [61, 318] on link "Match History" at bounding box center [94, 322] width 103 height 11
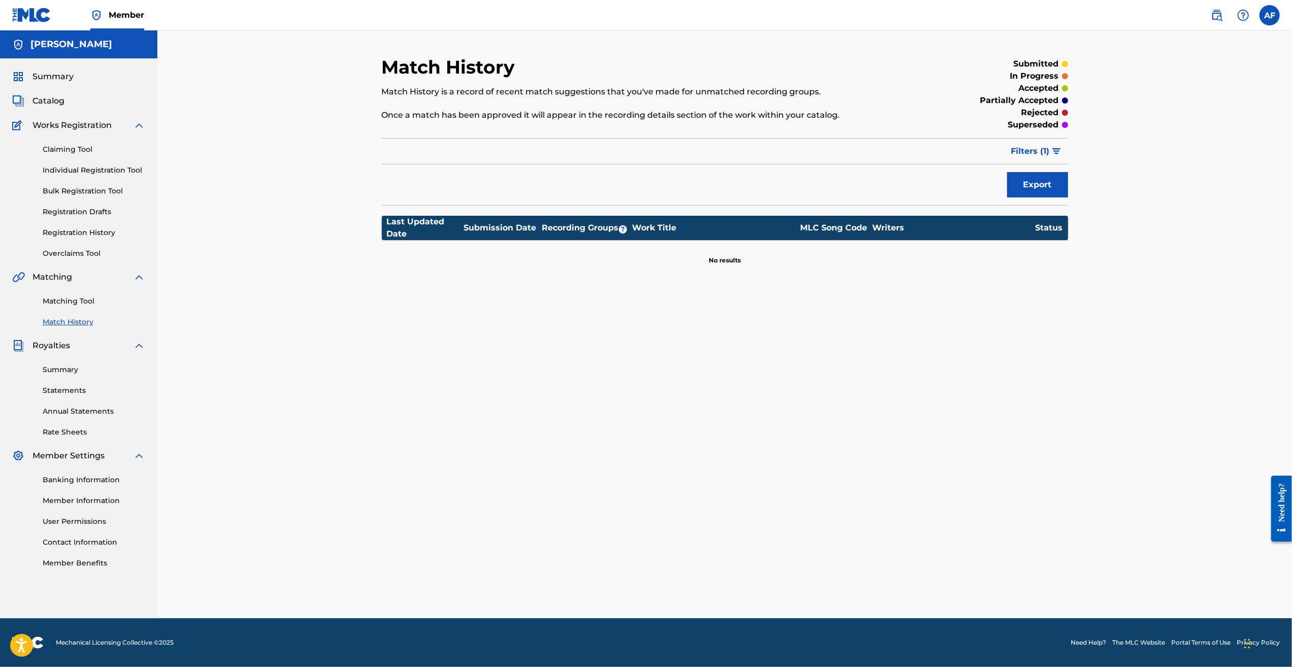
click at [1027, 147] on span "Filters ( 1 )" at bounding box center [1030, 151] width 39 height 12
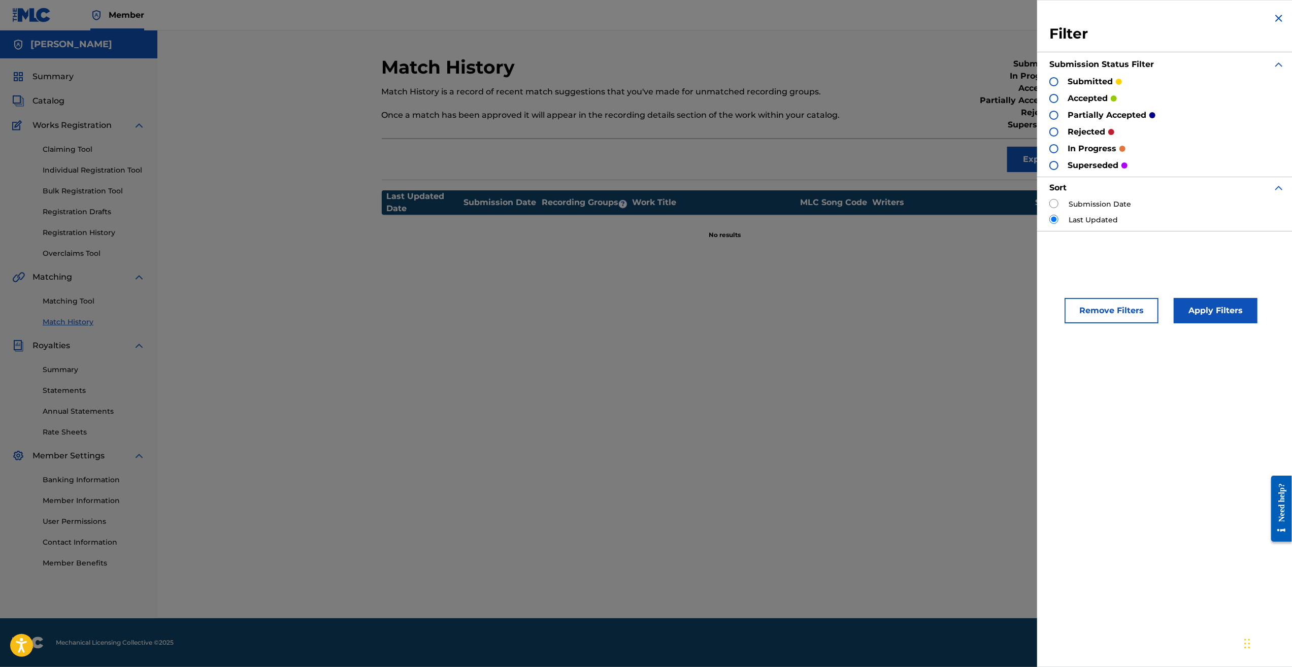
click at [1012, 319] on div "Match History Match History is a record of recent match suggestions that you've…" at bounding box center [725, 337] width 711 height 562
click at [1122, 311] on button "Remove Filters" at bounding box center [1112, 310] width 94 height 25
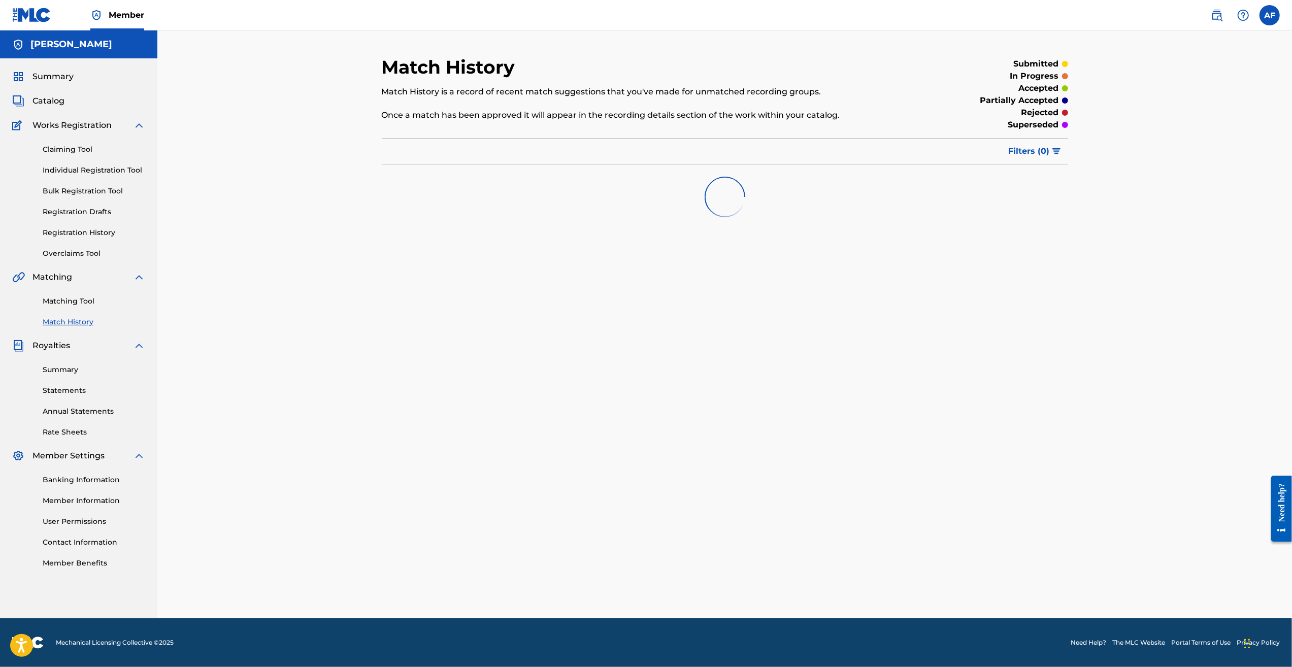
click at [67, 299] on link "Matching Tool" at bounding box center [94, 301] width 103 height 11
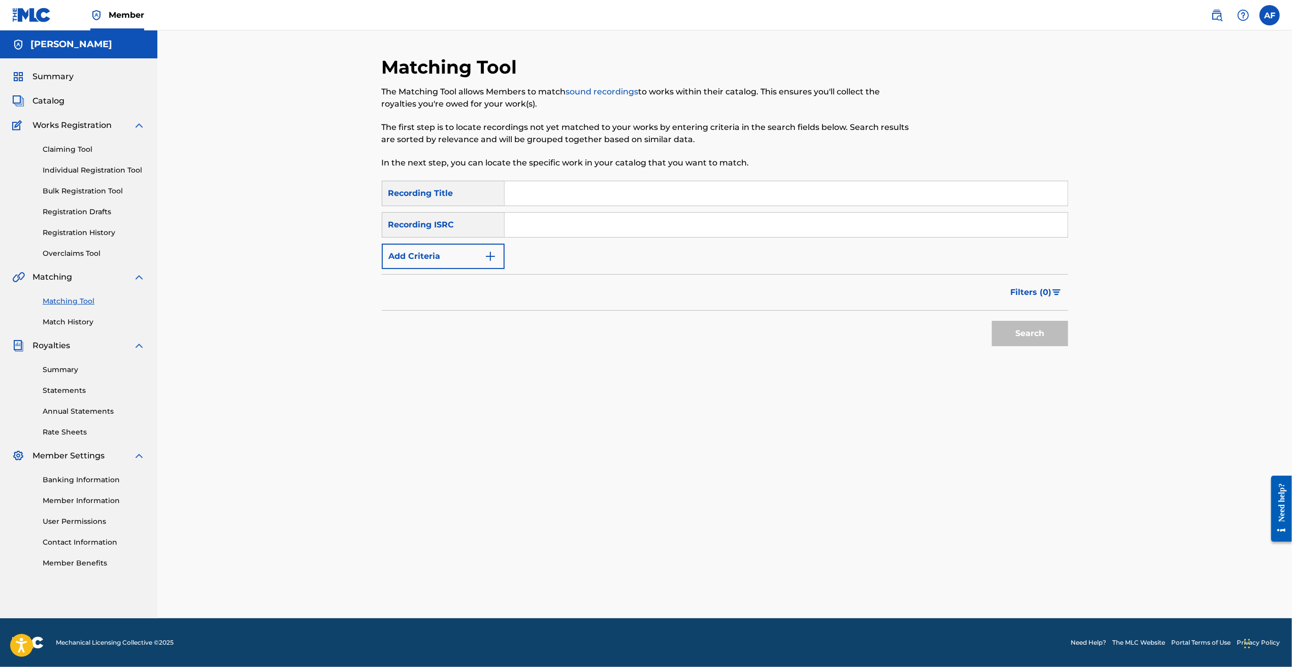
click at [60, 245] on div "Claiming Tool Individual Registration Tool Bulk Registration Tool Registration …" at bounding box center [78, 194] width 133 height 127
click at [60, 236] on link "Registration History" at bounding box center [94, 232] width 103 height 11
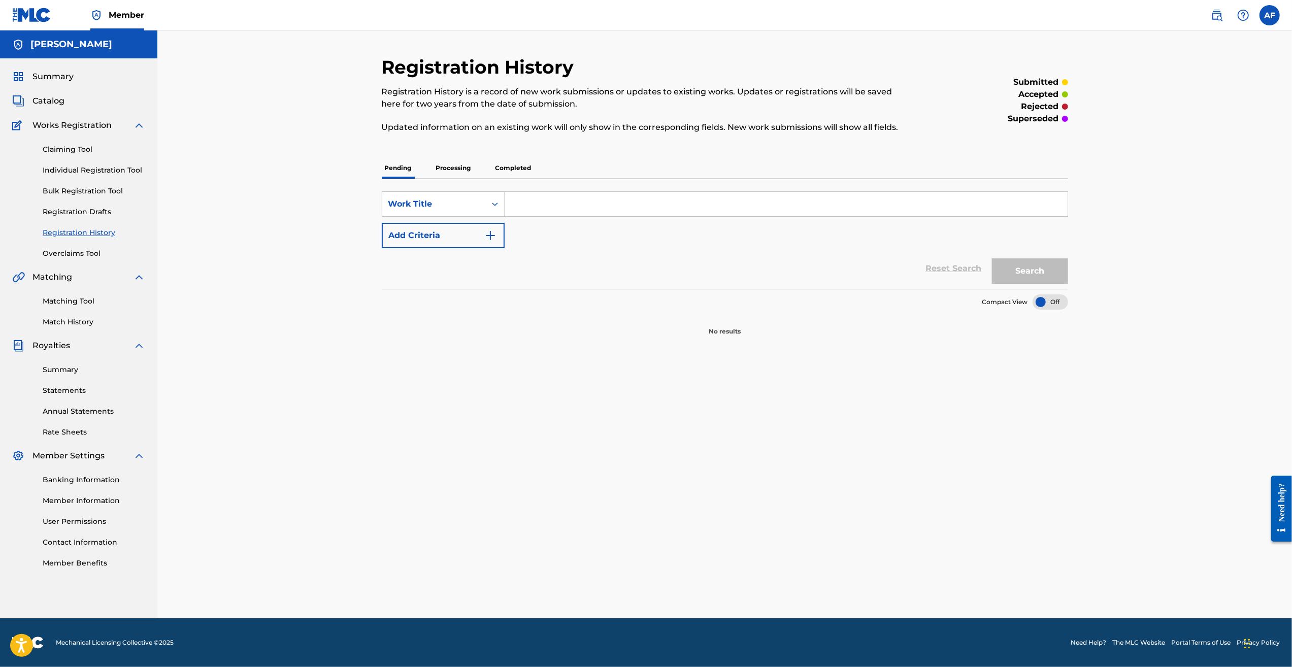
click at [455, 166] on p "Processing" at bounding box center [453, 167] width 41 height 21
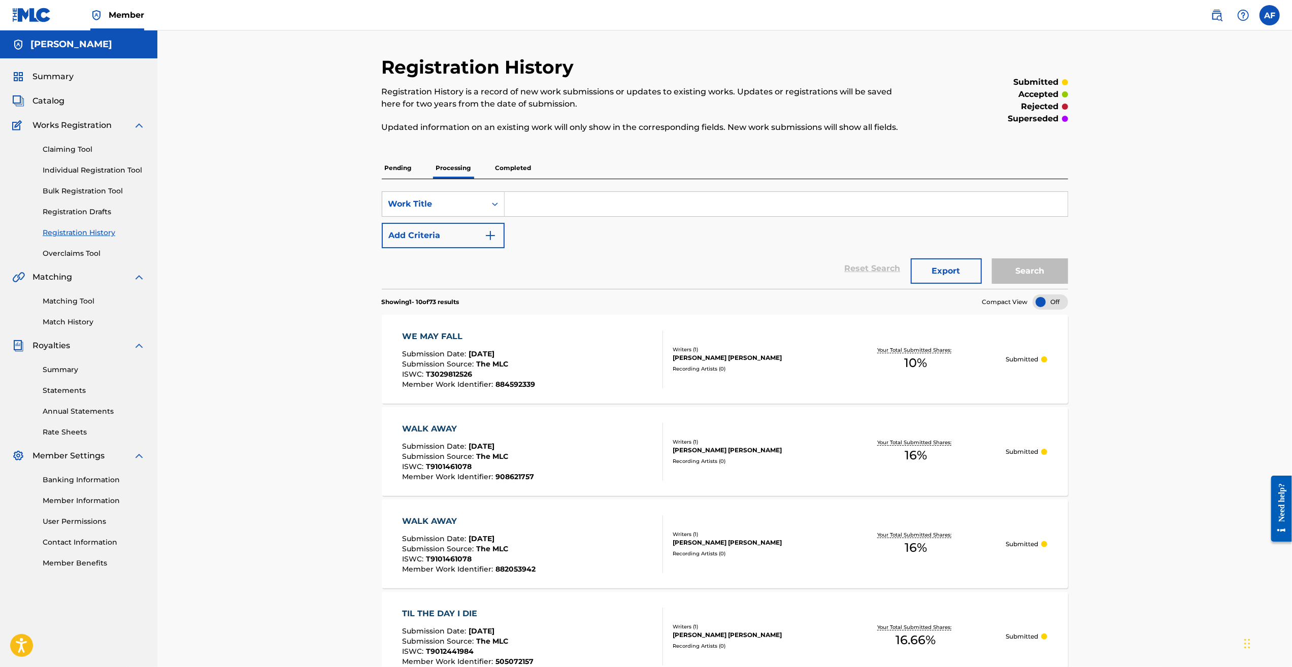
click at [69, 248] on link "Overclaims Tool" at bounding box center [94, 253] width 103 height 11
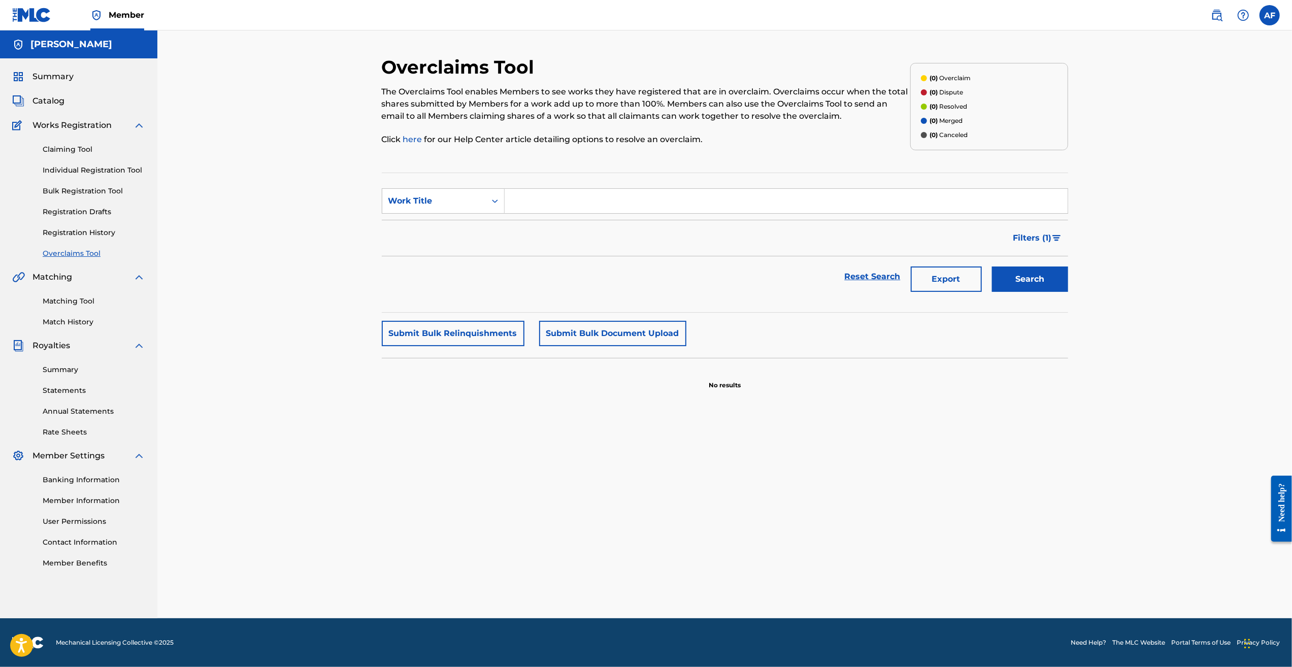
click at [324, 308] on div "Overclaims Tool The Overclaims Tool enables Members to see works they have regi…" at bounding box center [724, 324] width 1135 height 588
click at [83, 211] on link "Registration Drafts" at bounding box center [94, 212] width 103 height 11
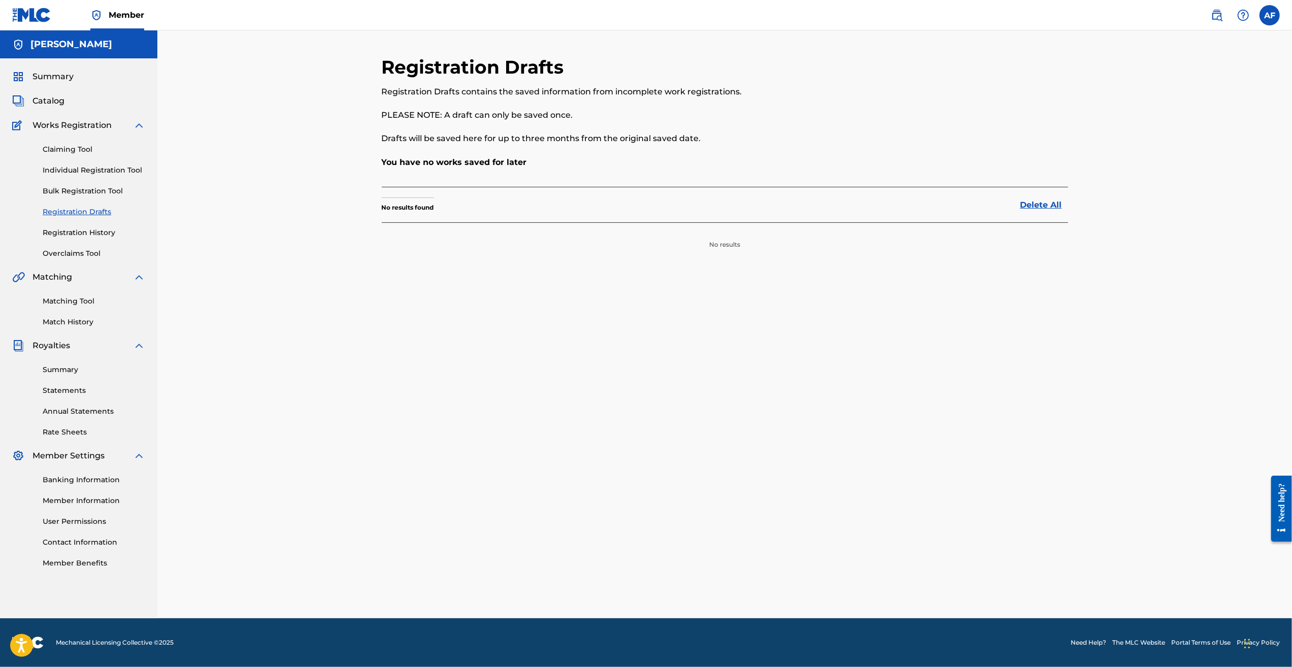
click at [76, 191] on link "Bulk Registration Tool" at bounding box center [94, 191] width 103 height 11
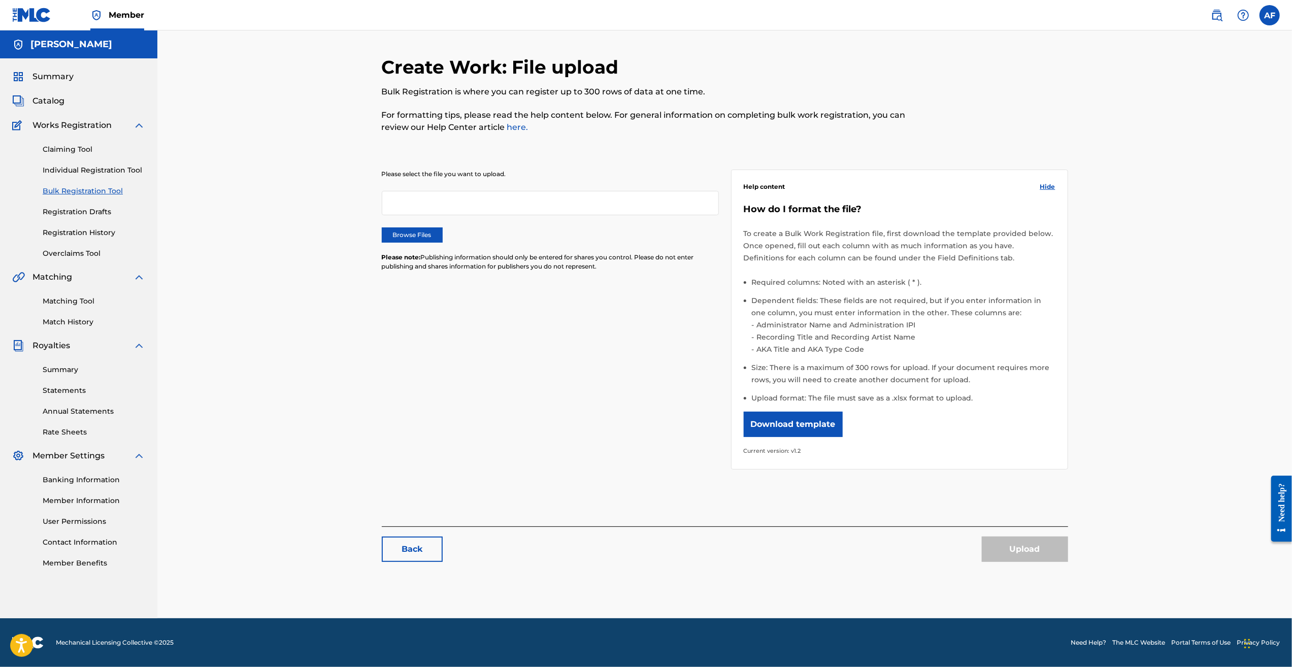
click at [71, 175] on link "Individual Registration Tool" at bounding box center [94, 170] width 103 height 11
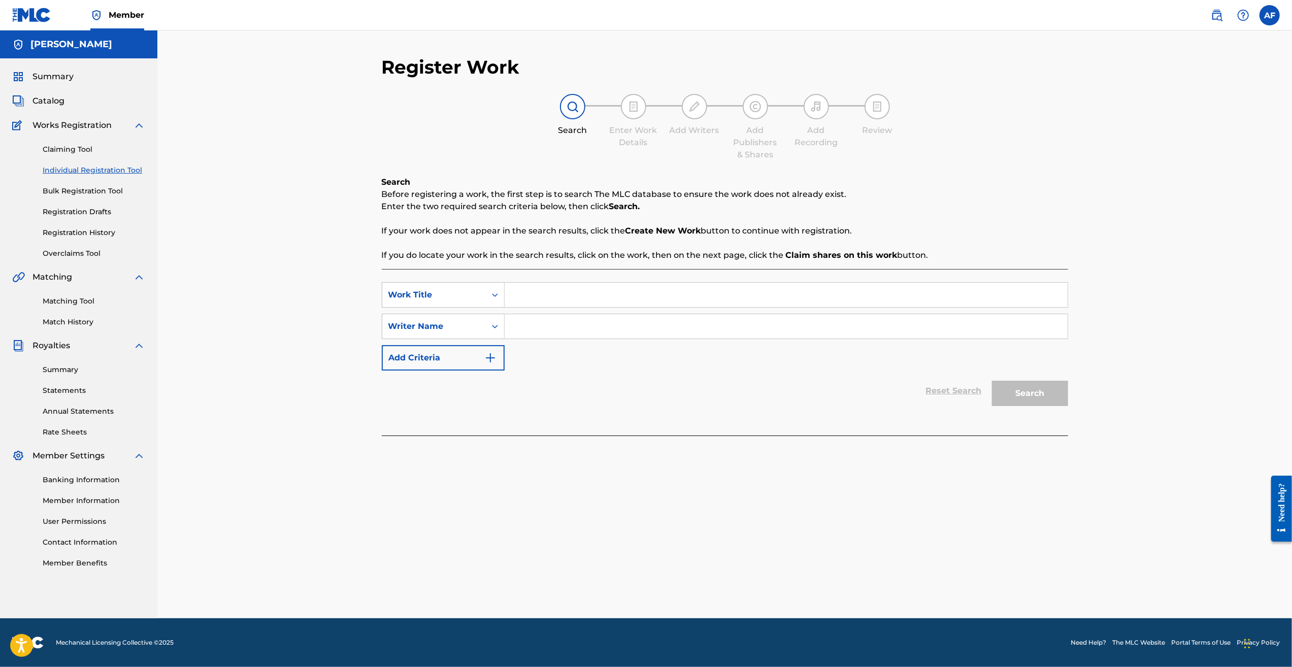
click at [59, 142] on div "Claiming Tool Individual Registration Tool Bulk Registration Tool Registration …" at bounding box center [78, 194] width 133 height 127
click at [64, 148] on link "Claiming Tool" at bounding box center [94, 149] width 103 height 11
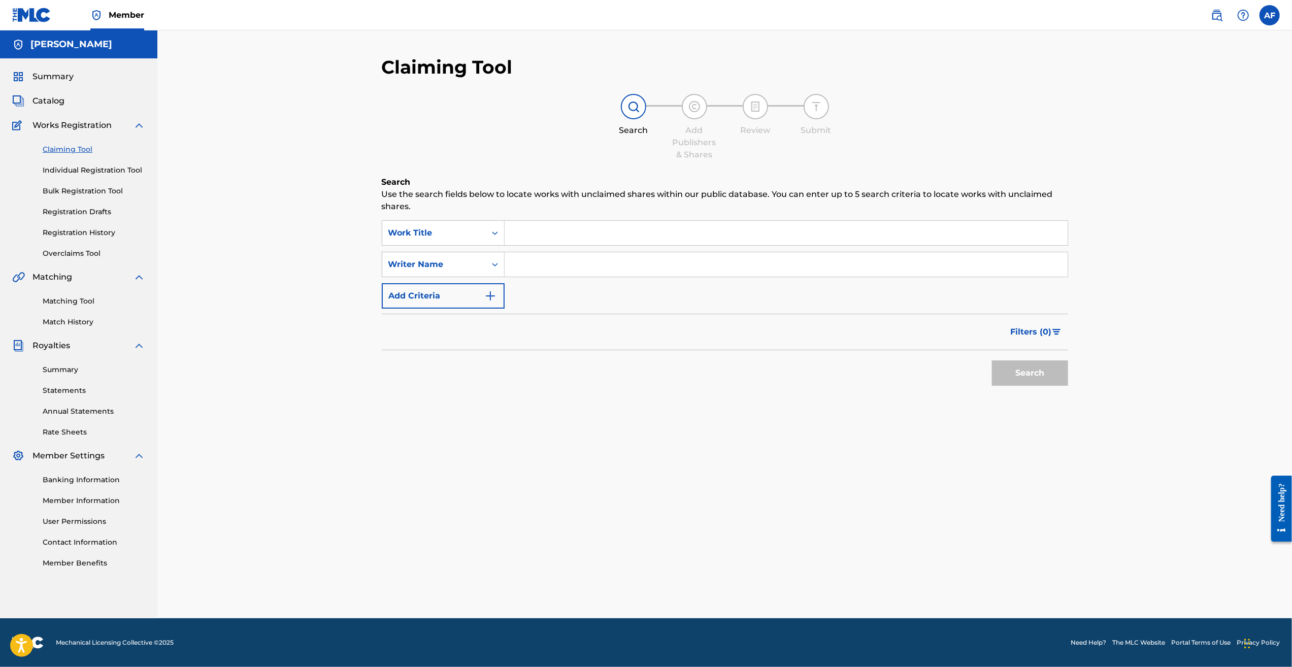
click at [60, 107] on span "Catalog" at bounding box center [48, 101] width 32 height 12
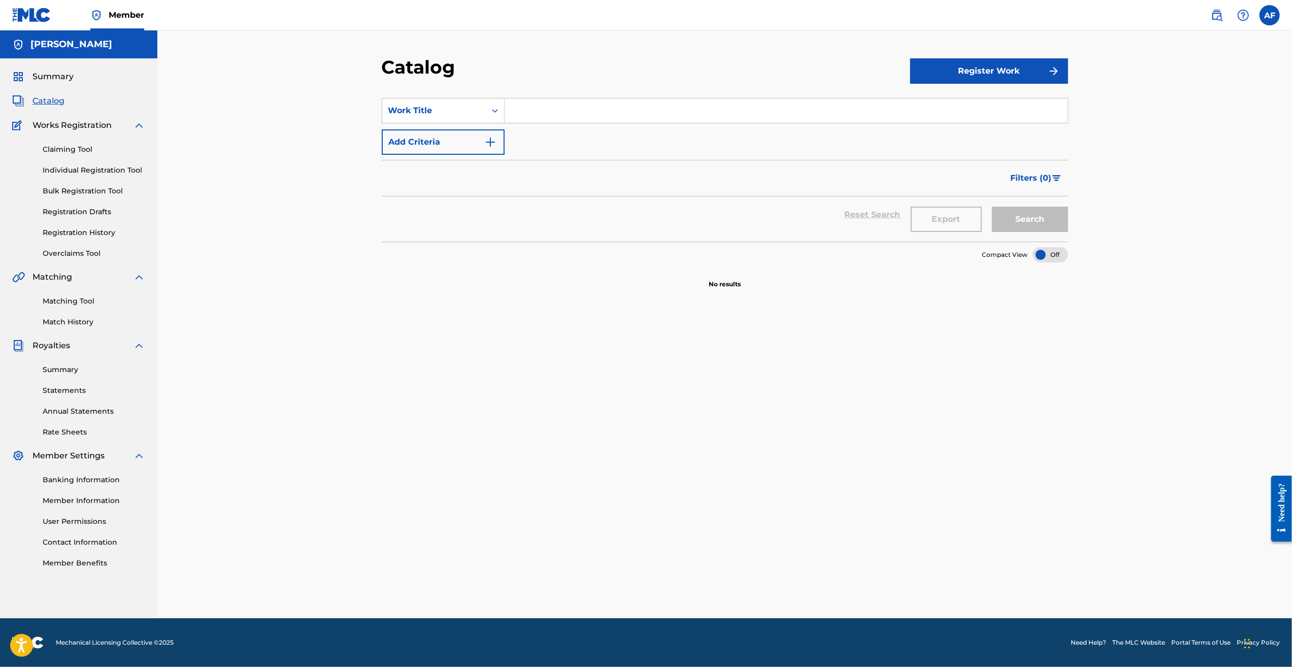
click at [23, 84] on div "Summary Catalog Works Registration Claiming Tool Individual Registration Tool B…" at bounding box center [78, 319] width 157 height 522
click at [37, 82] on span "Summary" at bounding box center [52, 77] width 41 height 12
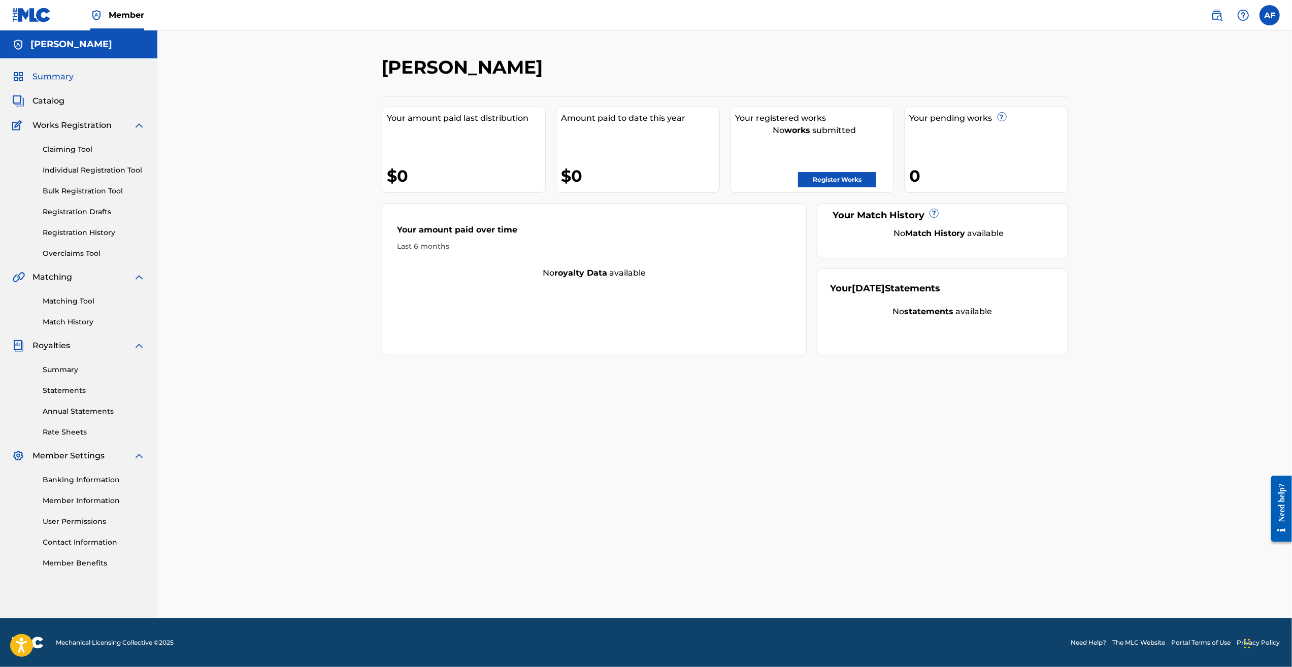
click at [610, 445] on div "[PERSON_NAME] Your amount paid last distribution $0 Amount paid to date this ye…" at bounding box center [725, 337] width 711 height 562
click at [72, 323] on link "Match History" at bounding box center [94, 322] width 103 height 11
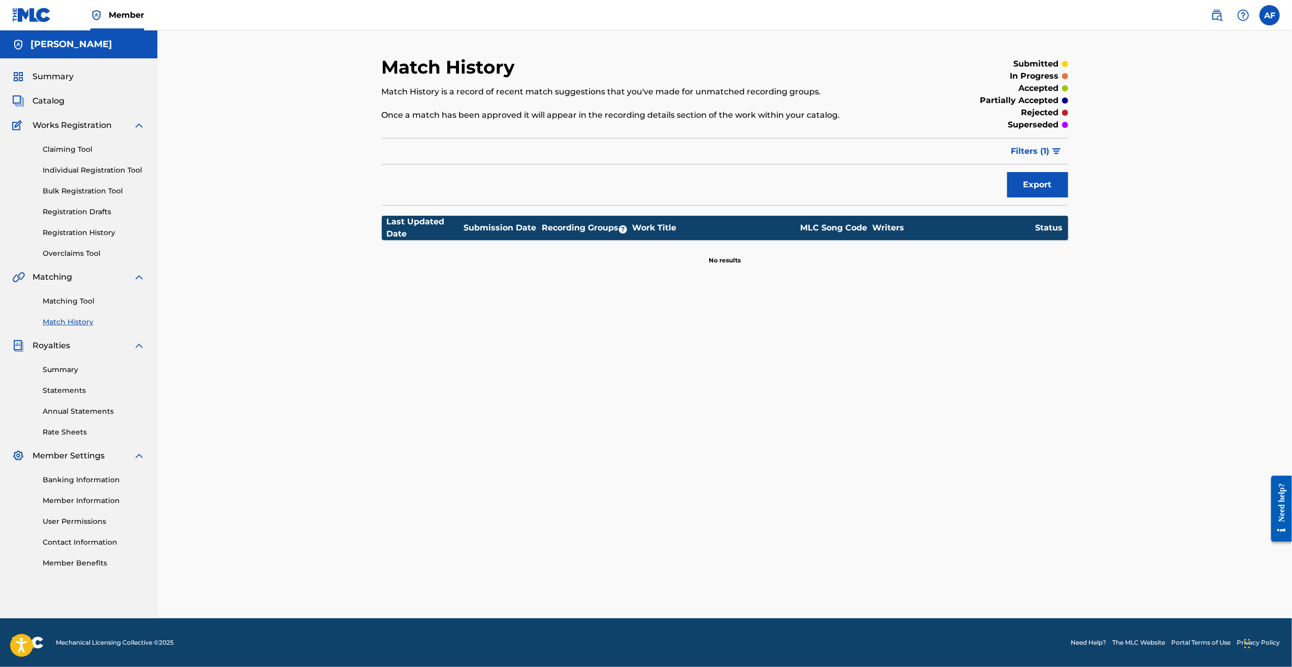
click at [63, 372] on link "Summary" at bounding box center [94, 369] width 103 height 11
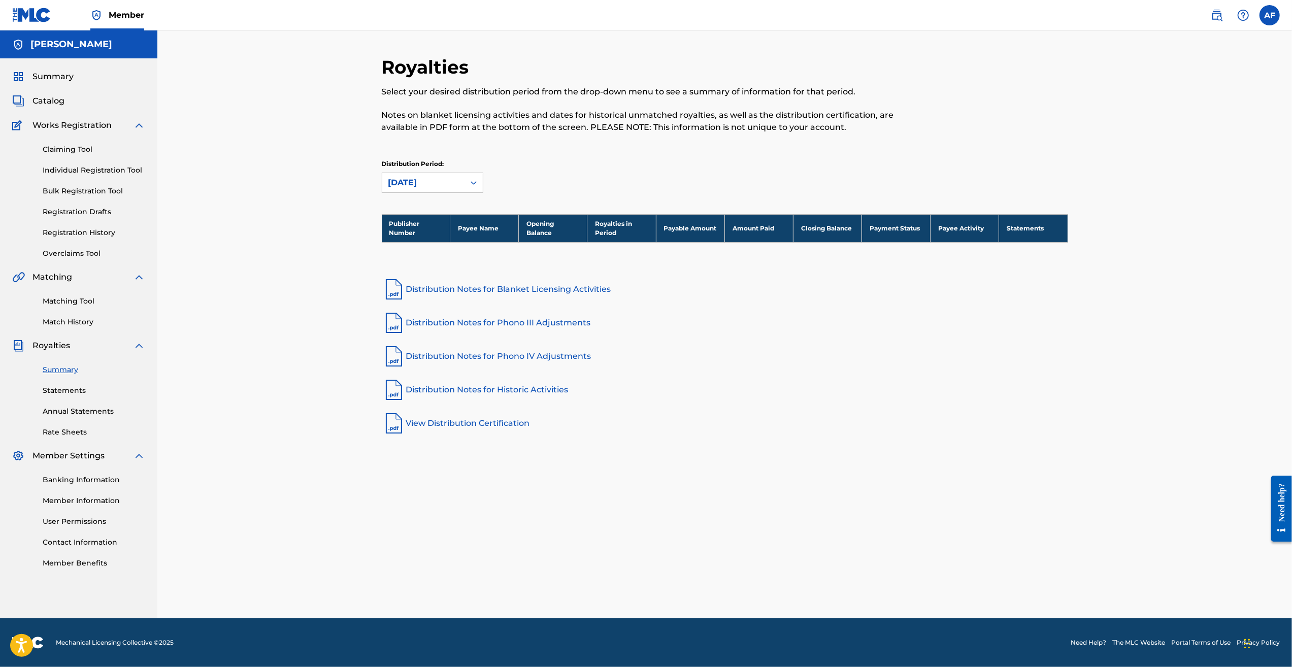
click at [63, 391] on link "Statements" at bounding box center [94, 390] width 103 height 11
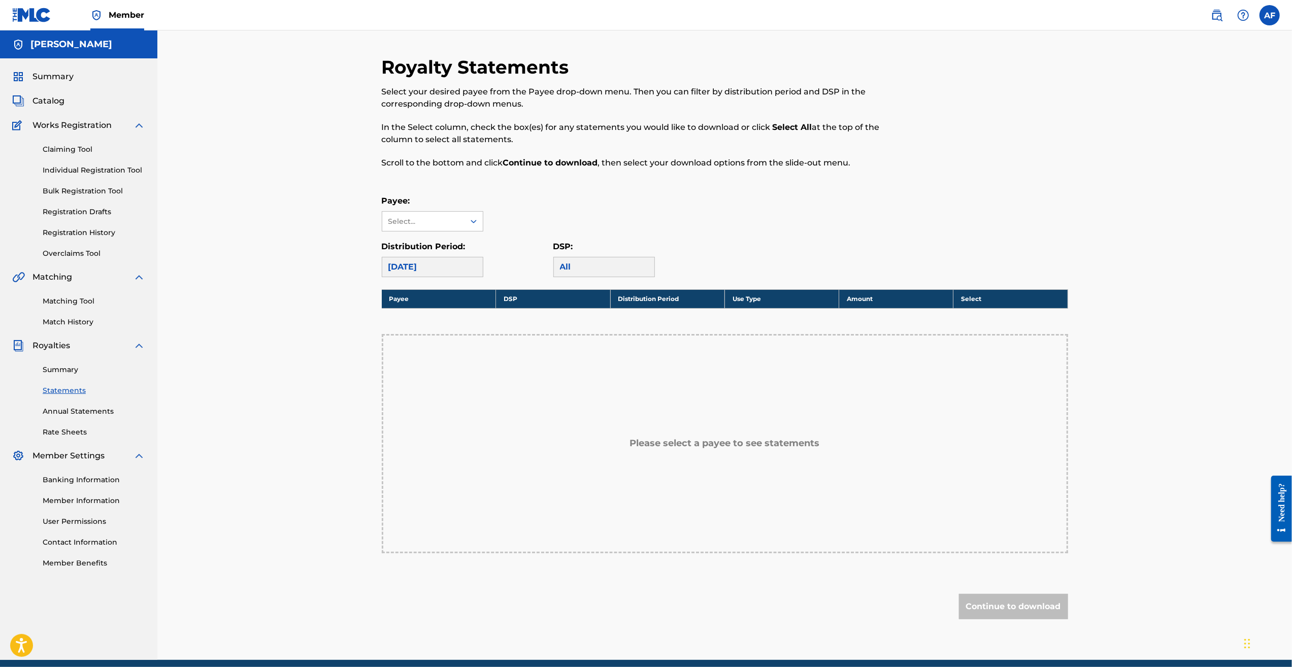
click at [80, 502] on link "Member Information" at bounding box center [94, 500] width 103 height 11
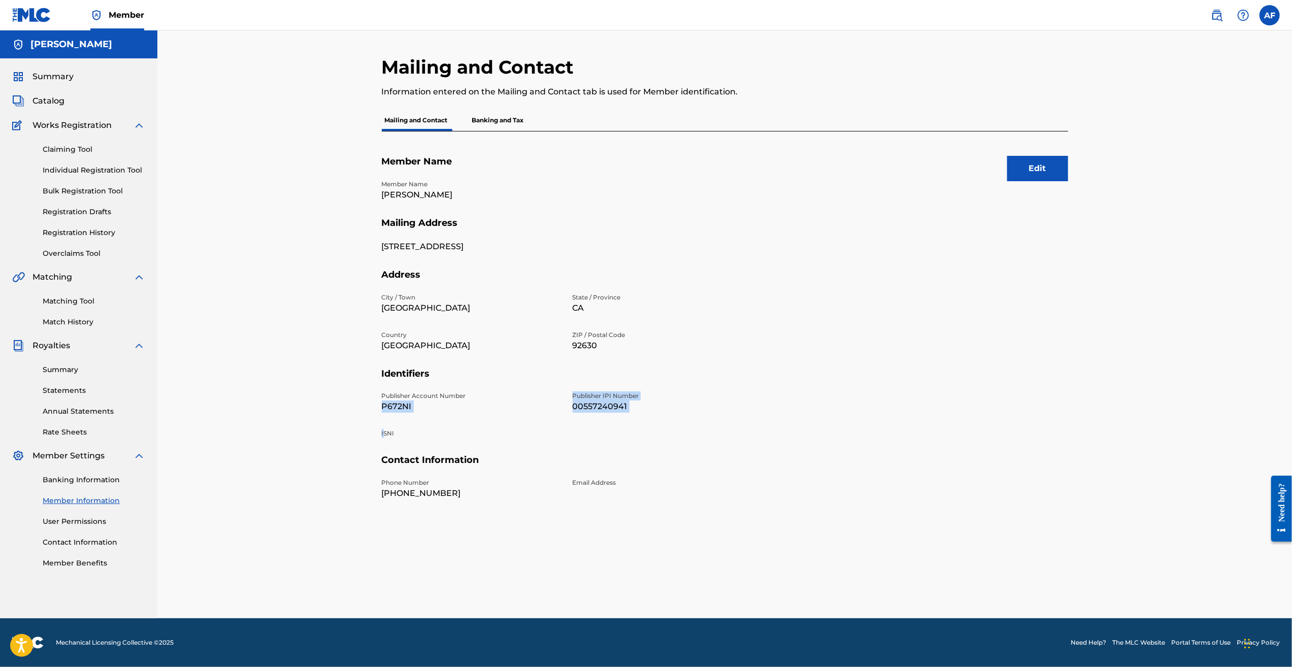
drag, startPoint x: 350, startPoint y: 413, endPoint x: 382, endPoint y: 427, distance: 34.5
click at [383, 427] on div "Mailing and Contact Information entered on the Mailing and Contact tab is used …" at bounding box center [724, 324] width 1135 height 588
drag, startPoint x: 382, startPoint y: 427, endPoint x: 334, endPoint y: 485, distance: 75.3
click at [334, 485] on div "Mailing and Contact Information entered on the Mailing and Contact tab is used …" at bounding box center [724, 324] width 1135 height 588
click at [294, 372] on div "Mailing and Contact Information entered on the Mailing and Contact tab is used …" at bounding box center [724, 324] width 1135 height 588
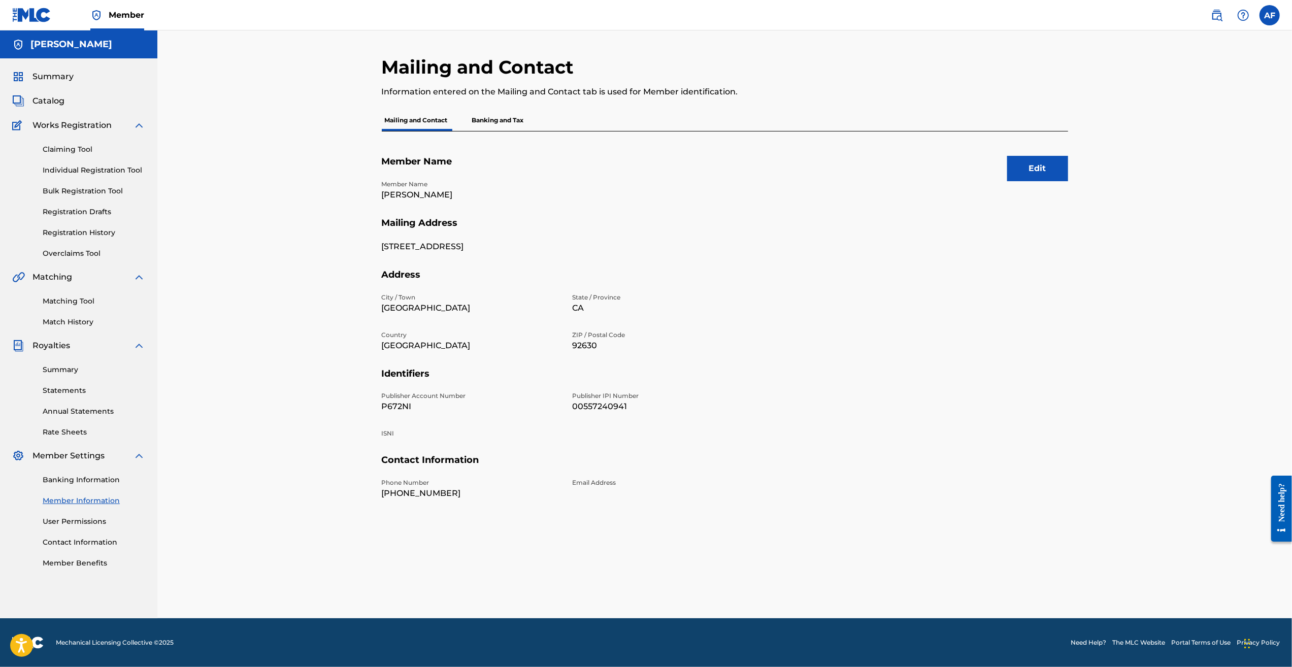
click at [260, 290] on div "Mailing and Contact Information entered on the Mailing and Contact tab is used …" at bounding box center [724, 324] width 1135 height 588
click at [79, 146] on link "Claiming Tool" at bounding box center [94, 149] width 103 height 11
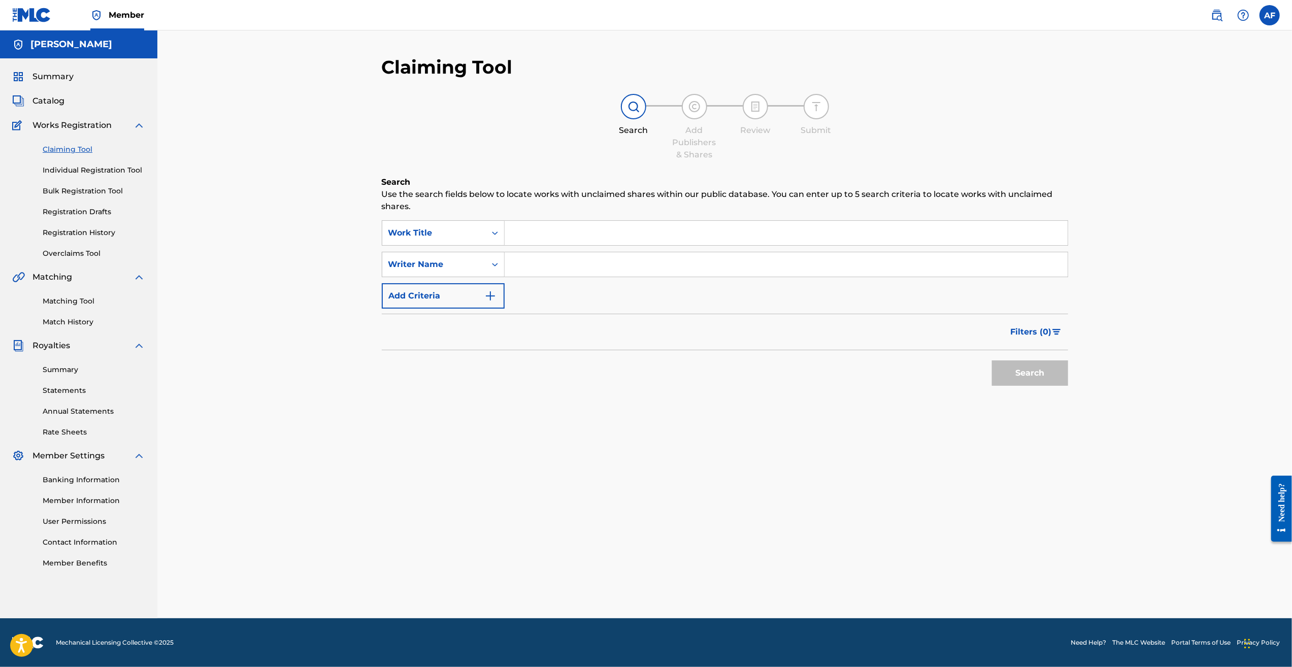
click at [47, 108] on div "Summary Catalog Works Registration Claiming Tool Individual Registration Tool B…" at bounding box center [78, 319] width 157 height 522
click at [38, 77] on span "Summary" at bounding box center [52, 77] width 41 height 12
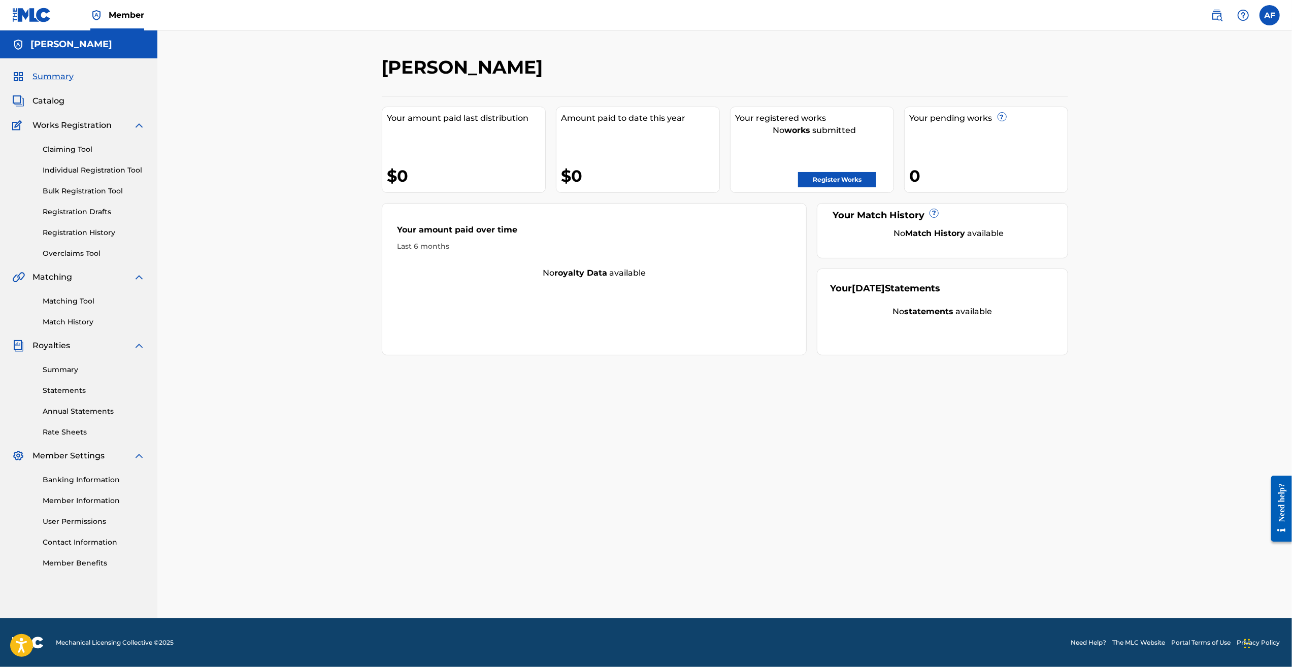
click at [65, 150] on link "Claiming Tool" at bounding box center [94, 149] width 103 height 11
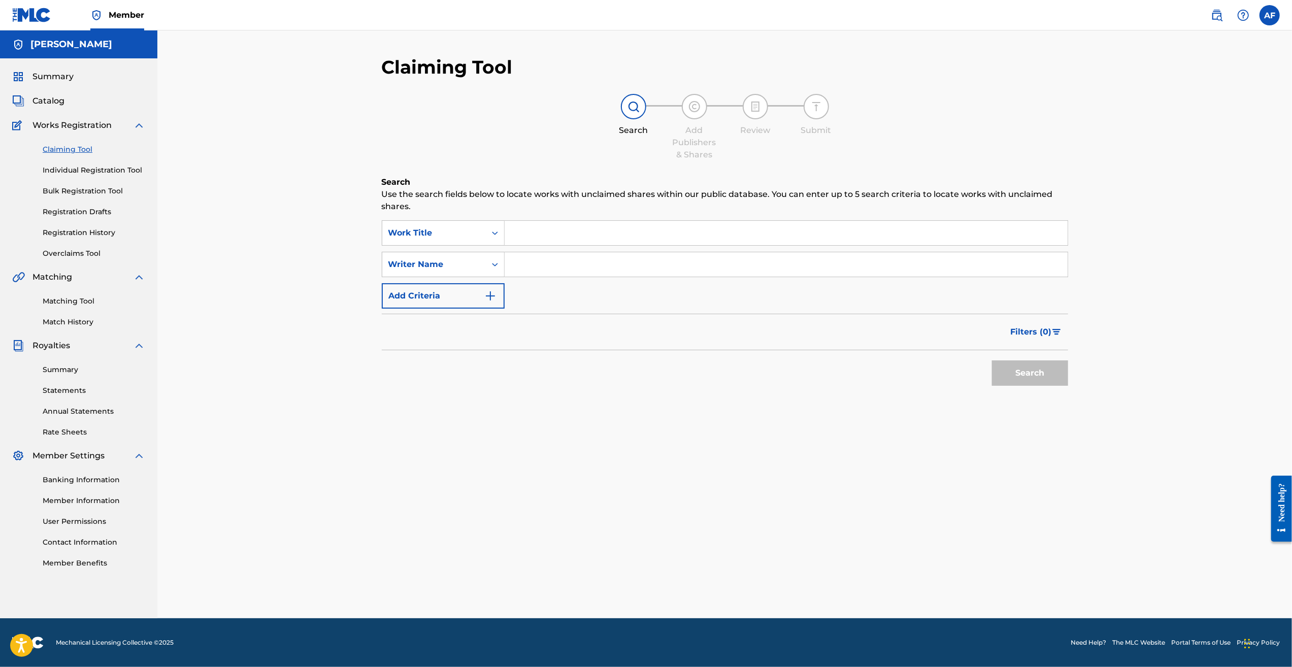
click at [78, 301] on link "Matching Tool" at bounding box center [94, 301] width 103 height 11
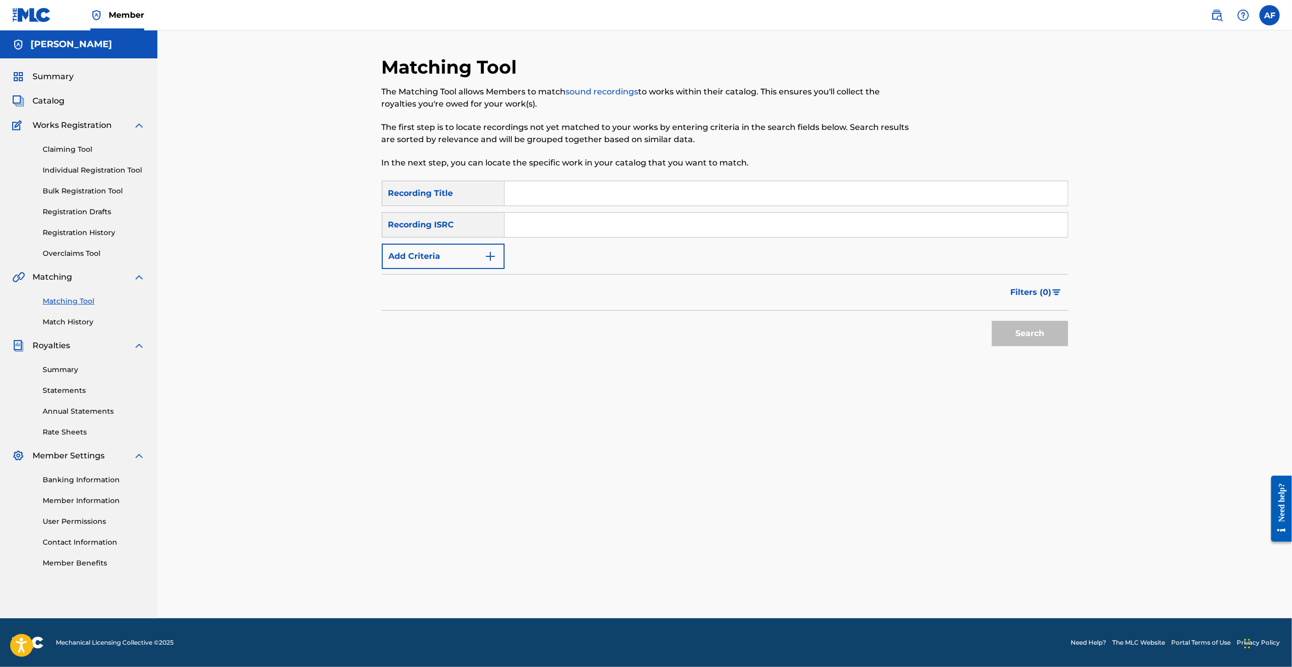
click at [622, 232] on input "Search Form" at bounding box center [786, 225] width 563 height 24
click at [468, 261] on button "Add Criteria" at bounding box center [443, 256] width 123 height 25
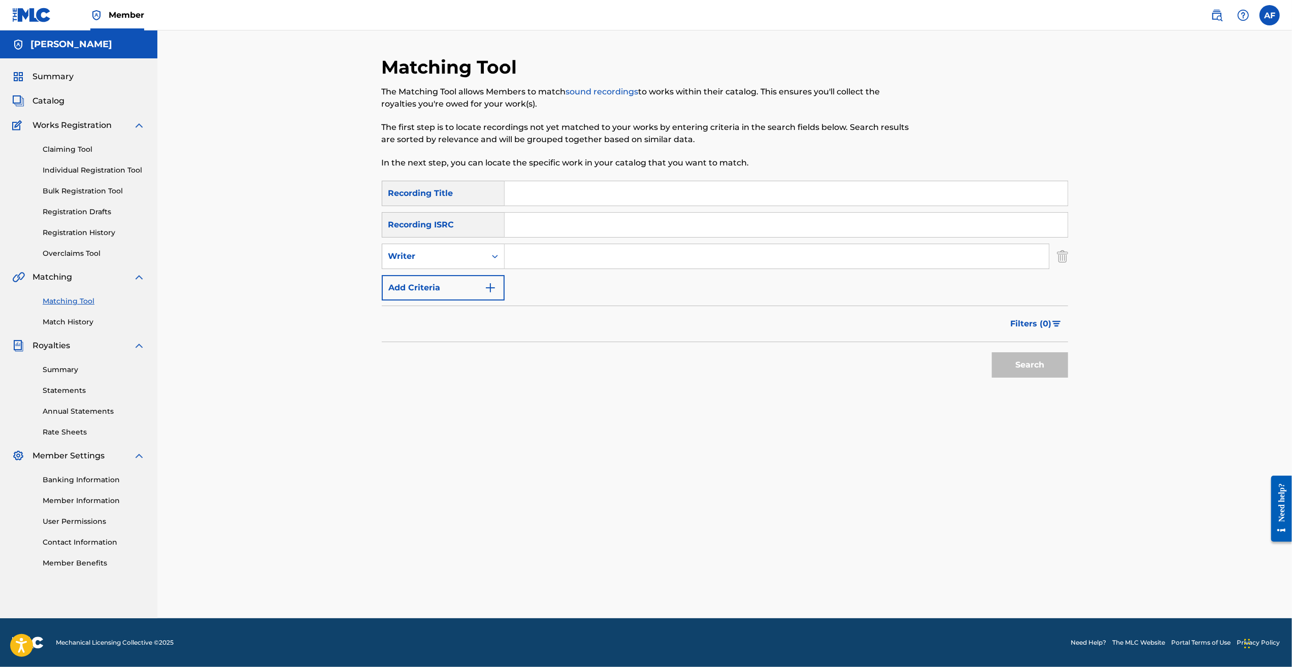
click at [544, 246] on input "Search Form" at bounding box center [777, 256] width 544 height 24
click at [992, 352] on button "Search" at bounding box center [1030, 364] width 76 height 25
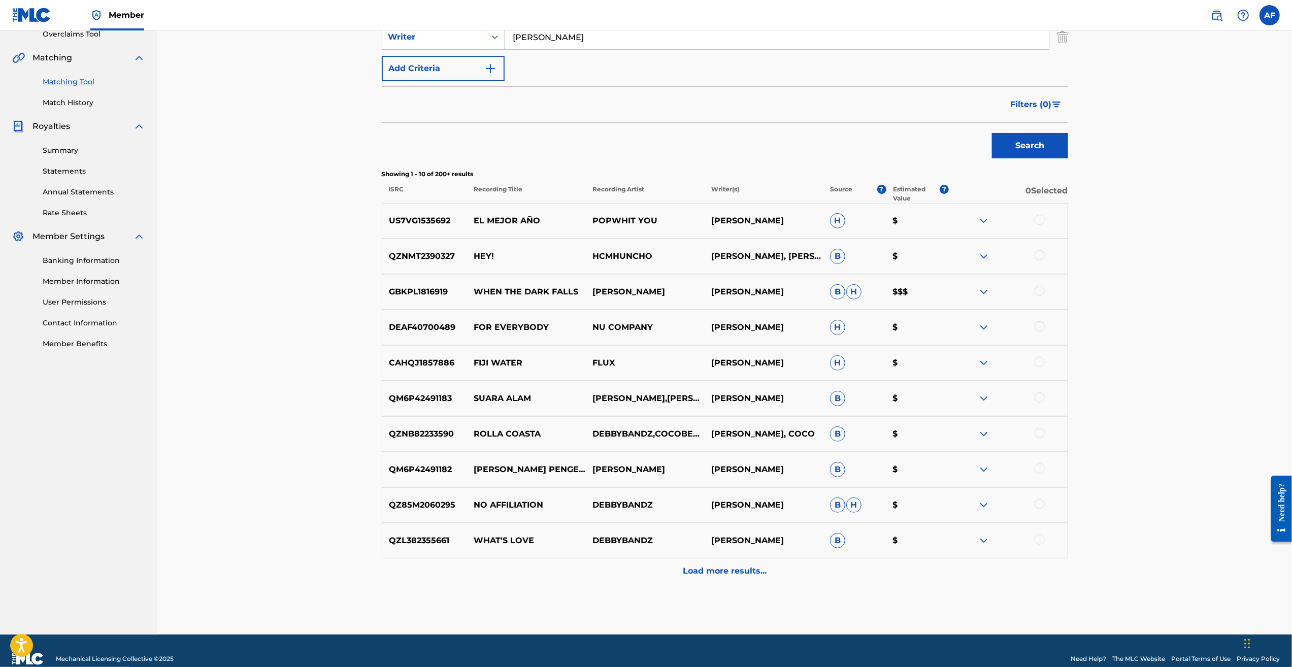
scroll to position [235, 0]
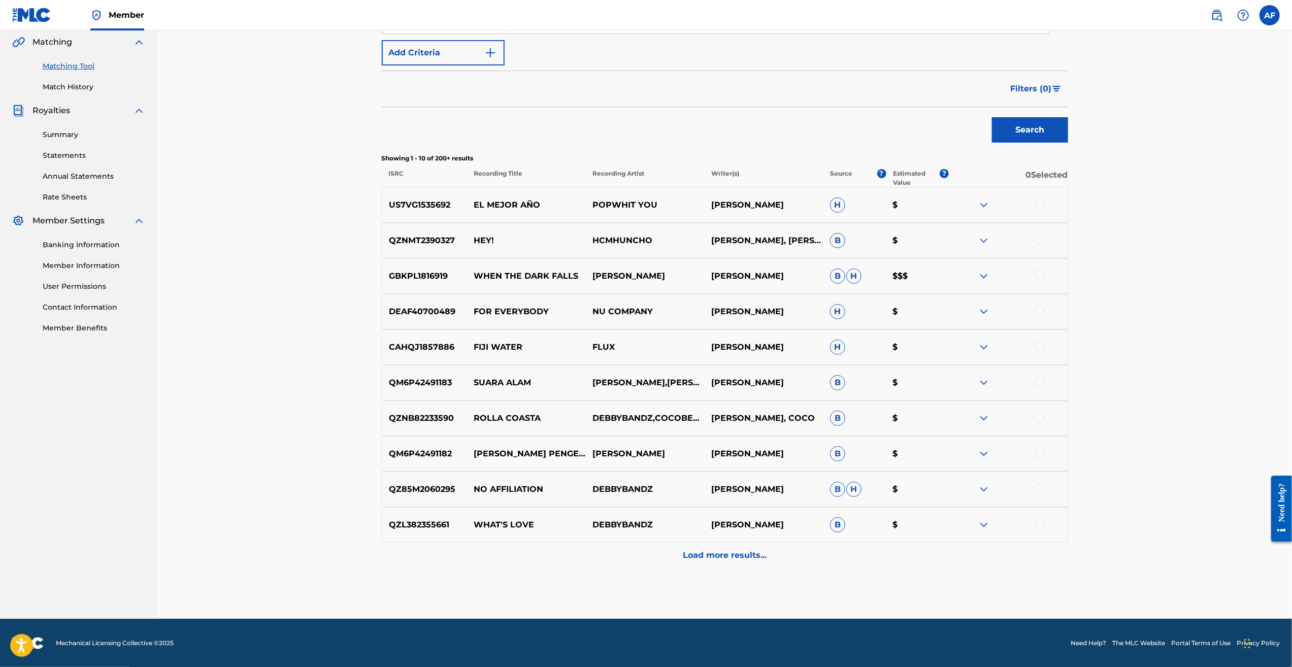
click at [730, 556] on p "Load more results..." at bounding box center [725, 555] width 84 height 12
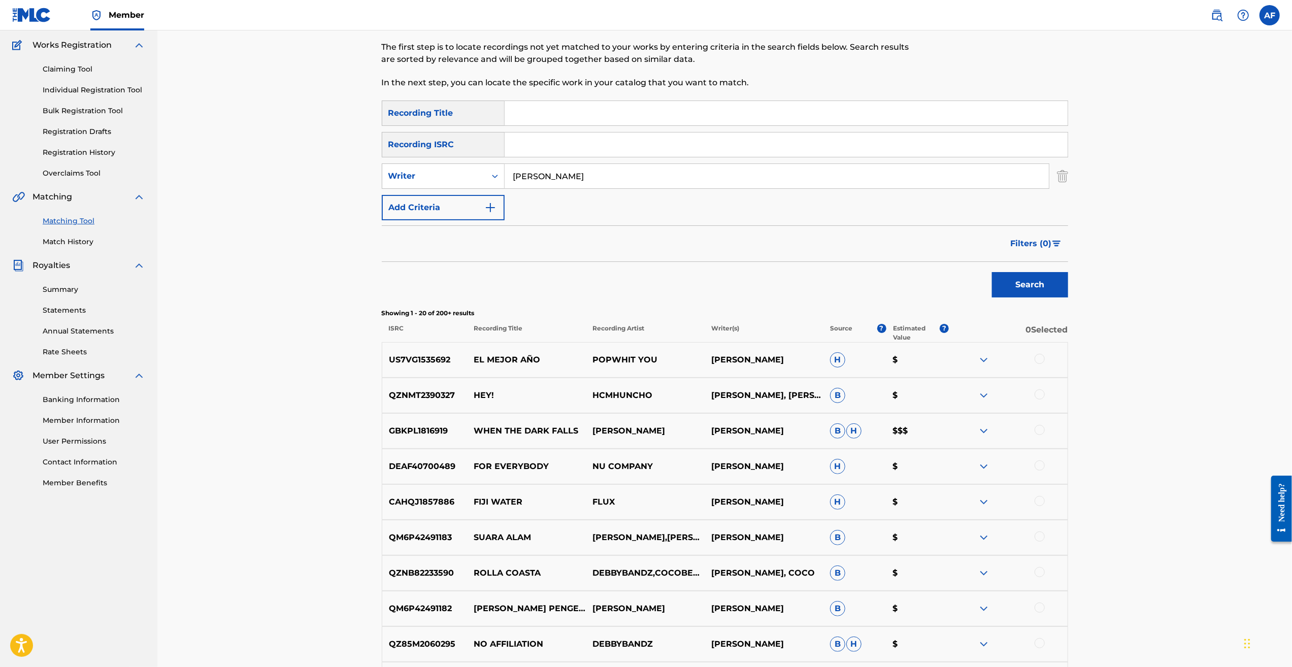
scroll to position [0, 0]
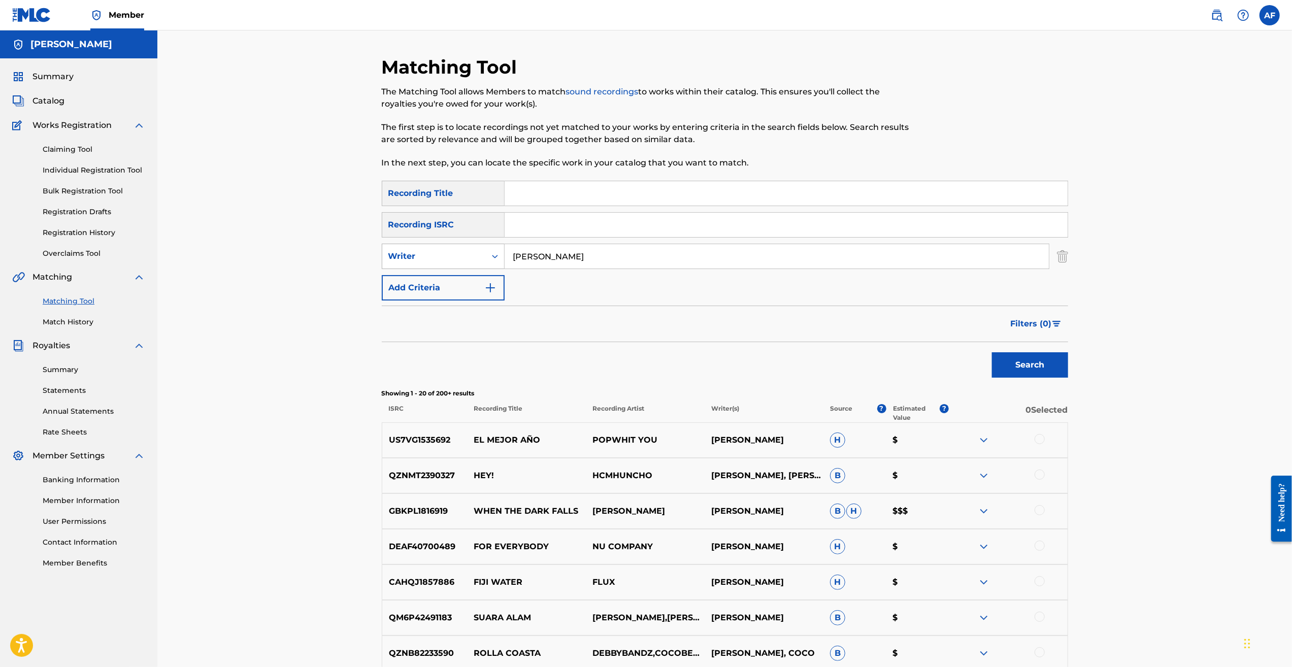
drag, startPoint x: 601, startPoint y: 255, endPoint x: 491, endPoint y: 263, distance: 110.0
click at [491, 262] on div "SearchWithCriteriaccb6c383-3b59-42b3-82c7-ef3fc6577b66 Writer [PERSON_NAME]" at bounding box center [725, 256] width 686 height 25
click at [992, 352] on button "Search" at bounding box center [1030, 364] width 76 height 25
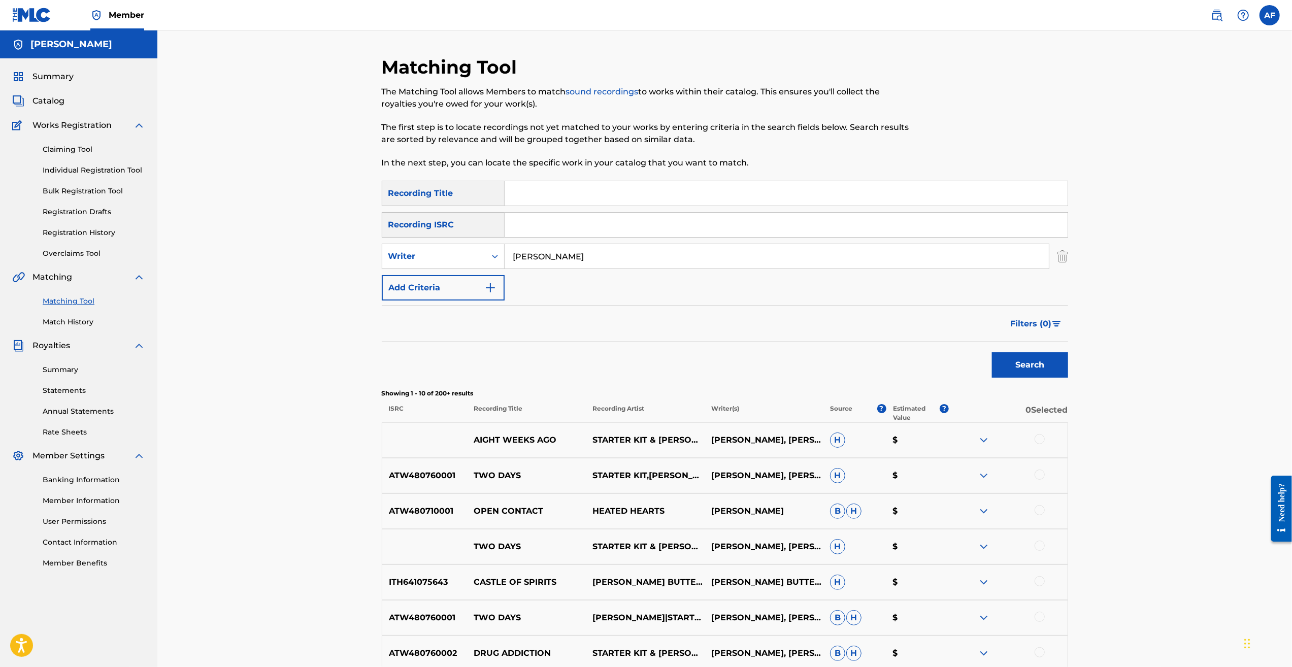
click at [523, 257] on input "[PERSON_NAME]" at bounding box center [777, 256] width 544 height 24
type input "[PERSON_NAME]"
click at [1029, 372] on button "Search" at bounding box center [1030, 364] width 76 height 25
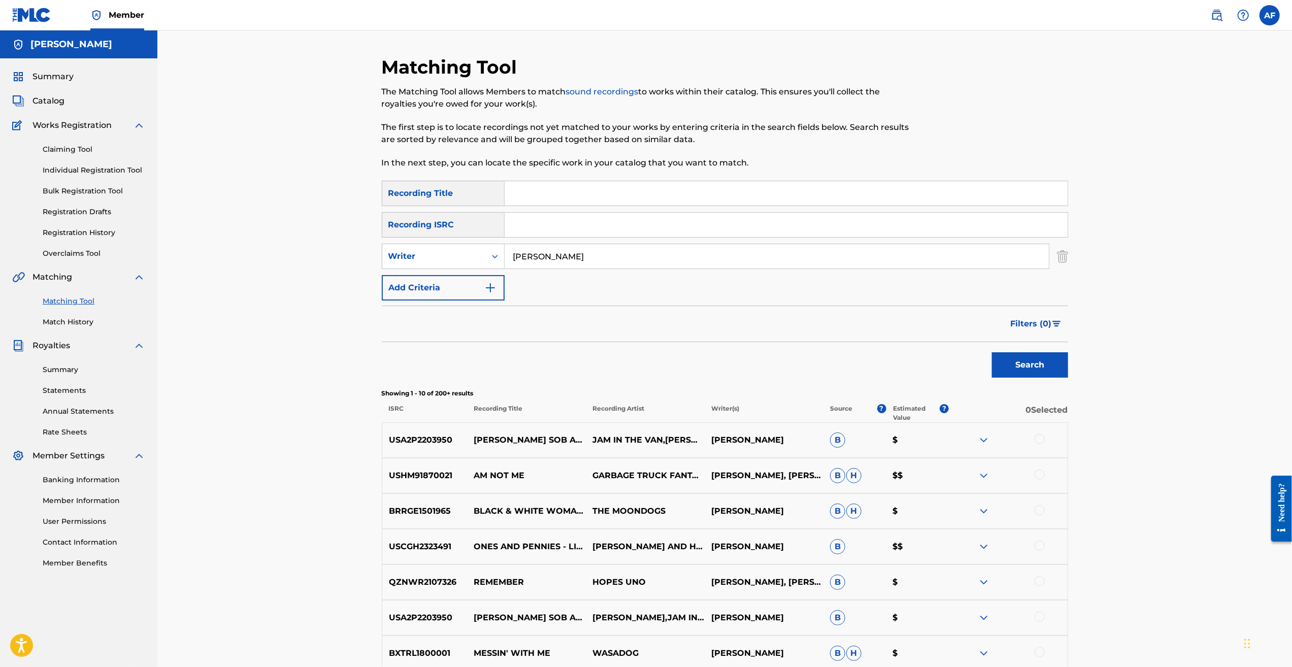
drag, startPoint x: 1128, startPoint y: 552, endPoint x: 712, endPoint y: 316, distance: 478.3
drag, startPoint x: 670, startPoint y: 255, endPoint x: 489, endPoint y: 262, distance: 181.4
click at [489, 262] on div "SearchWithCriteriaccb6c383-3b59-42b3-82c7-ef3fc6577b66 Writer [PERSON_NAME]" at bounding box center [725, 256] width 686 height 25
click at [313, 261] on div "Matching Tool The Matching Tool allows Members to match sound recordings to wor…" at bounding box center [724, 441] width 1135 height 823
click at [518, 197] on input "Search Form" at bounding box center [786, 193] width 563 height 24
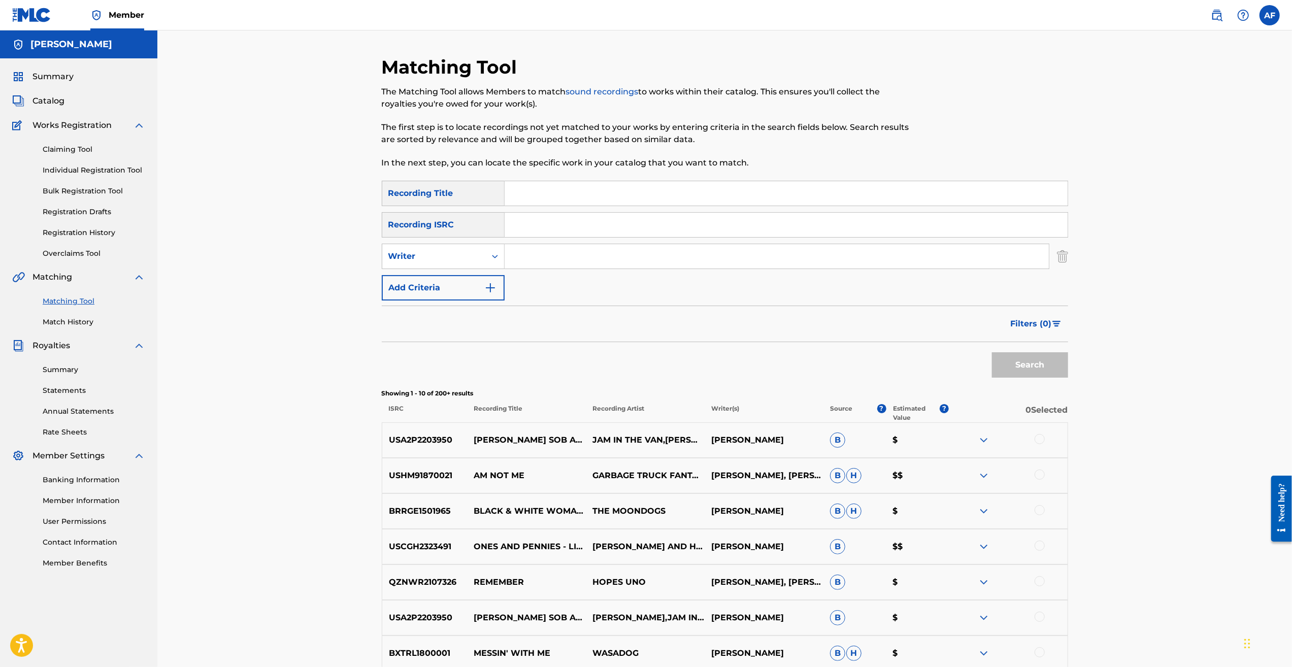
type input "Like A Fantasy"
click at [1041, 366] on button "Search" at bounding box center [1030, 364] width 76 height 25
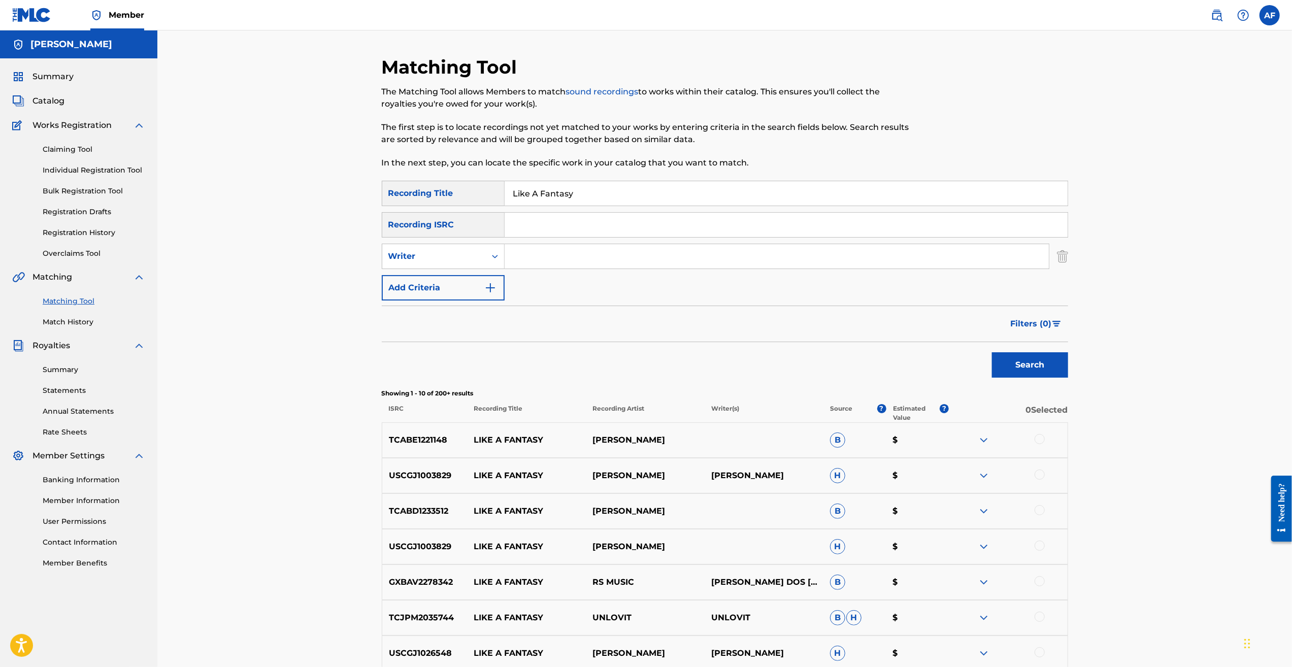
click at [593, 260] on input "Search Form" at bounding box center [777, 256] width 544 height 24
type input "[PERSON_NAME]"
click at [992, 352] on button "Search" at bounding box center [1030, 364] width 76 height 25
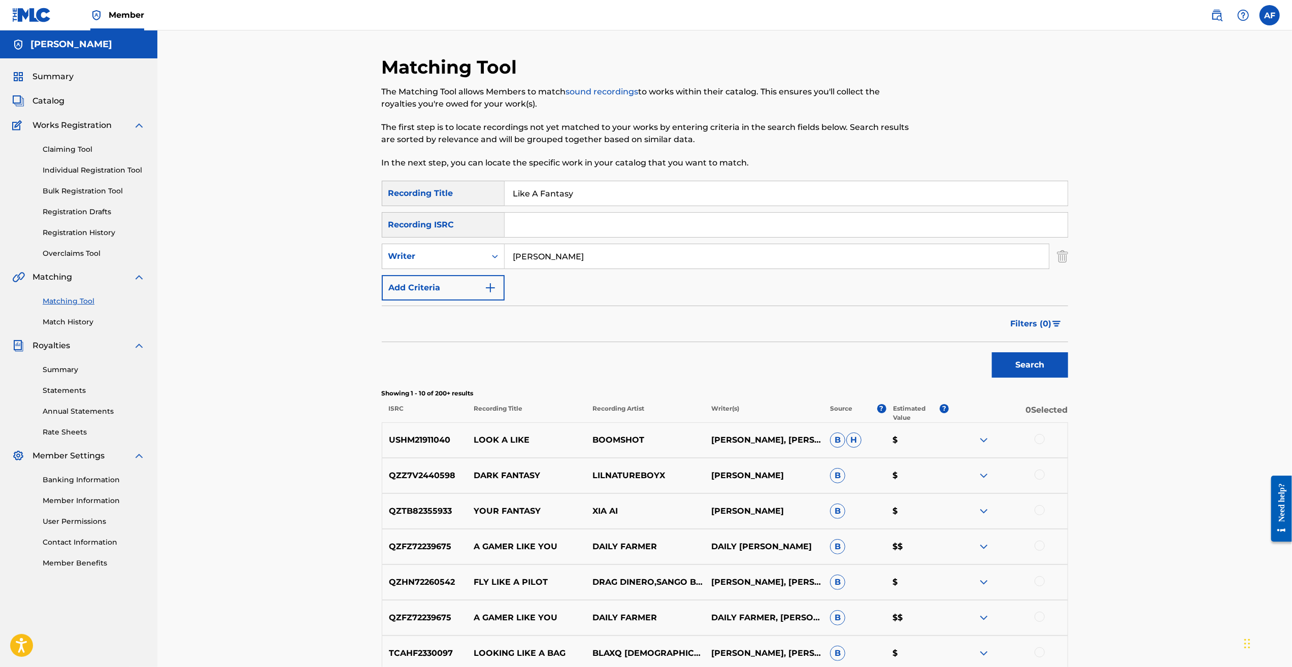
drag, startPoint x: 284, startPoint y: 541, endPoint x: 406, endPoint y: 284, distance: 284.3
drag, startPoint x: 601, startPoint y: 196, endPoint x: 465, endPoint y: 198, distance: 136.1
click at [465, 198] on div "SearchWithCriteriab014e805-48af-4af4-9b18-41b8329b5c64 Recording Title Like A F…" at bounding box center [725, 193] width 686 height 25
type input "Dead Of The Night"
click at [992, 352] on button "Search" at bounding box center [1030, 364] width 76 height 25
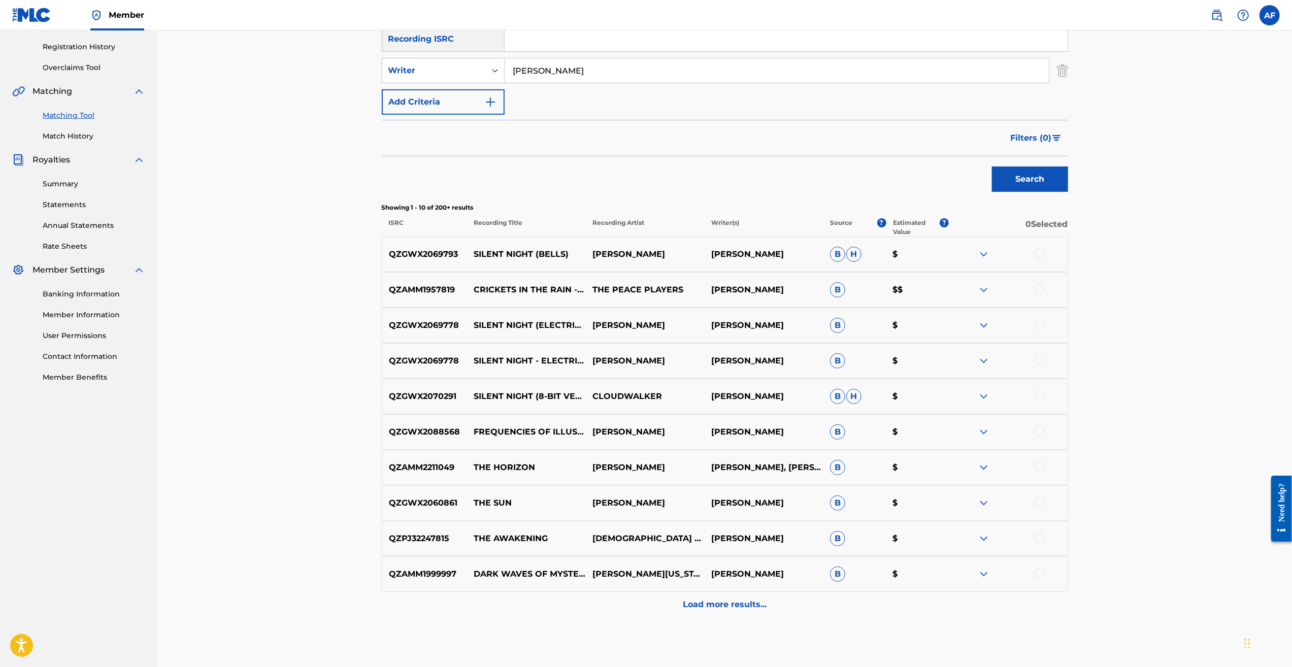
scroll to position [235, 0]
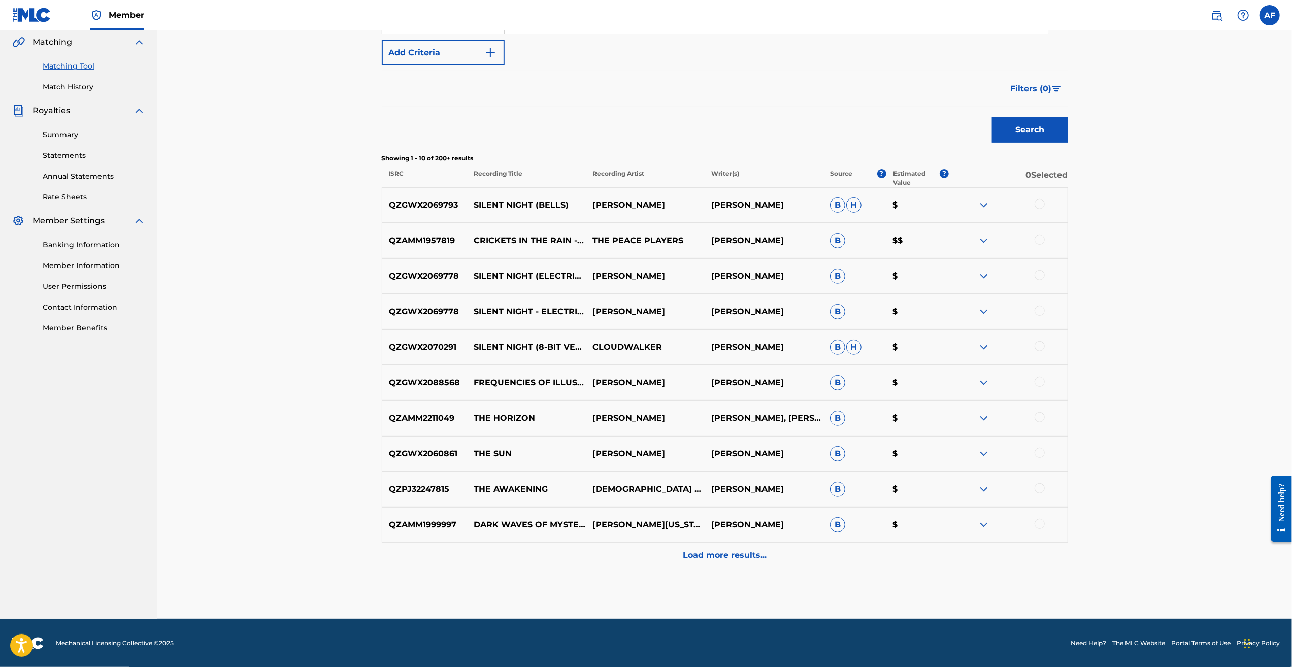
click at [759, 559] on p "Load more results..." at bounding box center [725, 555] width 84 height 12
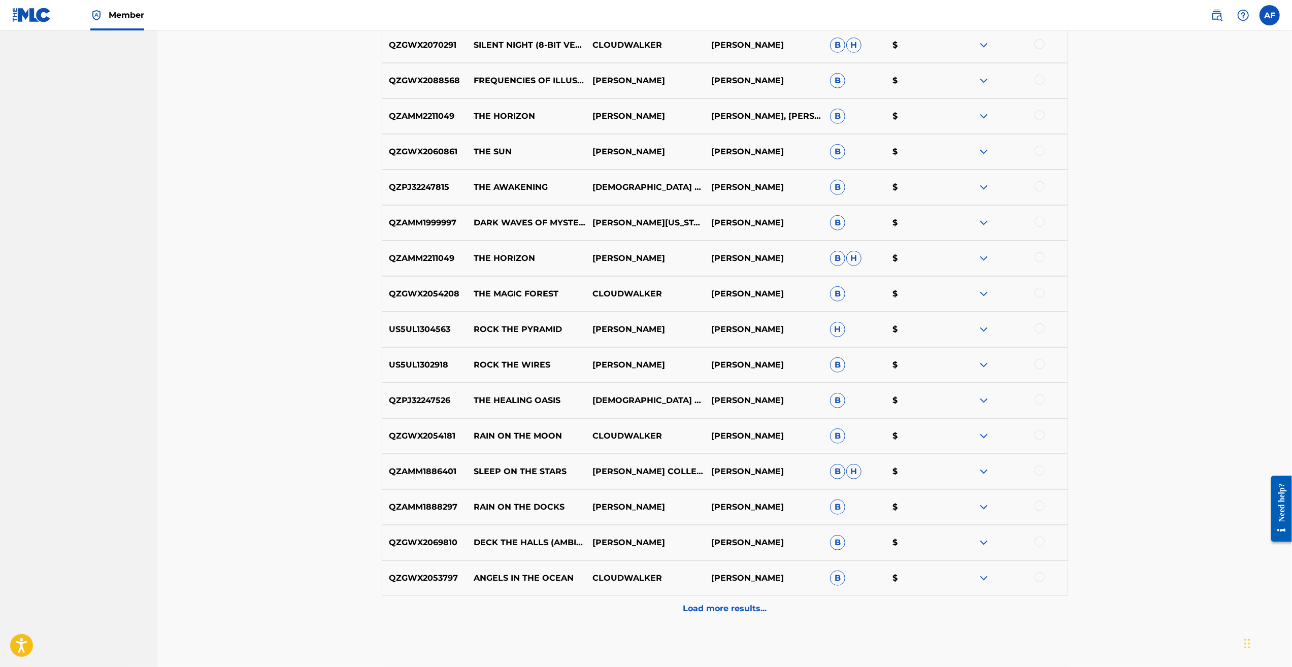
scroll to position [590, 0]
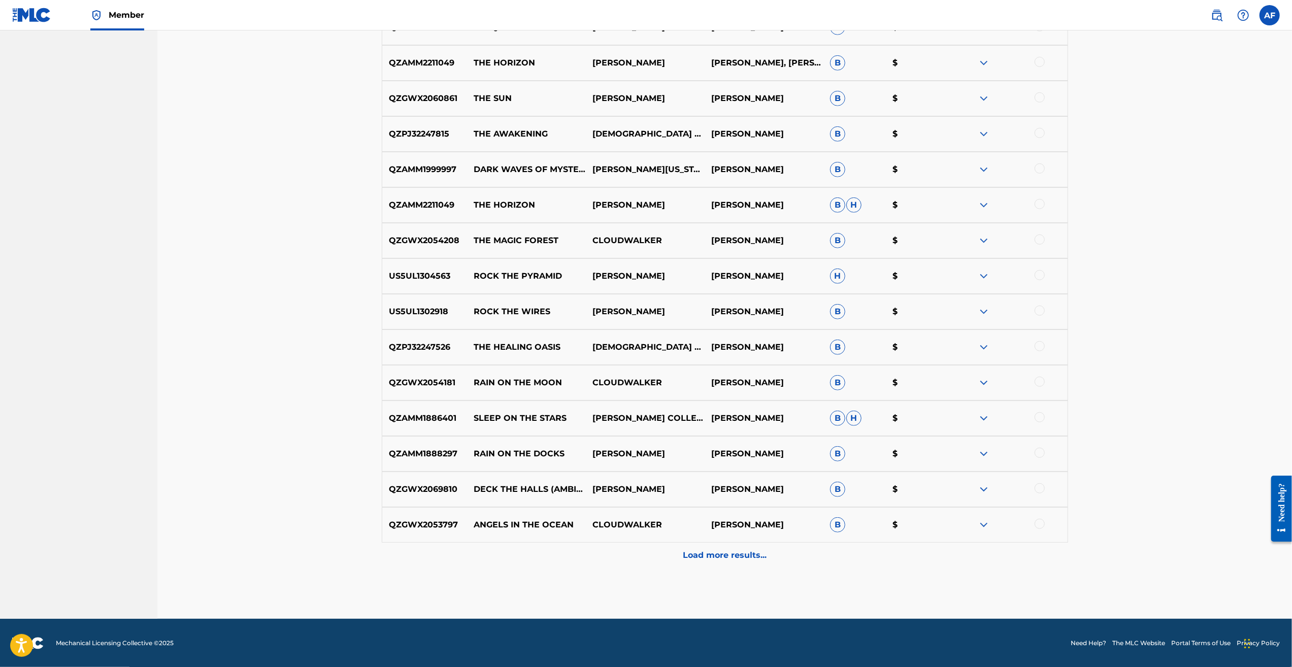
click at [705, 562] on div "Load more results..." at bounding box center [725, 555] width 686 height 25
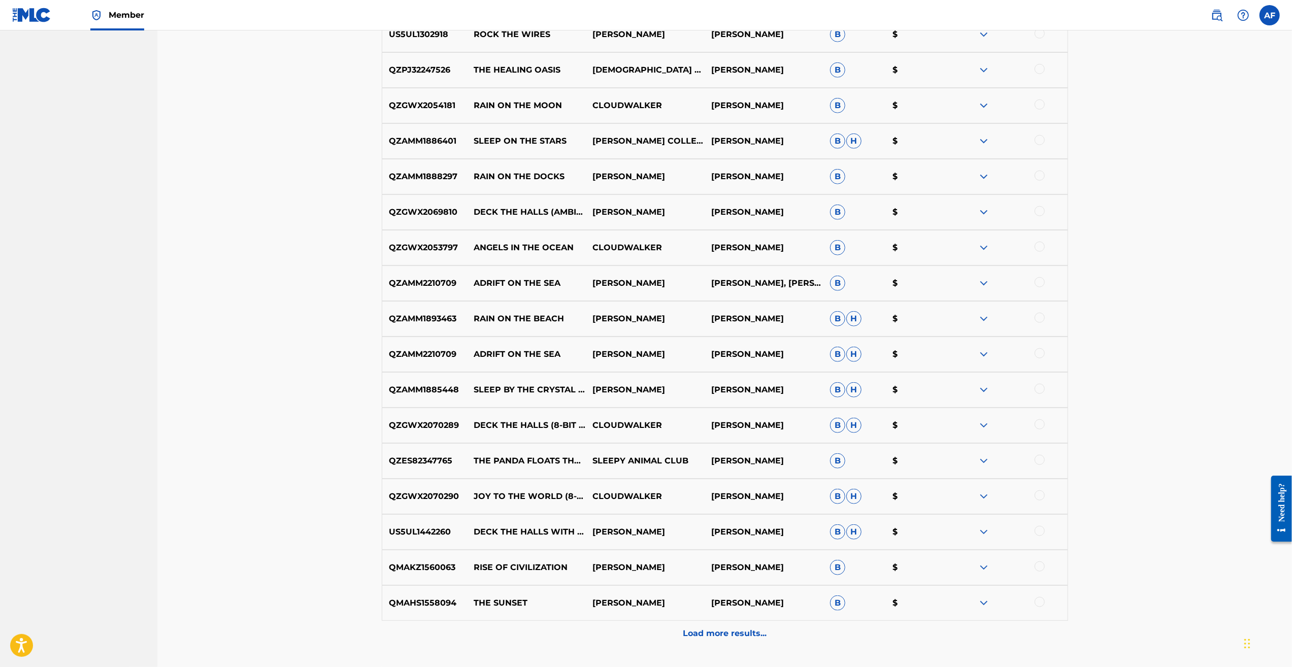
scroll to position [0, 0]
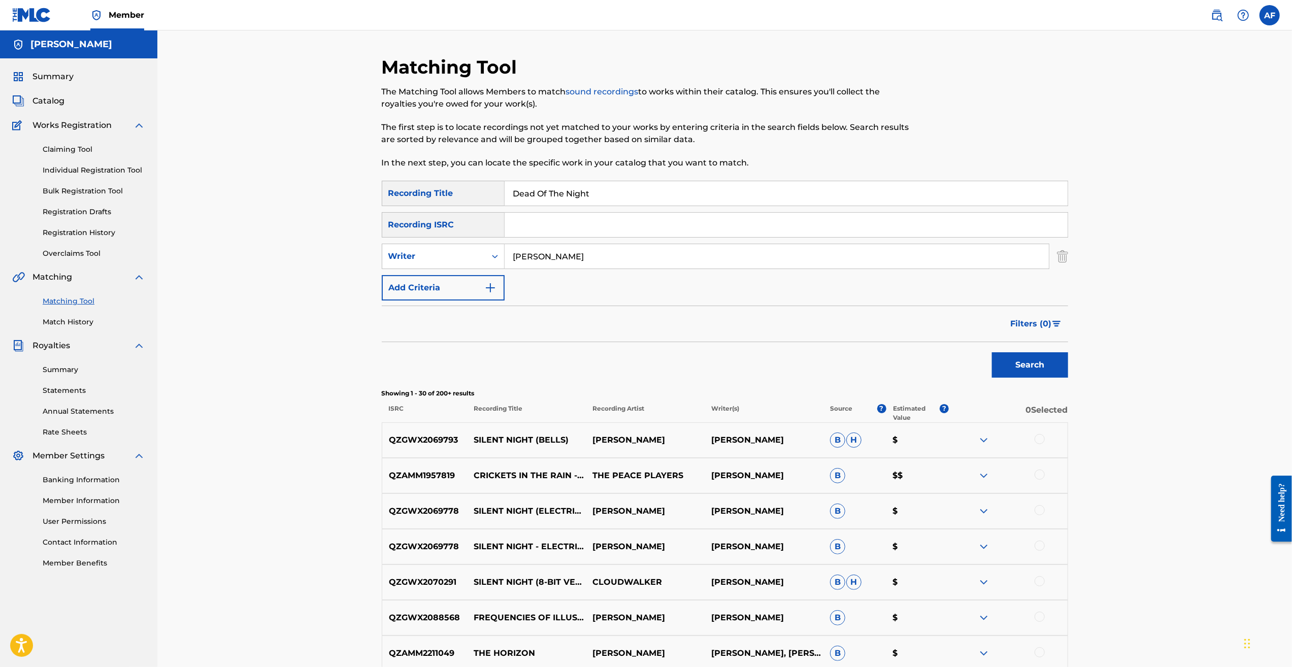
drag, startPoint x: 1135, startPoint y: 559, endPoint x: 636, endPoint y: 250, distance: 587.7
drag, startPoint x: 614, startPoint y: 251, endPoint x: 491, endPoint y: 250, distance: 122.3
click at [491, 250] on div "SearchWithCriteriaccb6c383-3b59-42b3-82c7-ef3fc6577b66 Writer [PERSON_NAME]" at bounding box center [725, 256] width 686 height 25
type input "The Bolts"
click at [992, 352] on button "Search" at bounding box center [1030, 364] width 76 height 25
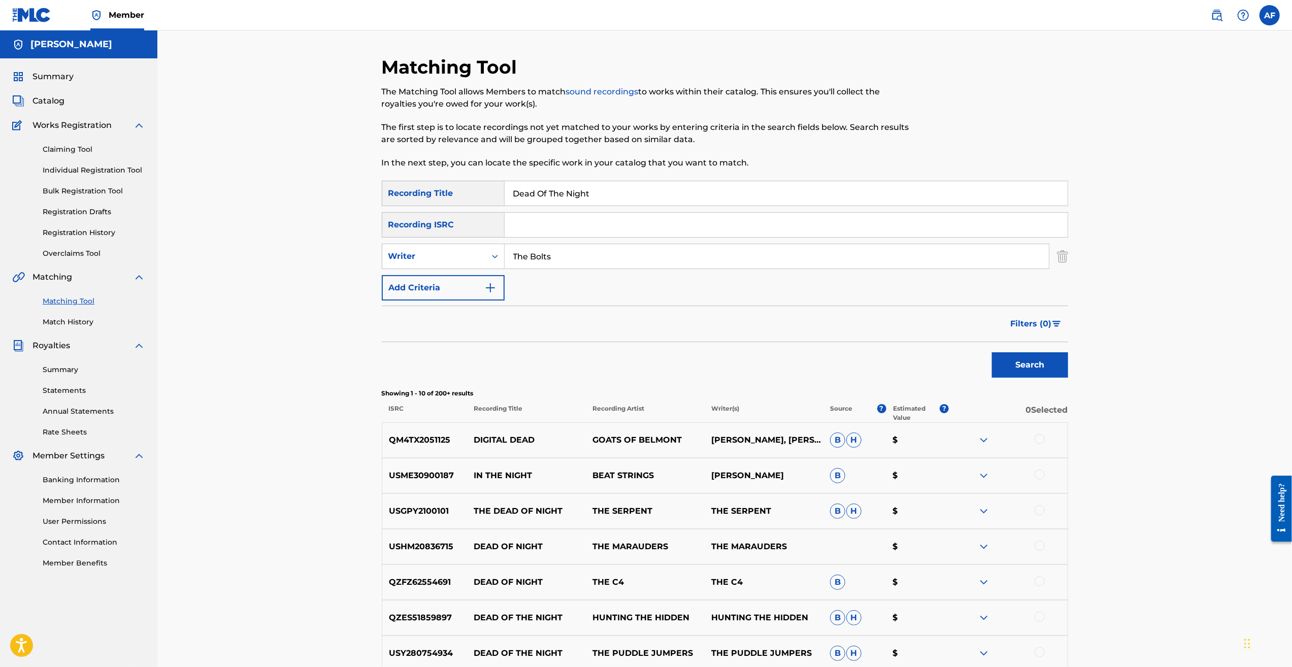
click at [461, 288] on button "Add Criteria" at bounding box center [443, 287] width 123 height 25
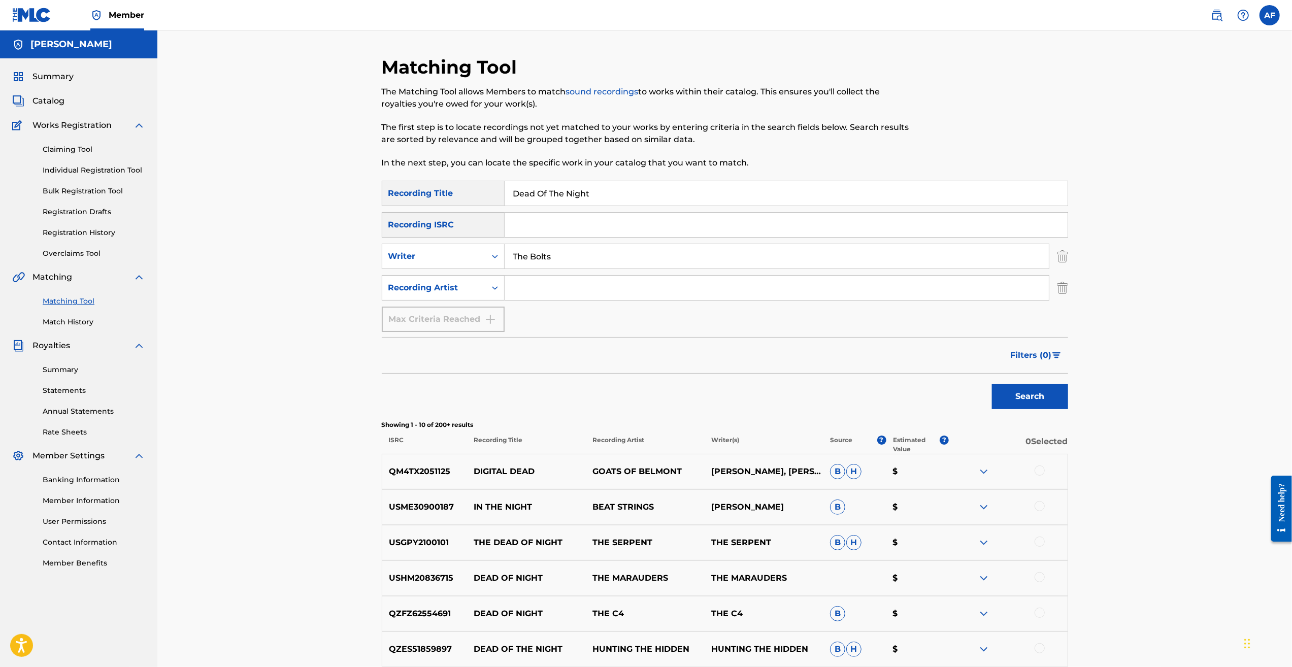
click at [528, 287] on input "Search Form" at bounding box center [777, 288] width 544 height 24
type input "The Bolts"
drag, startPoint x: 603, startPoint y: 255, endPoint x: 513, endPoint y: 277, distance: 93.0
click at [424, 252] on div "SearchWithCriteriaccb6c383-3b59-42b3-82c7-ef3fc6577b66 Writer The Bolts" at bounding box center [725, 256] width 686 height 25
click at [1003, 386] on button "Search" at bounding box center [1030, 396] width 76 height 25
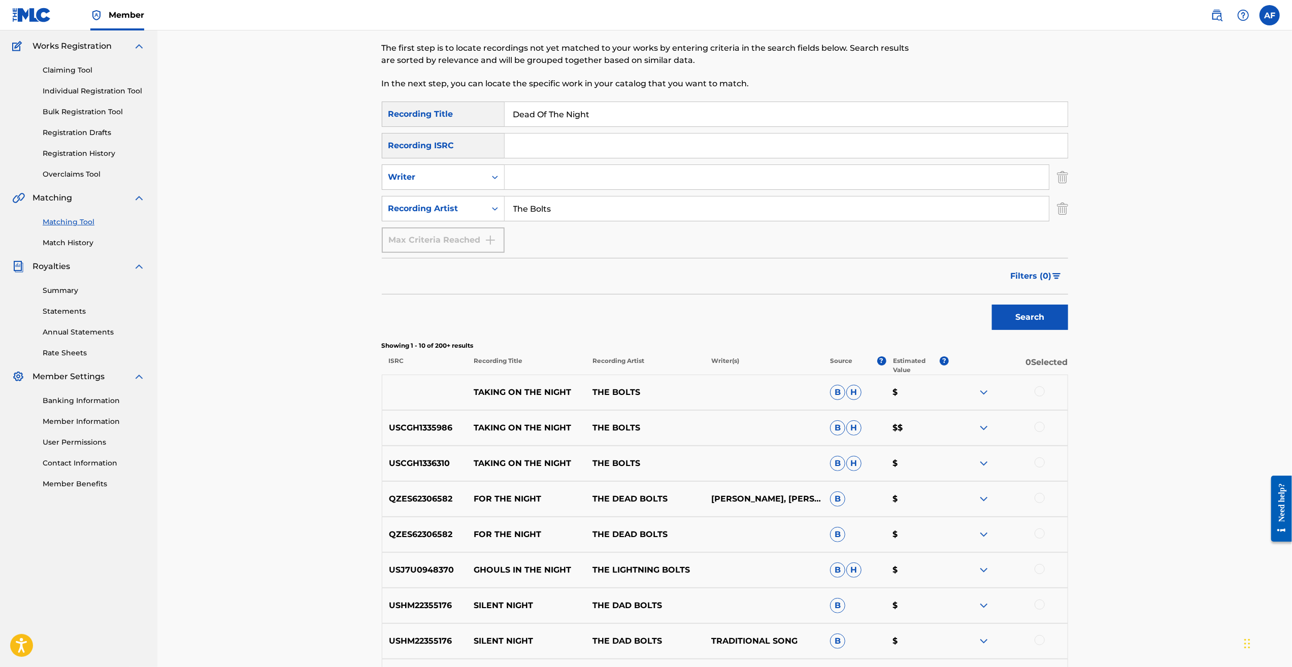
scroll to position [203, 0]
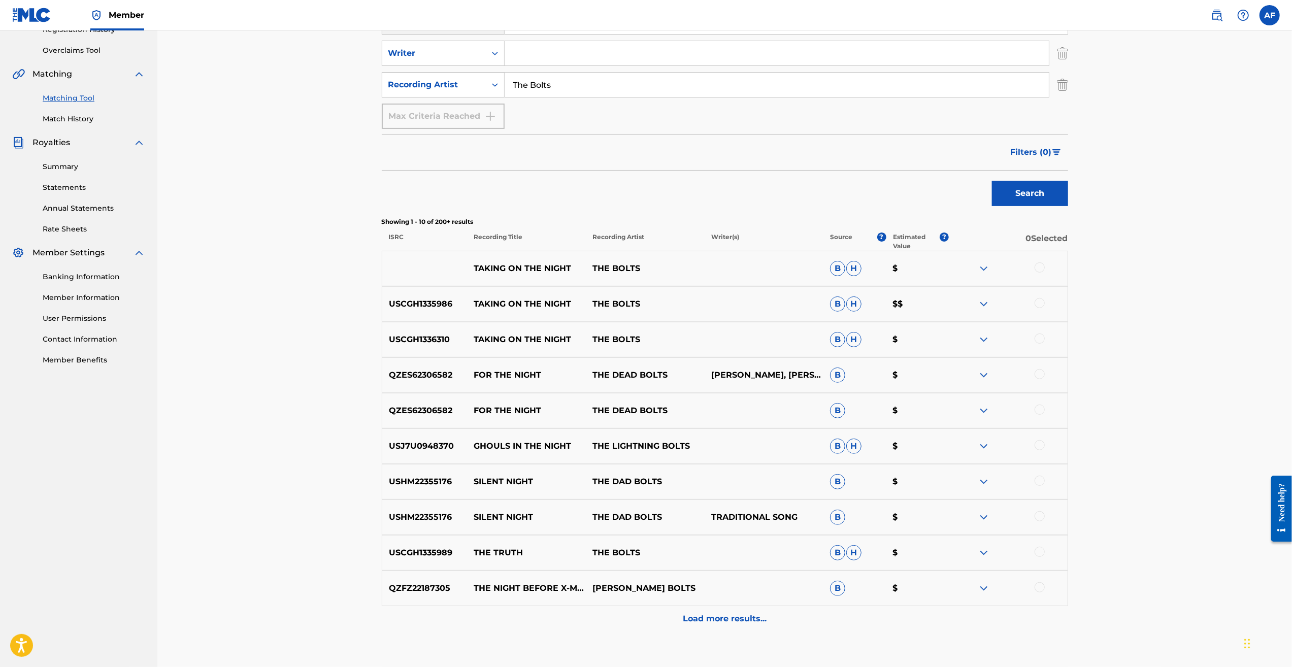
click at [699, 627] on div "Load more results..." at bounding box center [725, 618] width 686 height 25
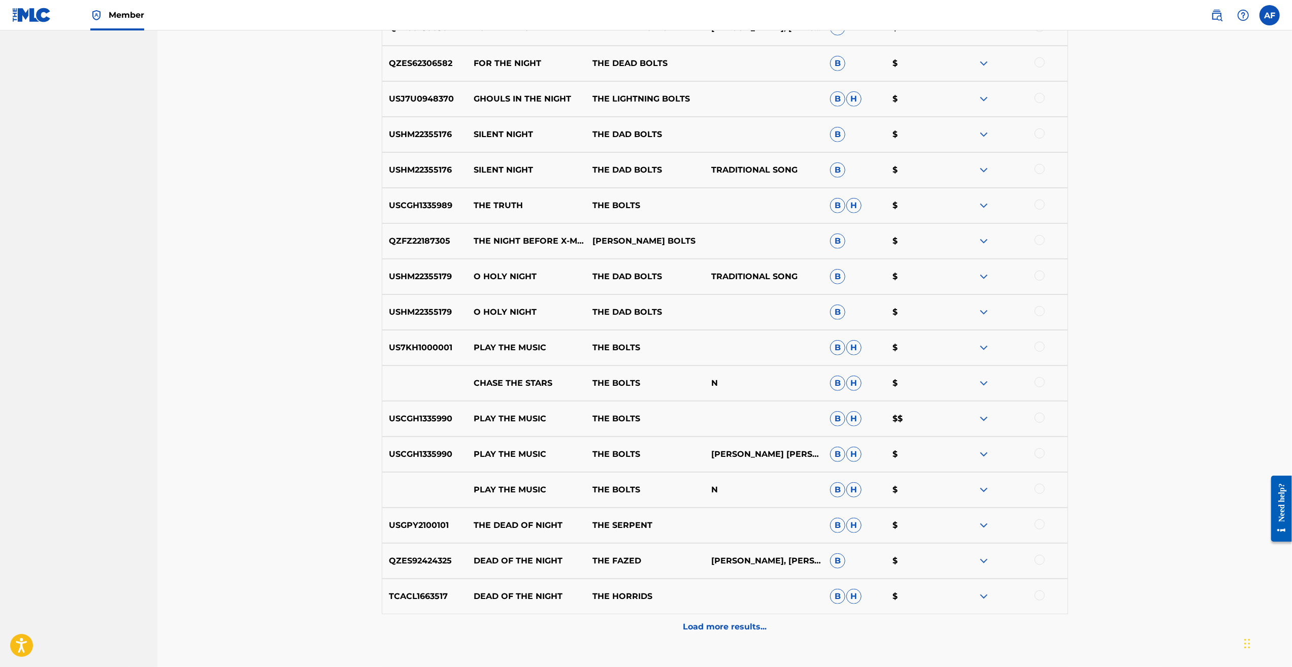
scroll to position [622, 0]
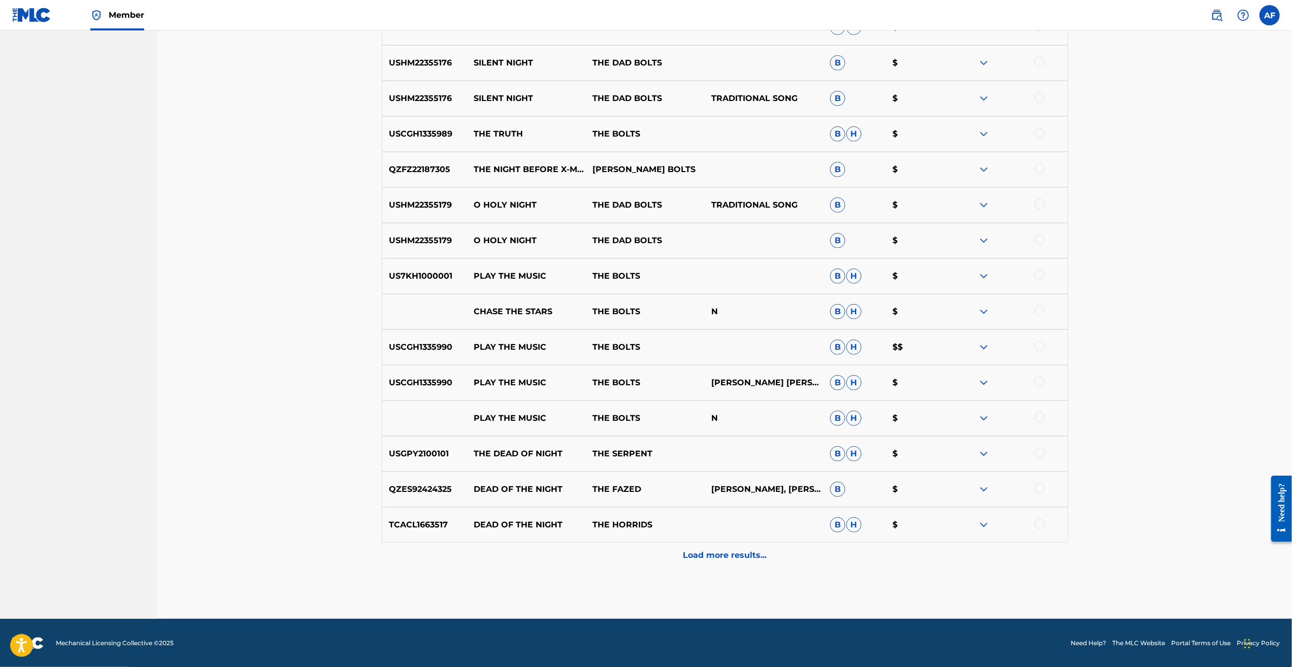
click at [733, 549] on p "Load more results..." at bounding box center [725, 555] width 84 height 12
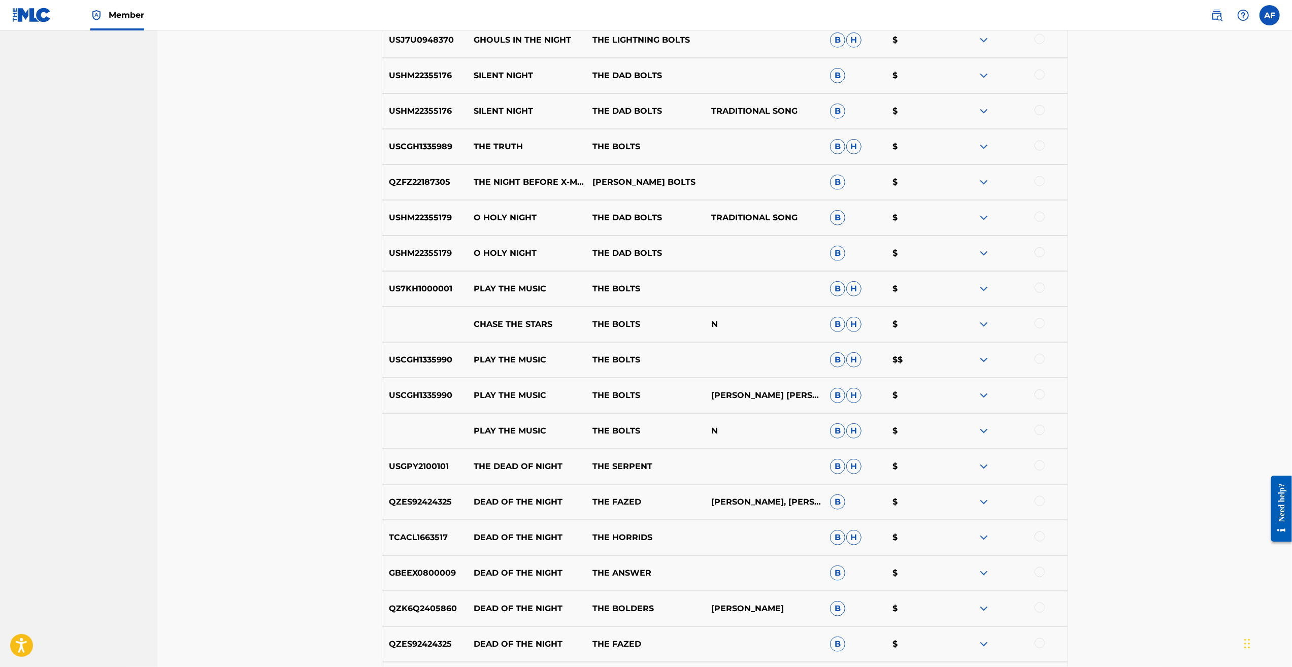
scroll to position [914, 0]
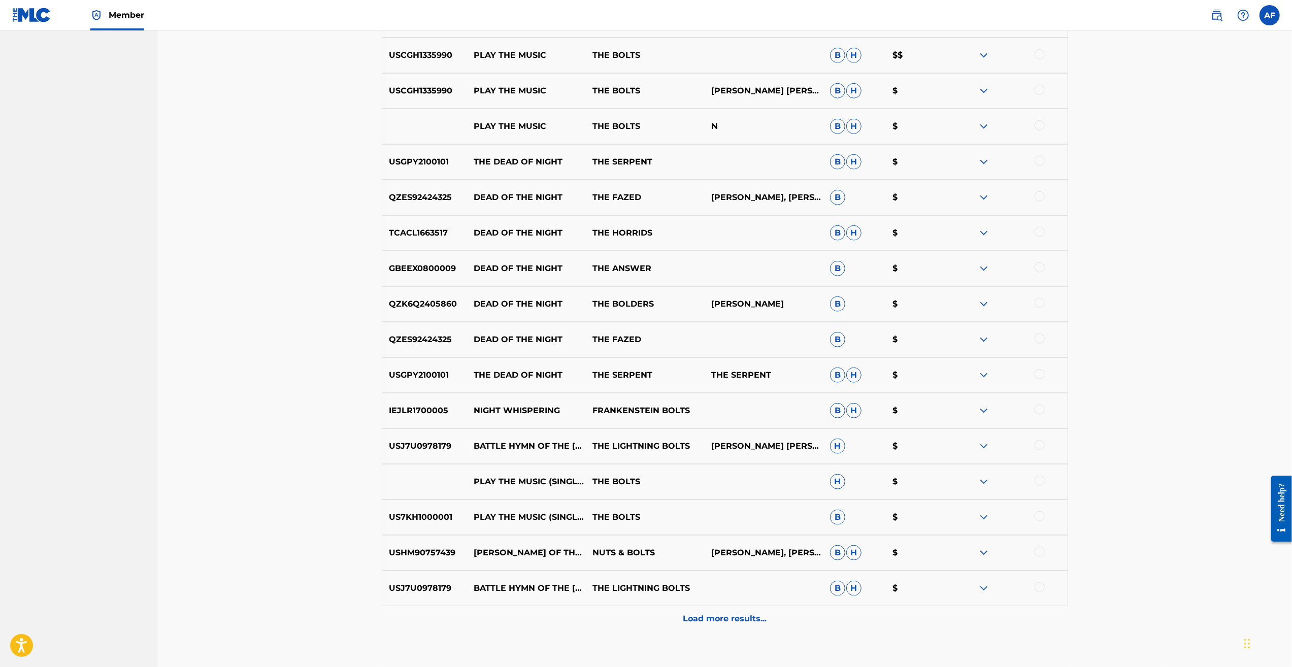
click at [720, 617] on p "Load more results..." at bounding box center [725, 619] width 84 height 12
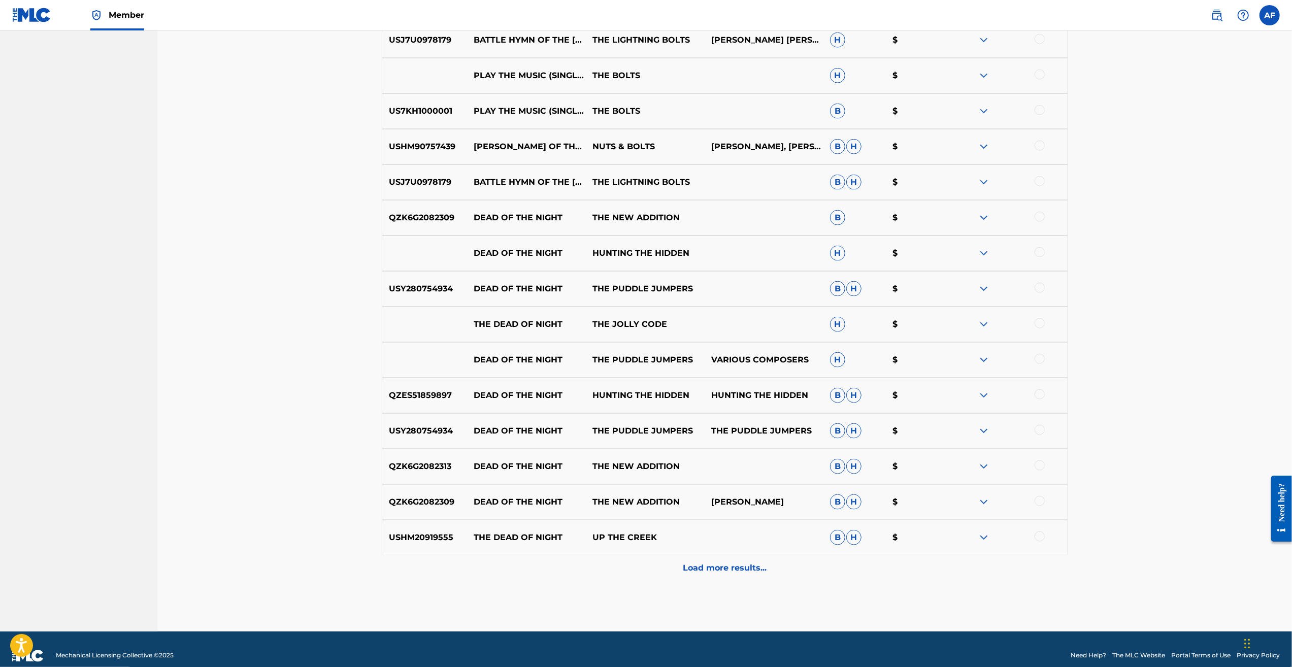
scroll to position [0, 0]
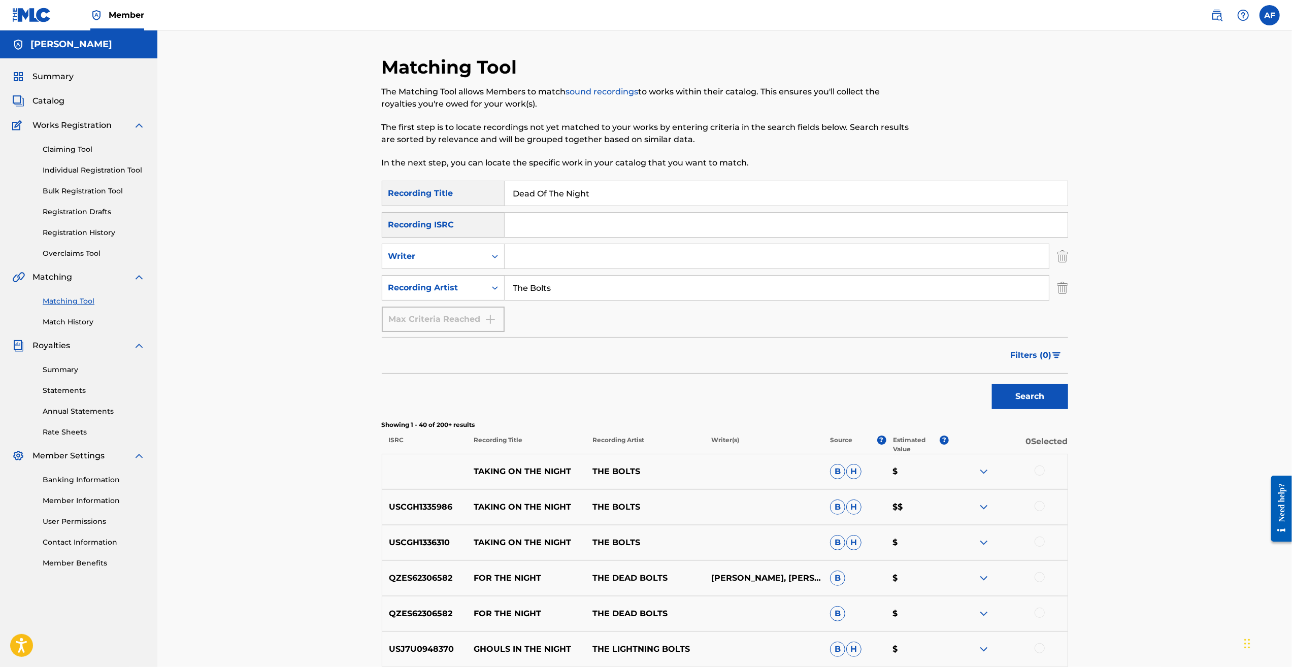
drag, startPoint x: 1068, startPoint y: 588, endPoint x: 598, endPoint y: 234, distance: 588.4
click at [609, 289] on input "The Bolts" at bounding box center [777, 288] width 544 height 24
click at [80, 227] on div "Claiming Tool Individual Registration Tool Bulk Registration Tool Registration …" at bounding box center [78, 194] width 133 height 127
click at [80, 236] on link "Registration History" at bounding box center [94, 232] width 103 height 11
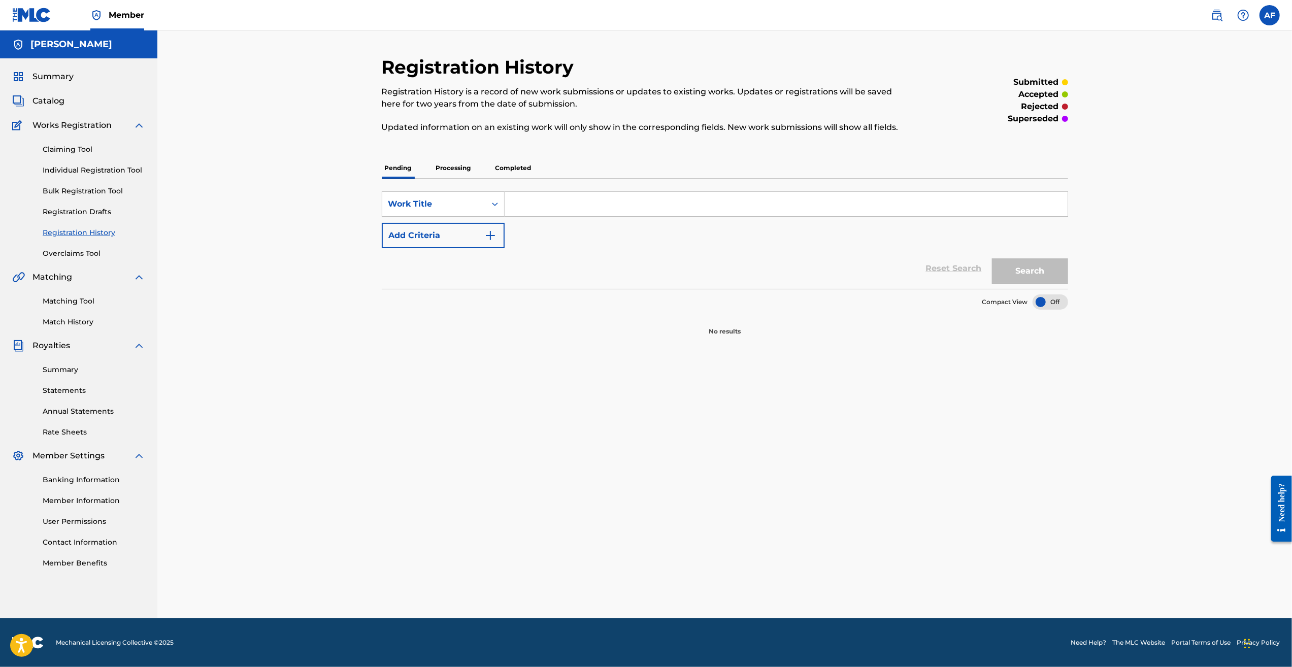
click at [480, 167] on div "Pending Processing Completed" at bounding box center [725, 167] width 686 height 21
click at [452, 168] on p "Processing" at bounding box center [453, 167] width 41 height 21
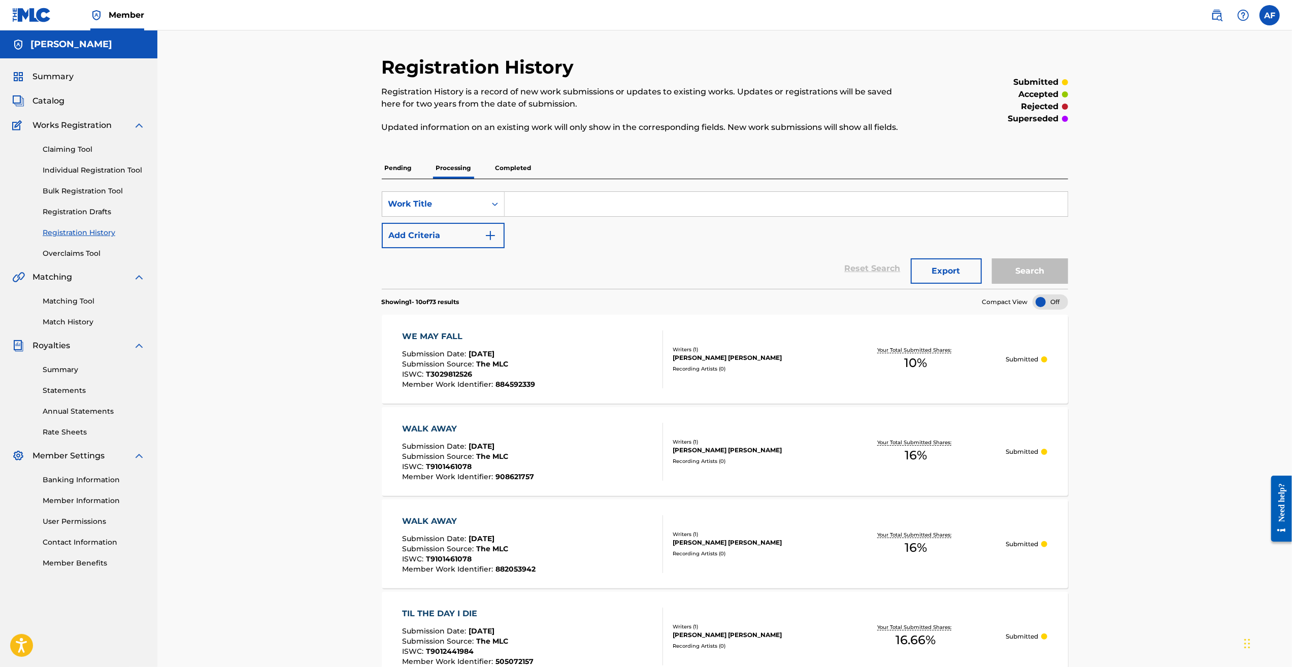
click at [297, 377] on div "Registration History Registration History is a record of new work submissions o…" at bounding box center [724, 666] width 1135 height 1273
click at [304, 378] on div "Registration History Registration History is a record of new work submissions o…" at bounding box center [724, 666] width 1135 height 1273
click at [280, 263] on div "Registration History Registration History is a record of new work submissions o…" at bounding box center [724, 666] width 1135 height 1273
click at [87, 149] on link "Claiming Tool" at bounding box center [94, 149] width 103 height 11
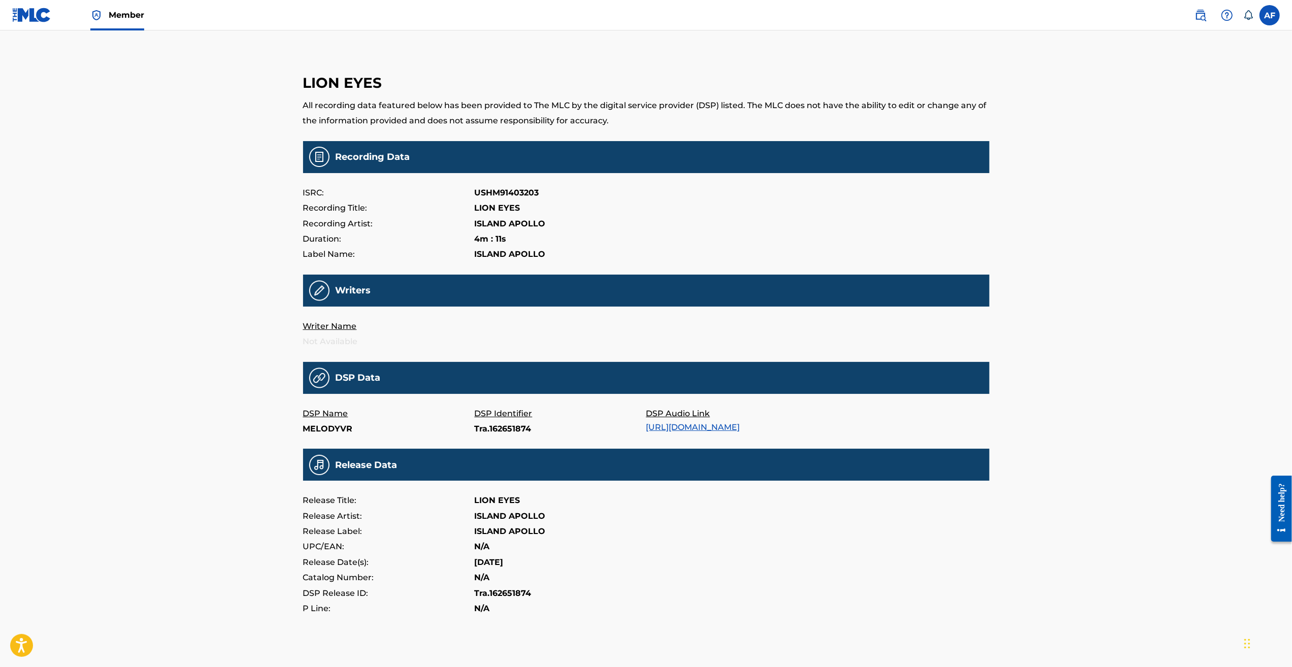
click at [206, 350] on div "Member AF AF [PERSON_NAME] [EMAIL_ADDRESS][DOMAIN_NAME] Notification Preference…" at bounding box center [646, 371] width 1292 height 743
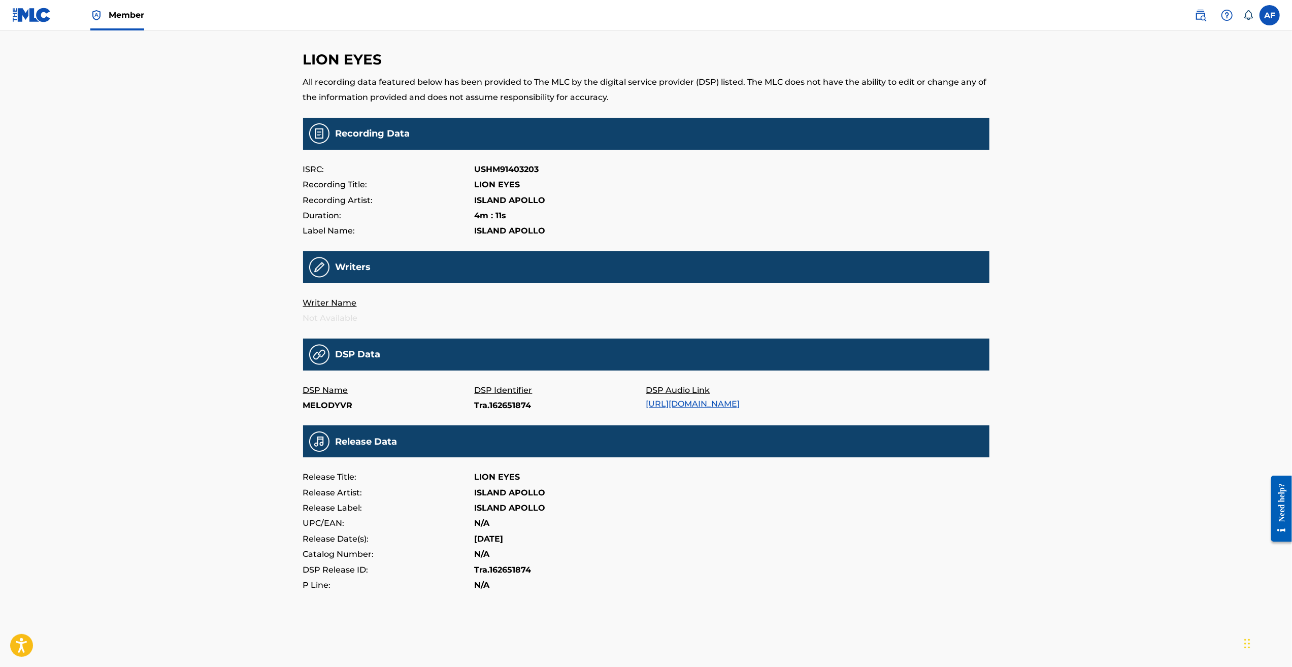
drag, startPoint x: 648, startPoint y: 469, endPoint x: 676, endPoint y: 531, distance: 68.4
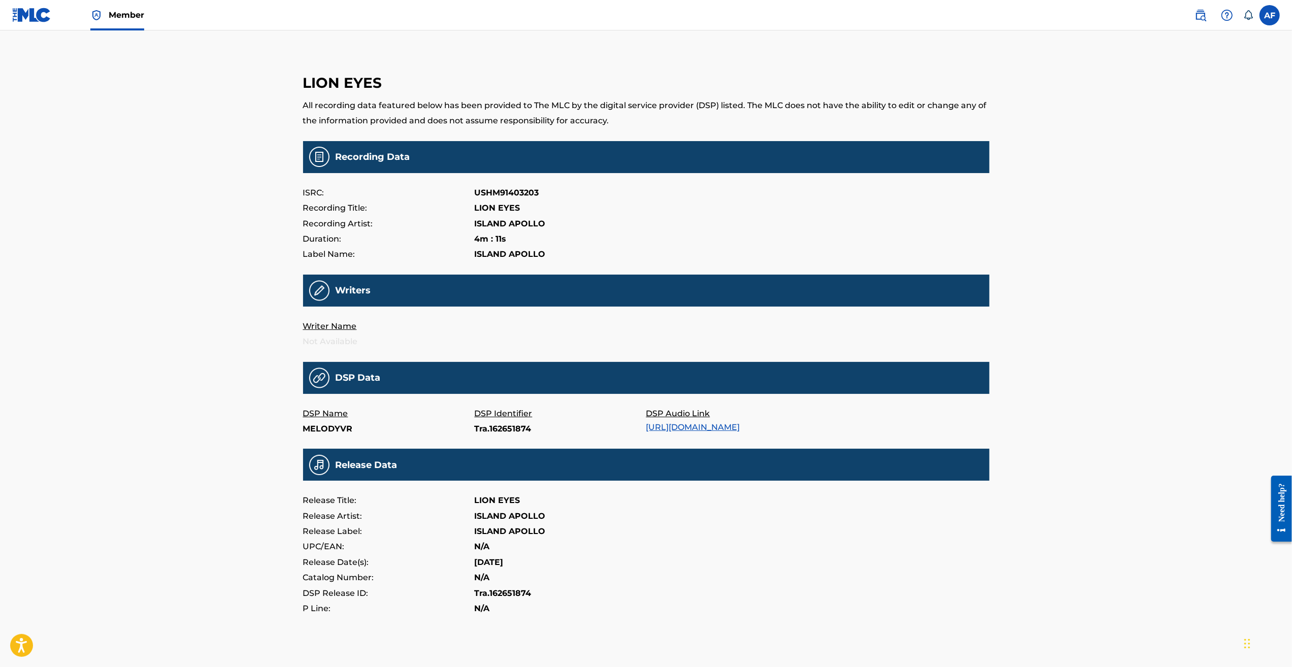
drag, startPoint x: 725, startPoint y: 562, endPoint x: 670, endPoint y: 478, distance: 101.2
click at [222, 237] on div "Member AF AF Austin Farmer austinfarmercreative@gmail.com Notification Preferen…" at bounding box center [646, 371] width 1292 height 743
drag, startPoint x: 203, startPoint y: 200, endPoint x: 284, endPoint y: 147, distance: 97.3
click at [204, 200] on div "Member AF AF Austin Farmer austinfarmercreative@gmail.com Notification Preferen…" at bounding box center [646, 371] width 1292 height 743
